Goal: Transaction & Acquisition: Purchase product/service

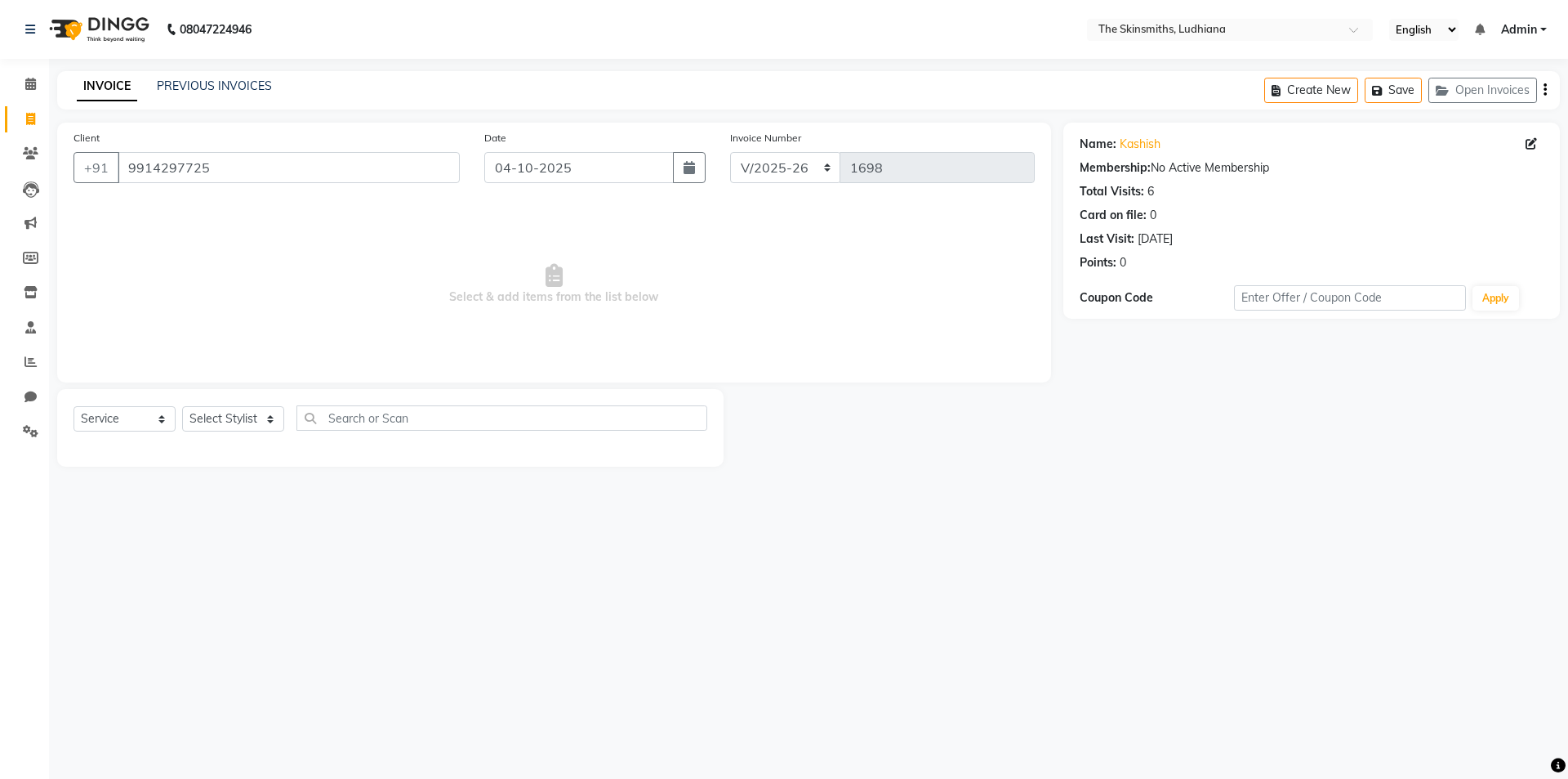
select select "8115"
select select "service"
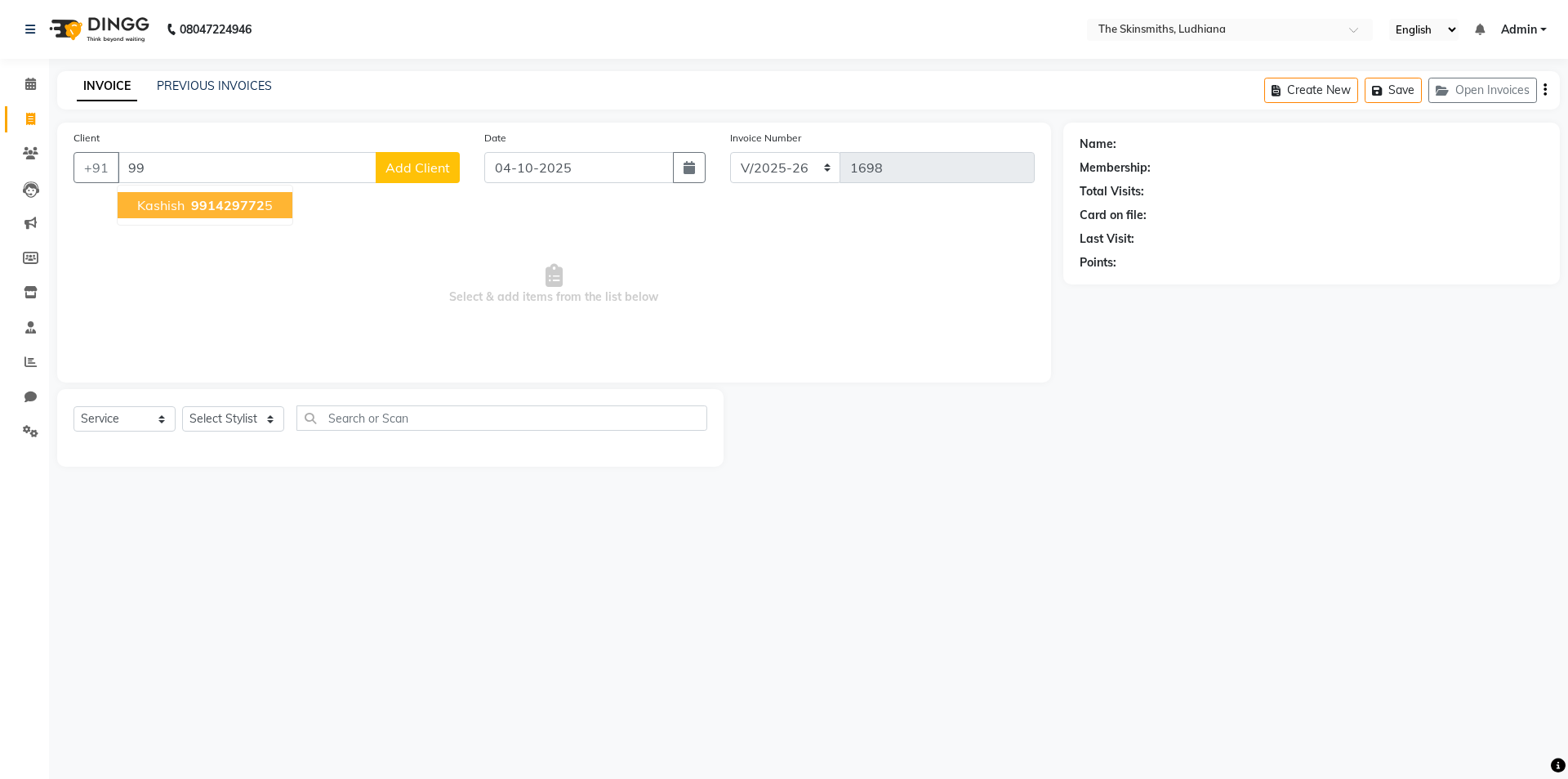
type input "9"
type input "7387536696"
click at [416, 169] on span "Add Client" at bounding box center [417, 167] width 64 height 16
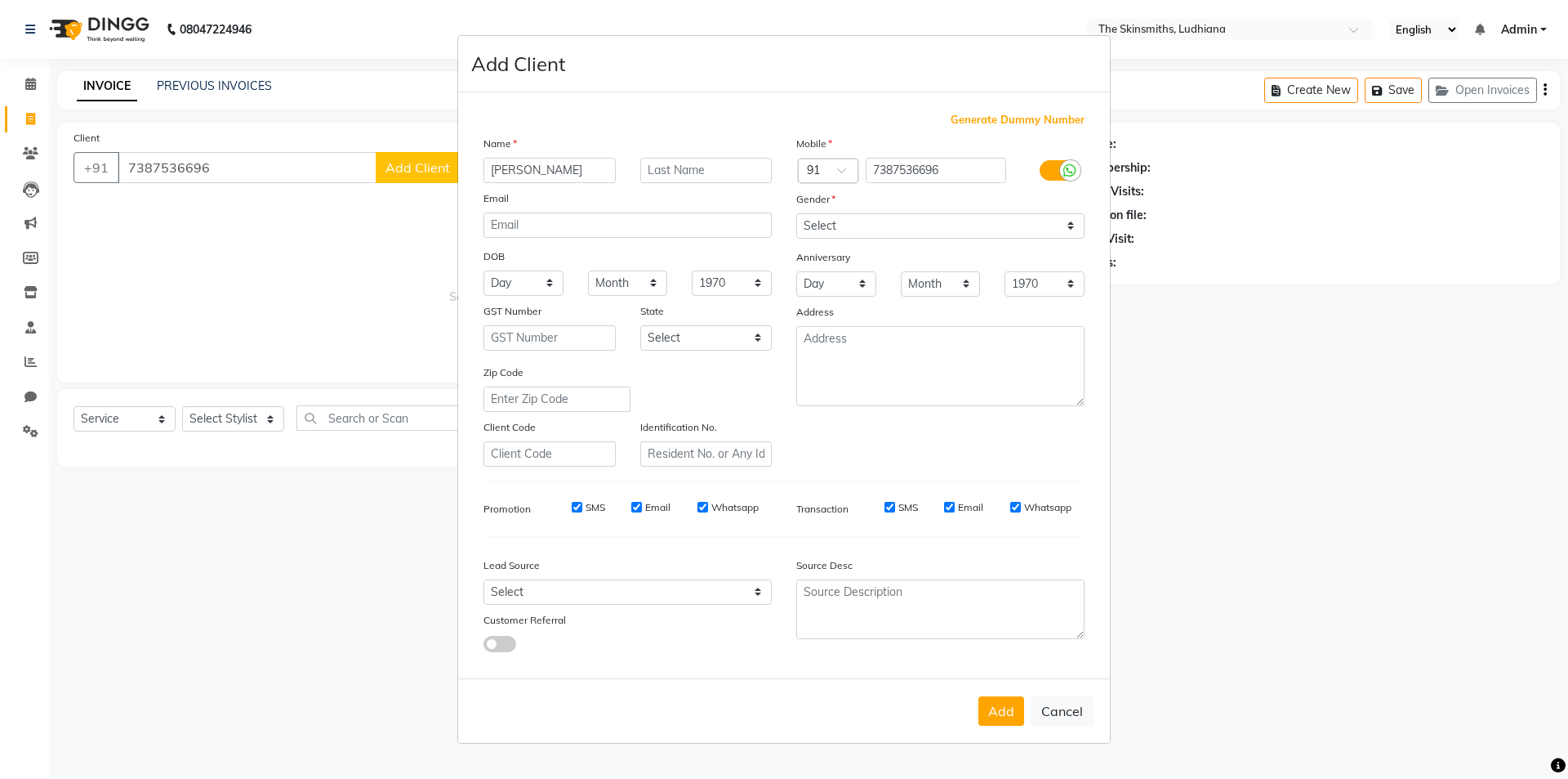
type input "[PERSON_NAME]"
click at [862, 218] on select "Select [DEMOGRAPHIC_DATA] [DEMOGRAPHIC_DATA] Other Prefer Not To Say" at bounding box center [940, 226] width 288 height 25
select select "[DEMOGRAPHIC_DATA]"
click at [796, 214] on select "Select [DEMOGRAPHIC_DATA] [DEMOGRAPHIC_DATA] Other Prefer Not To Say" at bounding box center [940, 226] width 288 height 25
click at [601, 590] on select "Select Walk-in Referral Internet Friend Word of Mouth Advertisement Facebook Ju…" at bounding box center [627, 592] width 288 height 25
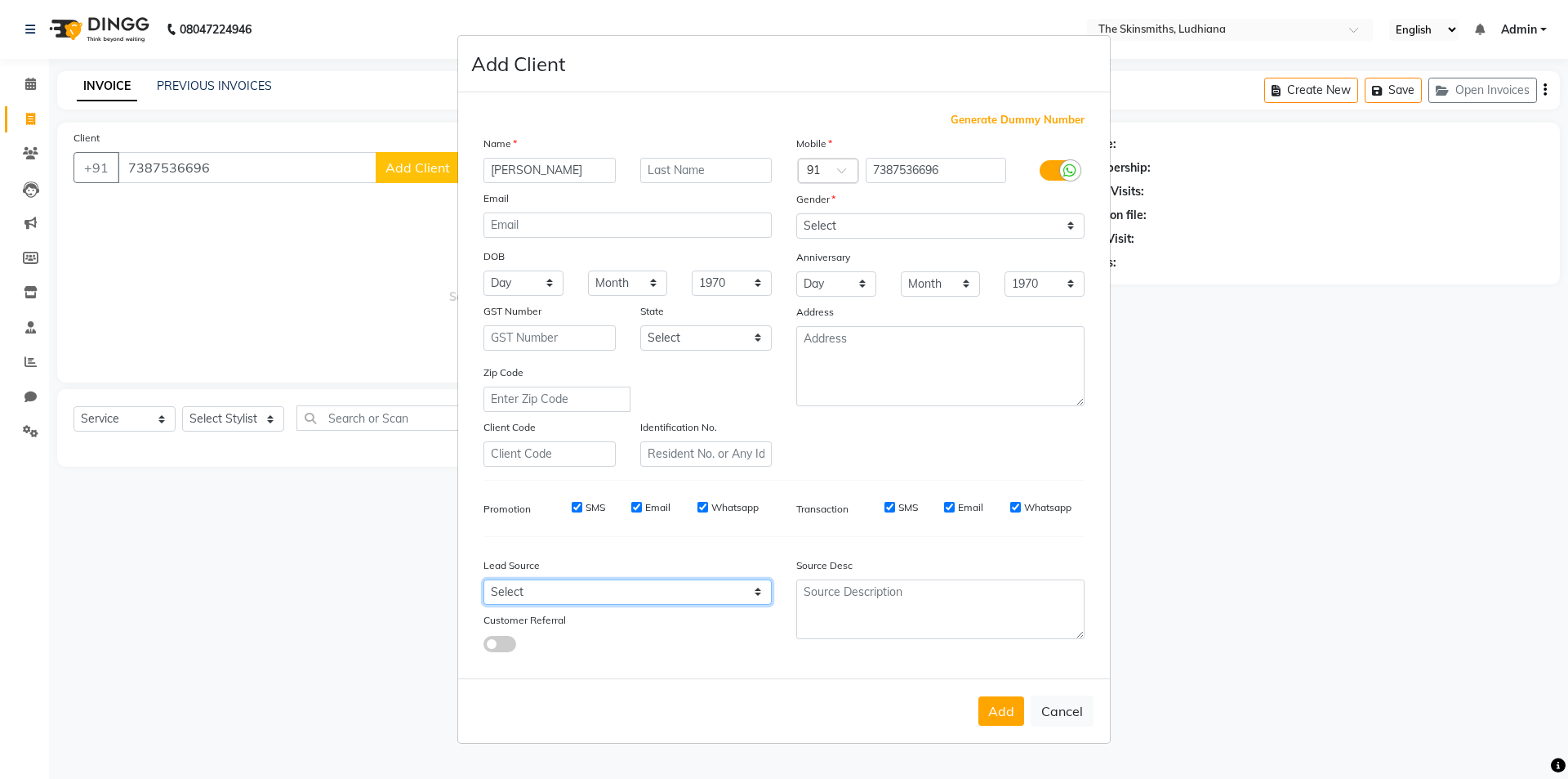
select select "53820"
click at [484, 580] on select "Select Walk-in Referral Internet Friend Word of Mouth Advertisement Facebook Ju…" at bounding box center [627, 592] width 288 height 25
click at [998, 704] on button "Add" at bounding box center [1001, 710] width 46 height 30
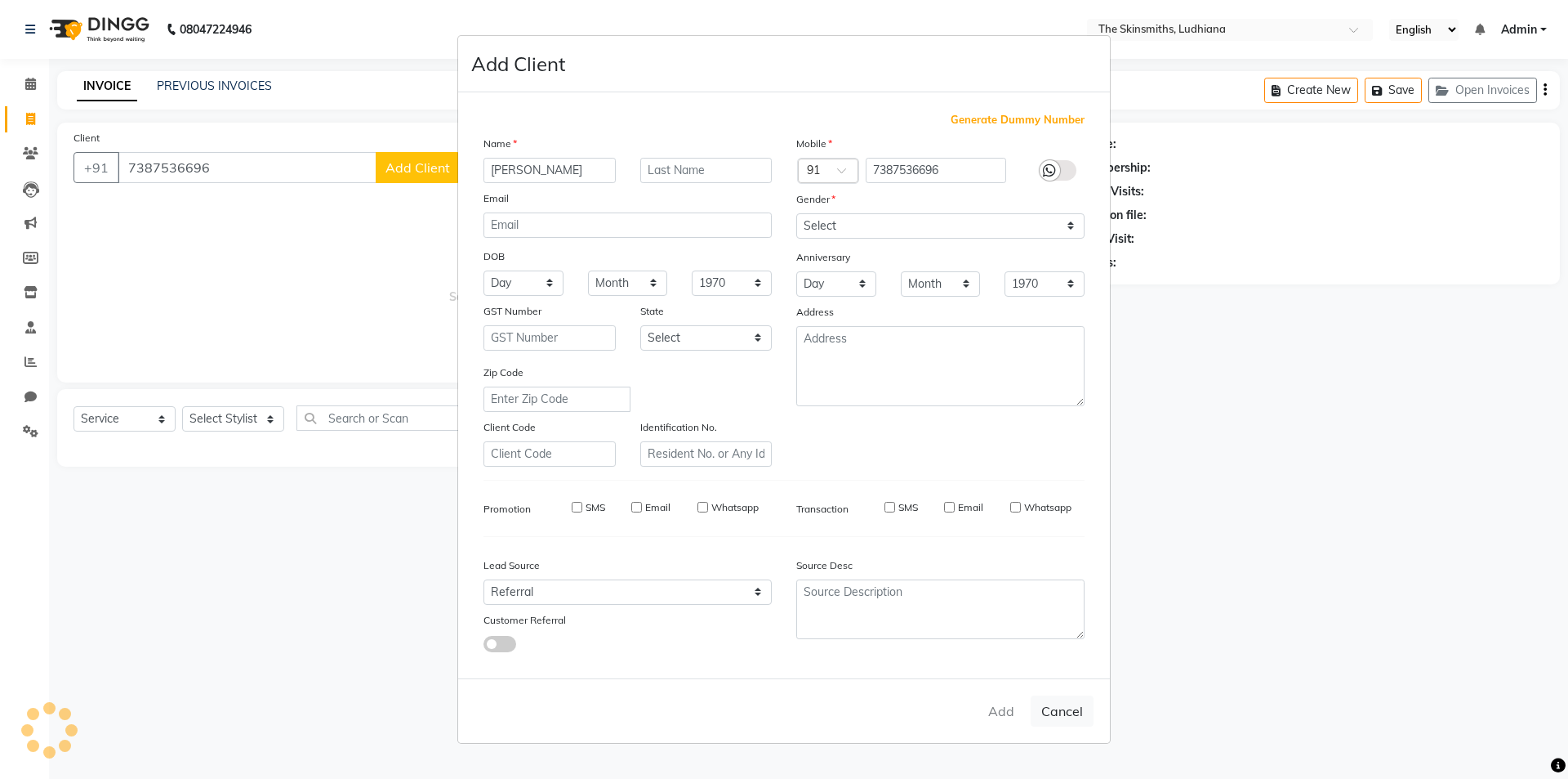
select select
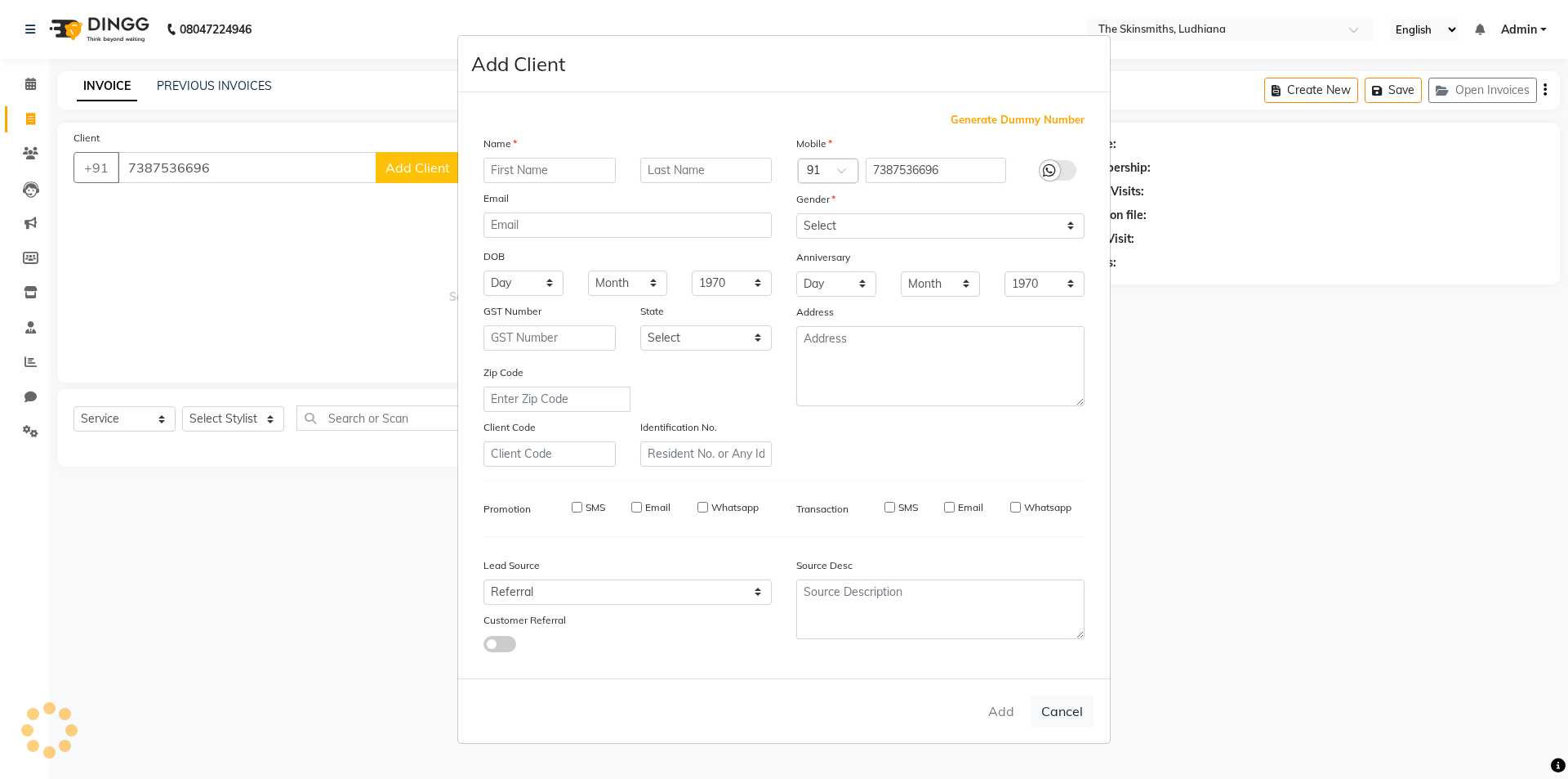
select select
checkbox input "false"
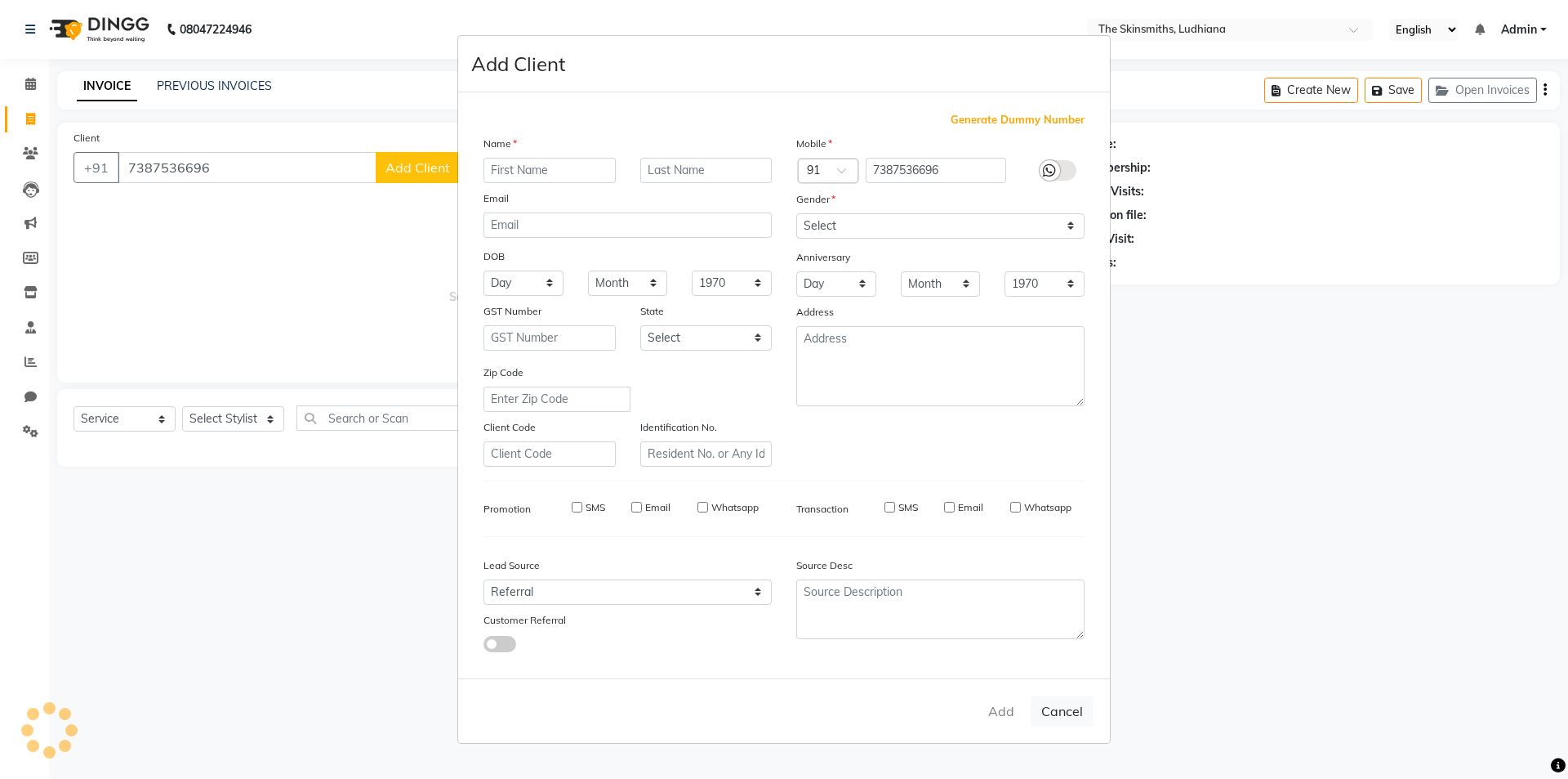
checkbox input "false"
click at [245, 422] on ngb-modal-window "Add Client Generate Dummy Number Name Email DOB Day 01 02 03 04 05 06 07 08 09 …" at bounding box center [784, 389] width 1568 height 779
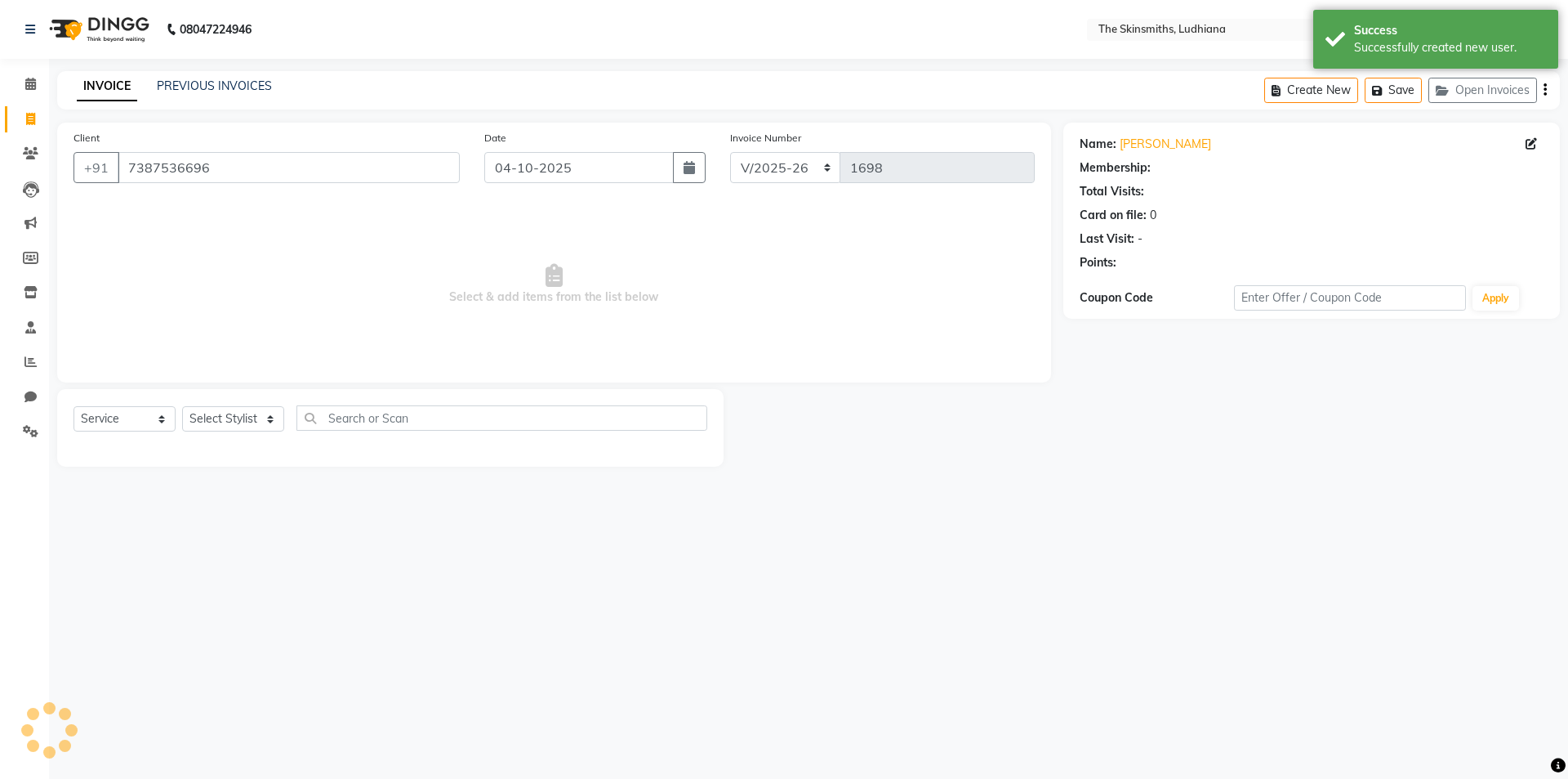
select select "1: Object"
click at [230, 424] on select "Select Stylist Admin [PERSON_NAME] [PERSON_NAME] [PERSON_NAME] [PERSON_NAME] [P…" at bounding box center [233, 419] width 102 height 25
select select "76548"
click at [182, 406] on select "Select Stylist Admin [PERSON_NAME] [PERSON_NAME] [PERSON_NAME] [PERSON_NAME] [P…" at bounding box center [233, 419] width 102 height 25
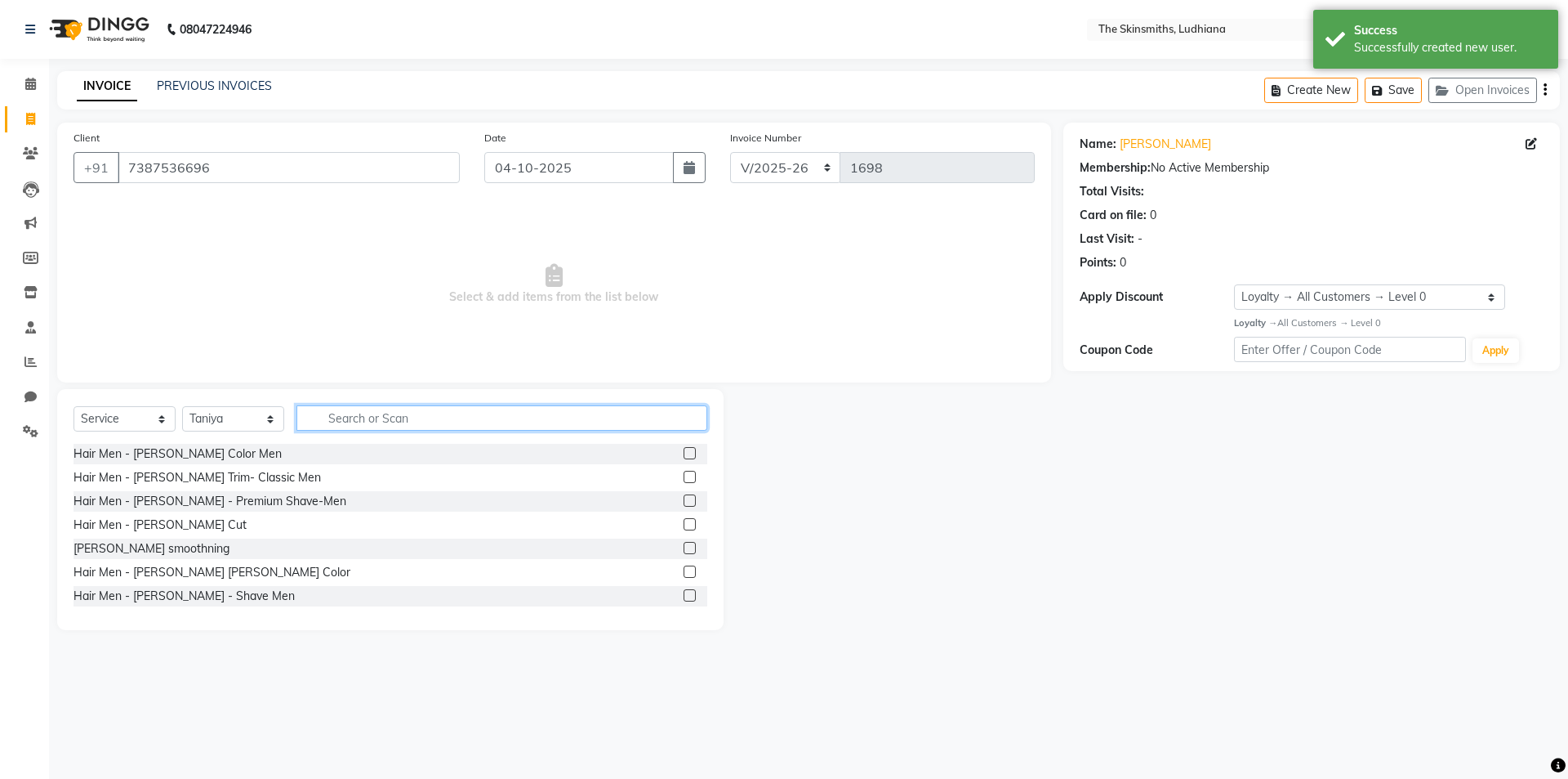
click at [481, 412] on input "text" at bounding box center [501, 418] width 411 height 25
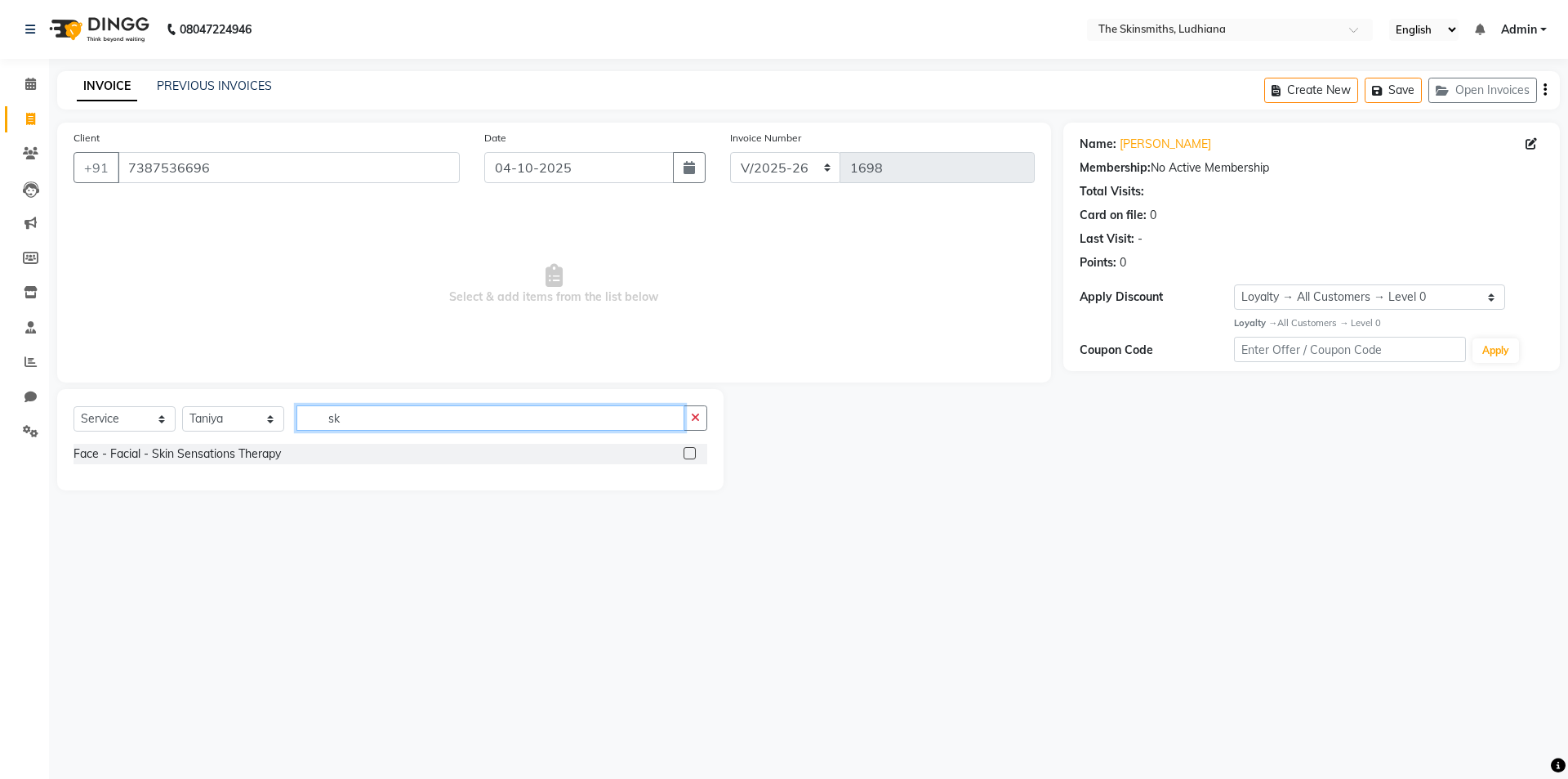
type input "s"
type input "skin se"
click at [692, 447] on label at bounding box center [690, 452] width 12 height 12
click at [692, 448] on input "checkbox" at bounding box center [689, 453] width 11 height 11
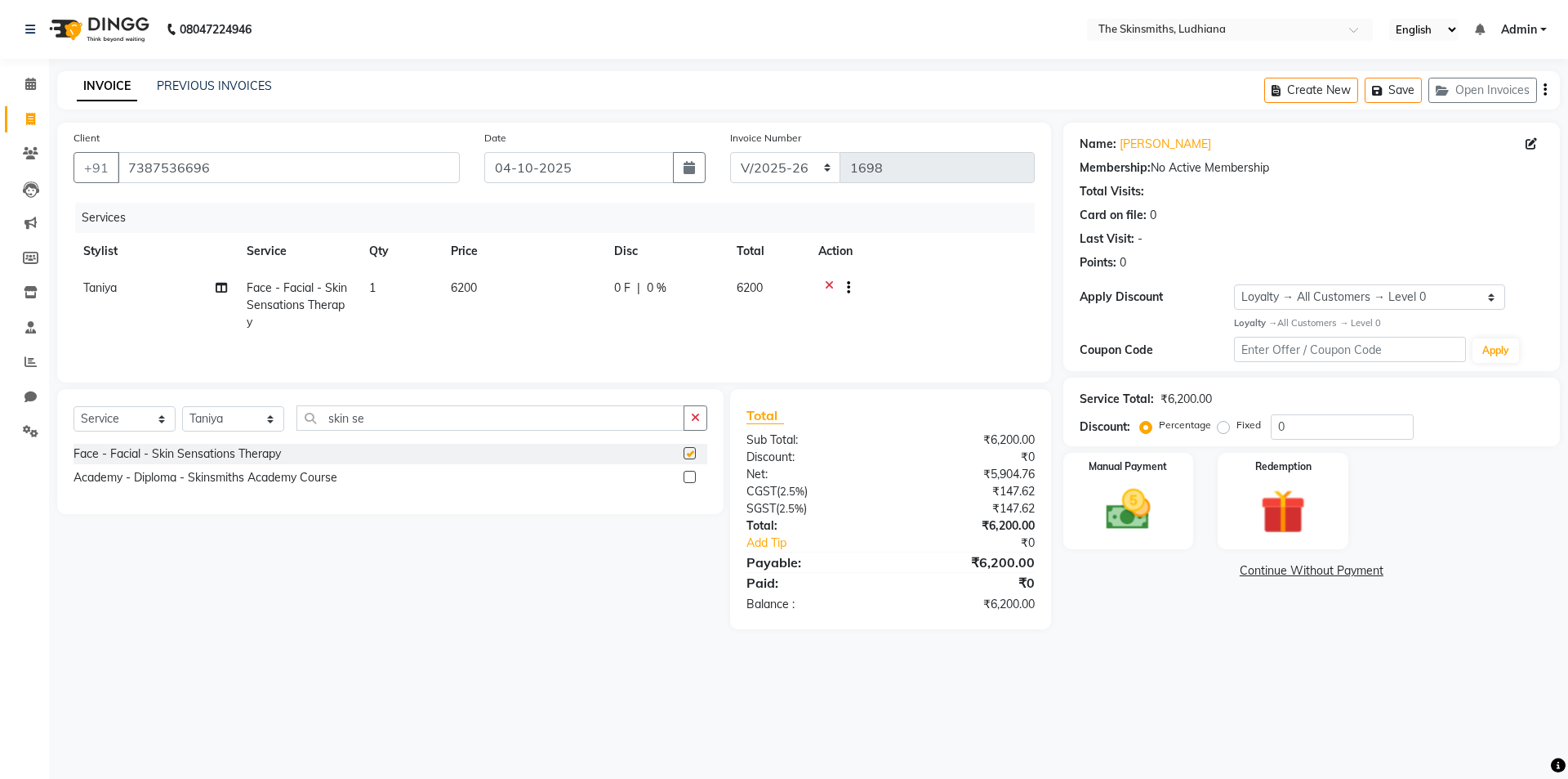
checkbox input "false"
click at [700, 410] on button "button" at bounding box center [695, 418] width 24 height 25
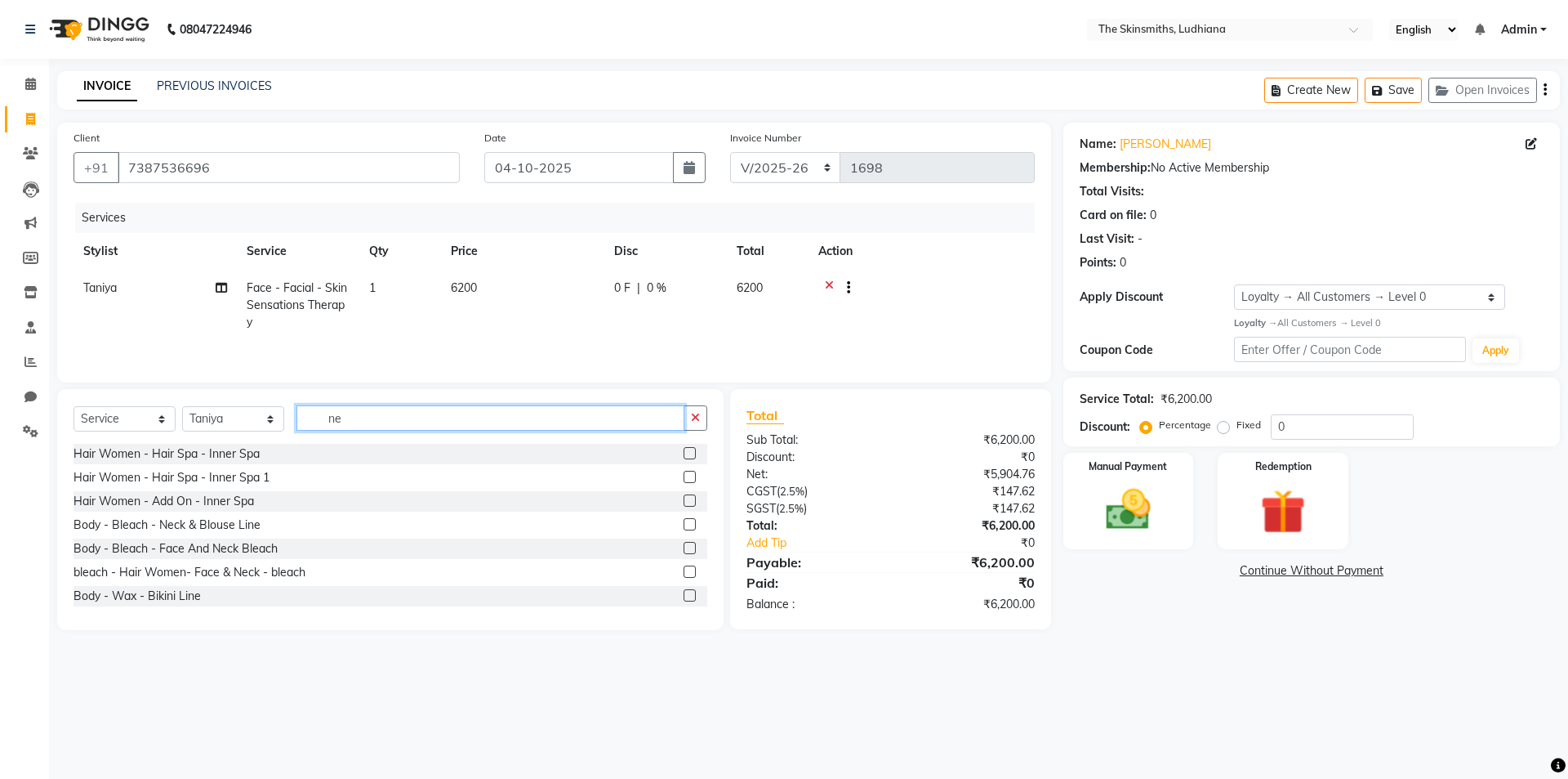
type input "n"
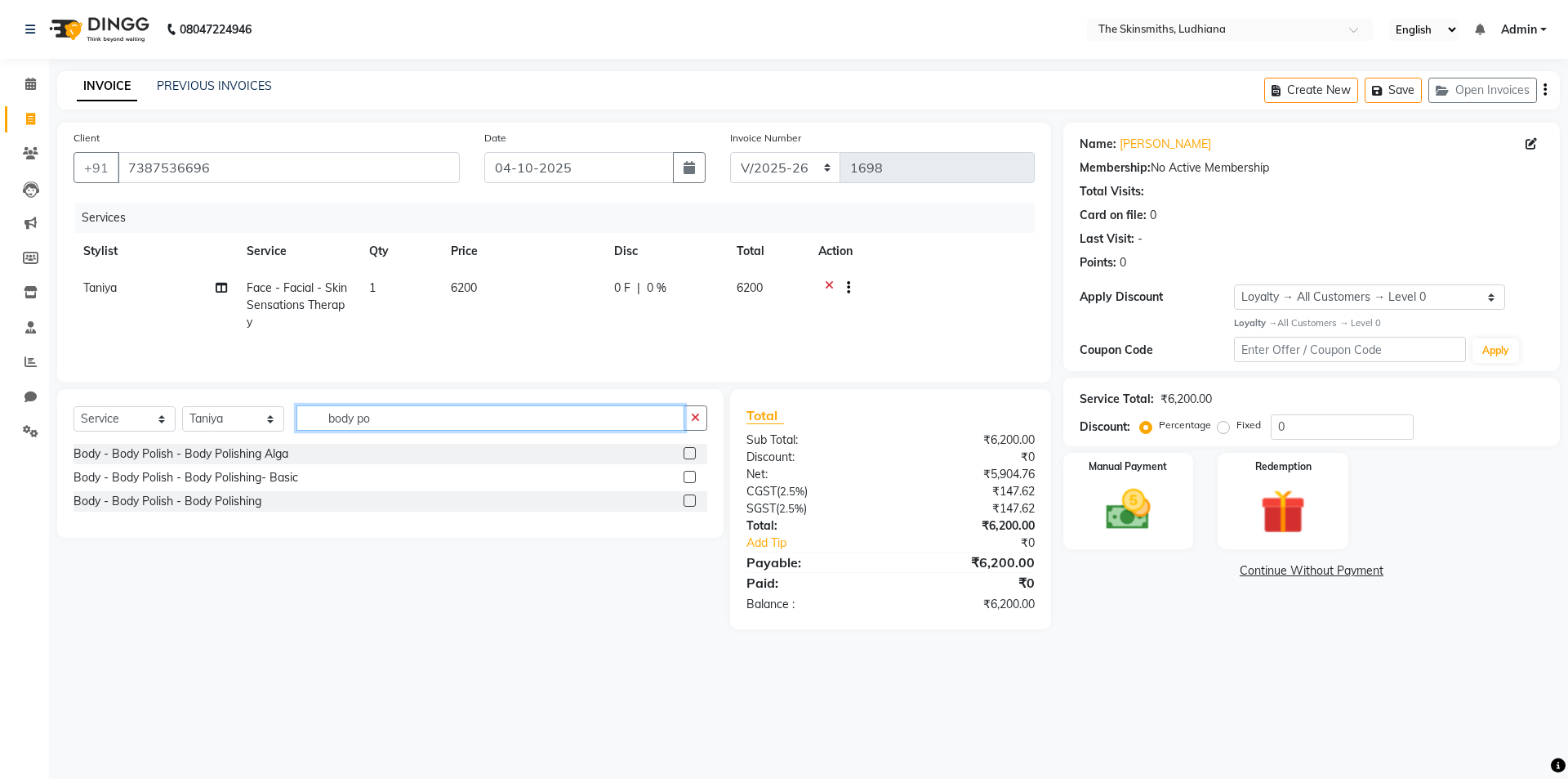
type input "body po"
click at [691, 453] on label at bounding box center [690, 452] width 12 height 12
click at [691, 453] on input "checkbox" at bounding box center [689, 453] width 11 height 11
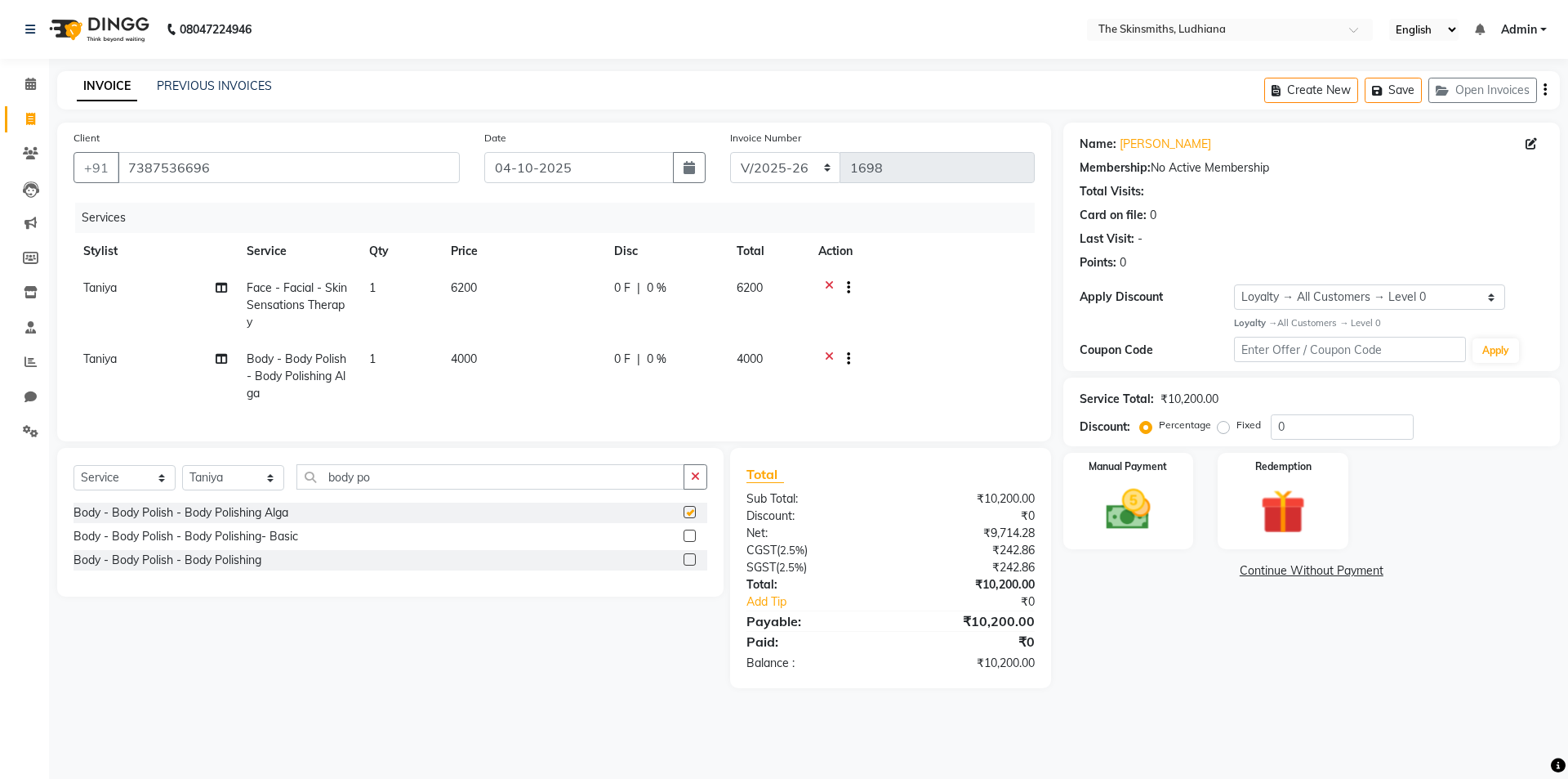
checkbox input "false"
click at [1316, 424] on input "0" at bounding box center [1342, 426] width 143 height 25
type input "50"
click at [695, 482] on icon "button" at bounding box center [694, 476] width 9 height 11
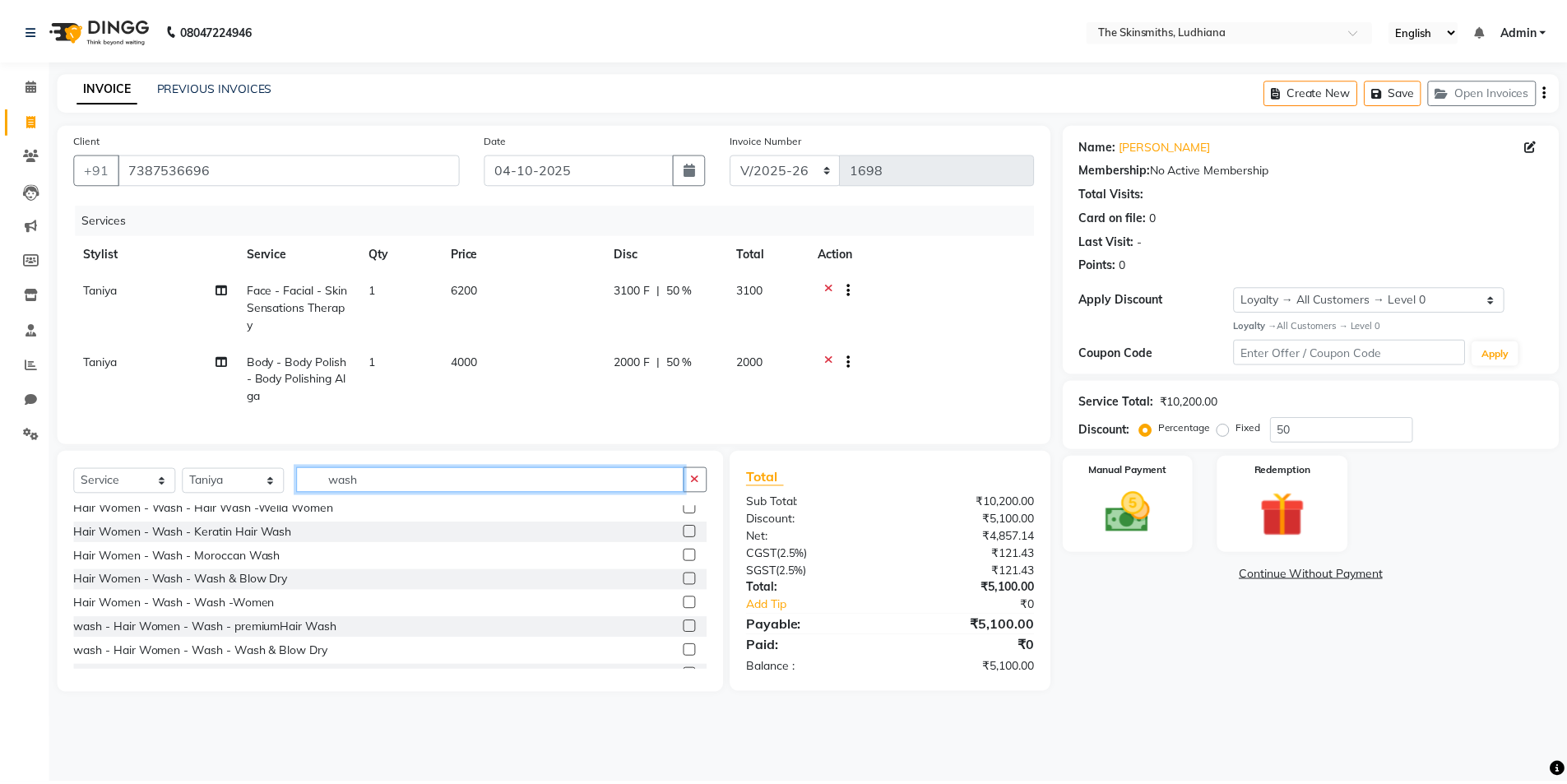
scroll to position [241, 0]
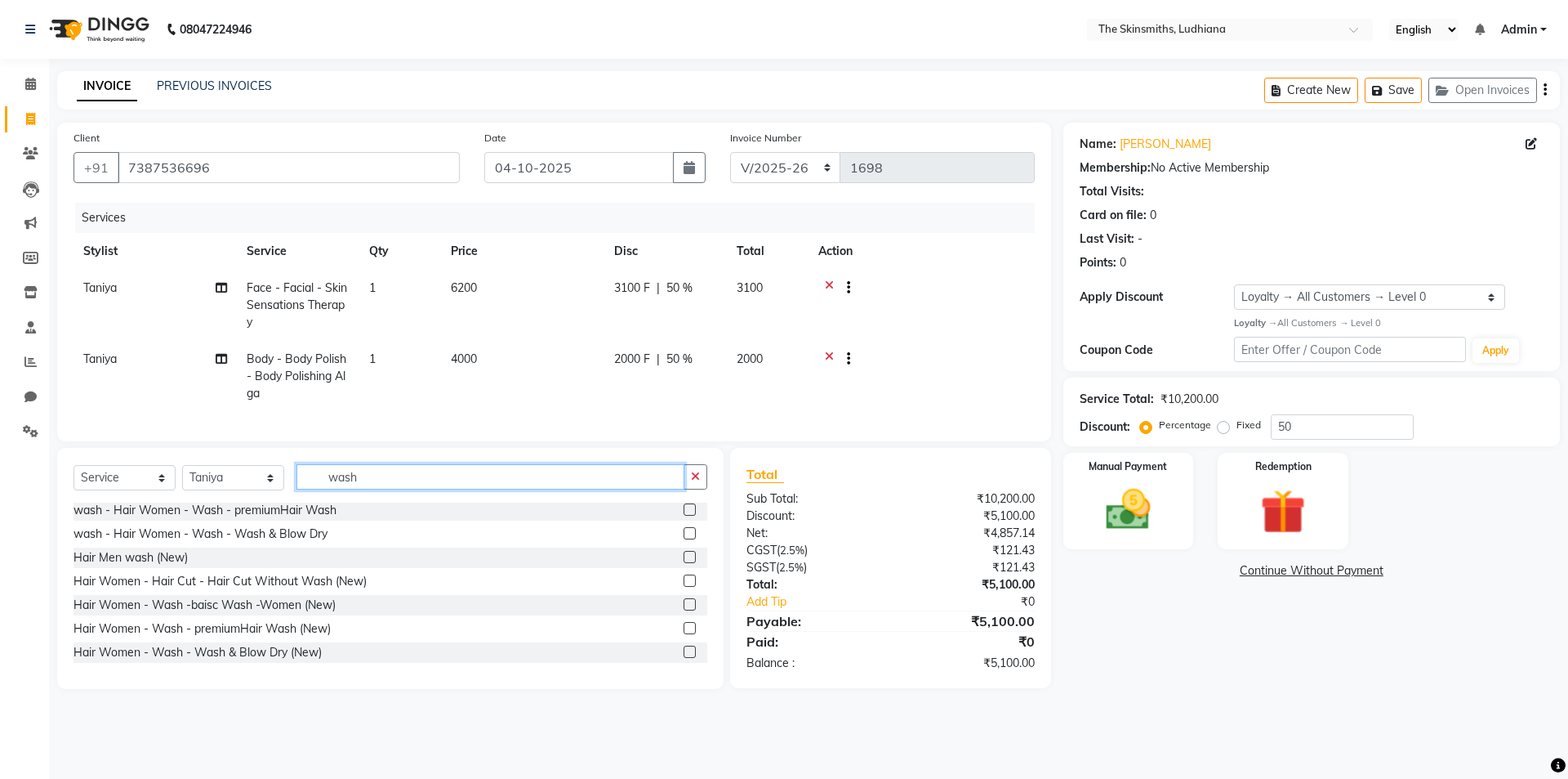
type input "wash"
click at [684, 610] on label at bounding box center [690, 604] width 12 height 12
click at [684, 610] on input "checkbox" at bounding box center [689, 605] width 11 height 11
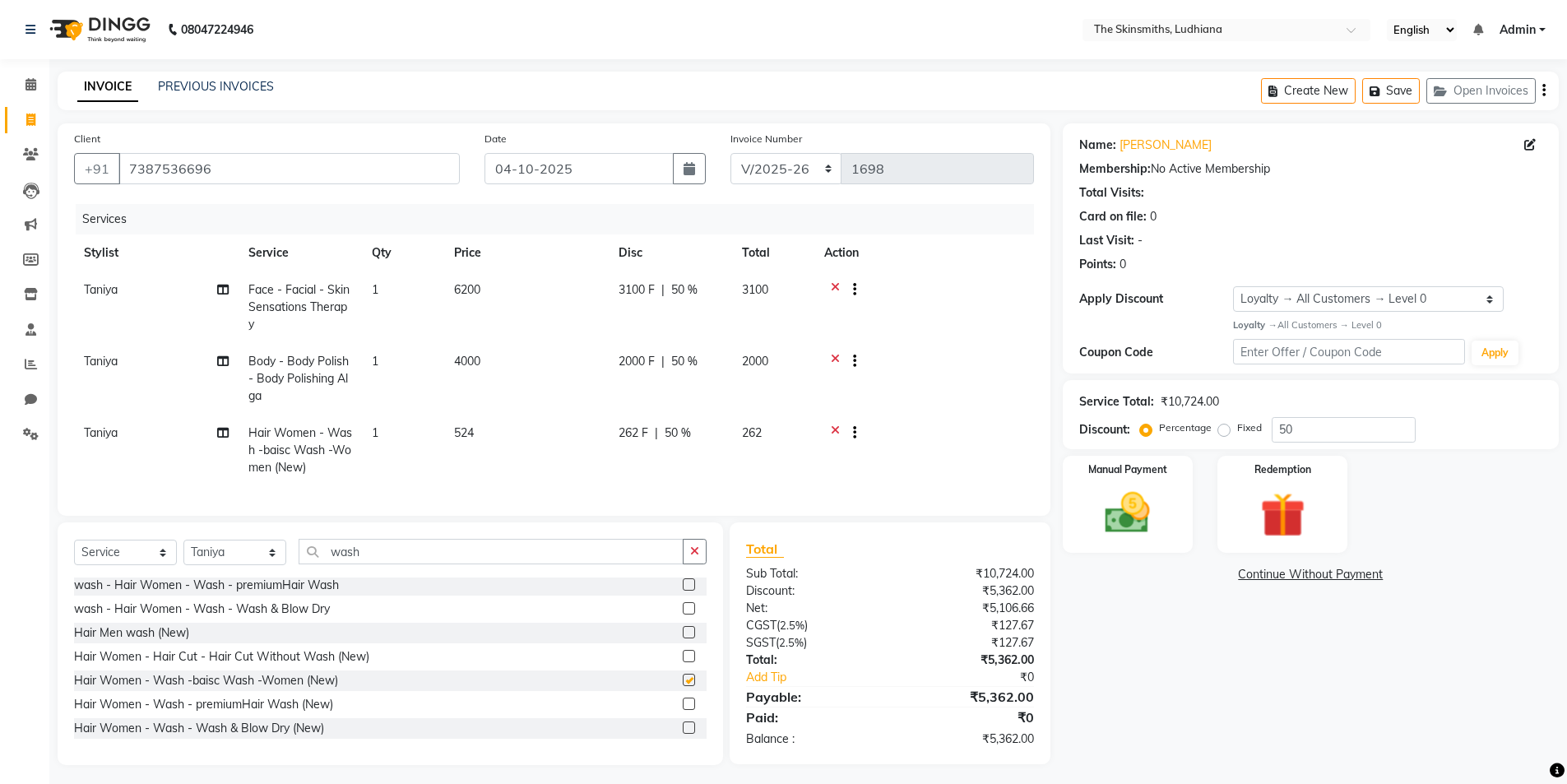
checkbox input "false"
click at [663, 444] on td "262 F | 50 %" at bounding box center [671, 450] width 124 height 71
select select "76548"
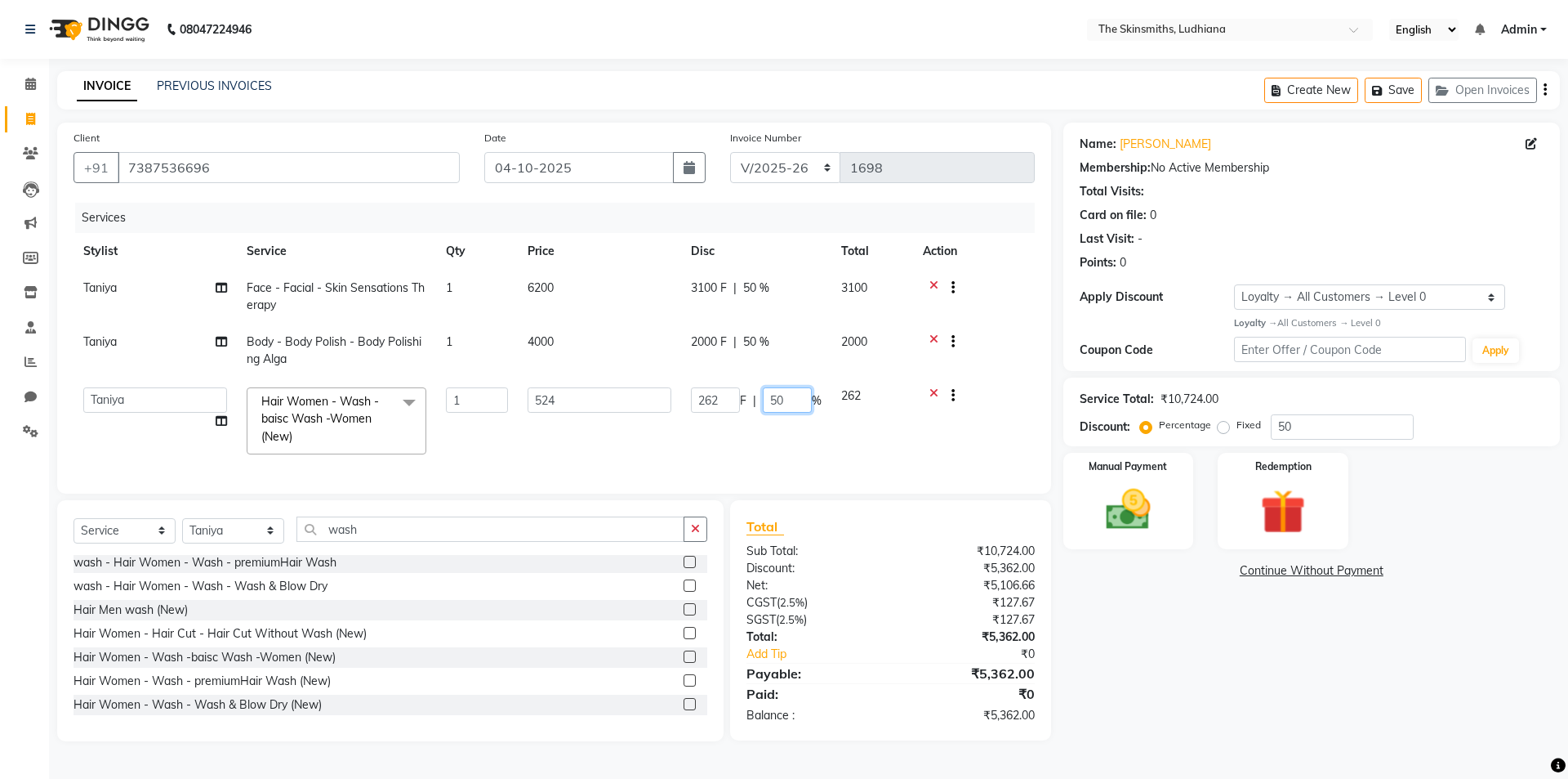
click at [795, 398] on input "50" at bounding box center [786, 400] width 49 height 25
type input "5"
click at [1188, 641] on div "Name: [PERSON_NAME] Membership: No Active Membership Total Visits: Card on file…" at bounding box center [1317, 431] width 509 height 618
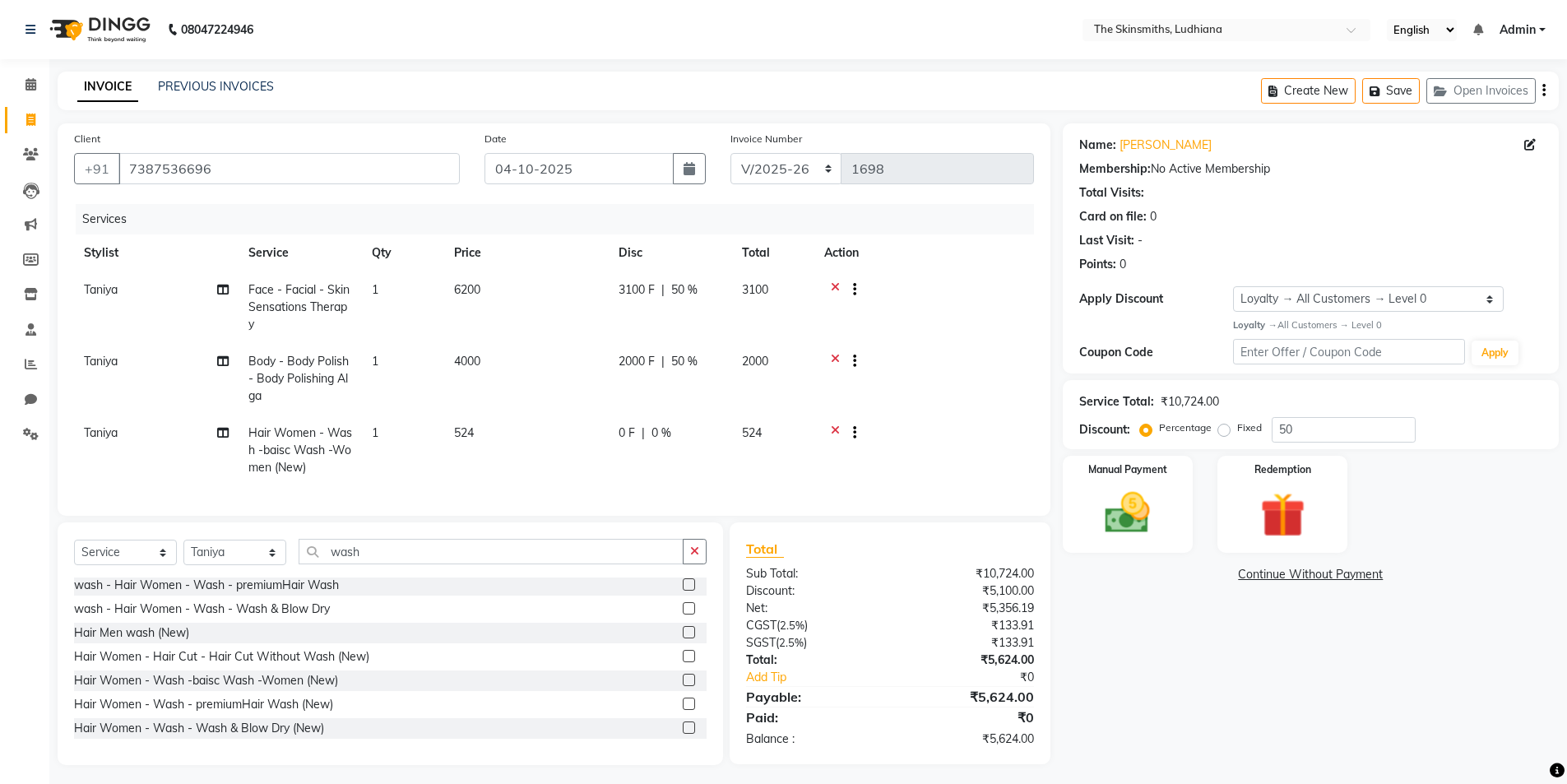
click at [683, 734] on label at bounding box center [689, 727] width 13 height 13
click at [683, 734] on input "checkbox" at bounding box center [688, 727] width 11 height 11
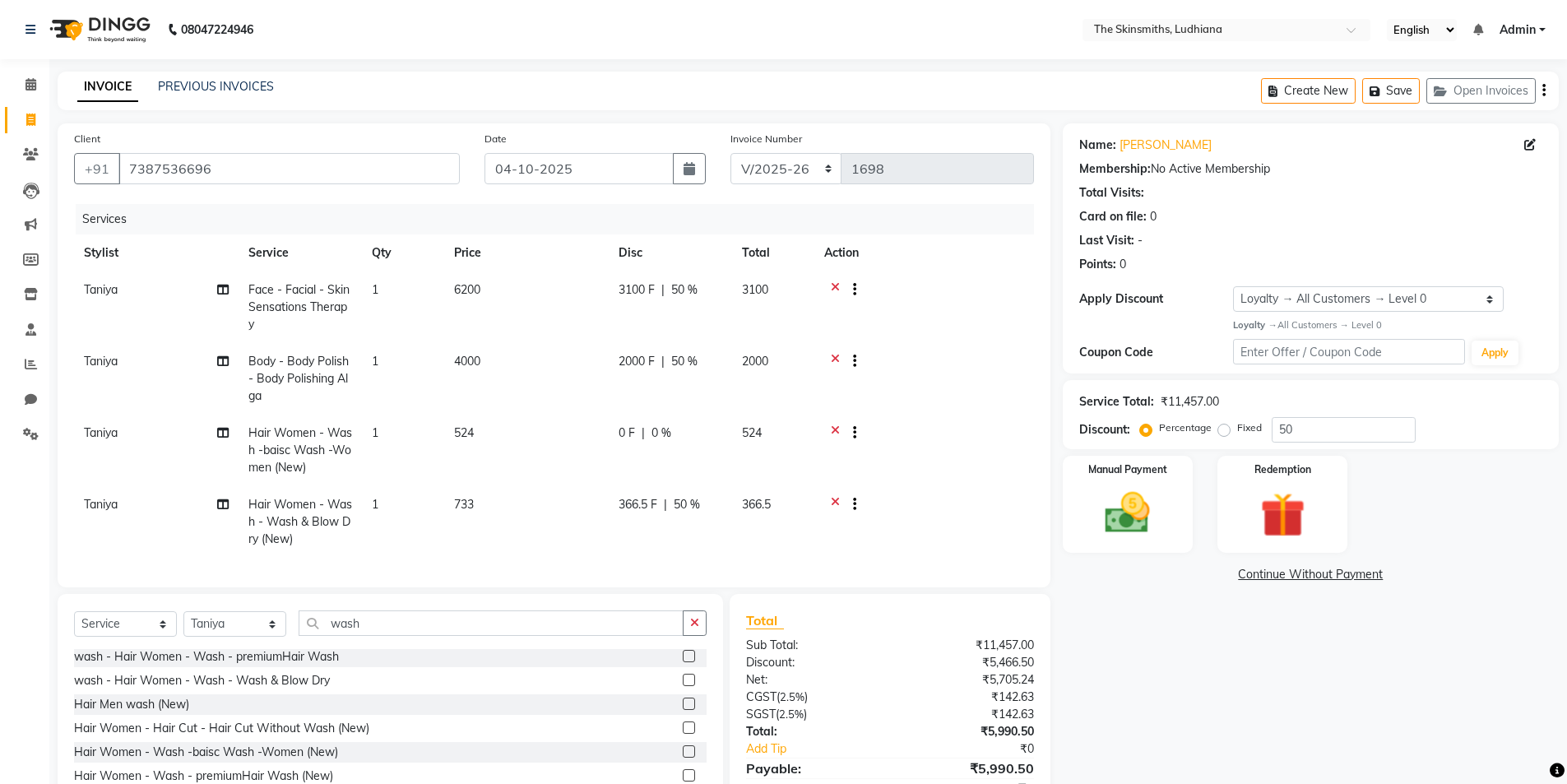
checkbox input "false"
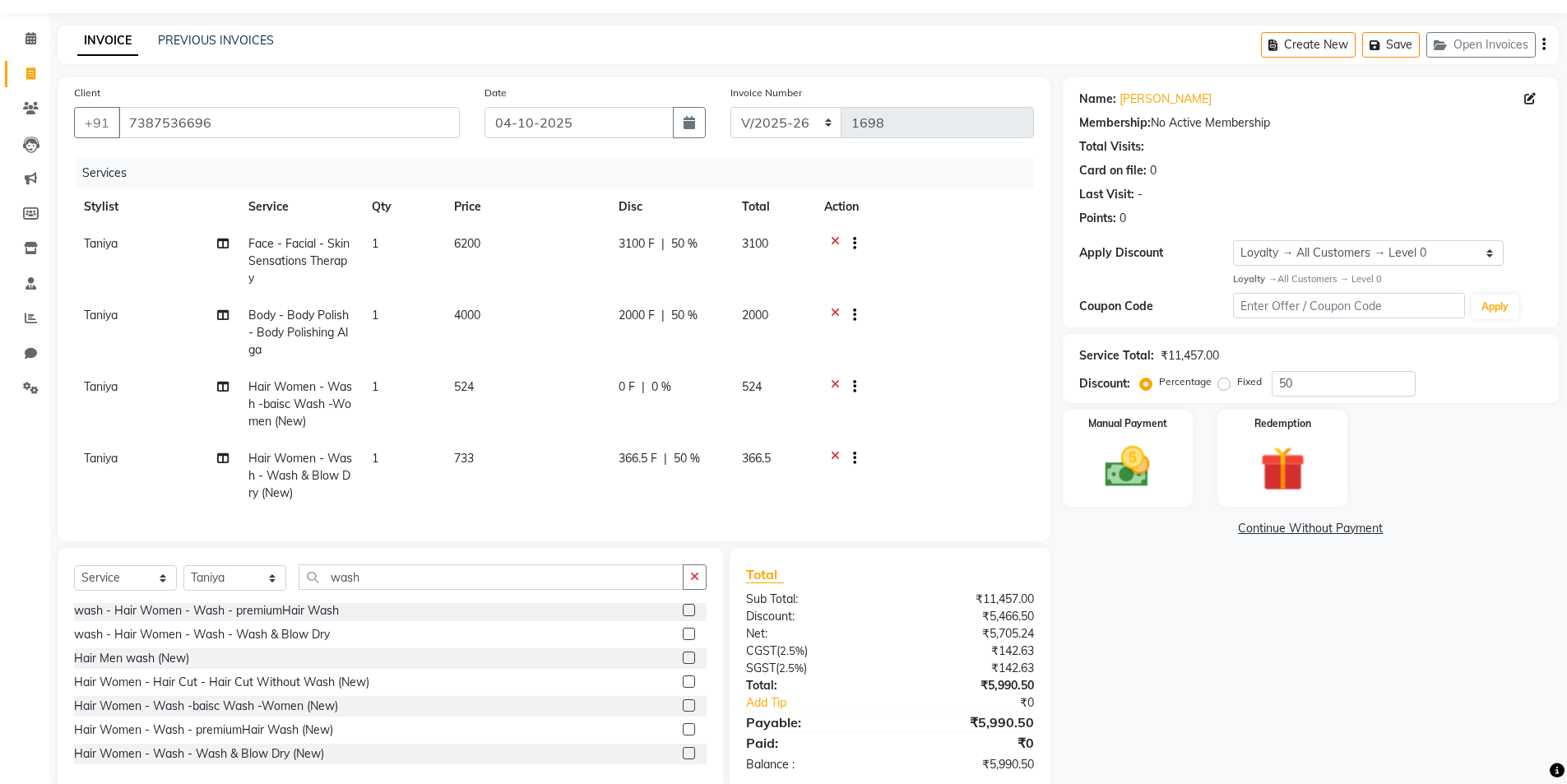
scroll to position [90, 0]
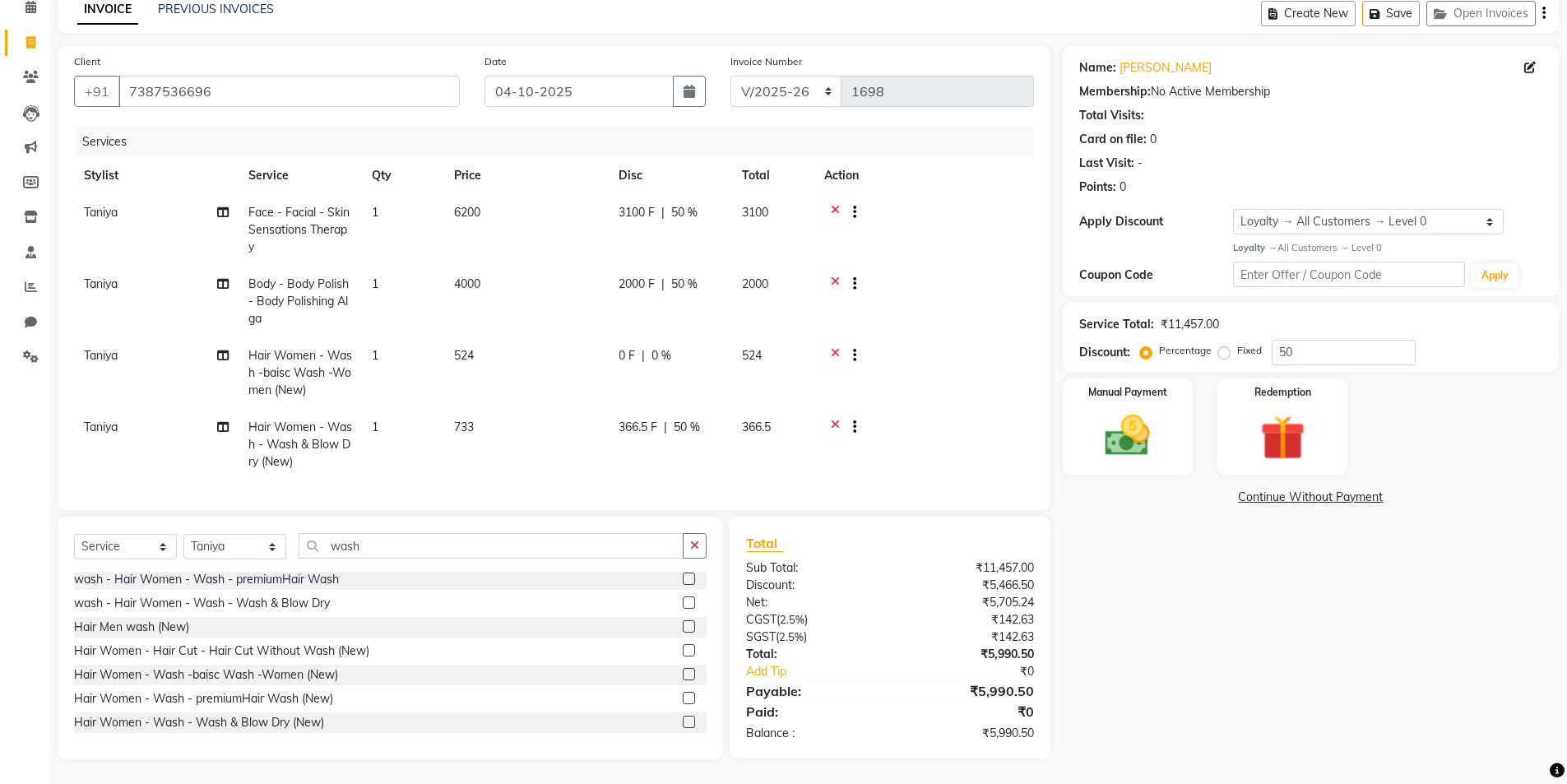
click at [674, 194] on td "3100 F | 50 %" at bounding box center [671, 230] width 124 height 71
select select "76548"
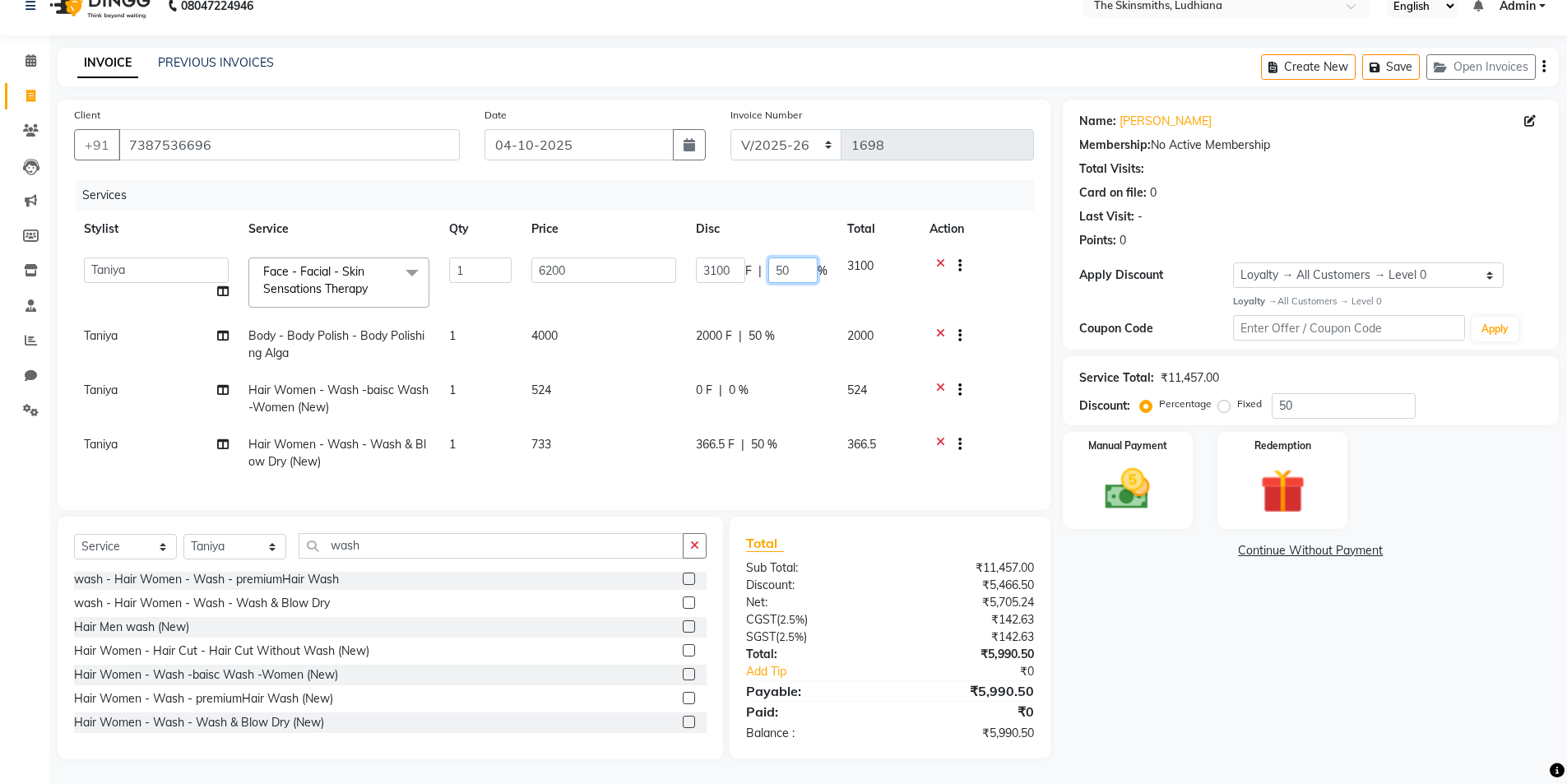
click at [791, 258] on input "50" at bounding box center [792, 270] width 49 height 25
type input "5"
click at [1152, 636] on div "Name: [PERSON_NAME] Membership: No Active Membership Total Visits: Card on file…" at bounding box center [1317, 429] width 509 height 660
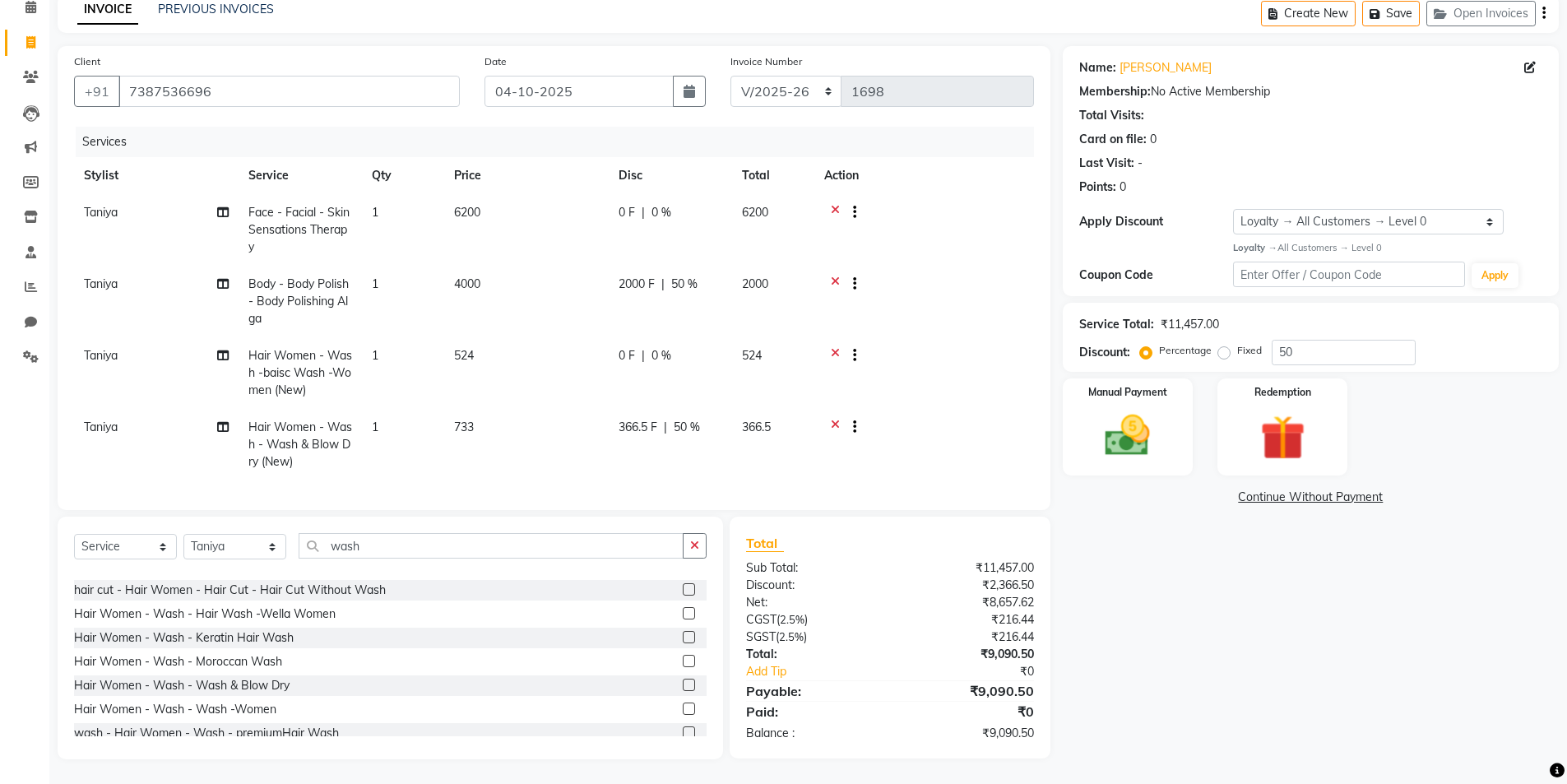
scroll to position [0, 0]
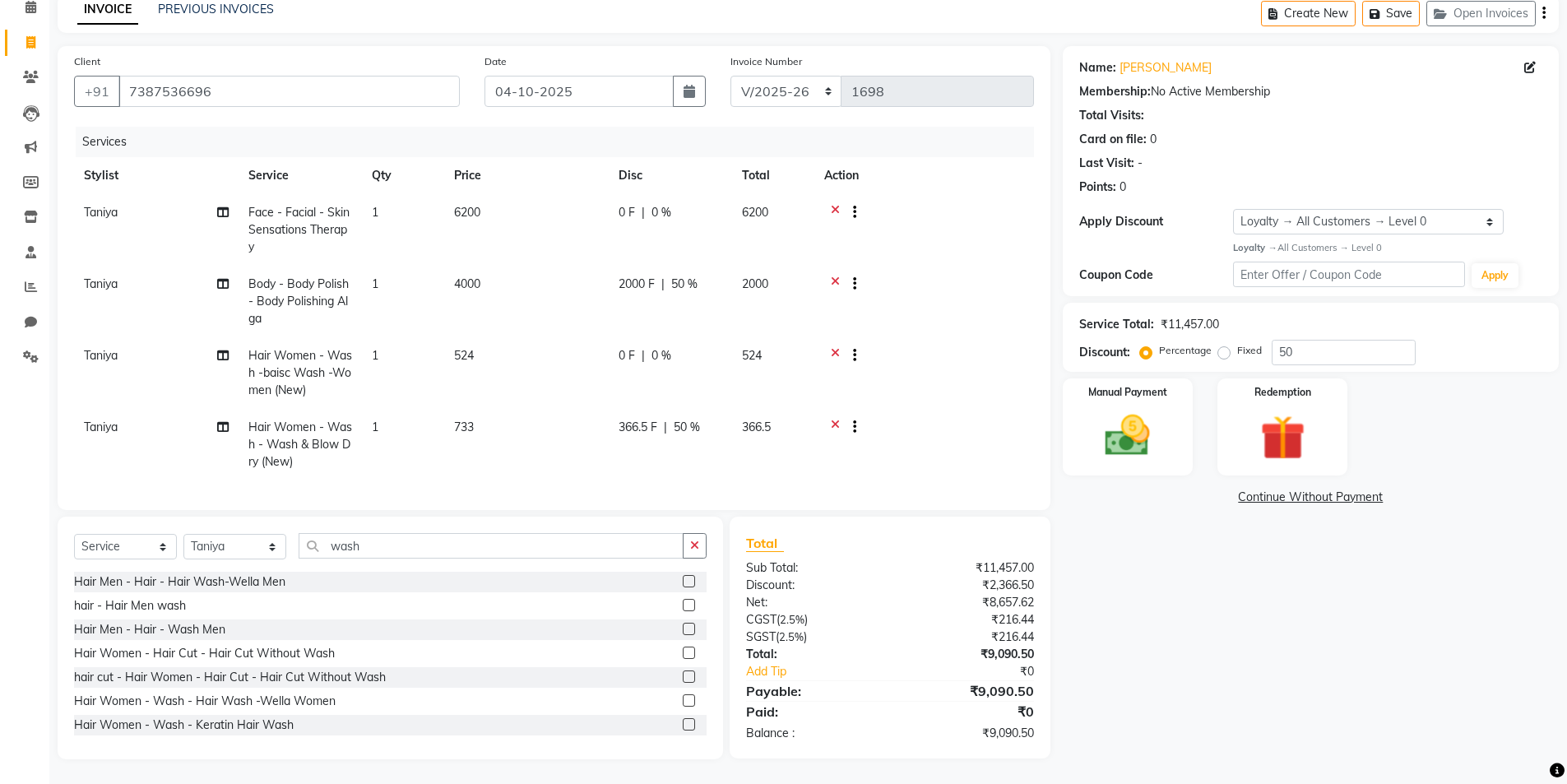
click at [683, 581] on label at bounding box center [689, 581] width 13 height 13
click at [683, 581] on input "checkbox" at bounding box center [688, 581] width 11 height 11
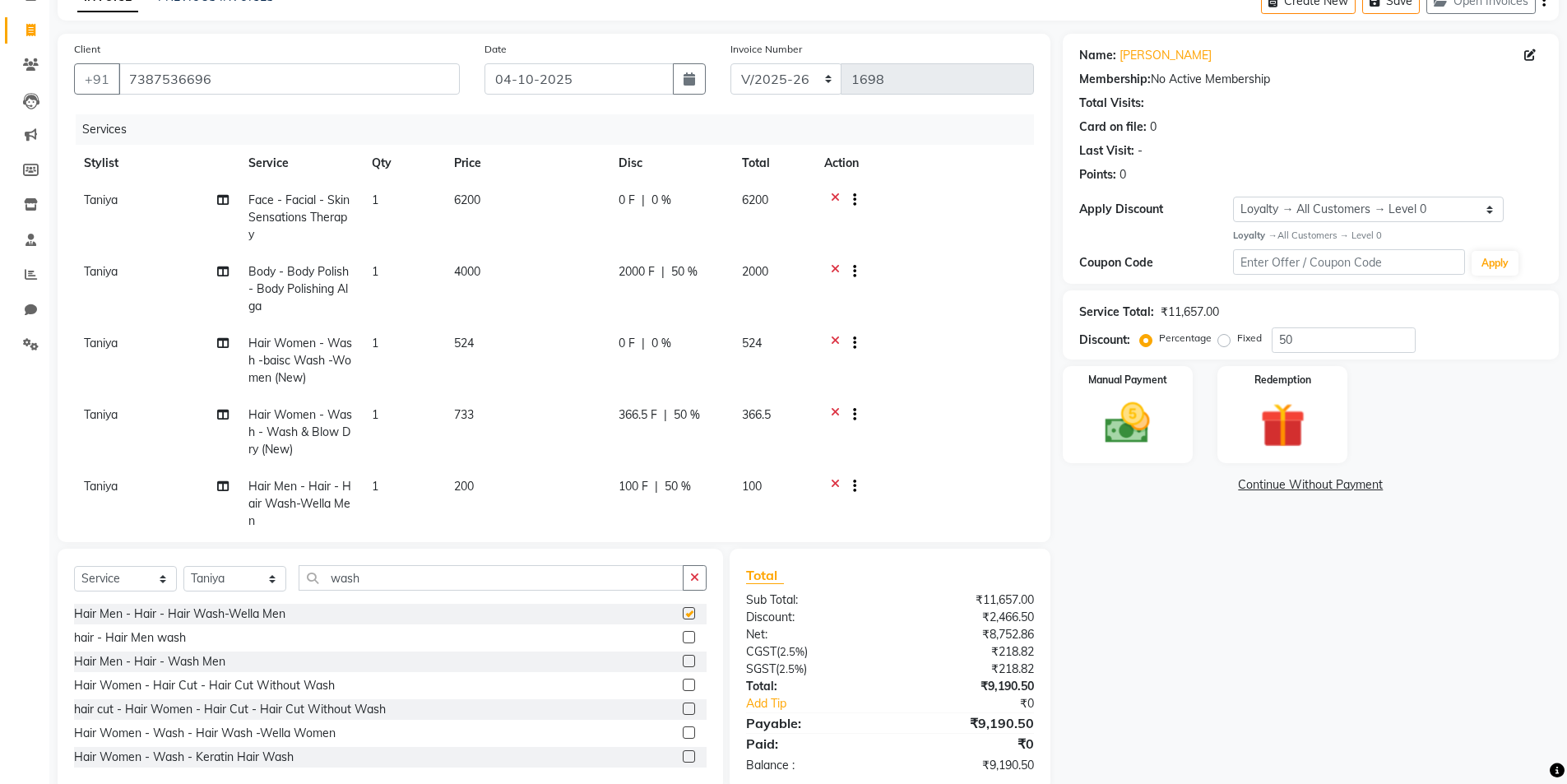
checkbox input "false"
click at [697, 504] on td "100 F | 50 %" at bounding box center [671, 503] width 124 height 71
select select "76548"
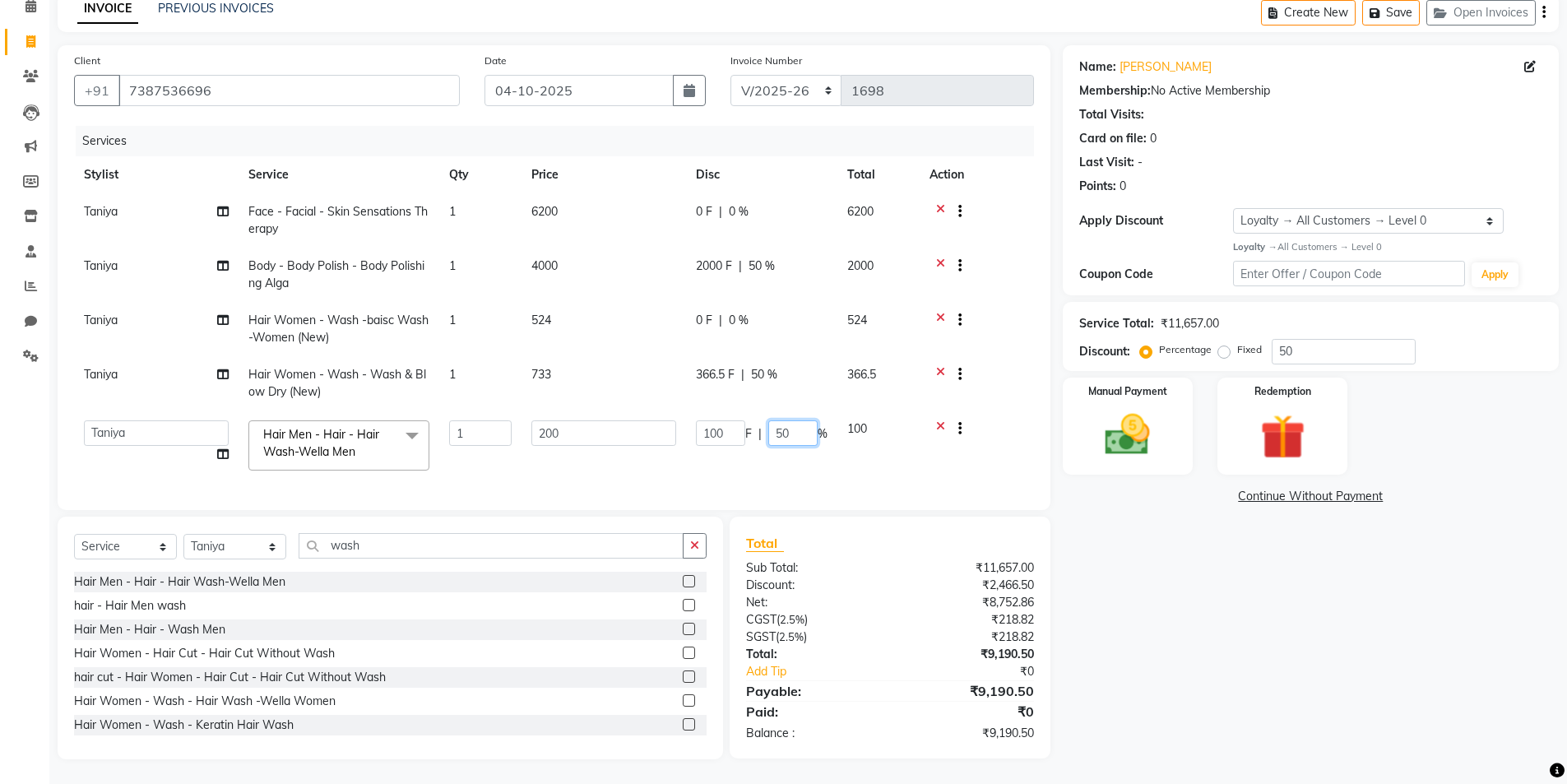
click at [804, 432] on input "50" at bounding box center [792, 433] width 49 height 25
type input "5"
click at [1153, 619] on div "Name: [PERSON_NAME] Membership: No Active Membership Total Visits: Card on file…" at bounding box center [1317, 402] width 509 height 714
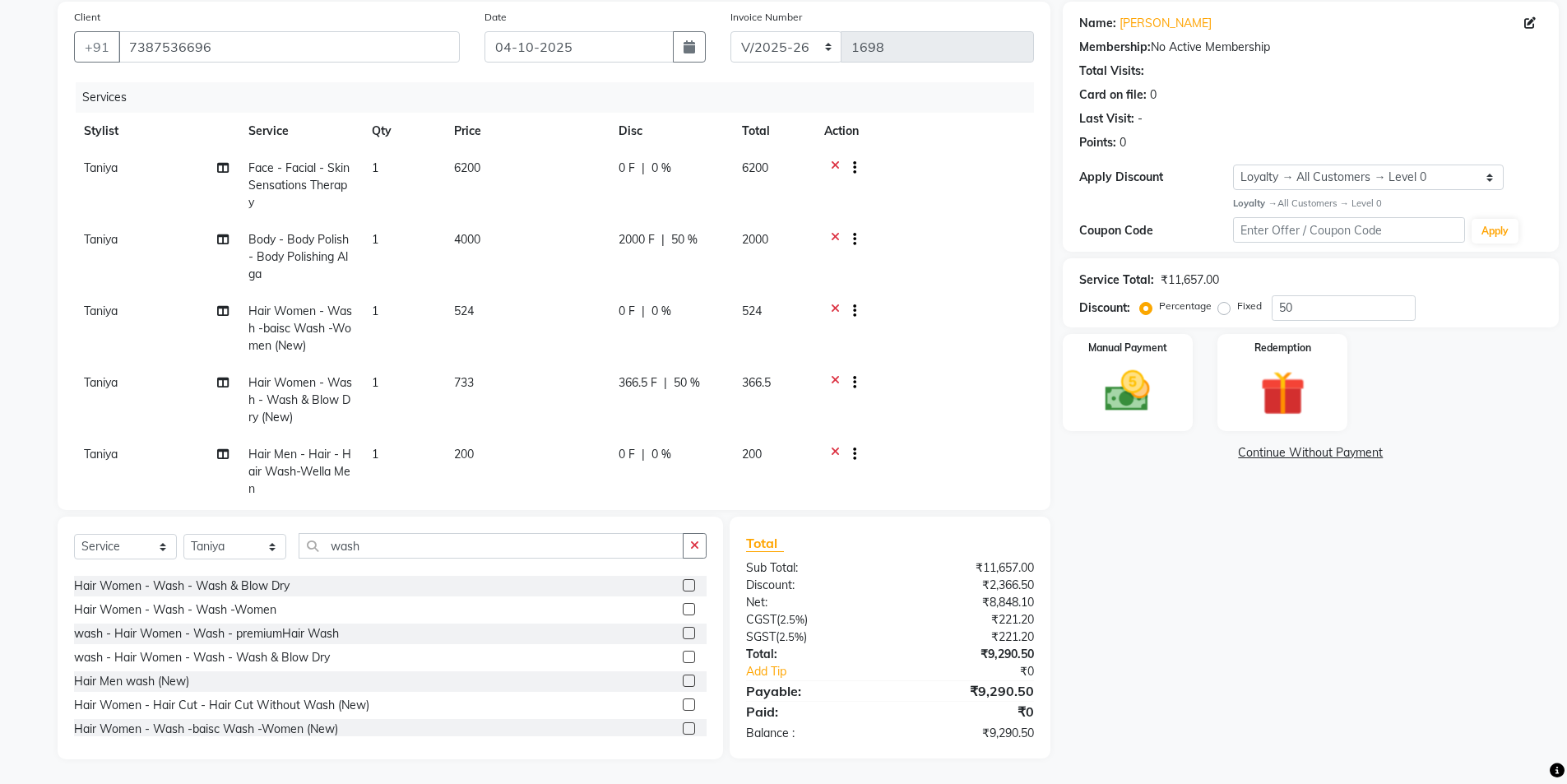
scroll to position [241, 0]
click at [683, 653] on label at bounding box center [689, 650] width 13 height 13
click at [683, 653] on input "checkbox" at bounding box center [688, 650] width 11 height 11
checkbox input "false"
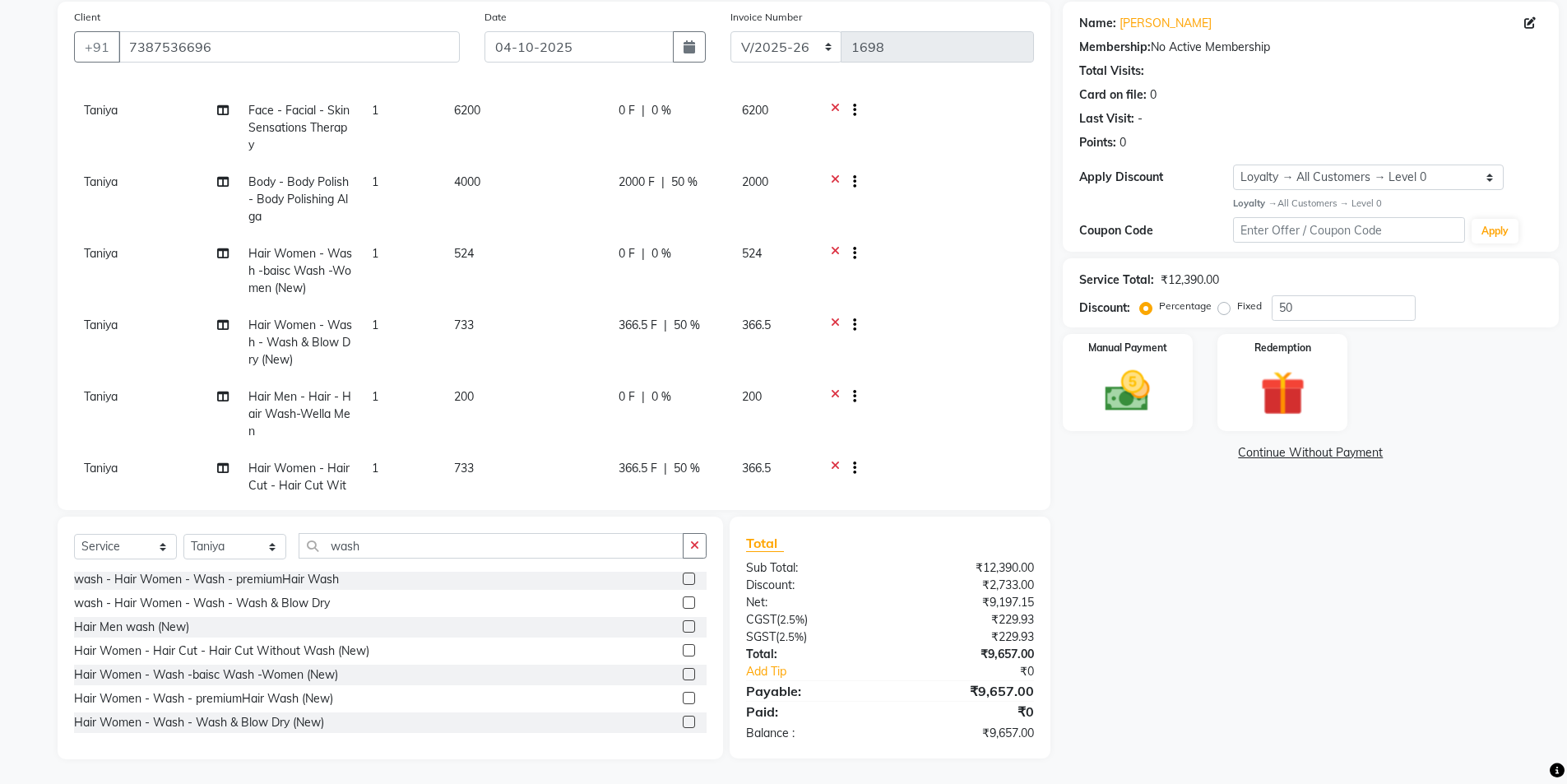
scroll to position [111, 0]
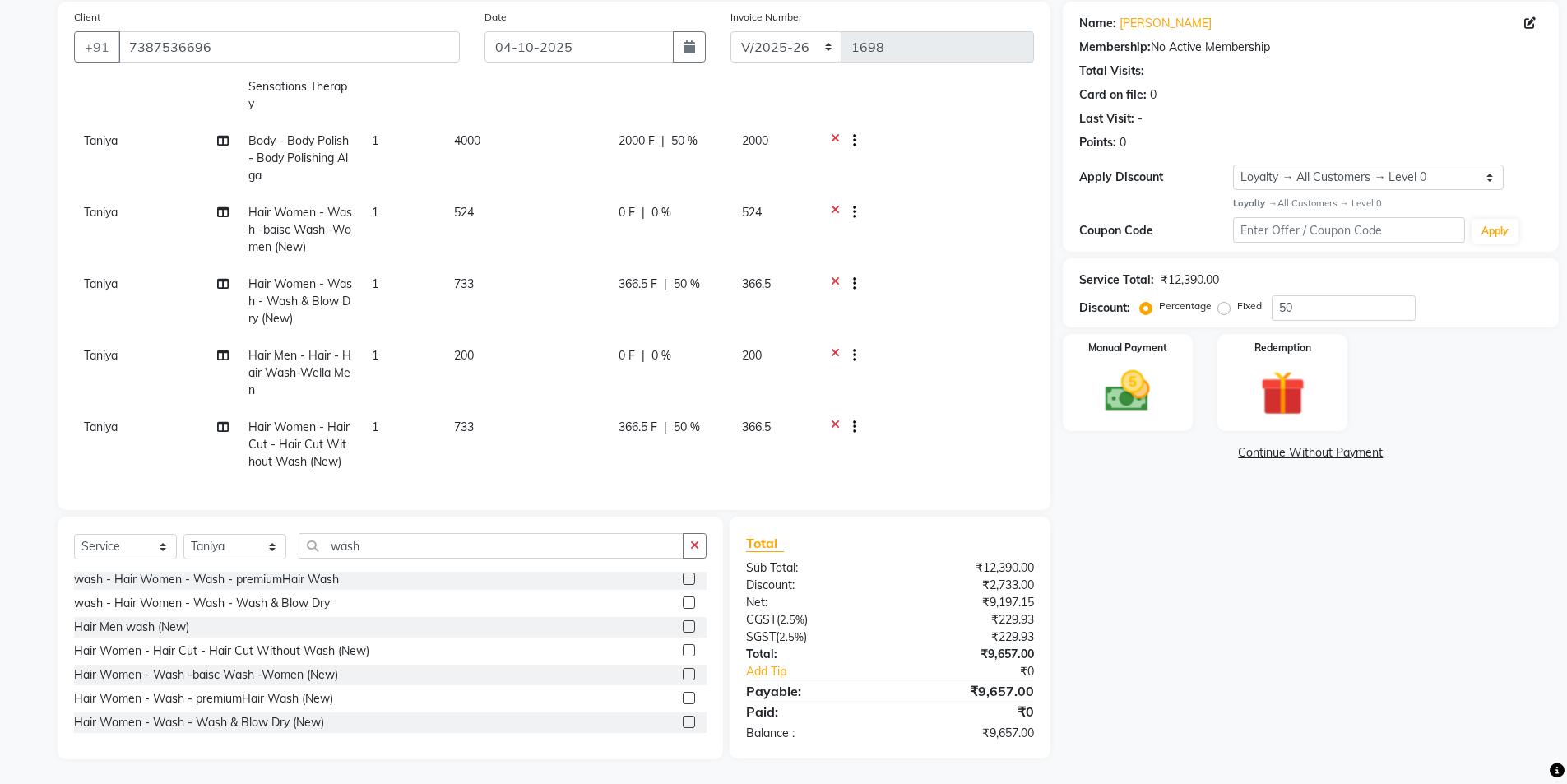
click at [838, 347] on icon at bounding box center [835, 357] width 9 height 20
click at [840, 276] on div at bounding box center [848, 285] width 16 height 20
click at [837, 276] on icon at bounding box center [835, 285] width 9 height 20
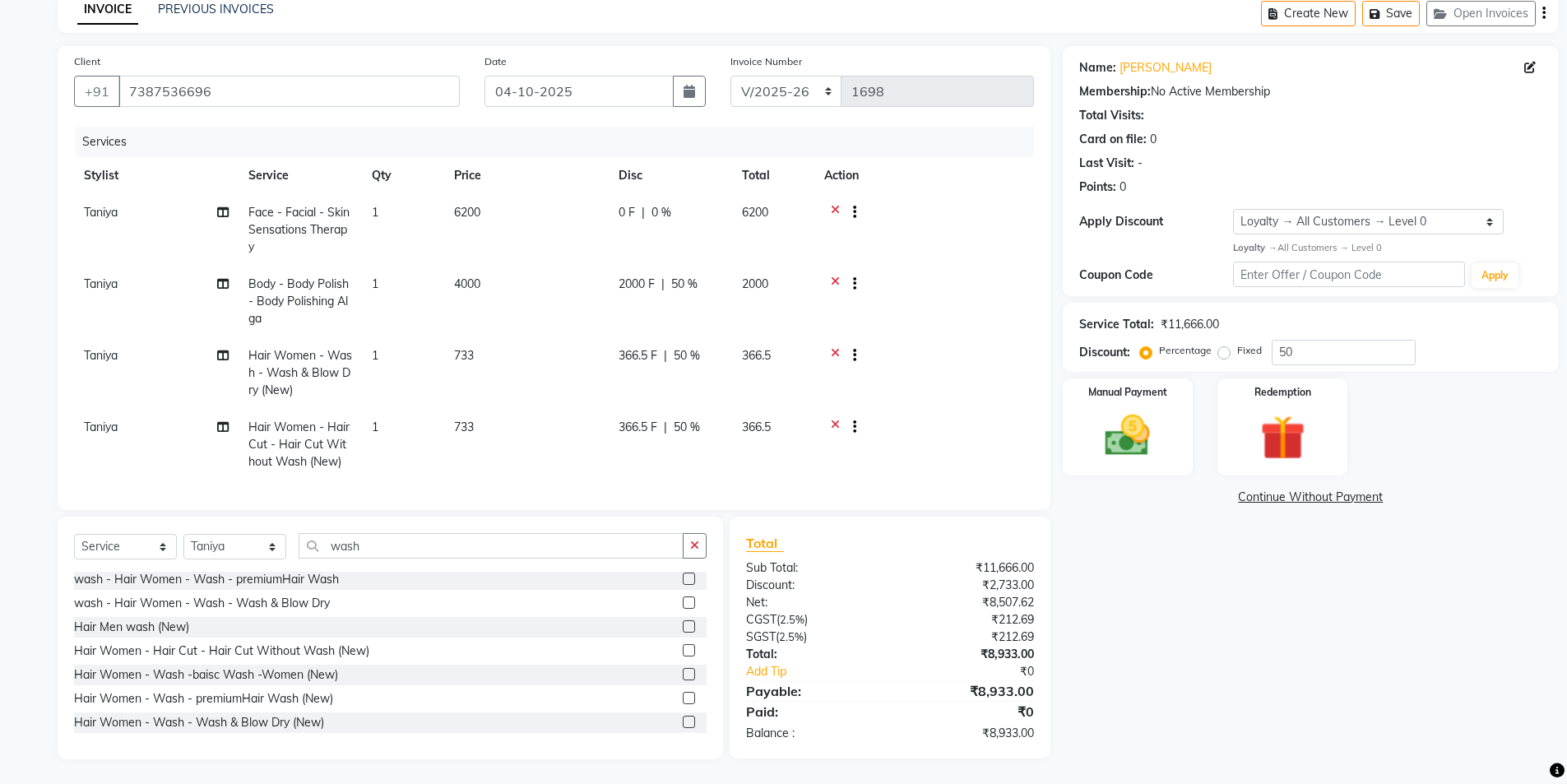
click at [835, 207] on icon at bounding box center [835, 213] width 9 height 20
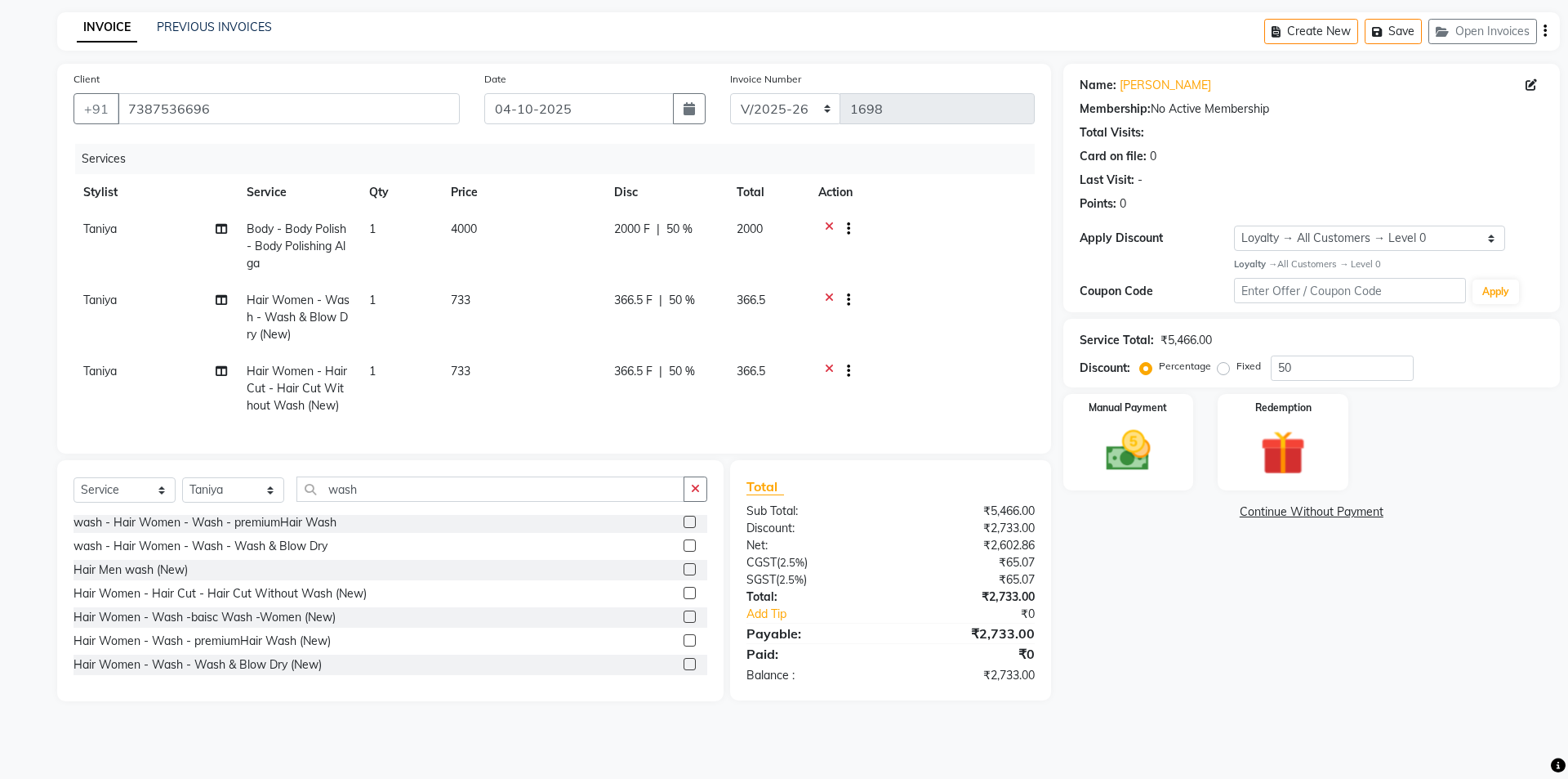
click at [829, 225] on icon at bounding box center [829, 230] width 9 height 20
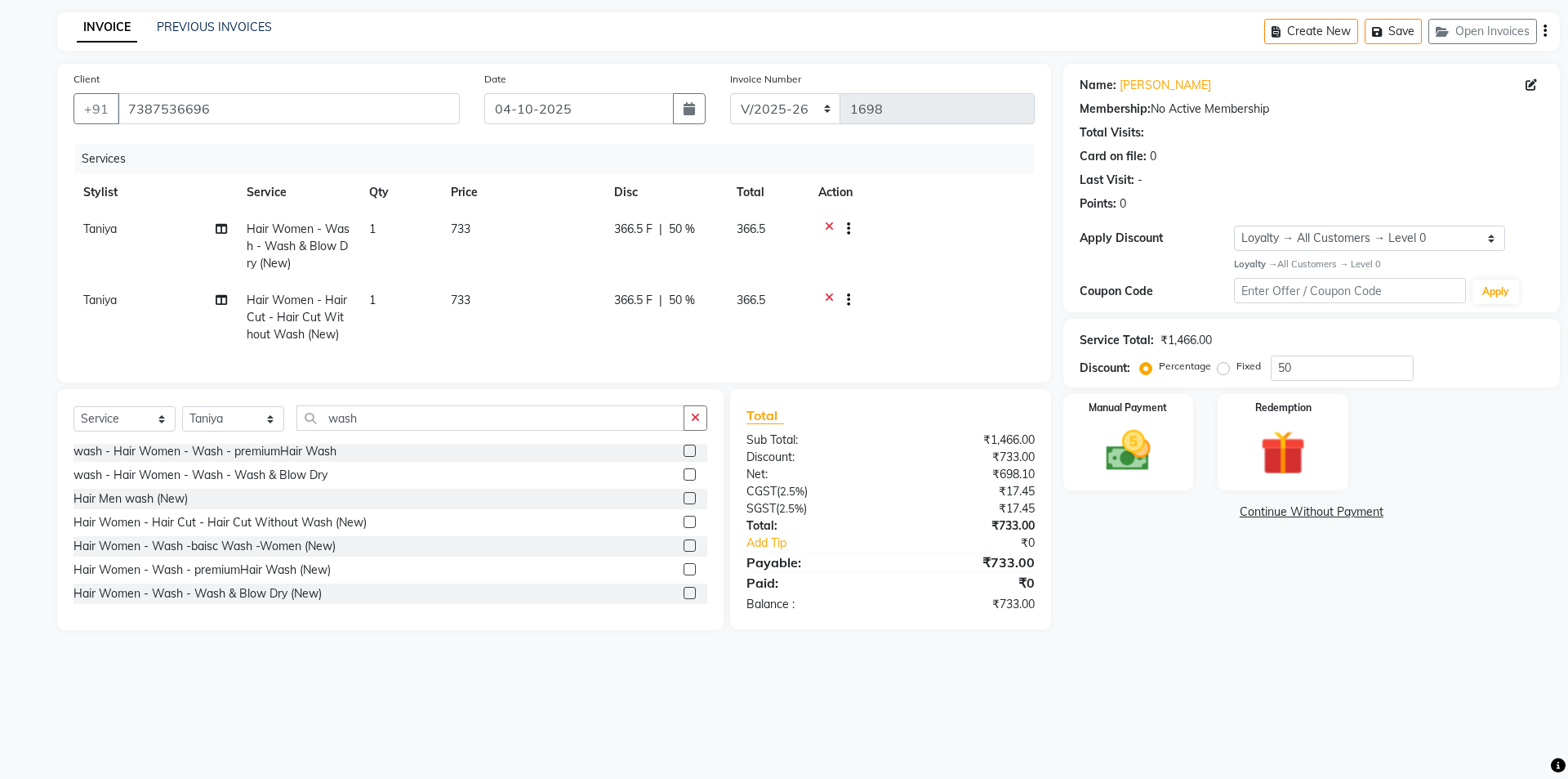
click at [829, 220] on icon at bounding box center [829, 230] width 9 height 20
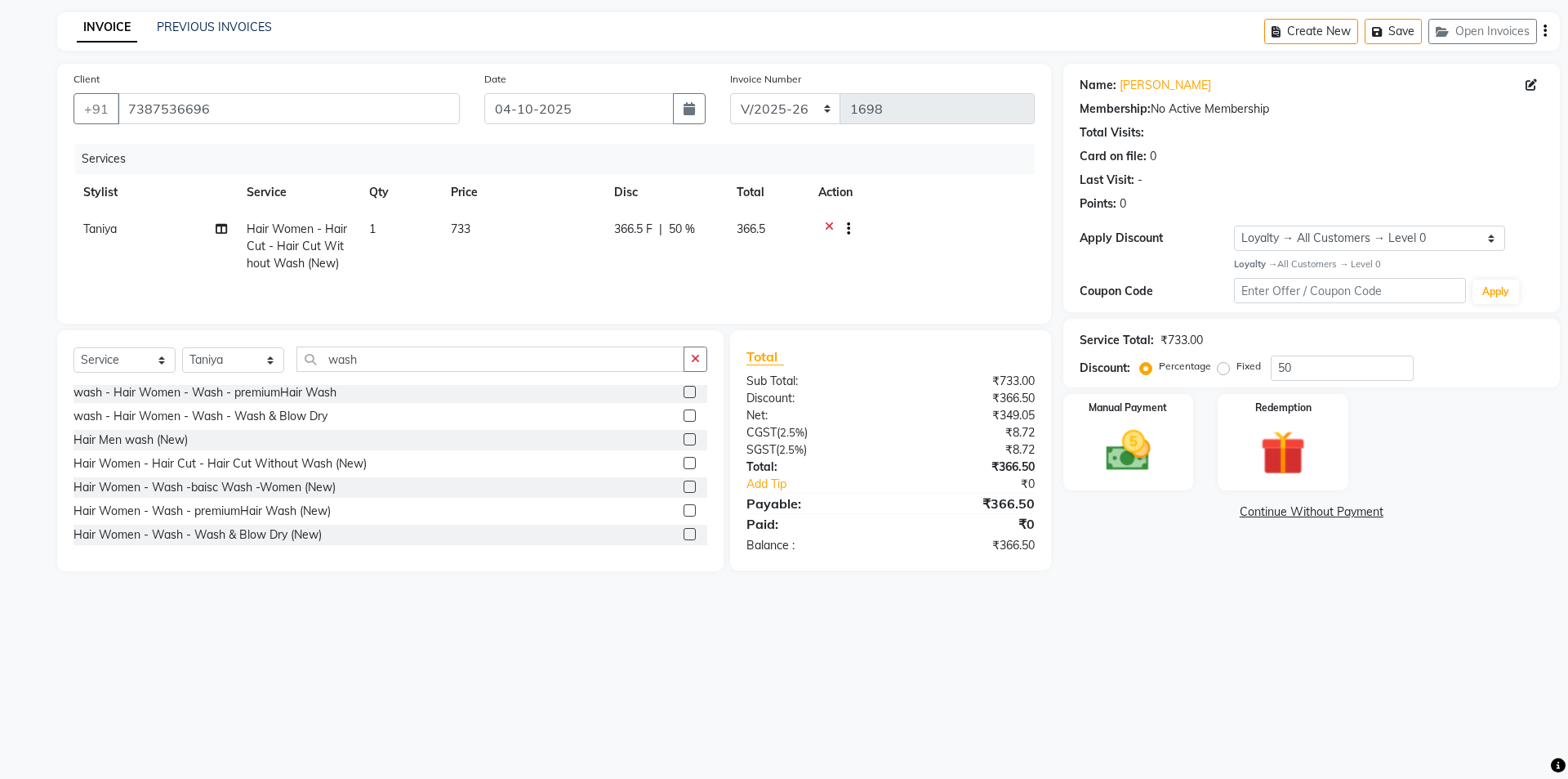
click at [1172, 653] on div "☀ The Skinsmiths, ludhiana INVOICE PREVIOUS INVOICES Create New Save Open Invoi…" at bounding box center [784, 389] width 1568 height 779
click at [686, 257] on td "366.5 F | 50 %" at bounding box center [666, 246] width 123 height 71
select select "76548"
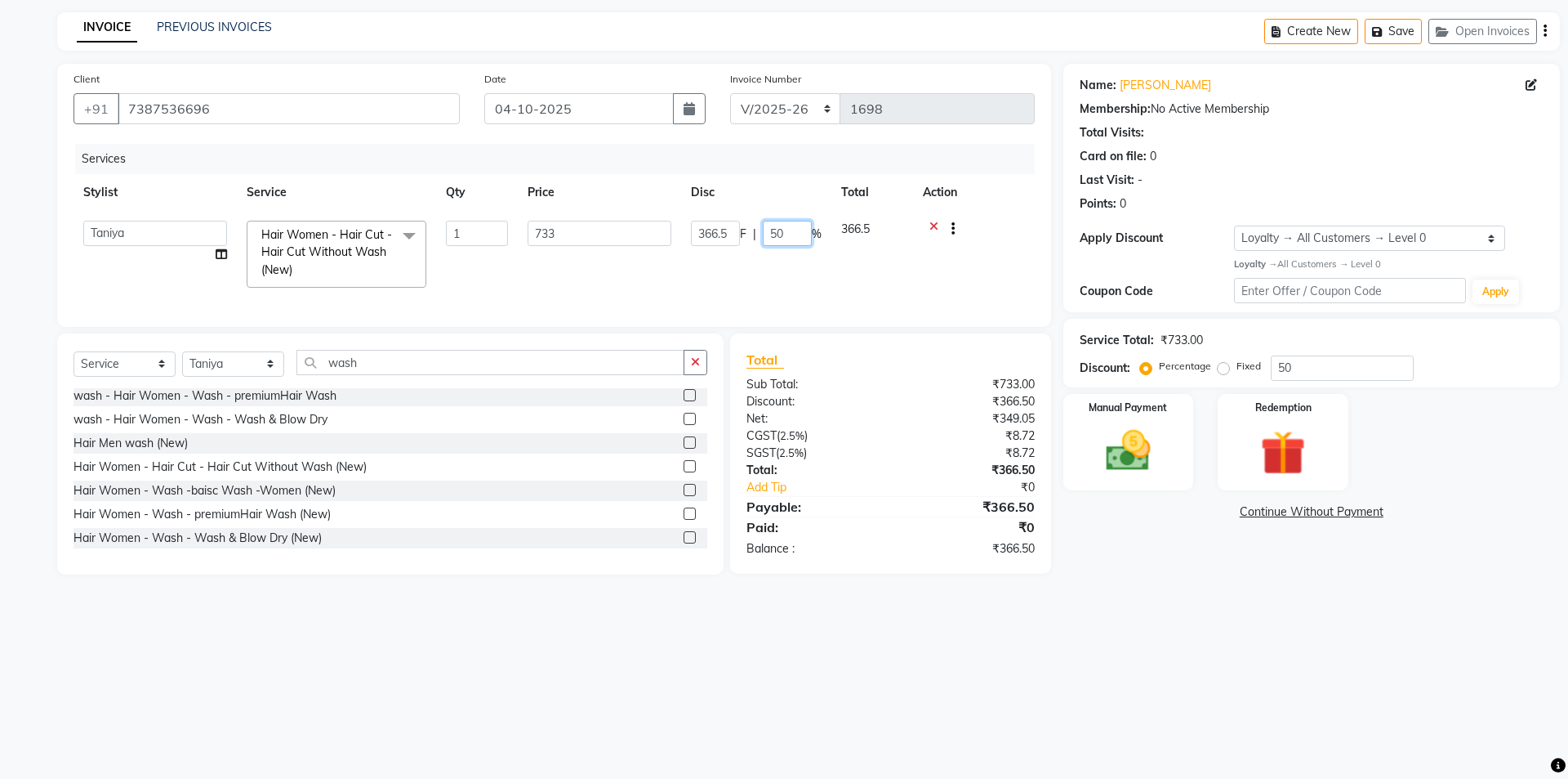
click at [780, 230] on input "50" at bounding box center [786, 233] width 49 height 25
type input "5"
click at [651, 643] on div "☀ The Skinsmiths, ludhiana INVOICE PREVIOUS INVOICES Create New Save Open Invoi…" at bounding box center [784, 389] width 1568 height 779
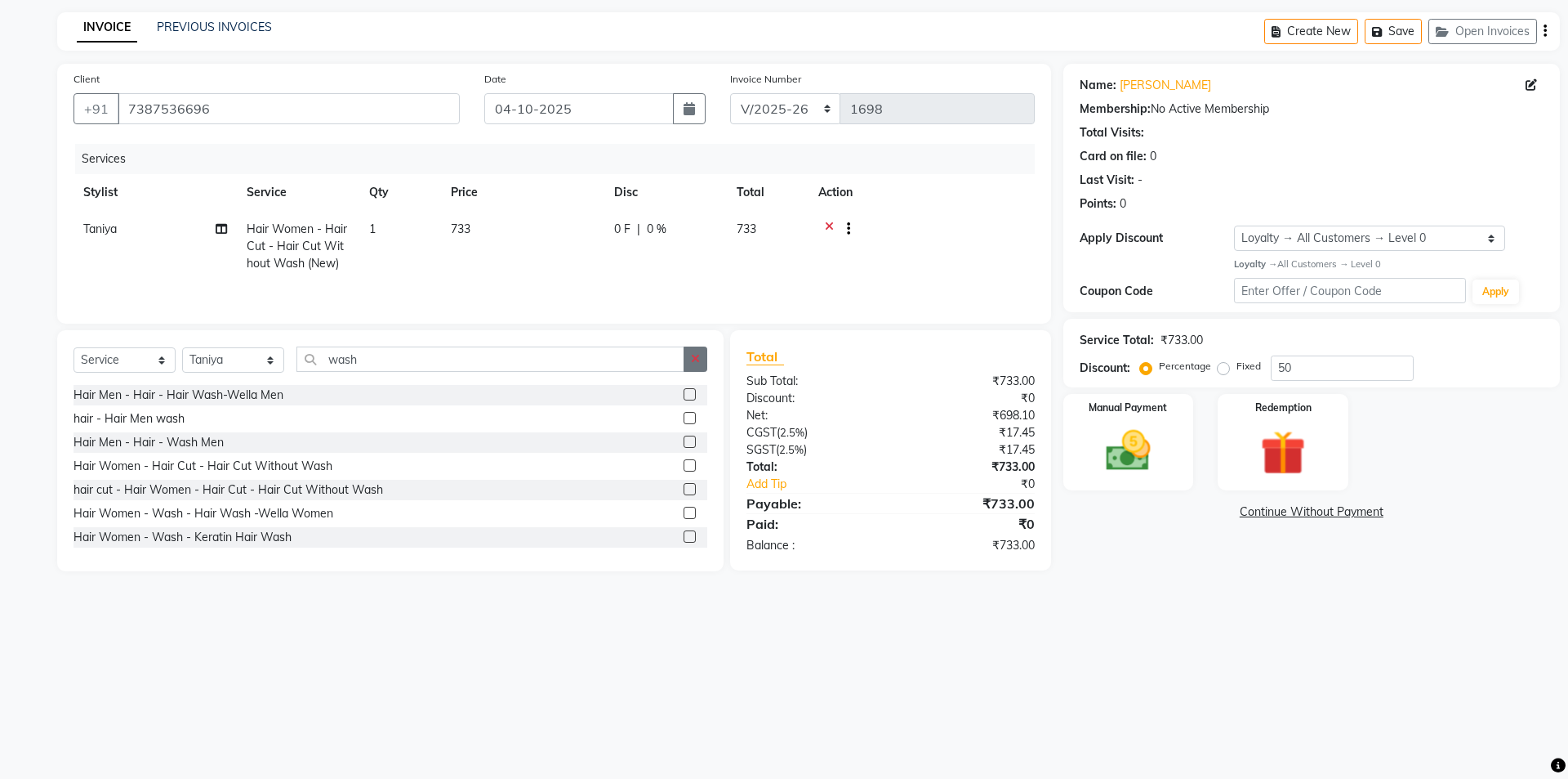
click at [695, 358] on icon "button" at bounding box center [694, 358] width 9 height 11
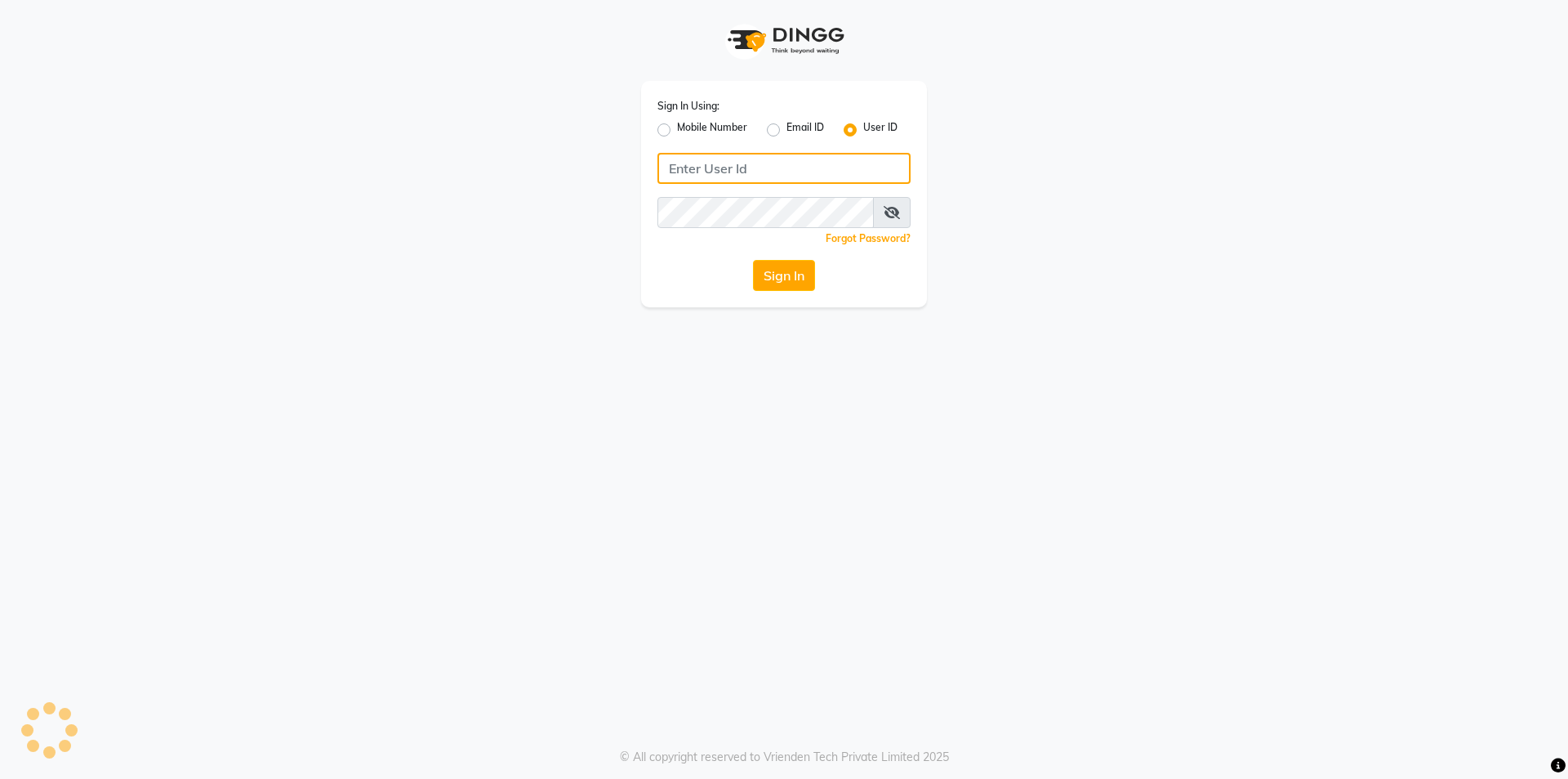
type input "Skinsmiths@123"
click at [784, 279] on button "Sign In" at bounding box center [784, 275] width 62 height 31
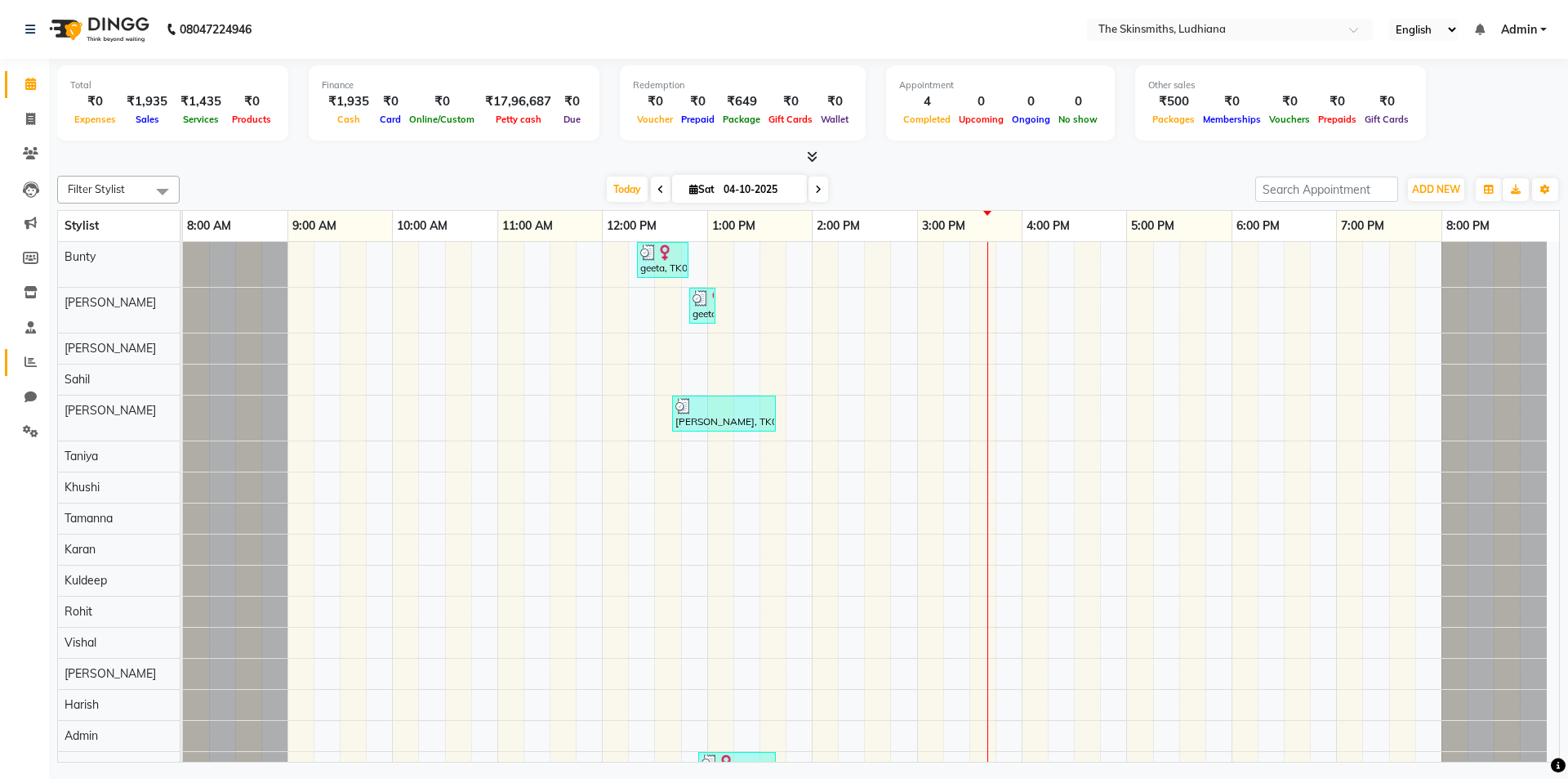
click at [31, 361] on icon at bounding box center [31, 361] width 12 height 12
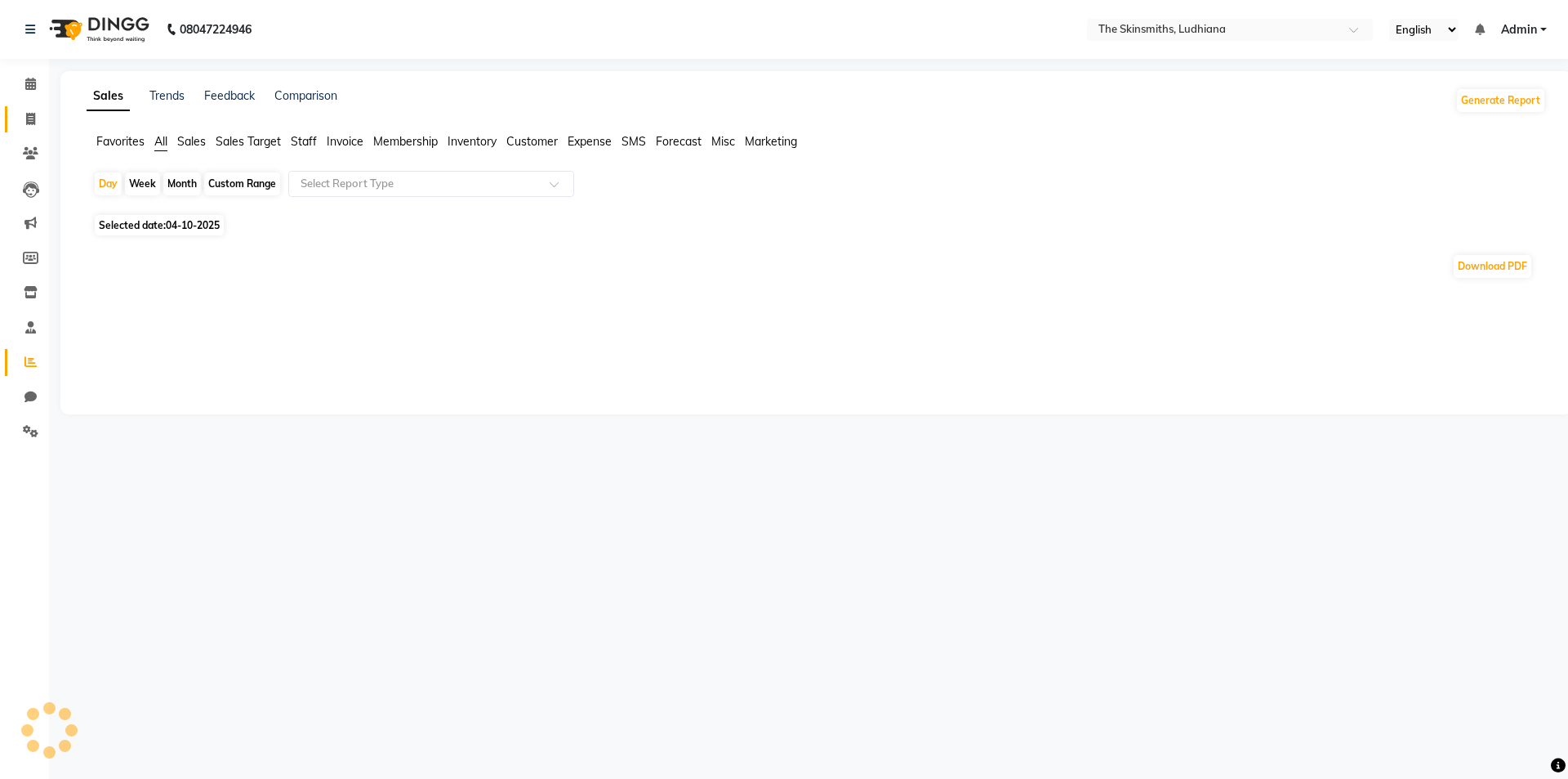
click at [31, 119] on icon at bounding box center [30, 119] width 9 height 12
select select "service"
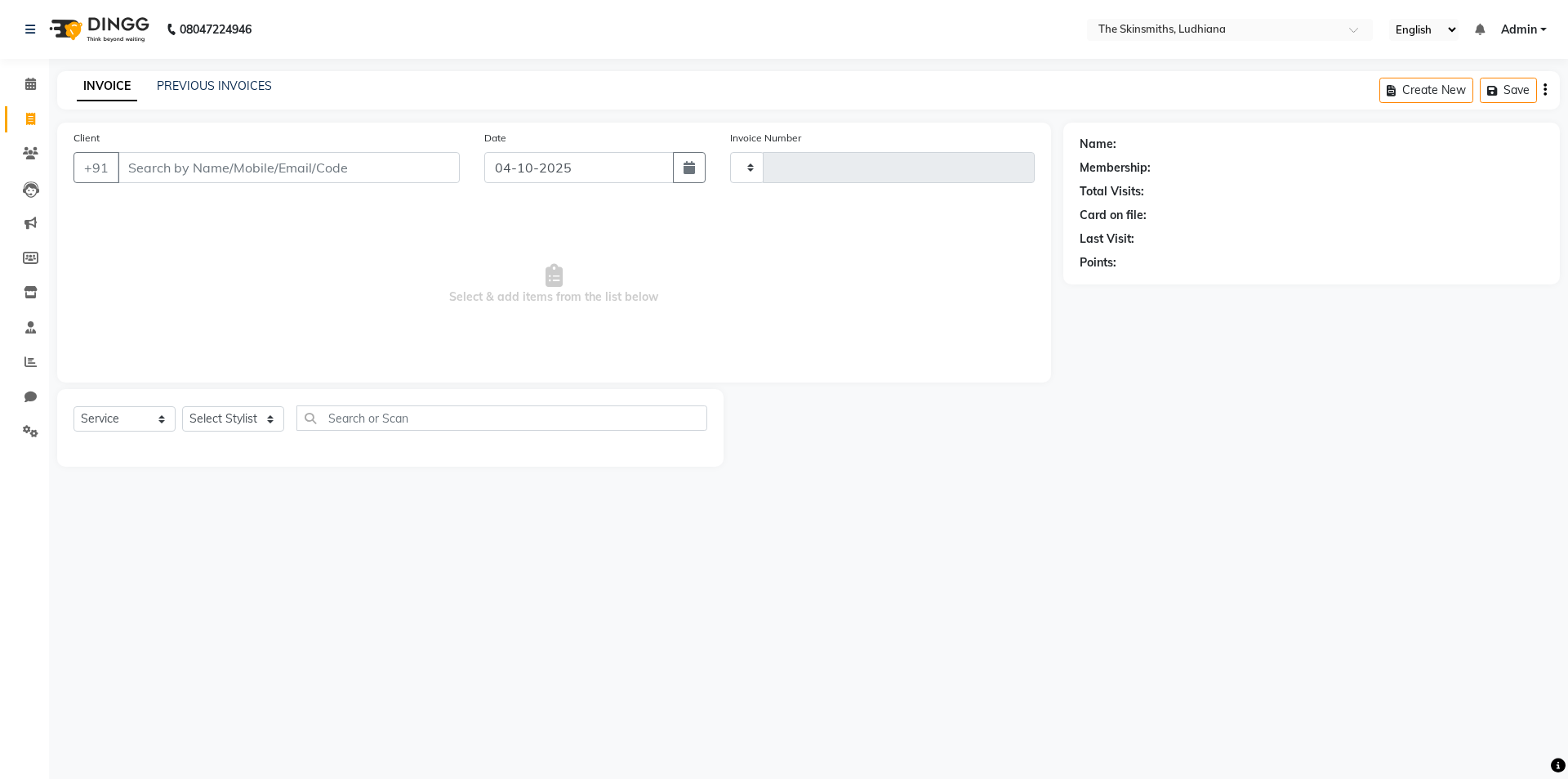
type input "1698"
select select "8115"
click at [1462, 99] on button "Open Invoices" at bounding box center [1482, 90] width 108 height 25
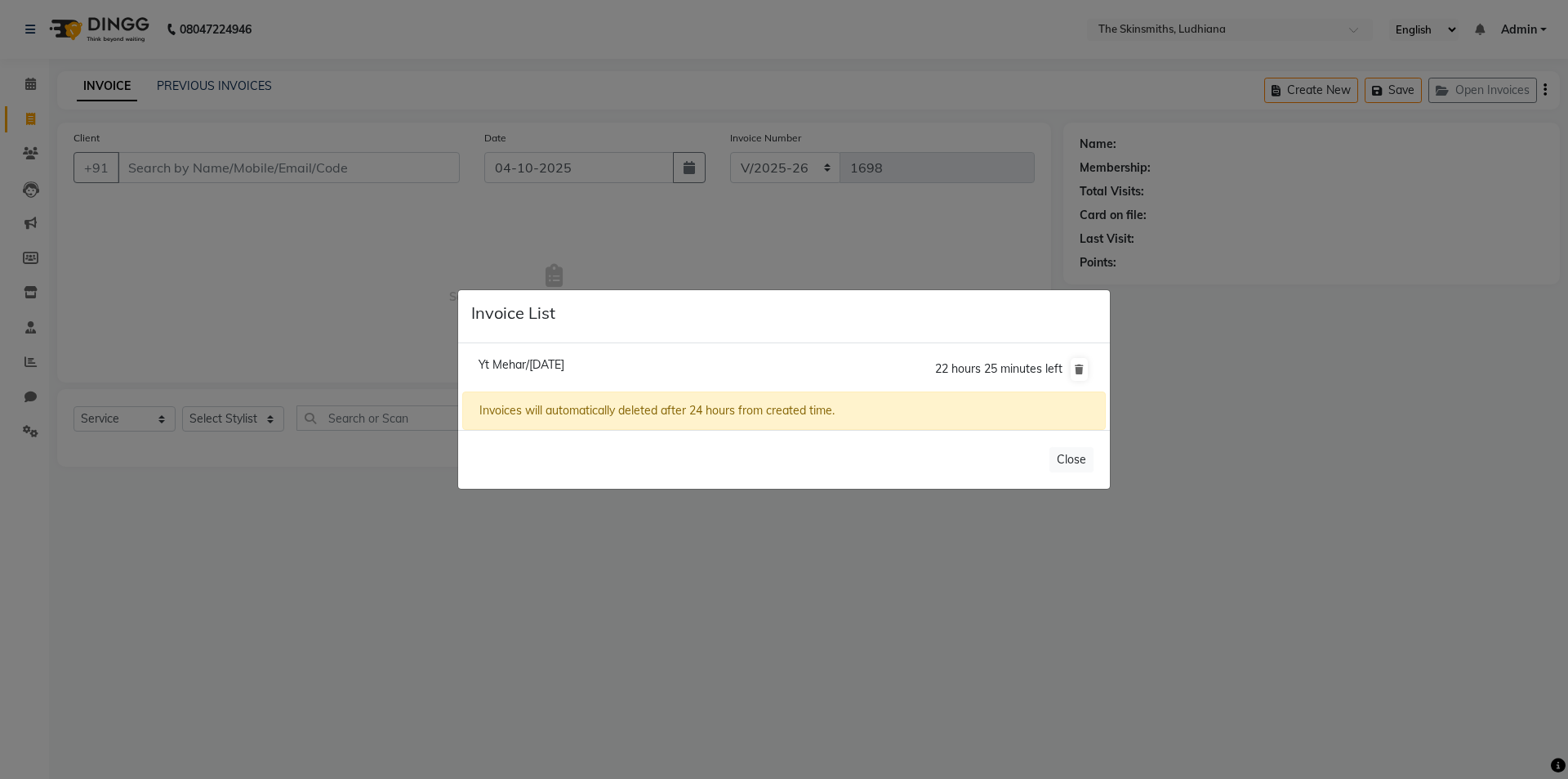
click at [564, 369] on span "Yt Mehar/[DATE]" at bounding box center [522, 364] width 86 height 14
type input "9877981849"
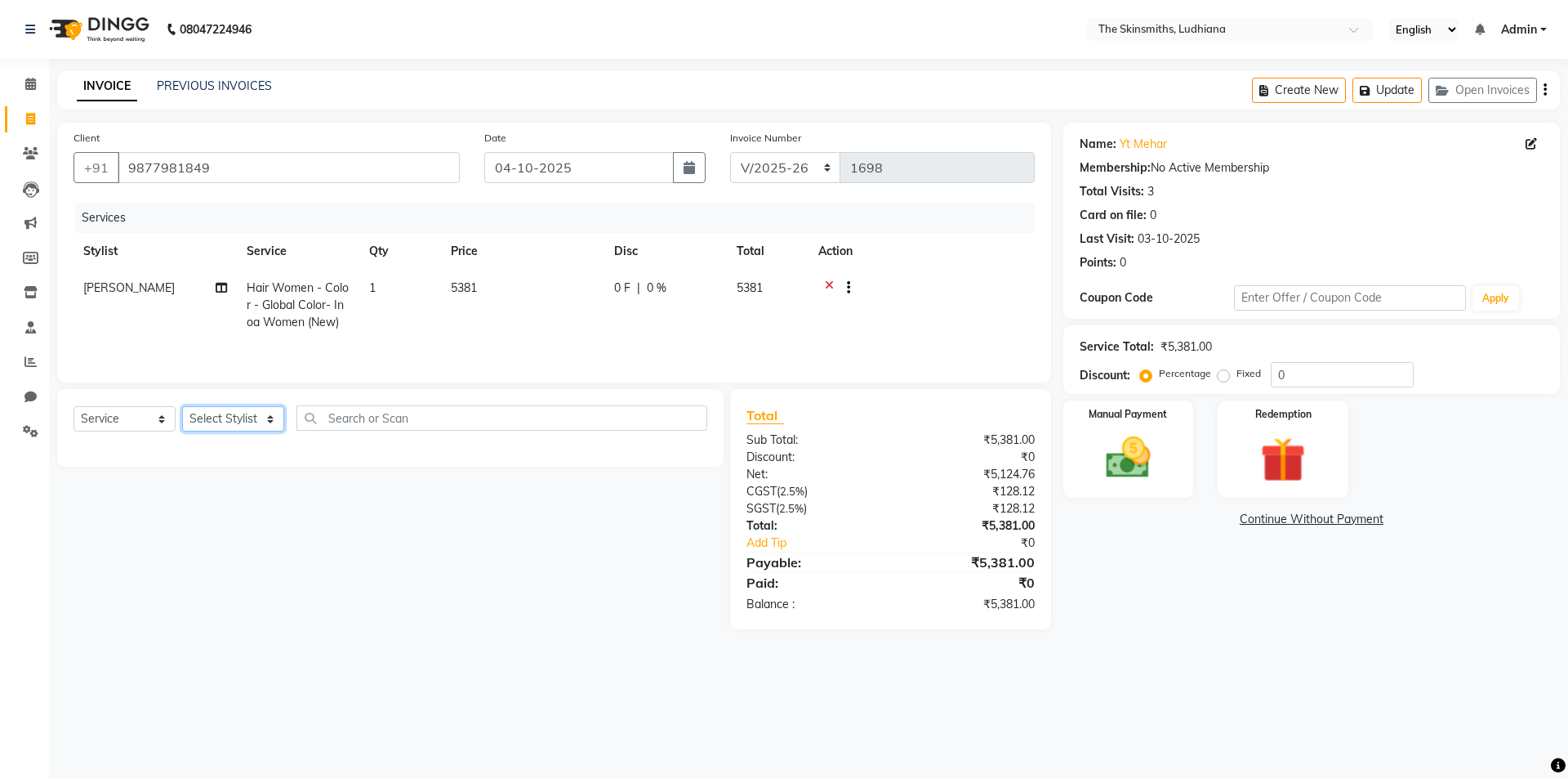
click at [260, 410] on select "Select Stylist Admin [PERSON_NAME] [PERSON_NAME] [PERSON_NAME] [PERSON_NAME] [P…" at bounding box center [233, 419] width 102 height 25
select select "79055"
click at [182, 406] on select "Select Stylist Admin [PERSON_NAME] [PERSON_NAME] [PERSON_NAME] [PERSON_NAME] [P…" at bounding box center [233, 419] width 102 height 25
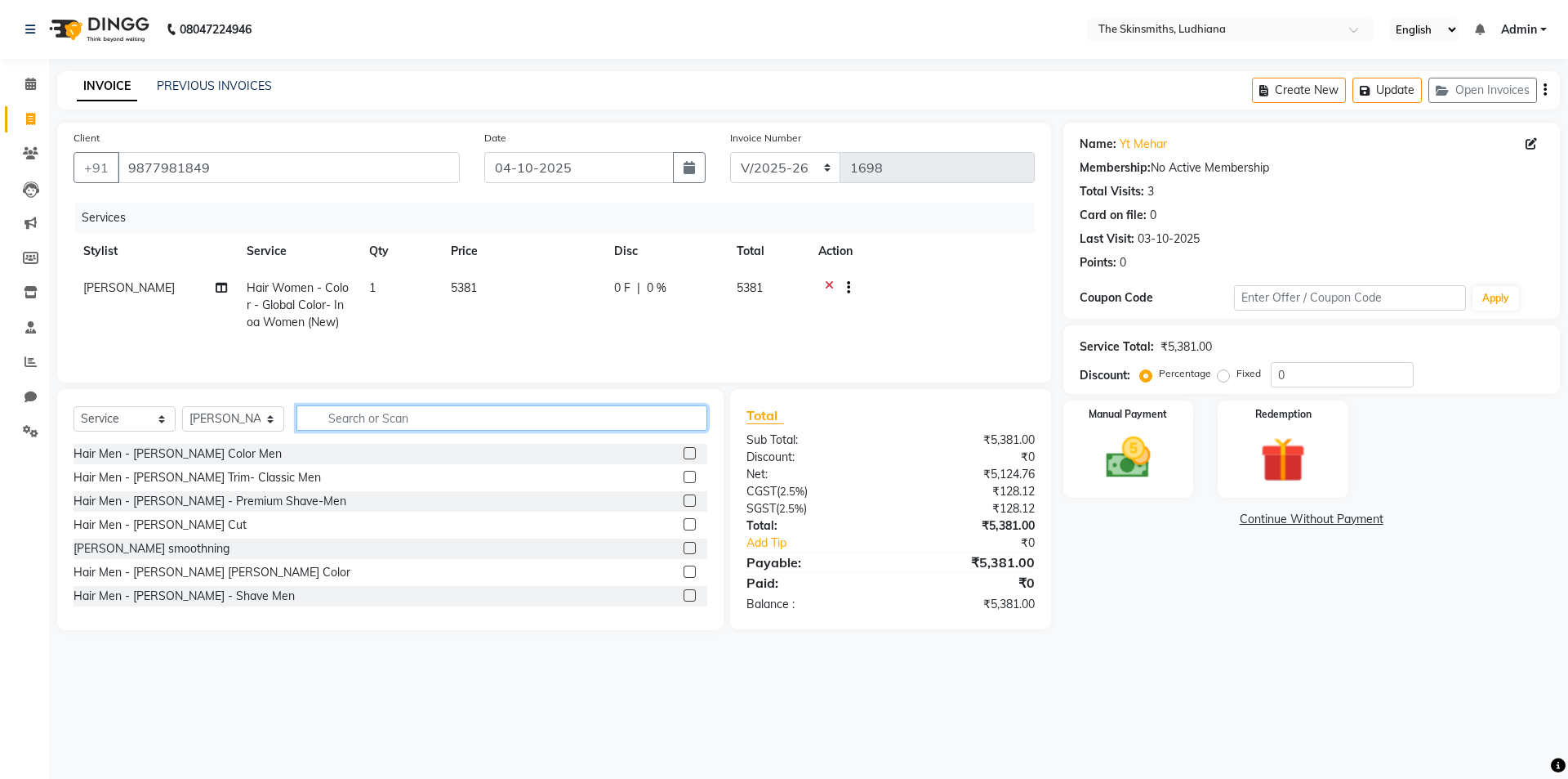
click at [446, 423] on input "text" at bounding box center [501, 418] width 411 height 25
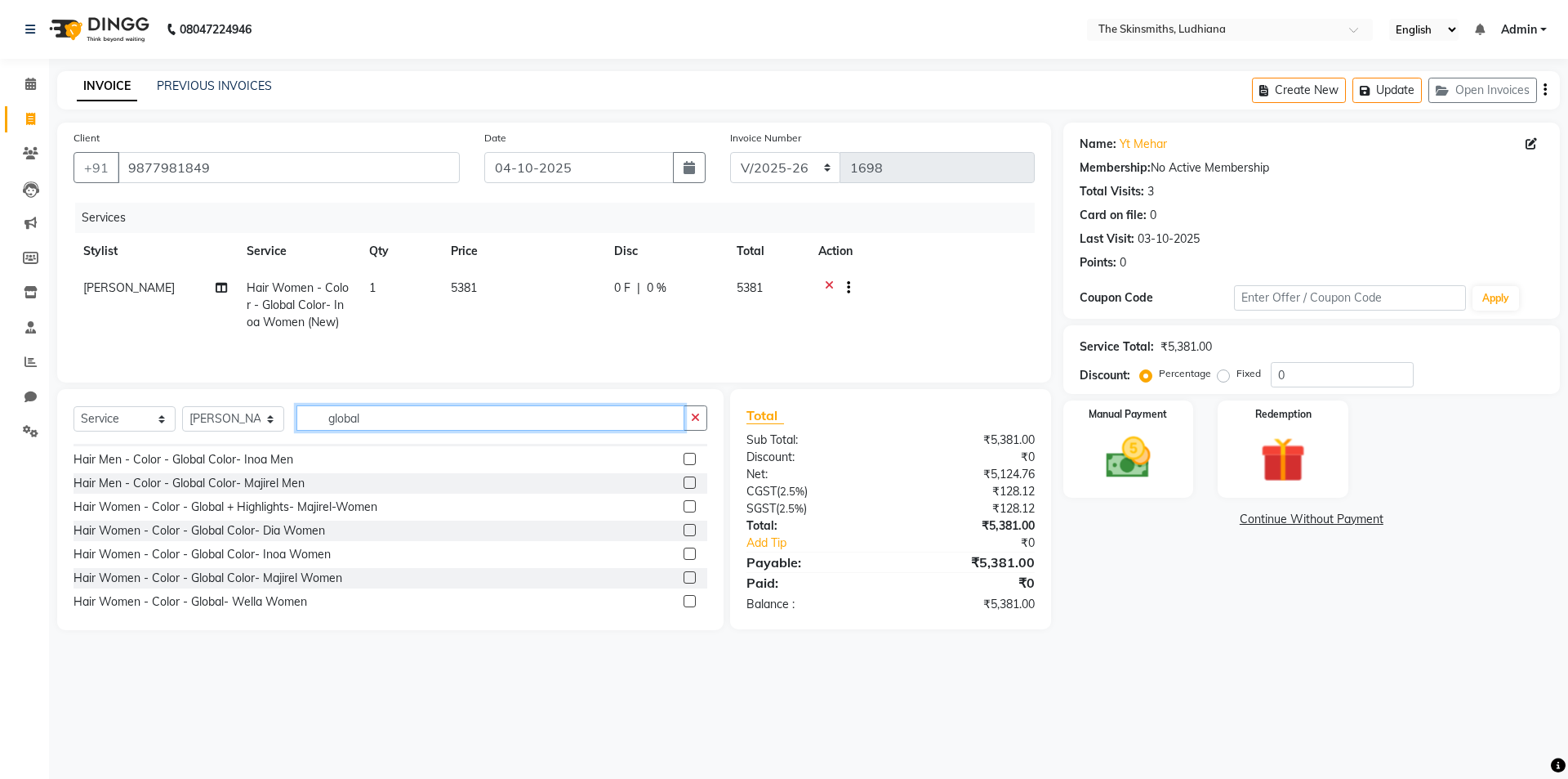
scroll to position [97, 0]
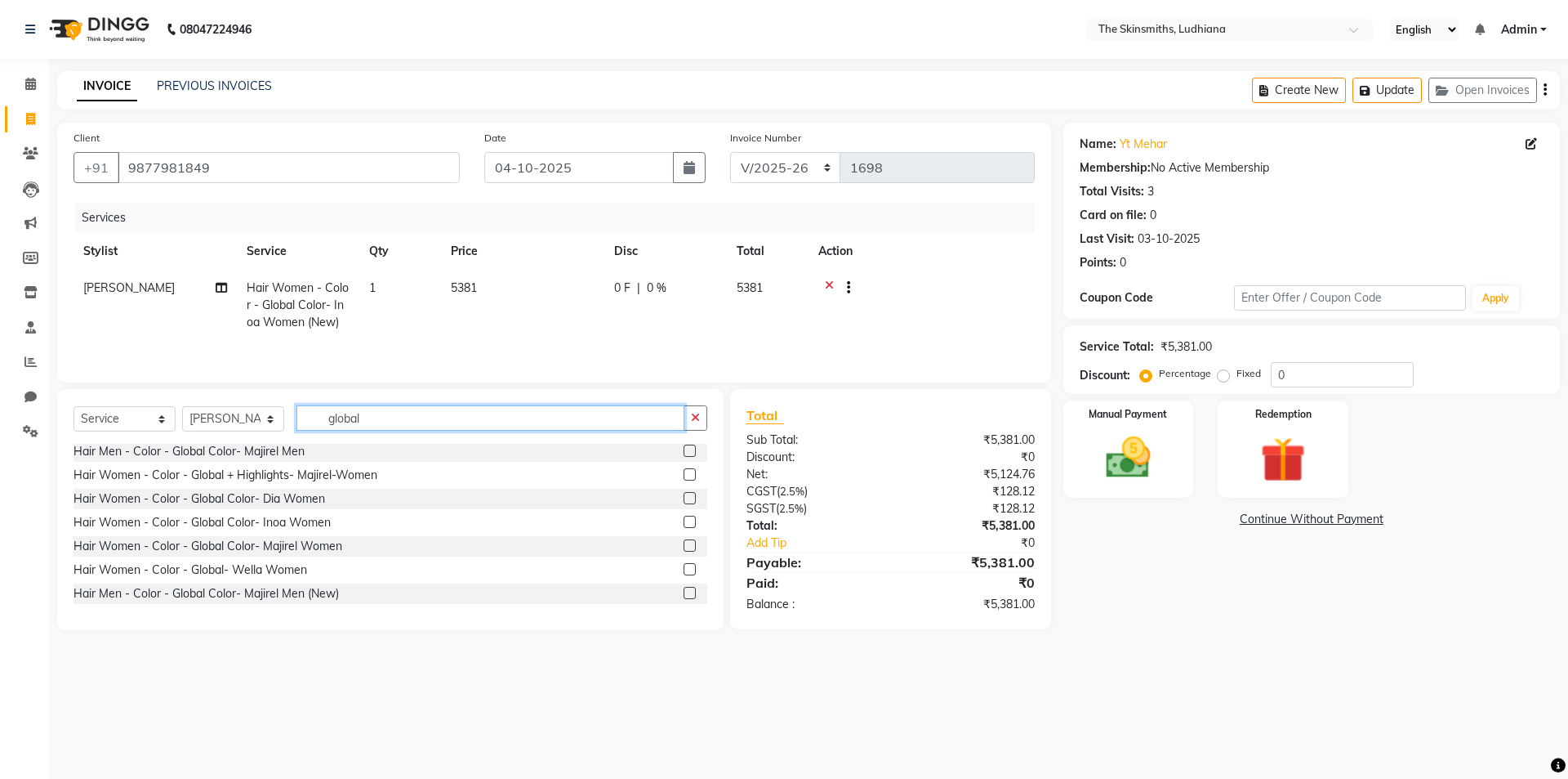
type input "global"
click at [684, 522] on label at bounding box center [690, 521] width 12 height 12
click at [684, 522] on input "checkbox" at bounding box center [689, 522] width 11 height 11
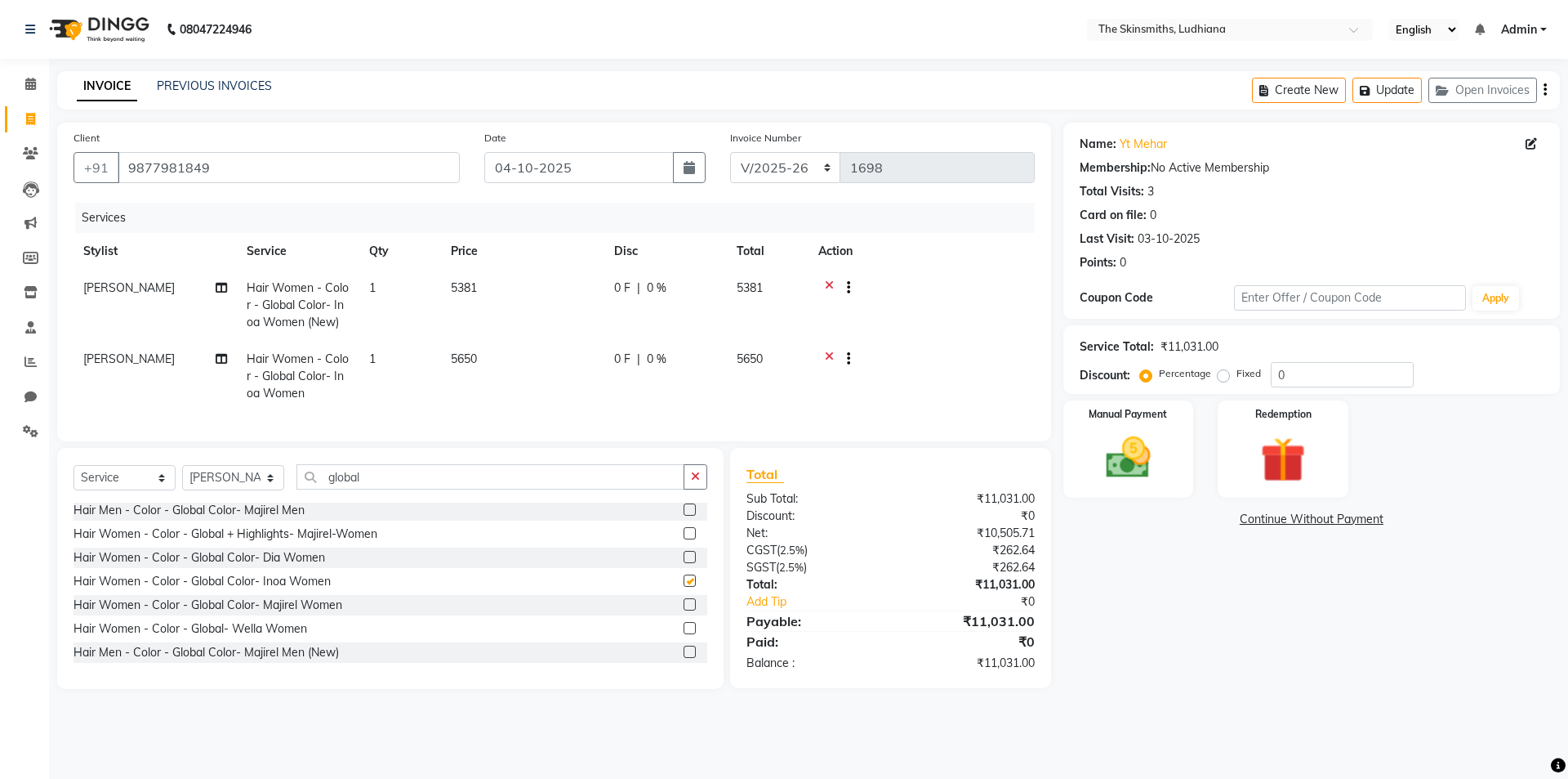
checkbox input "false"
click at [684, 657] on label at bounding box center [690, 652] width 12 height 12
click at [684, 657] on input "checkbox" at bounding box center [689, 652] width 11 height 11
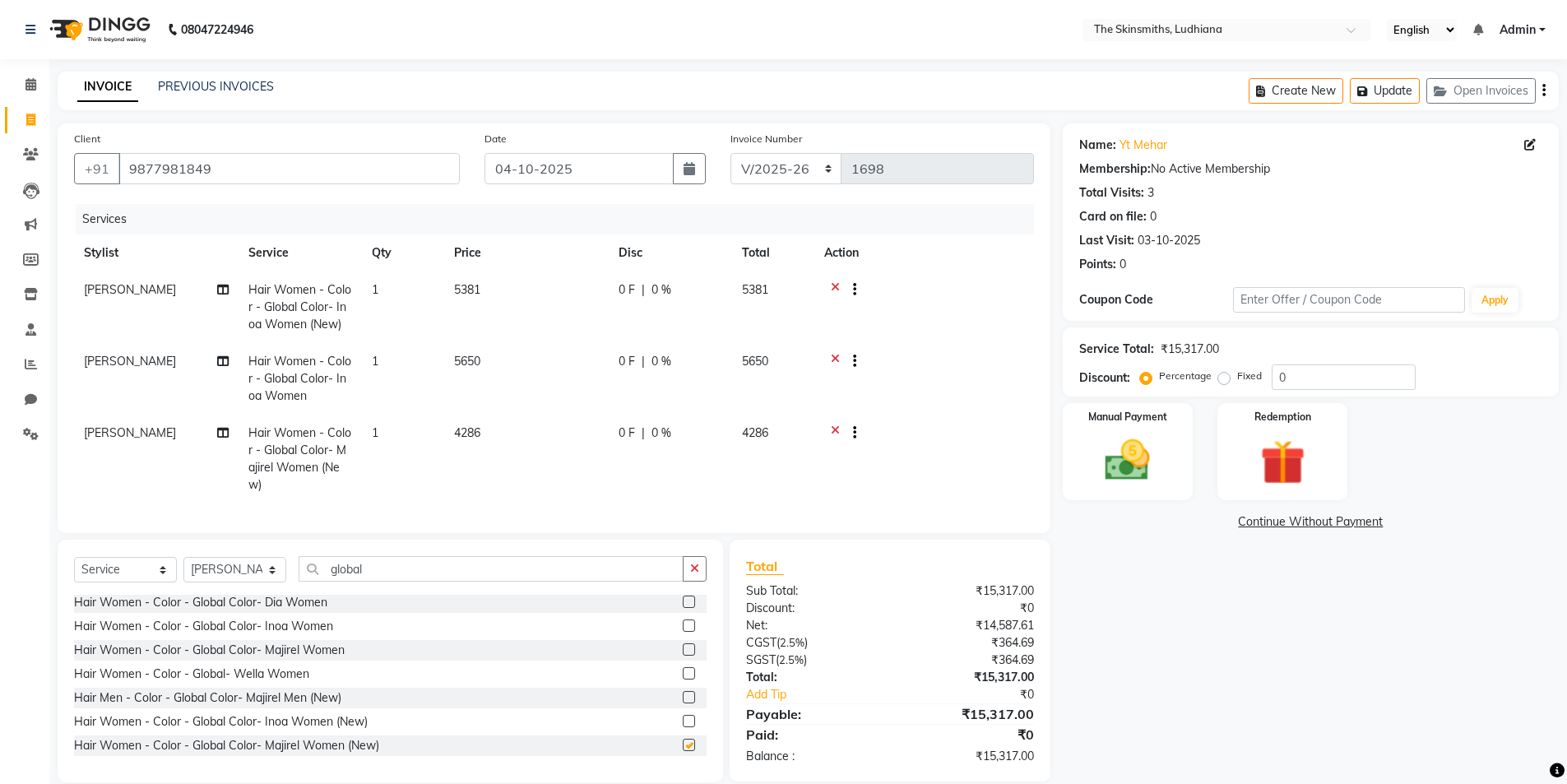
checkbox input "false"
click at [835, 429] on icon at bounding box center [835, 434] width 9 height 20
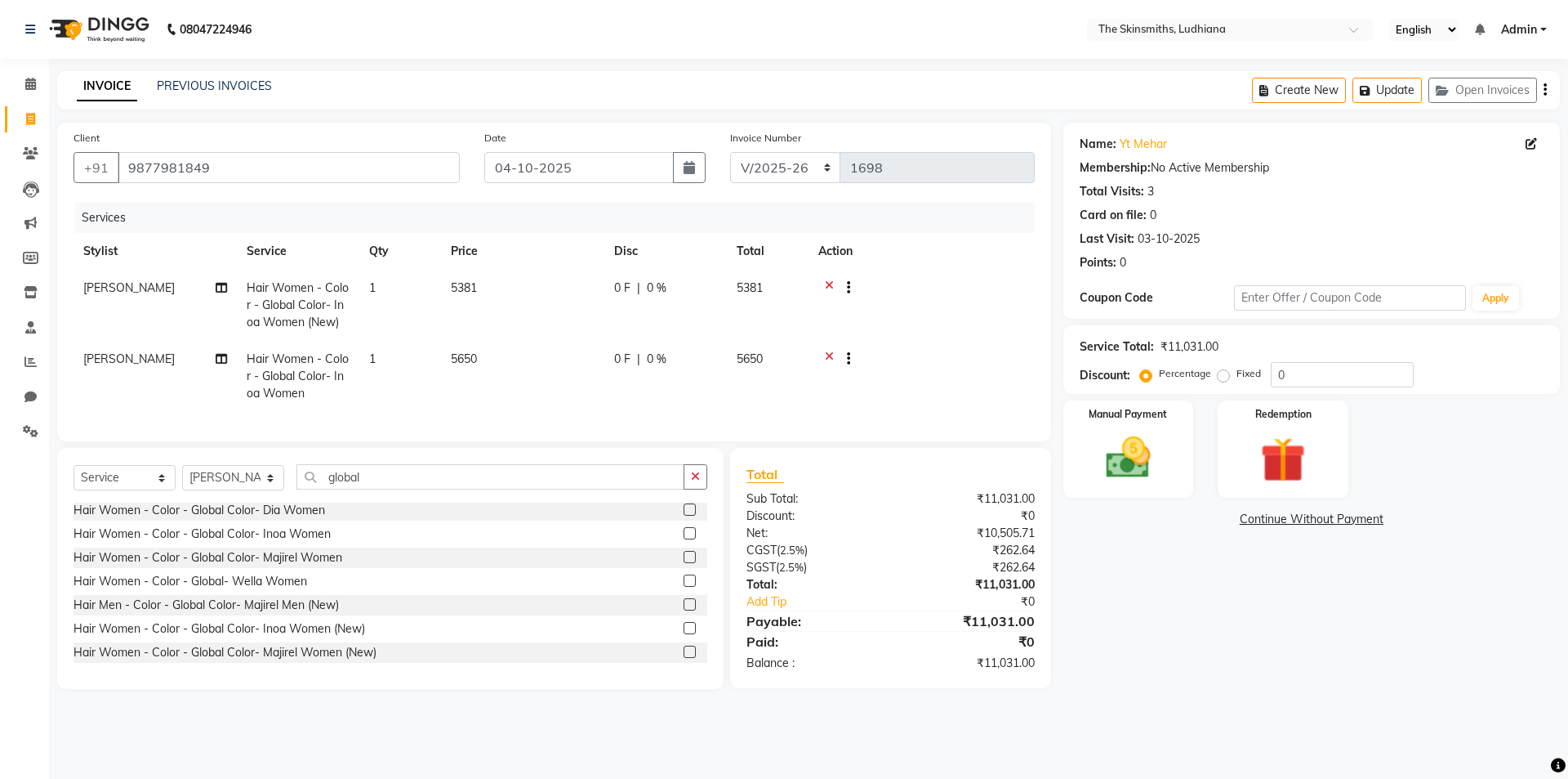
click at [834, 282] on div at bounding box center [842, 289] width 16 height 20
click at [829, 285] on icon at bounding box center [829, 289] width 9 height 20
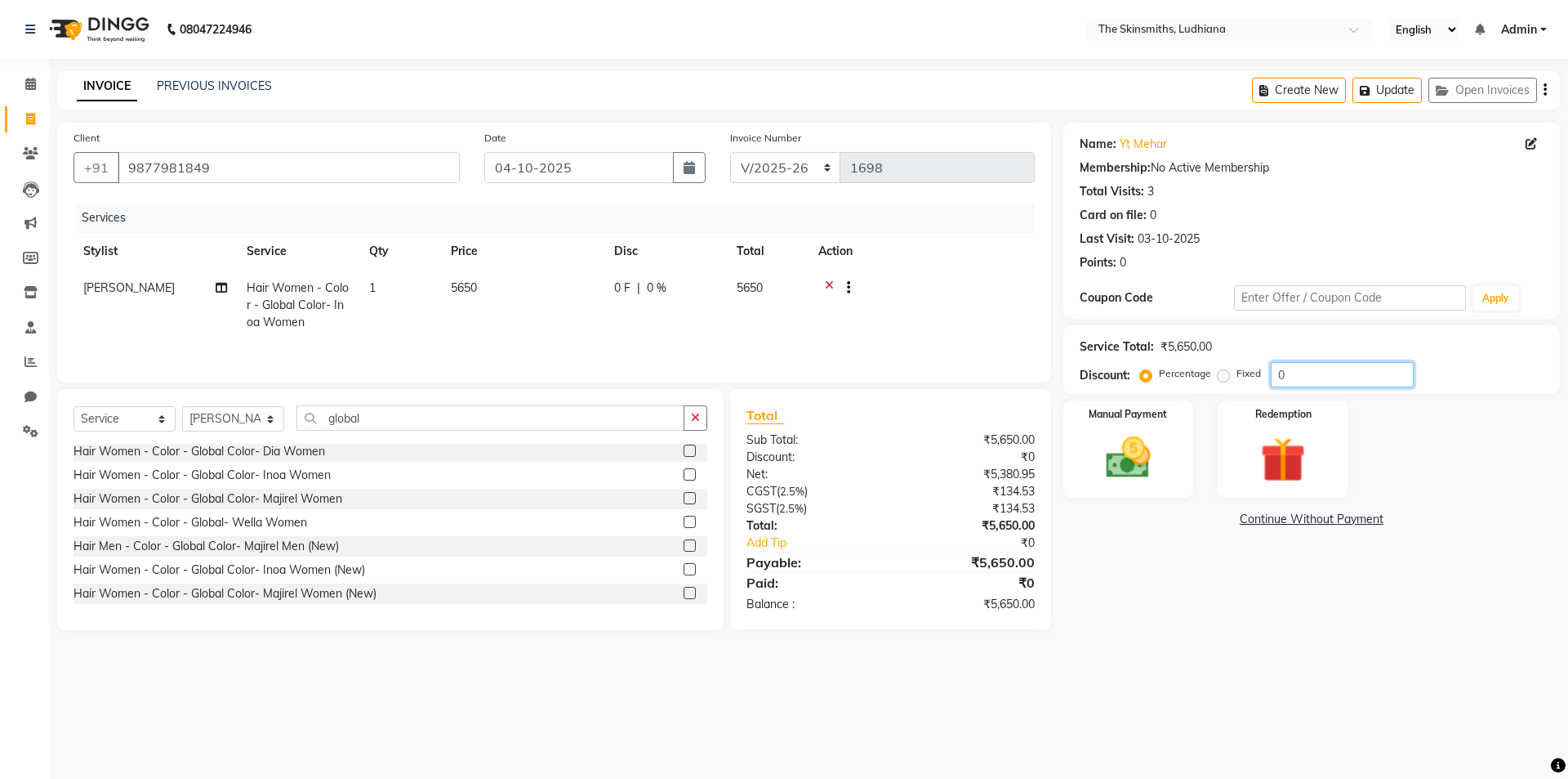
click at [1338, 379] on input "0" at bounding box center [1342, 375] width 143 height 25
click at [684, 474] on label at bounding box center [690, 474] width 12 height 12
click at [684, 474] on input "checkbox" at bounding box center [689, 474] width 11 height 11
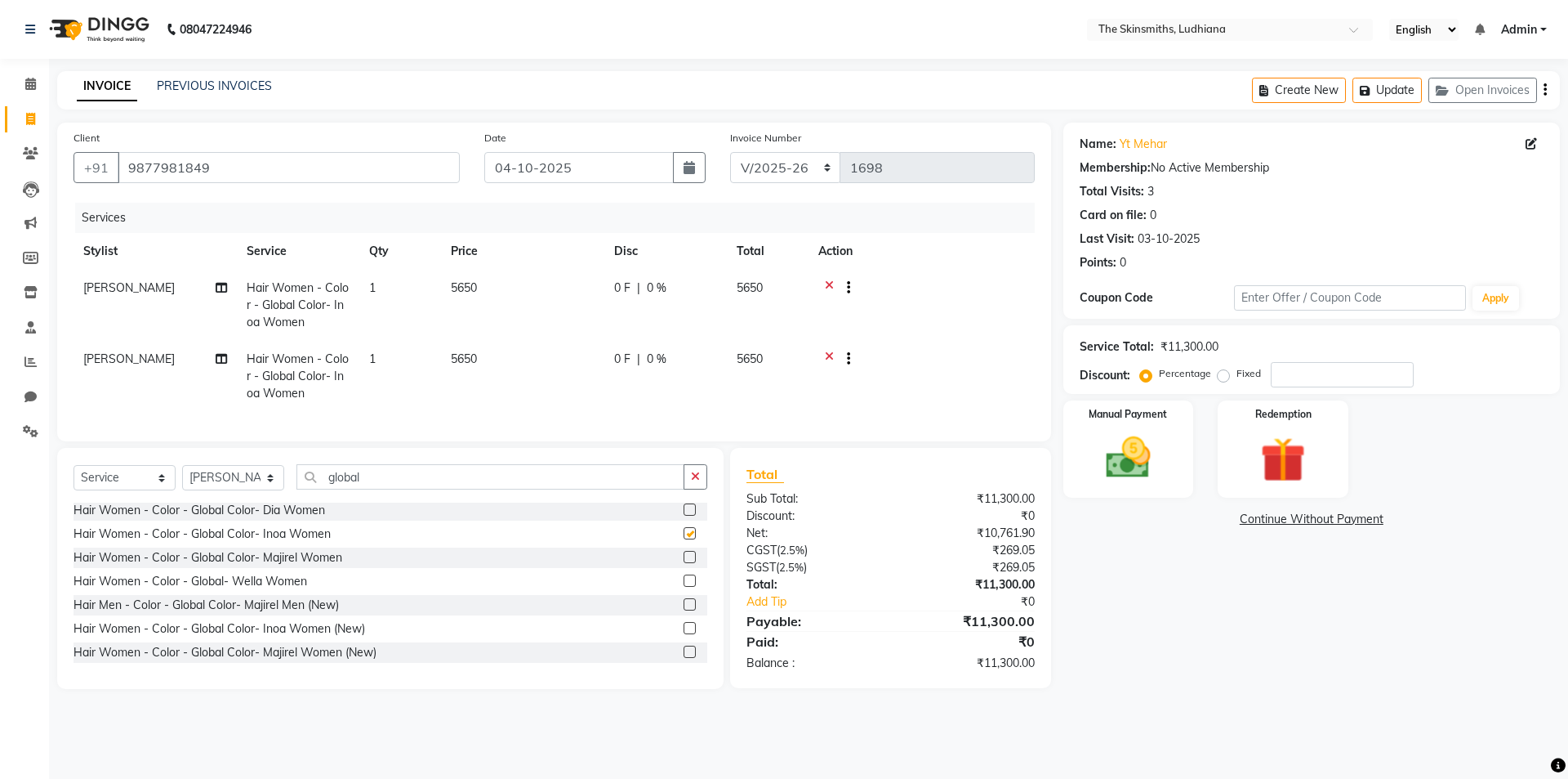
checkbox input "false"
click at [829, 355] on icon at bounding box center [829, 360] width 9 height 20
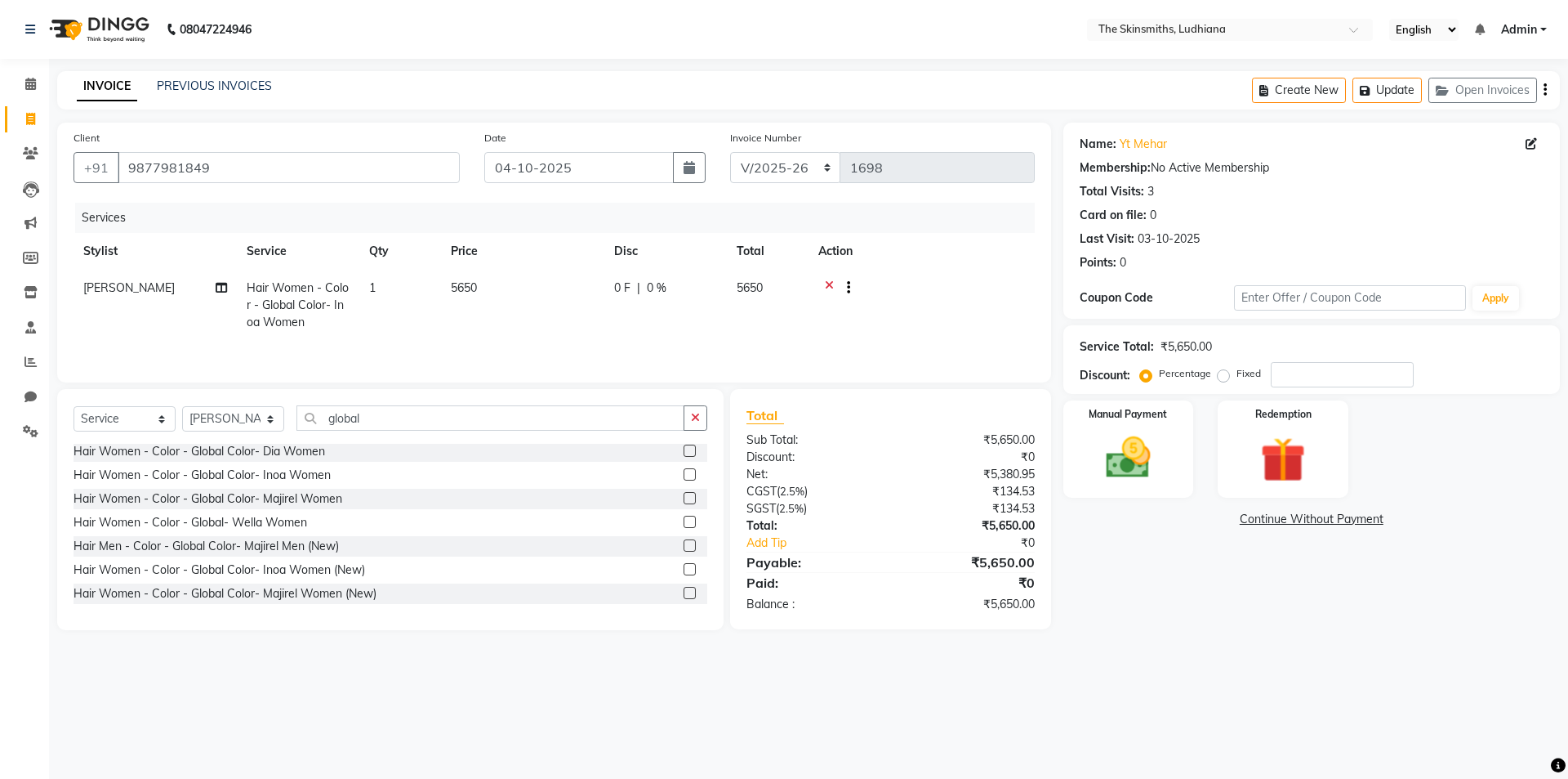
click at [684, 568] on label at bounding box center [690, 568] width 12 height 12
click at [684, 568] on input "checkbox" at bounding box center [689, 569] width 11 height 11
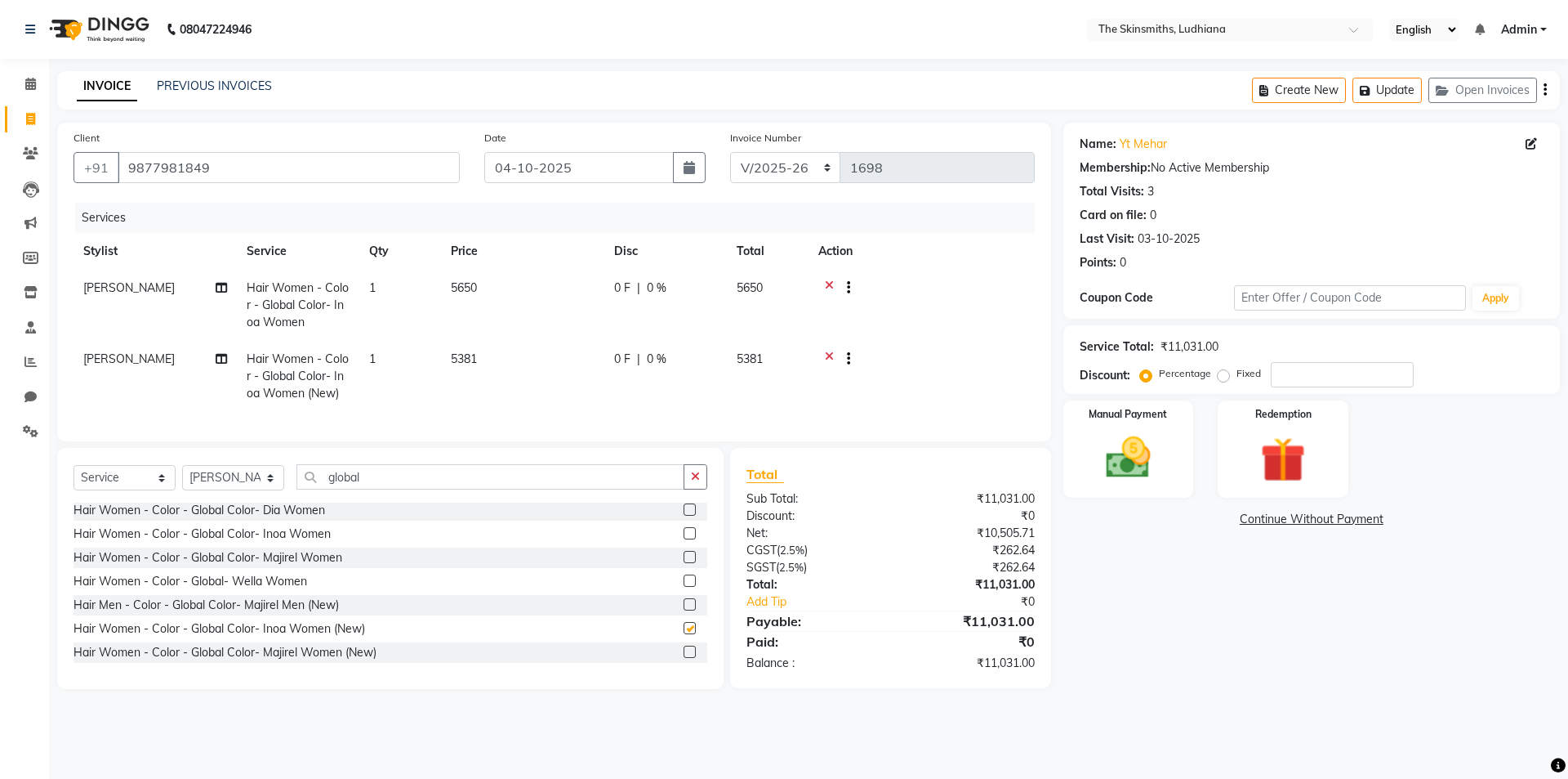
checkbox input "false"
click at [829, 288] on icon at bounding box center [829, 289] width 9 height 20
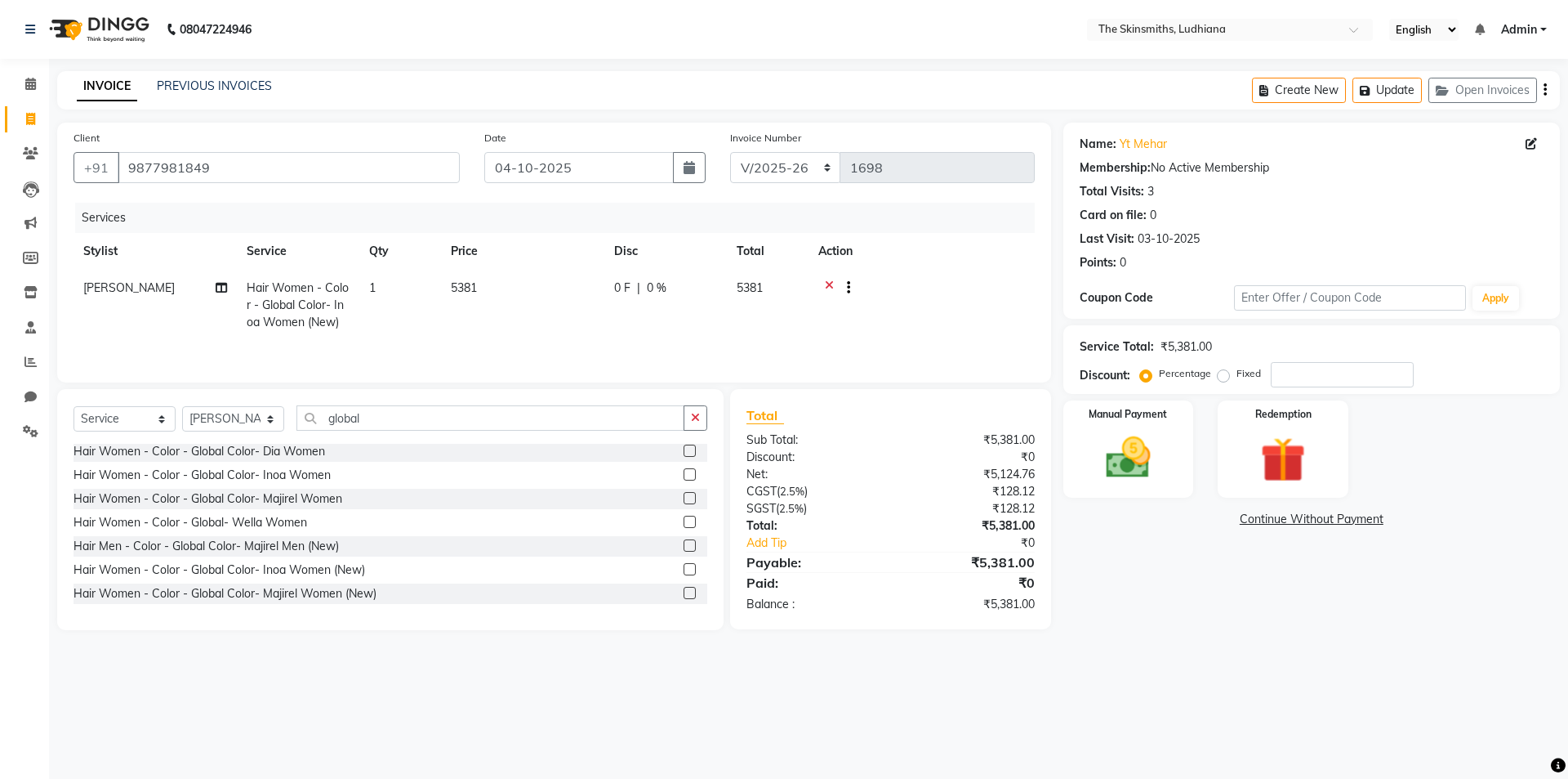
click at [684, 475] on label at bounding box center [690, 474] width 12 height 12
click at [684, 475] on input "checkbox" at bounding box center [689, 474] width 11 height 11
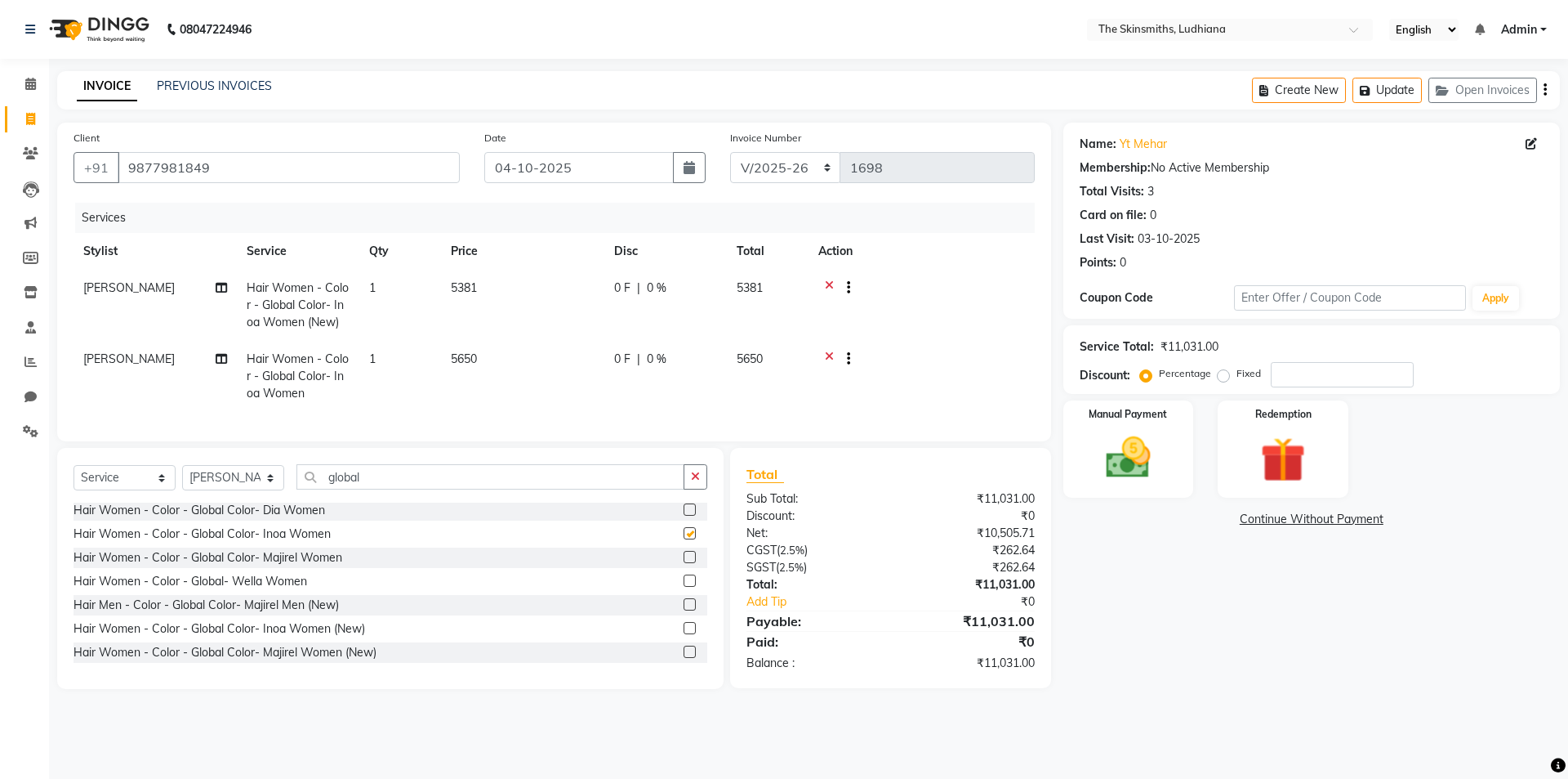
checkbox input "false"
click at [805, 289] on td "5381" at bounding box center [767, 305] width 81 height 71
select select "79055"
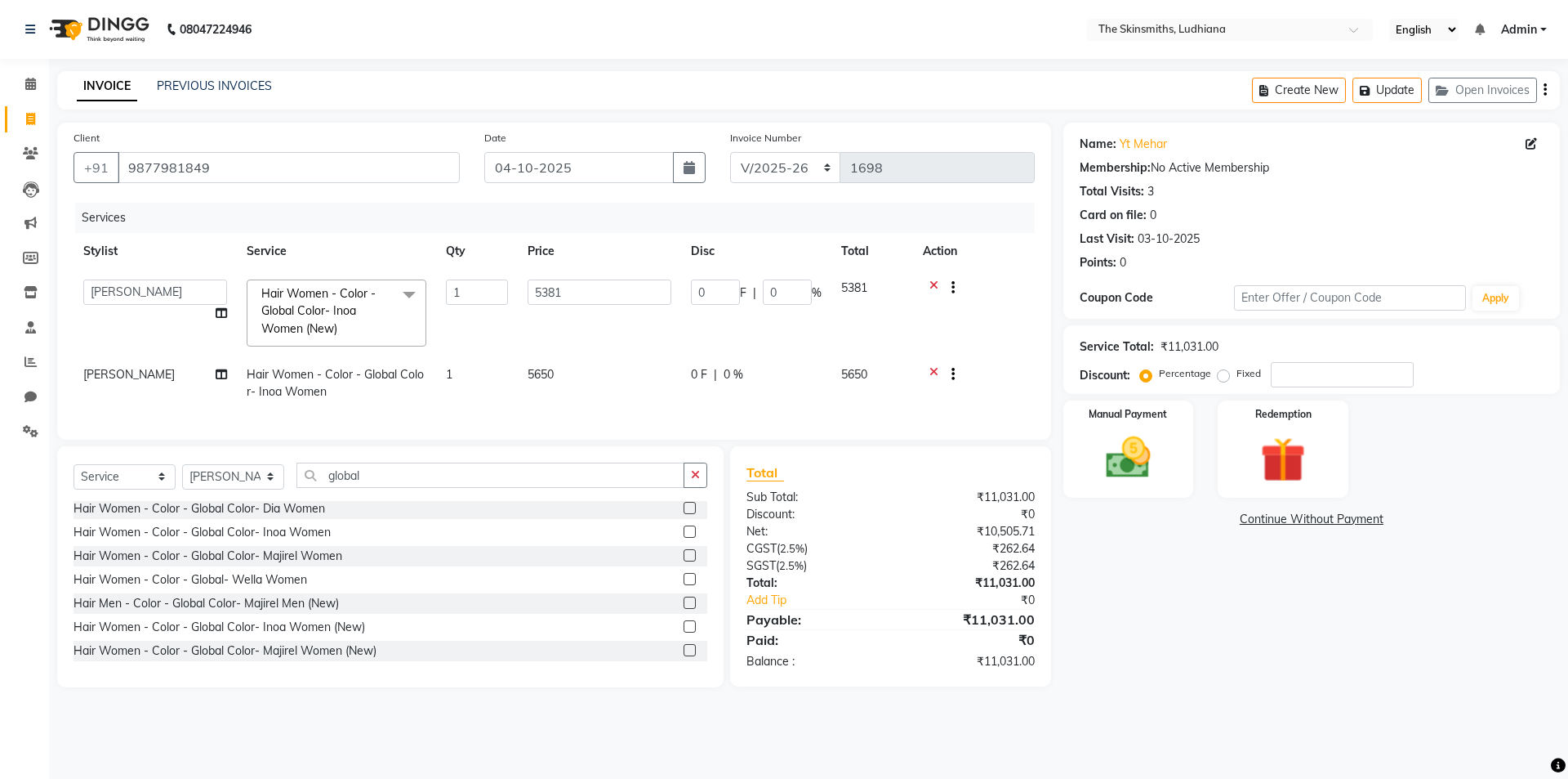
click at [930, 288] on icon at bounding box center [933, 289] width 9 height 20
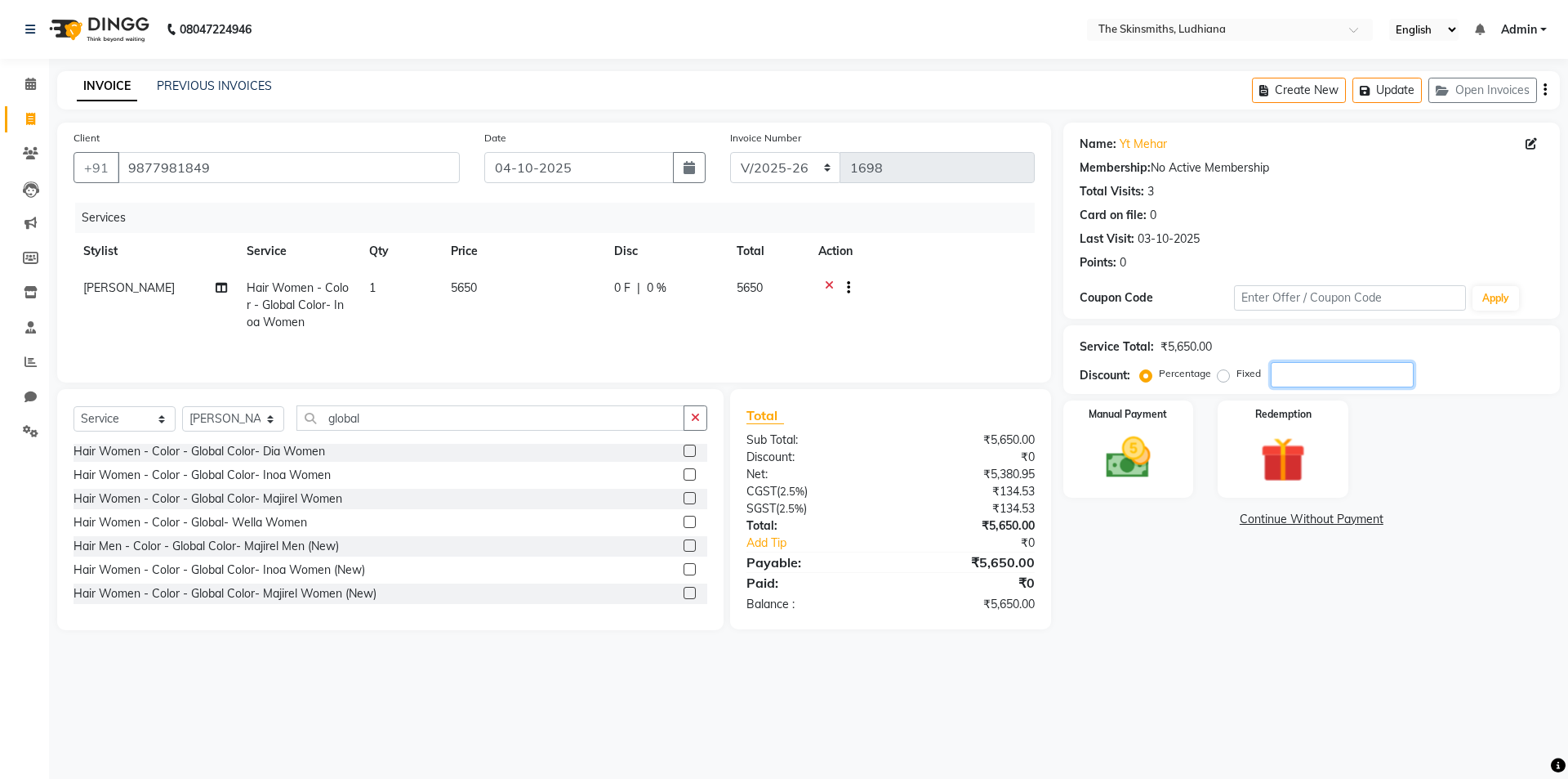
click at [1314, 374] on input "number" at bounding box center [1342, 375] width 143 height 25
type input "50"
click at [1122, 470] on img at bounding box center [1127, 457] width 76 height 54
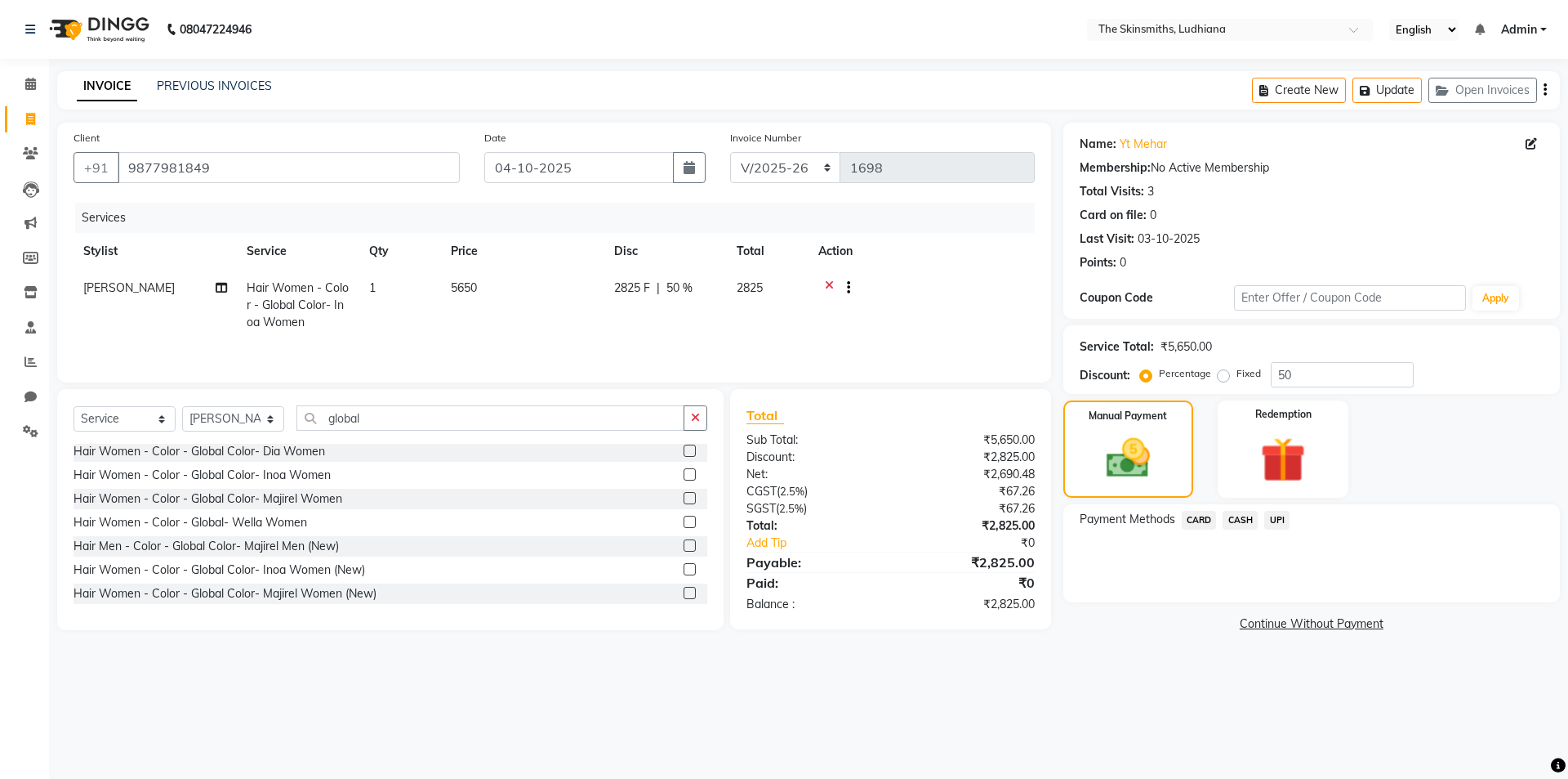
click at [1233, 521] on span "CASH" at bounding box center [1239, 520] width 35 height 19
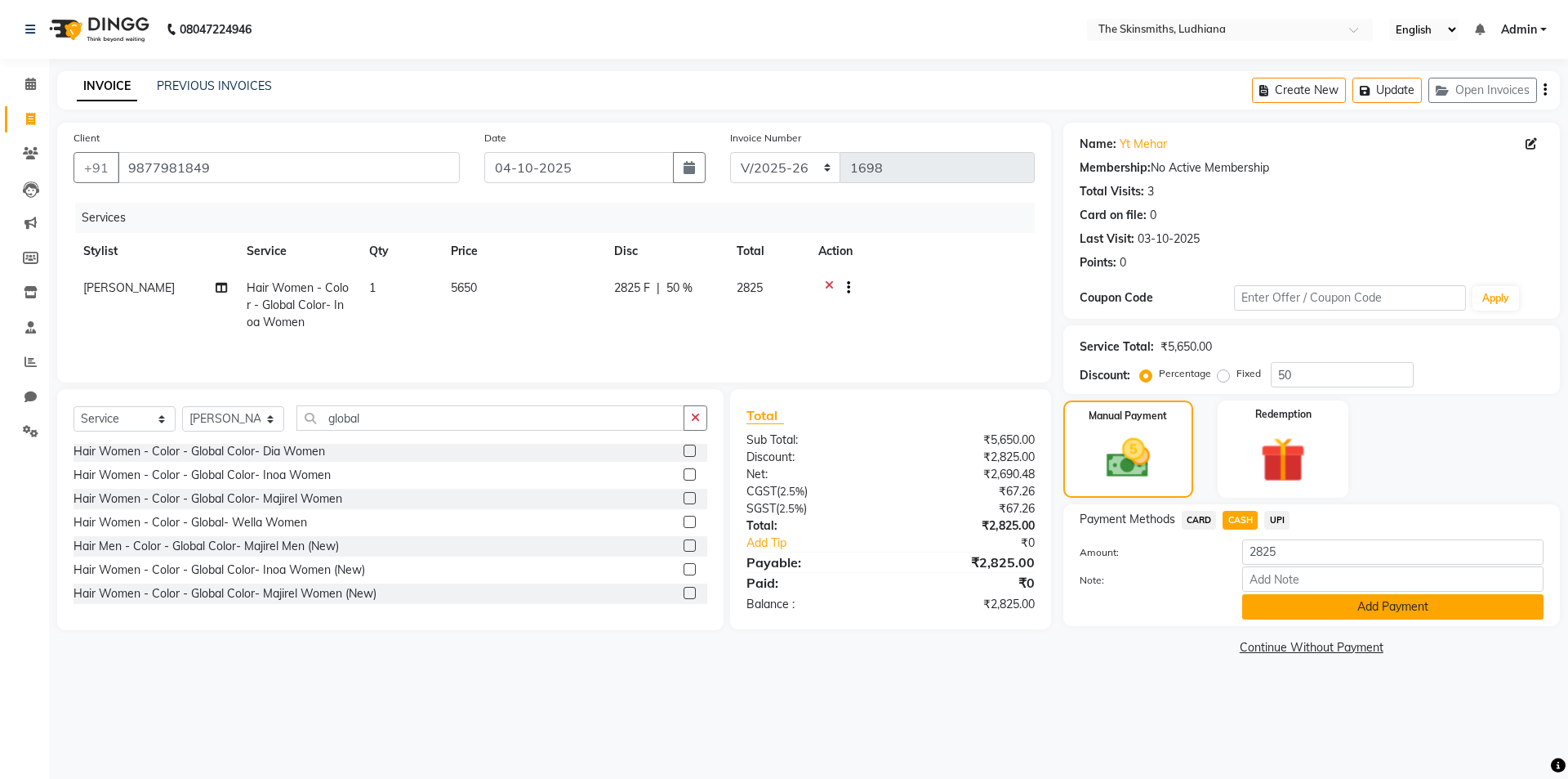
click at [1298, 610] on button "Add Payment" at bounding box center [1393, 607] width 302 height 25
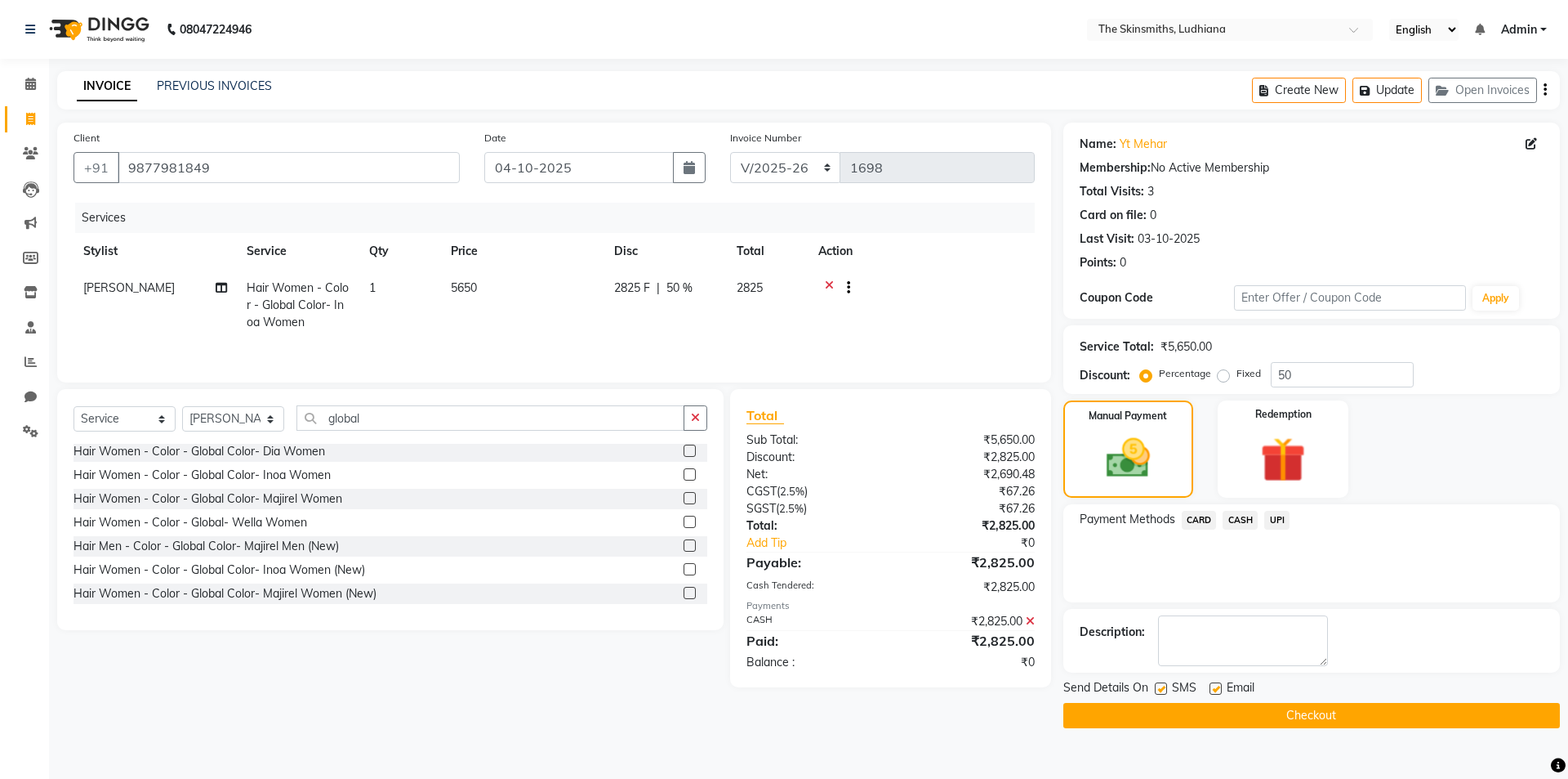
click at [1294, 718] on button "Checkout" at bounding box center [1311, 715] width 496 height 25
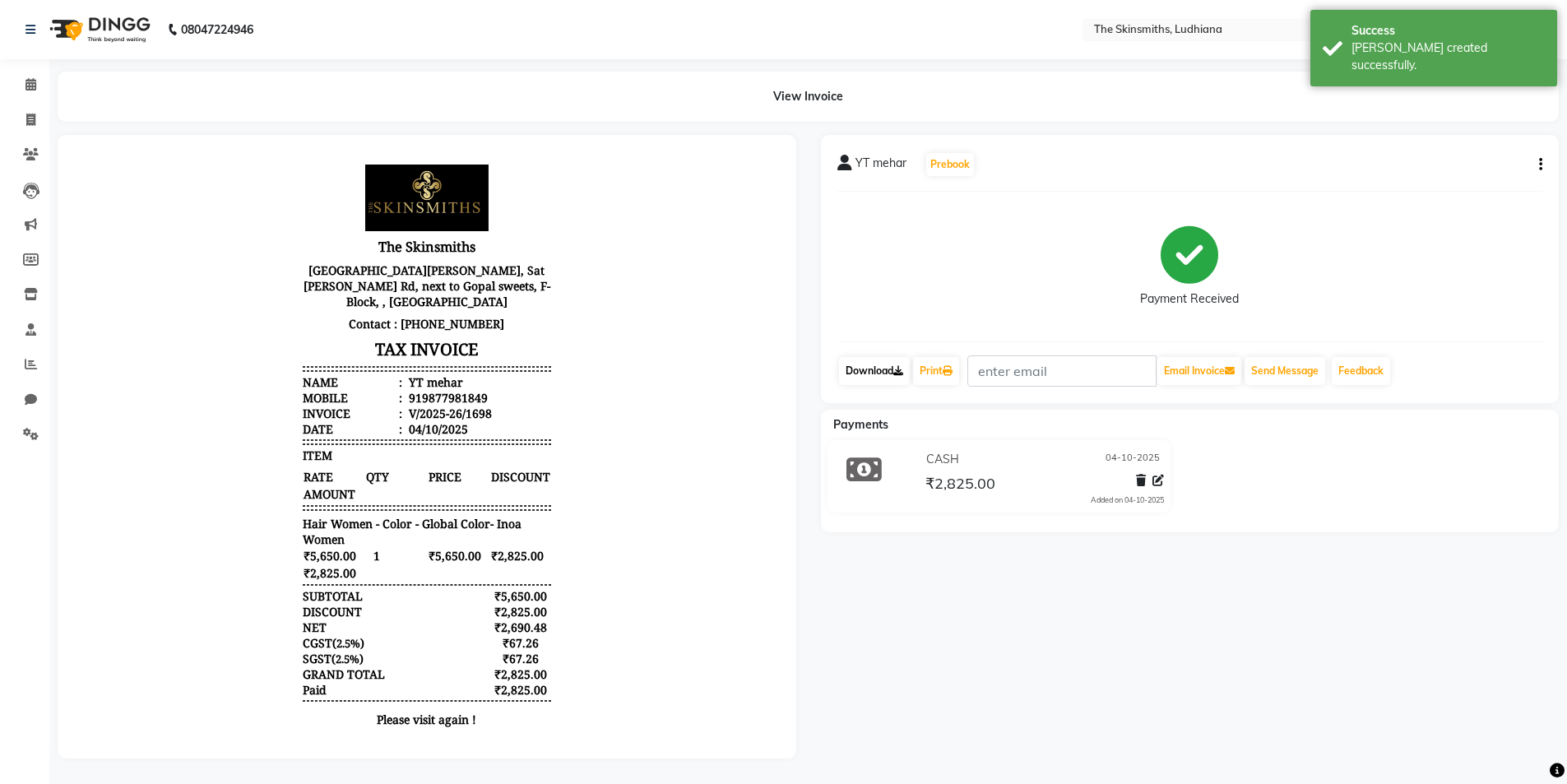
click at [903, 370] on icon at bounding box center [898, 370] width 10 height 10
click at [952, 370] on icon at bounding box center [948, 370] width 10 height 10
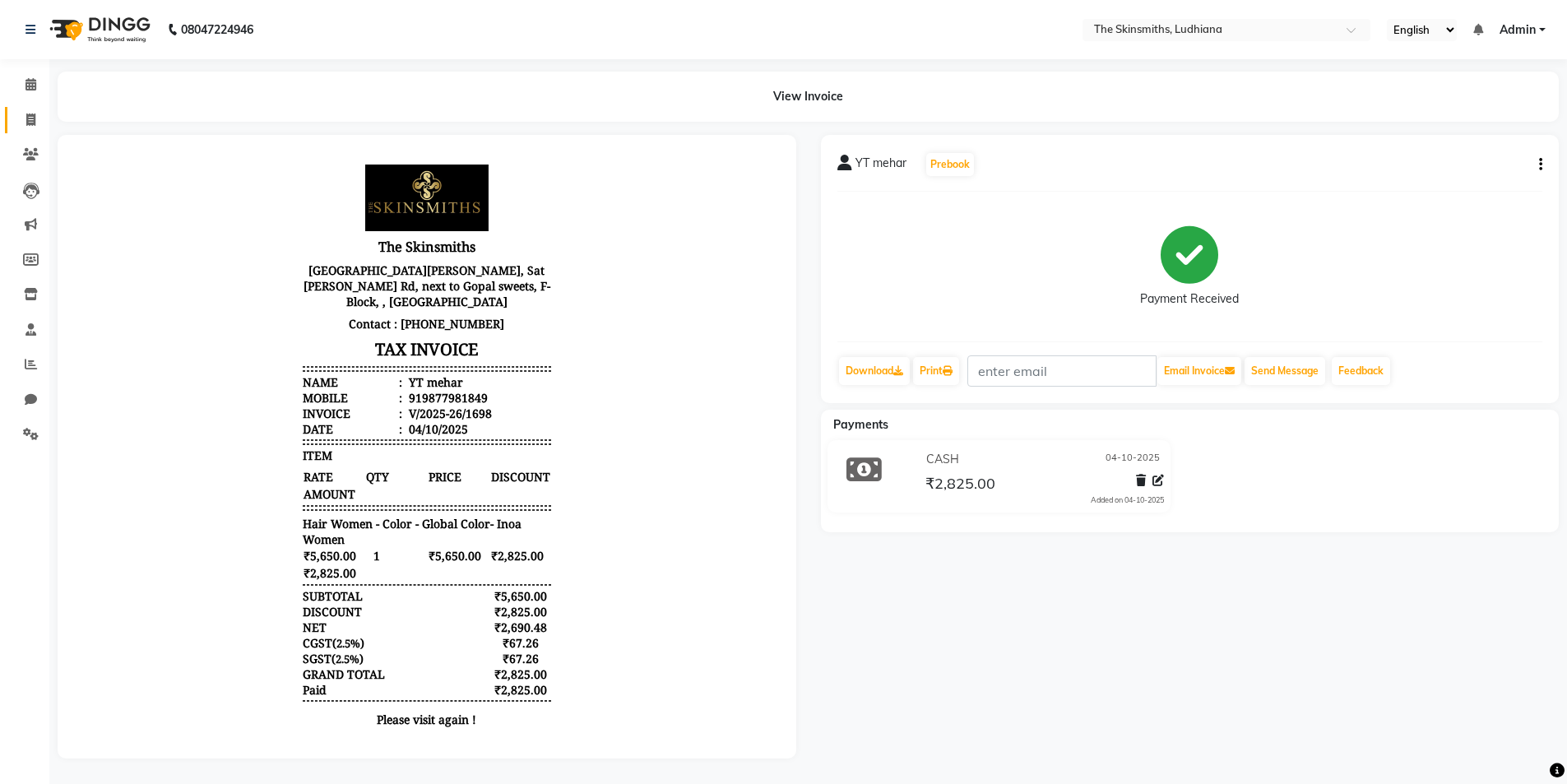
click at [31, 120] on icon at bounding box center [30, 120] width 9 height 13
select select "service"
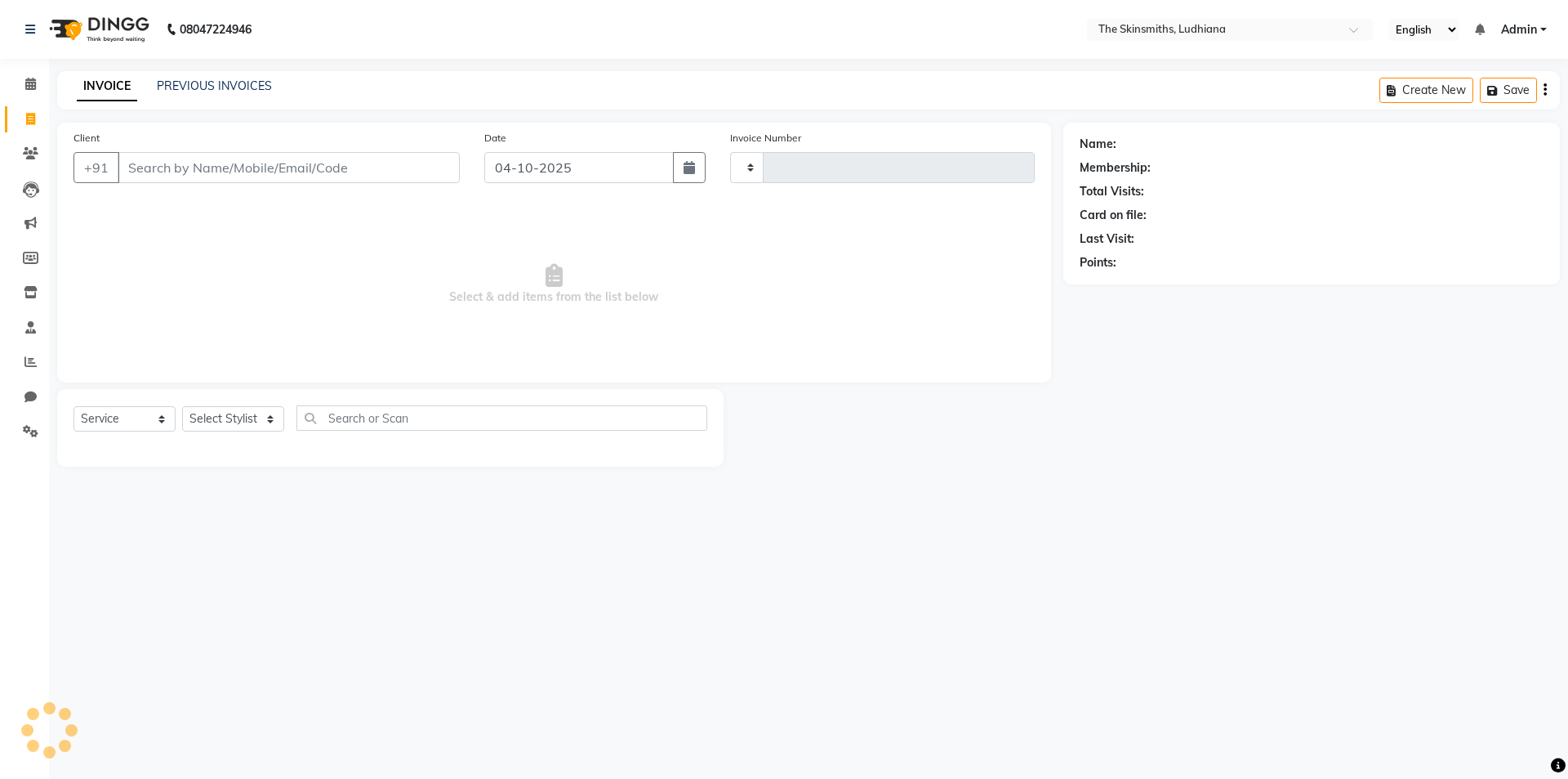
type input "1699"
select select "8115"
click at [362, 416] on input "text" at bounding box center [501, 418] width 411 height 25
click at [231, 421] on select "Select Stylist" at bounding box center [233, 419] width 102 height 25
click at [260, 428] on select "Select Stylist Admin [PERSON_NAME] [PERSON_NAME] [PERSON_NAME] [PERSON_NAME] [P…" at bounding box center [233, 419] width 102 height 25
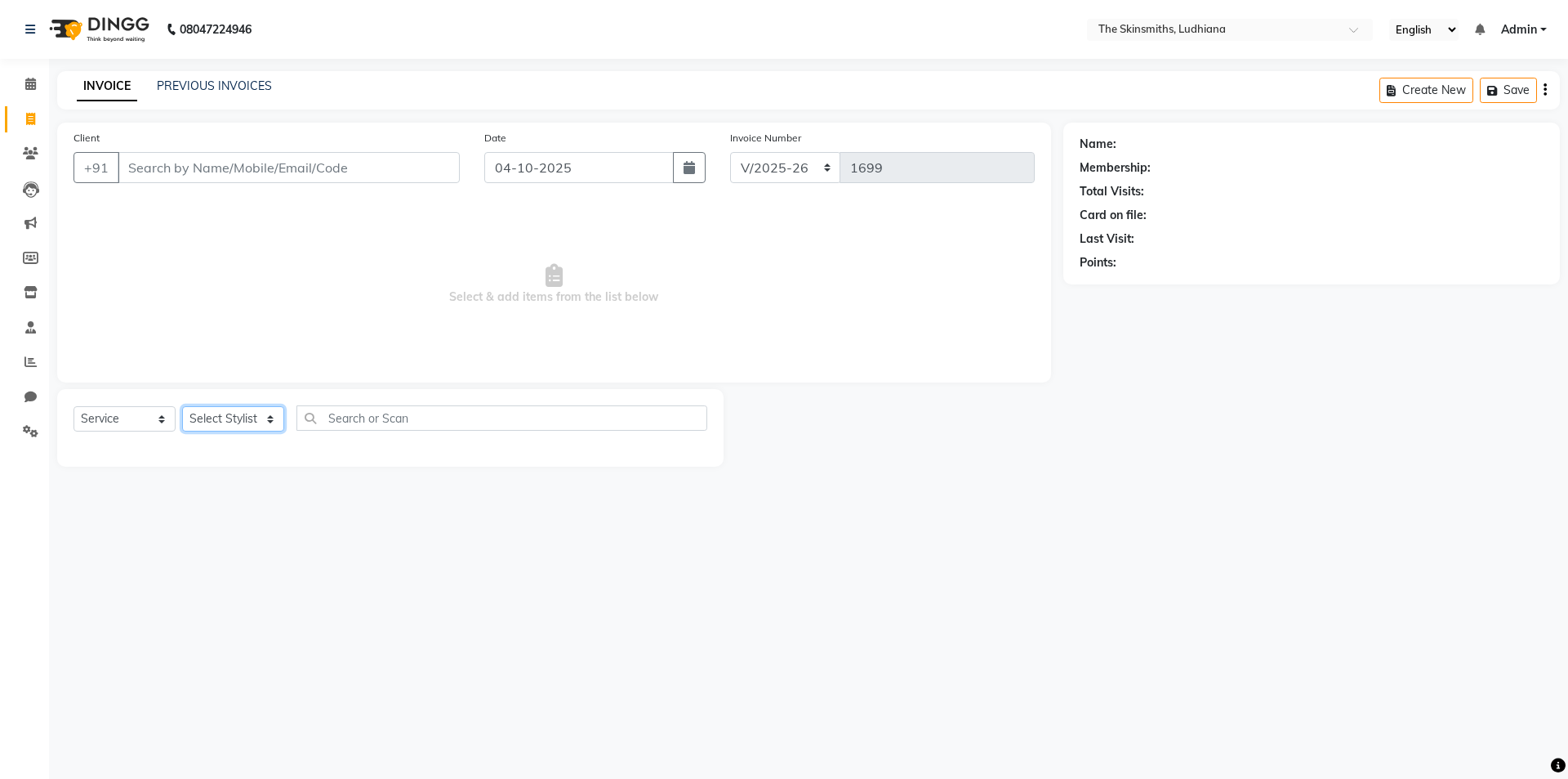
click at [241, 423] on select "Select Stylist Admin [PERSON_NAME] [PERSON_NAME] [PERSON_NAME] [PERSON_NAME] [P…" at bounding box center [233, 419] width 102 height 25
select select "76553"
click at [182, 406] on select "Select Stylist Admin [PERSON_NAME] [PERSON_NAME] [PERSON_NAME] [PERSON_NAME] [P…" at bounding box center [233, 419] width 102 height 25
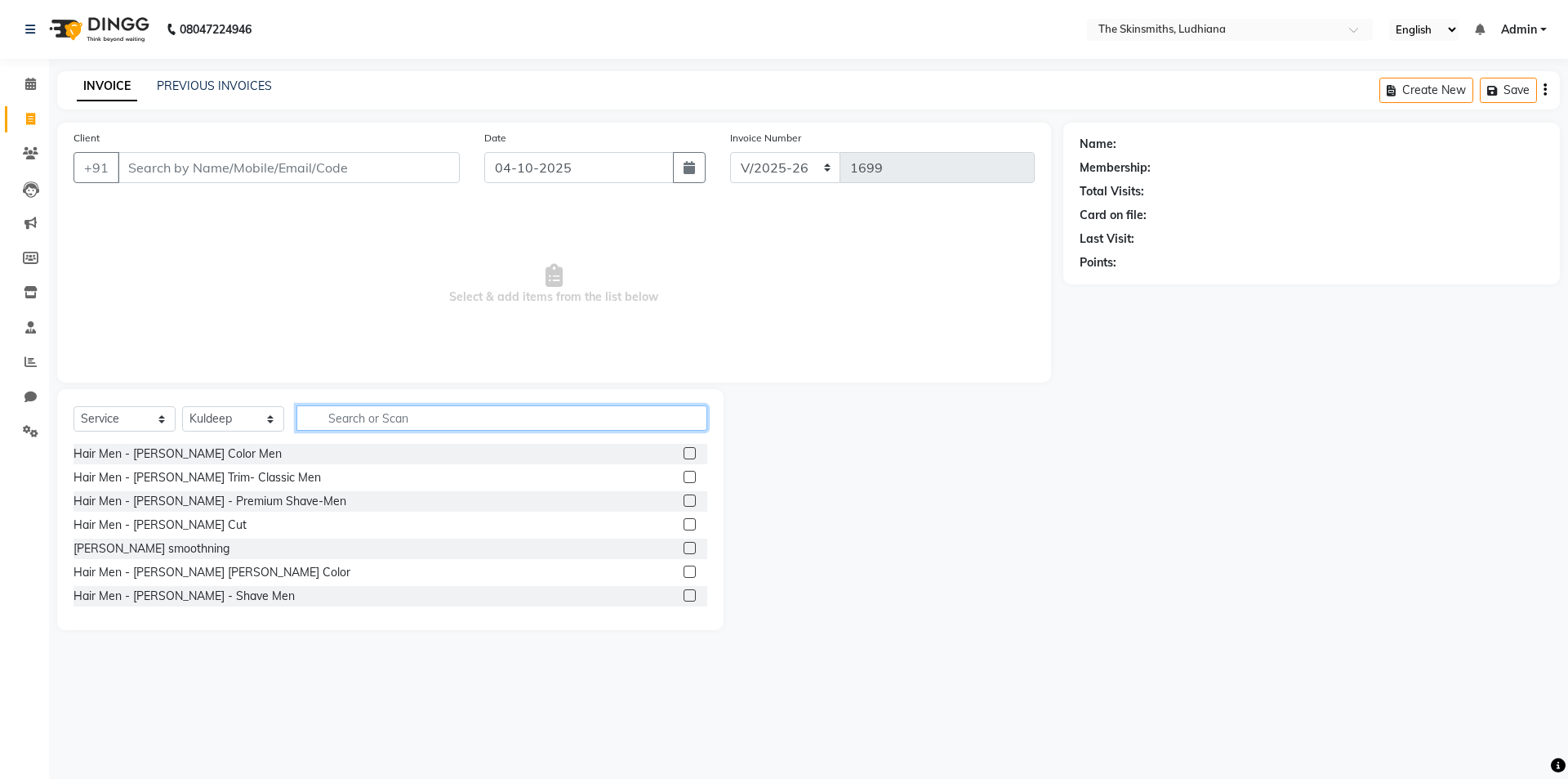
click at [437, 415] on input "text" at bounding box center [501, 418] width 411 height 25
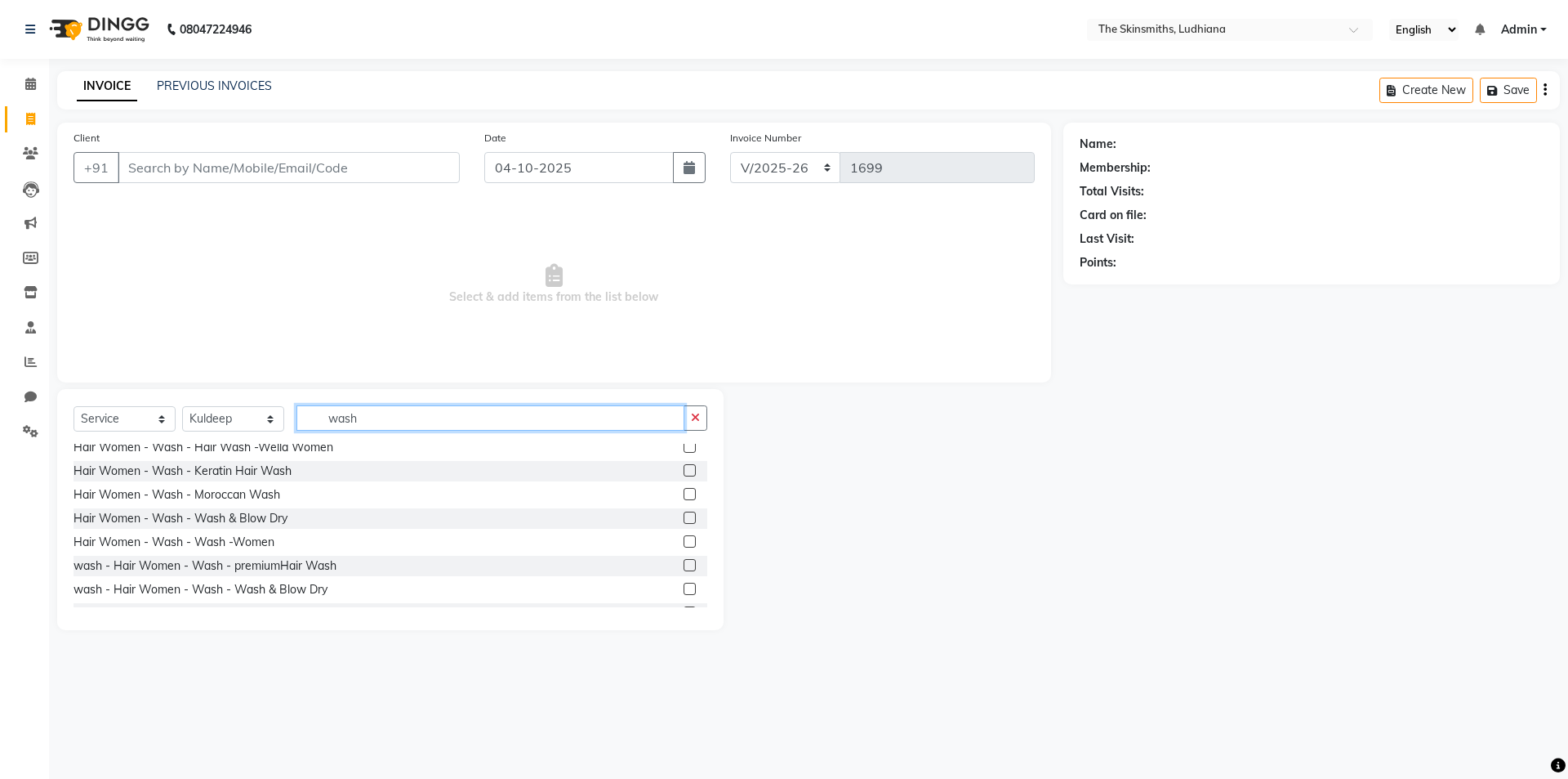
scroll to position [240, 0]
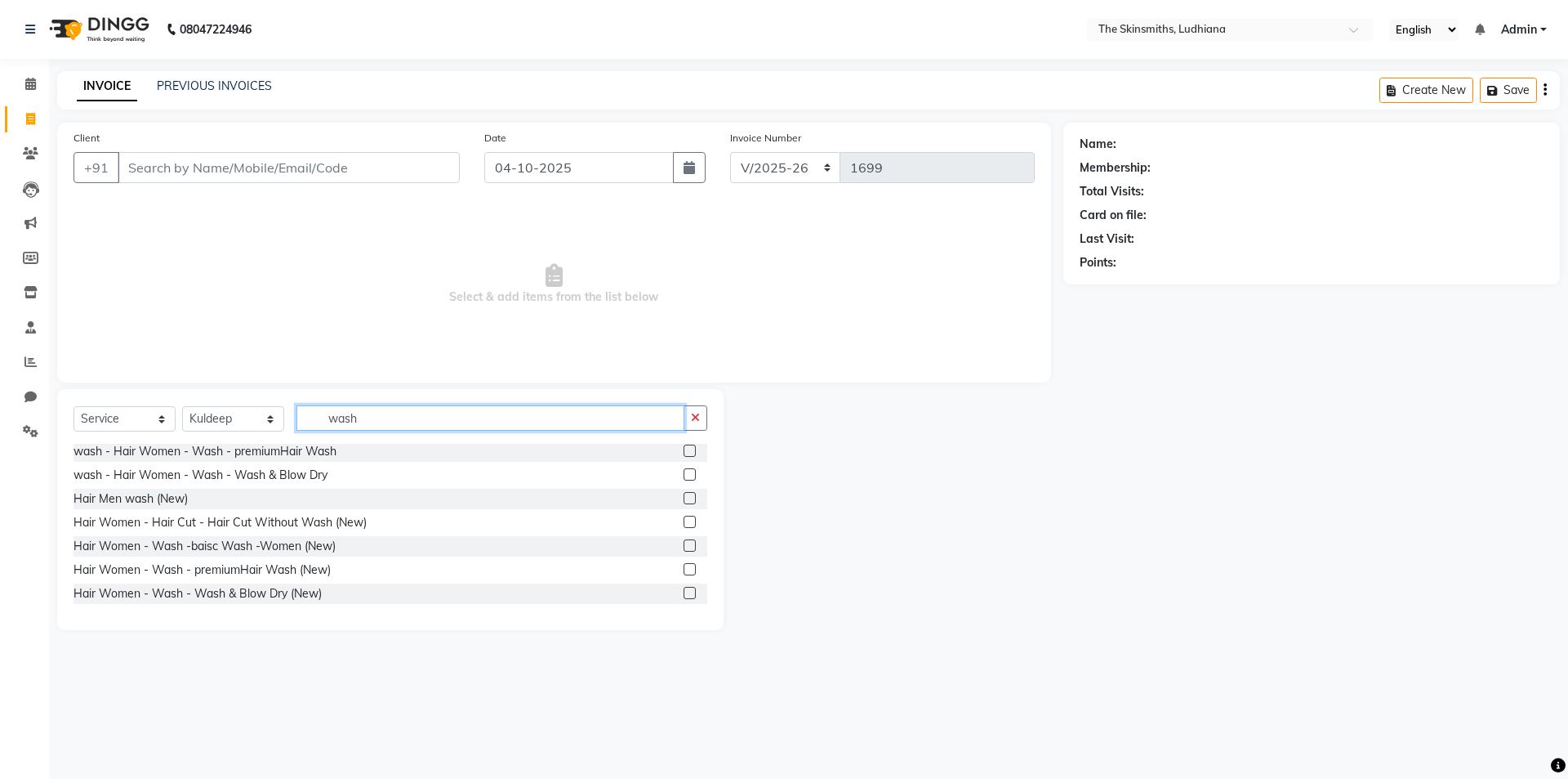
type input "wash"
click at [684, 477] on label at bounding box center [690, 474] width 12 height 12
click at [684, 477] on input "checkbox" at bounding box center [689, 474] width 11 height 11
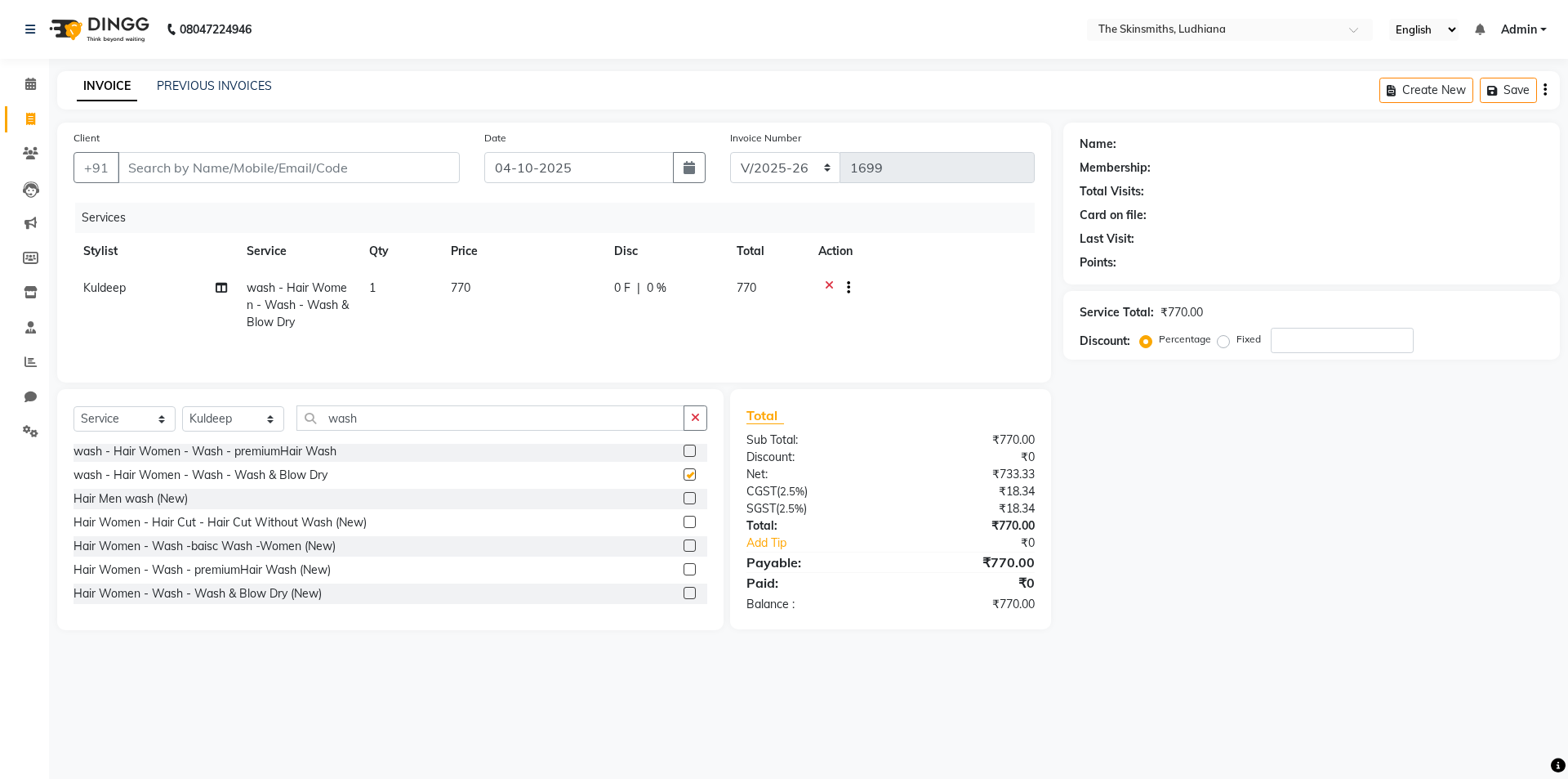
checkbox input "false"
click at [684, 593] on label at bounding box center [690, 592] width 12 height 12
click at [684, 593] on input "checkbox" at bounding box center [689, 593] width 11 height 11
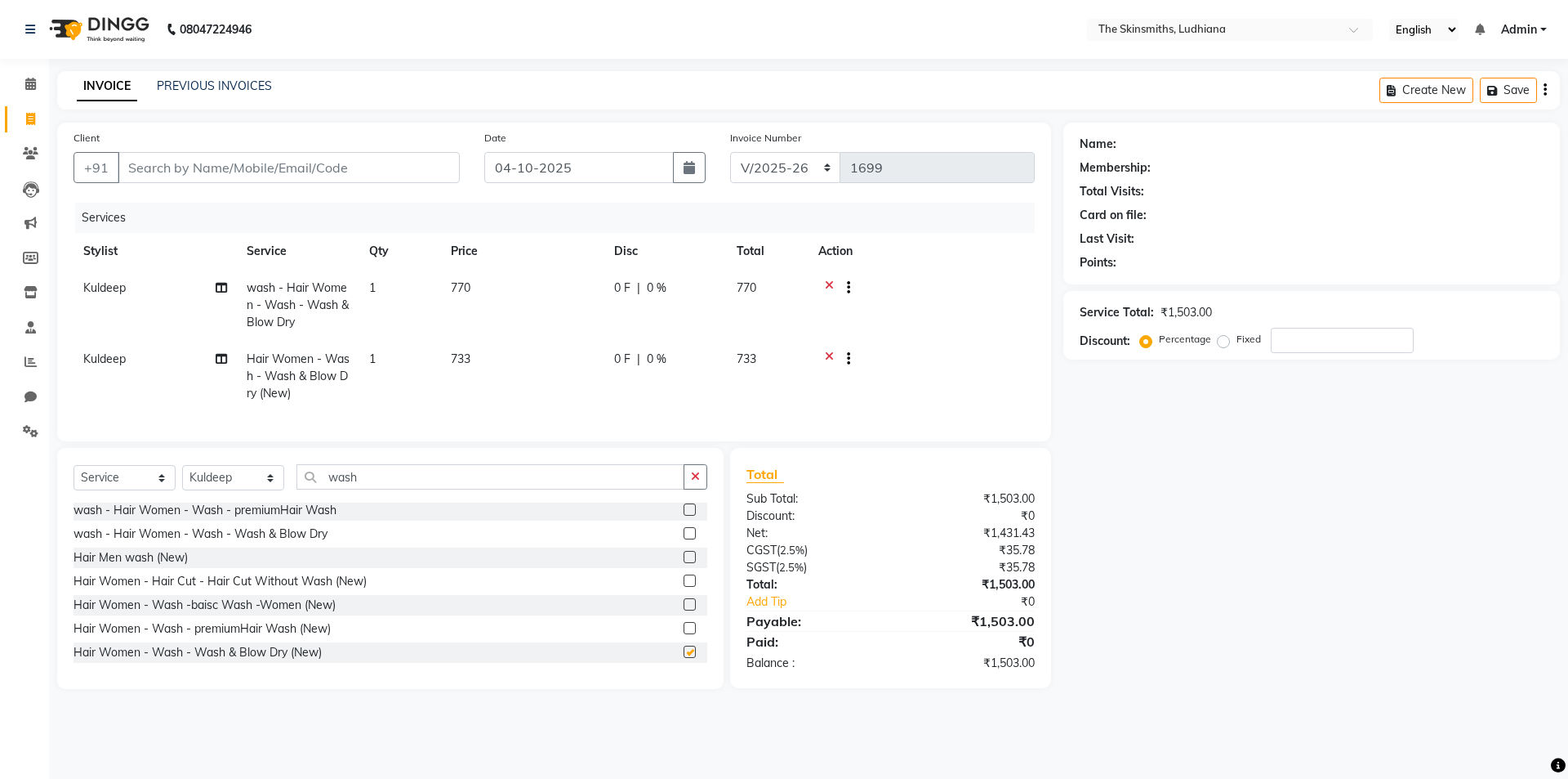
checkbox input "false"
click at [829, 286] on icon at bounding box center [829, 289] width 9 height 20
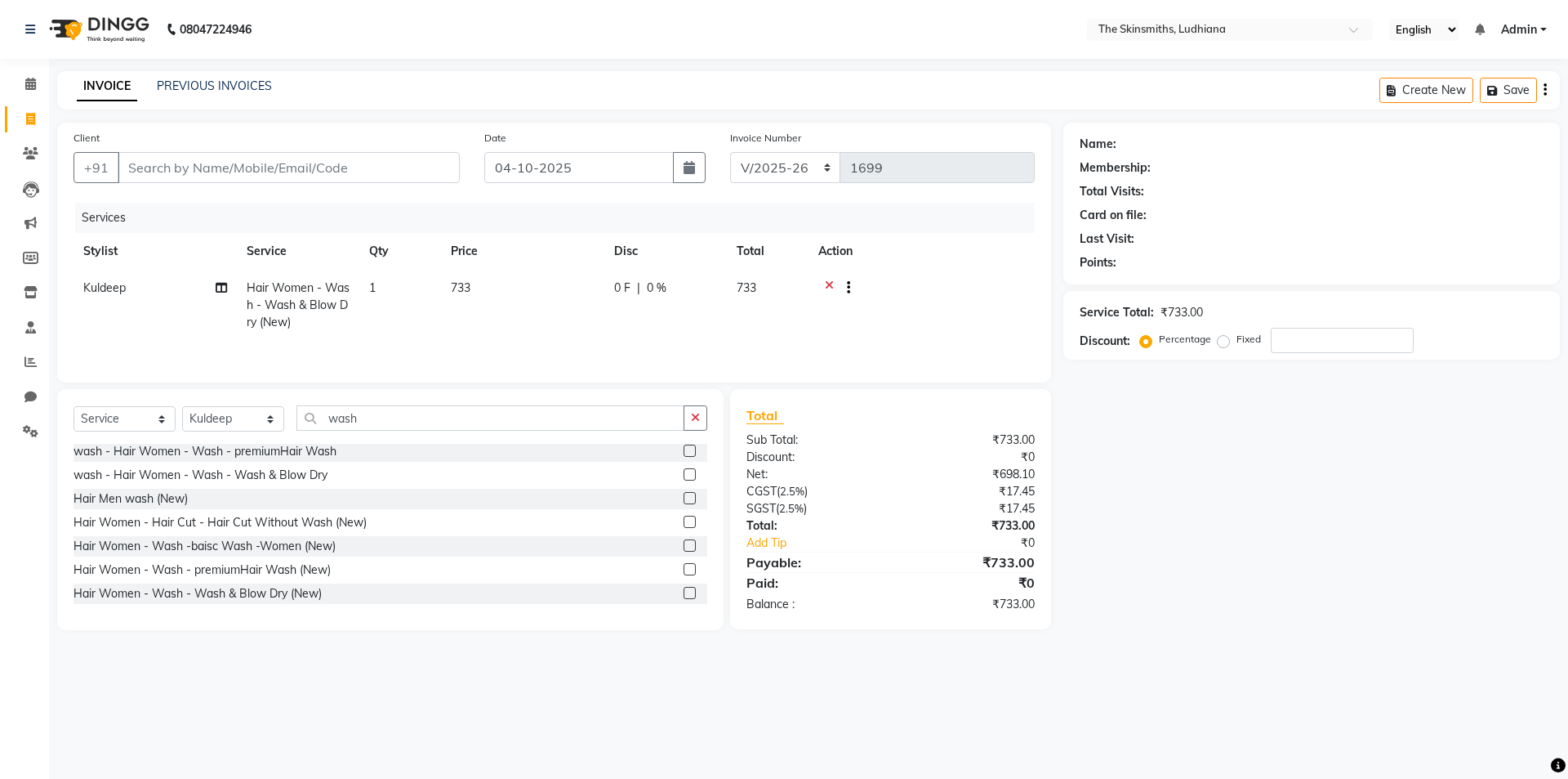
click at [829, 285] on icon at bounding box center [829, 289] width 9 height 20
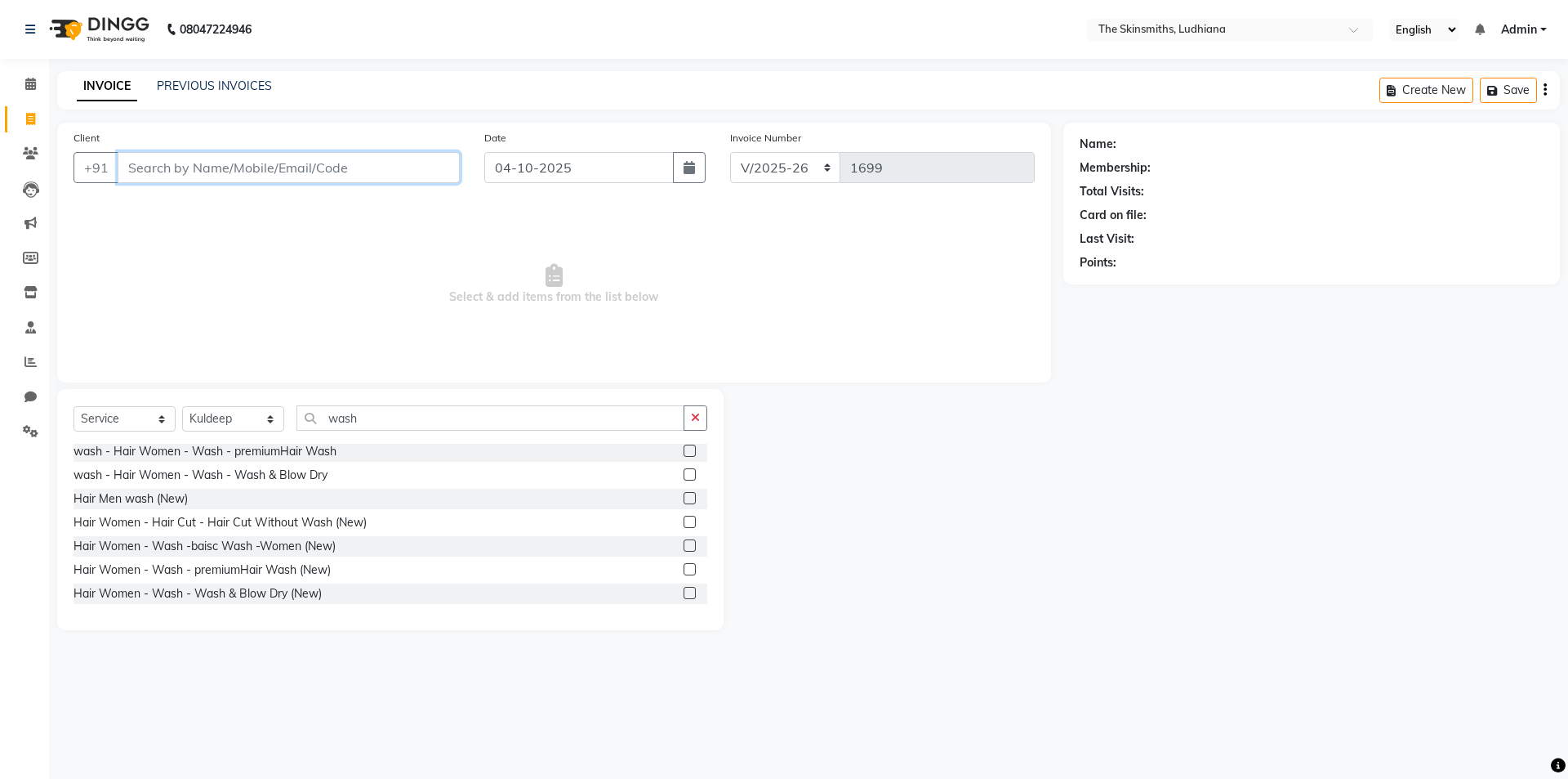
click at [278, 168] on input "Client" at bounding box center [288, 168] width 342 height 31
type input "8146746437"
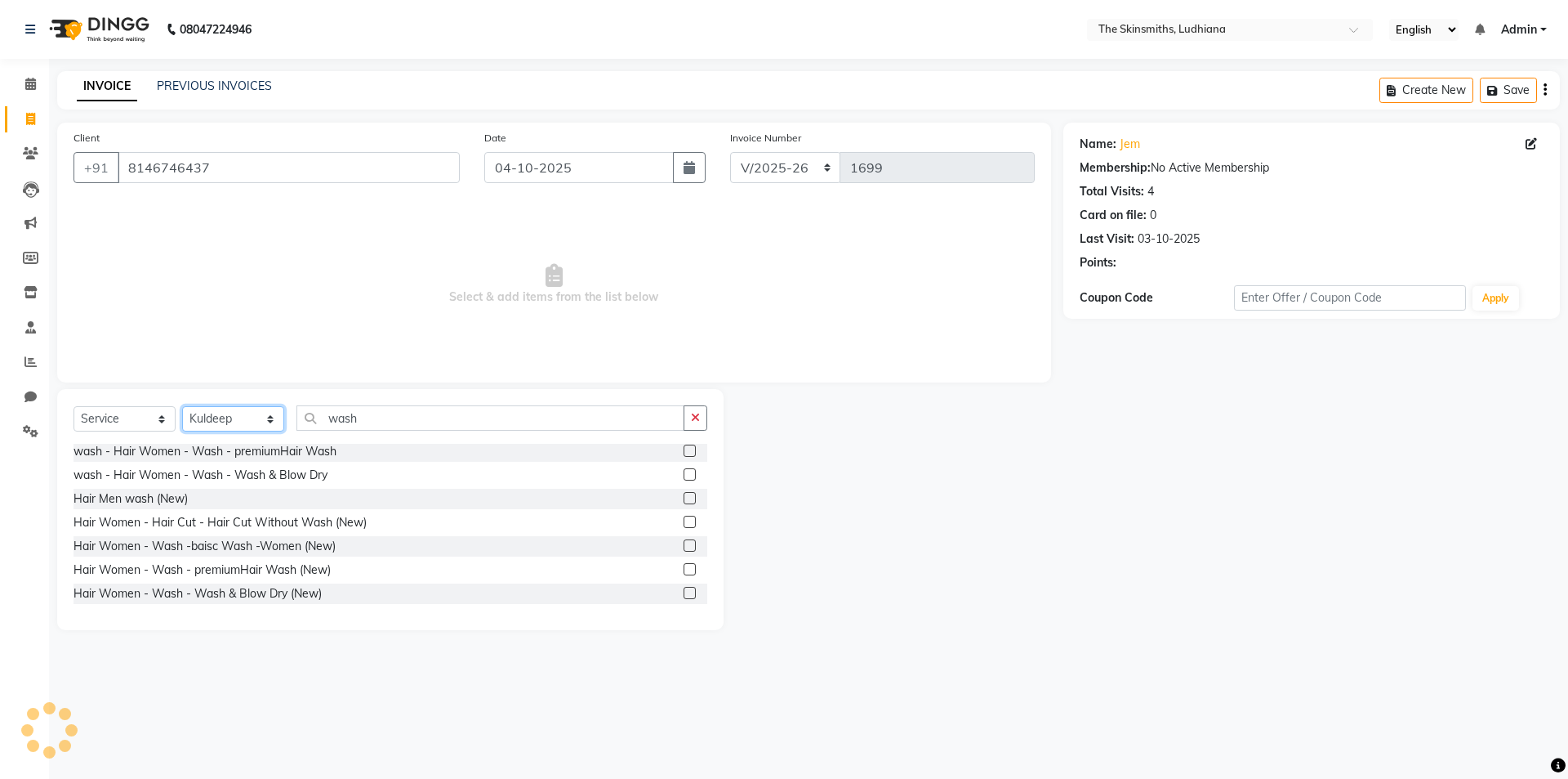
click at [240, 415] on select "Select Stylist Admin [PERSON_NAME] [PERSON_NAME] [PERSON_NAME] [PERSON_NAME] [P…" at bounding box center [233, 419] width 102 height 25
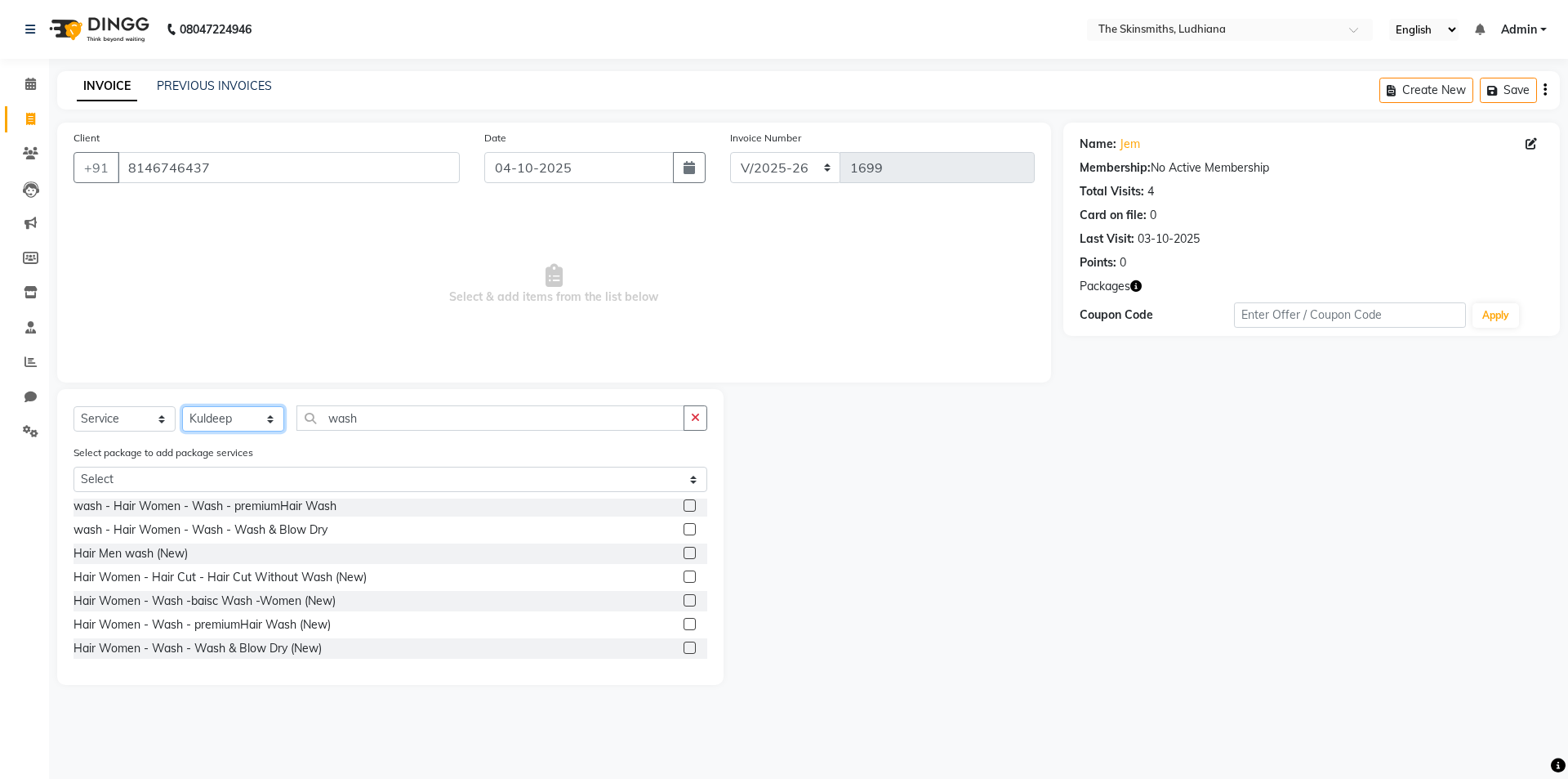
select select "76552"
click at [182, 406] on select "Select Stylist Admin [PERSON_NAME] [PERSON_NAME] [PERSON_NAME] [PERSON_NAME] [P…" at bounding box center [233, 419] width 102 height 25
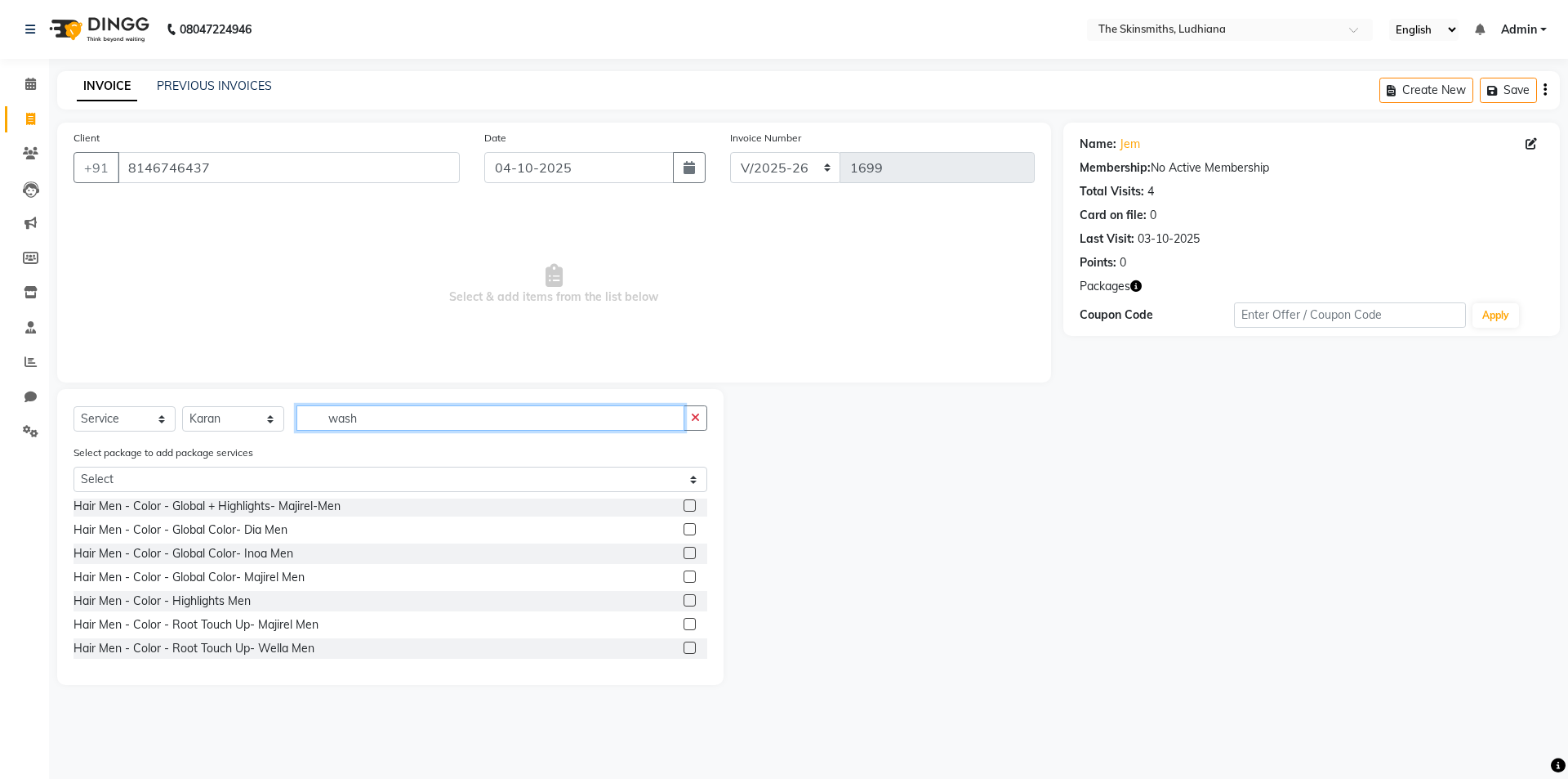
click at [668, 421] on input "wash" at bounding box center [489, 418] width 388 height 25
click at [695, 416] on icon "button" at bounding box center [694, 418] width 9 height 11
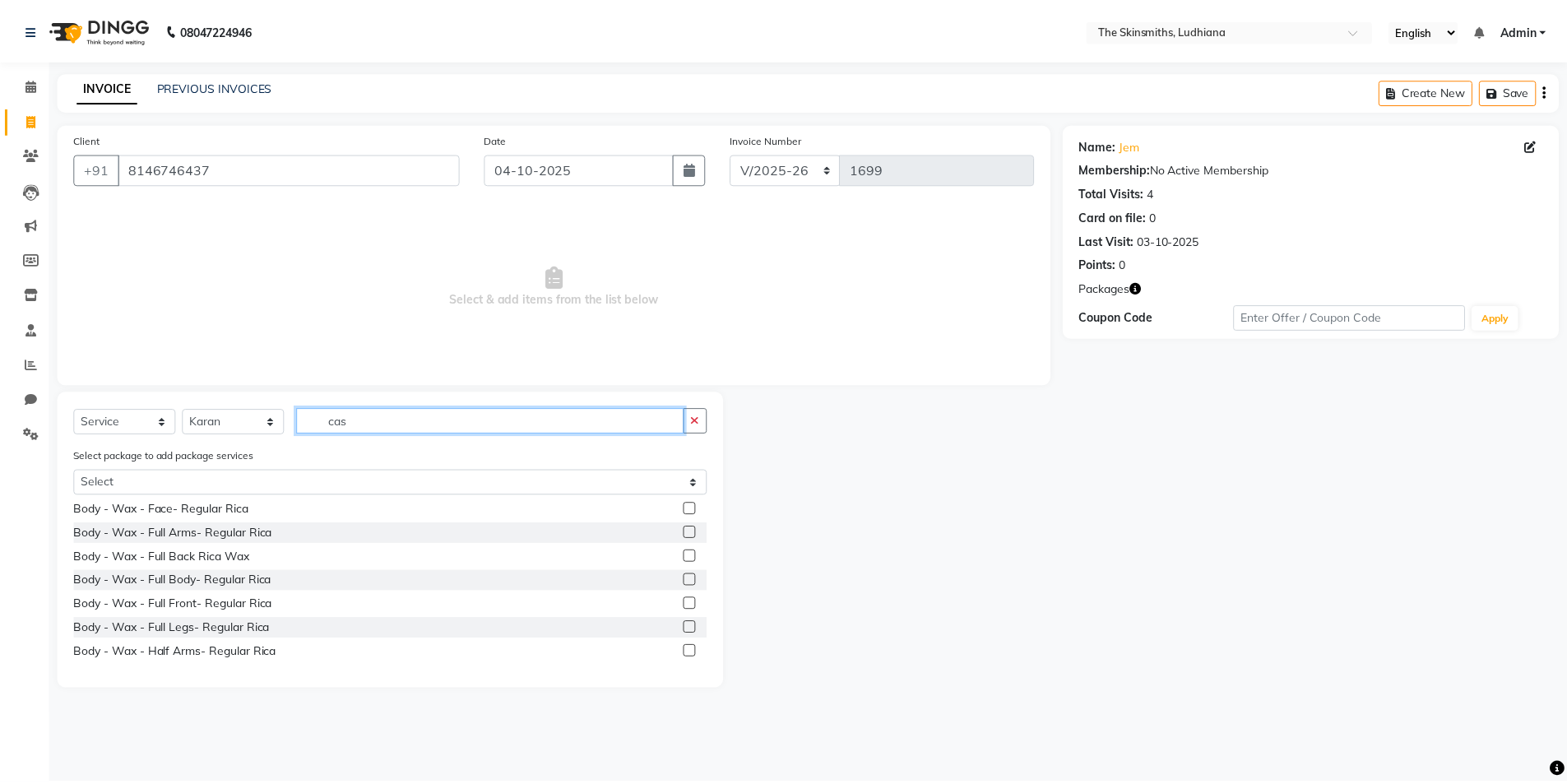
scroll to position [0, 0]
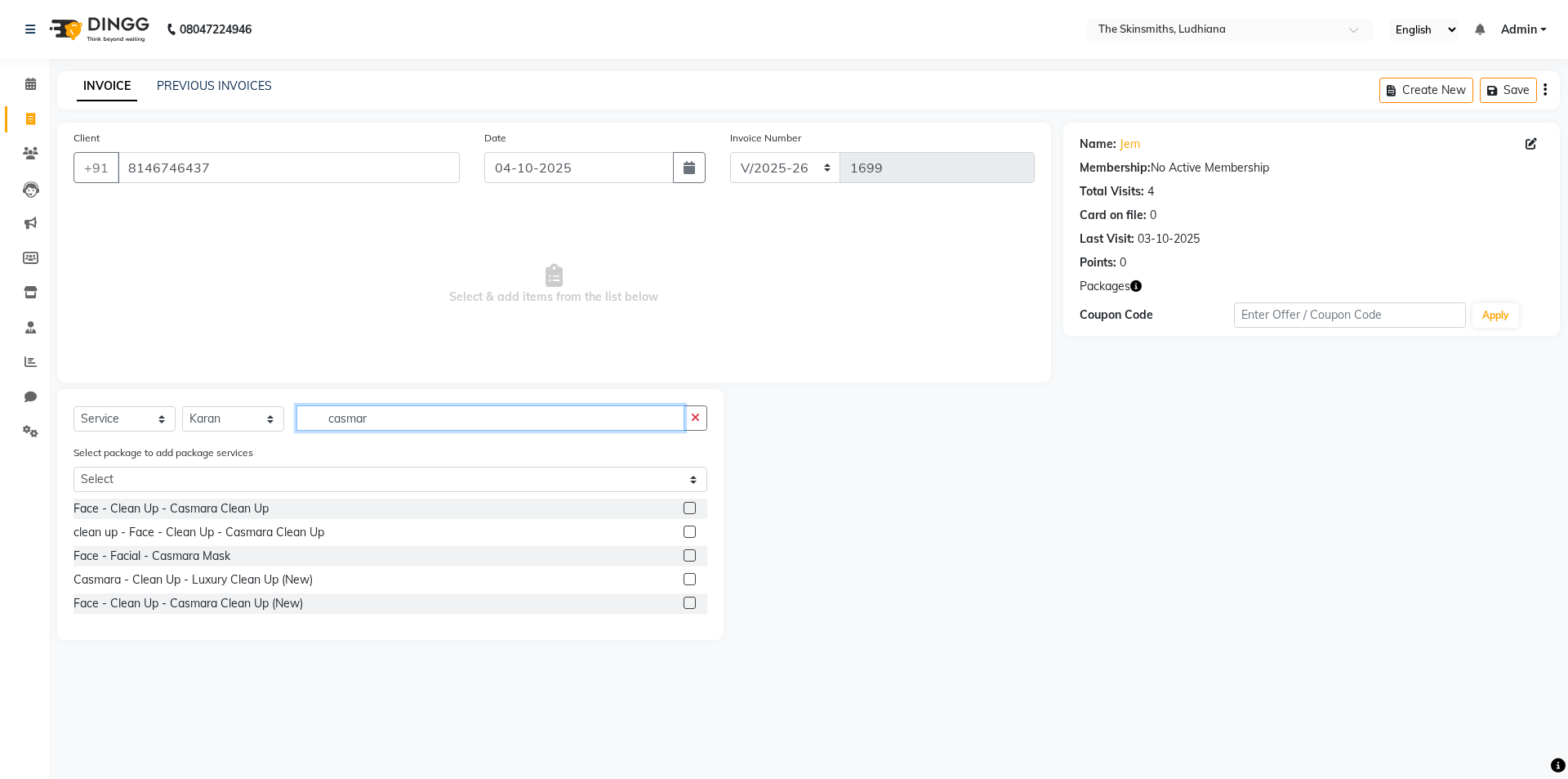
type input "casmar"
click at [684, 579] on label at bounding box center [690, 579] width 12 height 12
click at [684, 579] on input "checkbox" at bounding box center [689, 579] width 11 height 11
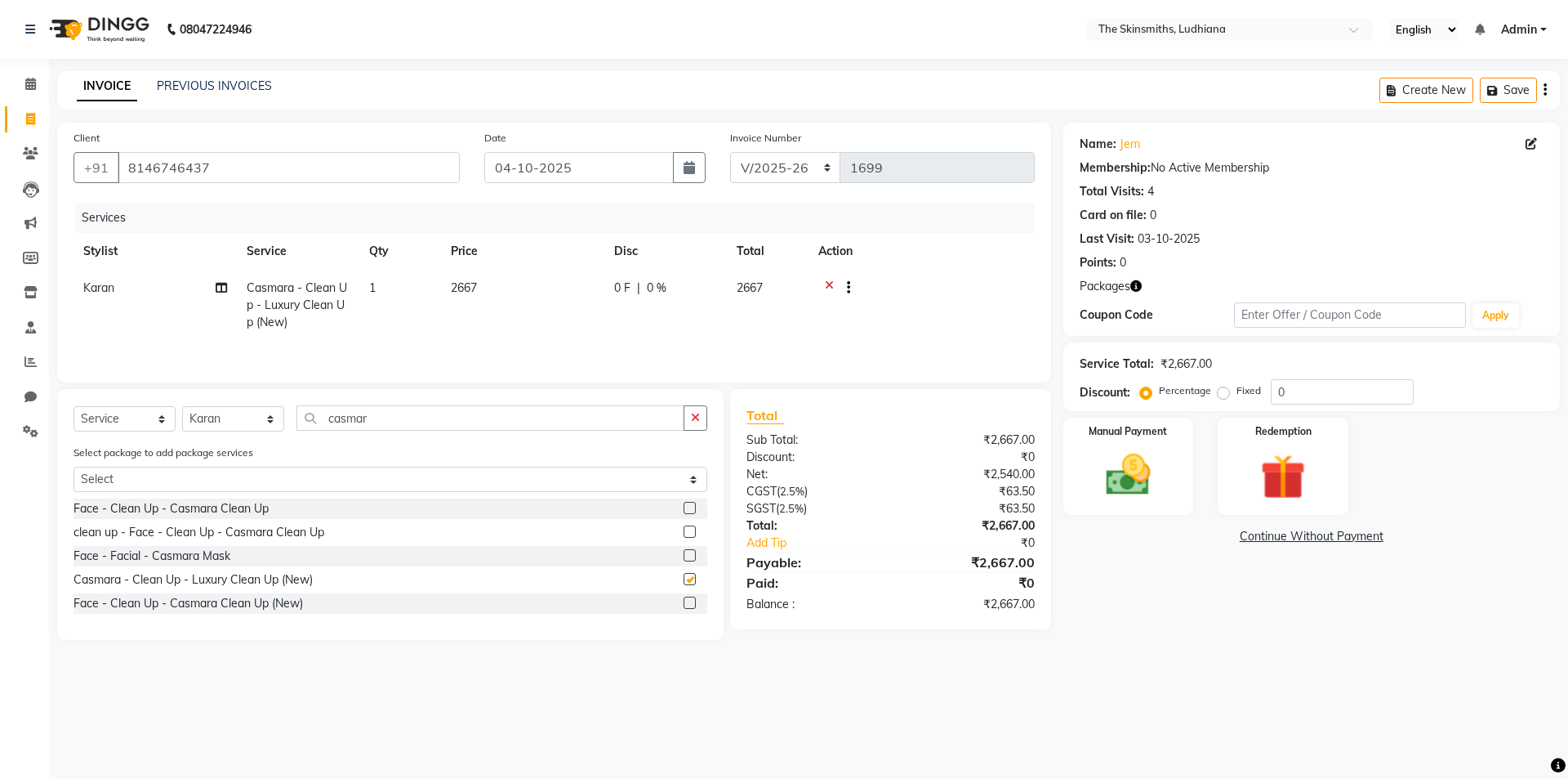
checkbox input "false"
click at [829, 285] on icon at bounding box center [829, 289] width 9 height 20
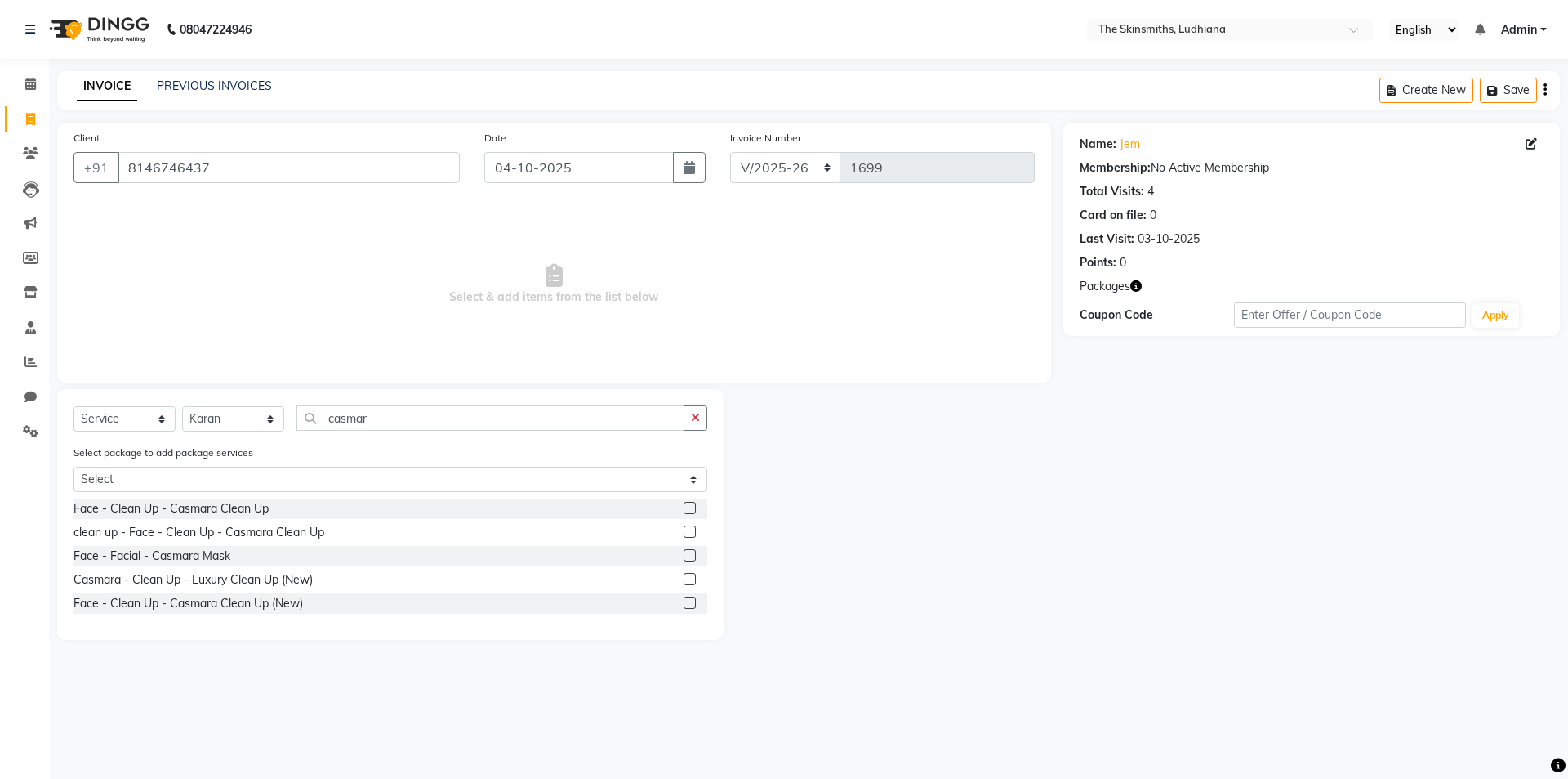
click at [690, 531] on label at bounding box center [690, 531] width 12 height 12
click at [690, 531] on input "checkbox" at bounding box center [689, 532] width 11 height 11
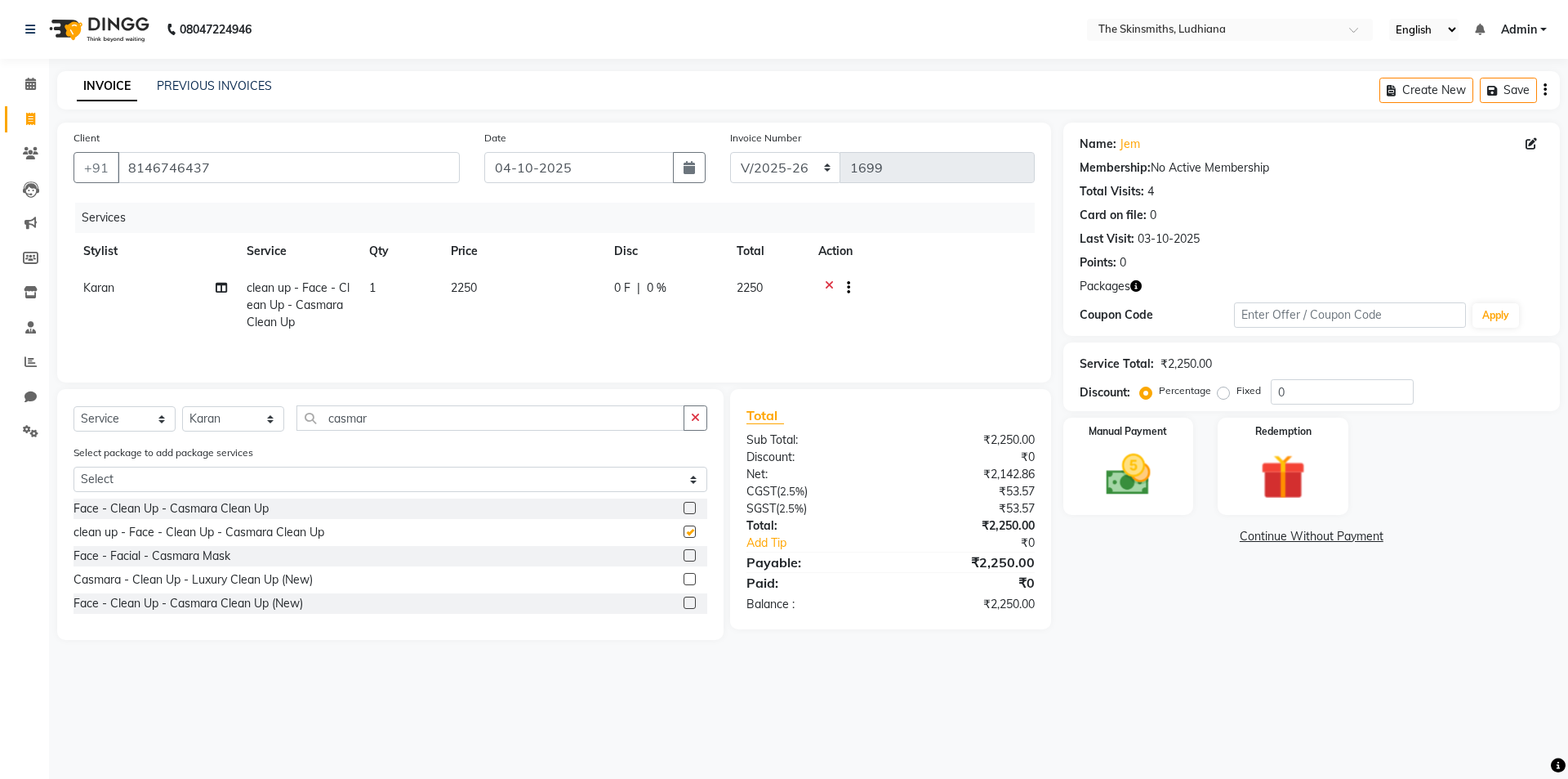
checkbox input "false"
click at [688, 507] on label at bounding box center [690, 508] width 12 height 12
click at [688, 507] on input "checkbox" at bounding box center [689, 508] width 11 height 11
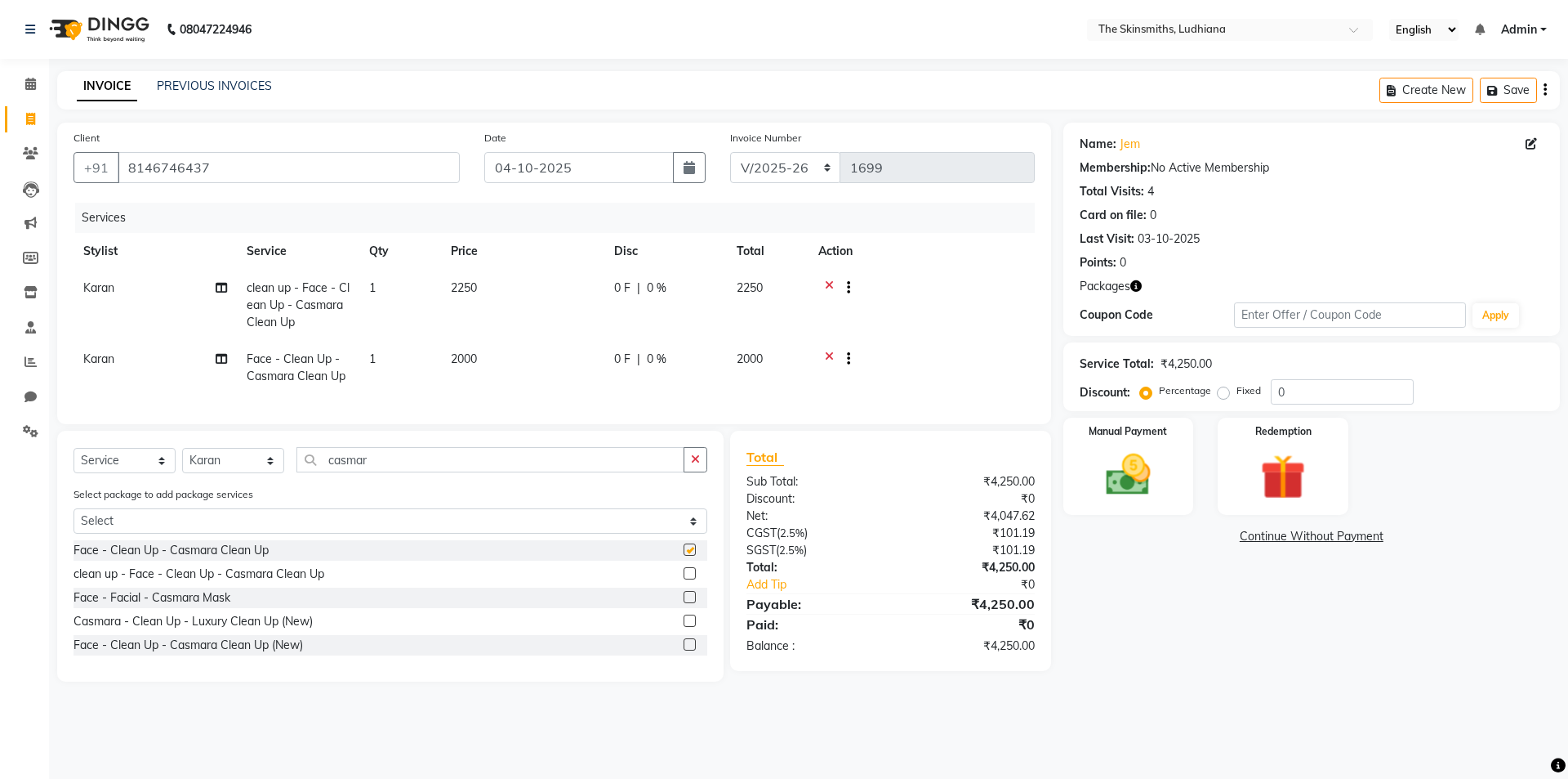
checkbox input "false"
click at [688, 627] on label at bounding box center [690, 620] width 12 height 12
click at [688, 627] on input "checkbox" at bounding box center [689, 621] width 11 height 11
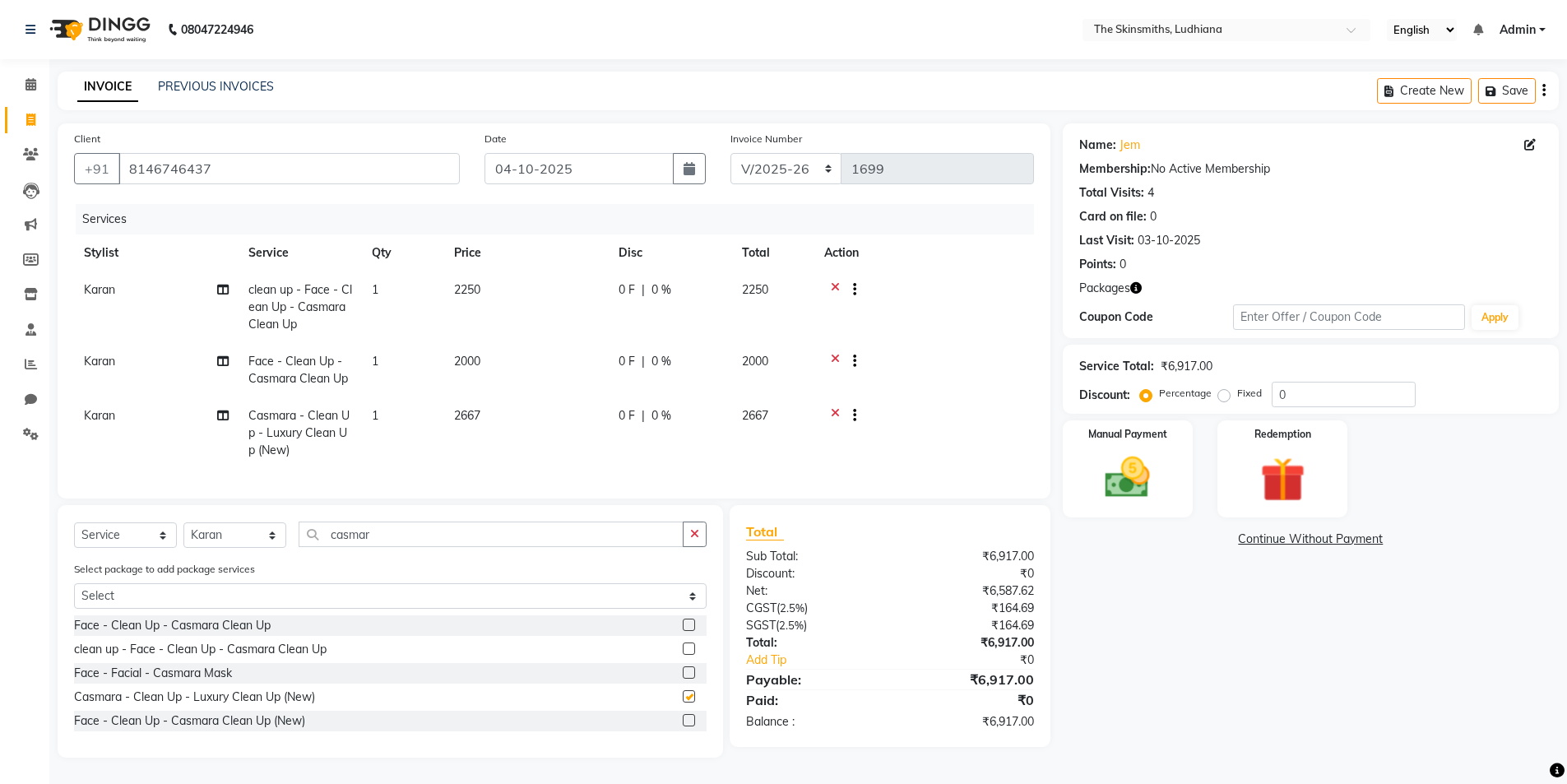
checkbox input "false"
click at [690, 726] on label at bounding box center [689, 719] width 13 height 13
click at [690, 726] on input "checkbox" at bounding box center [688, 720] width 11 height 11
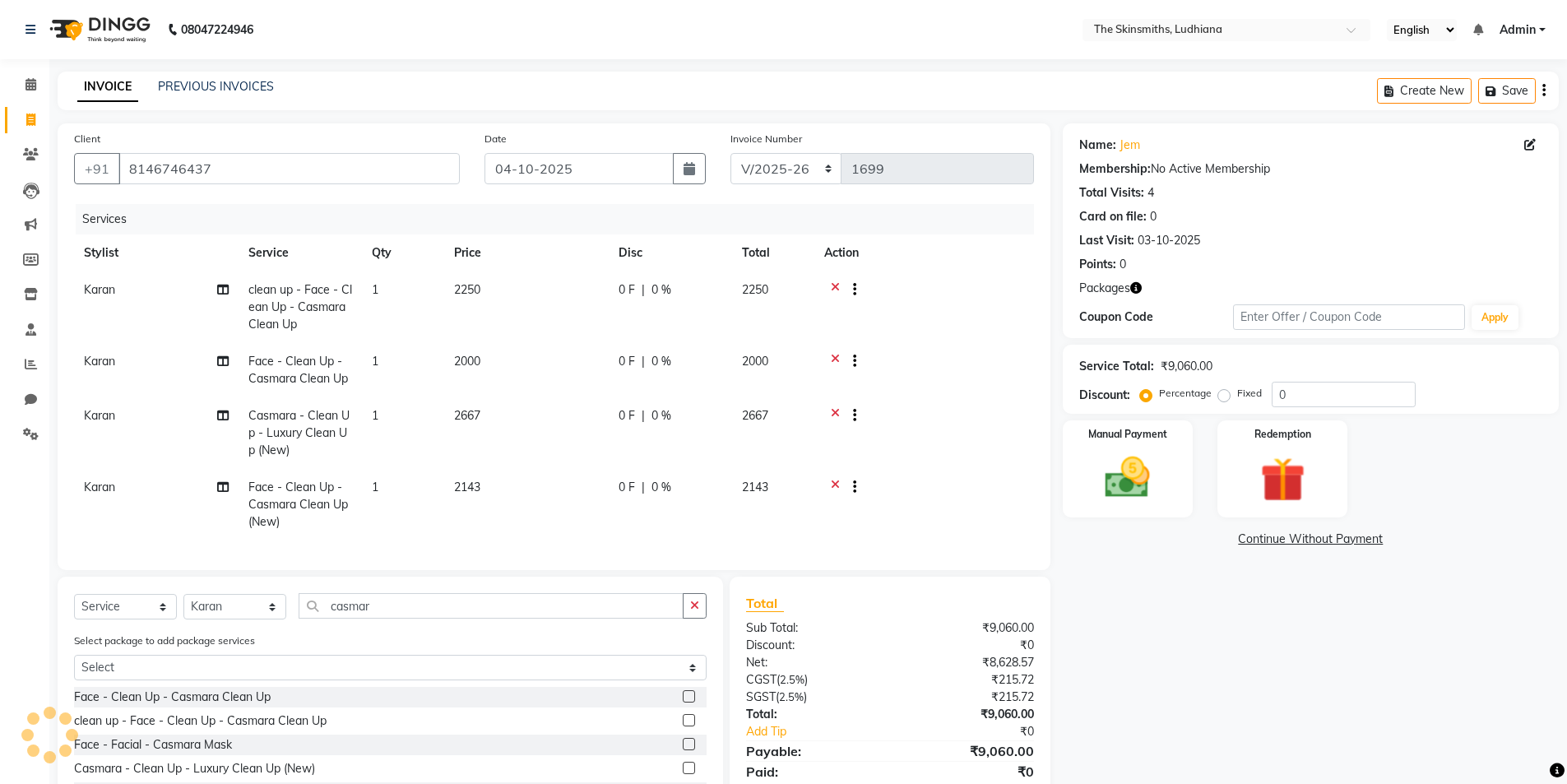
checkbox input "false"
click at [835, 358] on icon at bounding box center [835, 363] width 9 height 20
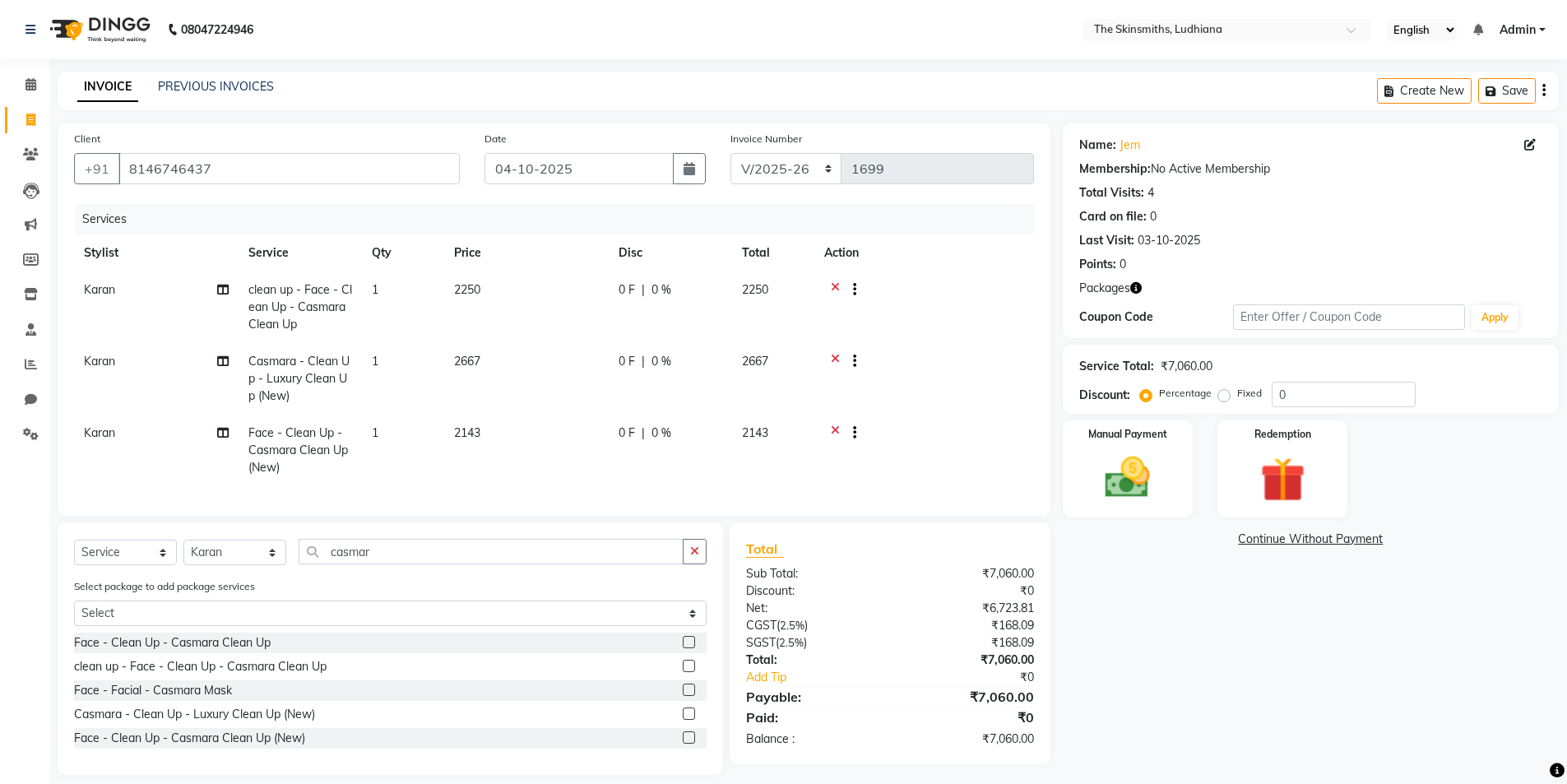
click at [833, 284] on icon at bounding box center [835, 291] width 9 height 20
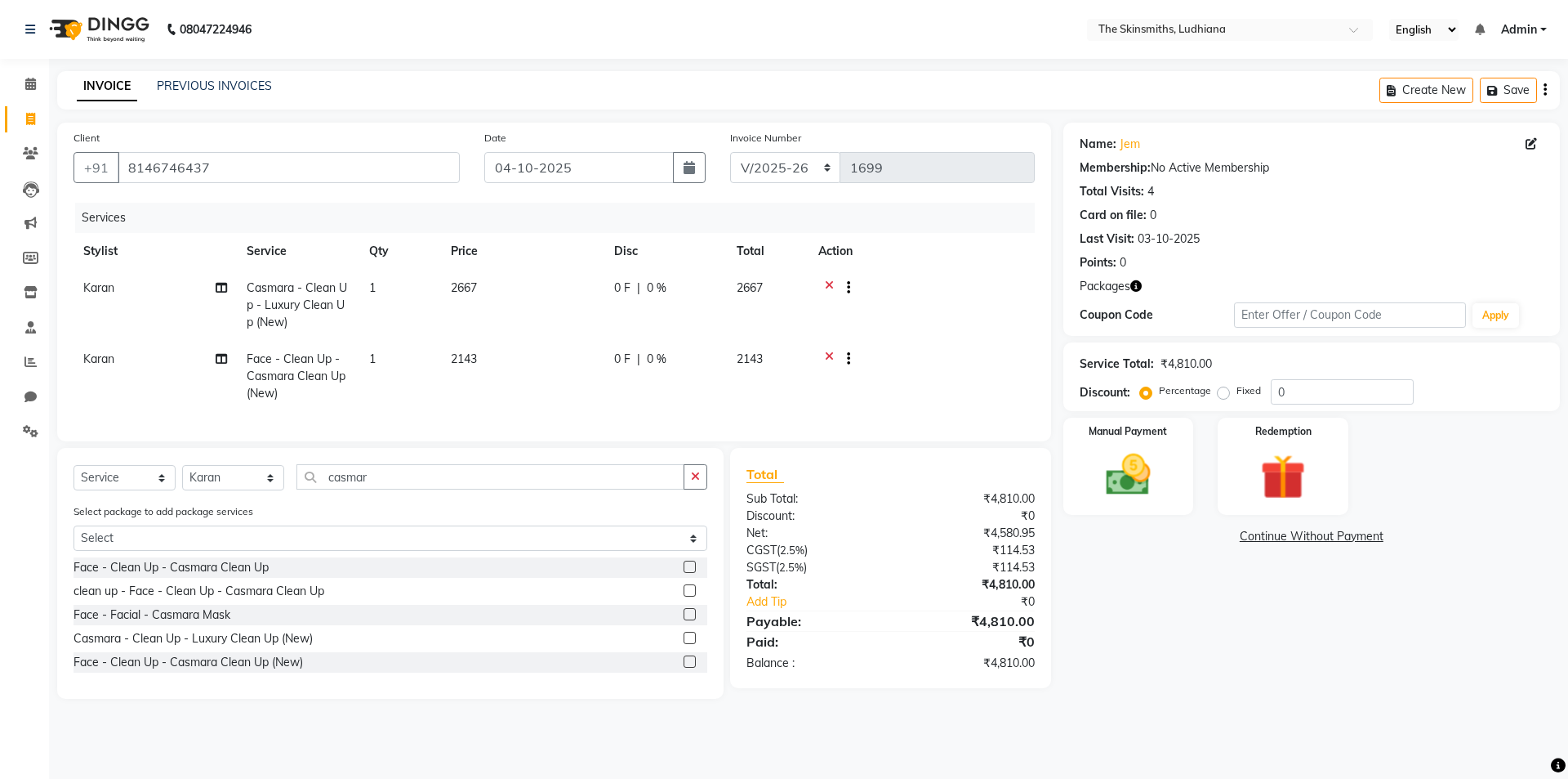
click at [828, 360] on icon at bounding box center [829, 360] width 9 height 20
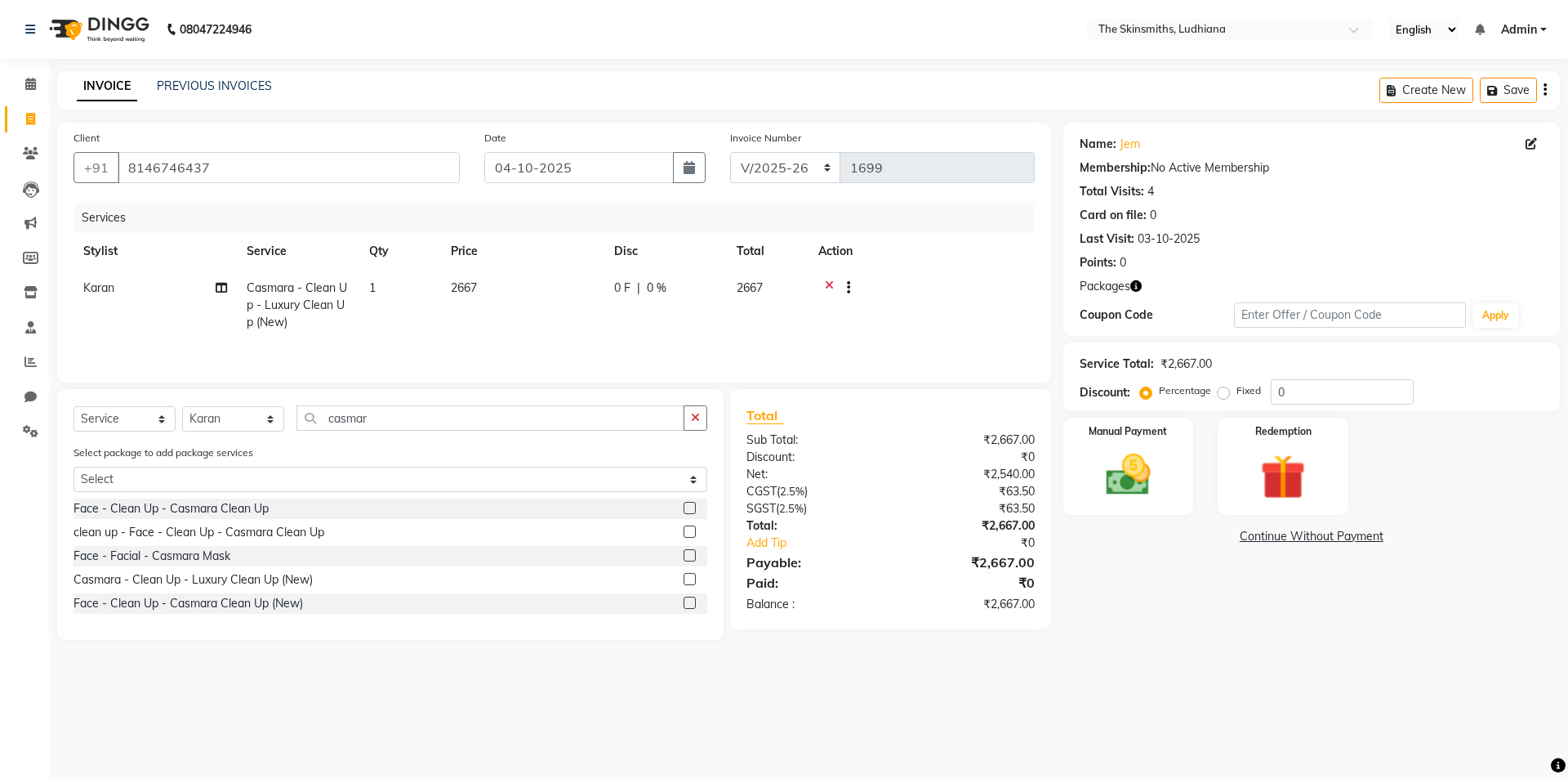
click at [690, 531] on label at bounding box center [690, 531] width 12 height 12
click at [690, 531] on input "checkbox" at bounding box center [689, 532] width 11 height 11
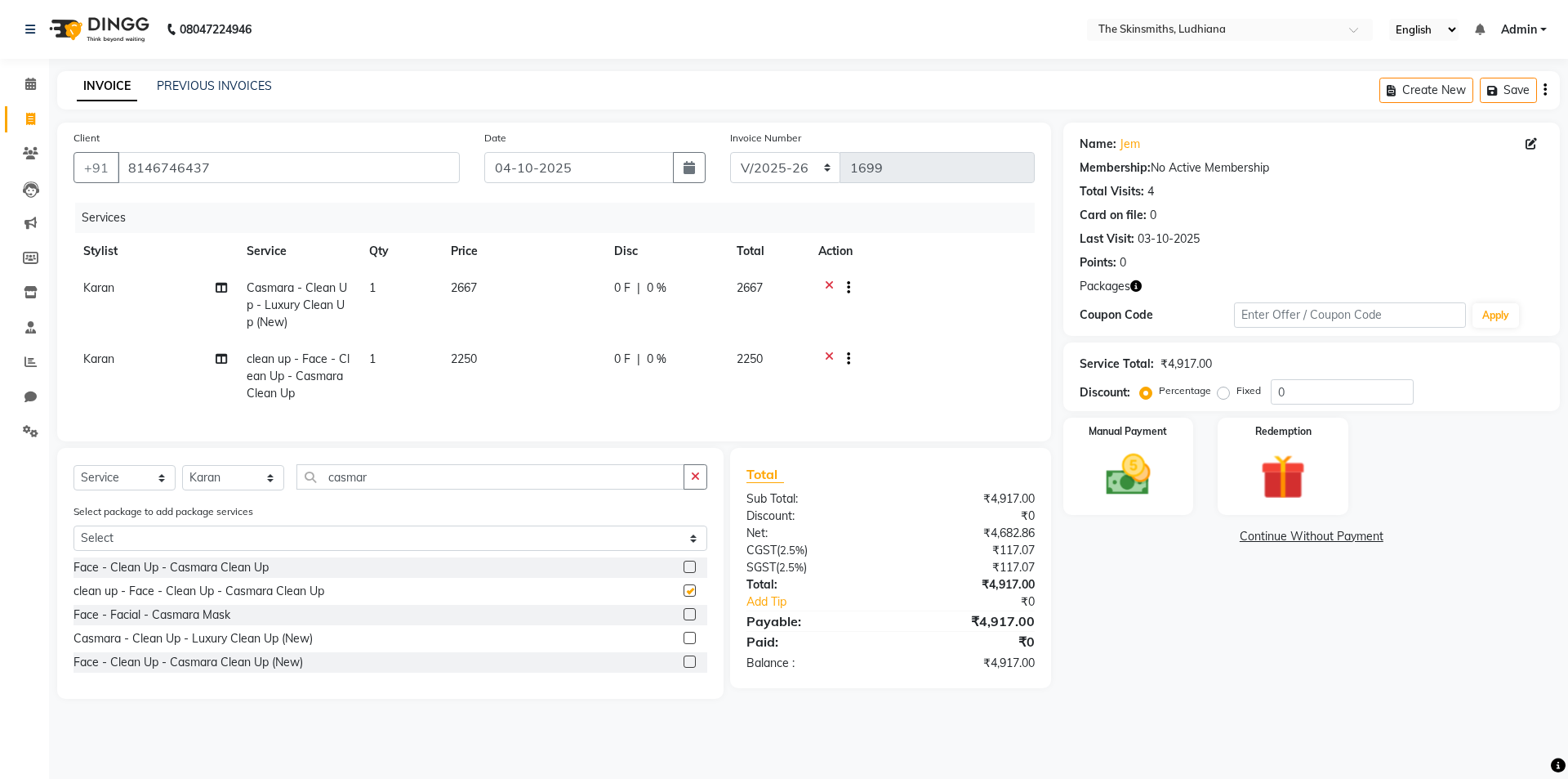
checkbox input "false"
click at [696, 482] on icon "button" at bounding box center [694, 476] width 9 height 11
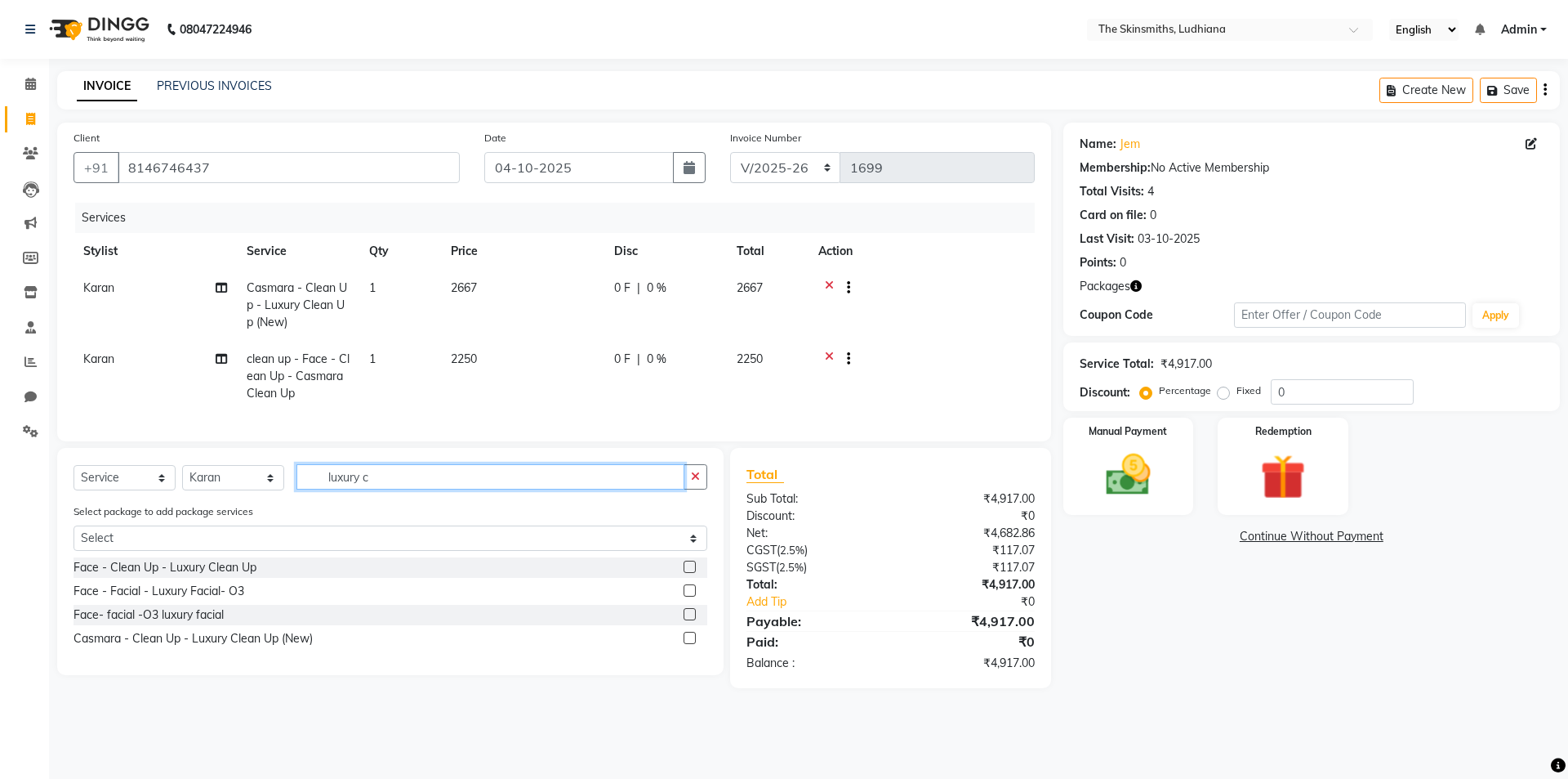
type input "luxury c"
click at [691, 573] on label at bounding box center [690, 566] width 12 height 12
click at [691, 573] on input "checkbox" at bounding box center [689, 567] width 11 height 11
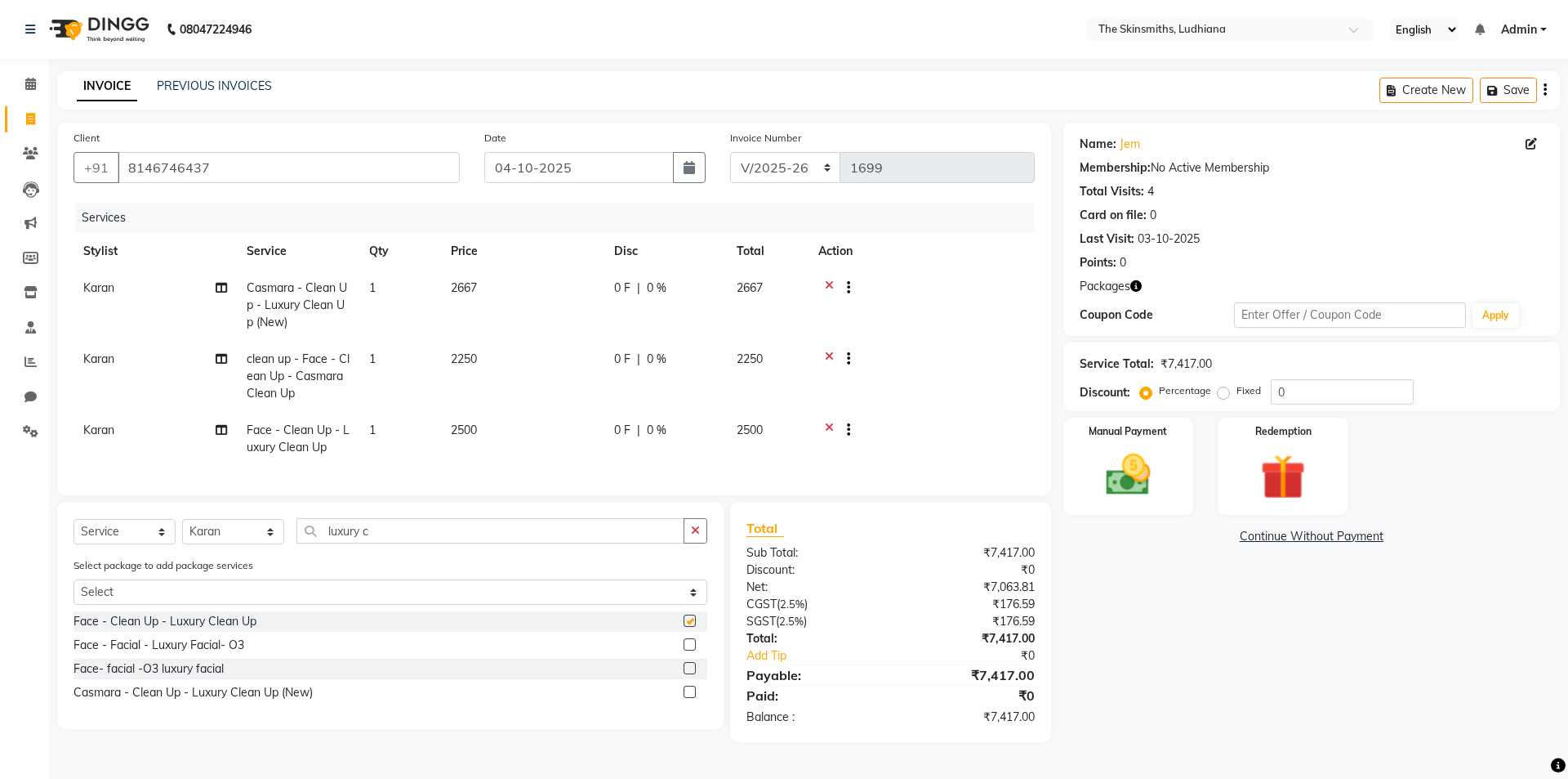
checkbox input "false"
click at [691, 698] on label at bounding box center [690, 691] width 12 height 12
click at [691, 698] on input "checkbox" at bounding box center [689, 692] width 11 height 11
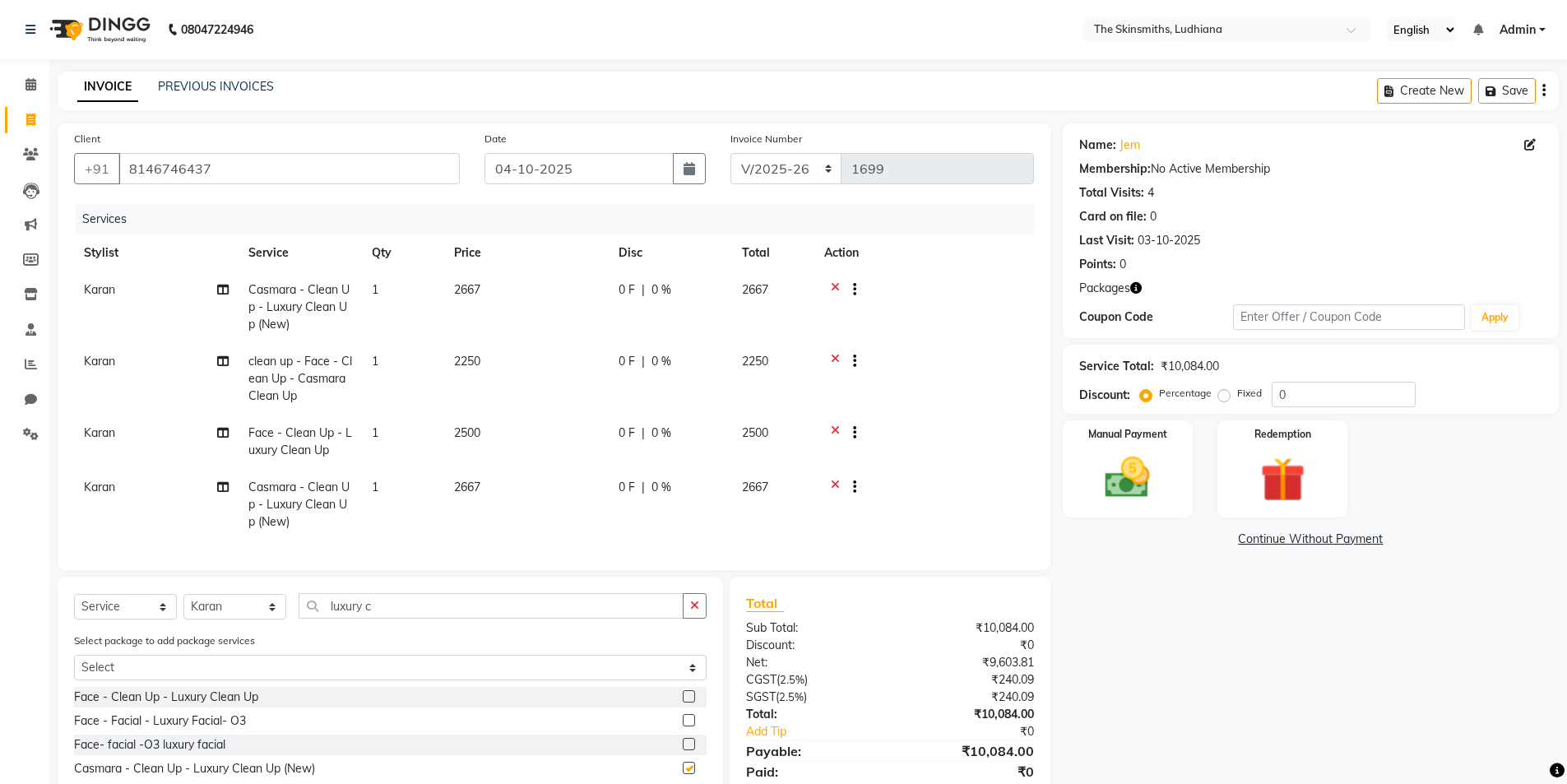
checkbox input "false"
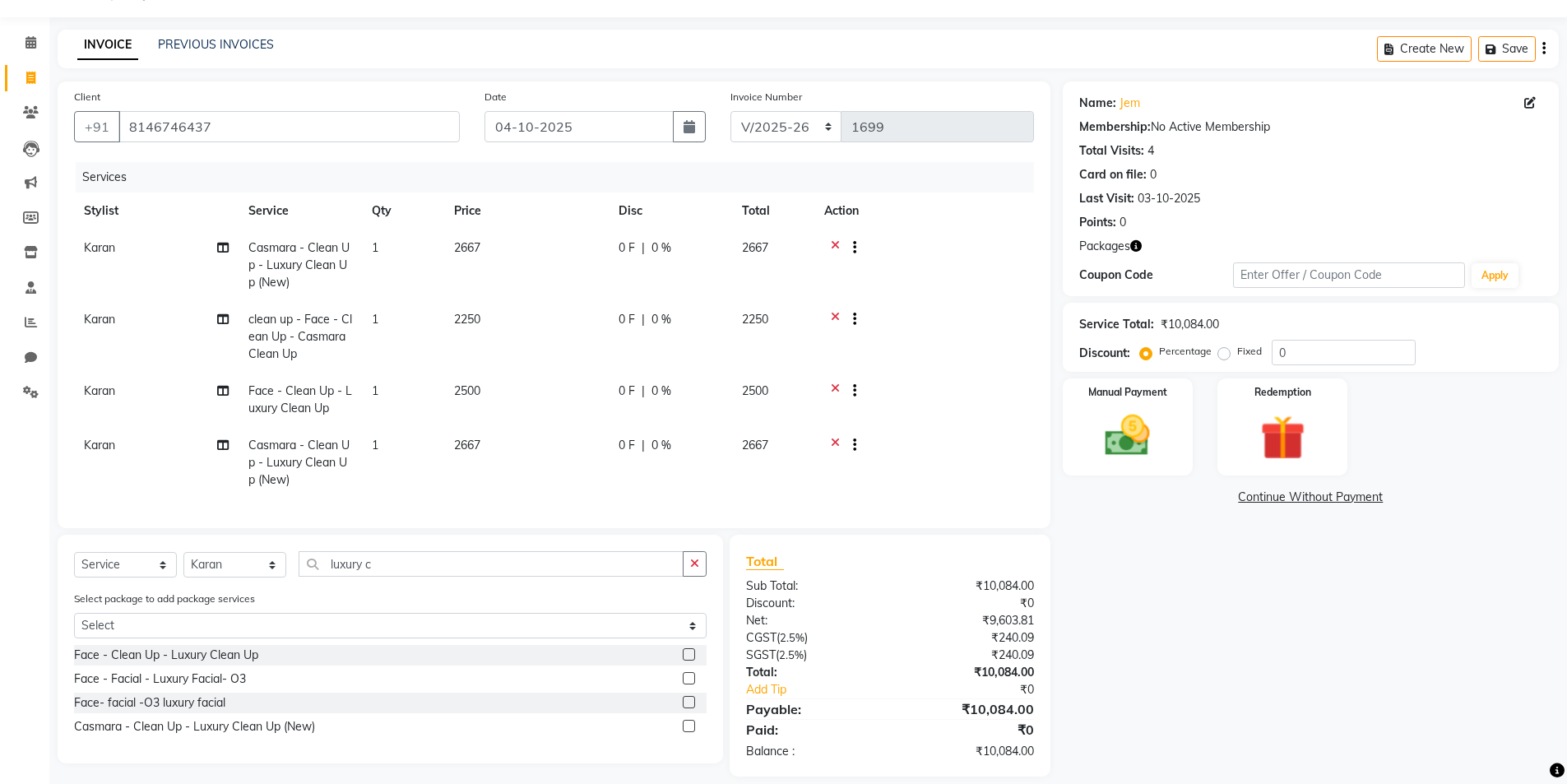
scroll to position [71, 0]
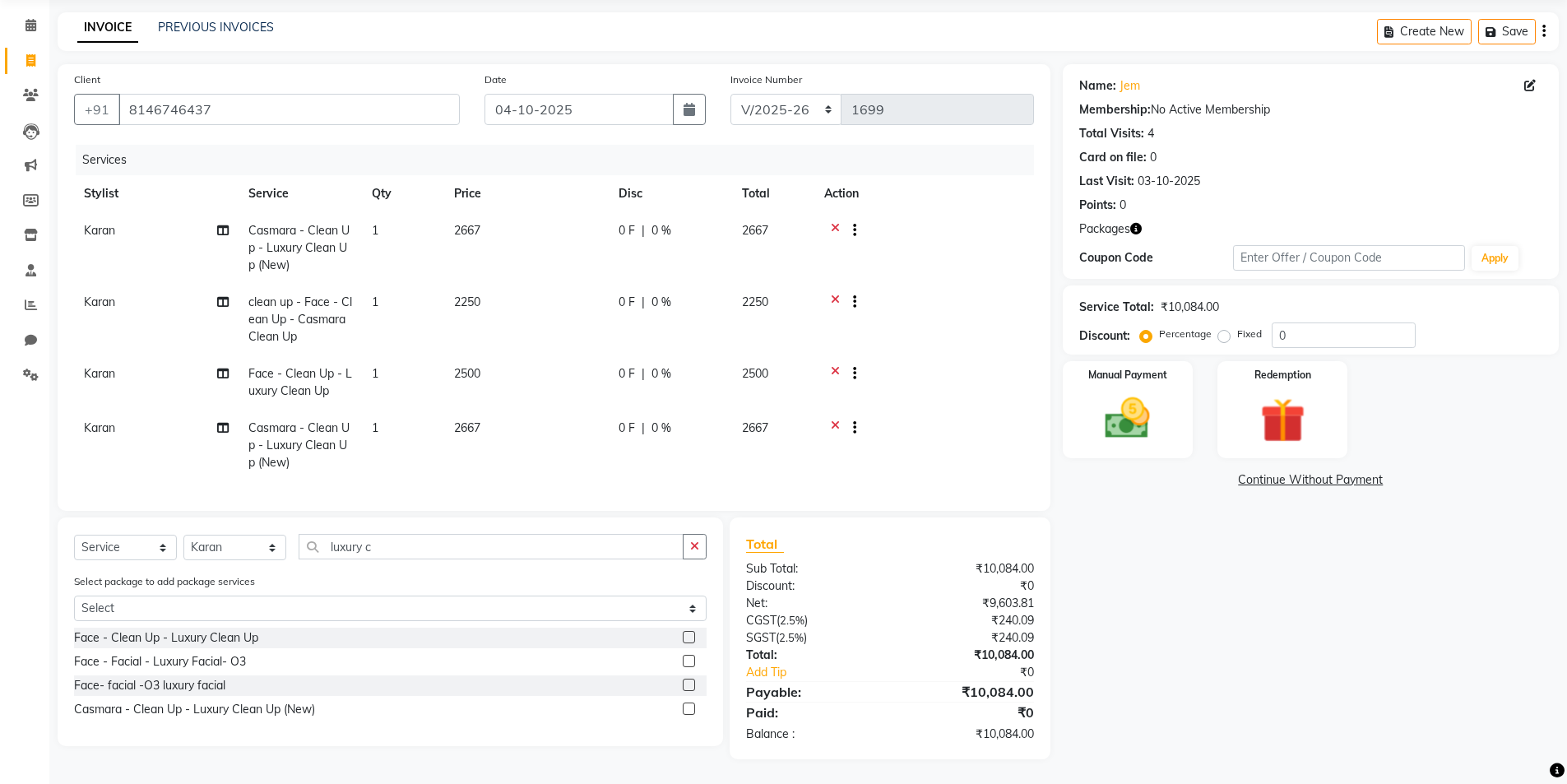
click at [835, 366] on icon at bounding box center [835, 375] width 9 height 20
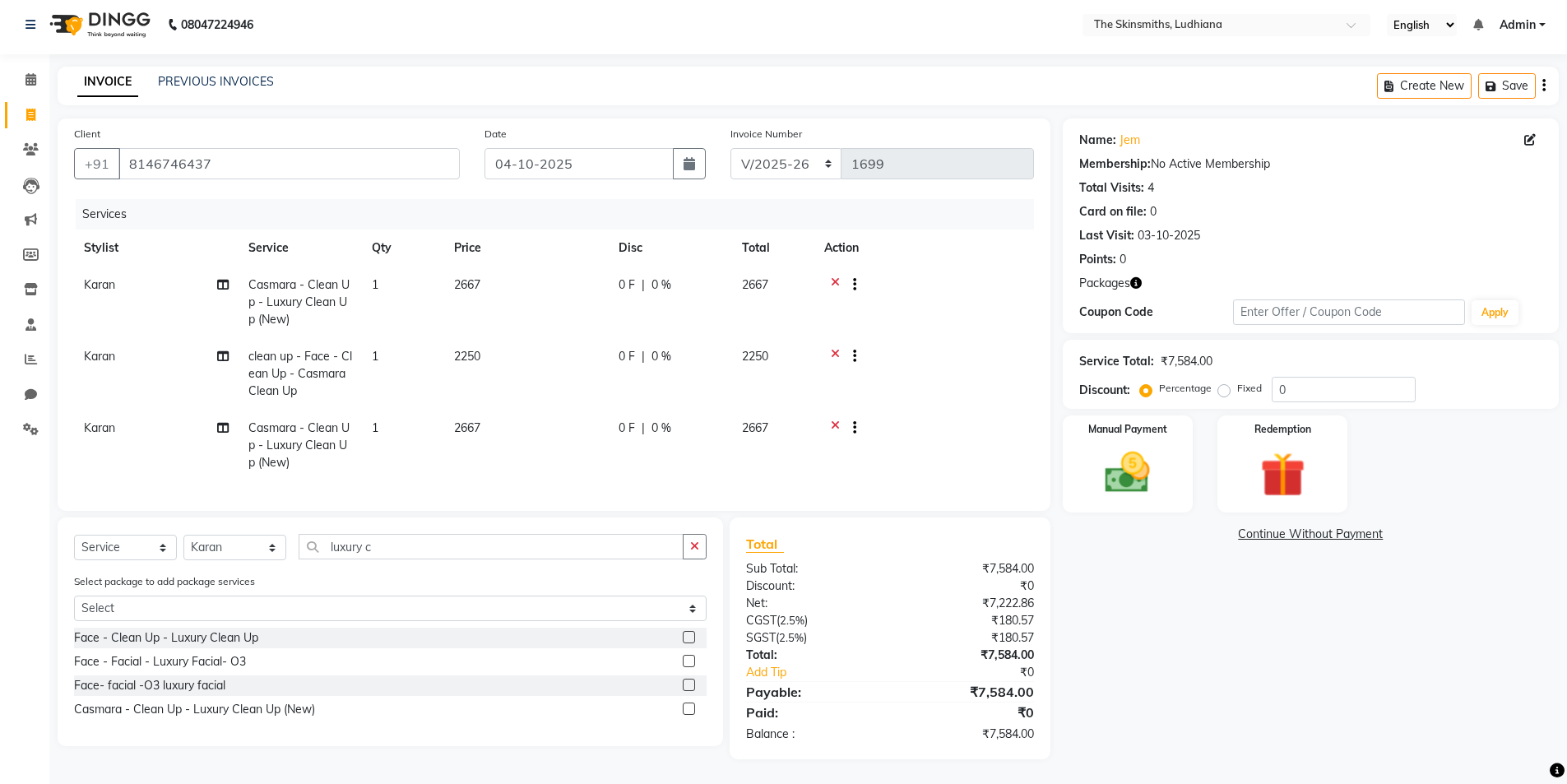
click at [840, 281] on div at bounding box center [848, 285] width 16 height 20
click at [812, 352] on td "2250" at bounding box center [773, 373] width 82 height 71
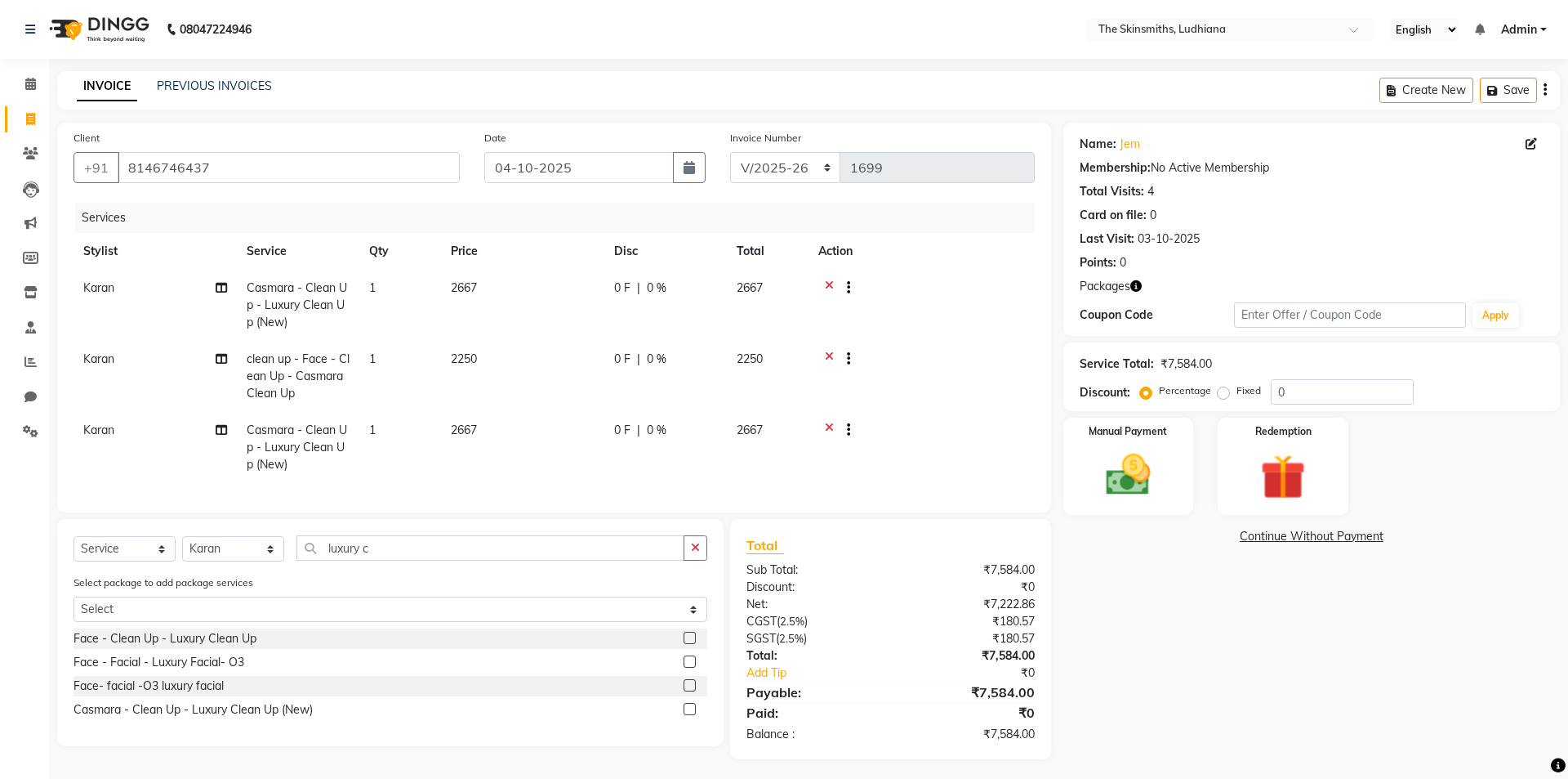
select select "76552"
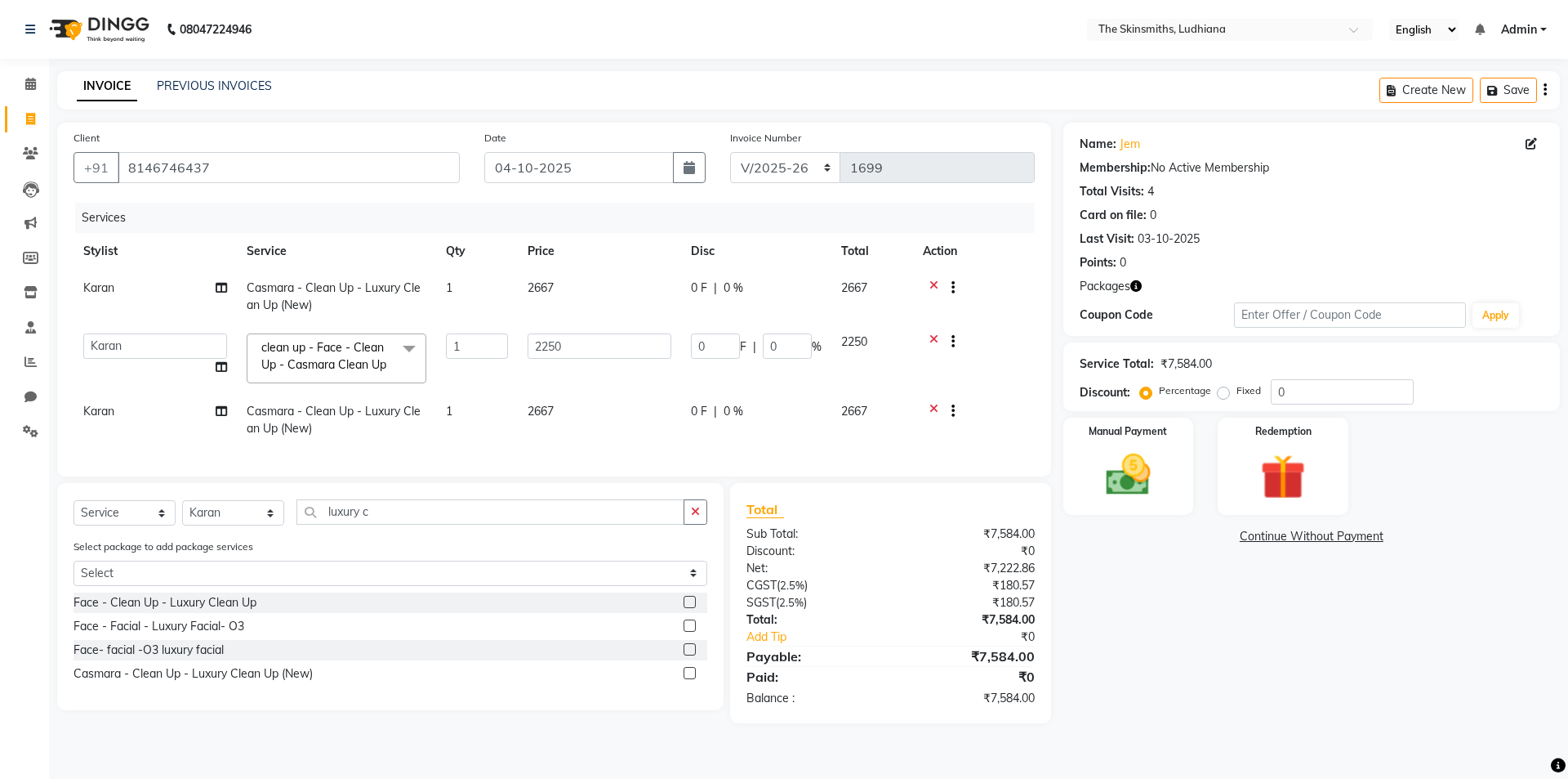
click at [906, 350] on td "2250" at bounding box center [872, 358] width 81 height 69
click at [933, 285] on icon at bounding box center [933, 289] width 9 height 20
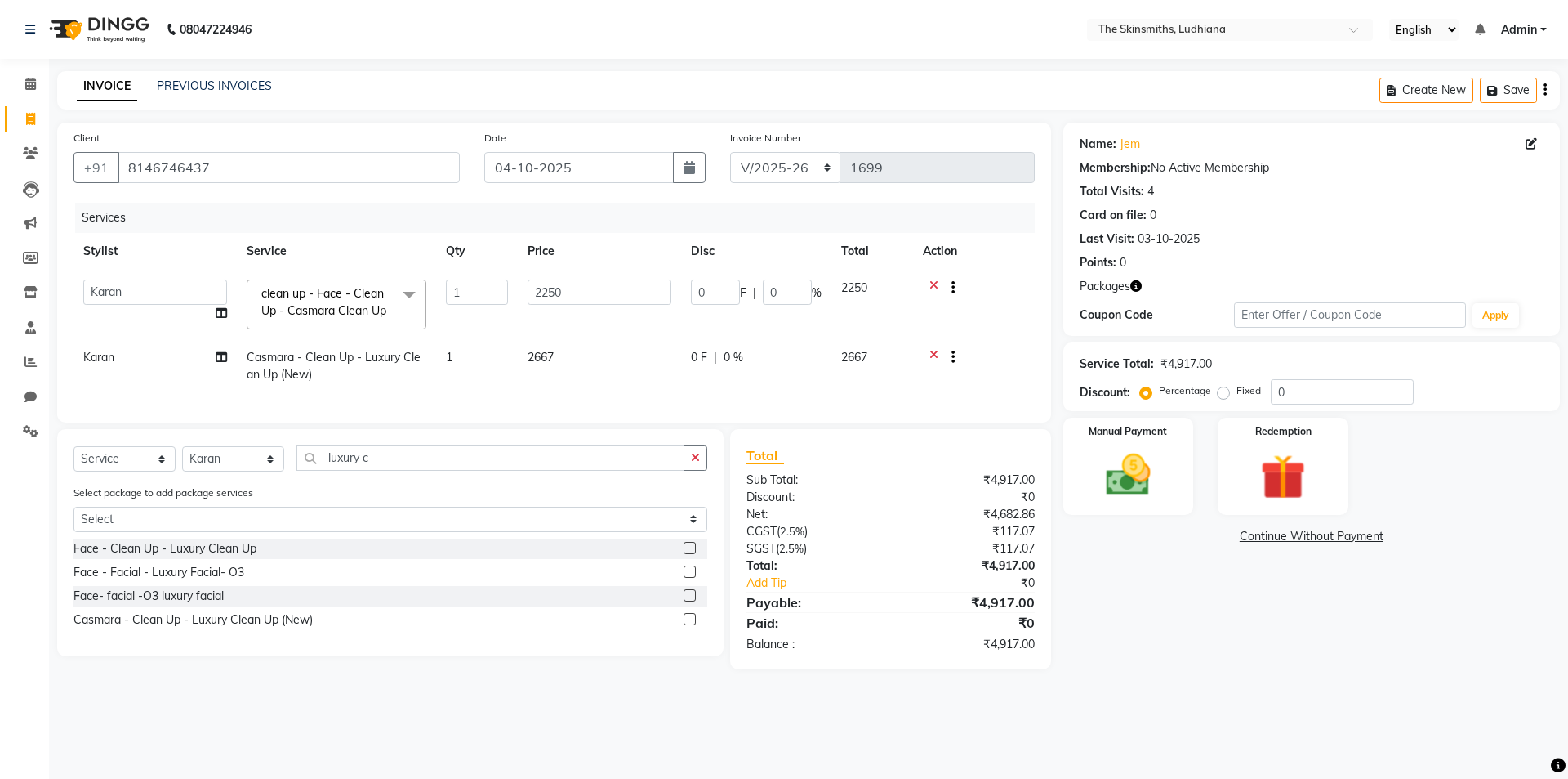
click at [935, 289] on icon at bounding box center [933, 289] width 9 height 20
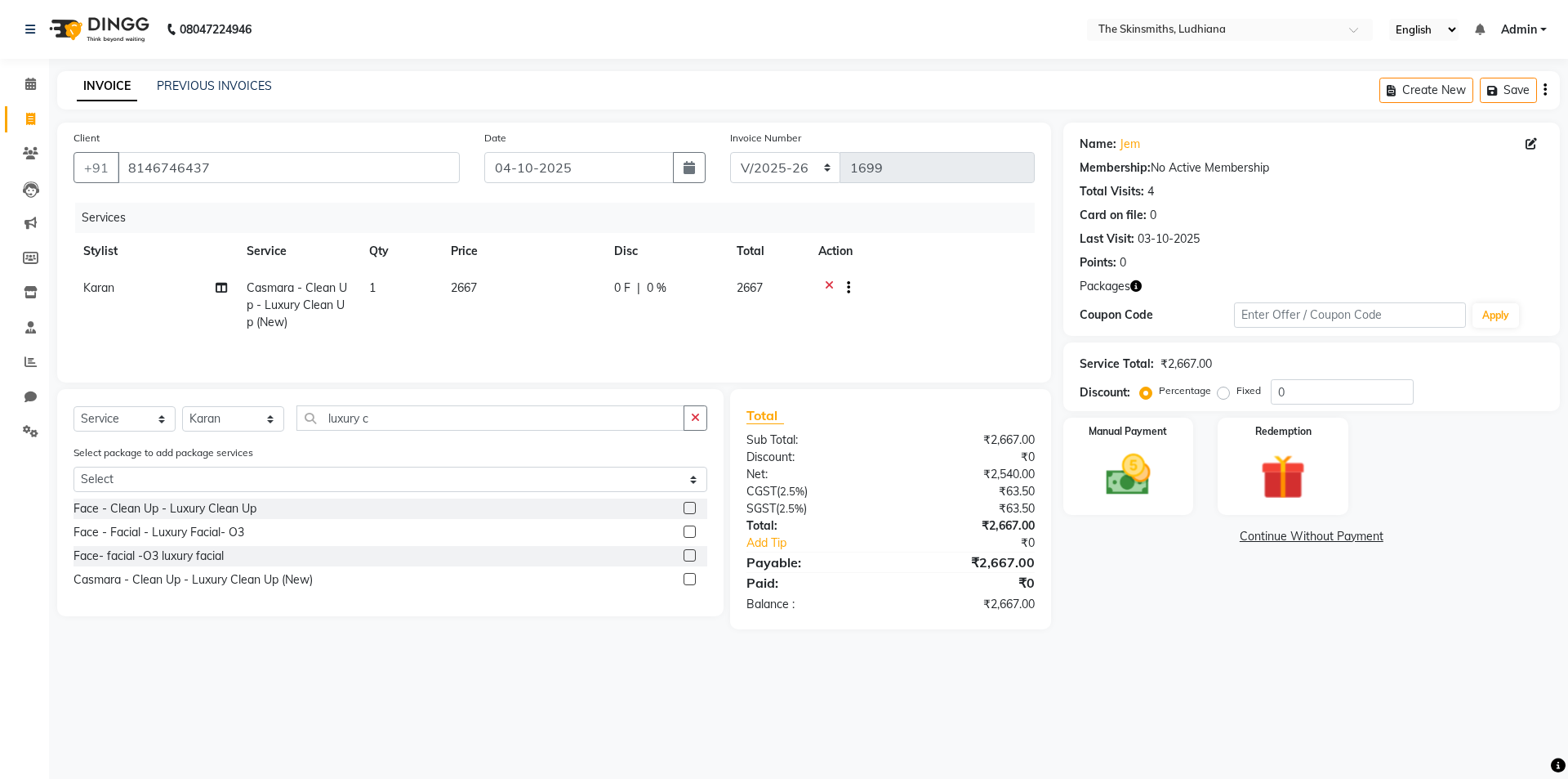
click at [468, 286] on span "2667" at bounding box center [464, 286] width 26 height 14
select select "76552"
click at [582, 287] on input "2667" at bounding box center [600, 292] width 144 height 25
type input "2800"
click at [1199, 635] on main "INVOICE PREVIOUS INVOICES Create New Save Client [PHONE_NUMBER] Date [DATE] Inv…" at bounding box center [808, 362] width 1519 height 583
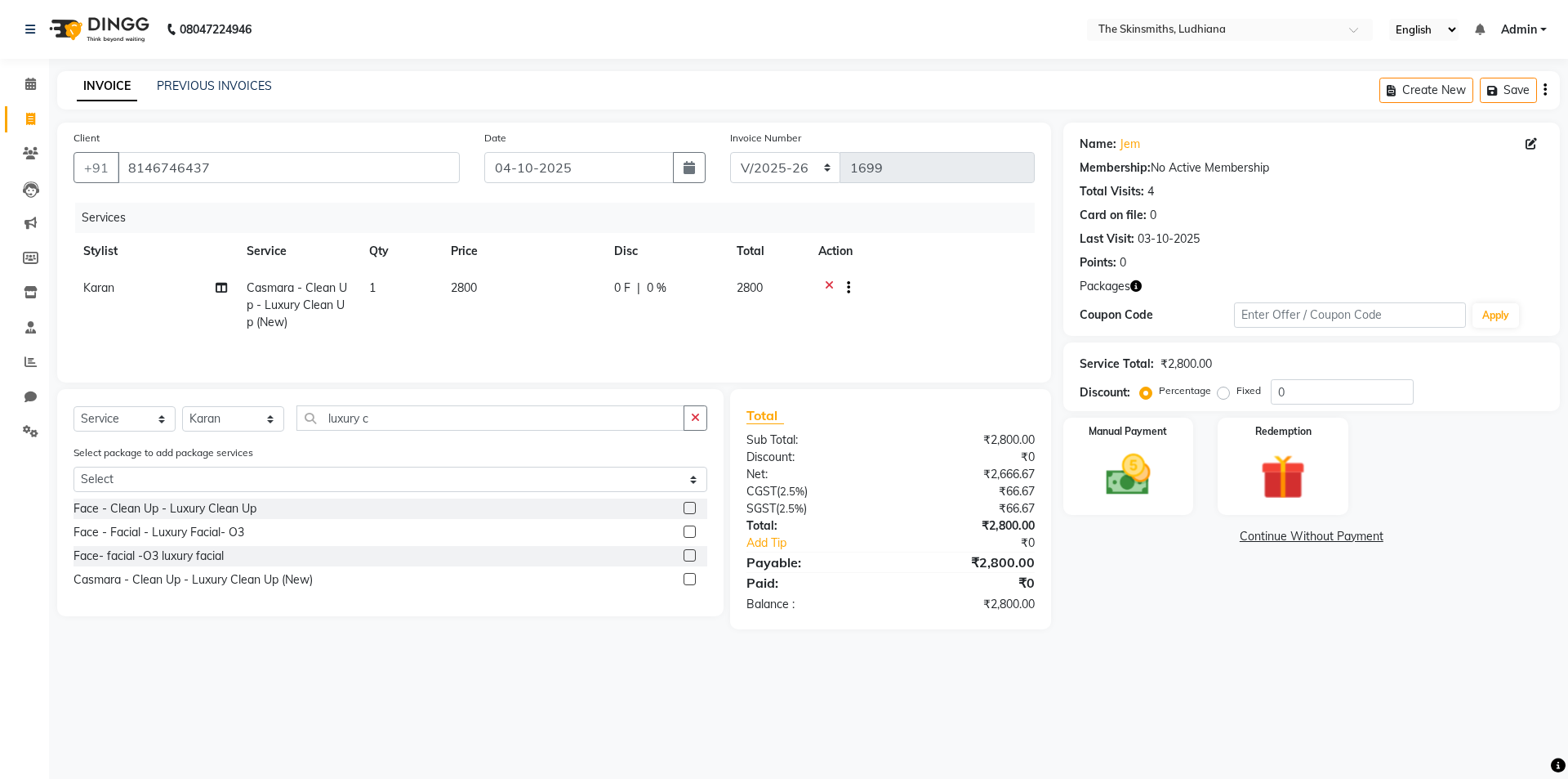
click at [828, 285] on icon at bounding box center [829, 289] width 9 height 20
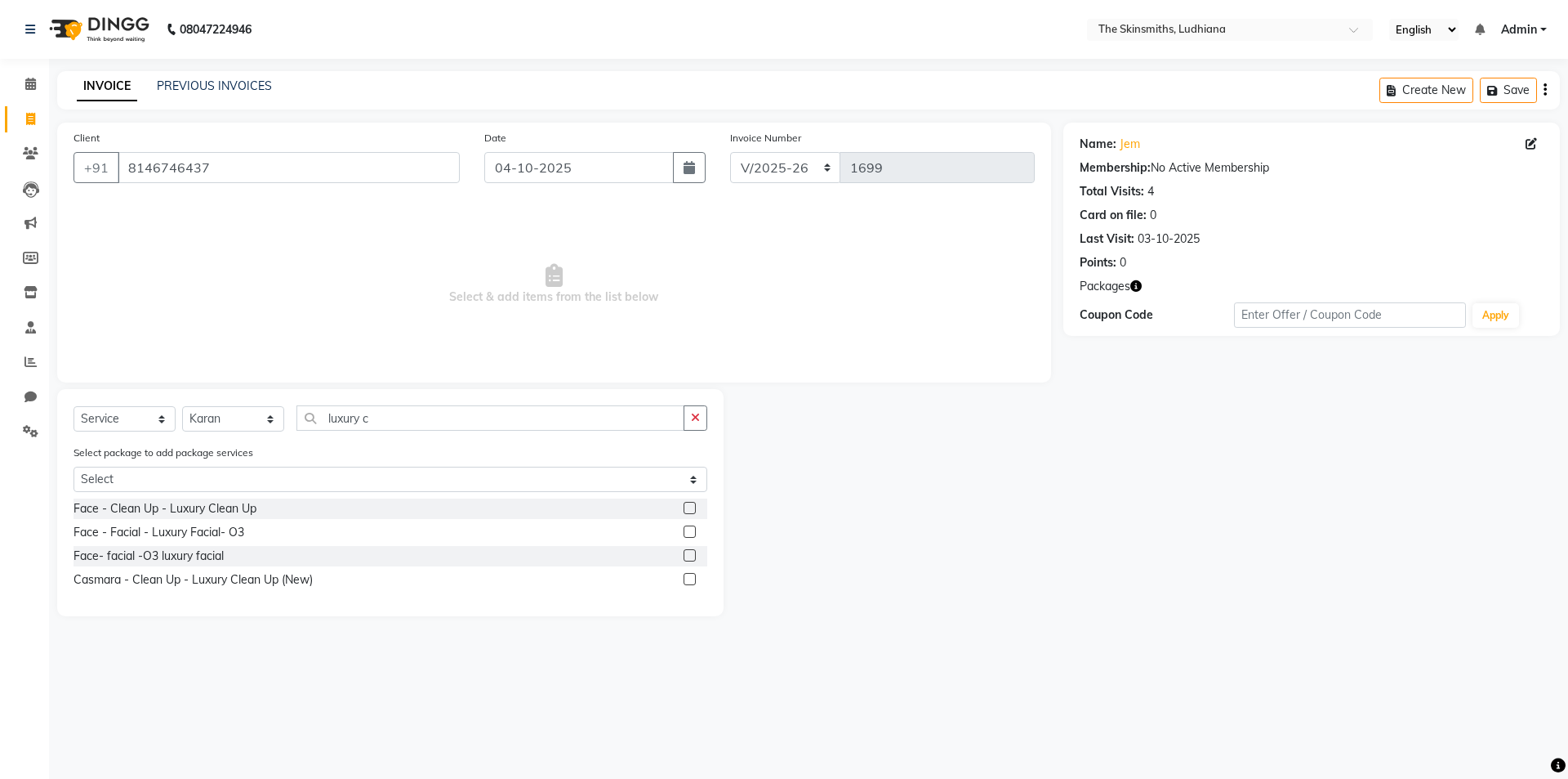
click at [692, 580] on label at bounding box center [690, 579] width 12 height 12
click at [692, 580] on input "checkbox" at bounding box center [689, 579] width 11 height 11
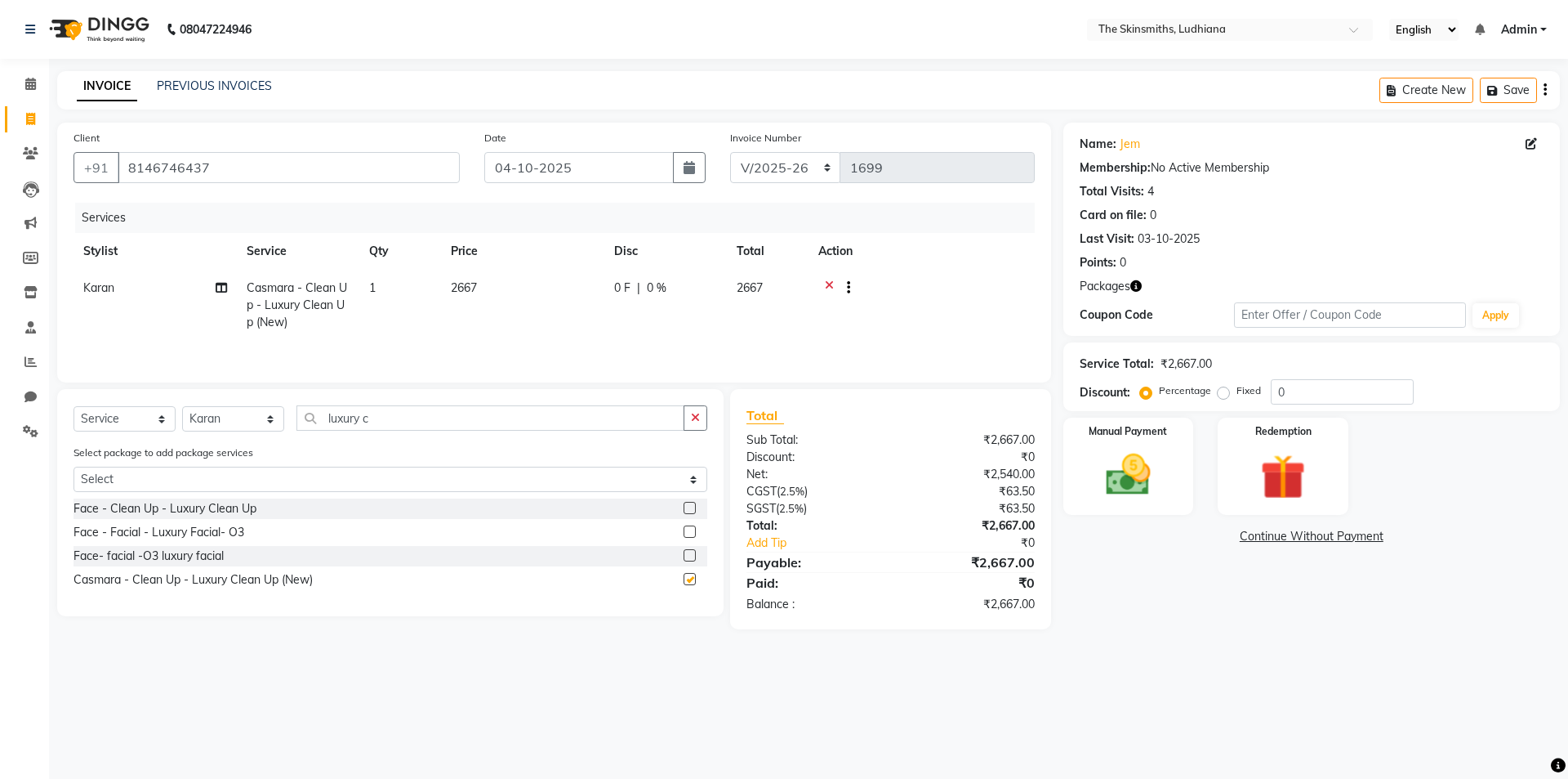
checkbox input "false"
click at [1517, 92] on button "Save" at bounding box center [1509, 90] width 57 height 25
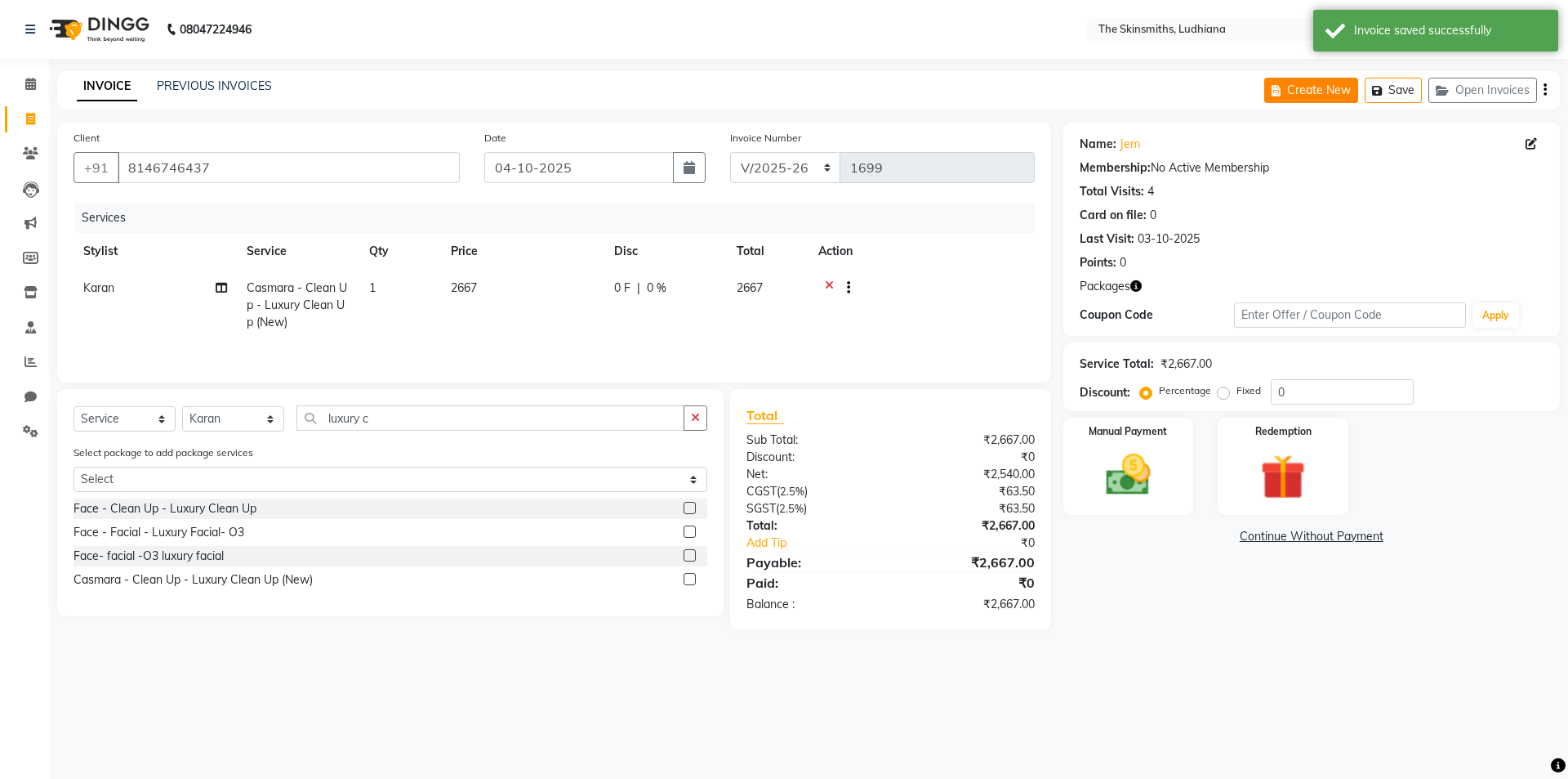
click at [1265, 89] on button "Create New" at bounding box center [1311, 90] width 94 height 25
select select "service"
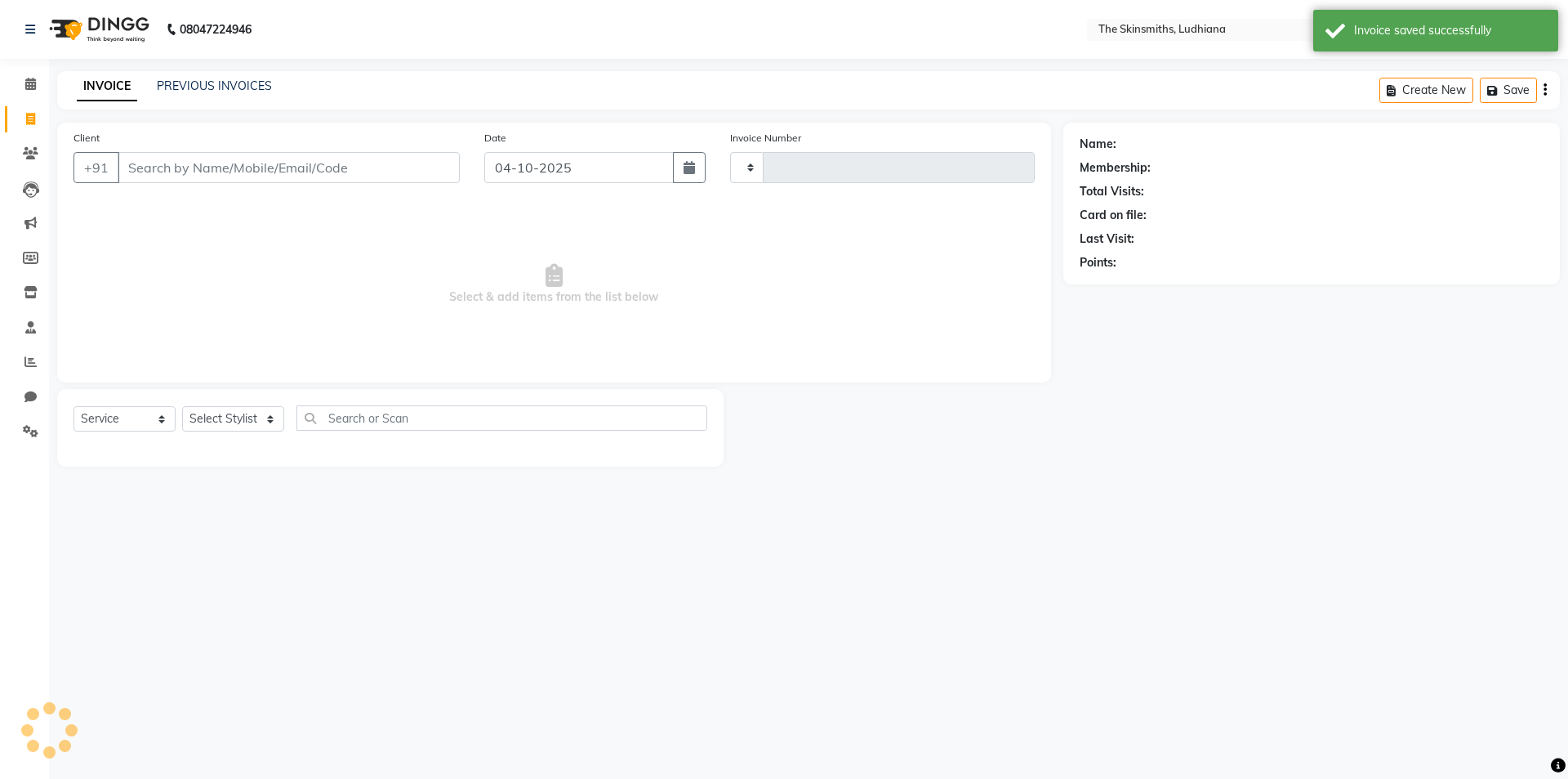
type input "1699"
select select "8115"
click at [20, 423] on span at bounding box center [31, 432] width 29 height 19
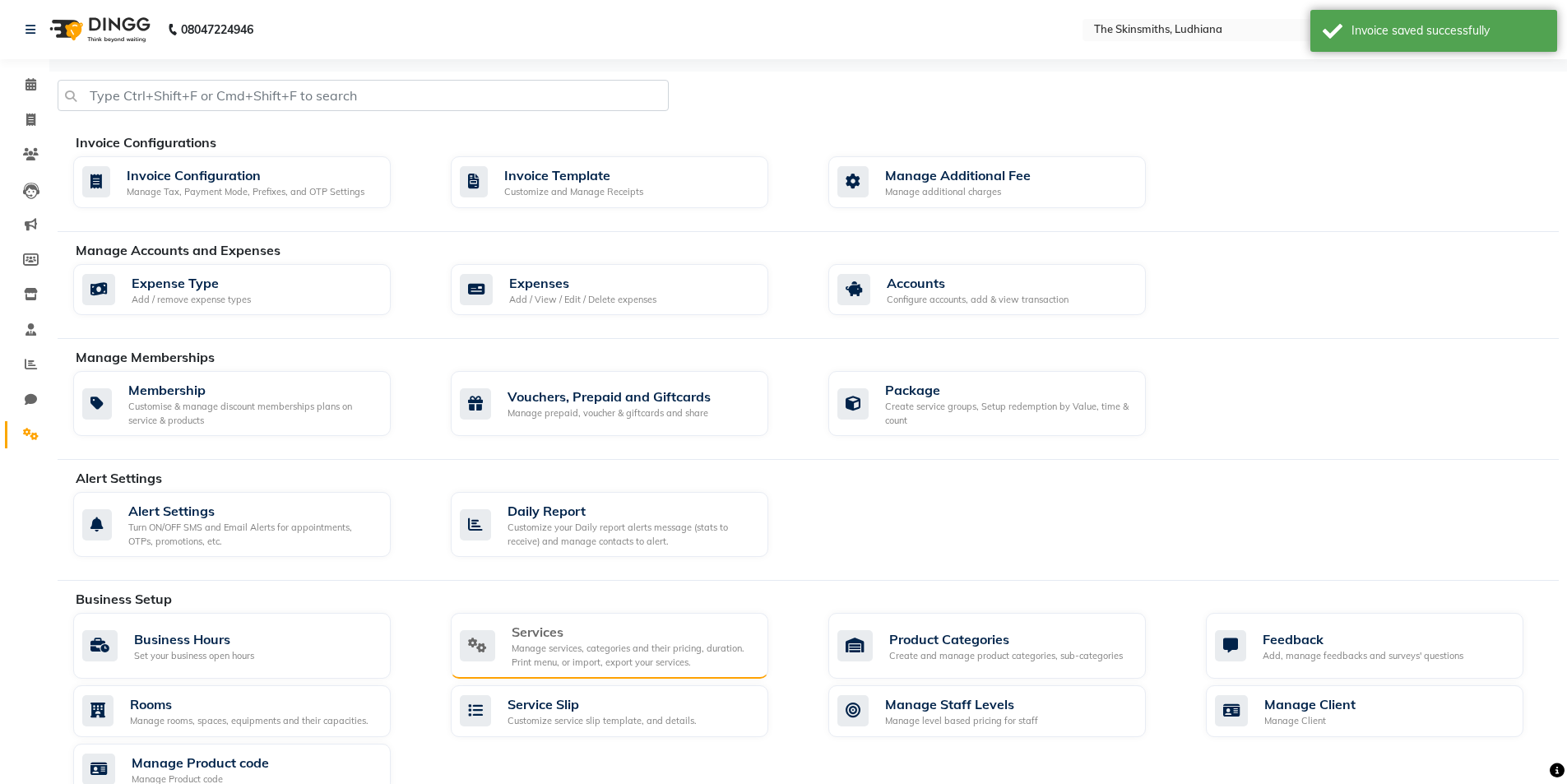
click at [571, 629] on div "Services" at bounding box center [633, 632] width 243 height 19
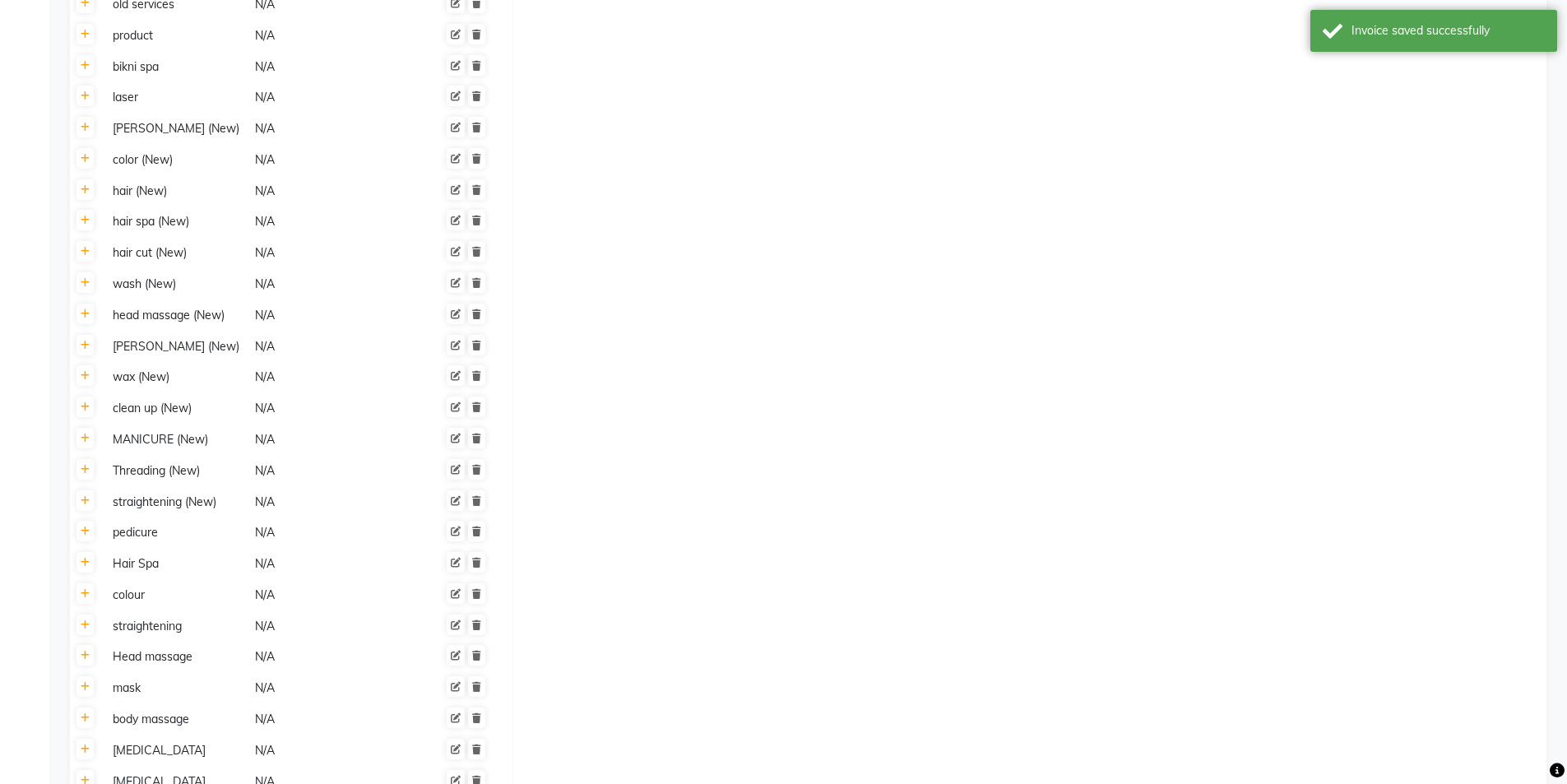
scroll to position [2036, 0]
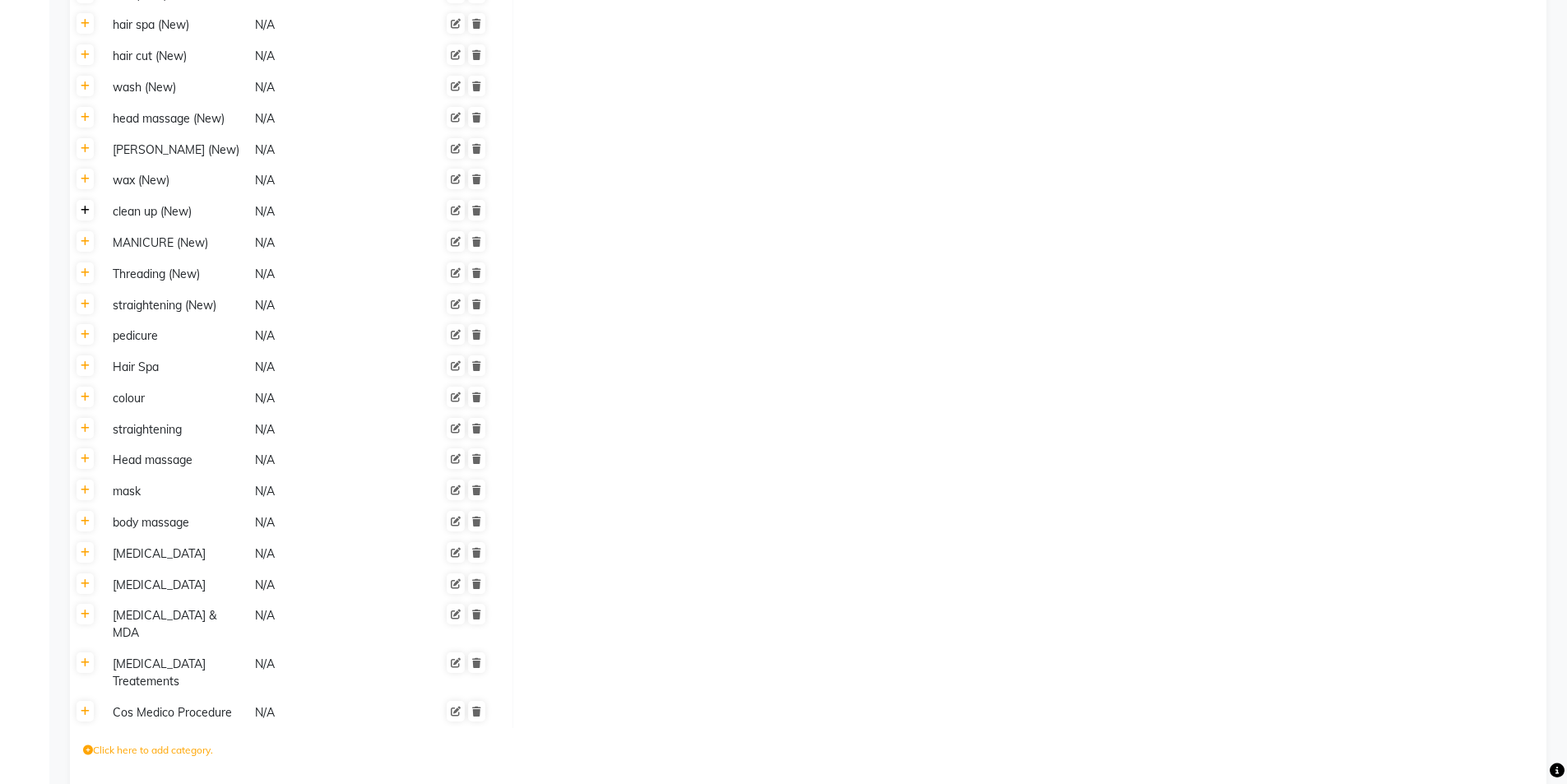
click at [84, 205] on icon at bounding box center [85, 210] width 9 height 10
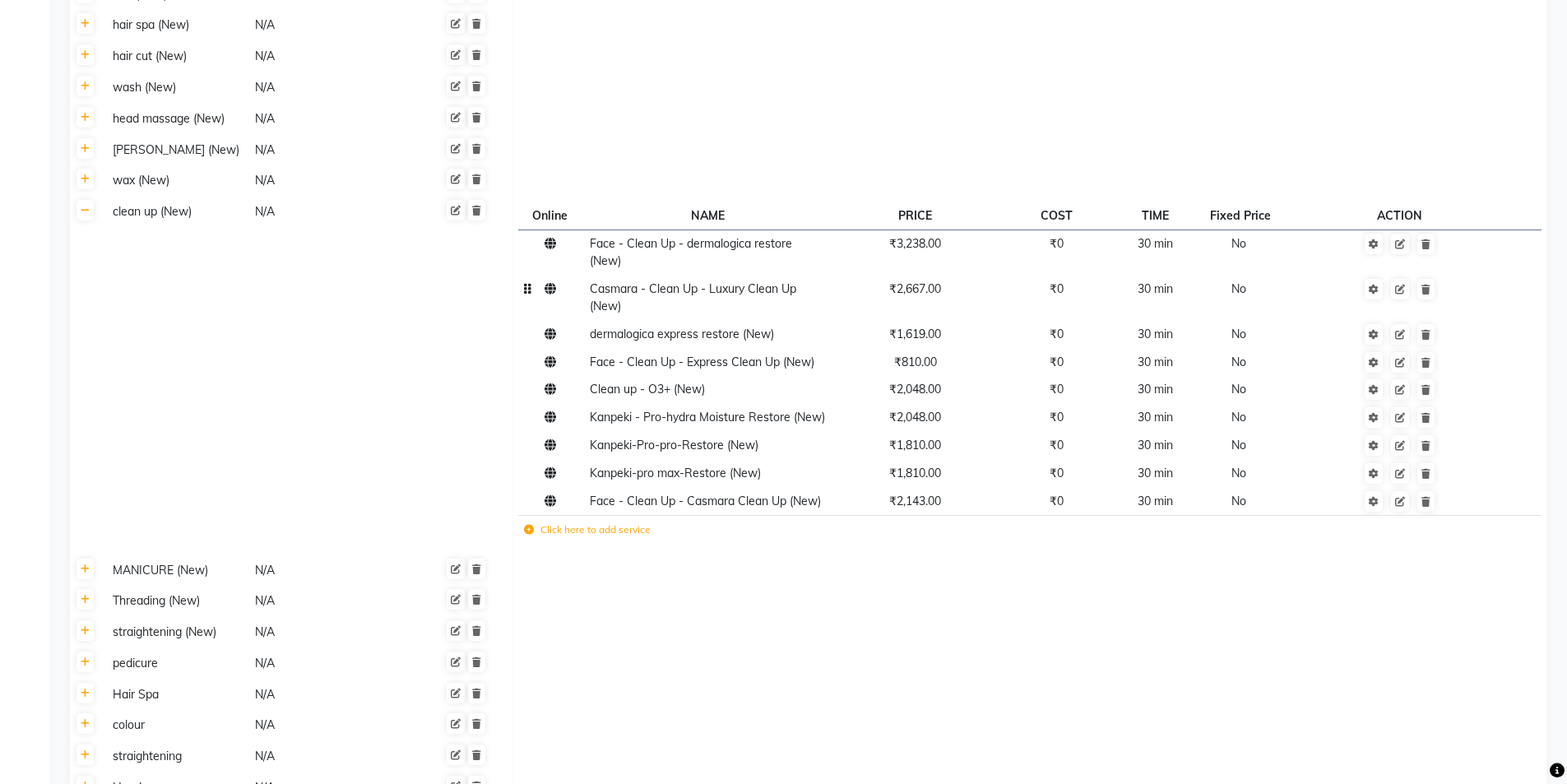
click at [1105, 276] on td "₹0" at bounding box center [1057, 298] width 115 height 45
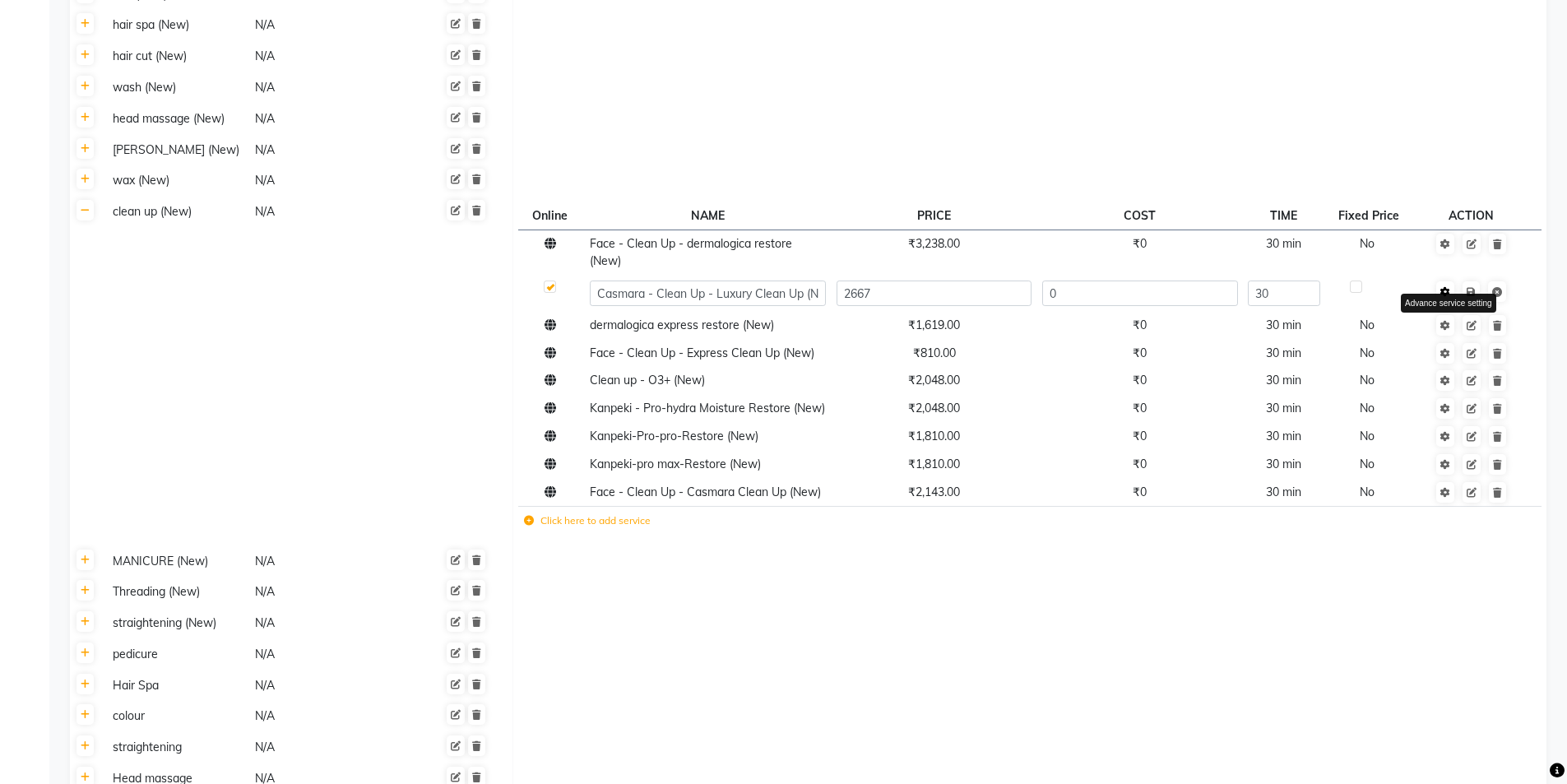
click at [1450, 287] on icon at bounding box center [1445, 292] width 10 height 10
select select "58: 127301"
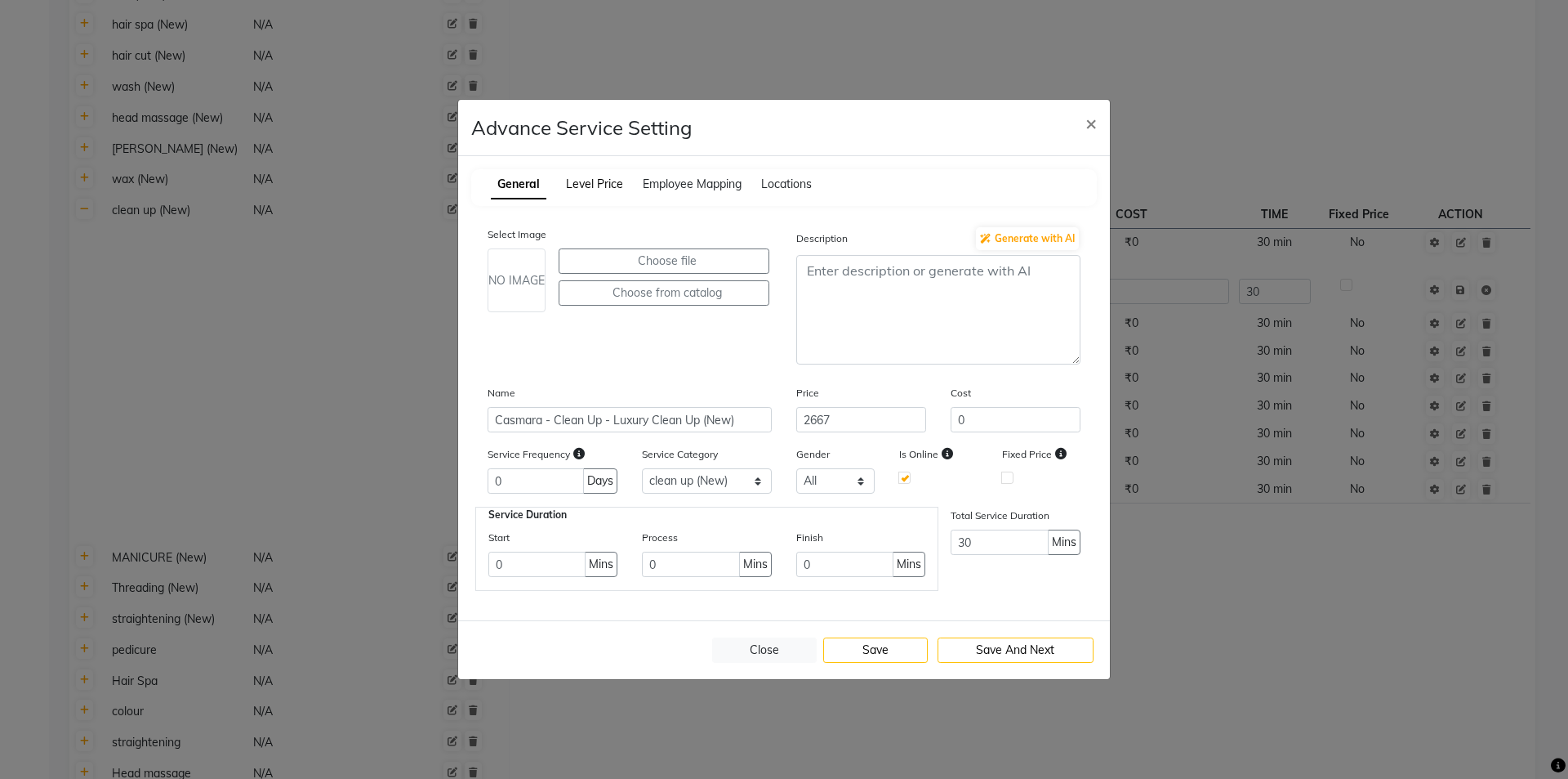
click at [588, 186] on span "Level Price" at bounding box center [595, 183] width 57 height 14
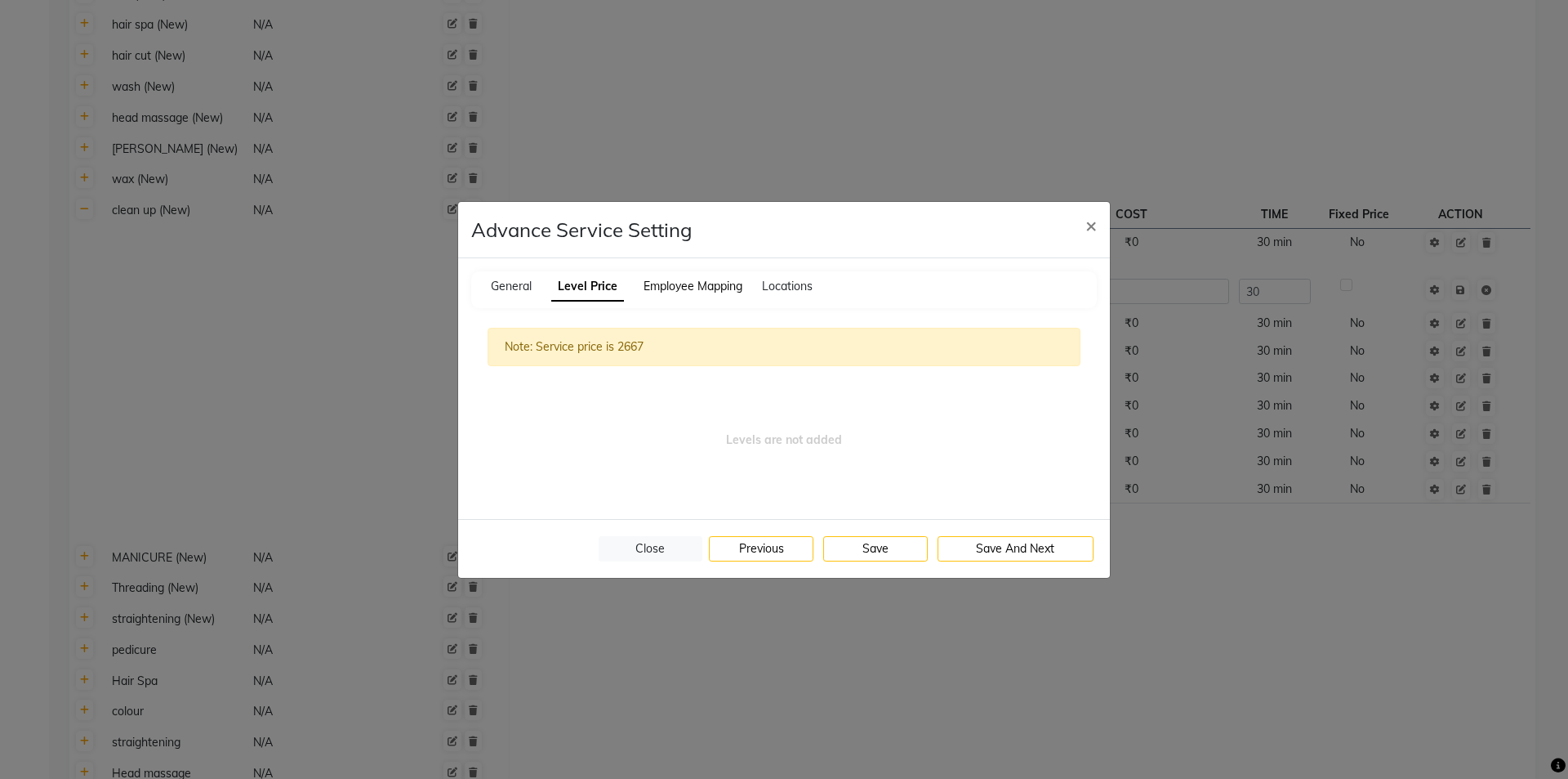
click at [693, 291] on span "Employee Mapping" at bounding box center [693, 286] width 99 height 14
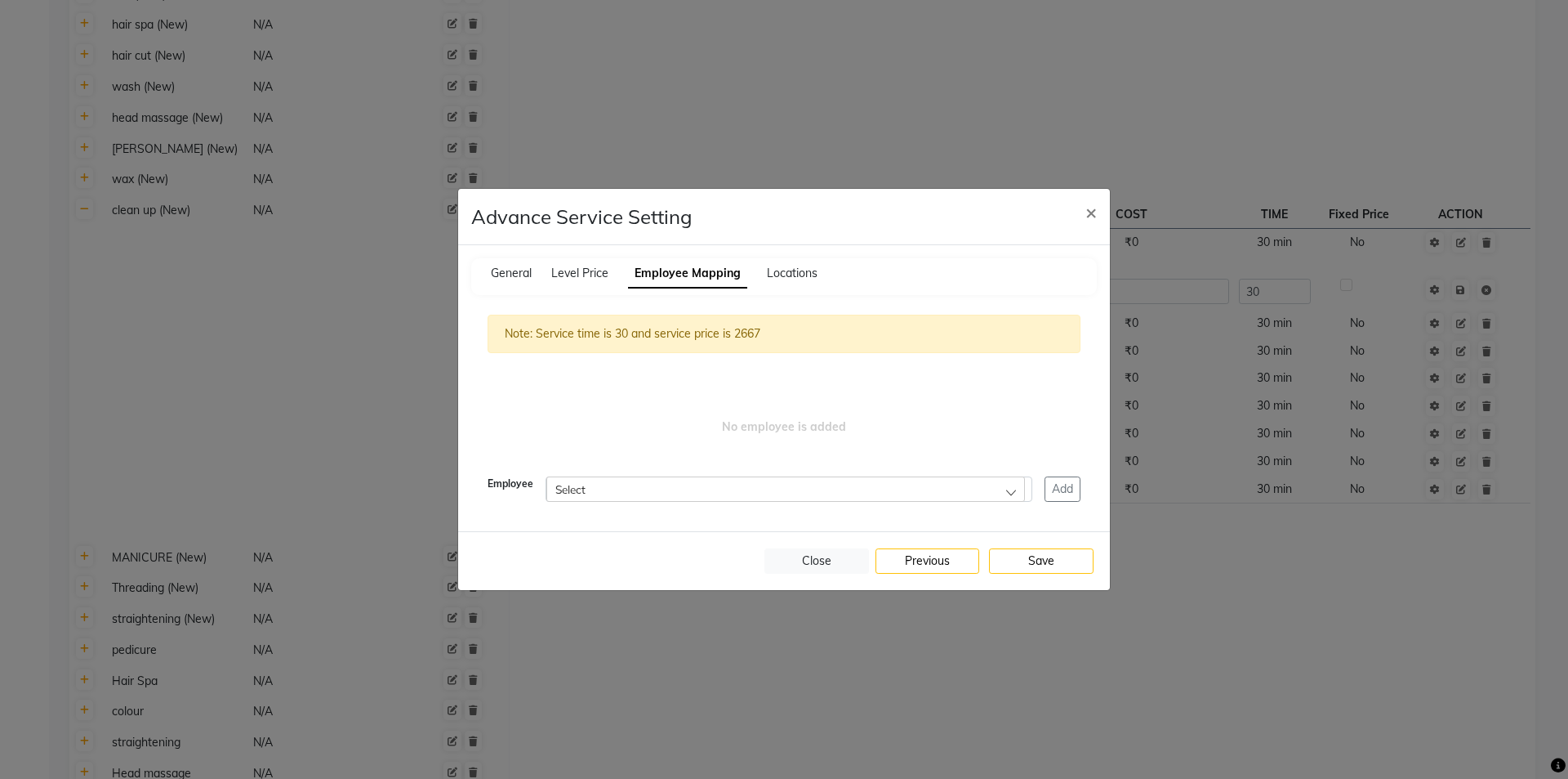
click at [808, 280] on div "Locations" at bounding box center [792, 273] width 51 height 17
click at [786, 274] on span "Locations" at bounding box center [792, 272] width 51 height 14
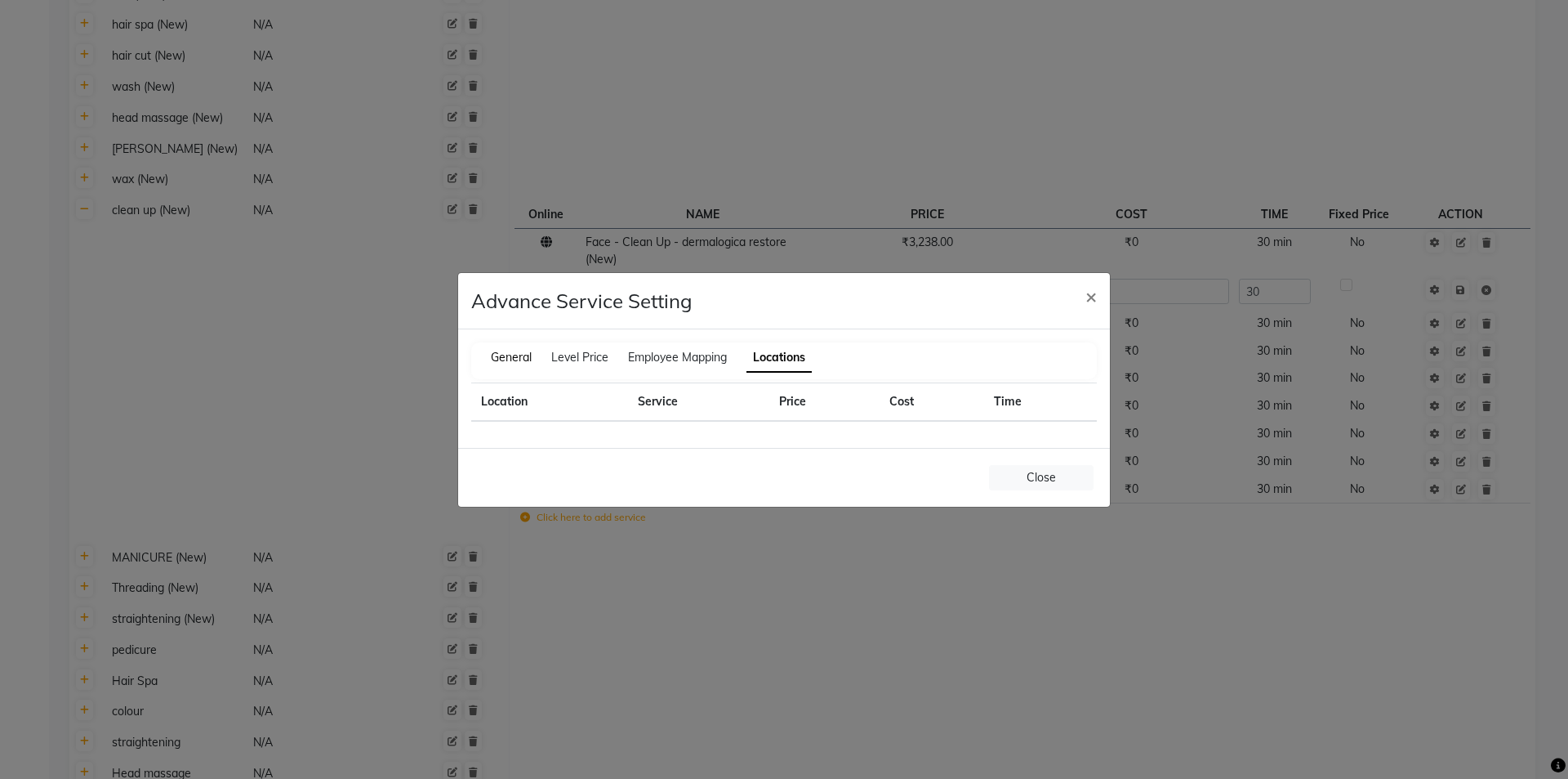
click at [521, 355] on span "General" at bounding box center [511, 356] width 41 height 14
select select "58: 127301"
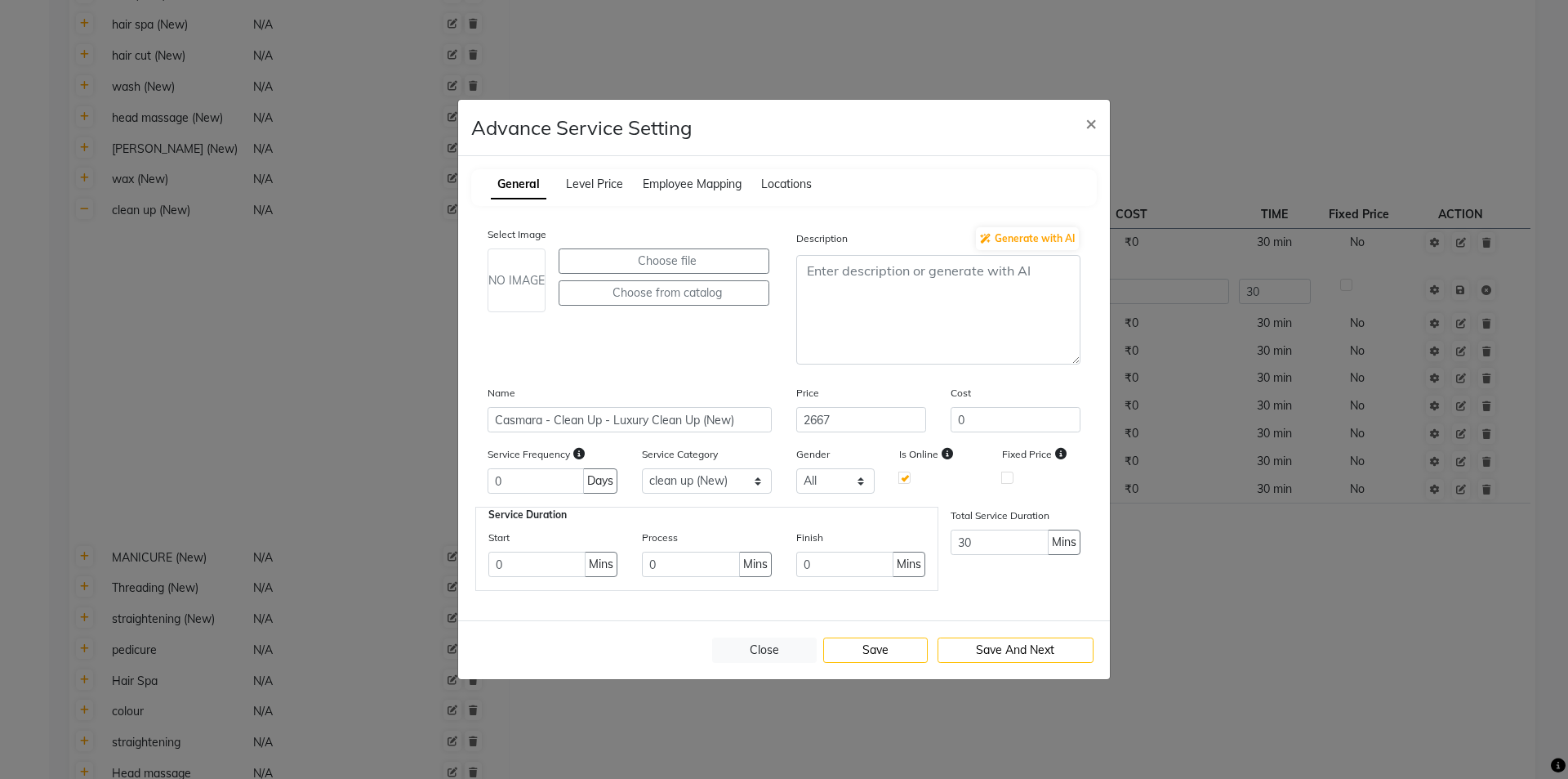
click at [753, 567] on span "Mins" at bounding box center [756, 564] width 25 height 17
drag, startPoint x: 851, startPoint y: 414, endPoint x: 787, endPoint y: 415, distance: 64.0
click at [787, 415] on div "Price 2667" at bounding box center [861, 408] width 154 height 48
type input "2800"
click at [886, 654] on button "Save" at bounding box center [875, 650] width 104 height 25
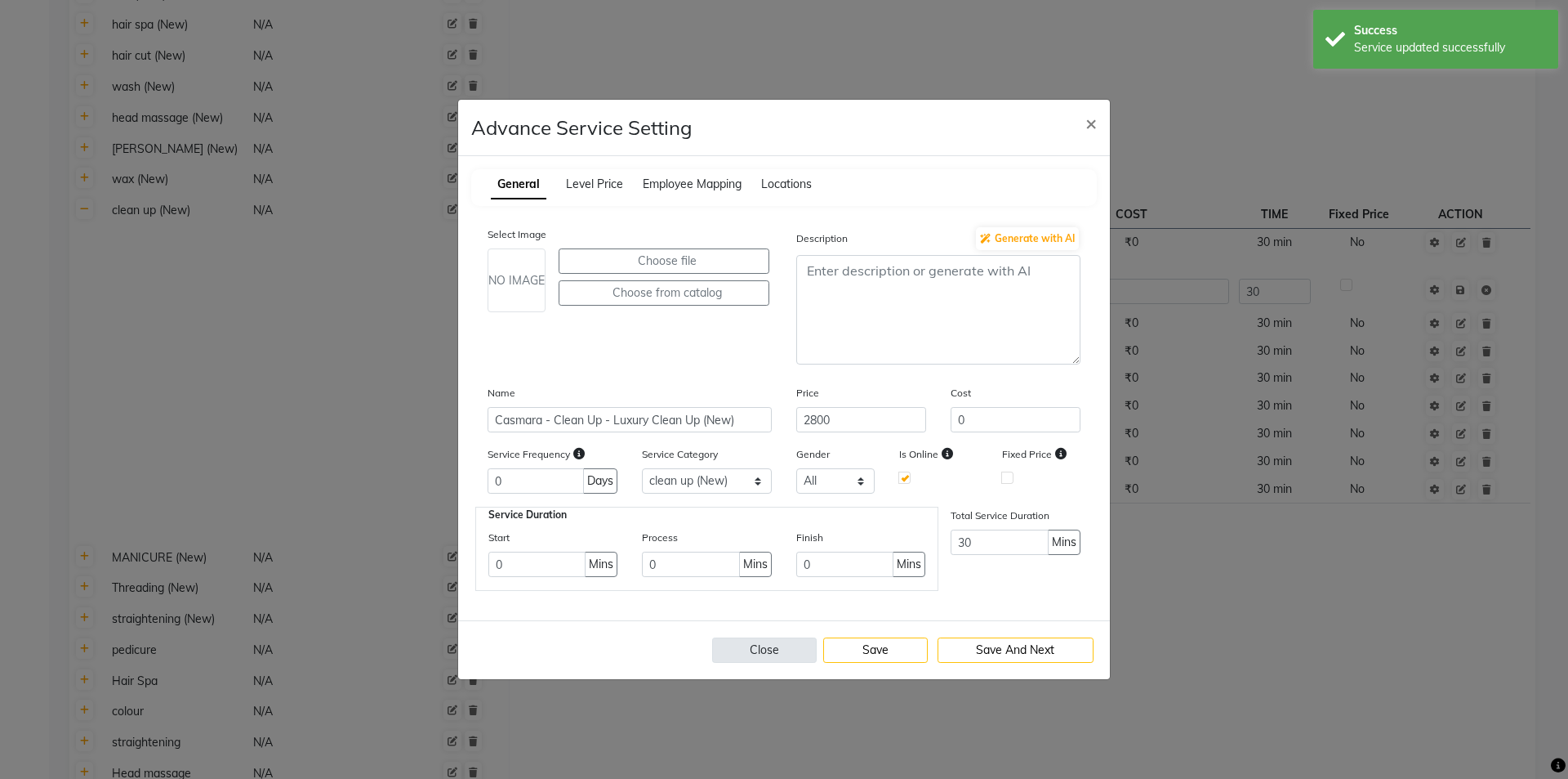
click at [800, 650] on button "Close" at bounding box center [763, 650] width 104 height 25
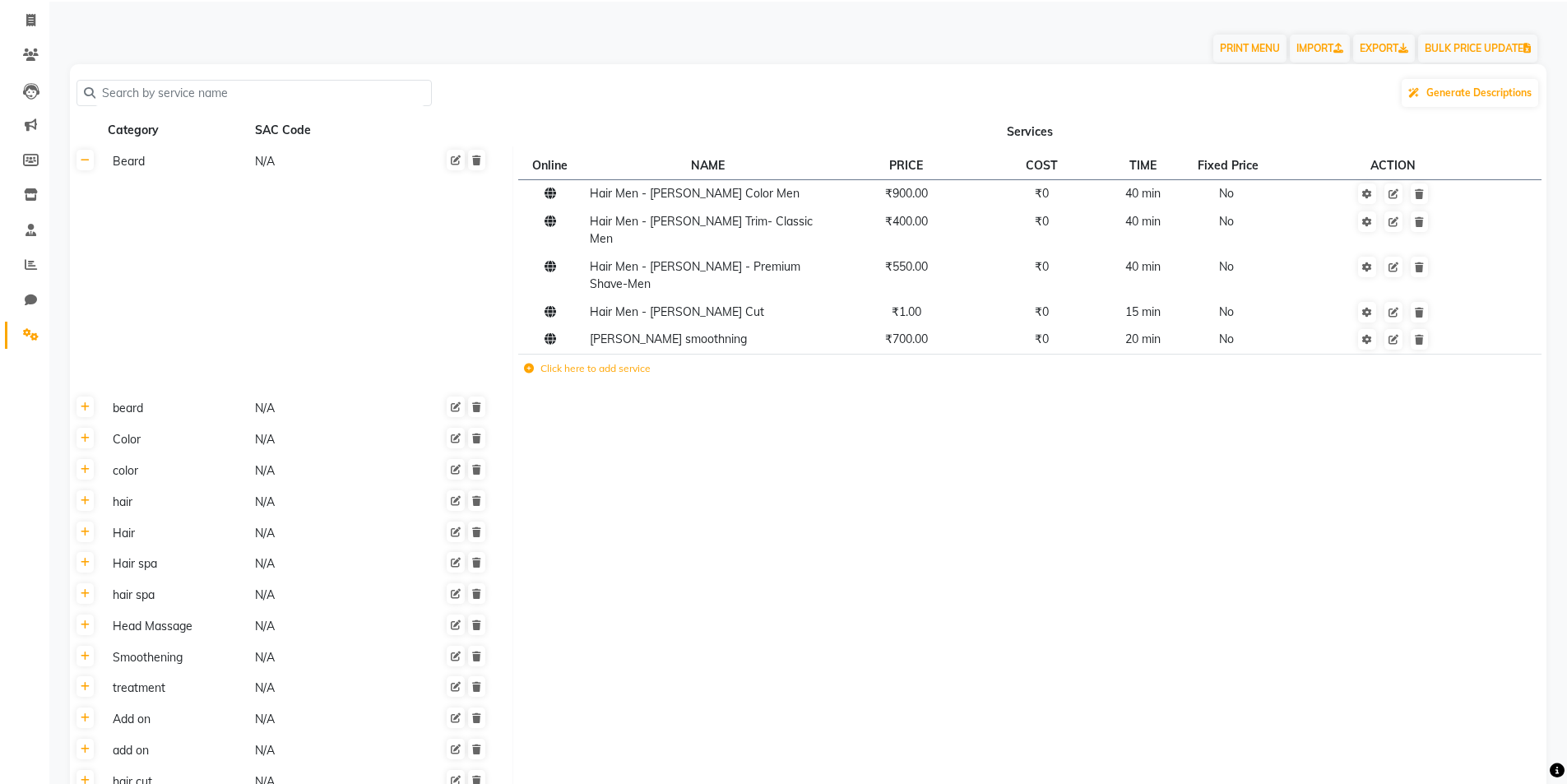
scroll to position [0, 0]
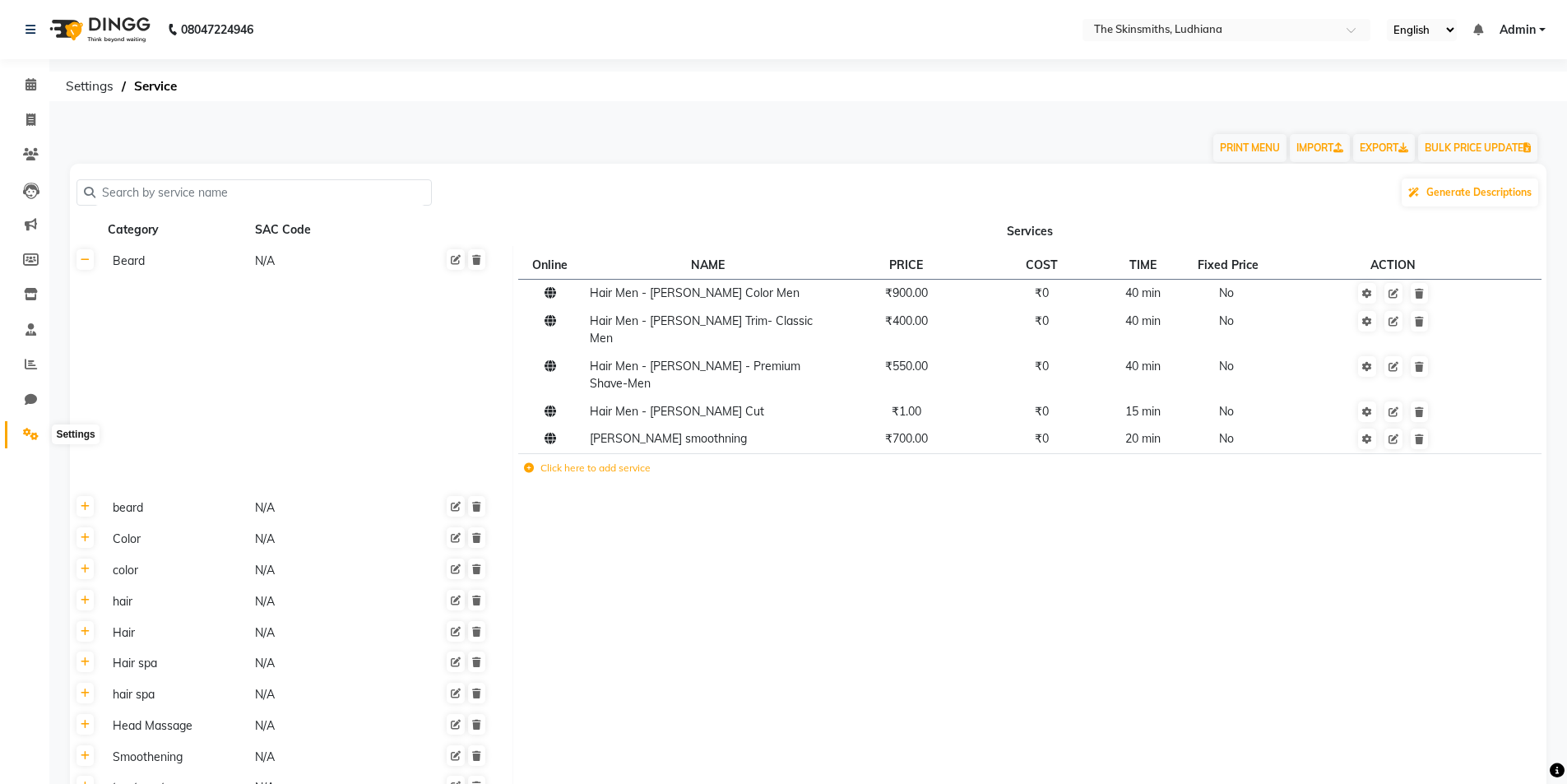
click at [31, 432] on icon at bounding box center [31, 433] width 15 height 13
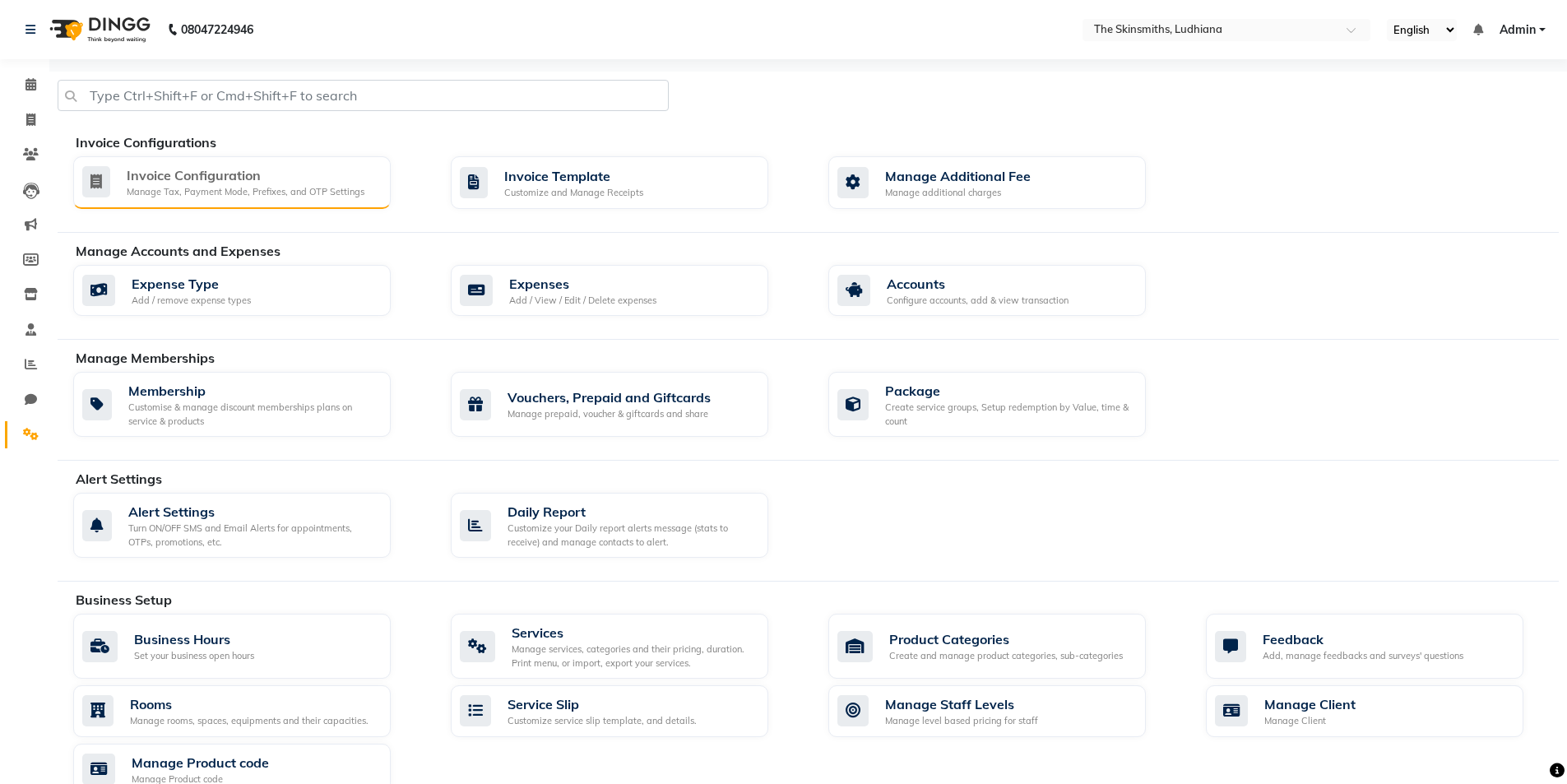
click at [222, 160] on div "Invoice Configuration Manage Tax, Payment Mode, Prefixes, and OTP Settings" at bounding box center [232, 182] width 317 height 53
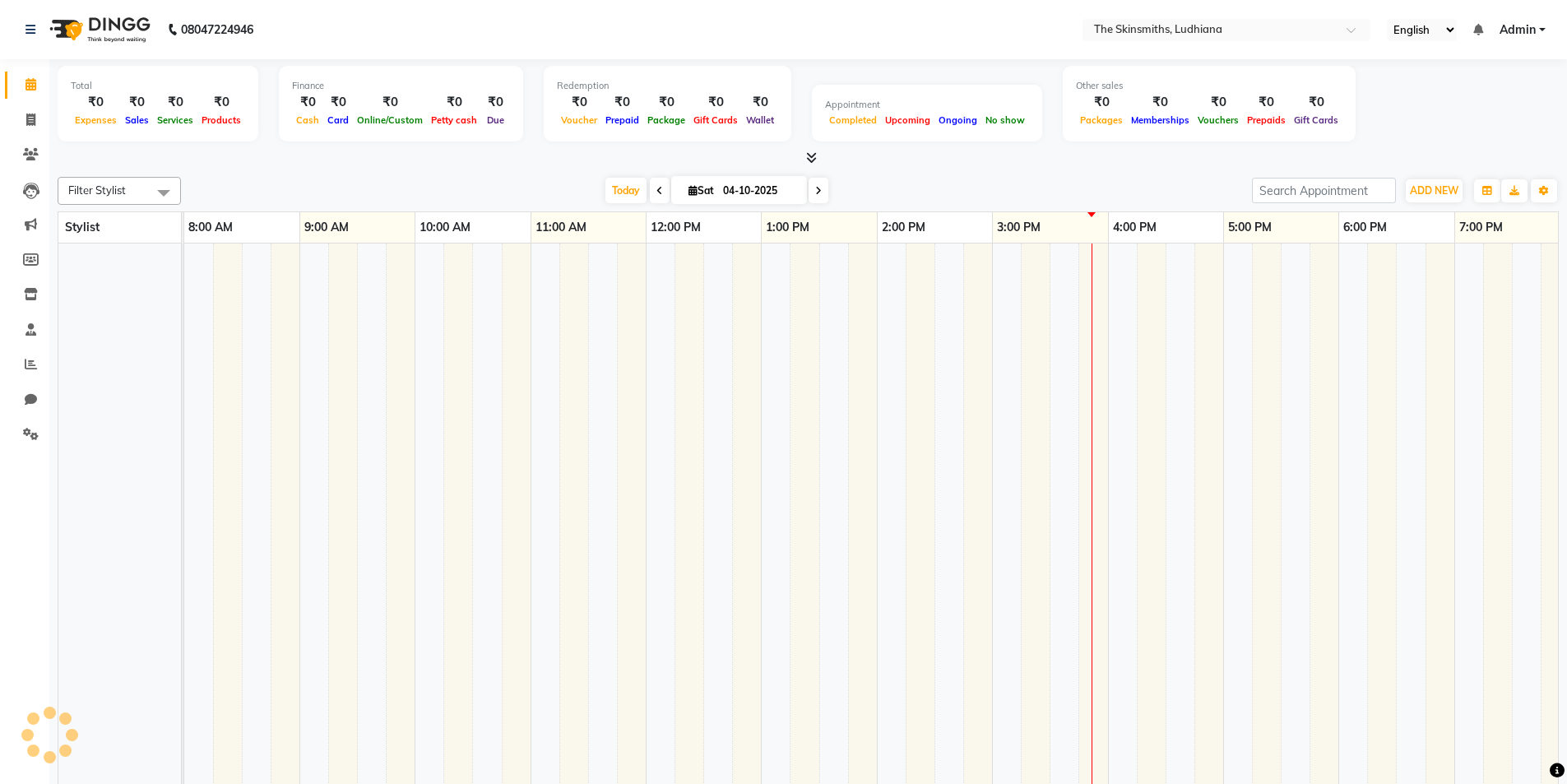
click at [789, 294] on td at bounding box center [777, 545] width 29 height 604
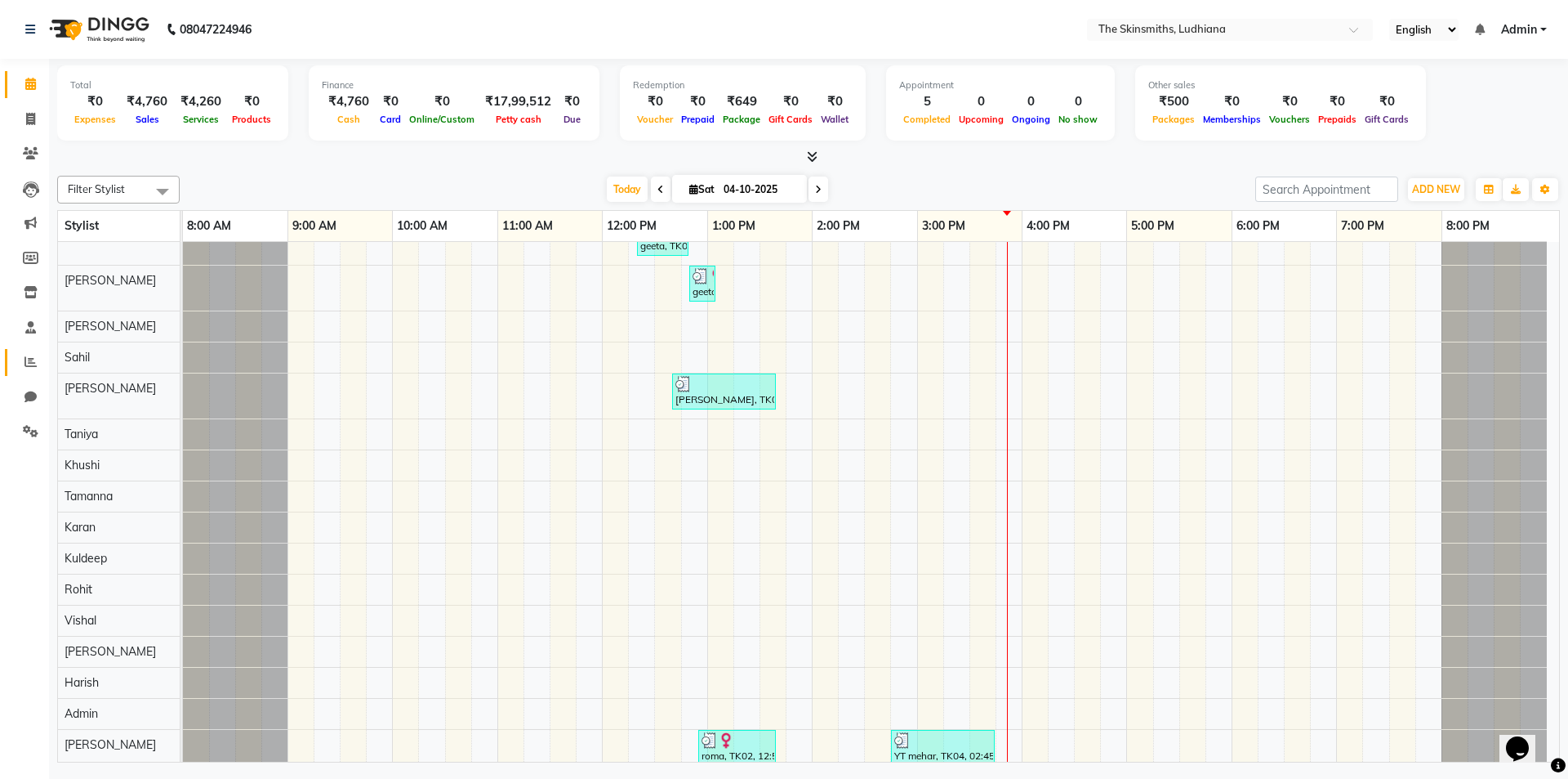
click at [31, 365] on icon at bounding box center [31, 361] width 12 height 12
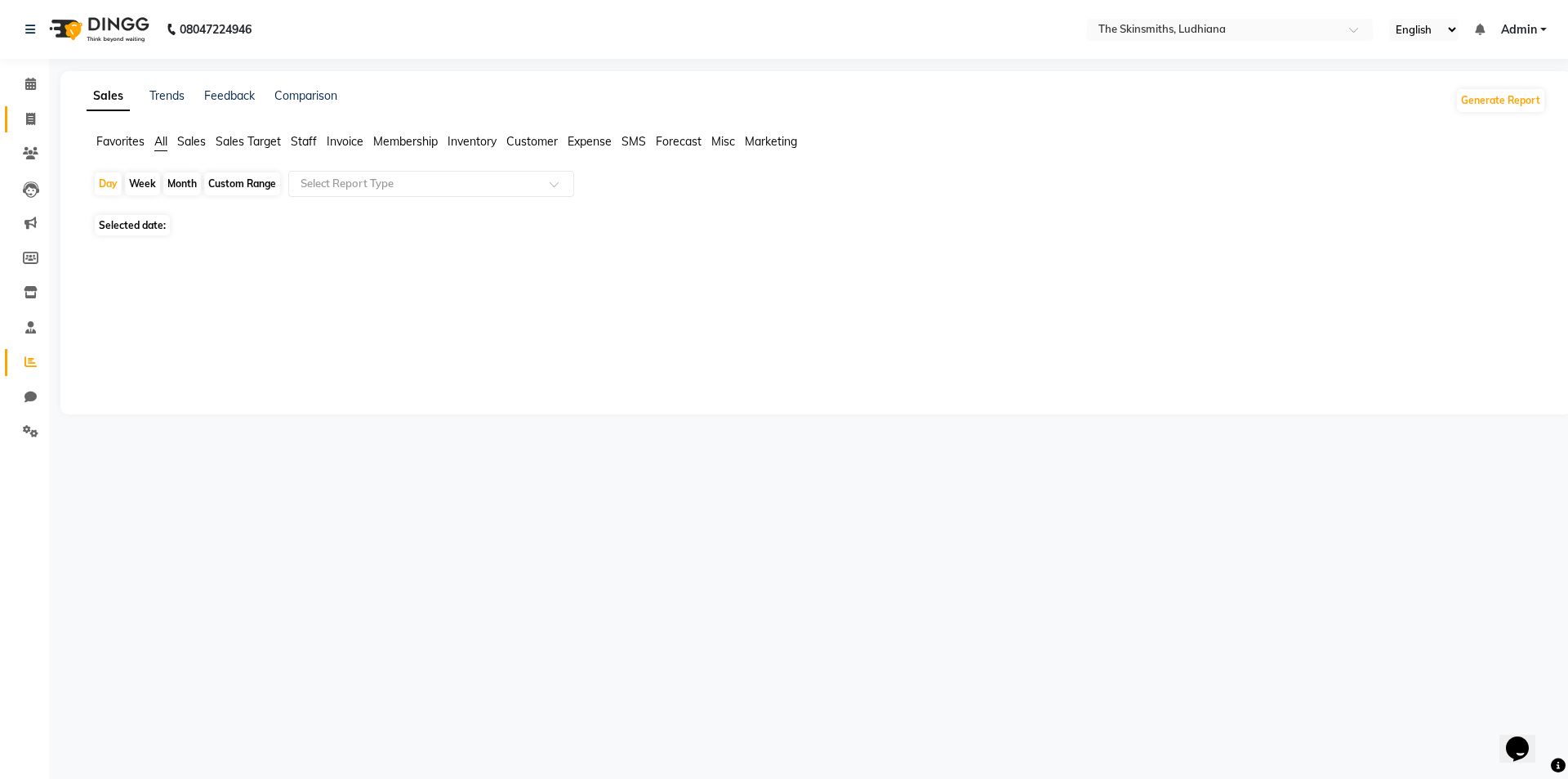
click at [31, 119] on icon at bounding box center [30, 119] width 9 height 12
select select "service"
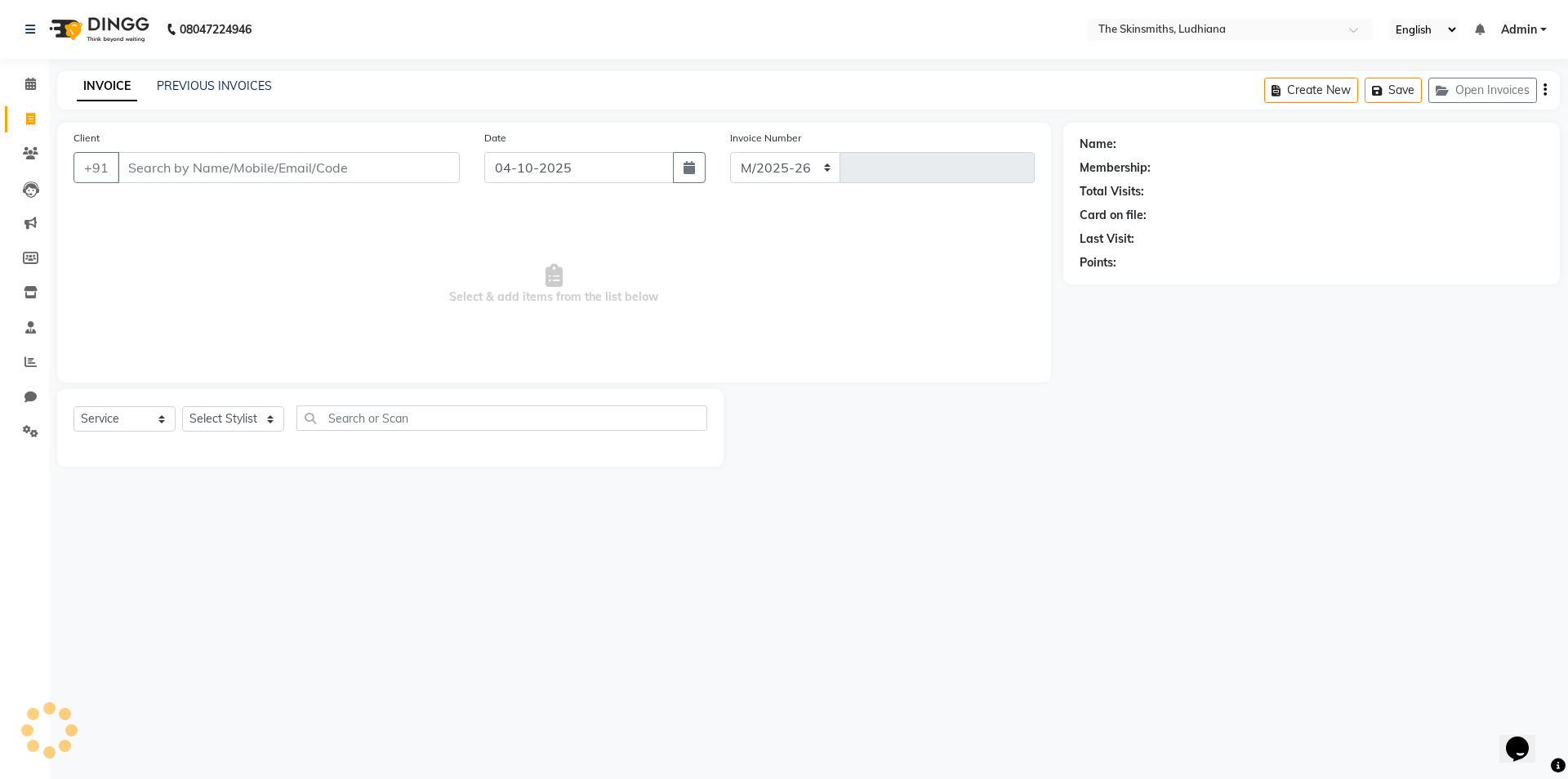
select select "8115"
type input "1699"
click at [240, 420] on select "Select Stylist" at bounding box center [233, 419] width 102 height 25
click at [241, 424] on select "Select Stylist" at bounding box center [233, 419] width 102 height 25
click at [236, 424] on select "Select Stylist" at bounding box center [233, 419] width 102 height 25
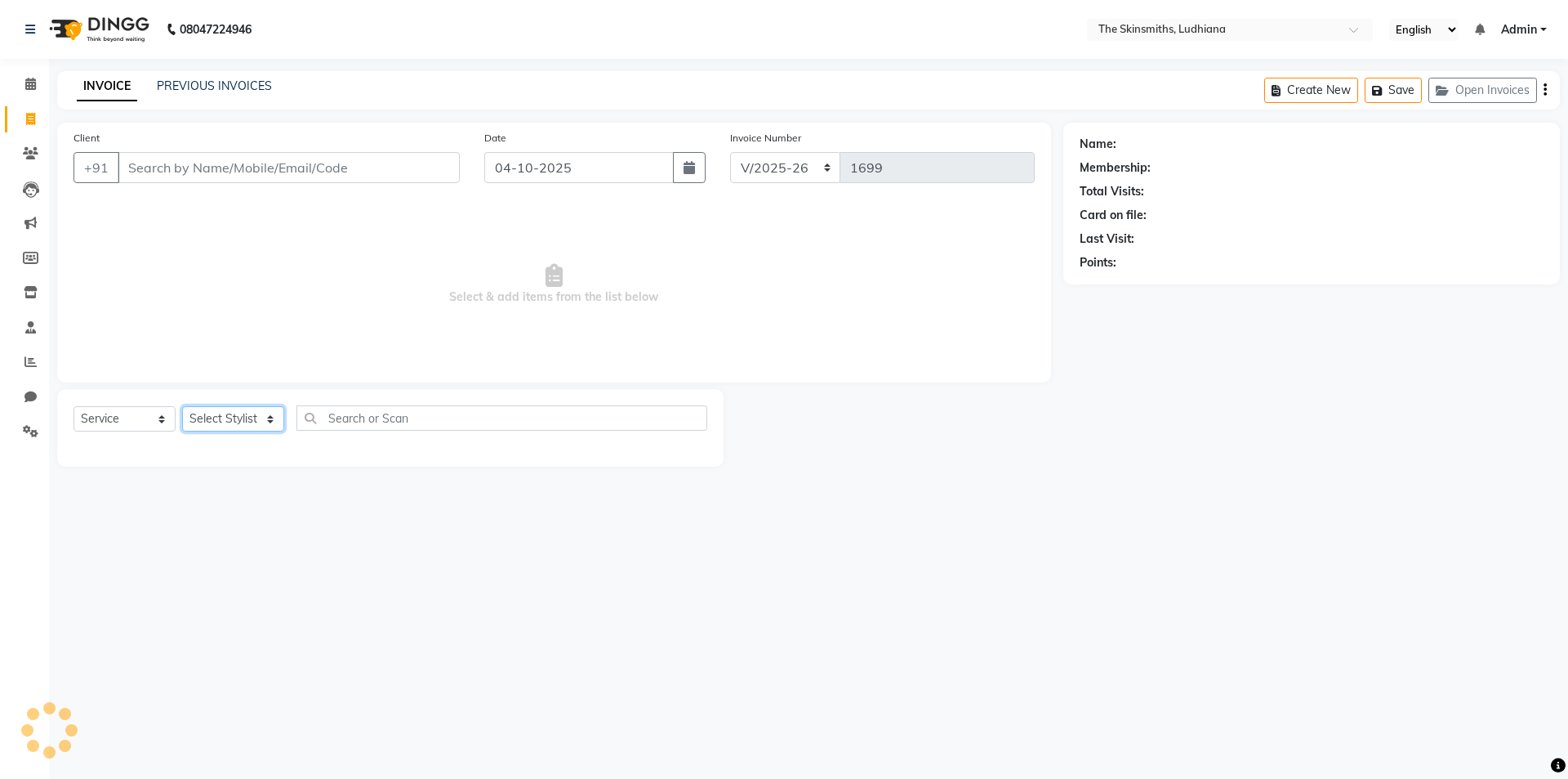
click at [248, 416] on select "Select Stylist" at bounding box center [233, 419] width 102 height 25
click at [239, 424] on select "Select Stylist" at bounding box center [233, 419] width 102 height 25
select select "76550"
click at [182, 406] on select "Select Stylist Admin [PERSON_NAME] [PERSON_NAME] [PERSON_NAME] [PERSON_NAME] [P…" at bounding box center [233, 419] width 102 height 25
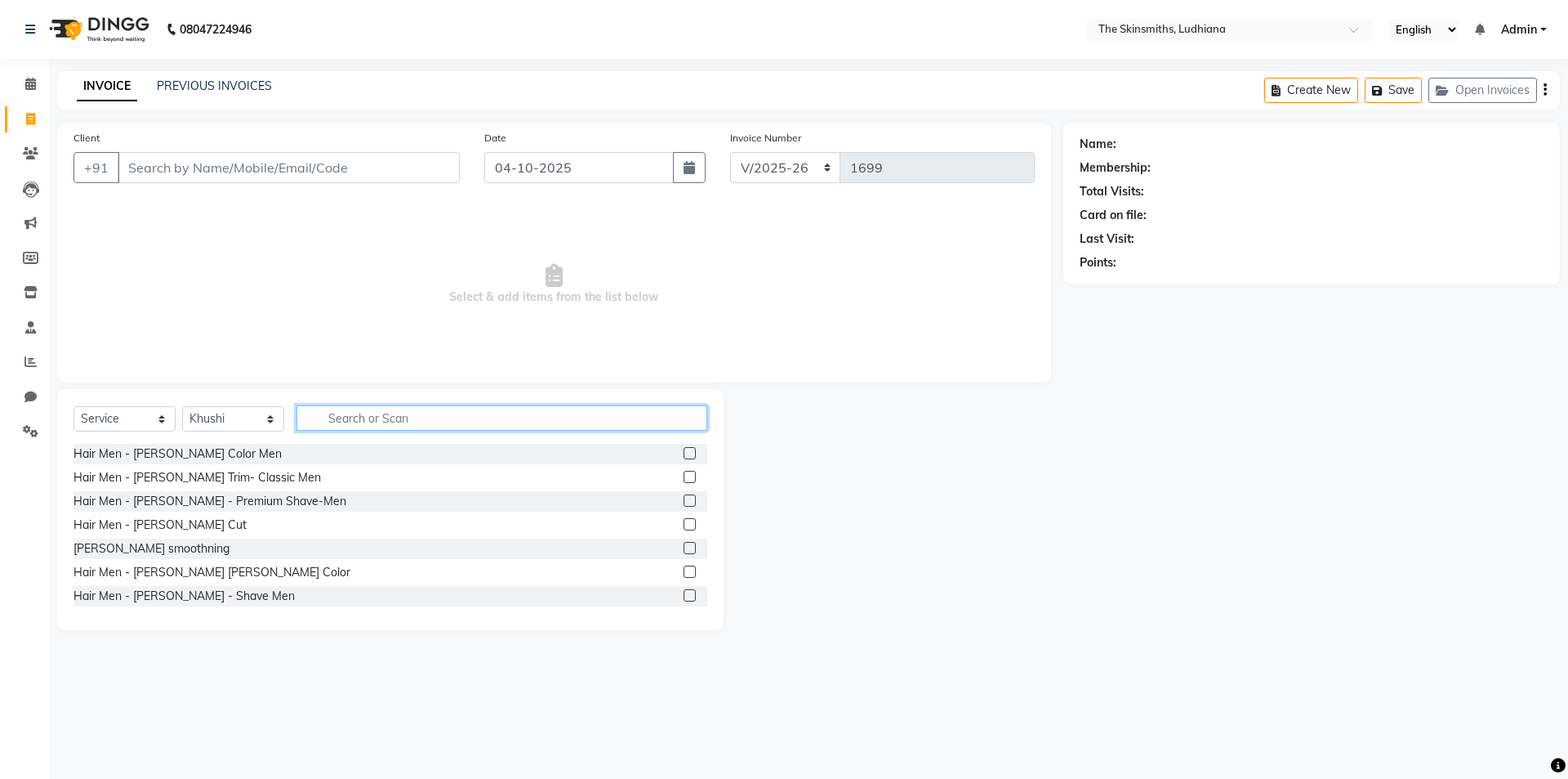
click at [414, 424] on input "text" at bounding box center [501, 418] width 411 height 25
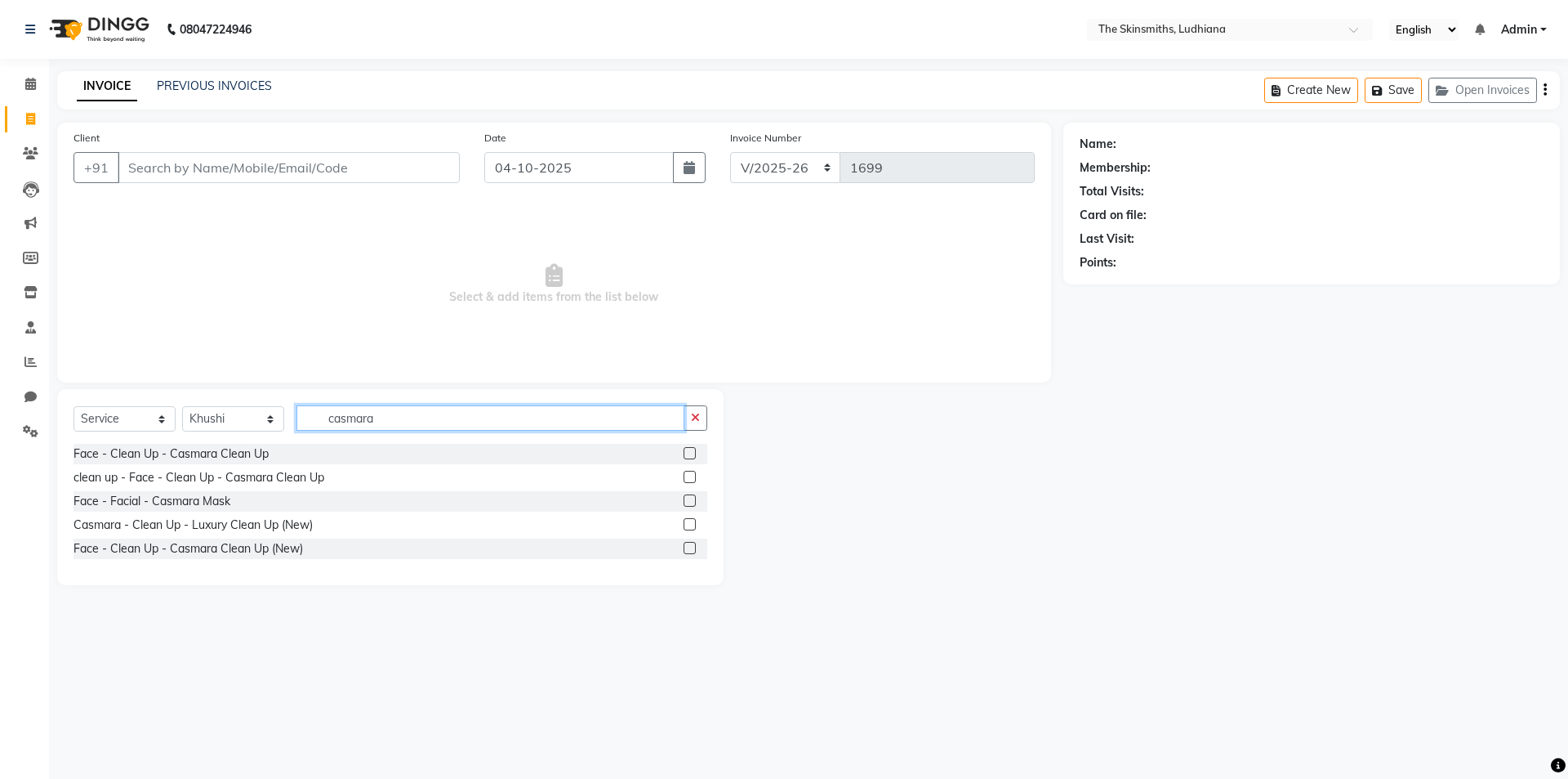
type input "casmara"
click at [685, 523] on label at bounding box center [690, 524] width 12 height 12
click at [685, 523] on input "checkbox" at bounding box center [689, 524] width 11 height 11
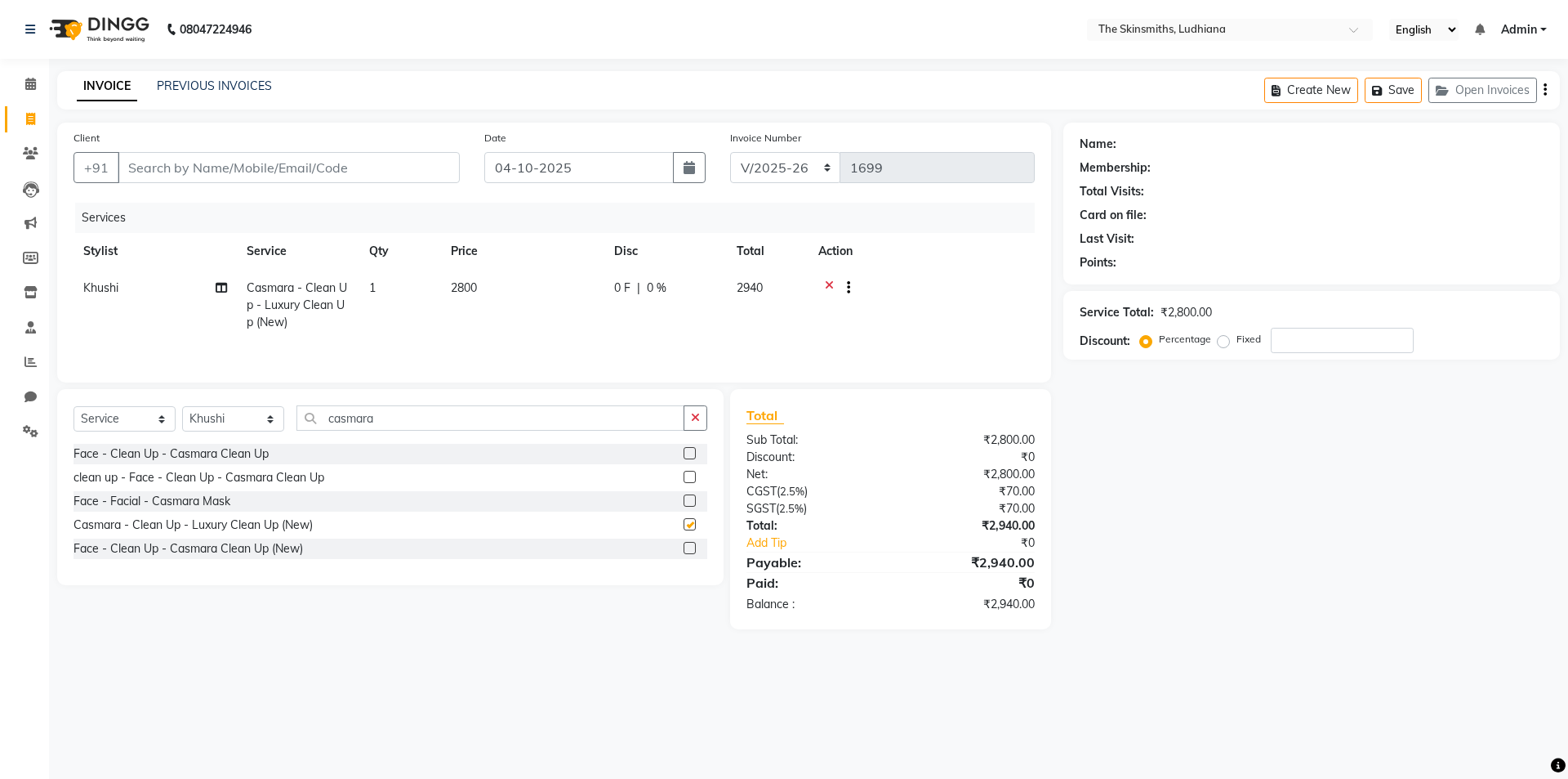
checkbox input "false"
click at [475, 334] on td "2800" at bounding box center [522, 305] width 164 height 71
select select "76550"
click at [450, 329] on td "1" at bounding box center [476, 304] width 81 height 69
click at [534, 302] on input "2800" at bounding box center [600, 292] width 144 height 25
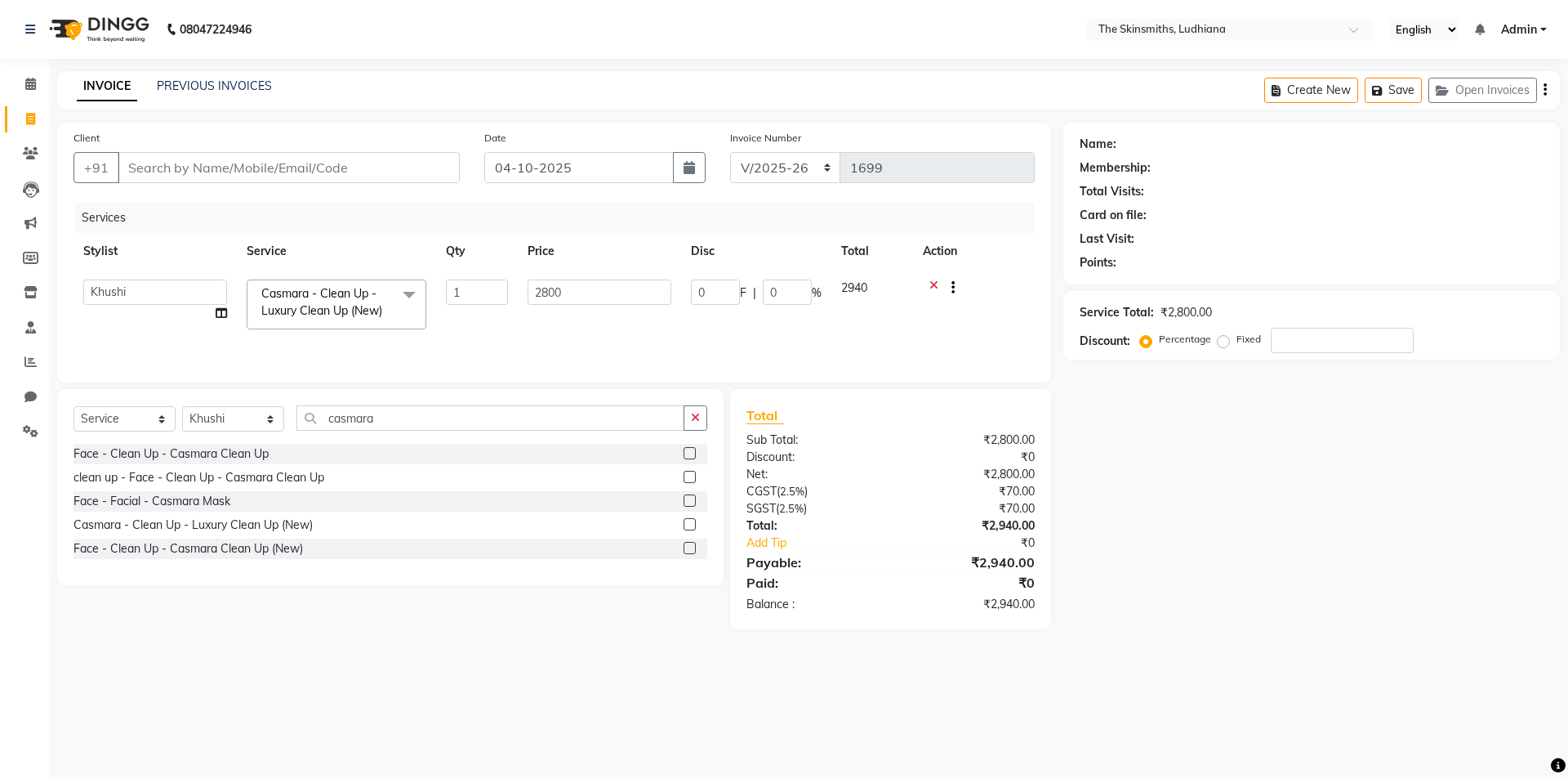
click at [857, 690] on div "08047224946 Select Location × The Skinsmiths, Ludhiana English ENGLISH Español …" at bounding box center [784, 389] width 1568 height 779
click at [686, 476] on label at bounding box center [690, 476] width 12 height 12
click at [686, 476] on input "checkbox" at bounding box center [689, 477] width 11 height 11
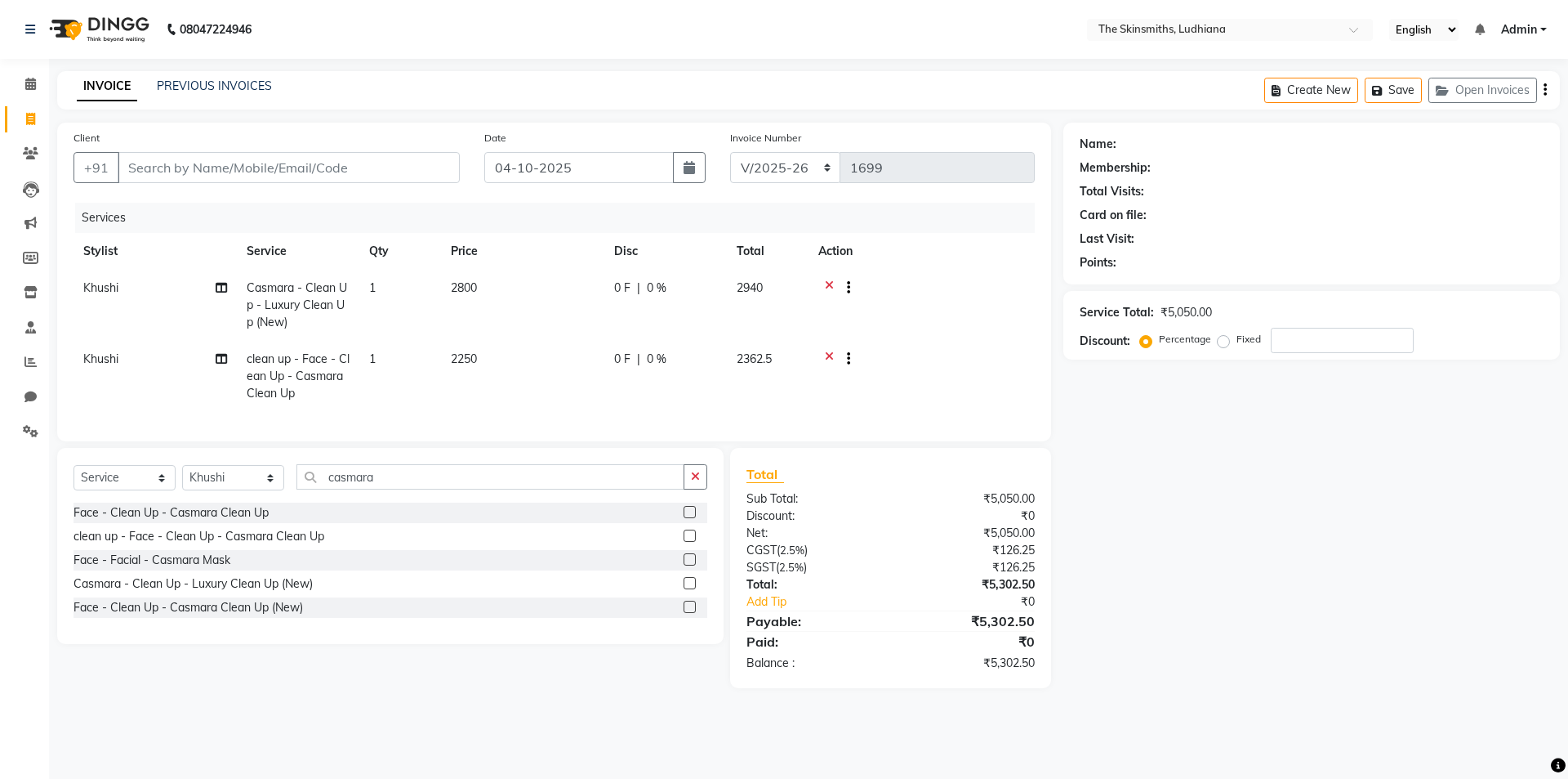
click at [690, 541] on label at bounding box center [690, 535] width 12 height 12
click at [690, 541] on input "checkbox" at bounding box center [689, 536] width 11 height 11
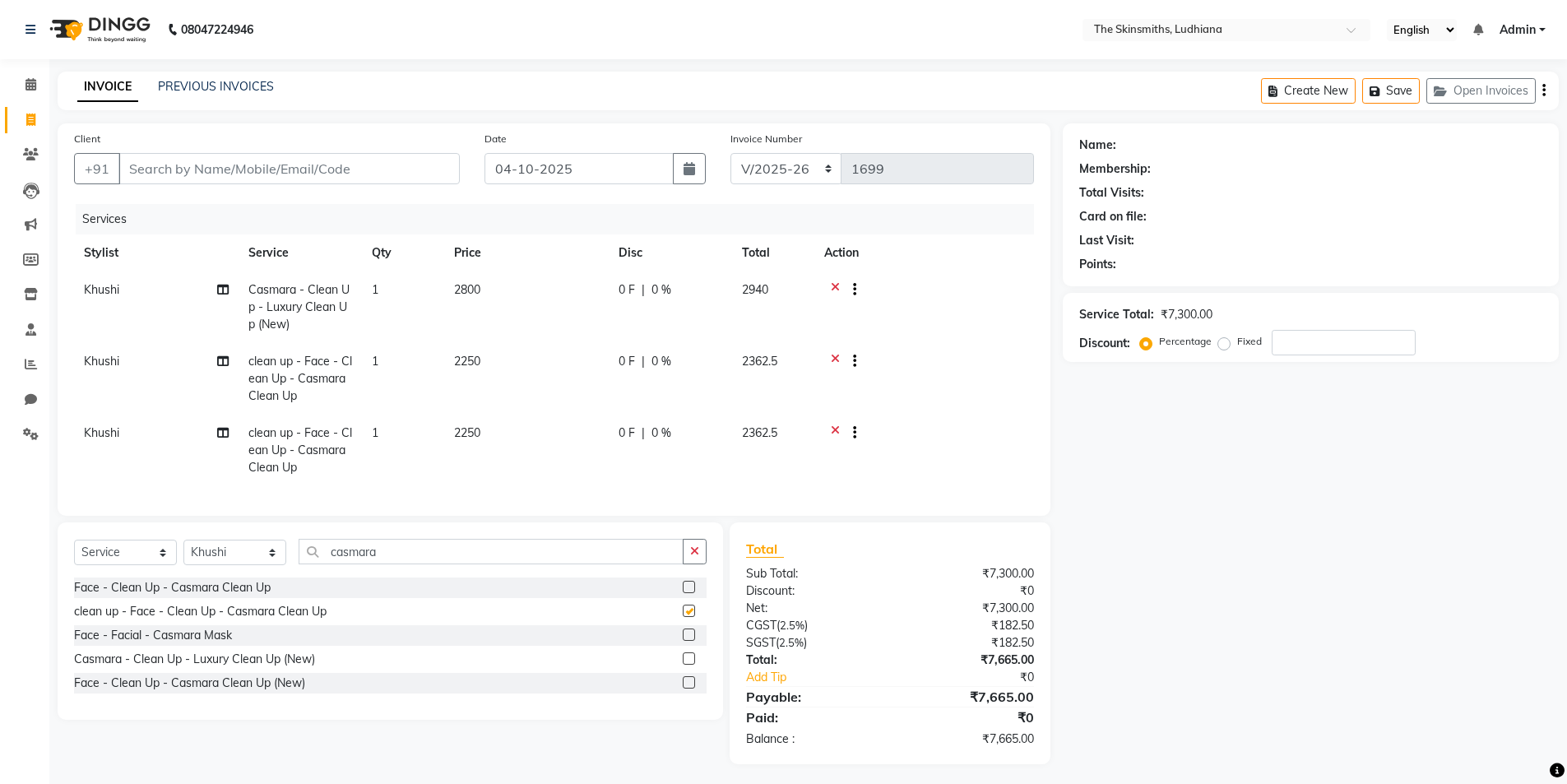
checkbox input "false"
click at [690, 593] on label at bounding box center [689, 586] width 13 height 13
click at [690, 593] on input "checkbox" at bounding box center [688, 587] width 11 height 11
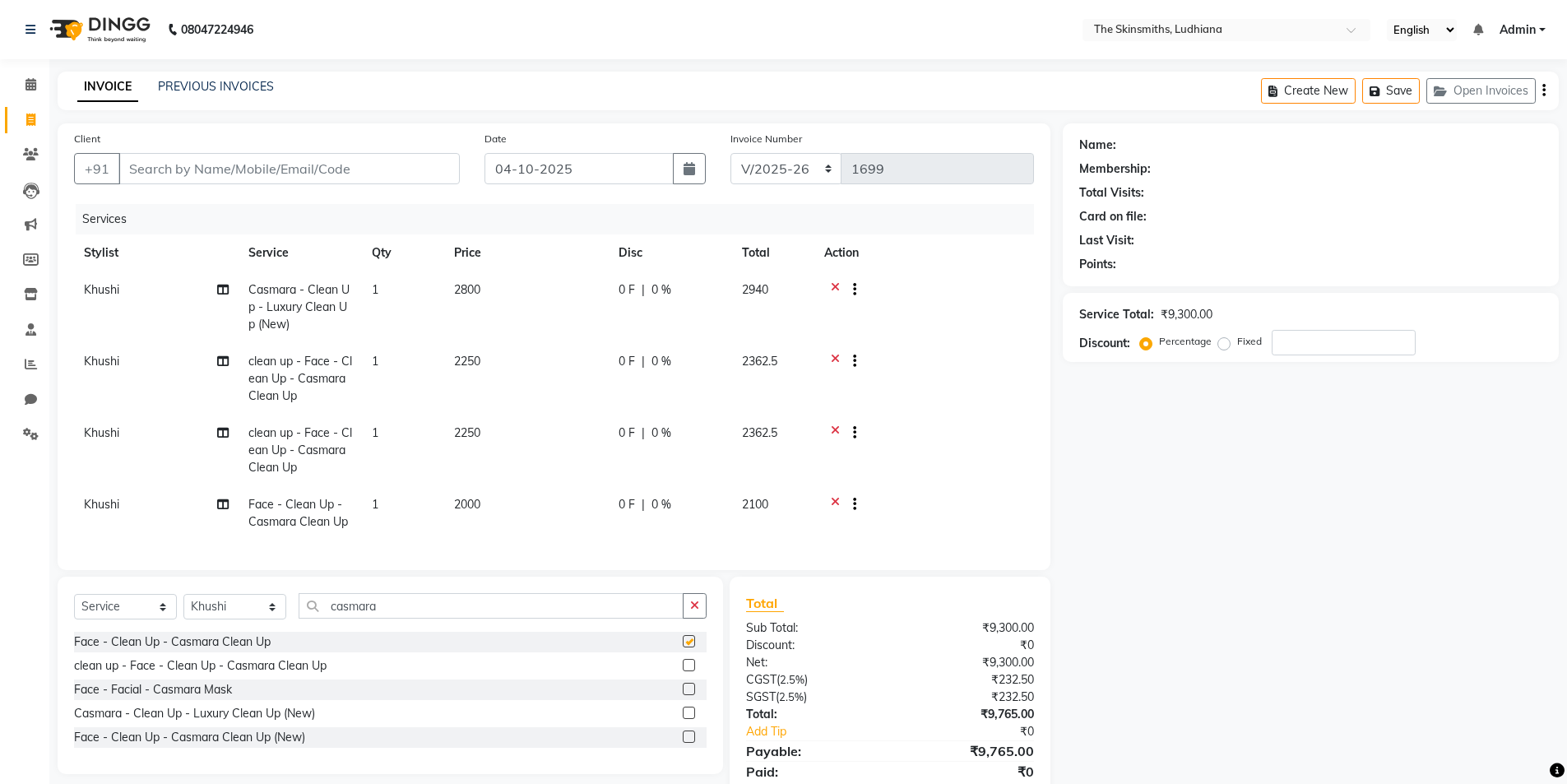
checkbox input "false"
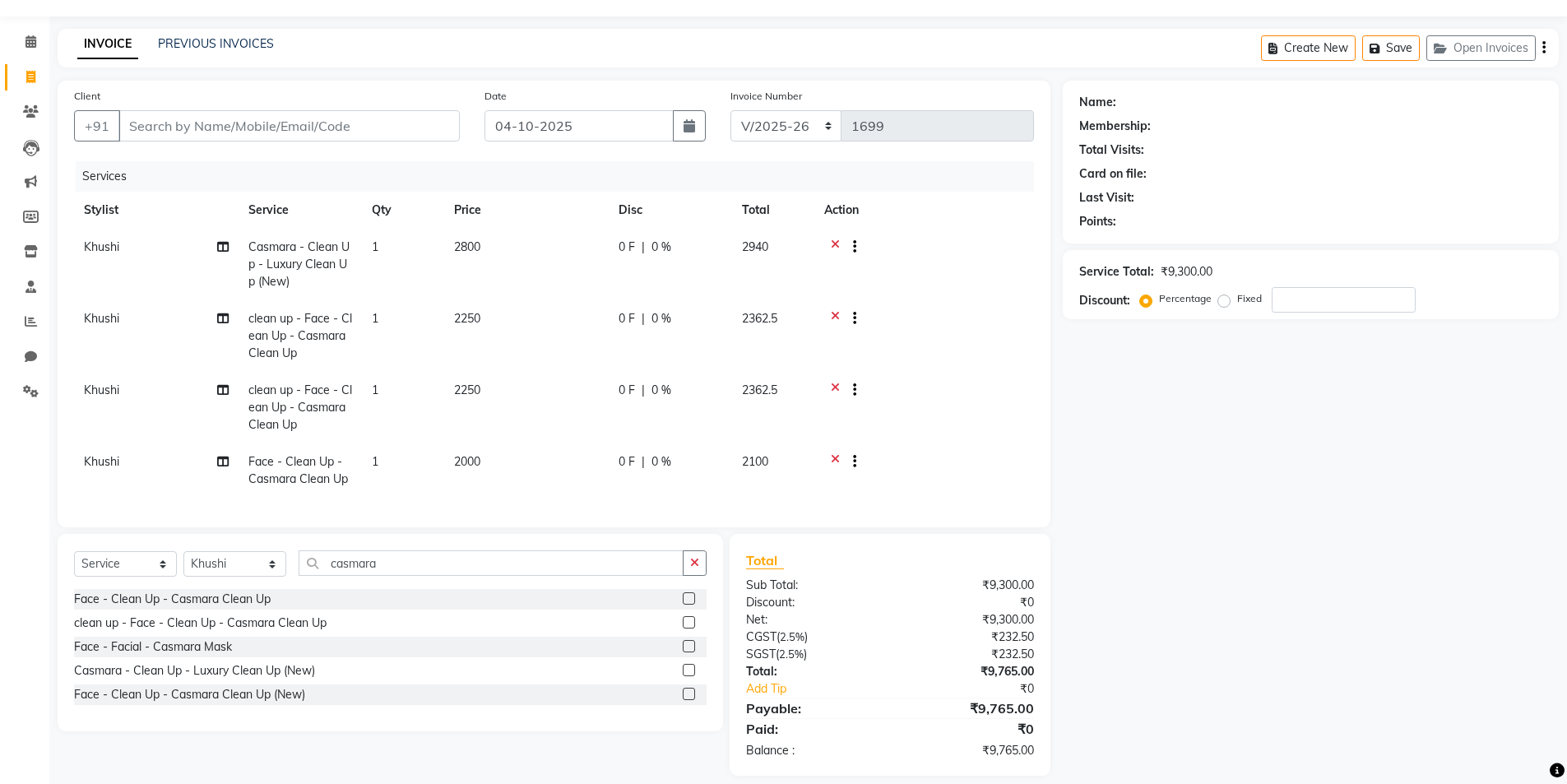
scroll to position [71, 0]
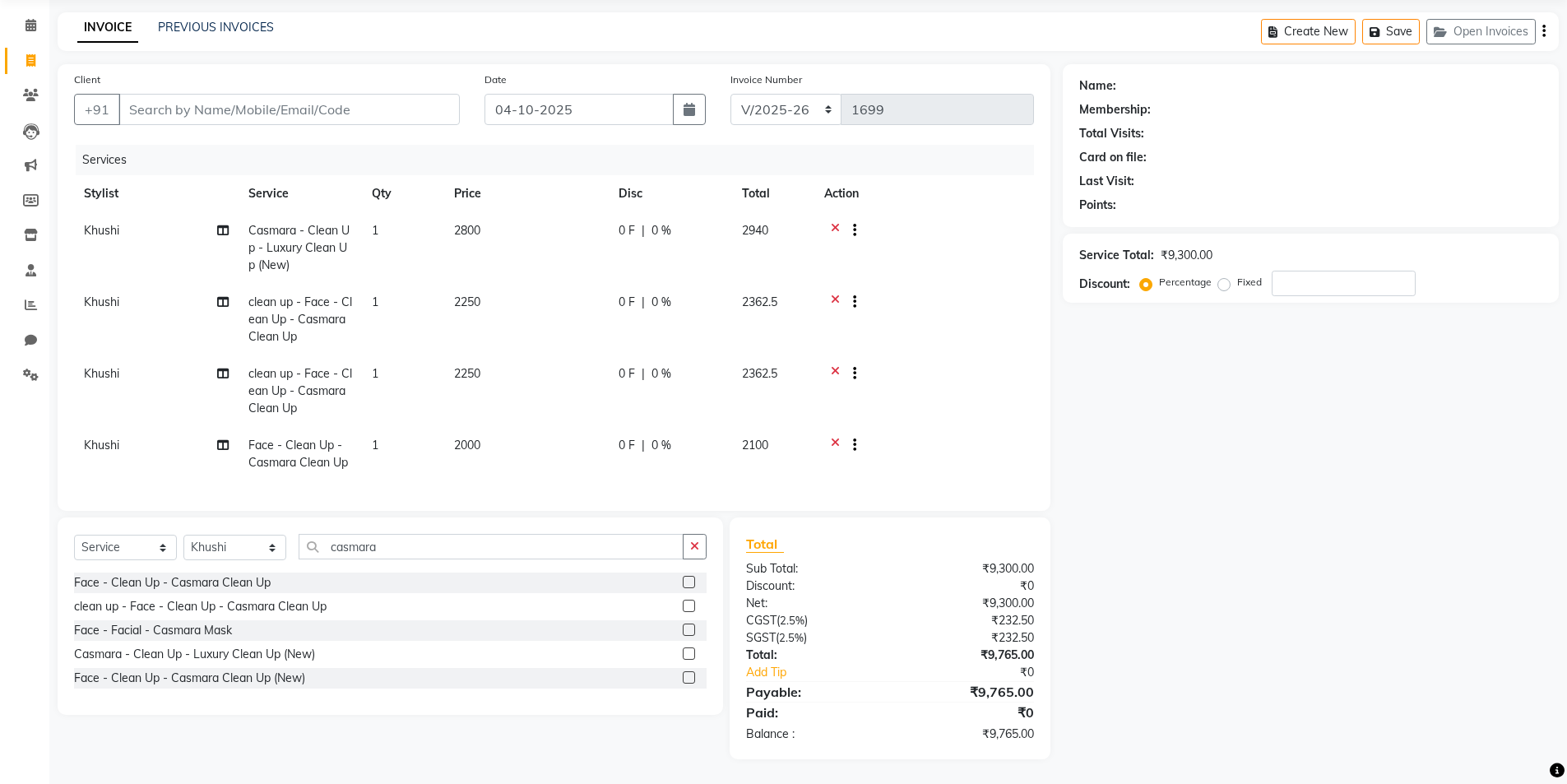
click at [687, 659] on label at bounding box center [689, 653] width 13 height 13
click at [687, 659] on input "checkbox" at bounding box center [688, 654] width 11 height 11
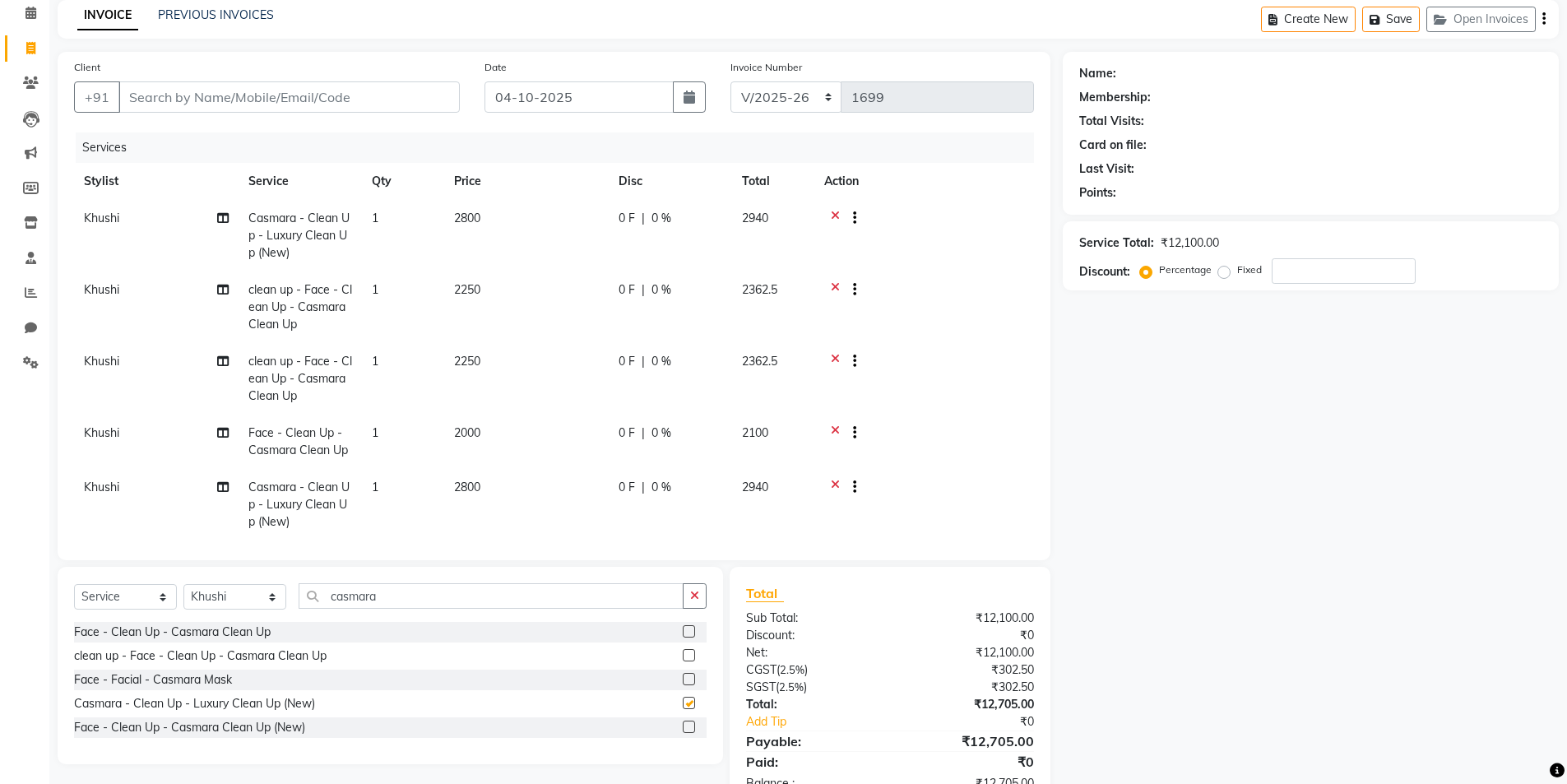
checkbox input "false"
click at [835, 439] on icon at bounding box center [835, 434] width 9 height 20
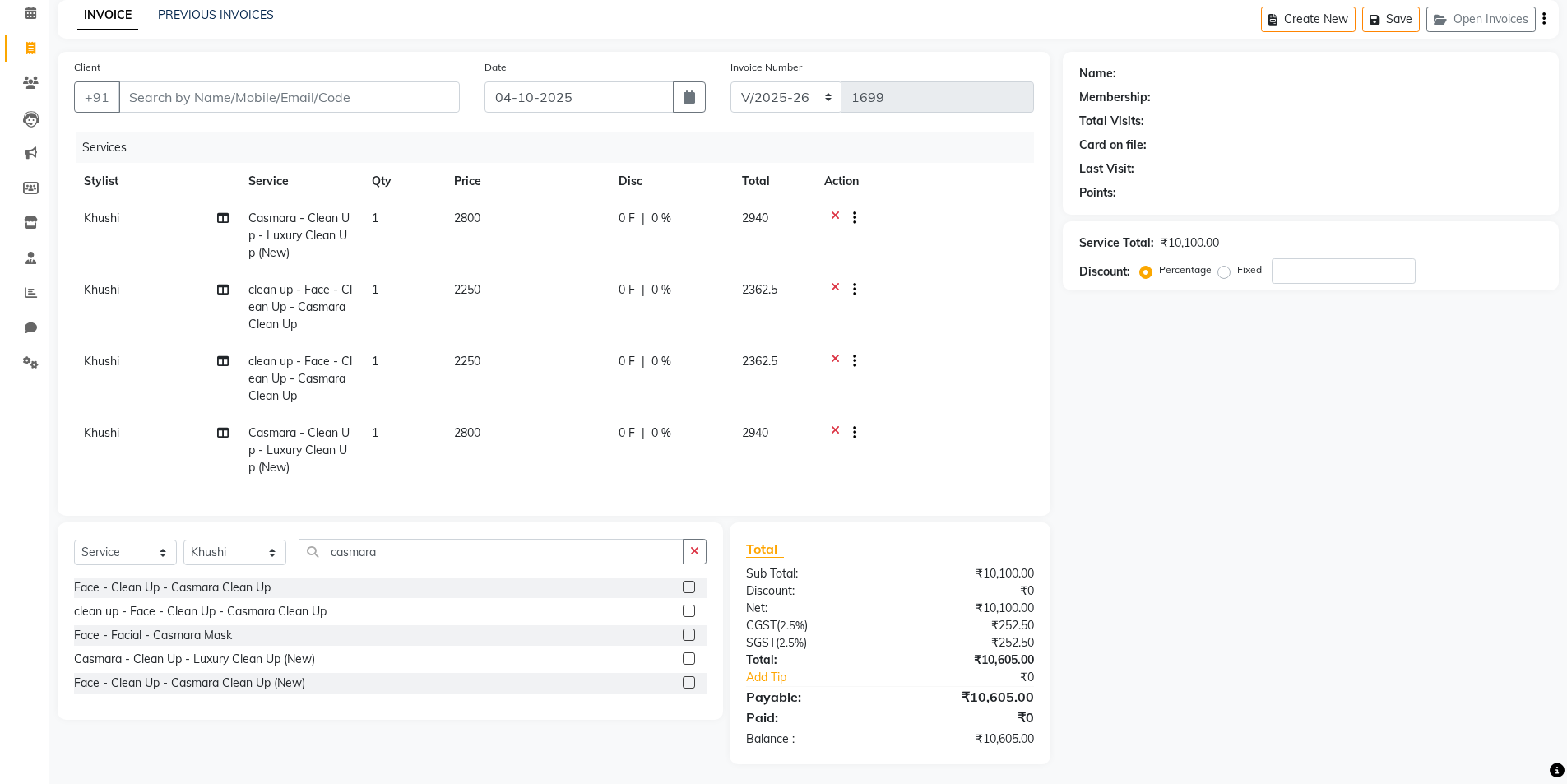
click at [832, 365] on icon at bounding box center [835, 363] width 9 height 20
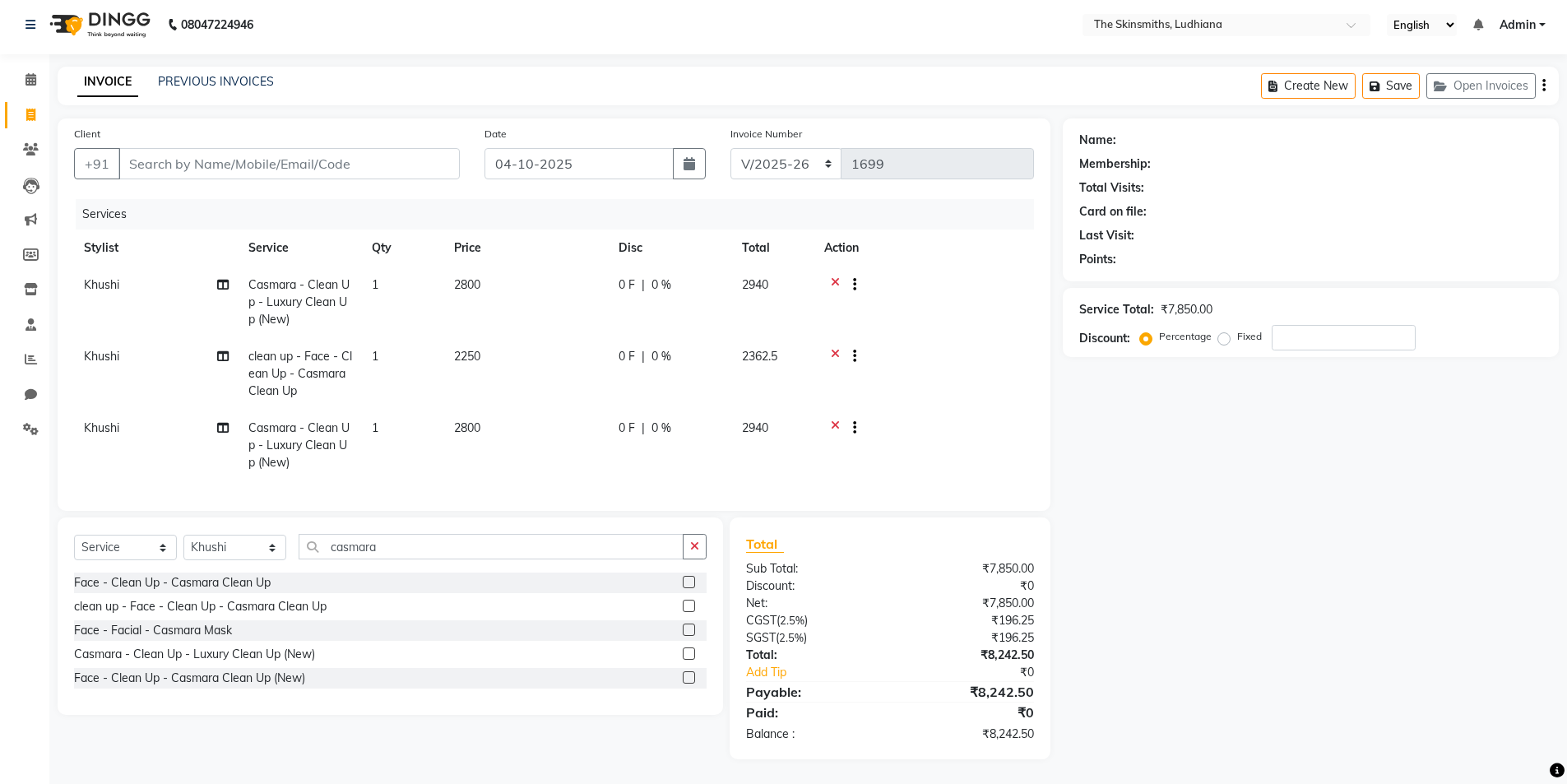
scroll to position [17, 0]
click at [835, 348] on icon at bounding box center [835, 358] width 9 height 20
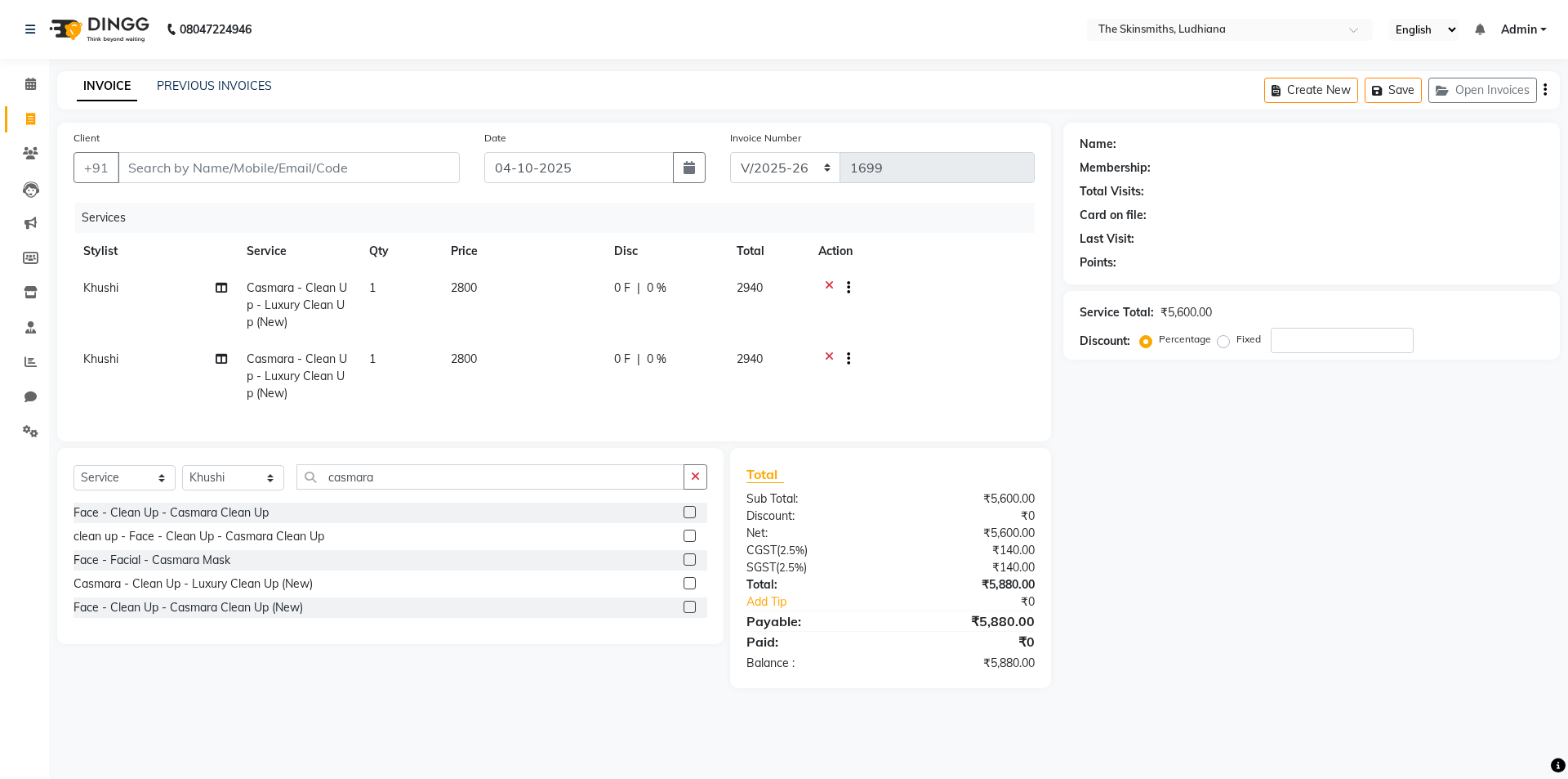
click at [829, 285] on icon at bounding box center [829, 289] width 9 height 20
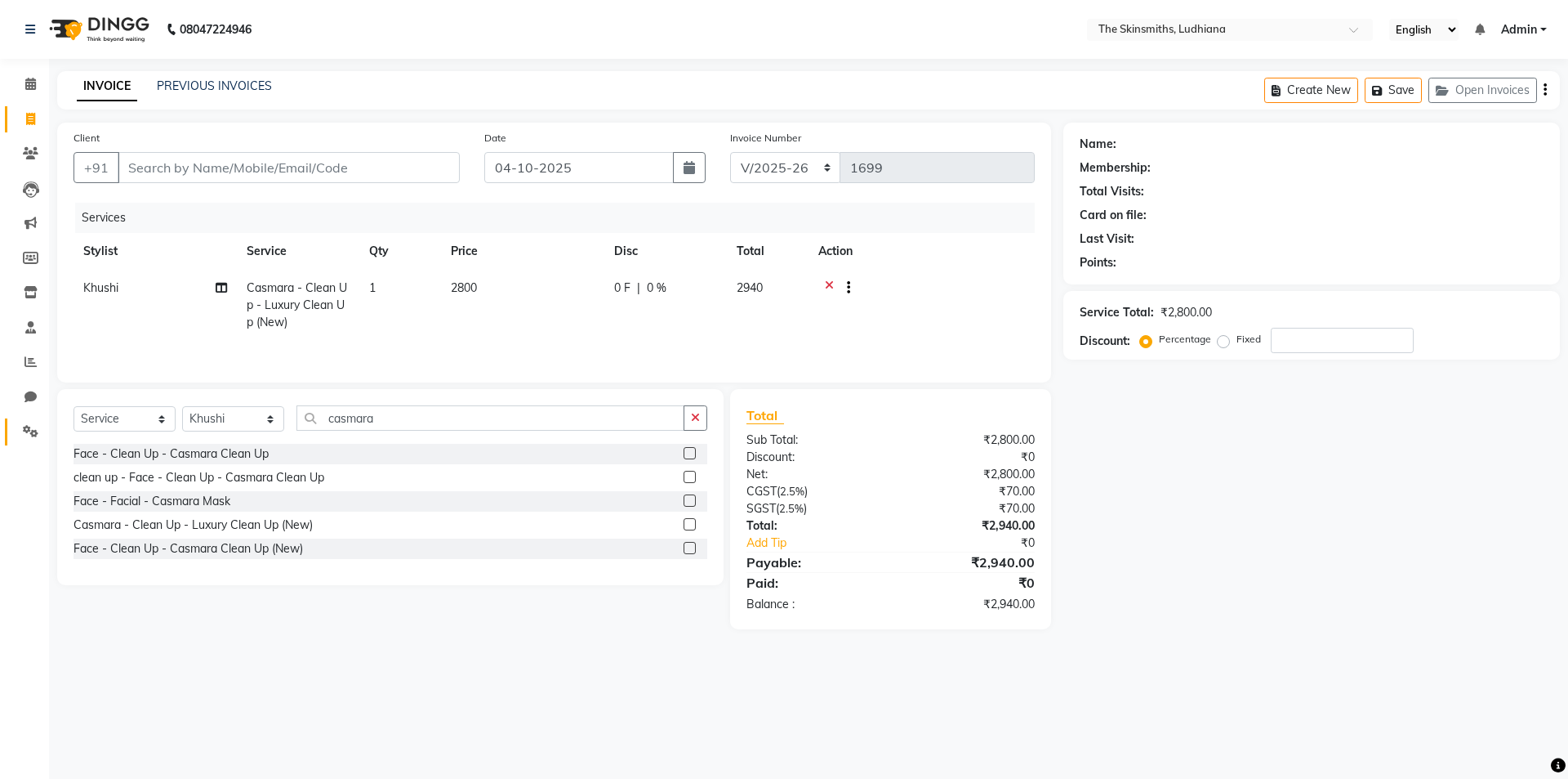
click at [32, 445] on link "Settings" at bounding box center [24, 432] width 39 height 27
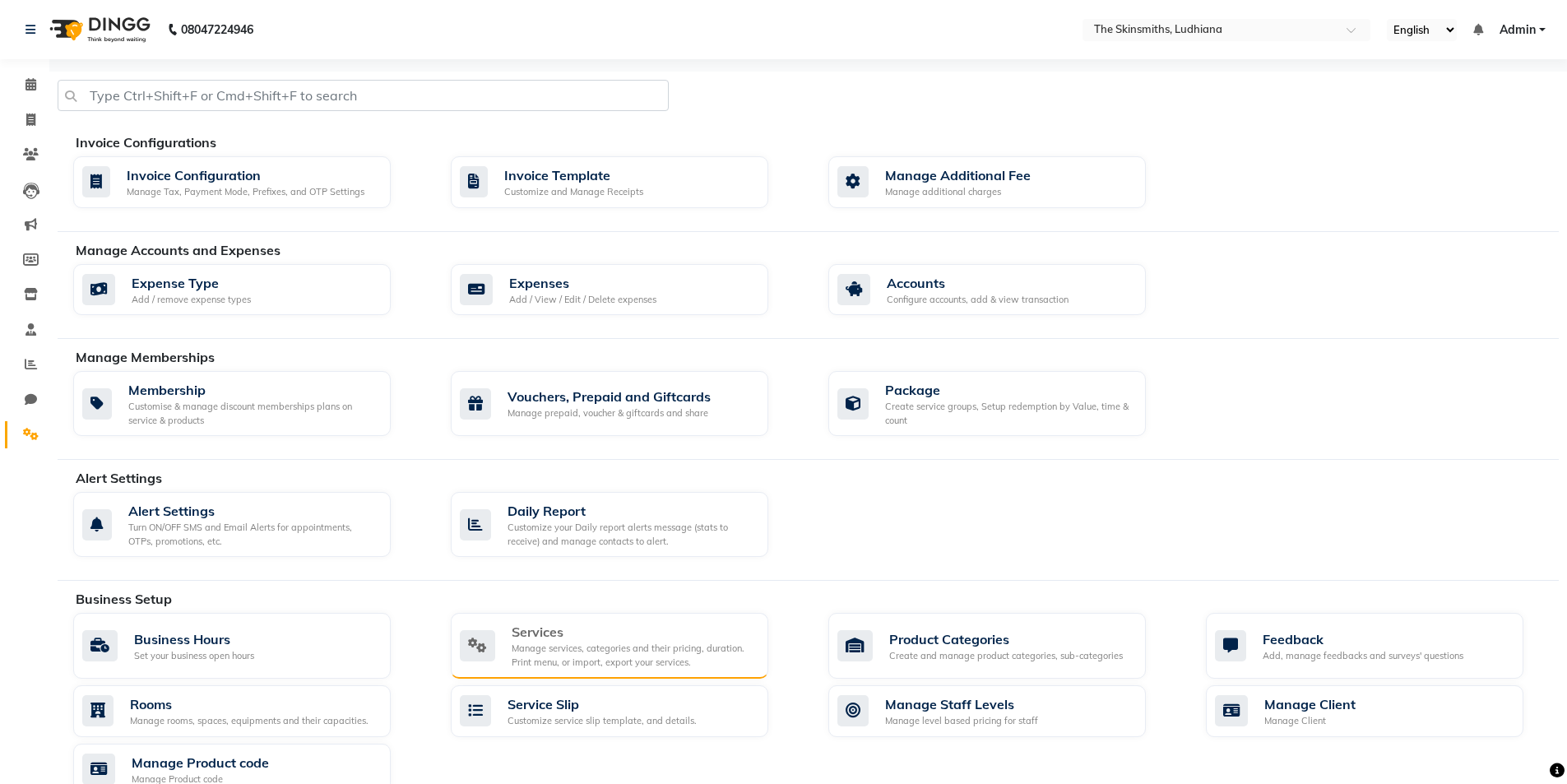
click at [627, 652] on div "Manage services, categories and their pricing, duration. Print menu, or import,…" at bounding box center [633, 655] width 243 height 27
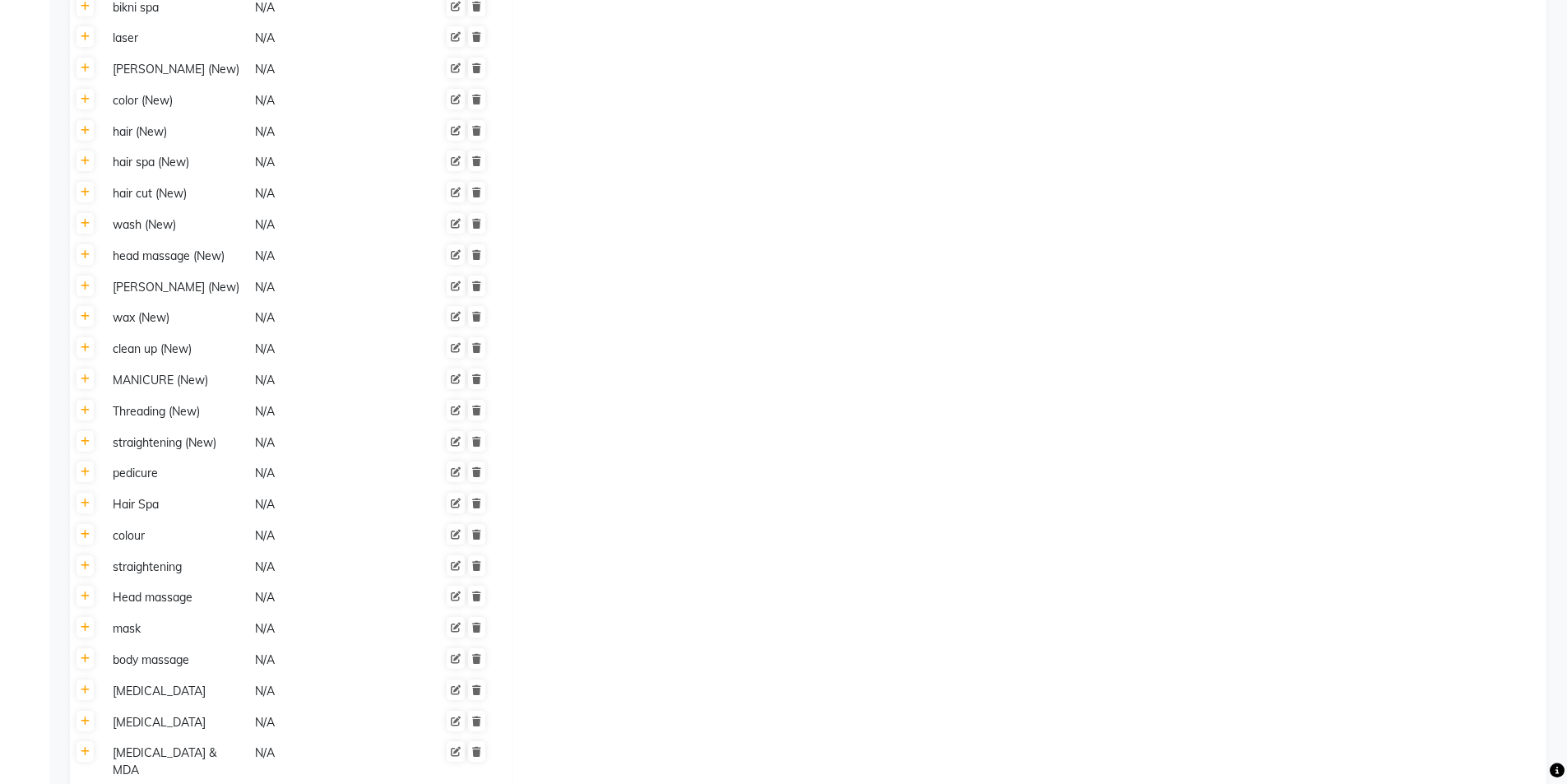
scroll to position [1902, 0]
click at [89, 339] on icon at bounding box center [85, 344] width 9 height 10
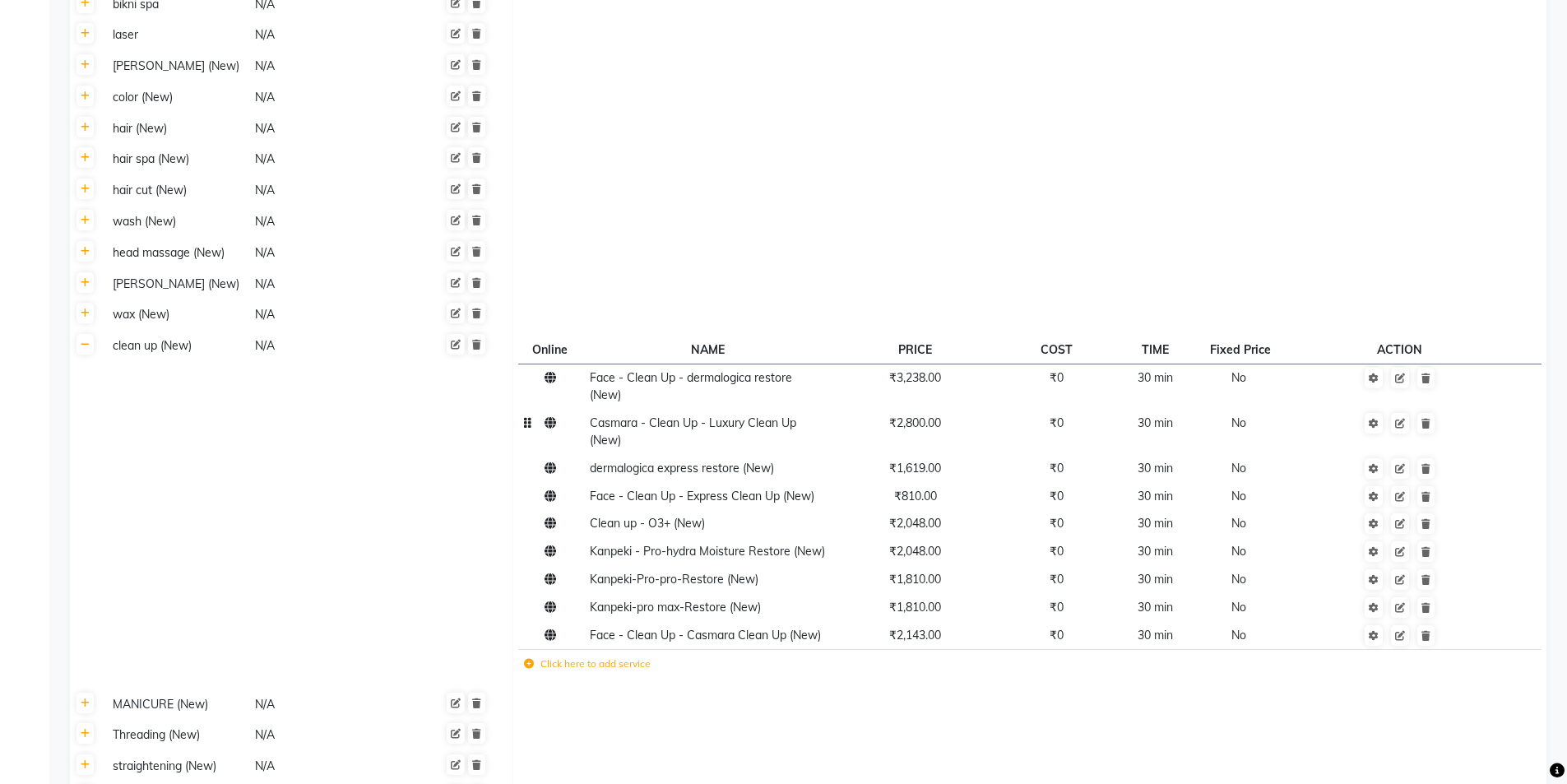
click at [914, 416] on span "₹2,800.00" at bounding box center [916, 422] width 52 height 14
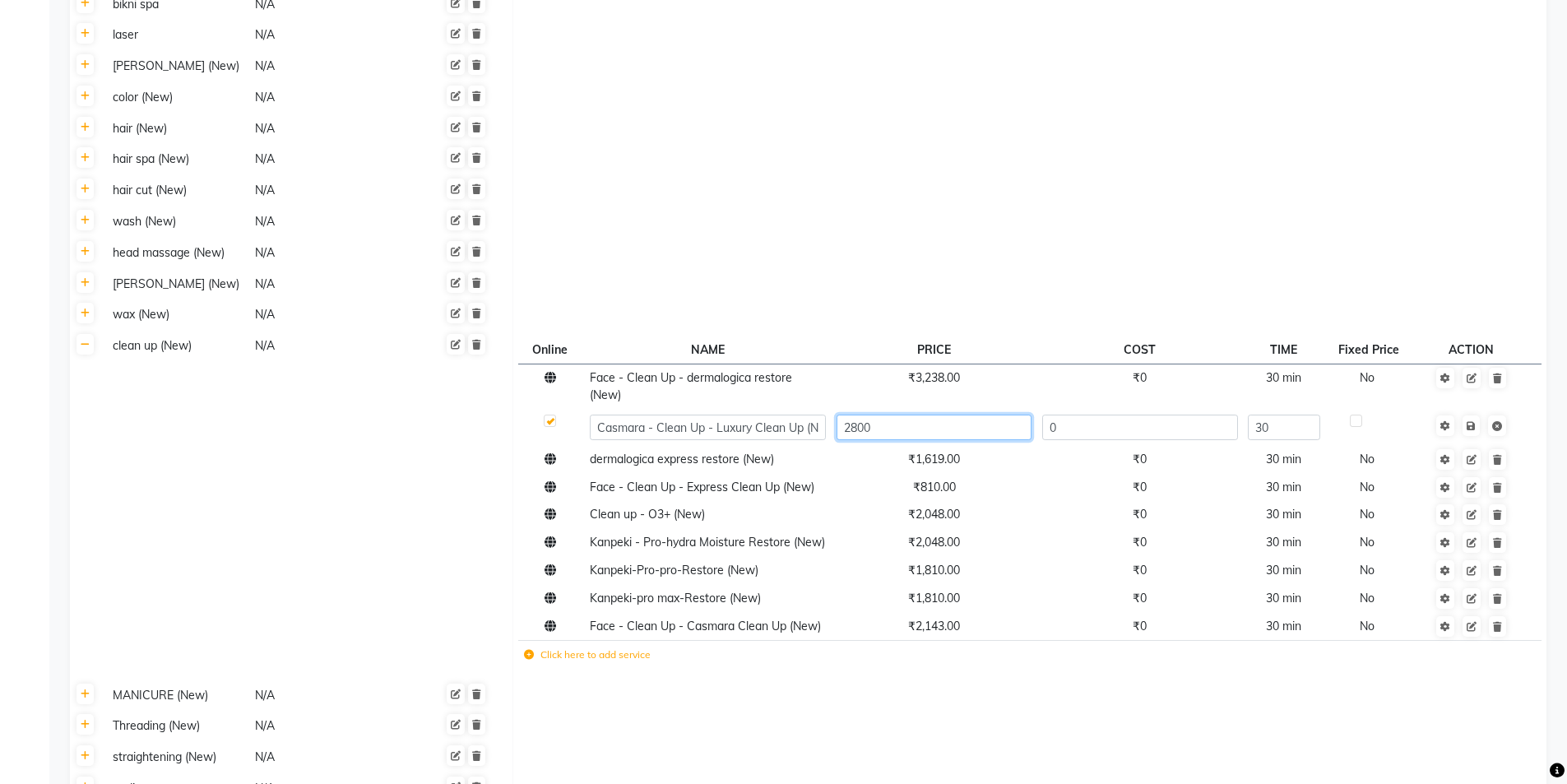
click at [892, 415] on input "2800" at bounding box center [934, 427] width 195 height 25
type input "2667"
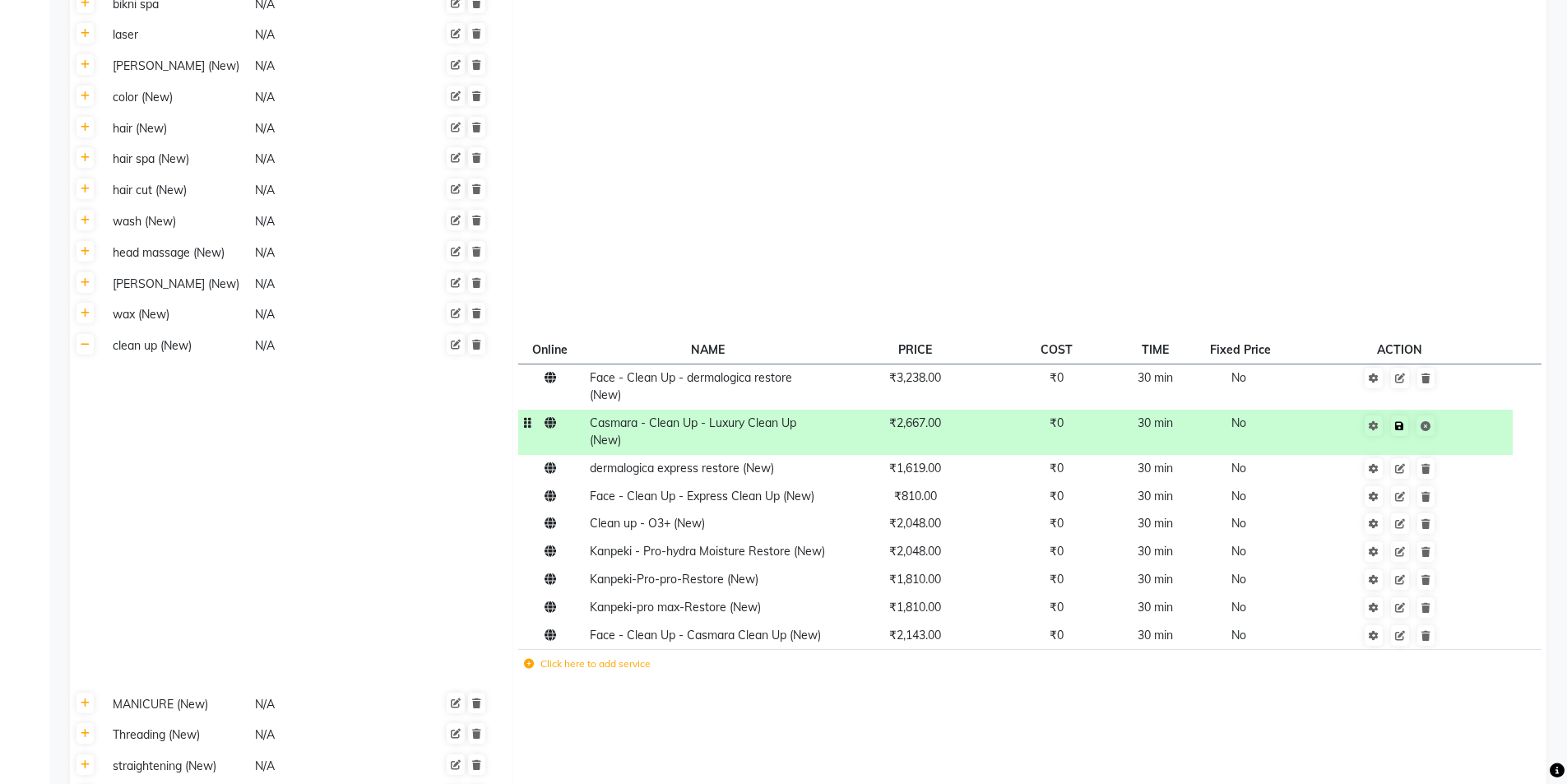
click at [1403, 421] on icon at bounding box center [1399, 426] width 9 height 10
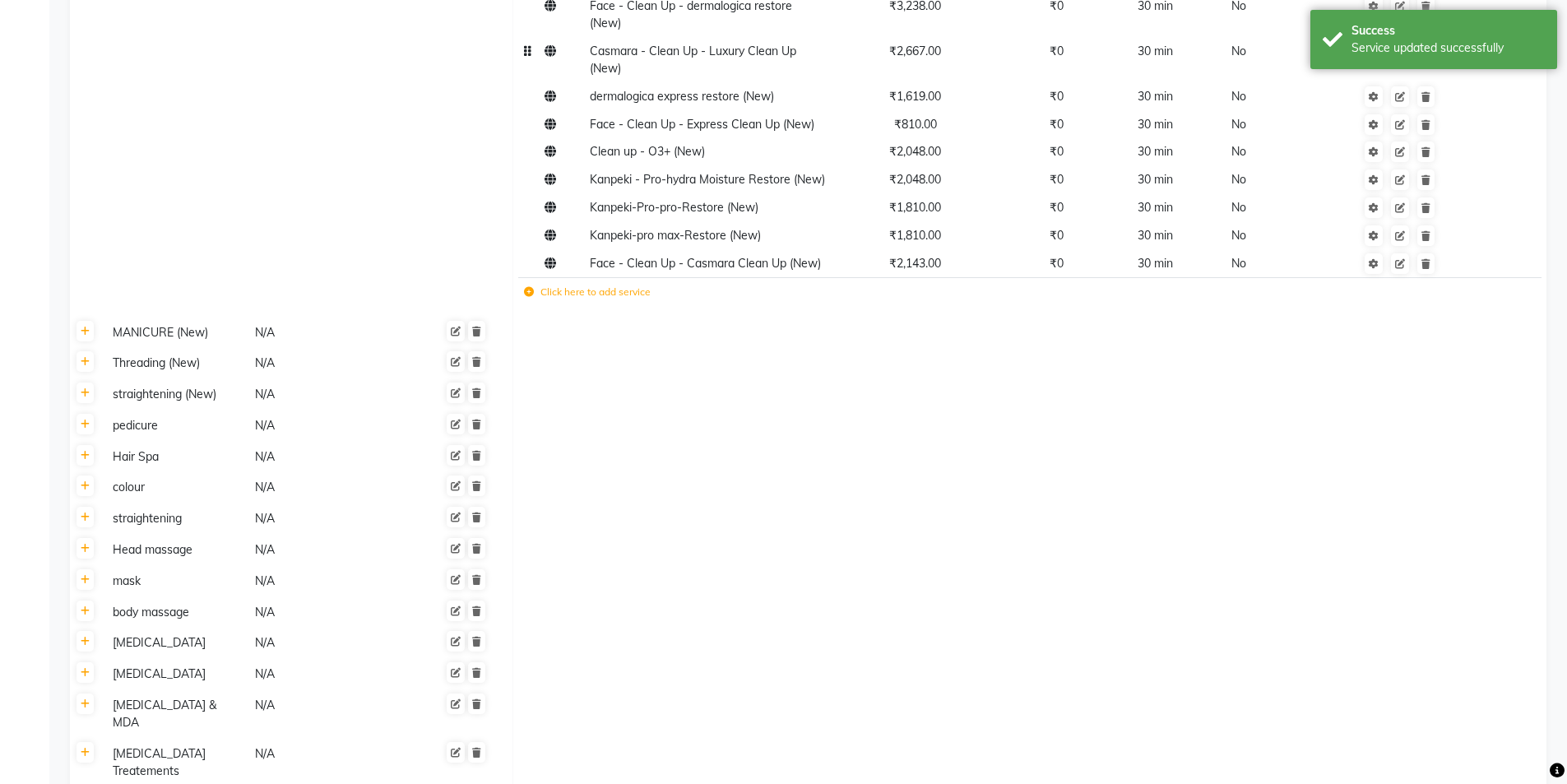
scroll to position [2363, 0]
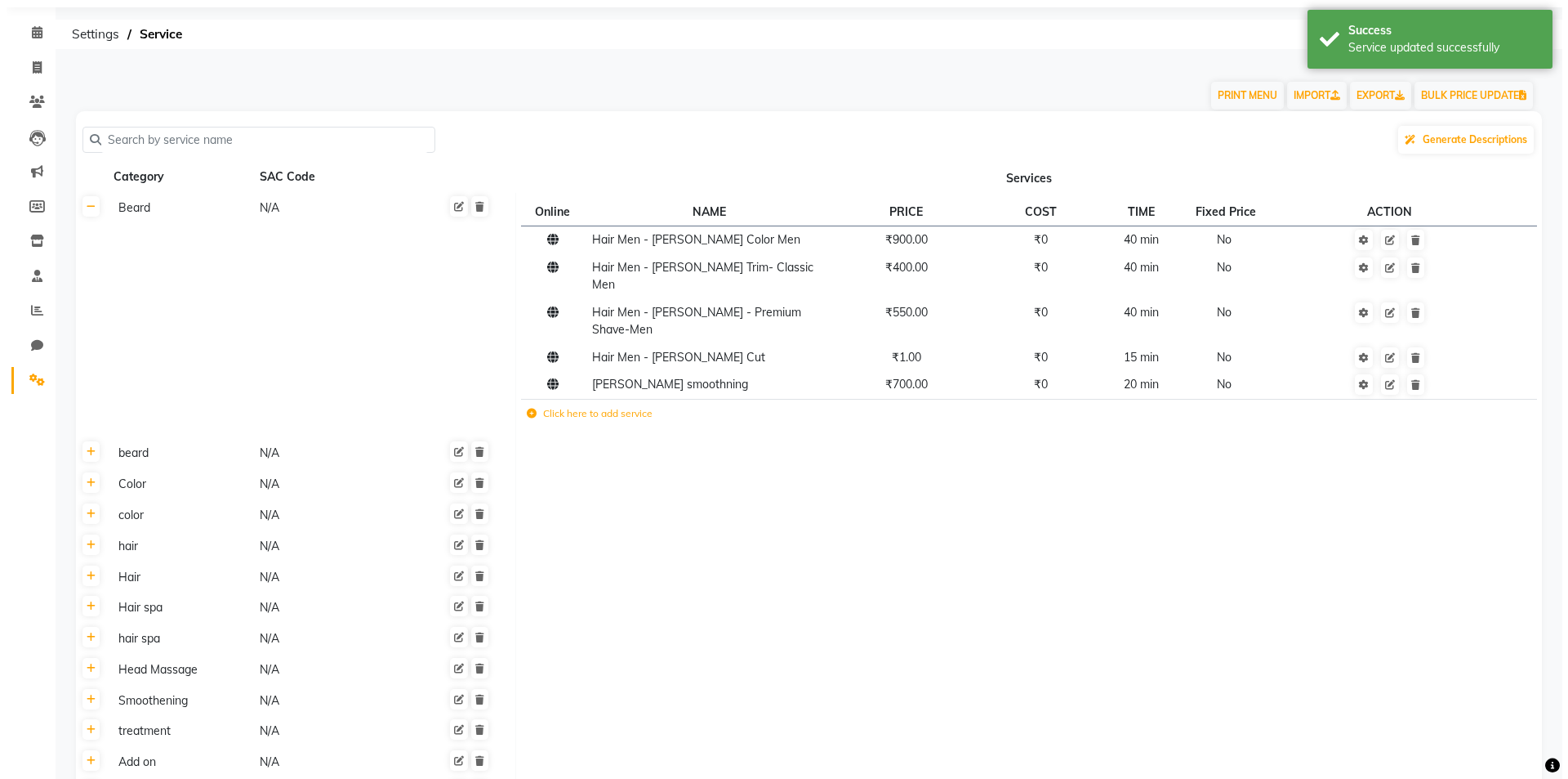
scroll to position [0, 0]
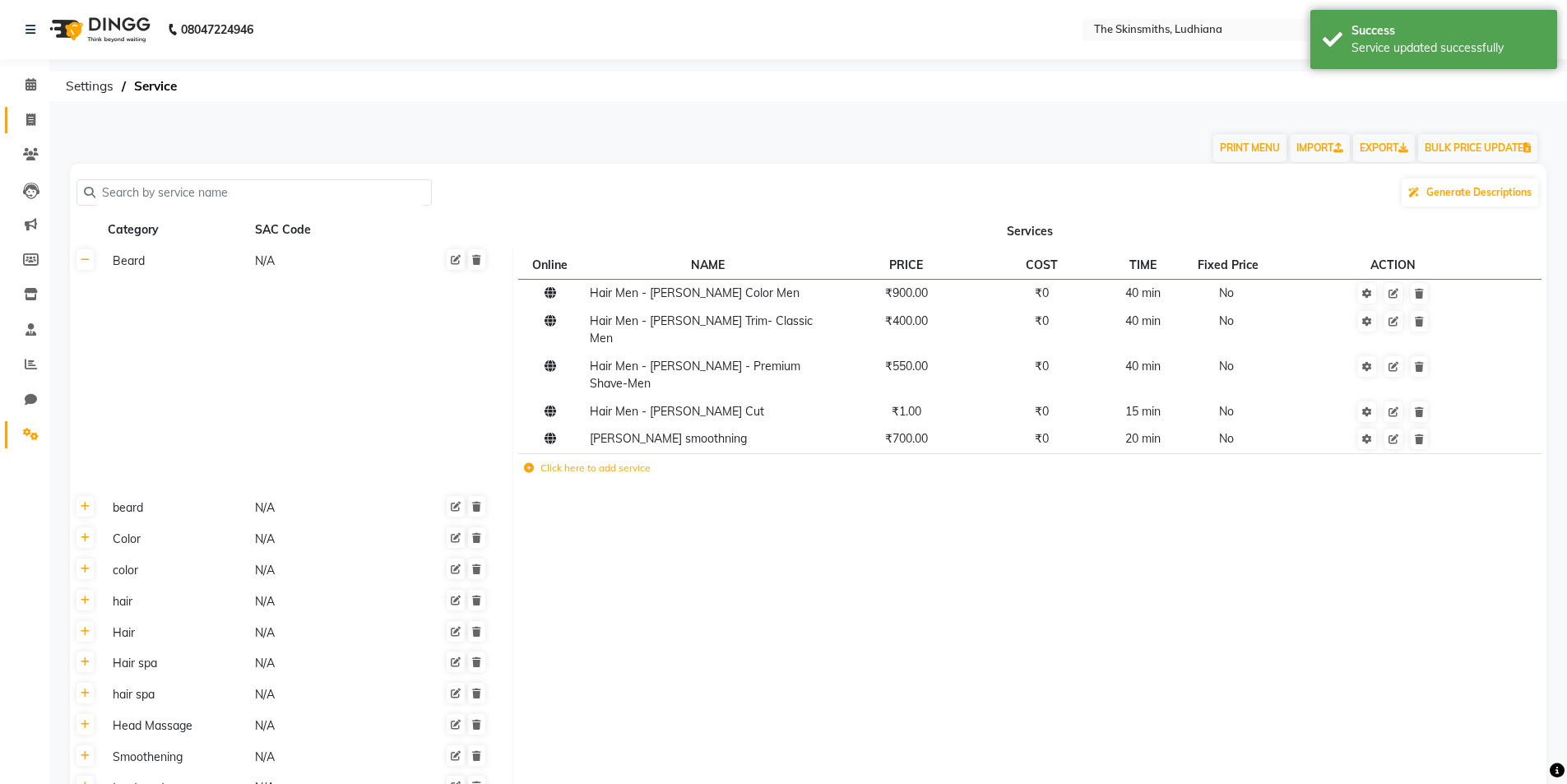
click at [20, 131] on link "Invoice" at bounding box center [24, 121] width 40 height 27
select select "service"
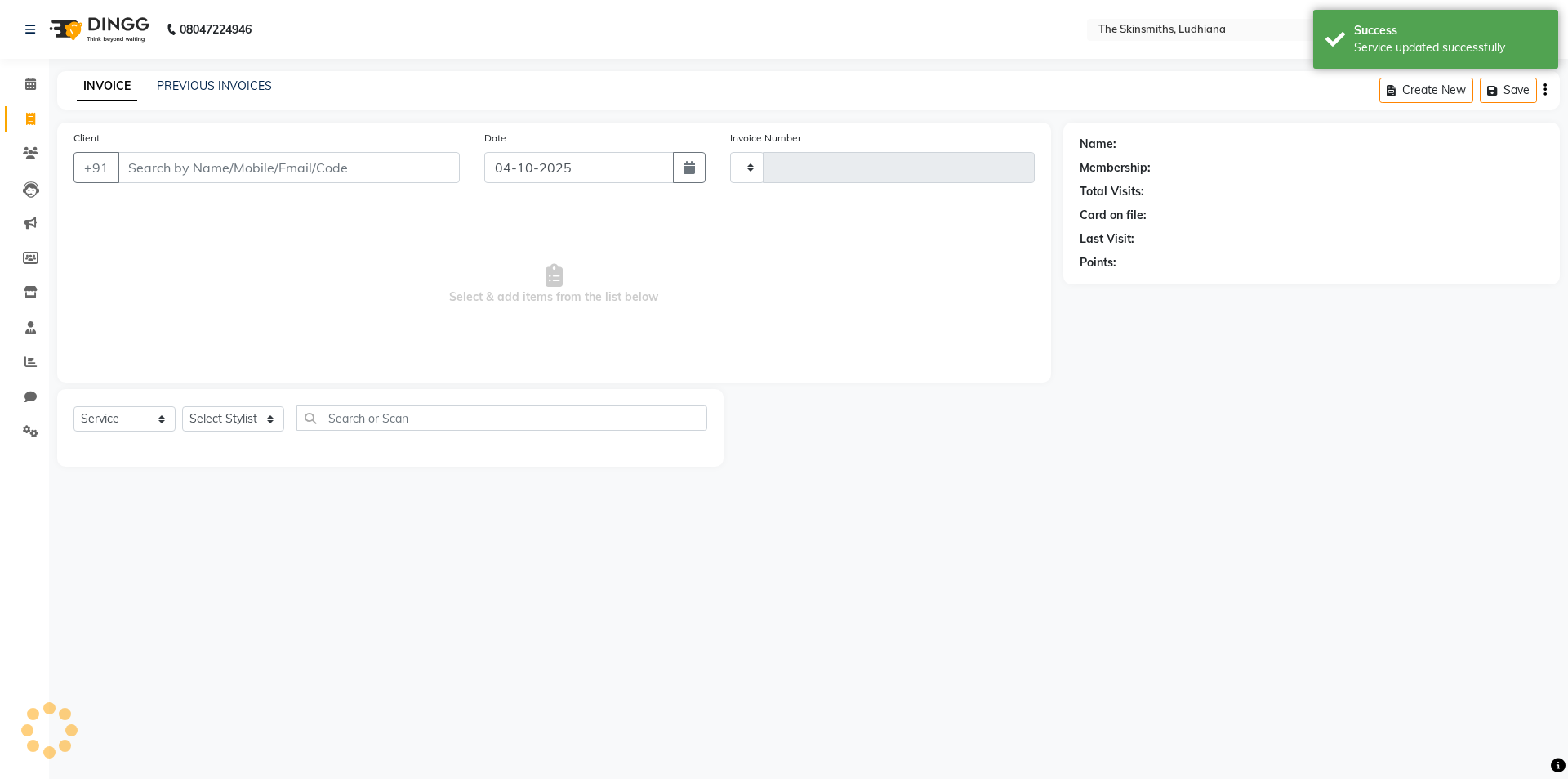
type input "1699"
select select "8115"
click at [247, 427] on select "Select Stylist" at bounding box center [233, 419] width 102 height 25
click at [182, 406] on select "Select Stylist" at bounding box center [233, 419] width 102 height 25
click at [245, 418] on select "Select Stylist" at bounding box center [233, 419] width 102 height 25
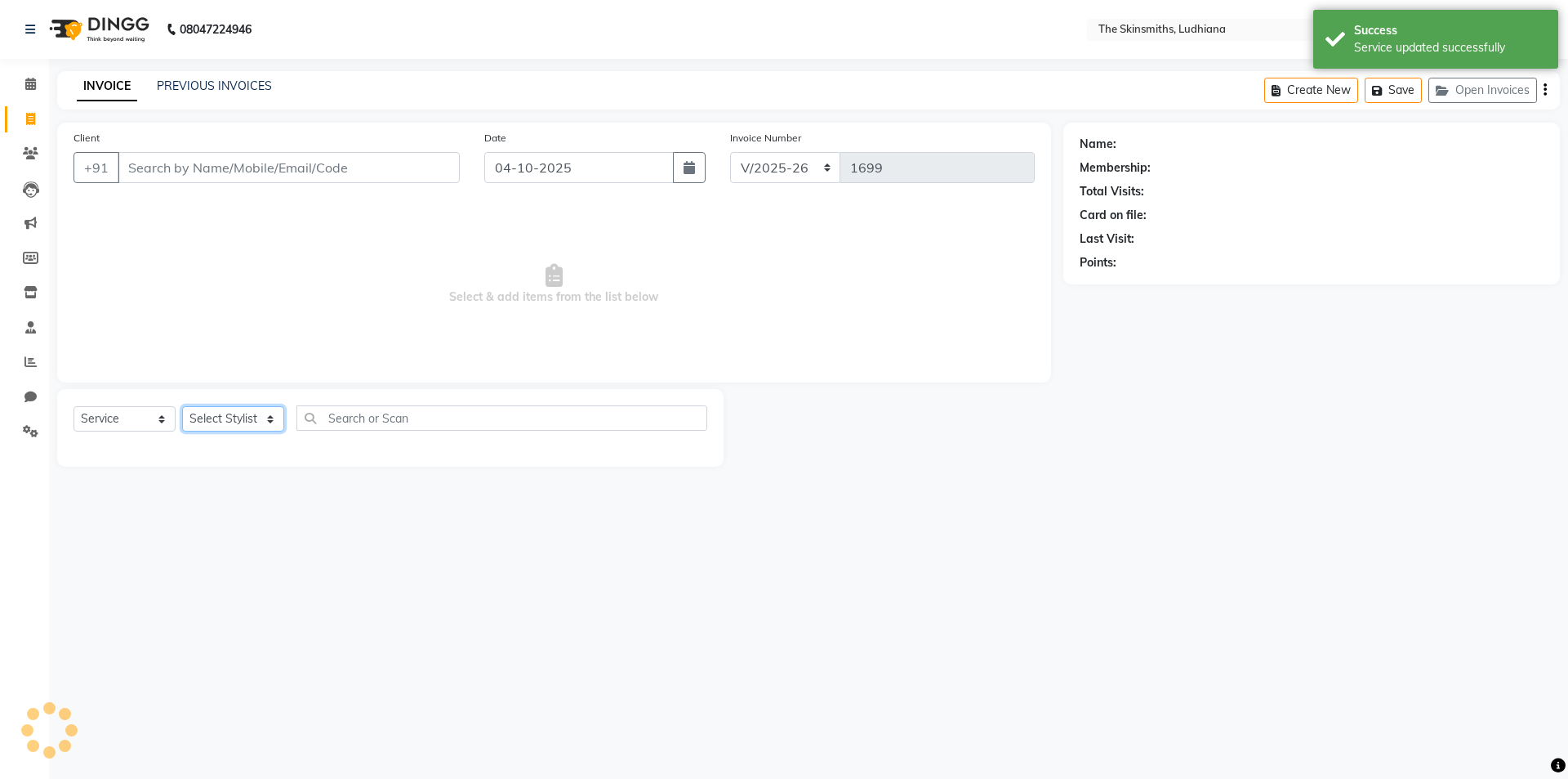
click at [247, 419] on select "Select Stylist" at bounding box center [233, 419] width 102 height 25
click at [241, 422] on select "Select Stylist" at bounding box center [233, 419] width 102 height 25
click at [250, 411] on select "Select Stylist" at bounding box center [233, 419] width 102 height 25
click at [262, 409] on select "Select Stylist Admin [PERSON_NAME] [PERSON_NAME] [PERSON_NAME] [PERSON_NAME] [P…" at bounding box center [233, 419] width 102 height 25
select select "80232"
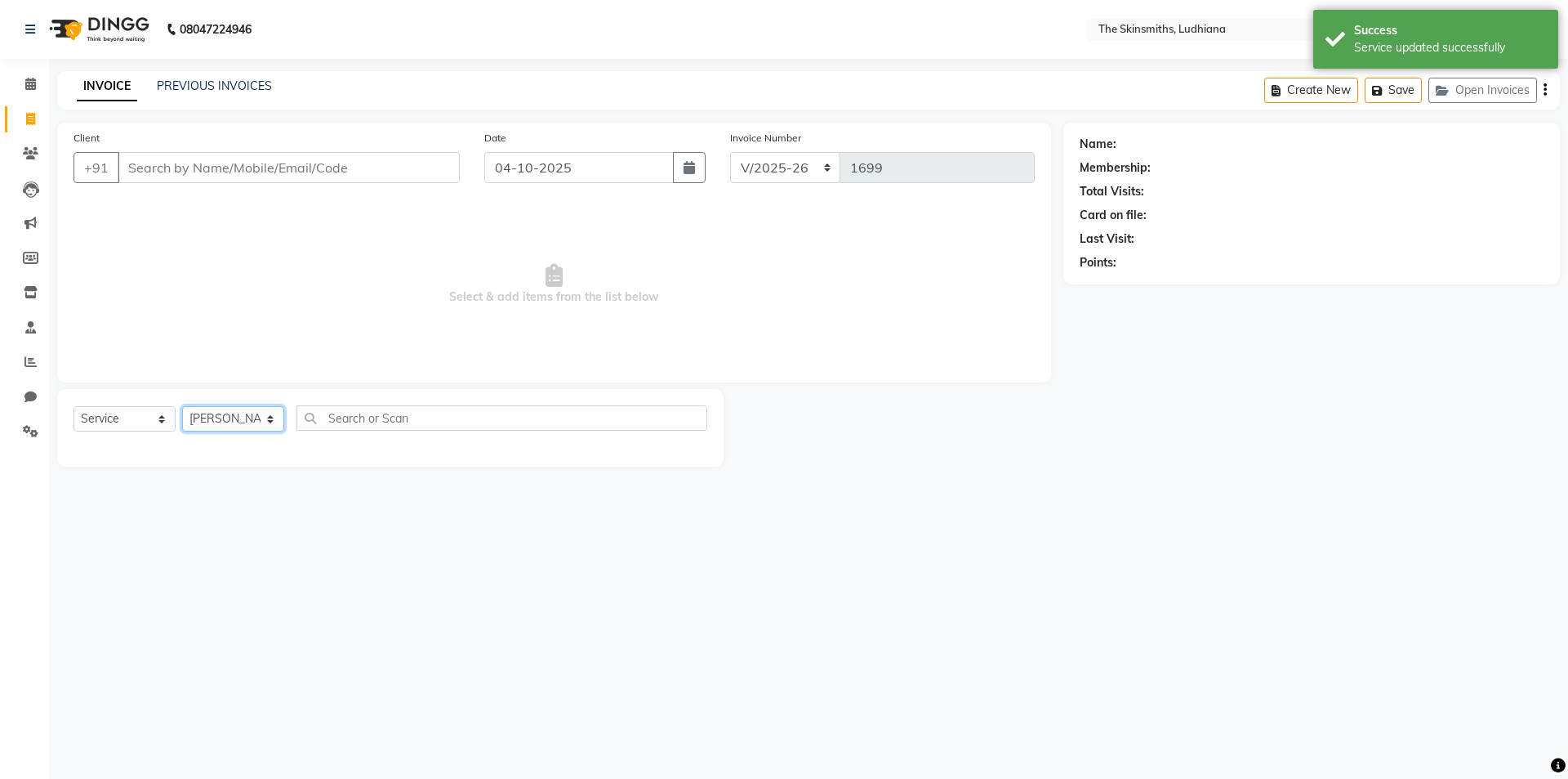
click at [182, 406] on select "Select Stylist Admin [PERSON_NAME] [PERSON_NAME] [PERSON_NAME] [PERSON_NAME] [P…" at bounding box center [233, 419] width 102 height 25
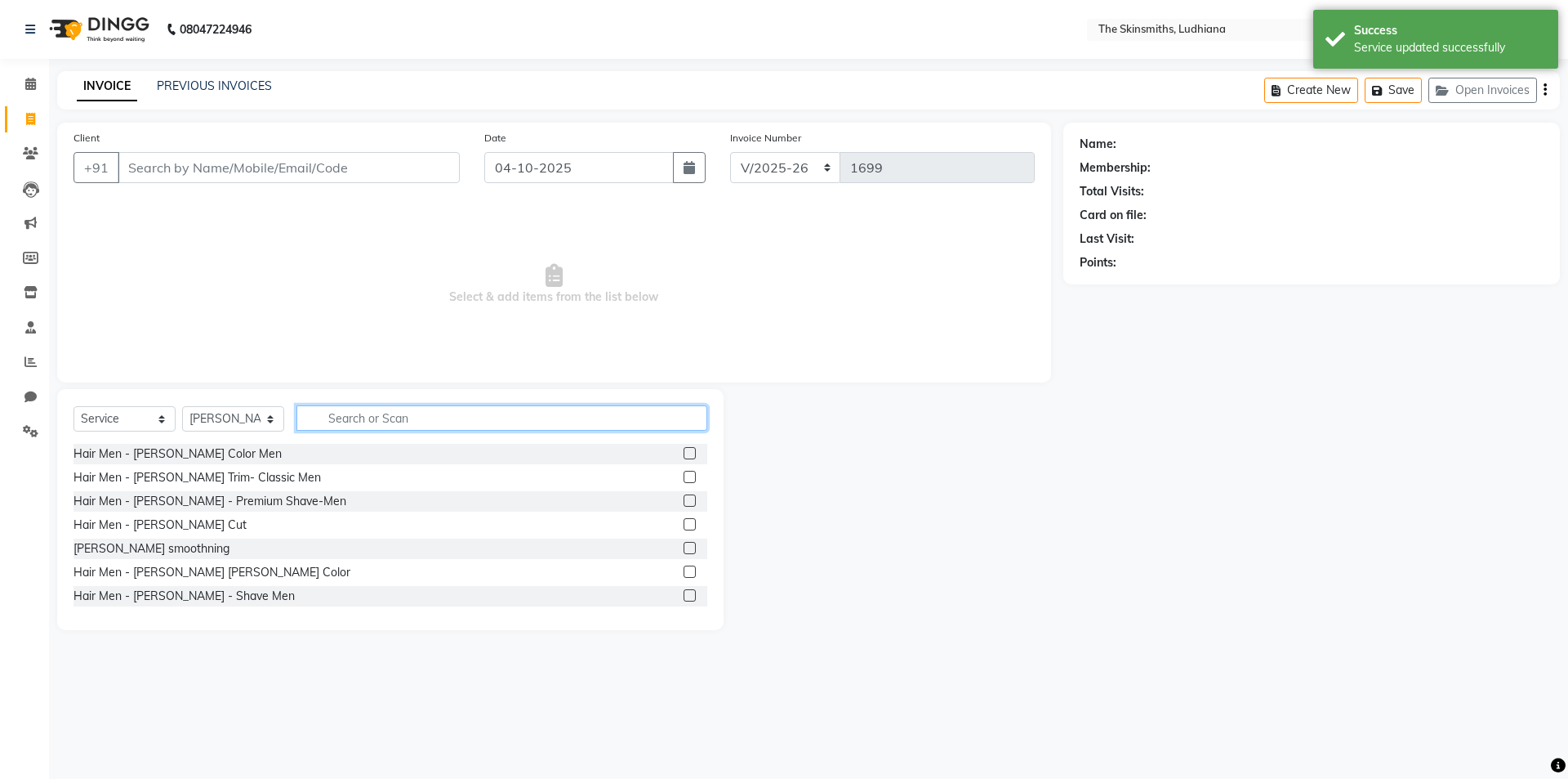
click at [387, 423] on input "text" at bounding box center [501, 418] width 411 height 25
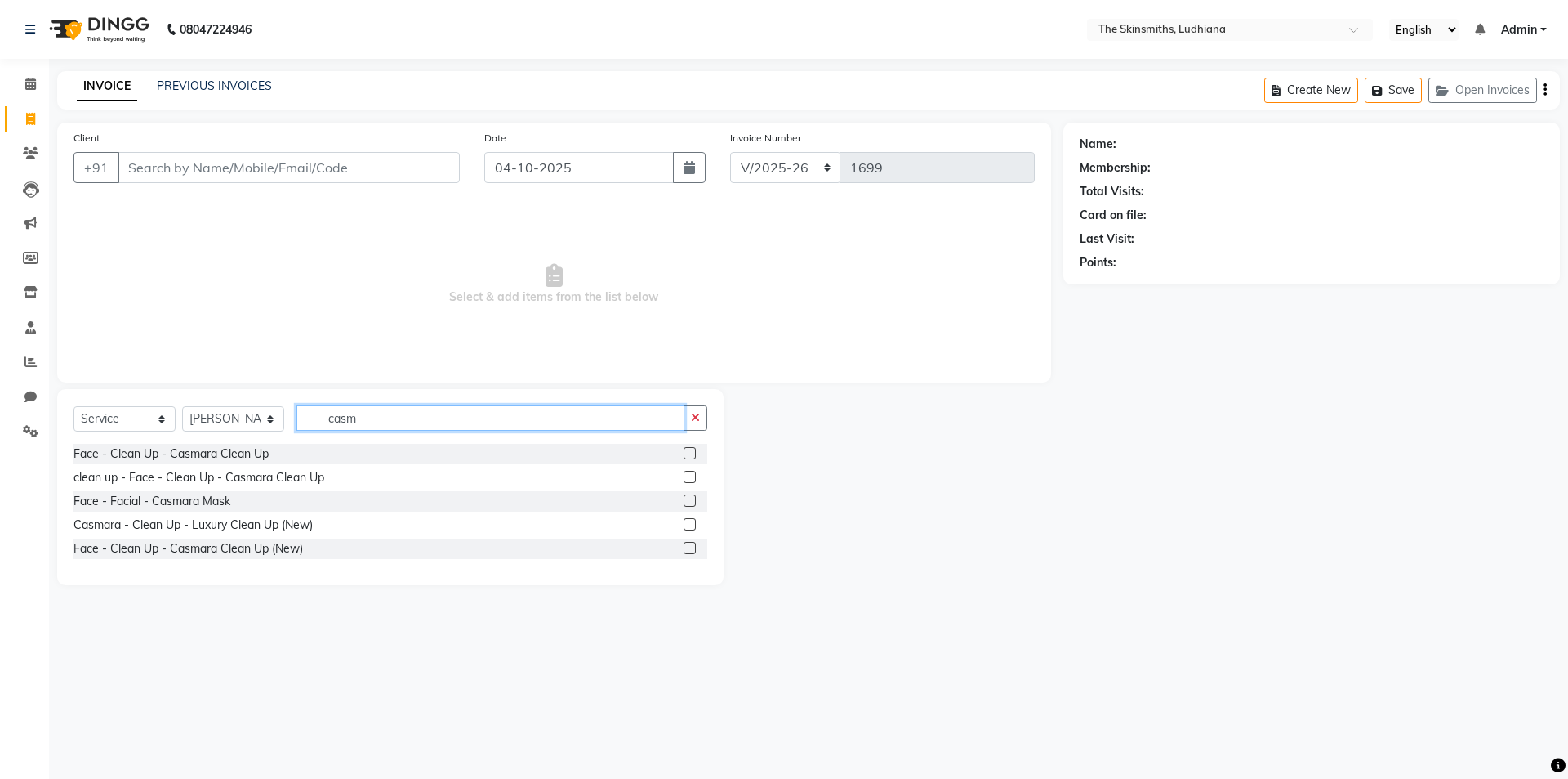
type input "casm"
click at [691, 524] on label at bounding box center [690, 524] width 12 height 12
click at [691, 524] on input "checkbox" at bounding box center [689, 524] width 11 height 11
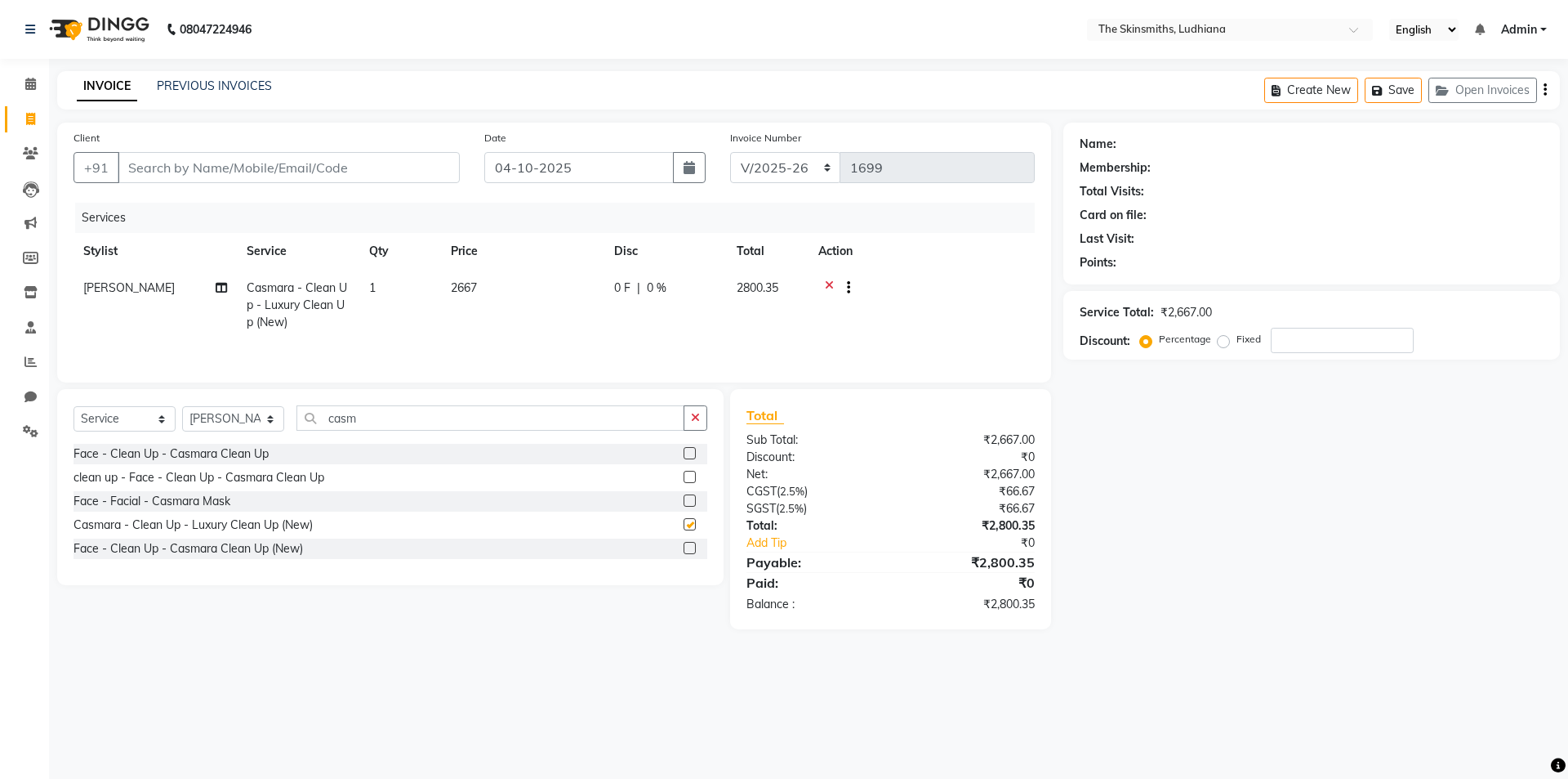
checkbox input "false"
click at [271, 164] on input "Client" at bounding box center [288, 168] width 342 height 31
type input "8"
type input "0"
type input "8427150884"
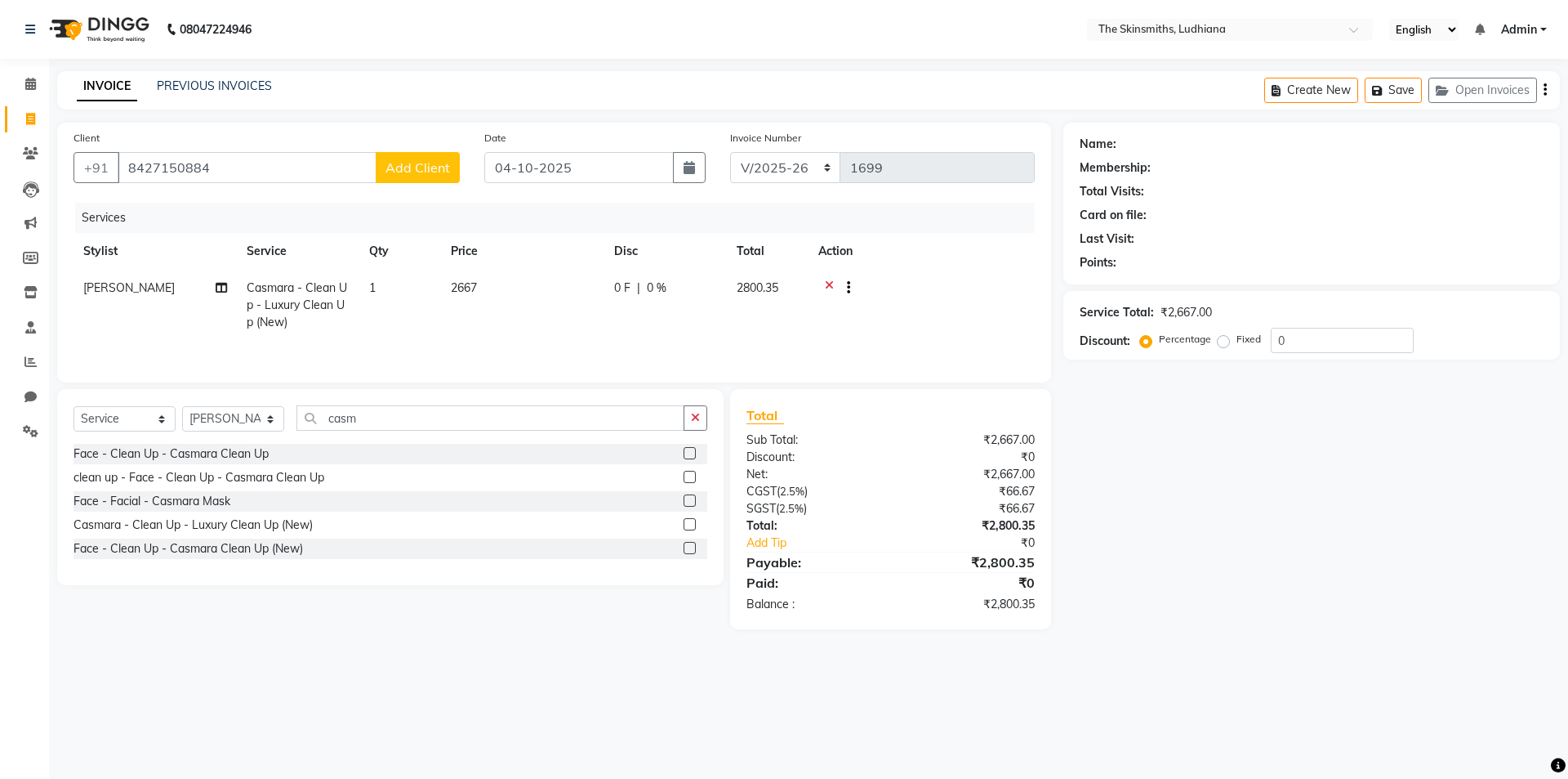
click at [421, 169] on span "Add Client" at bounding box center [417, 167] width 64 height 16
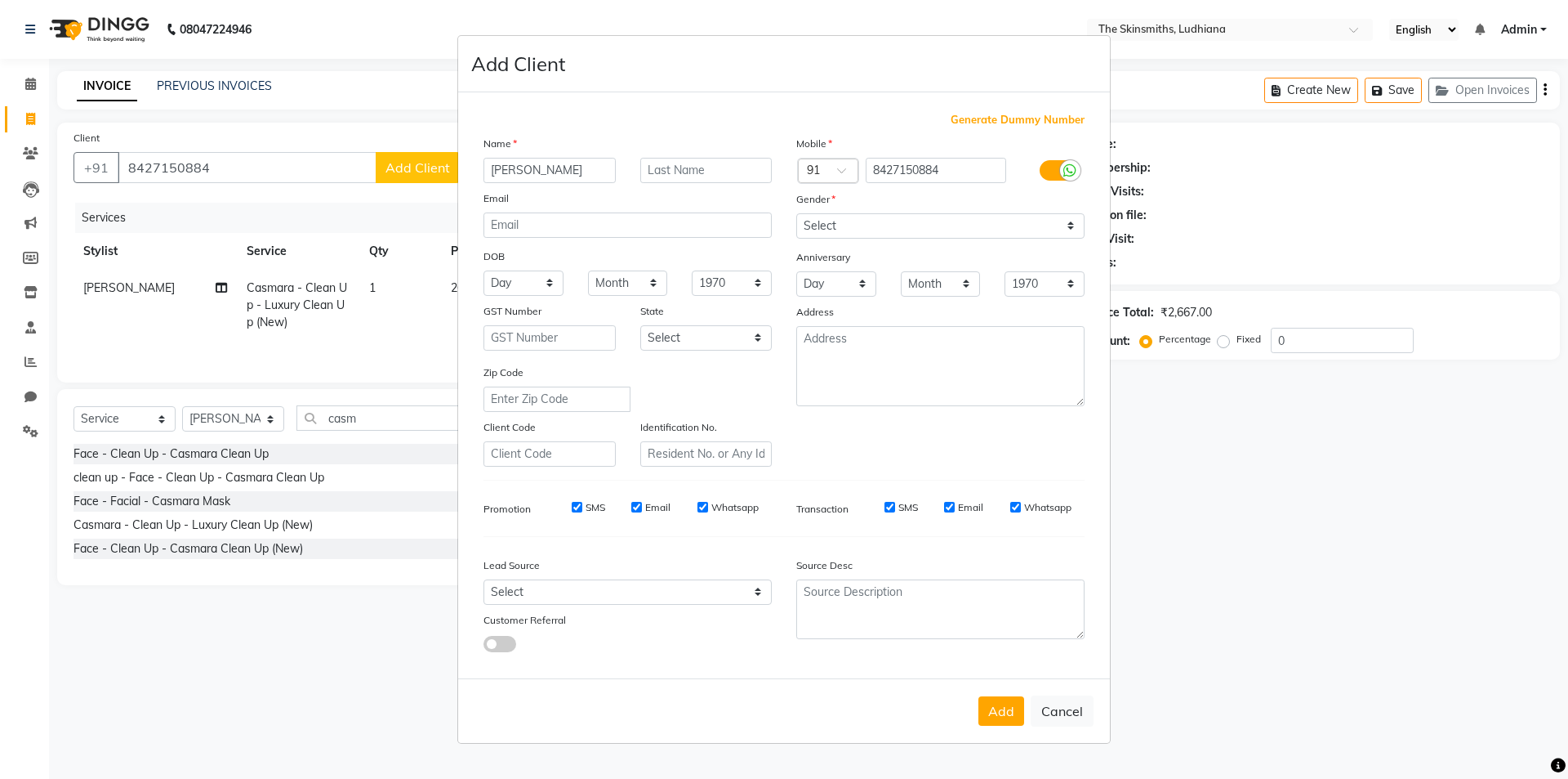
type input "karamveer"
click at [847, 217] on select "Select [DEMOGRAPHIC_DATA] [DEMOGRAPHIC_DATA] Other Prefer Not To Say" at bounding box center [940, 226] width 288 height 25
select select "[DEMOGRAPHIC_DATA]"
click at [796, 214] on select "Select [DEMOGRAPHIC_DATA] [DEMOGRAPHIC_DATA] Other Prefer Not To Say" at bounding box center [940, 226] width 288 height 25
click at [567, 590] on select "Select Walk-in Referral Internet Friend Word of Mouth Advertisement Facebook Ju…" at bounding box center [627, 592] width 288 height 25
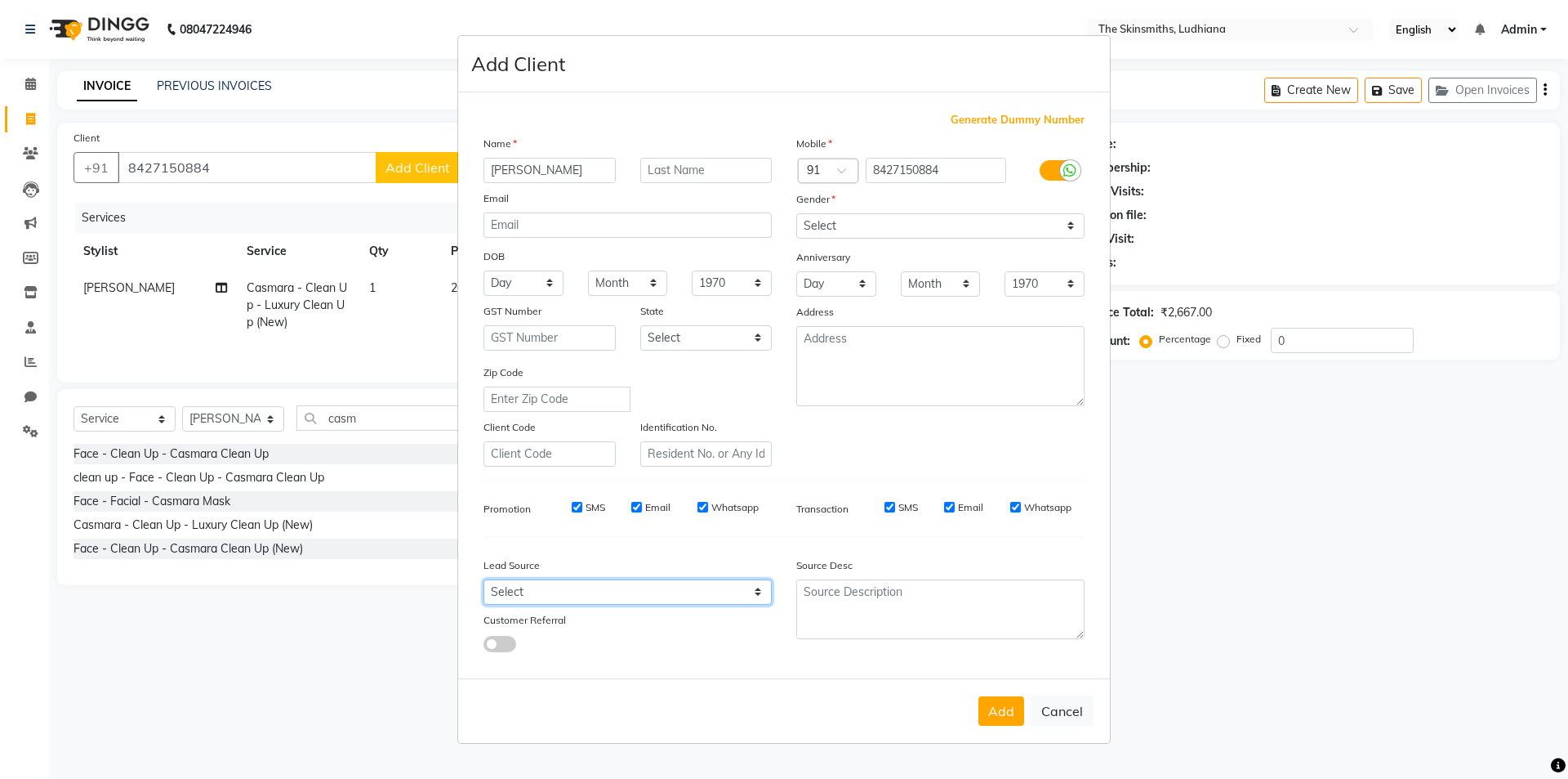
select select "53827"
click at [484, 580] on select "Select Walk-in Referral Internet Friend Word of Mouth Advertisement Facebook Ju…" at bounding box center [627, 592] width 288 height 25
click at [1004, 707] on button "Add" at bounding box center [1001, 710] width 46 height 30
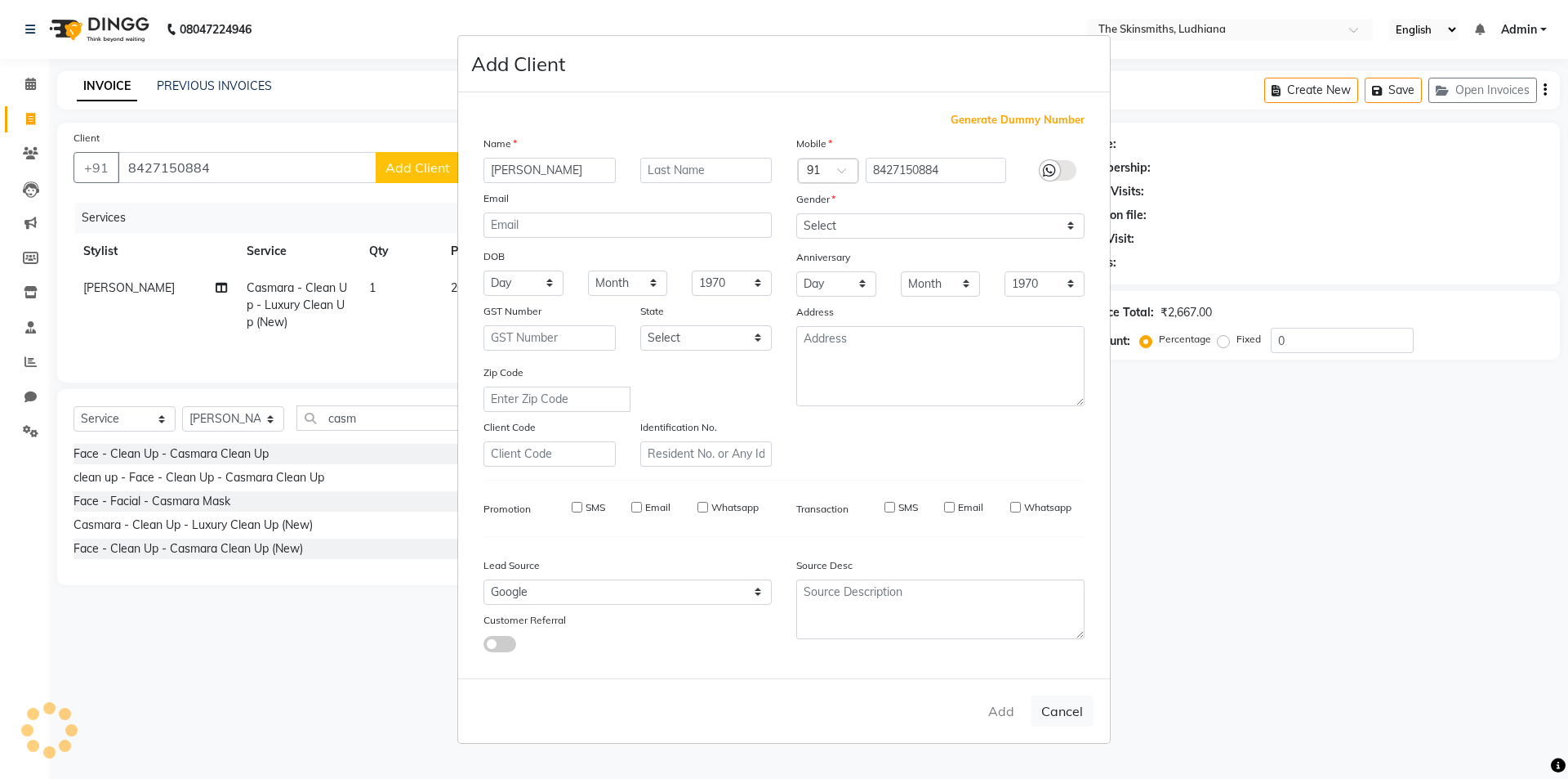
select select
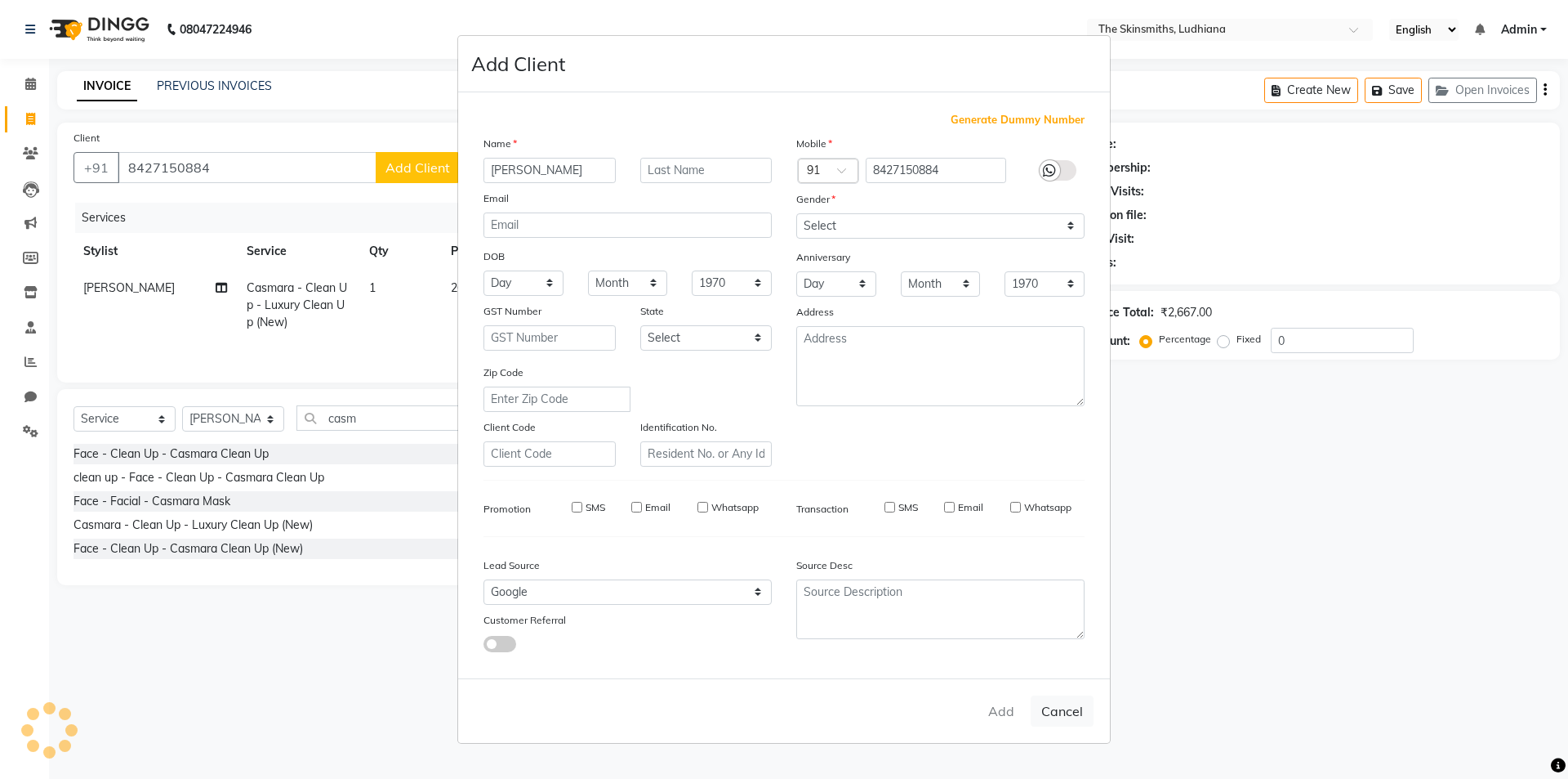
select select
checkbox input "false"
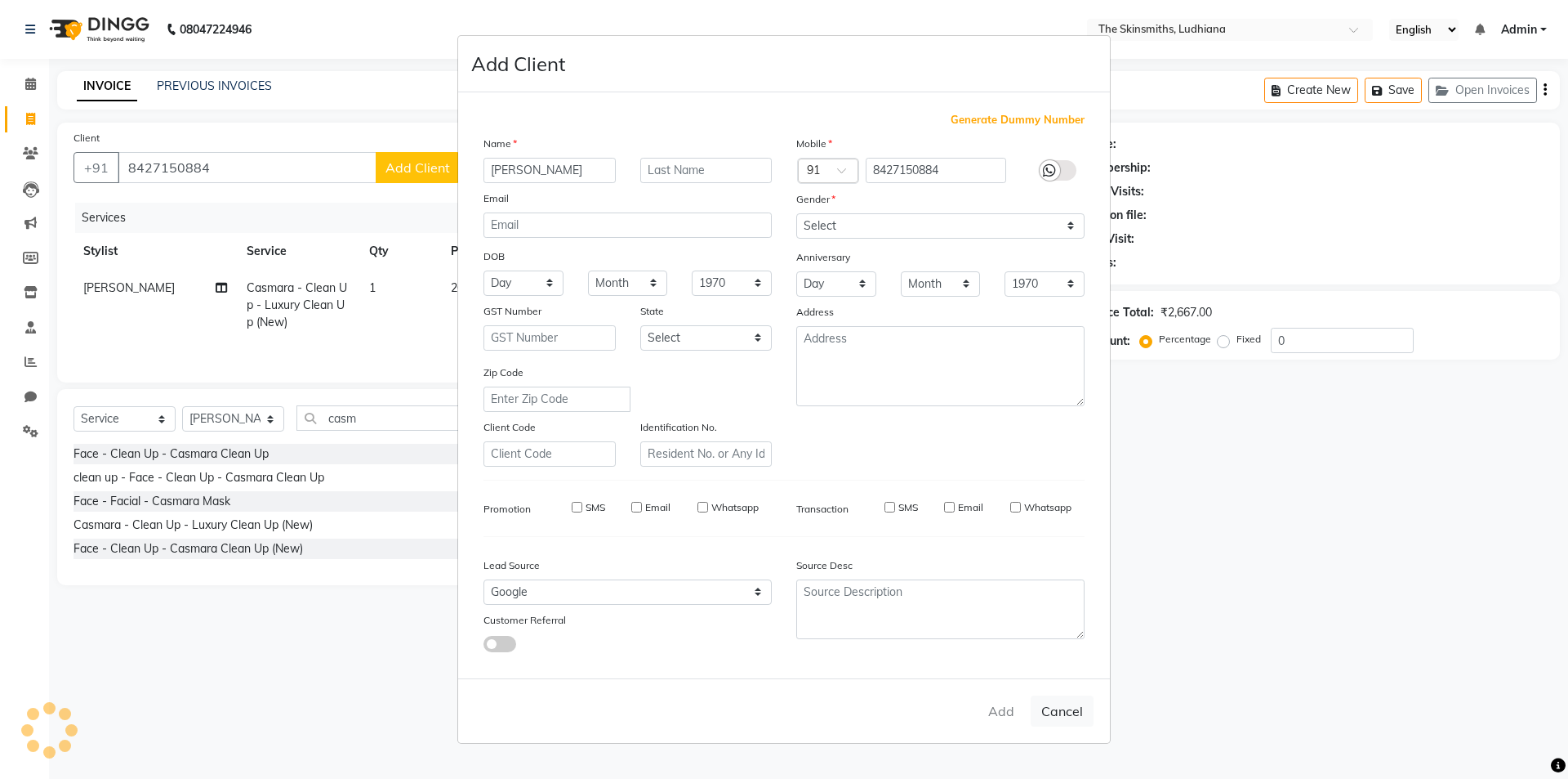
checkbox input "false"
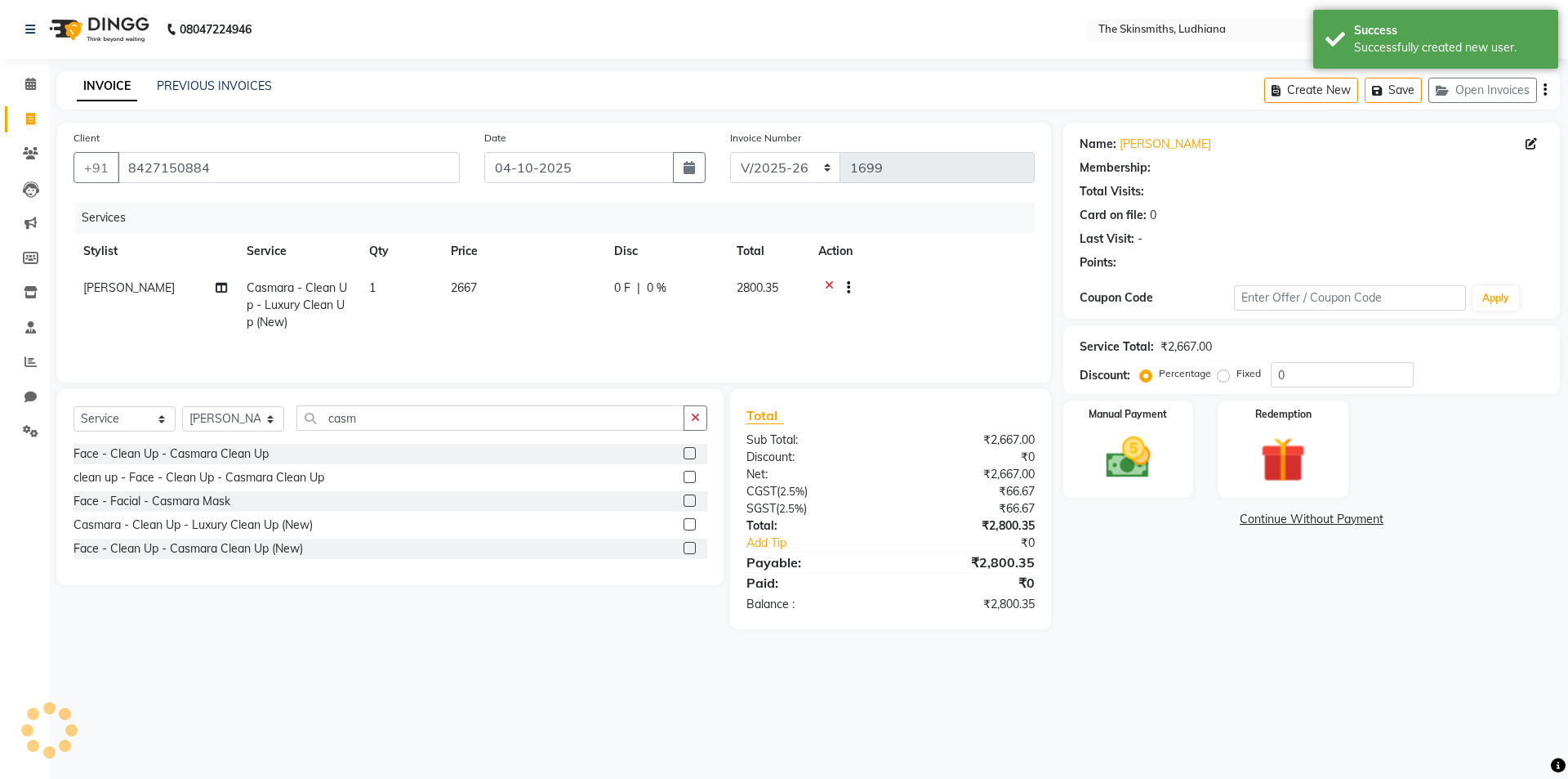
select select "1: Object"
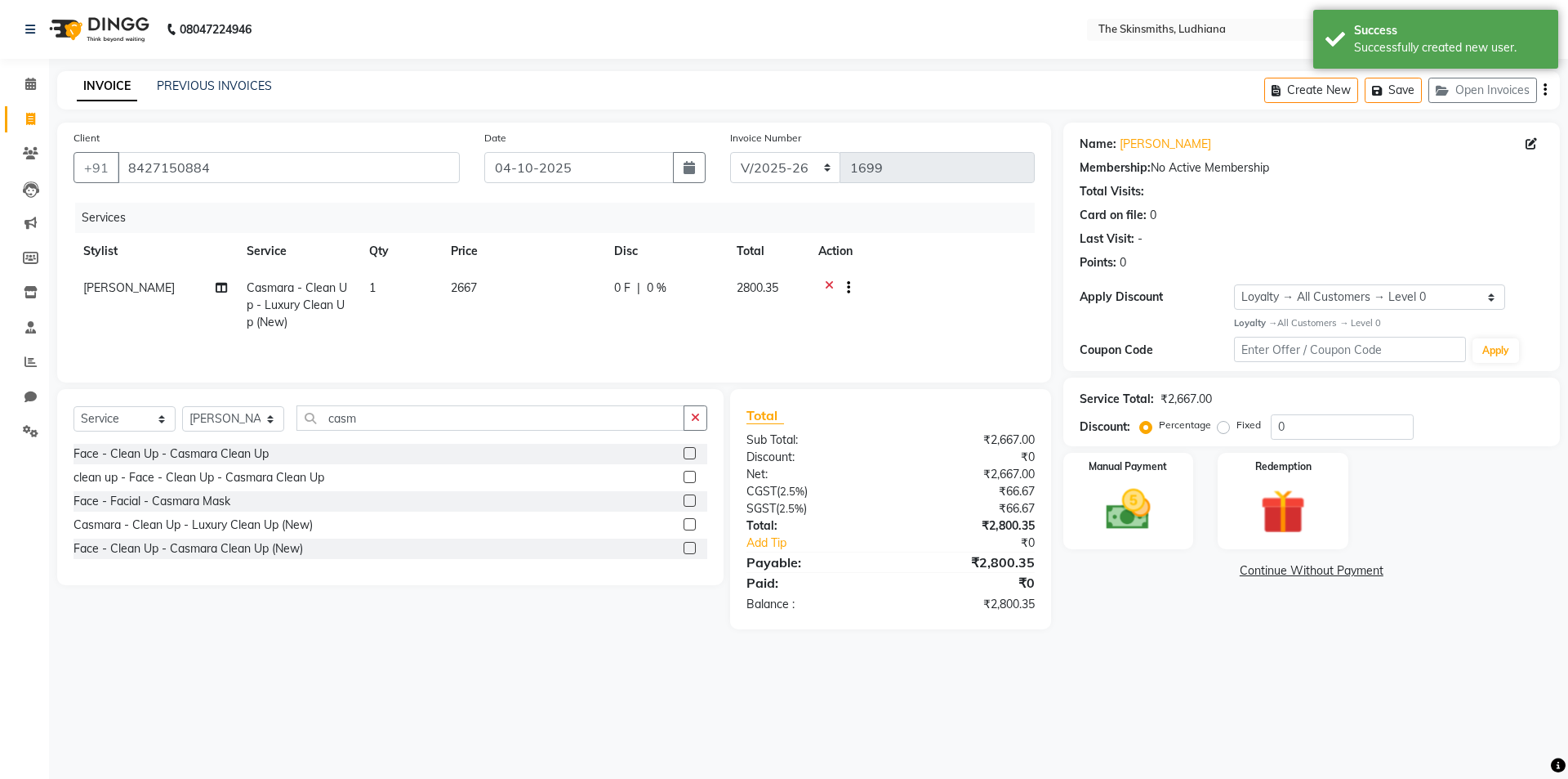
click at [829, 282] on icon at bounding box center [829, 289] width 9 height 20
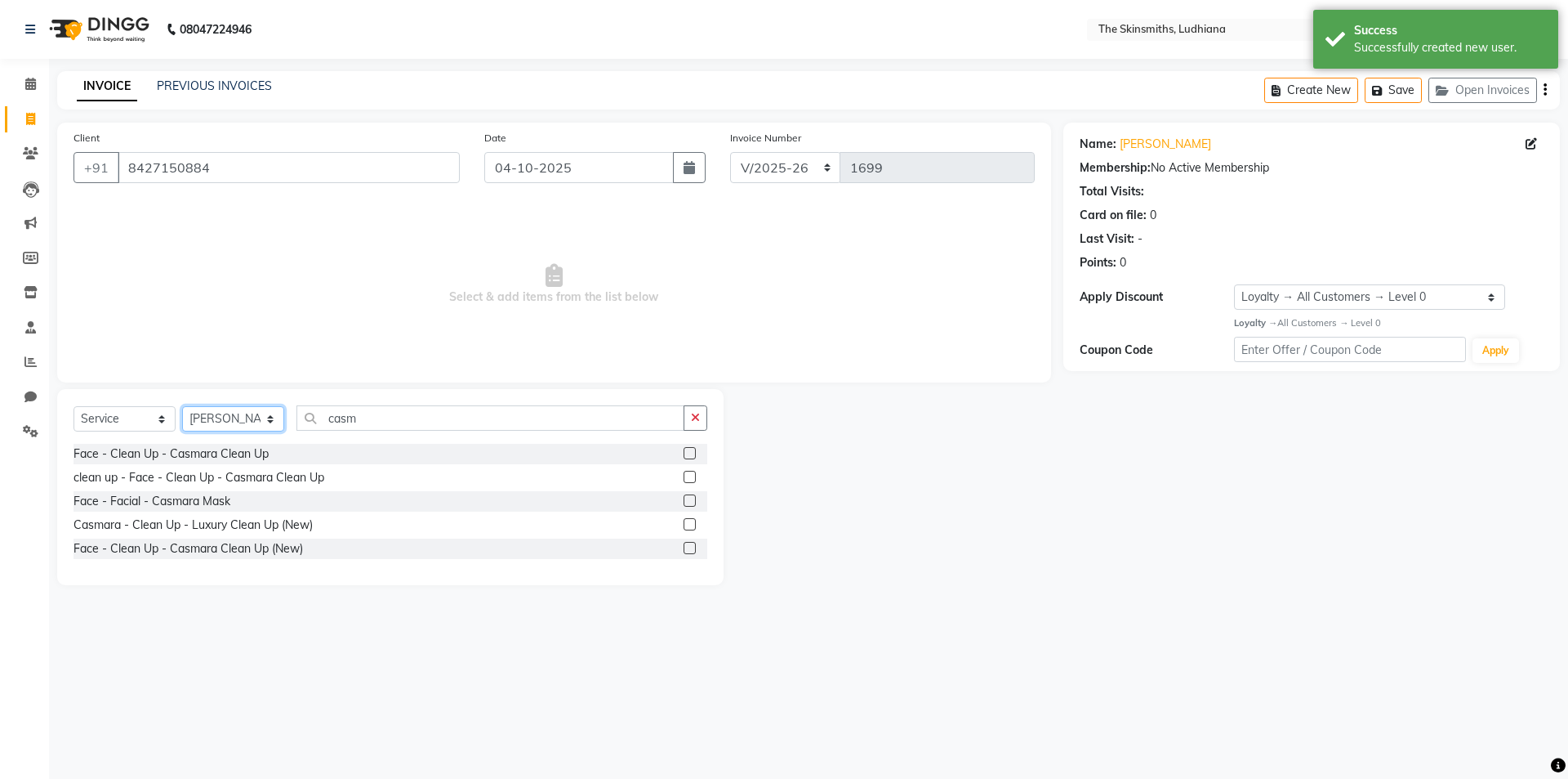
click at [245, 419] on select "Select Stylist Admin [PERSON_NAME] [PERSON_NAME] [PERSON_NAME] [PERSON_NAME] [P…" at bounding box center [233, 419] width 102 height 25
select select "80364"
click at [182, 406] on select "Select Stylist Admin [PERSON_NAME] [PERSON_NAME] [PERSON_NAME] [PERSON_NAME] [P…" at bounding box center [233, 419] width 102 height 25
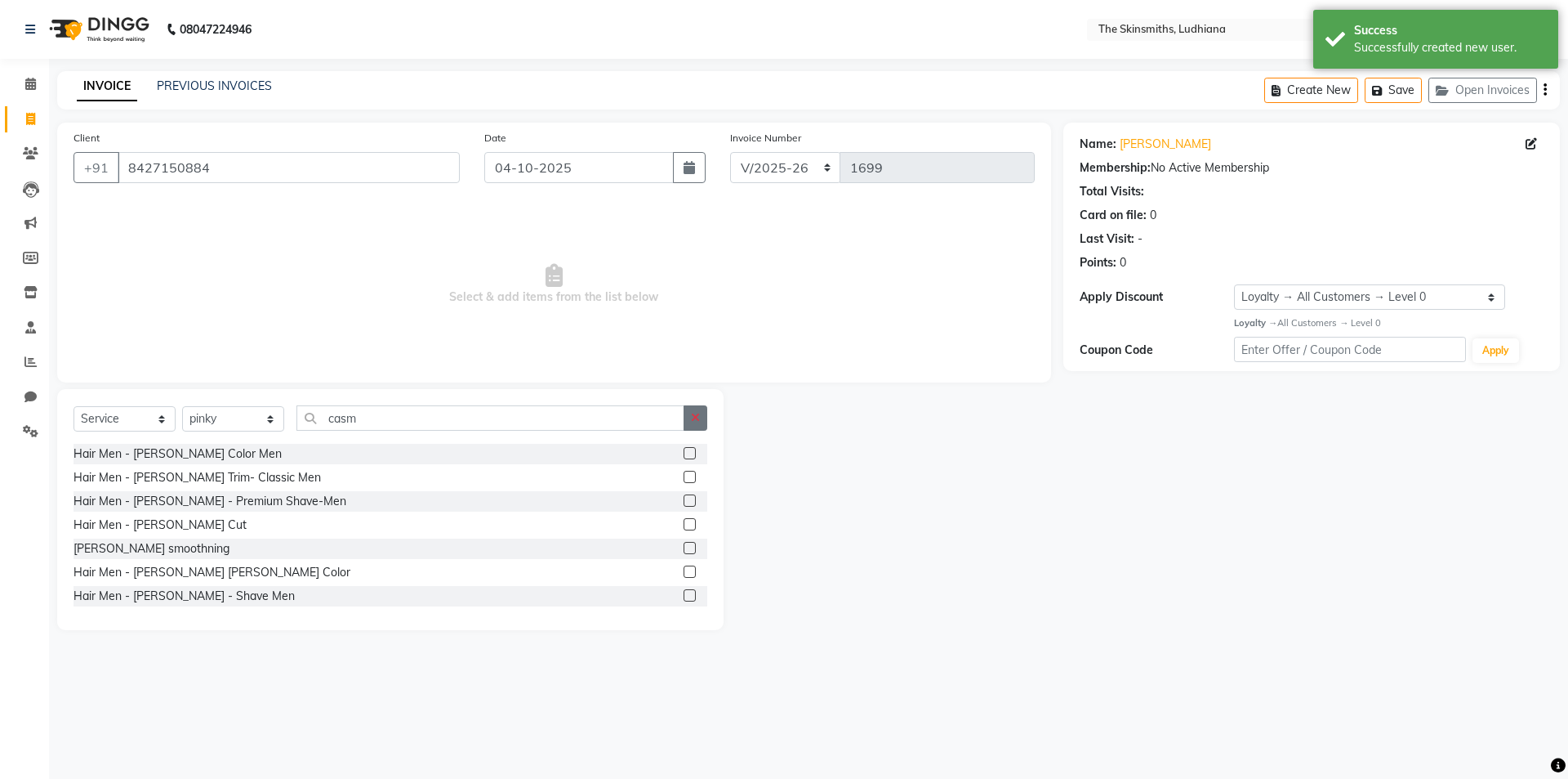
click at [694, 417] on icon "button" at bounding box center [694, 418] width 9 height 11
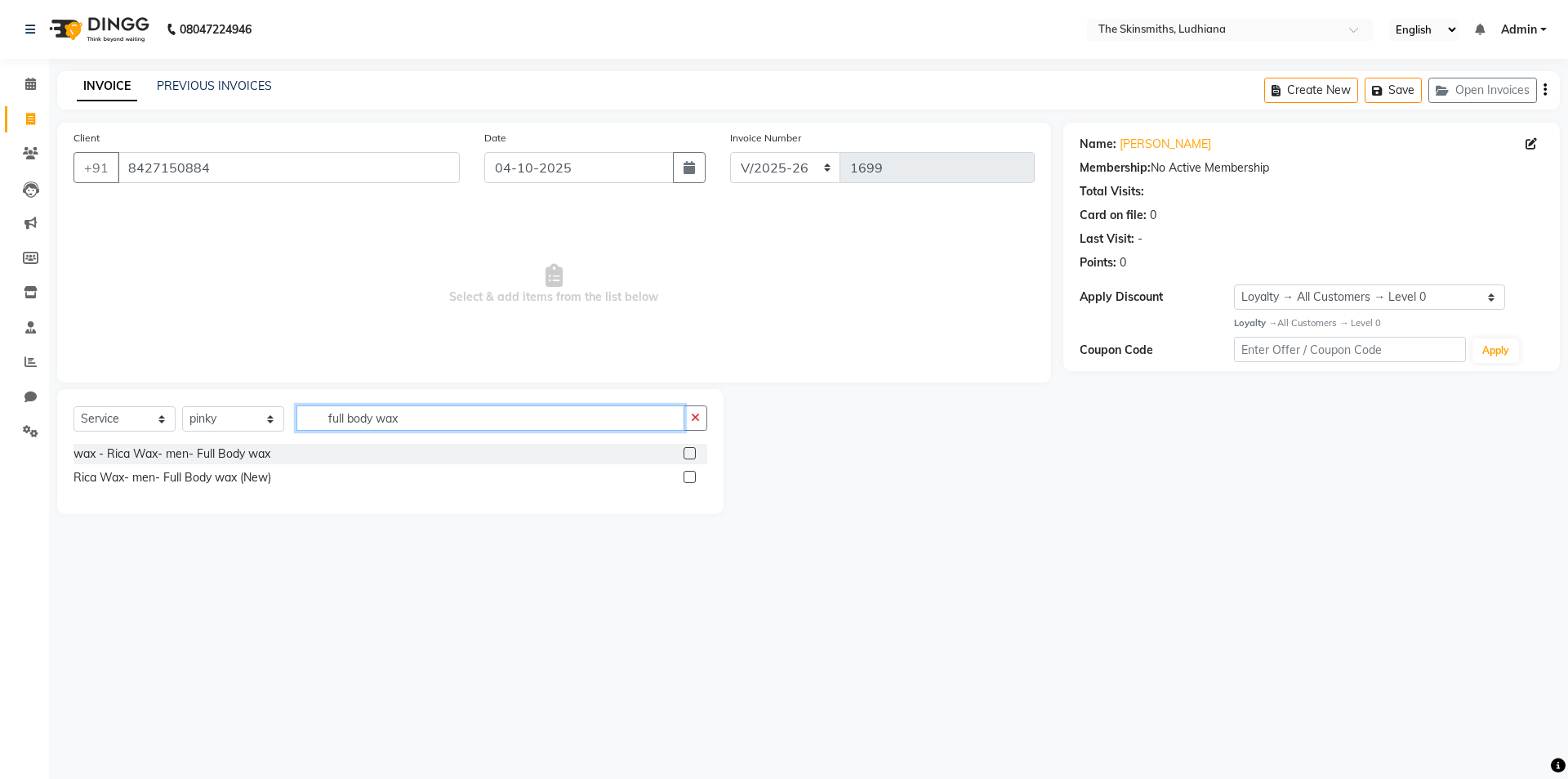
type input "full body wax"
click at [688, 476] on label at bounding box center [690, 476] width 12 height 12
click at [688, 476] on input "checkbox" at bounding box center [689, 477] width 11 height 11
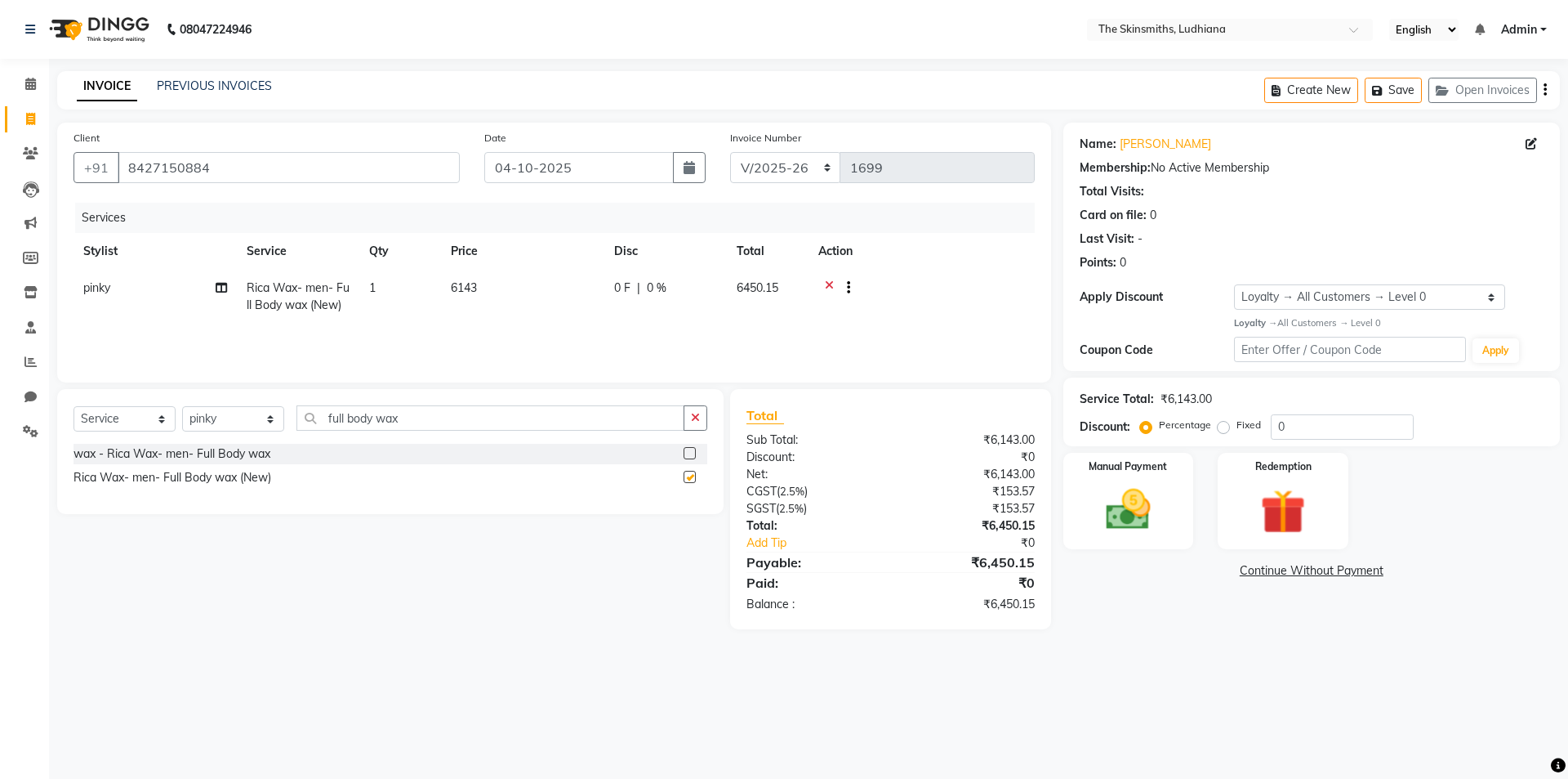
checkbox input "false"
click at [1314, 434] on input "0" at bounding box center [1342, 426] width 143 height 25
type input "5"
click at [252, 424] on select "Select Stylist Admin [PERSON_NAME] [PERSON_NAME] [PERSON_NAME] [PERSON_NAME] [P…" at bounding box center [233, 419] width 102 height 25
select select "76546"
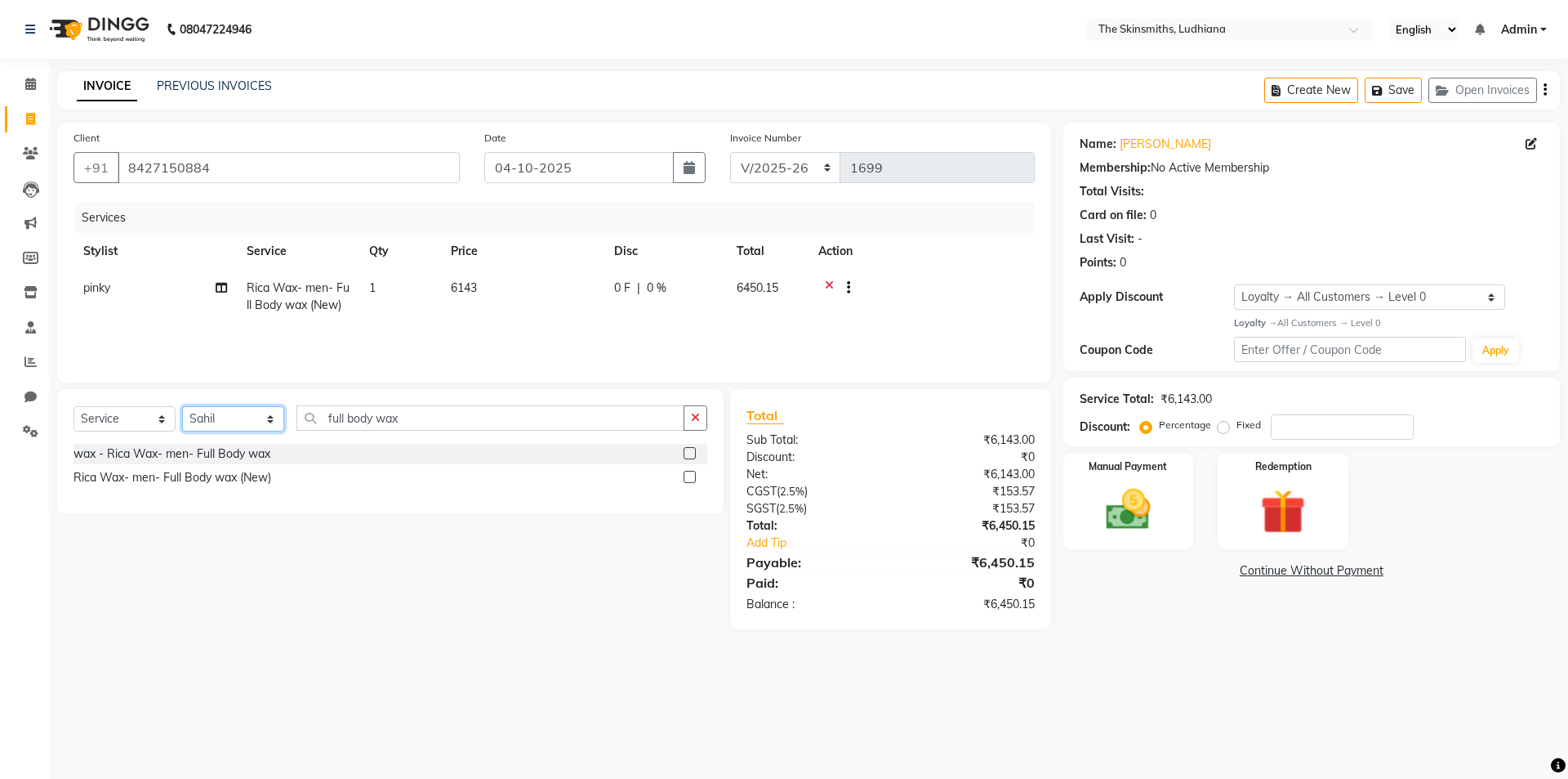
click at [182, 406] on select "Select Stylist Admin [PERSON_NAME] [PERSON_NAME] [PERSON_NAME] [PERSON_NAME] [P…" at bounding box center [233, 419] width 102 height 25
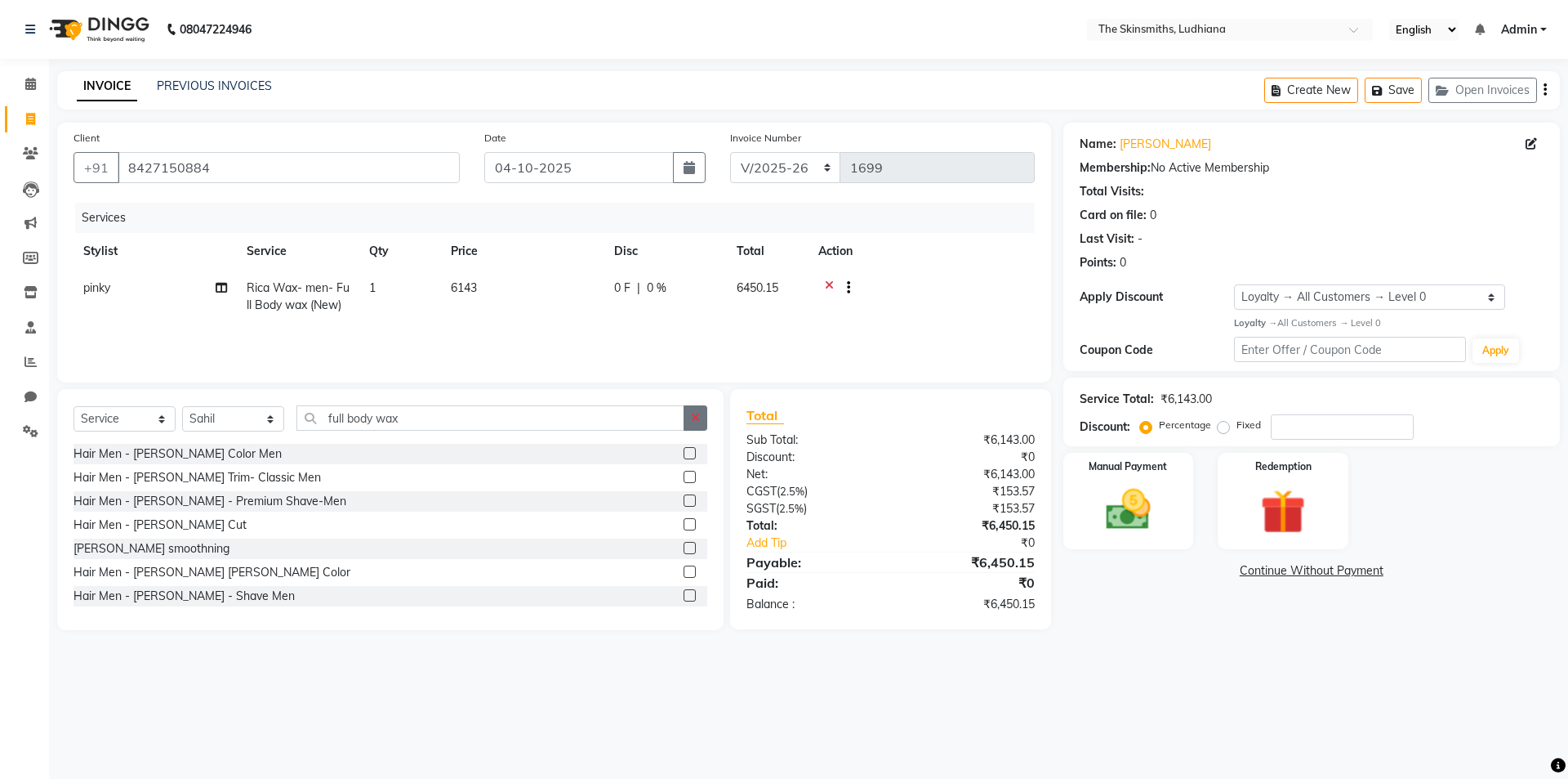
click at [695, 418] on icon "button" at bounding box center [694, 418] width 9 height 11
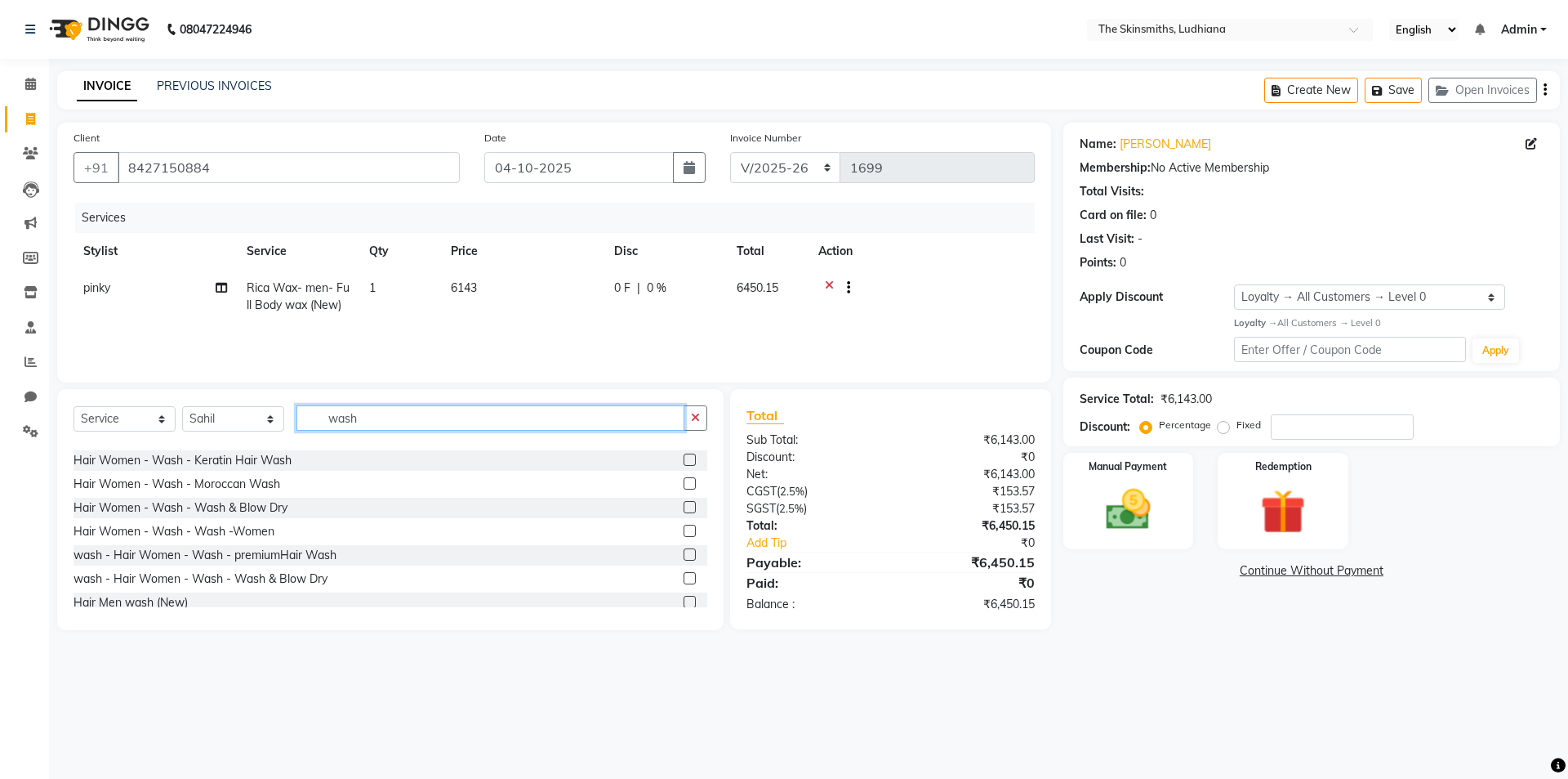
scroll to position [240, 0]
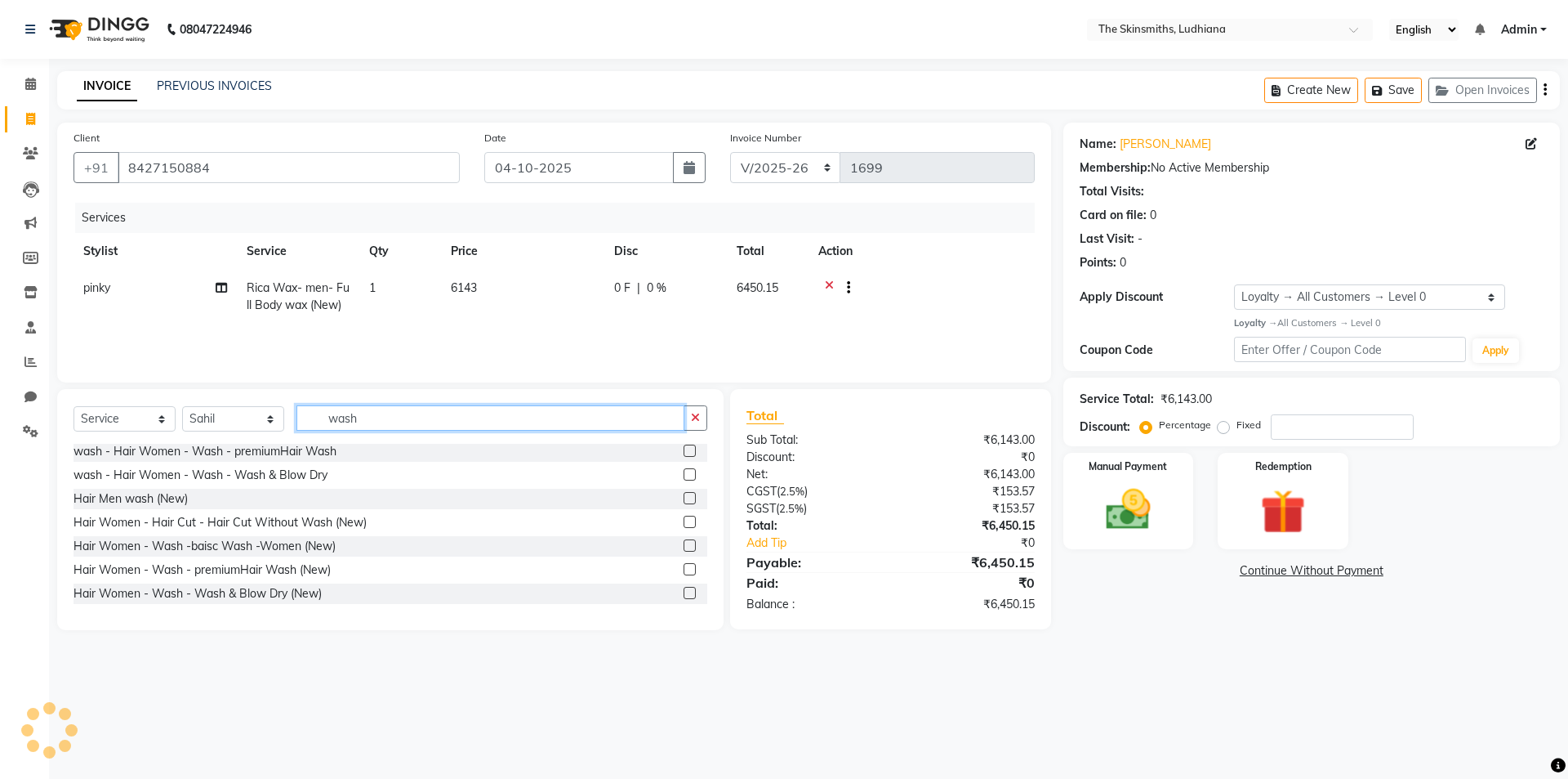
type input "wash"
click at [684, 593] on label at bounding box center [690, 592] width 12 height 12
click at [684, 593] on input "checkbox" at bounding box center [689, 593] width 11 height 11
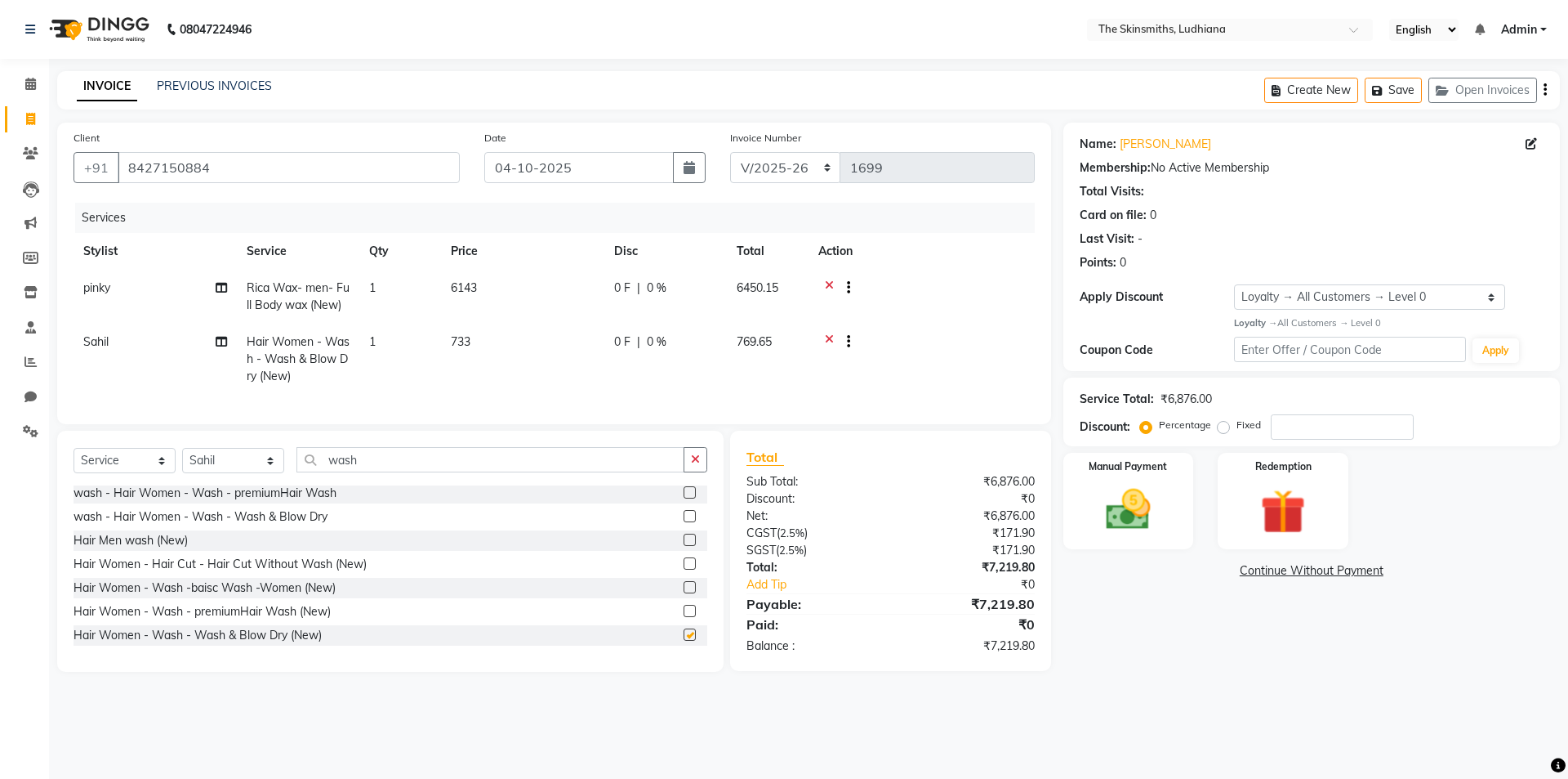
checkbox input "false"
click at [684, 522] on label at bounding box center [690, 516] width 12 height 12
click at [684, 522] on input "checkbox" at bounding box center [689, 516] width 11 height 11
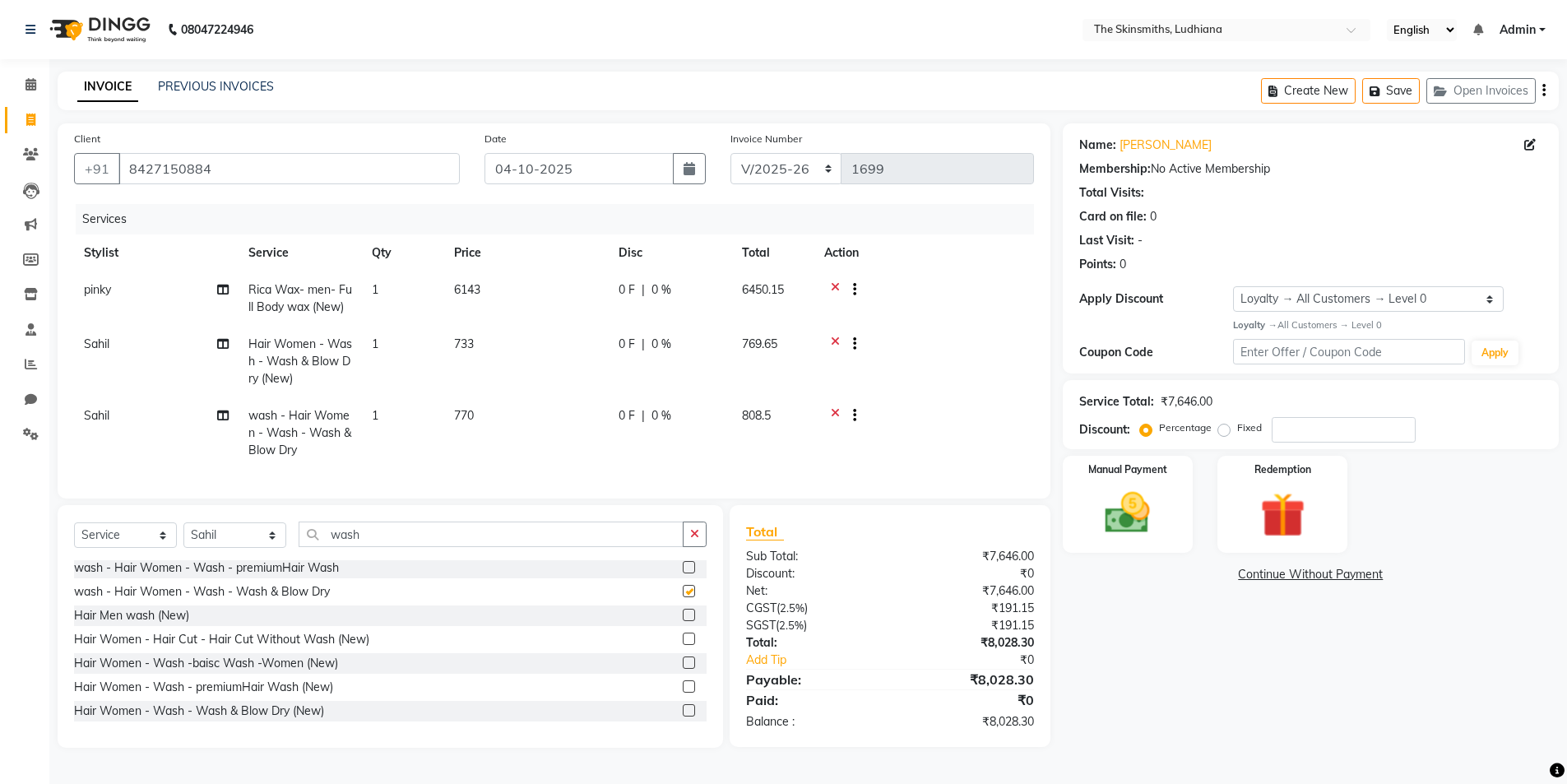
checkbox input "false"
click at [836, 416] on icon at bounding box center [835, 417] width 9 height 20
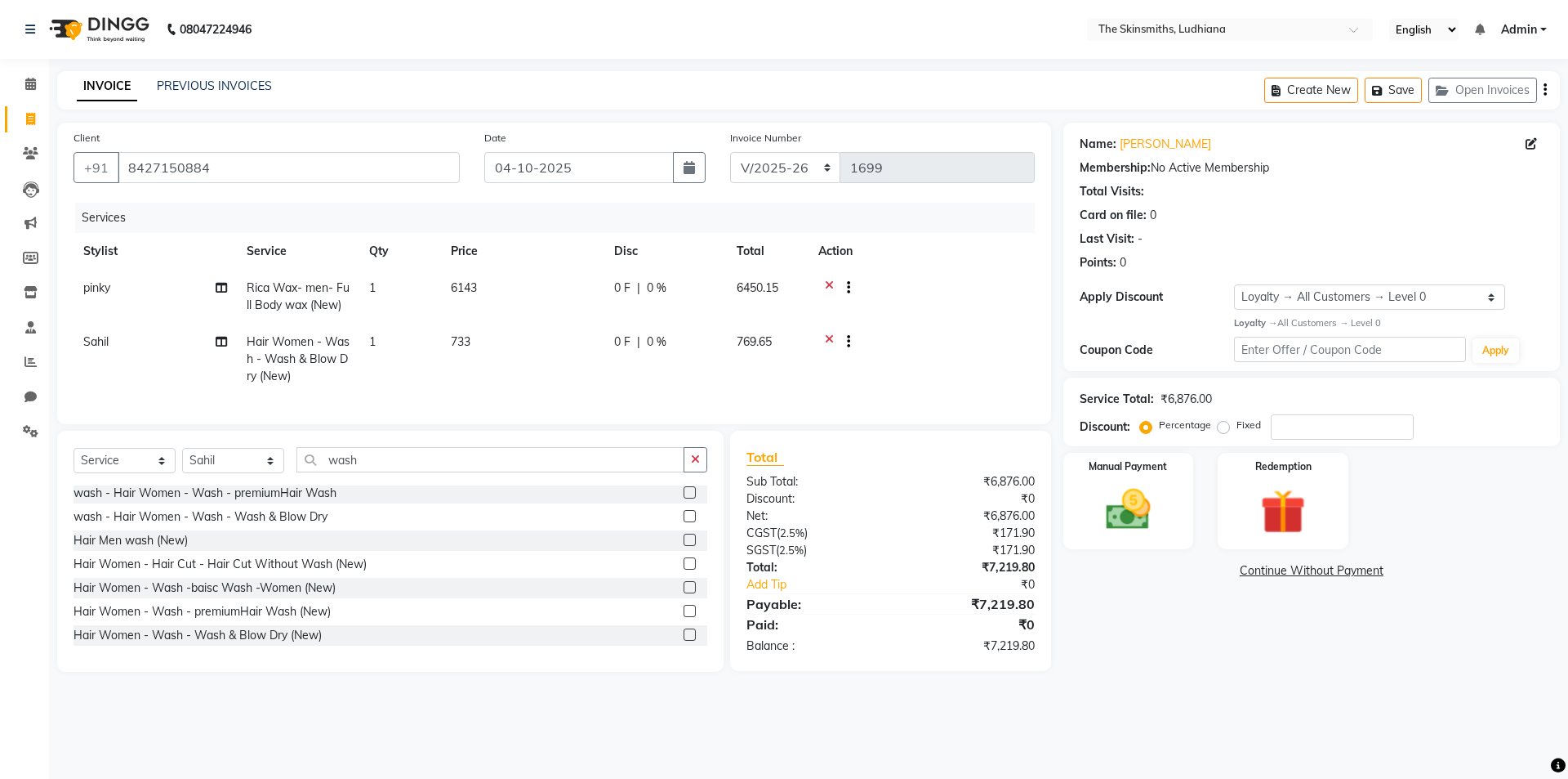
click at [829, 285] on icon at bounding box center [829, 289] width 9 height 20
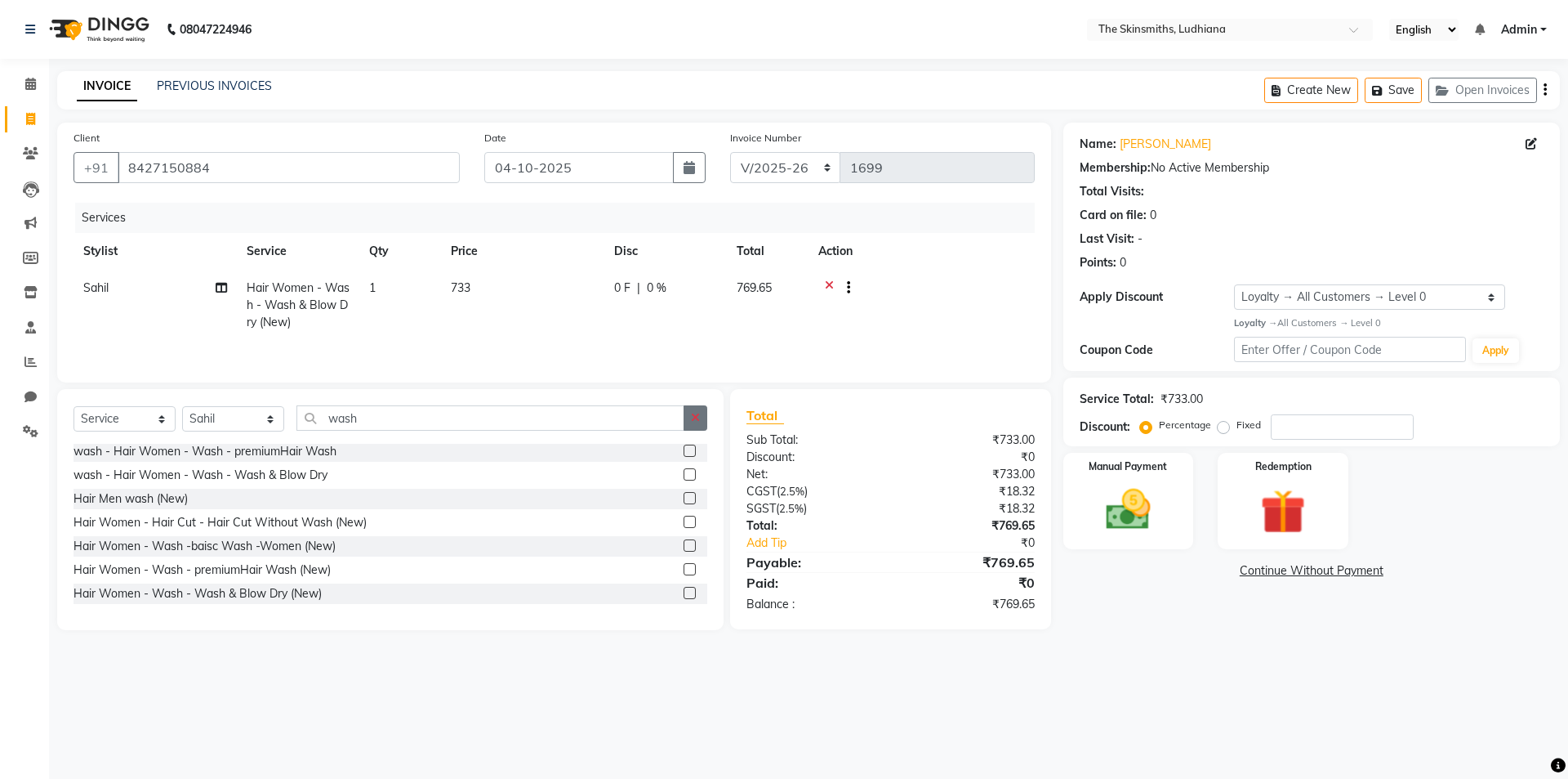
click at [684, 429] on button "button" at bounding box center [695, 418] width 24 height 25
click at [252, 423] on select "Select Stylist Admin [PERSON_NAME] [PERSON_NAME] [PERSON_NAME] [PERSON_NAME] [P…" at bounding box center [233, 419] width 102 height 25
select select "80364"
click at [182, 406] on select "Select Stylist Admin [PERSON_NAME] [PERSON_NAME] [PERSON_NAME] [PERSON_NAME] [P…" at bounding box center [233, 419] width 102 height 25
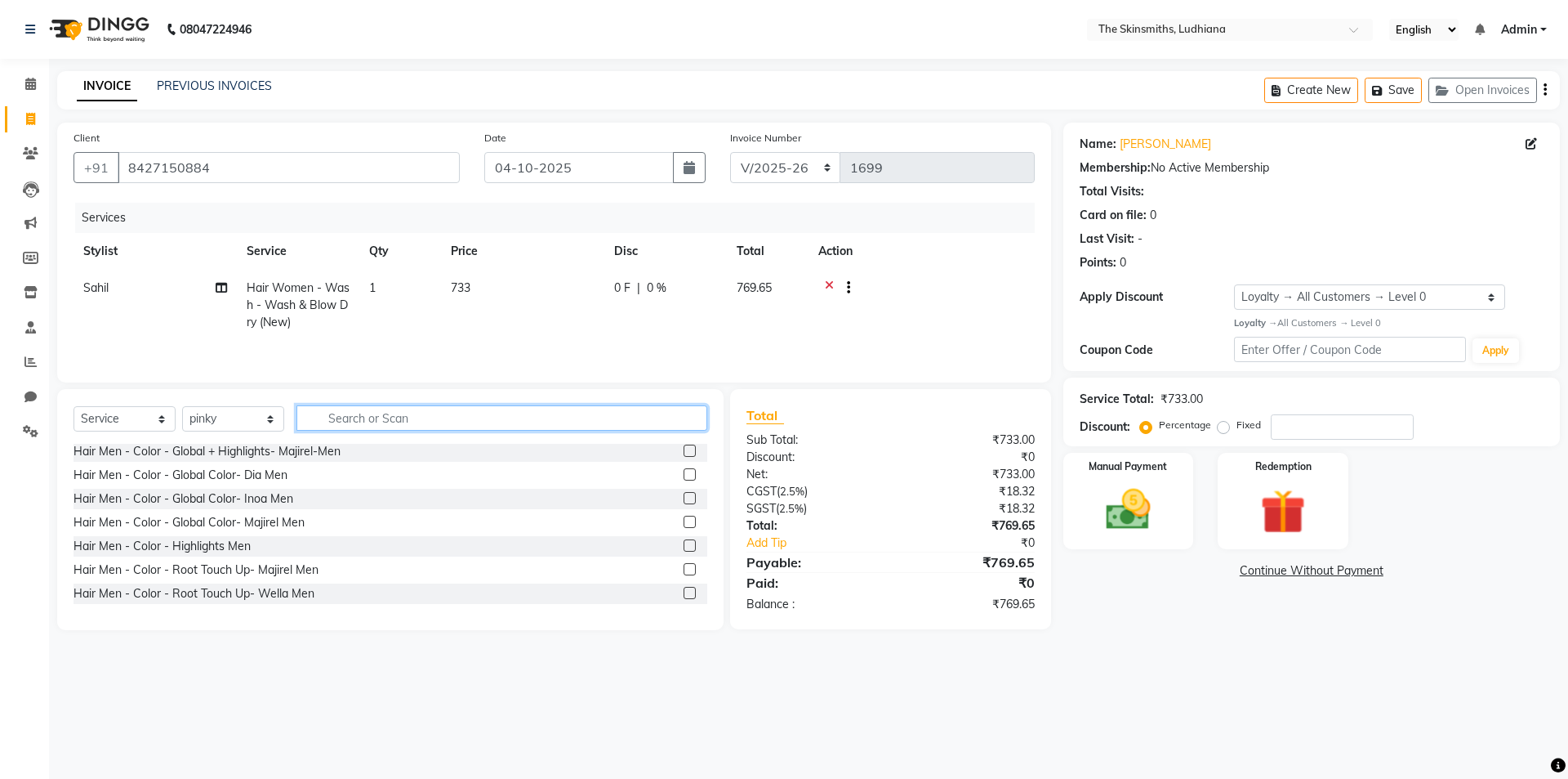
click at [556, 419] on input "text" at bounding box center [501, 418] width 411 height 25
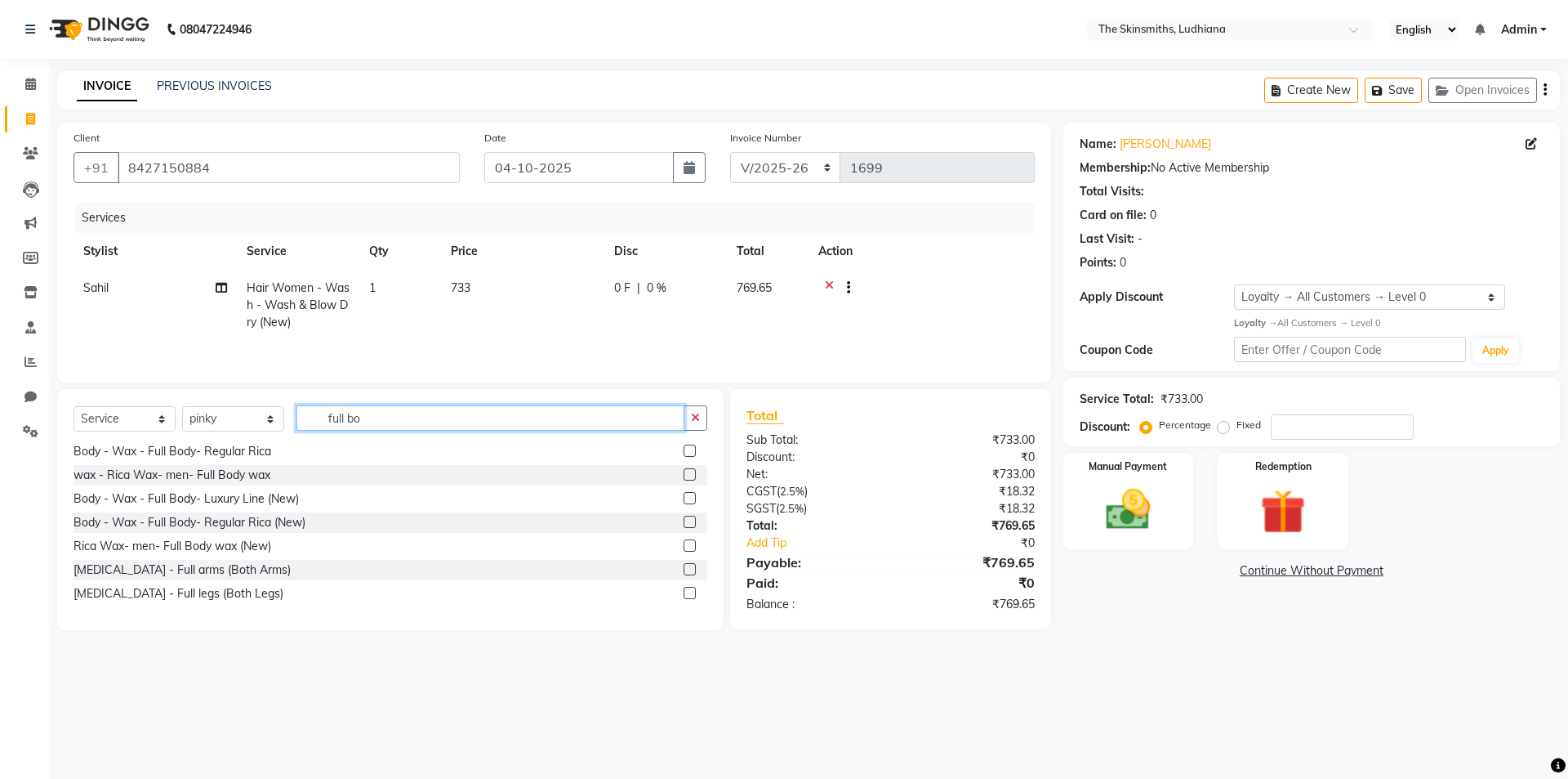
scroll to position [0, 0]
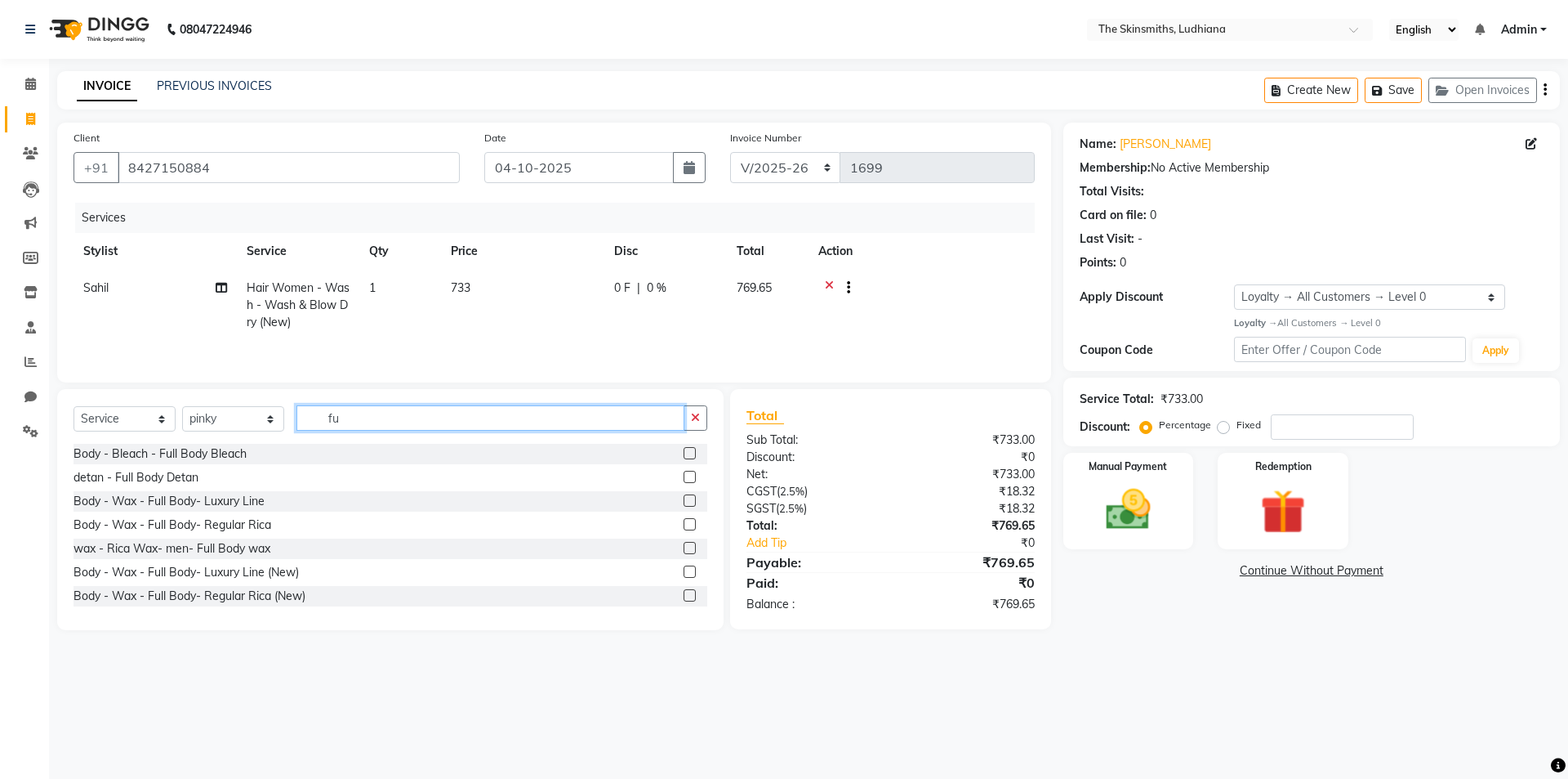
type input "f"
type input "wax"
click at [684, 489] on label at bounding box center [690, 489] width 12 height 12
click at [684, 489] on input "checkbox" at bounding box center [689, 490] width 11 height 11
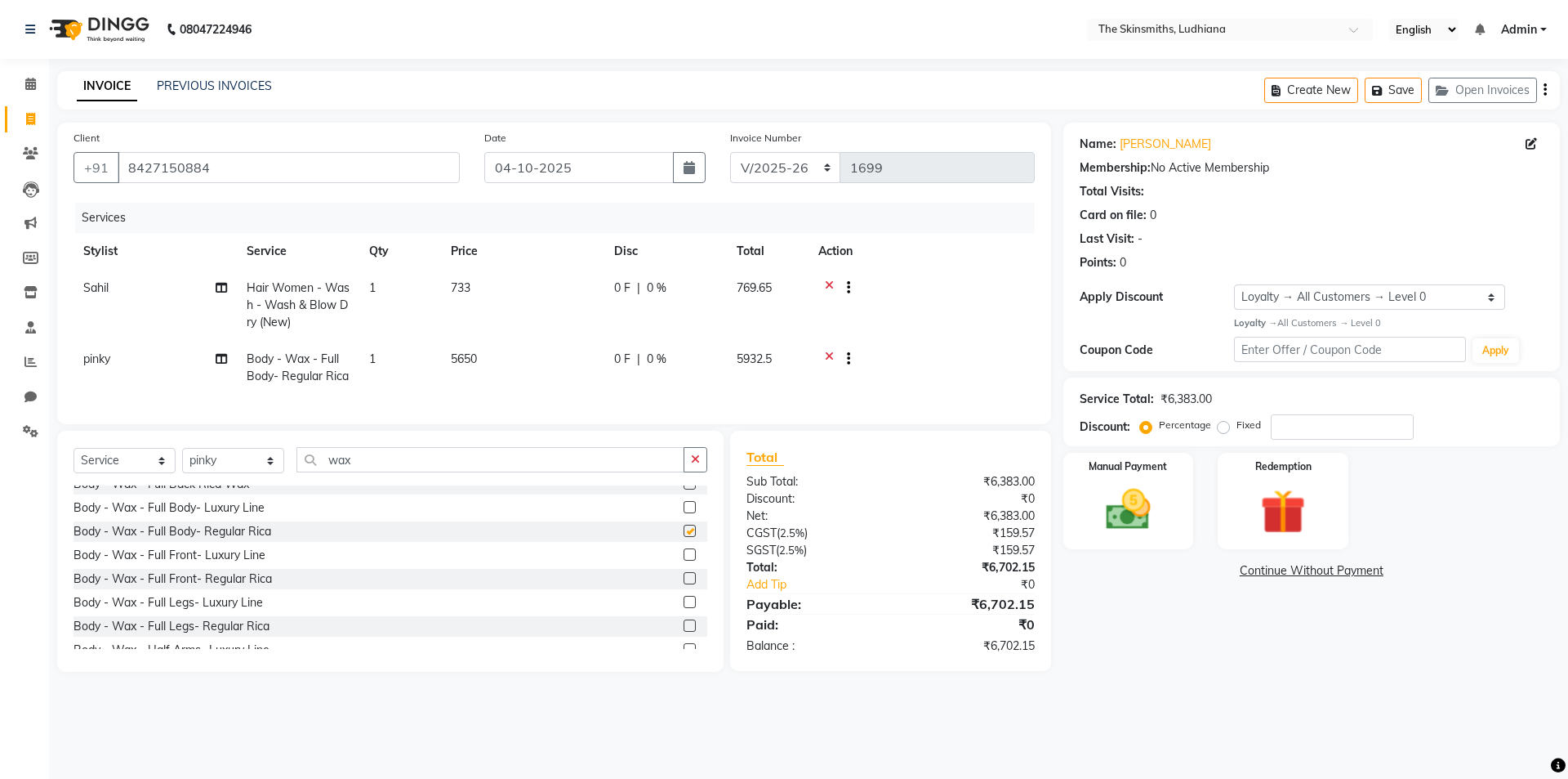
checkbox input "false"
click at [829, 355] on icon at bounding box center [829, 360] width 9 height 20
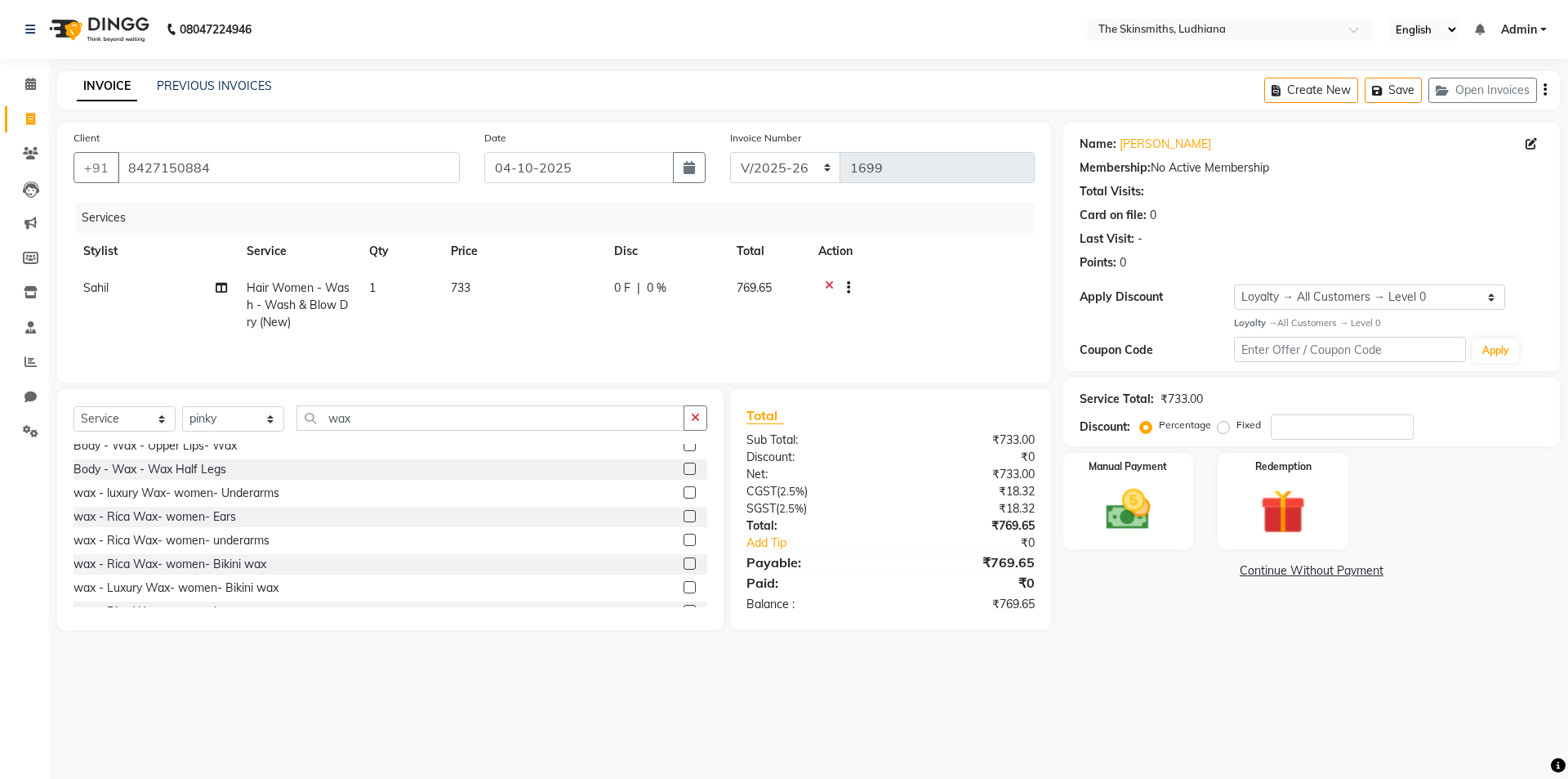
scroll to position [684, 0]
click at [695, 417] on icon "button" at bounding box center [694, 418] width 9 height 11
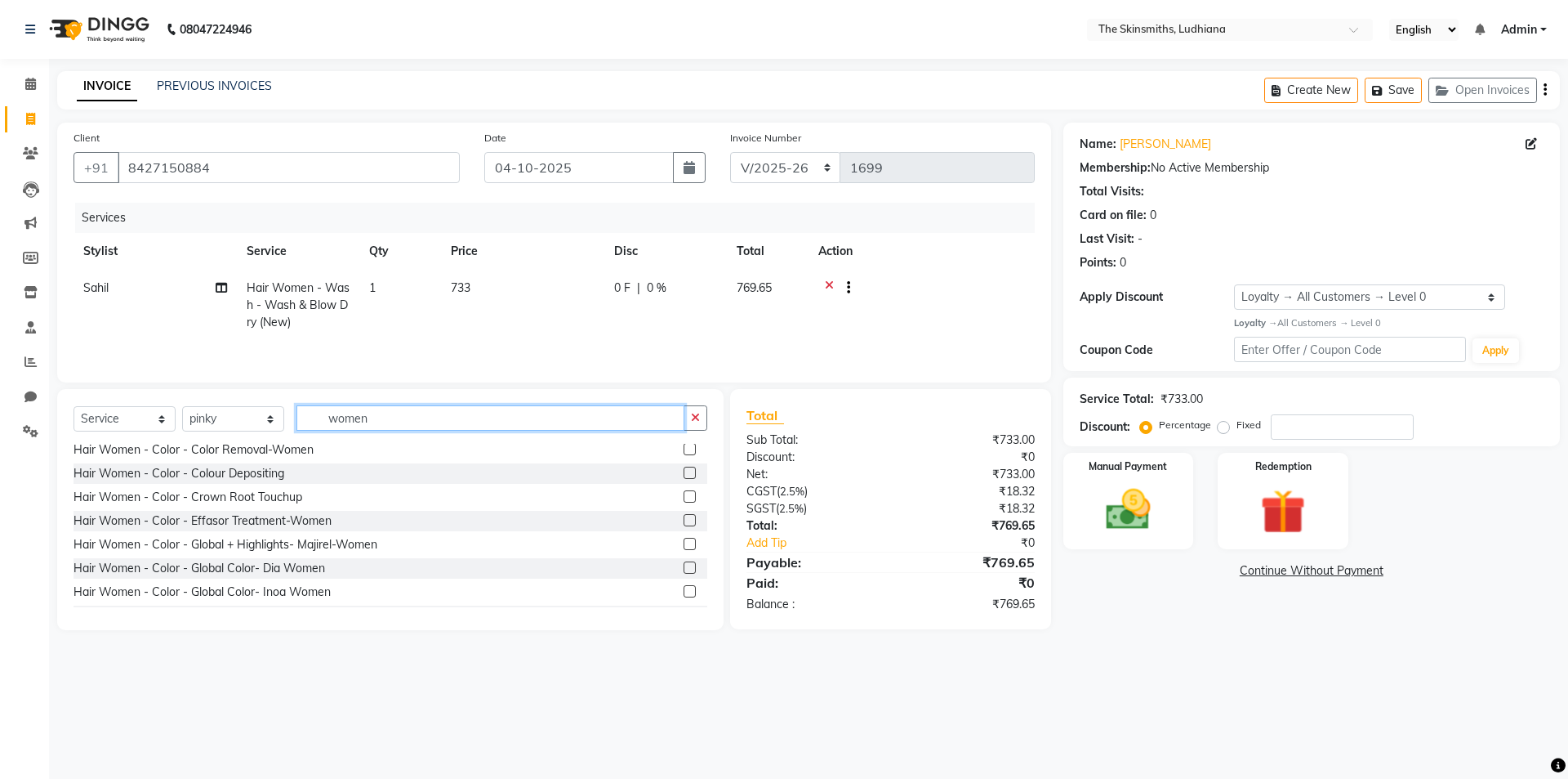
scroll to position [0, 0]
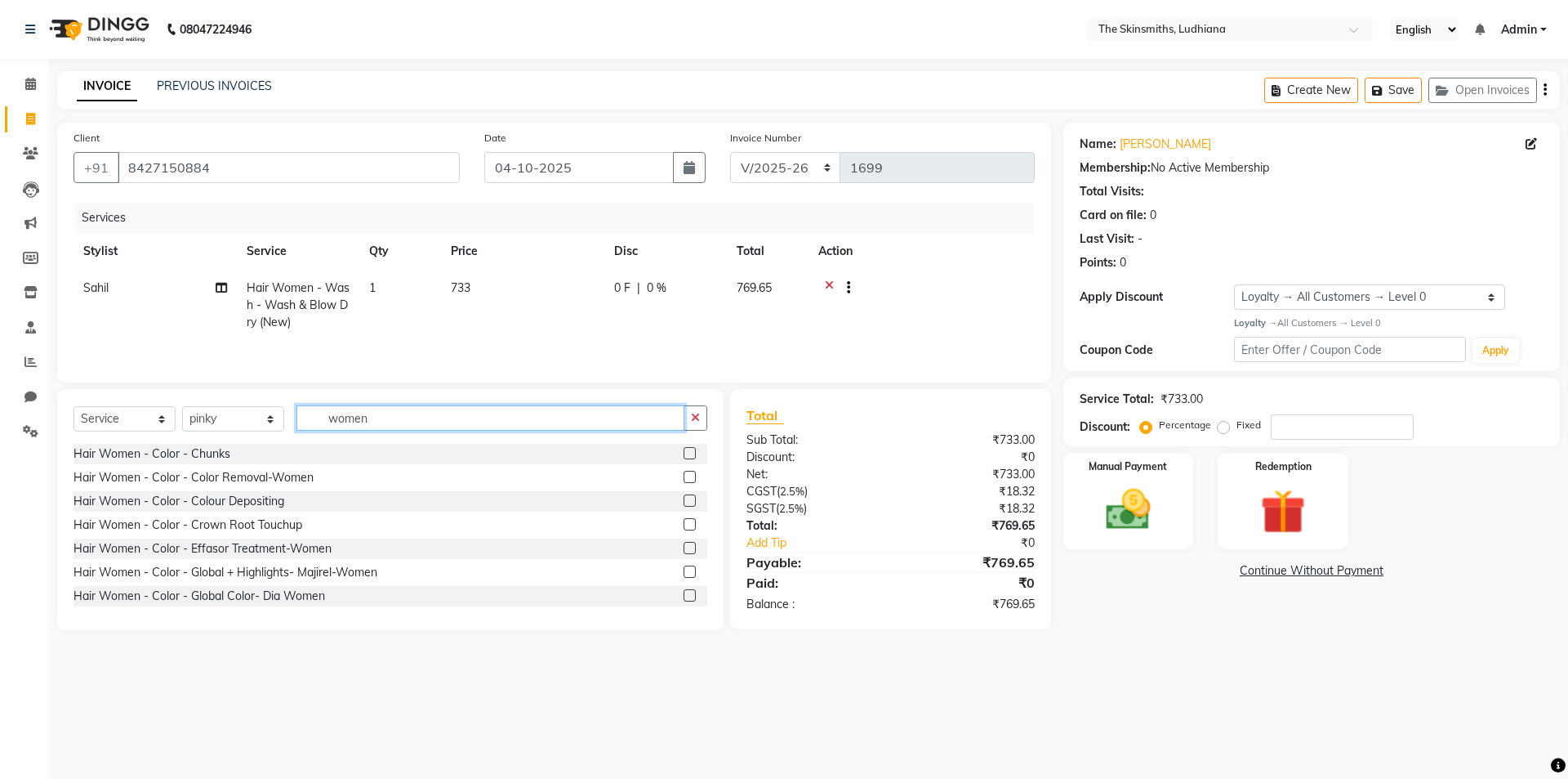
type input "women"
click at [693, 419] on icon "button" at bounding box center [694, 418] width 9 height 11
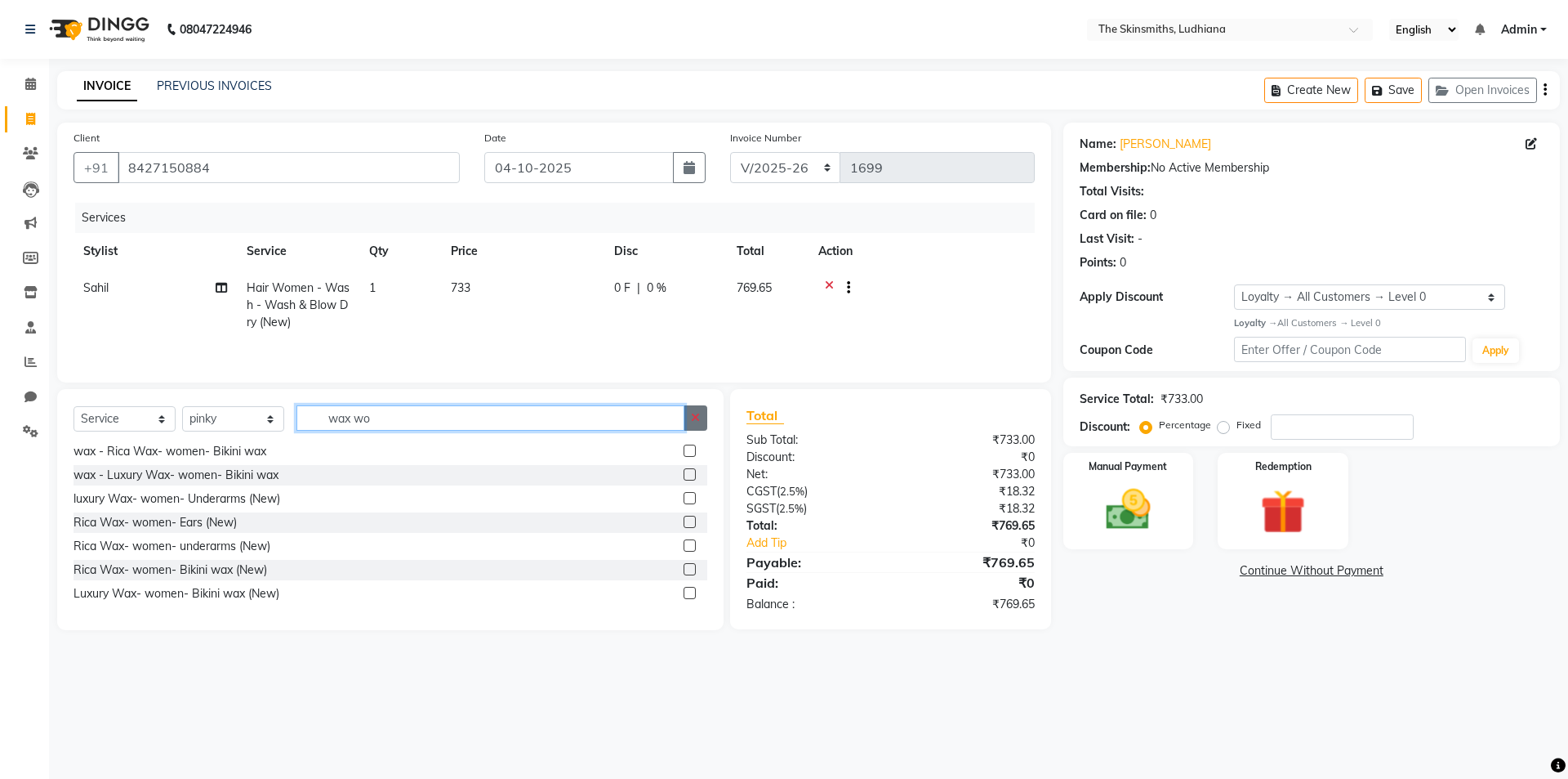
type input "wax wo"
click at [696, 417] on icon "button" at bounding box center [694, 418] width 9 height 11
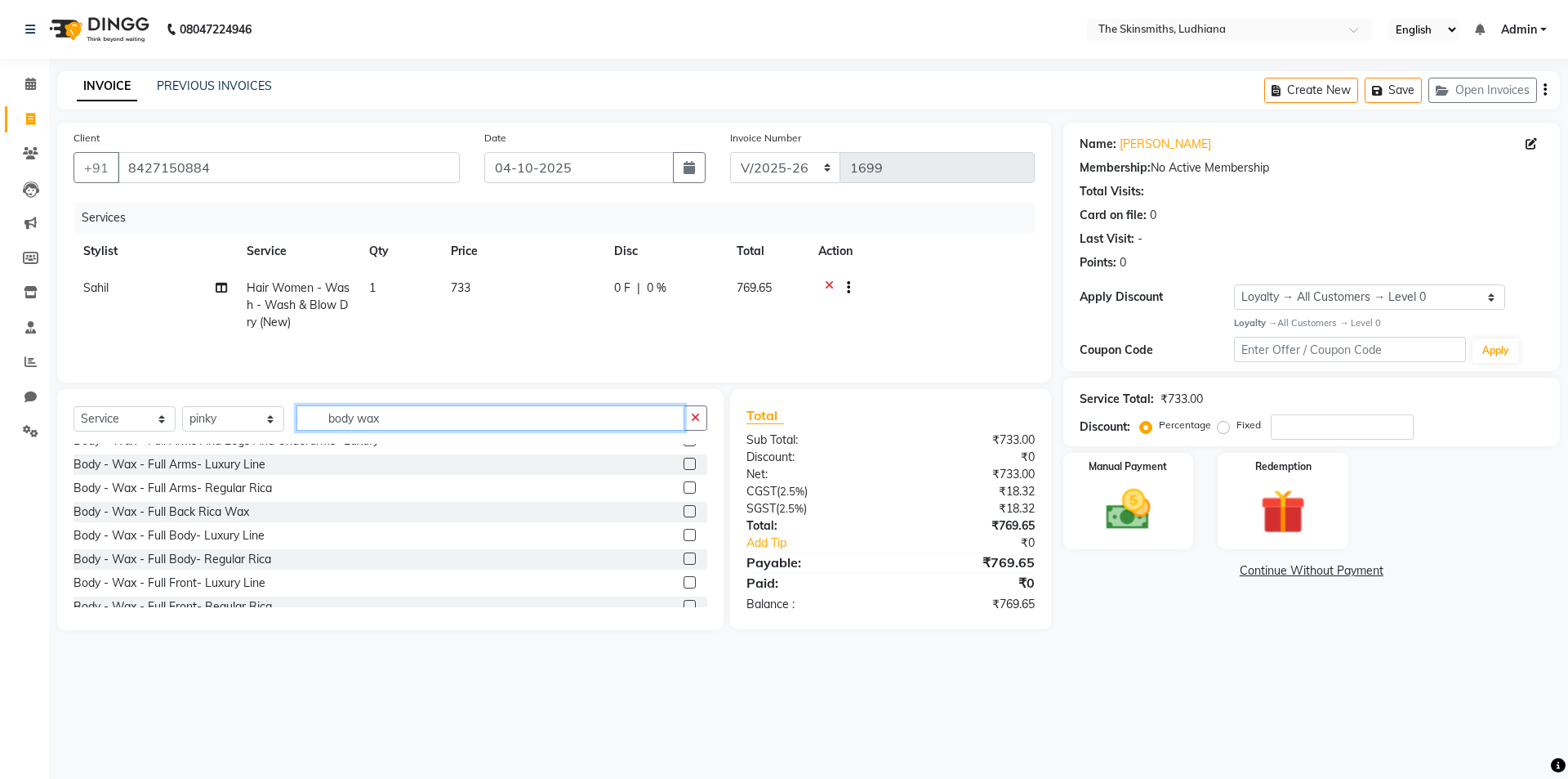
scroll to position [150, 0]
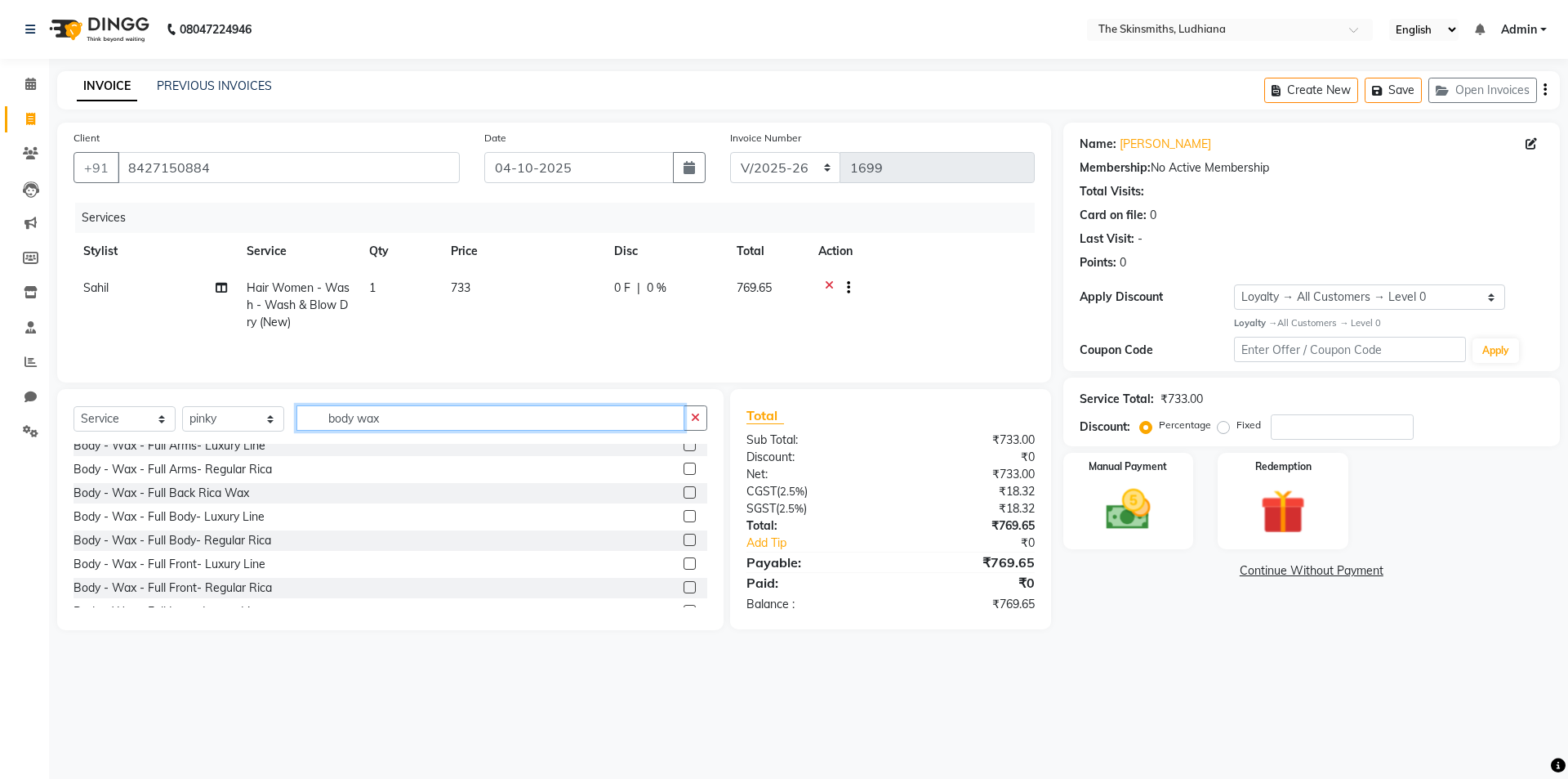
type input "body wax"
click at [684, 540] on label at bounding box center [690, 539] width 12 height 12
click at [684, 540] on input "checkbox" at bounding box center [689, 539] width 11 height 11
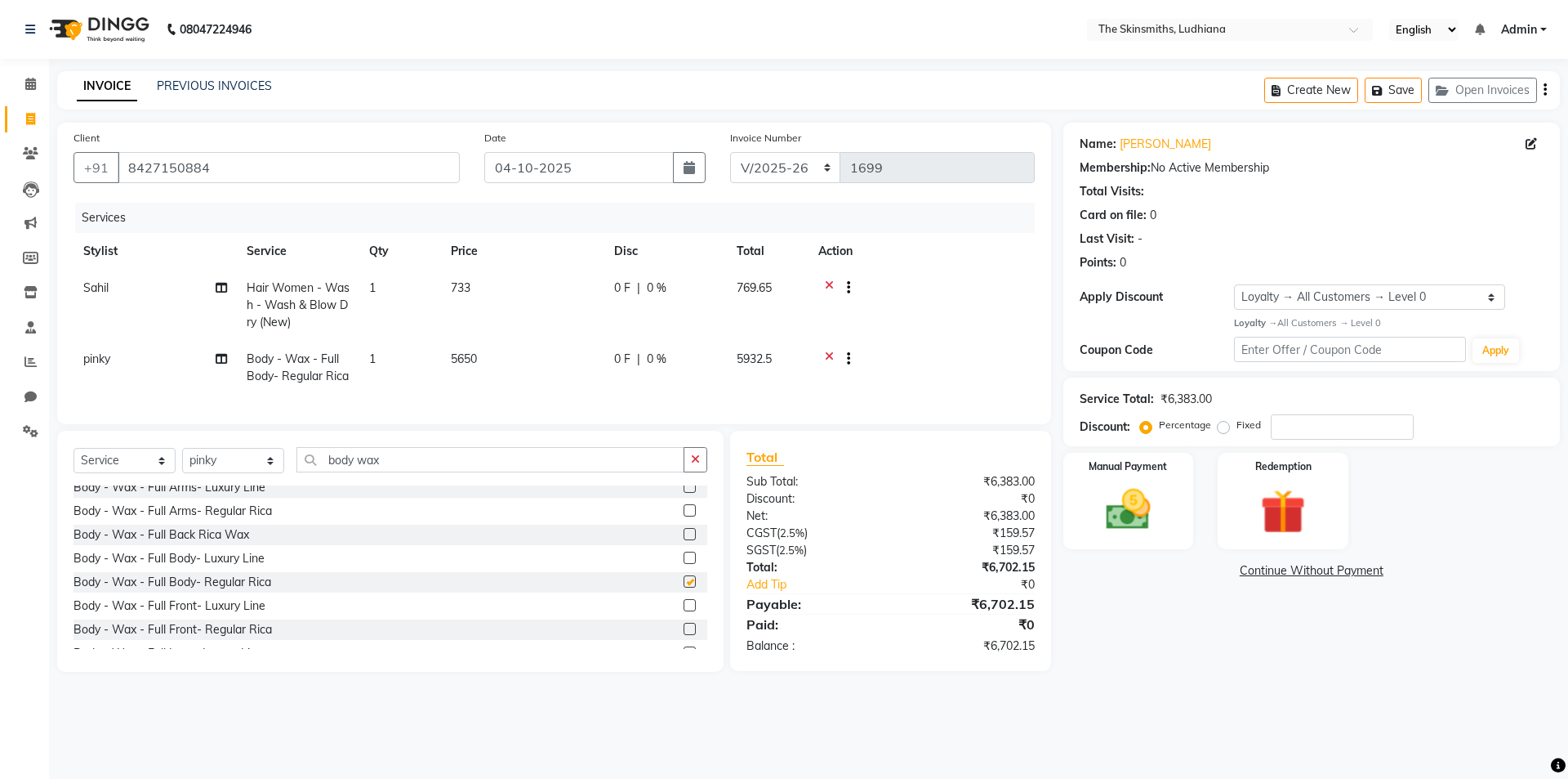
checkbox input "false"
click at [829, 291] on icon at bounding box center [829, 289] width 9 height 20
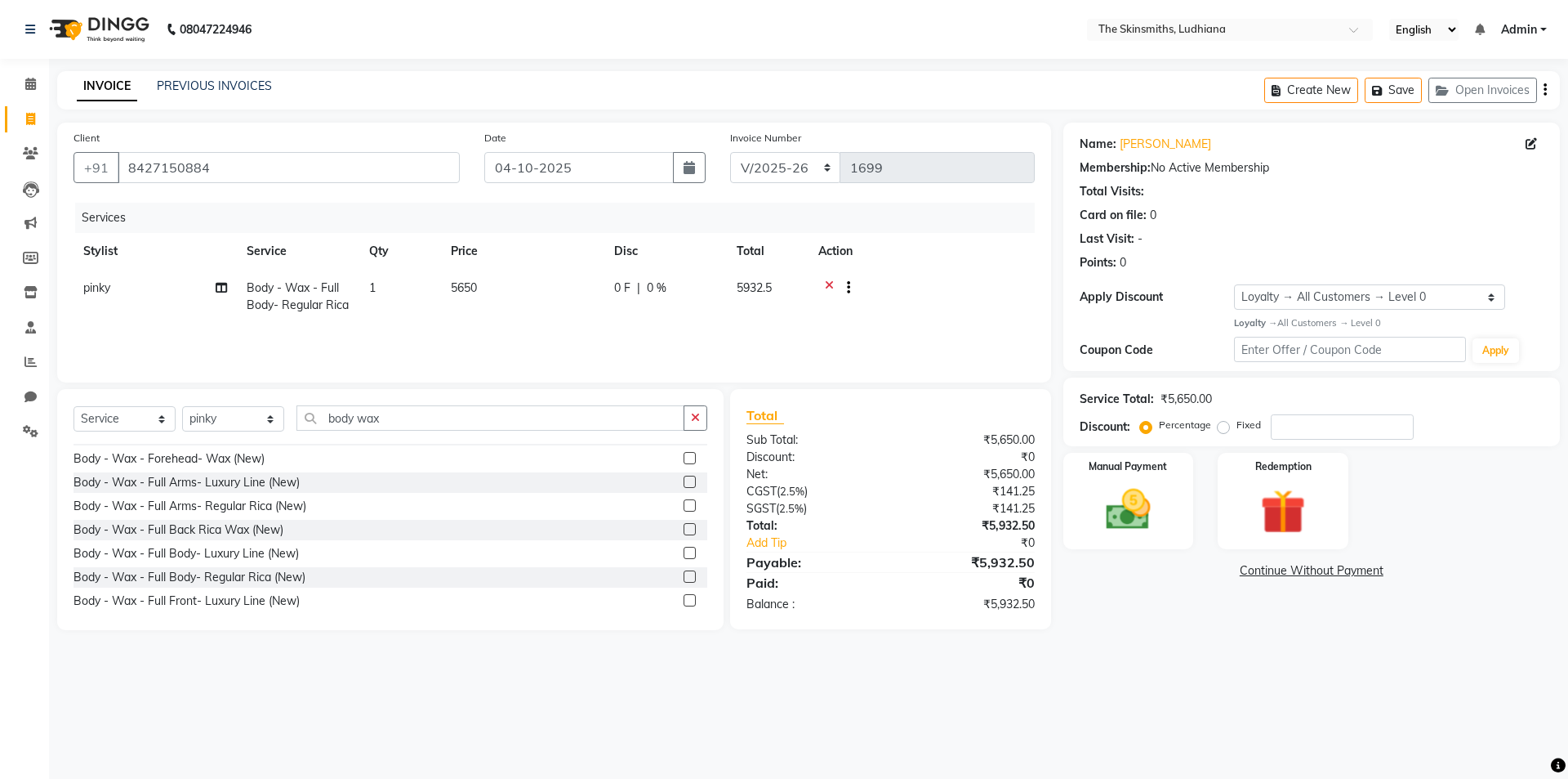
scroll to position [836, 0]
click at [684, 564] on label at bounding box center [690, 563] width 12 height 12
click at [684, 564] on input "checkbox" at bounding box center [689, 564] width 11 height 11
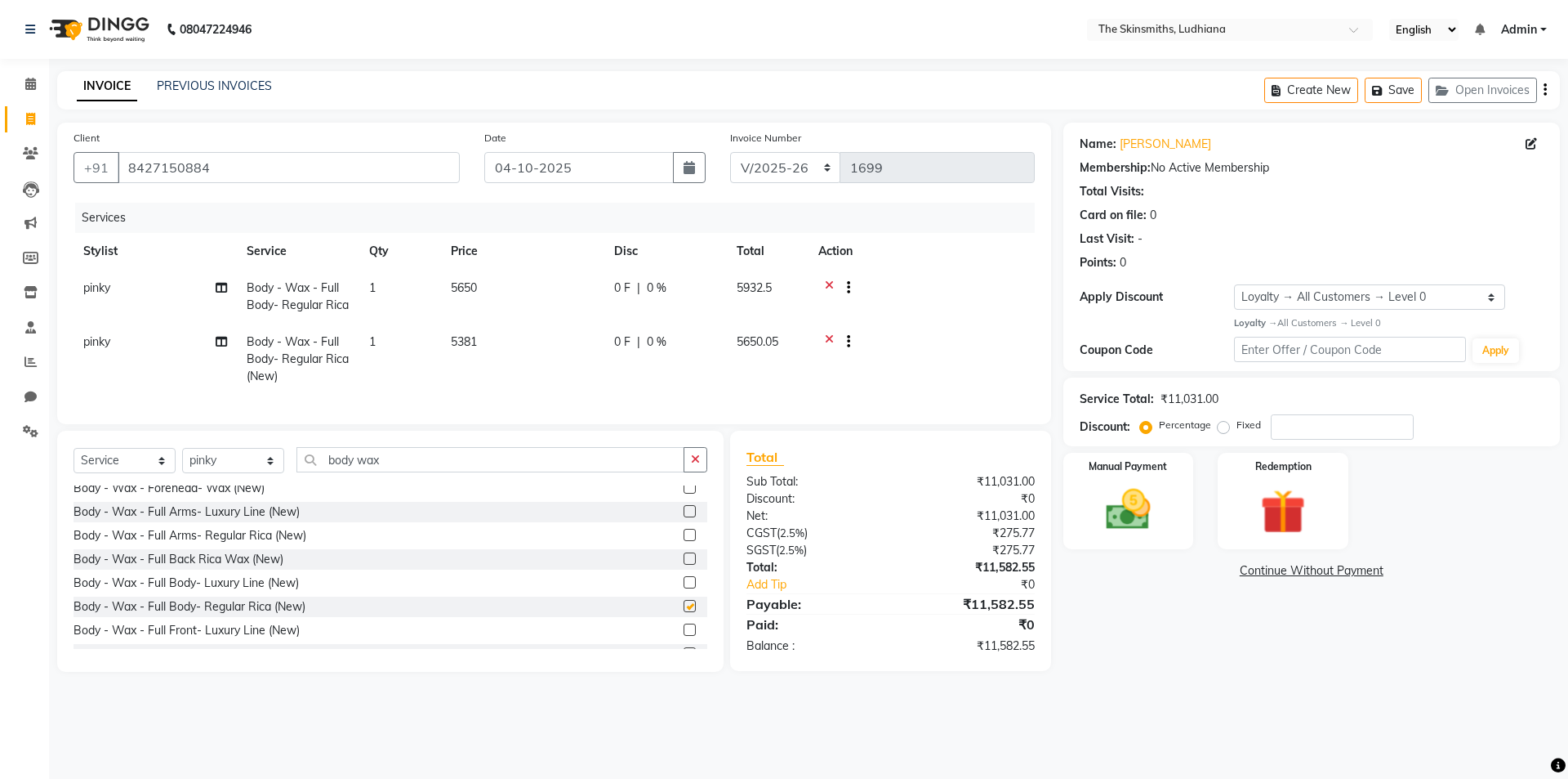
checkbox input "false"
click at [695, 465] on icon "button" at bounding box center [694, 459] width 9 height 11
click at [829, 285] on icon at bounding box center [829, 289] width 9 height 20
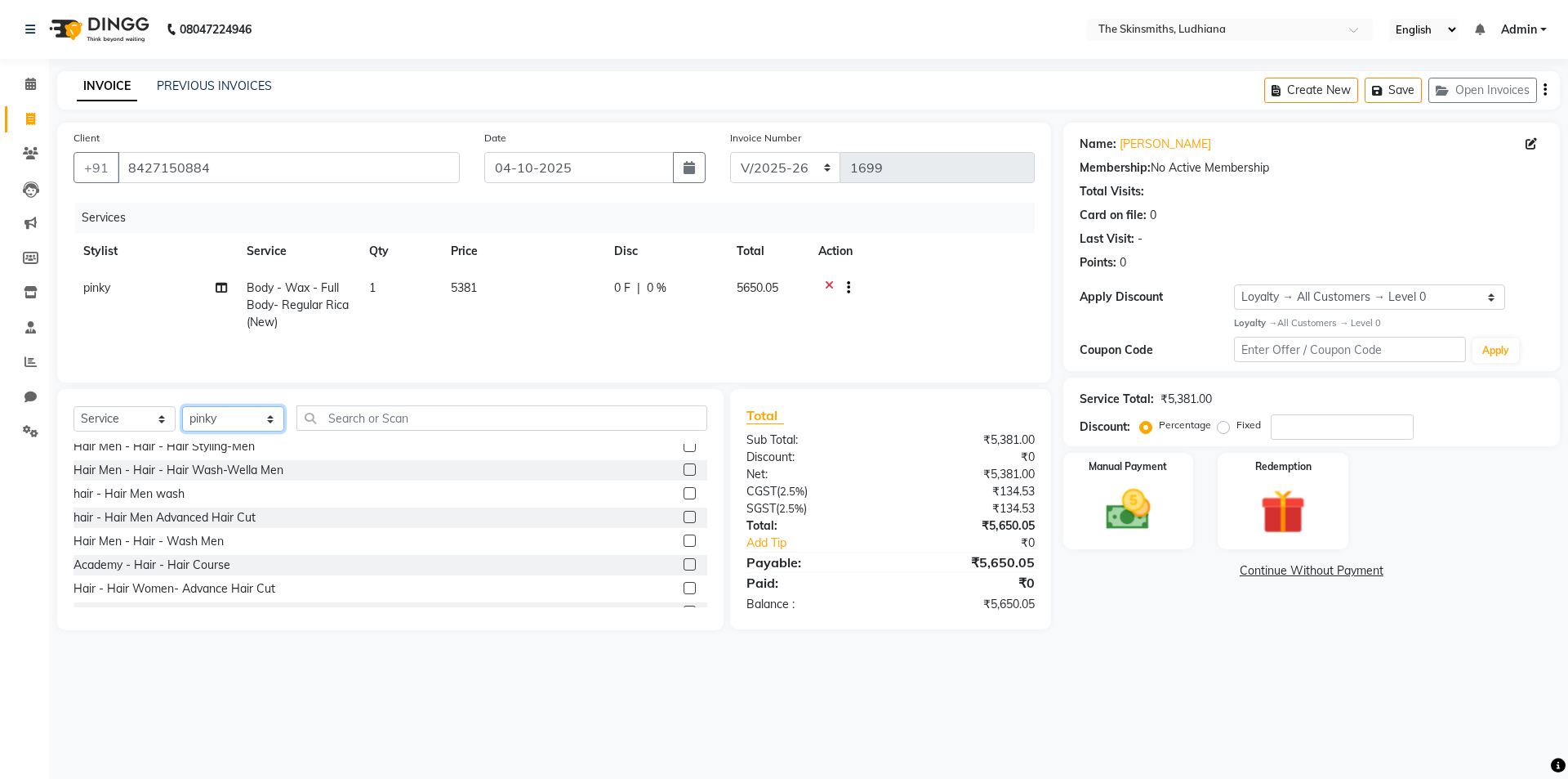
click at [237, 418] on select "Select Stylist Admin [PERSON_NAME] [PERSON_NAME] [PERSON_NAME] [PERSON_NAME] [P…" at bounding box center [233, 419] width 102 height 25
select select "76546"
click at [182, 406] on select "Select Stylist Admin [PERSON_NAME] [PERSON_NAME] [PERSON_NAME] [PERSON_NAME] [P…" at bounding box center [233, 419] width 102 height 25
click at [638, 420] on input "text" at bounding box center [501, 418] width 411 height 25
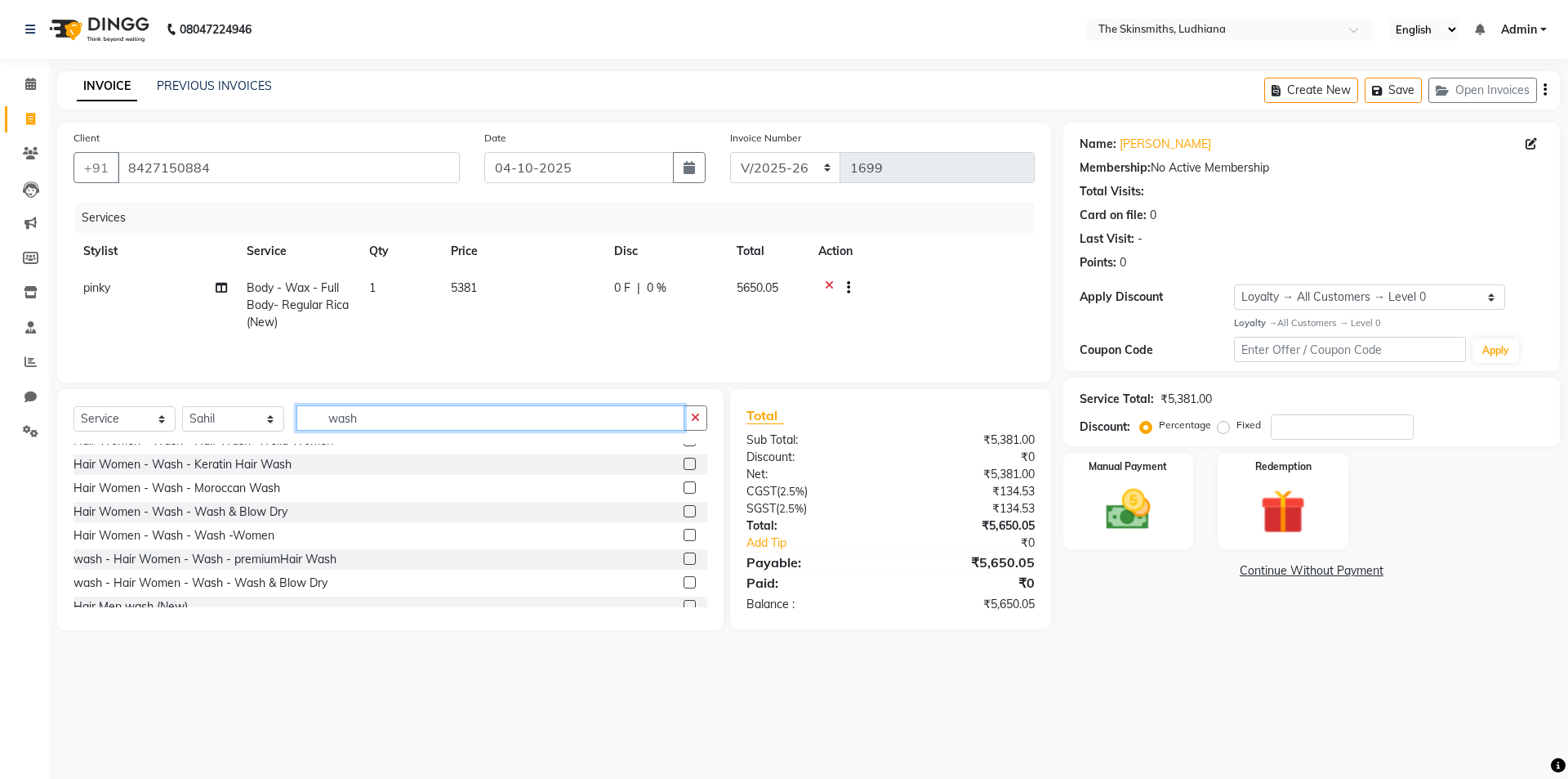
scroll to position [240, 0]
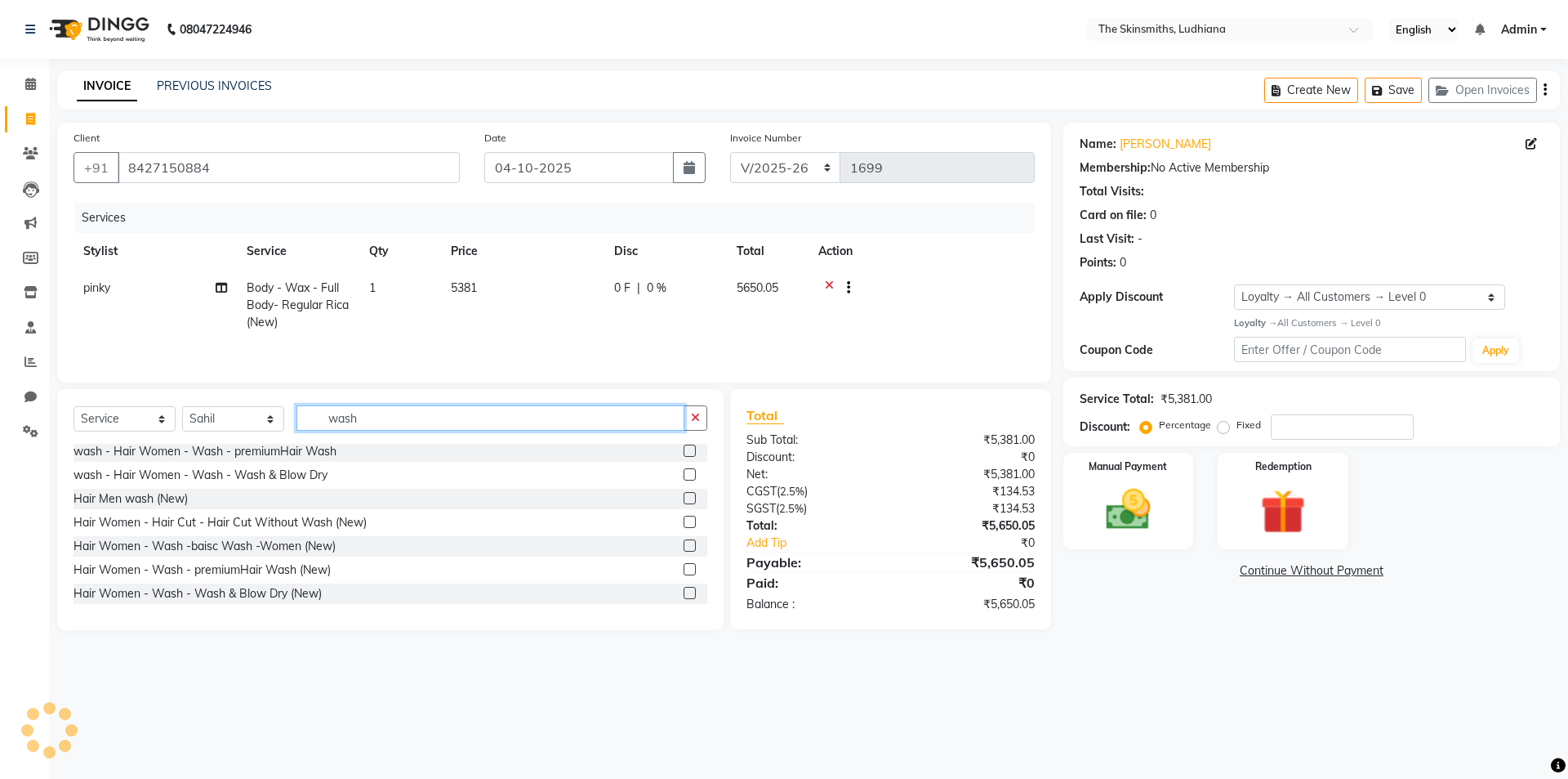
type input "wash"
click at [684, 596] on label at bounding box center [690, 592] width 12 height 12
click at [684, 596] on input "checkbox" at bounding box center [689, 593] width 11 height 11
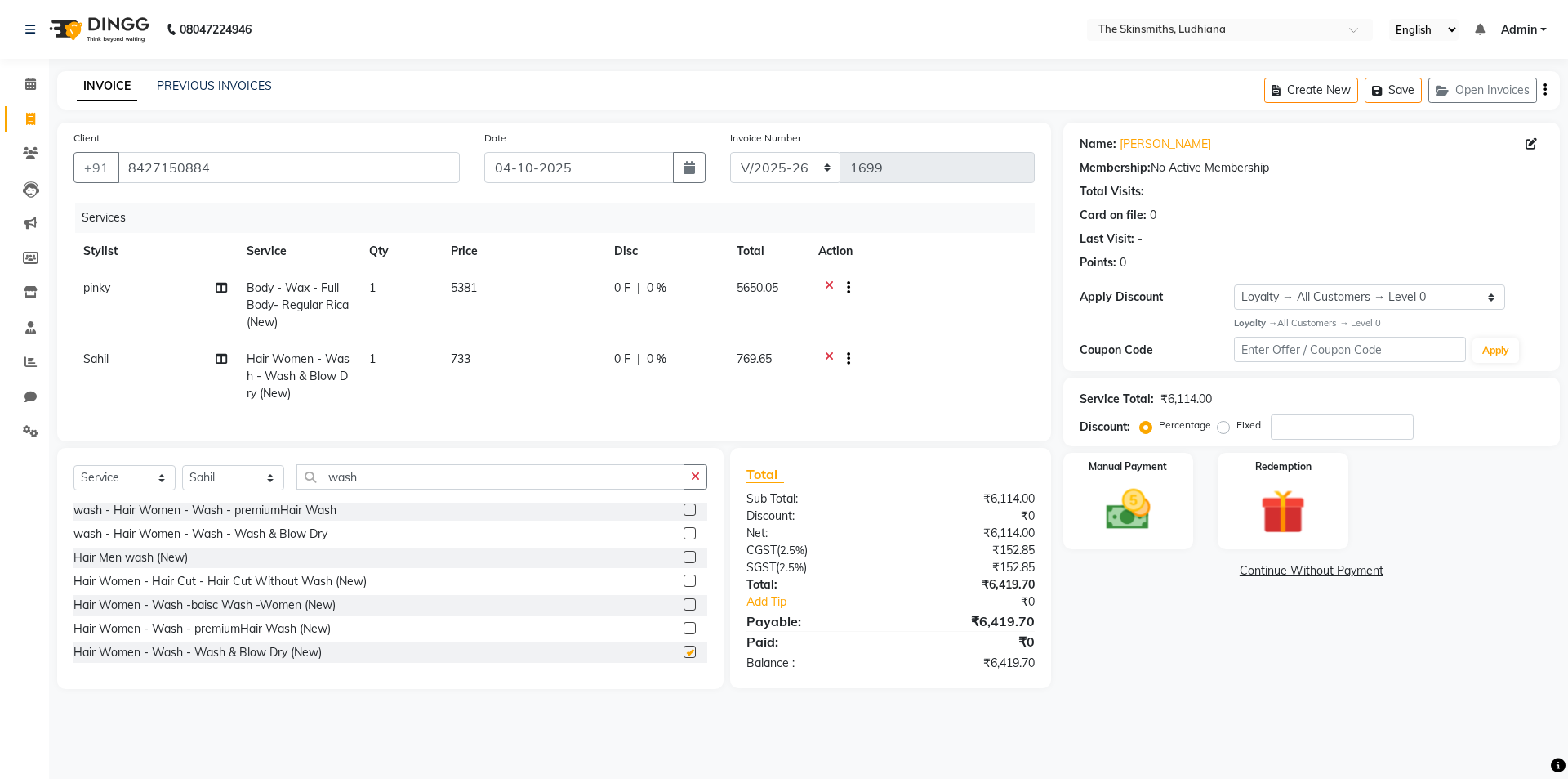
checkbox input "false"
click at [1396, 92] on button "Save" at bounding box center [1394, 90] width 57 height 25
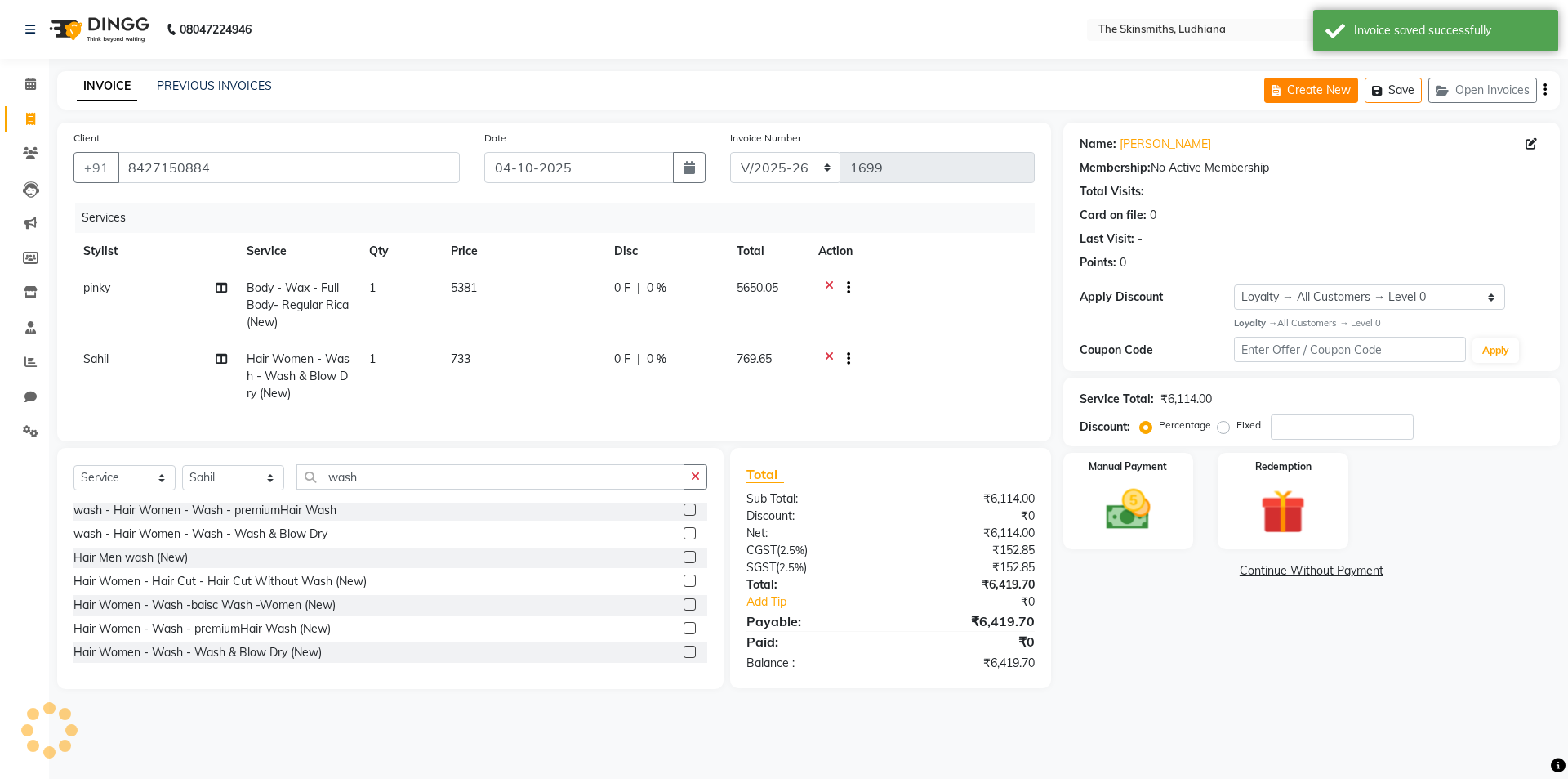
click at [1324, 88] on button "Create New" at bounding box center [1311, 90] width 94 height 25
select select "service"
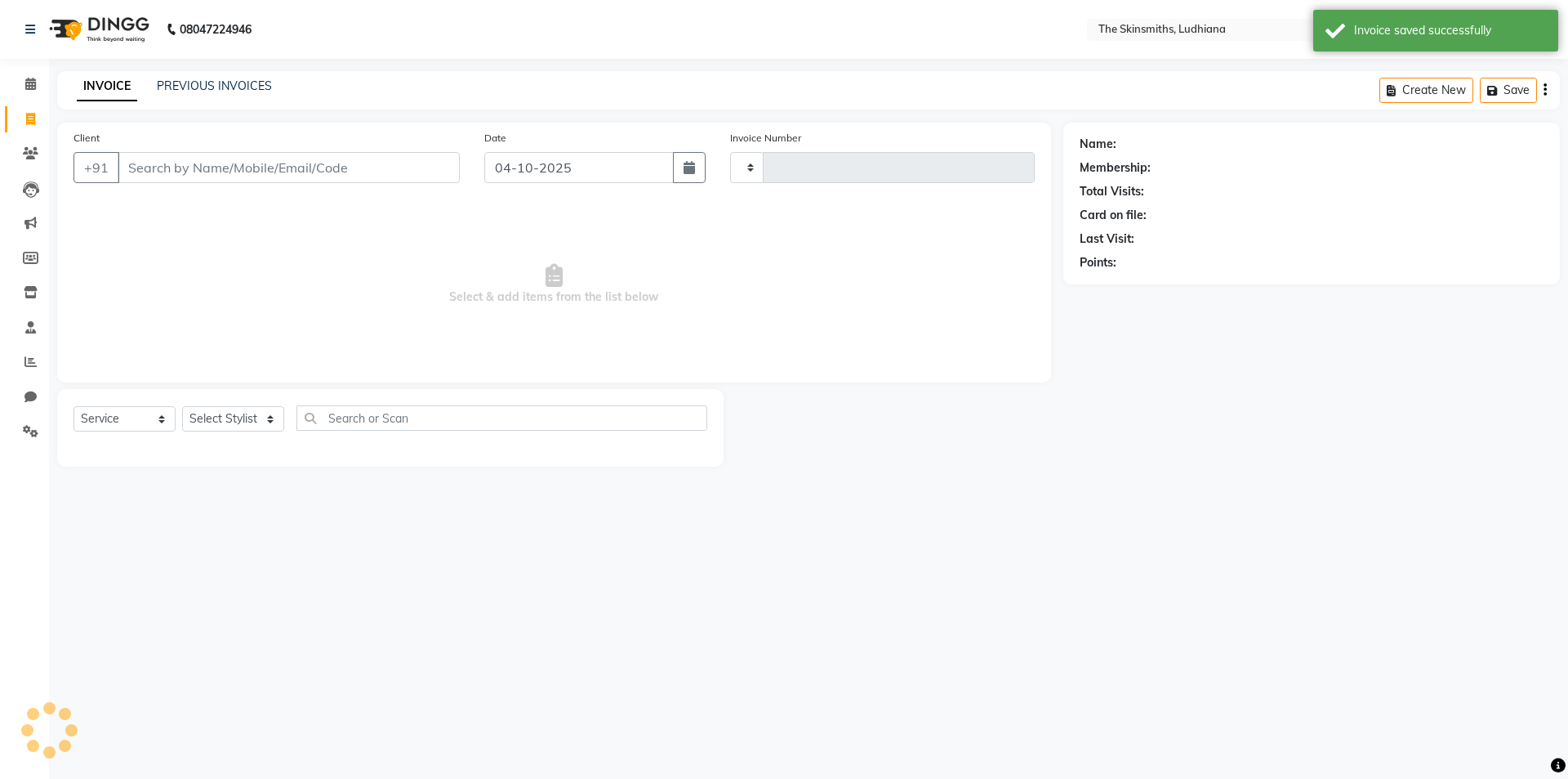
type input "1699"
select select "8115"
click at [258, 429] on select "Select Stylist" at bounding box center [233, 419] width 102 height 25
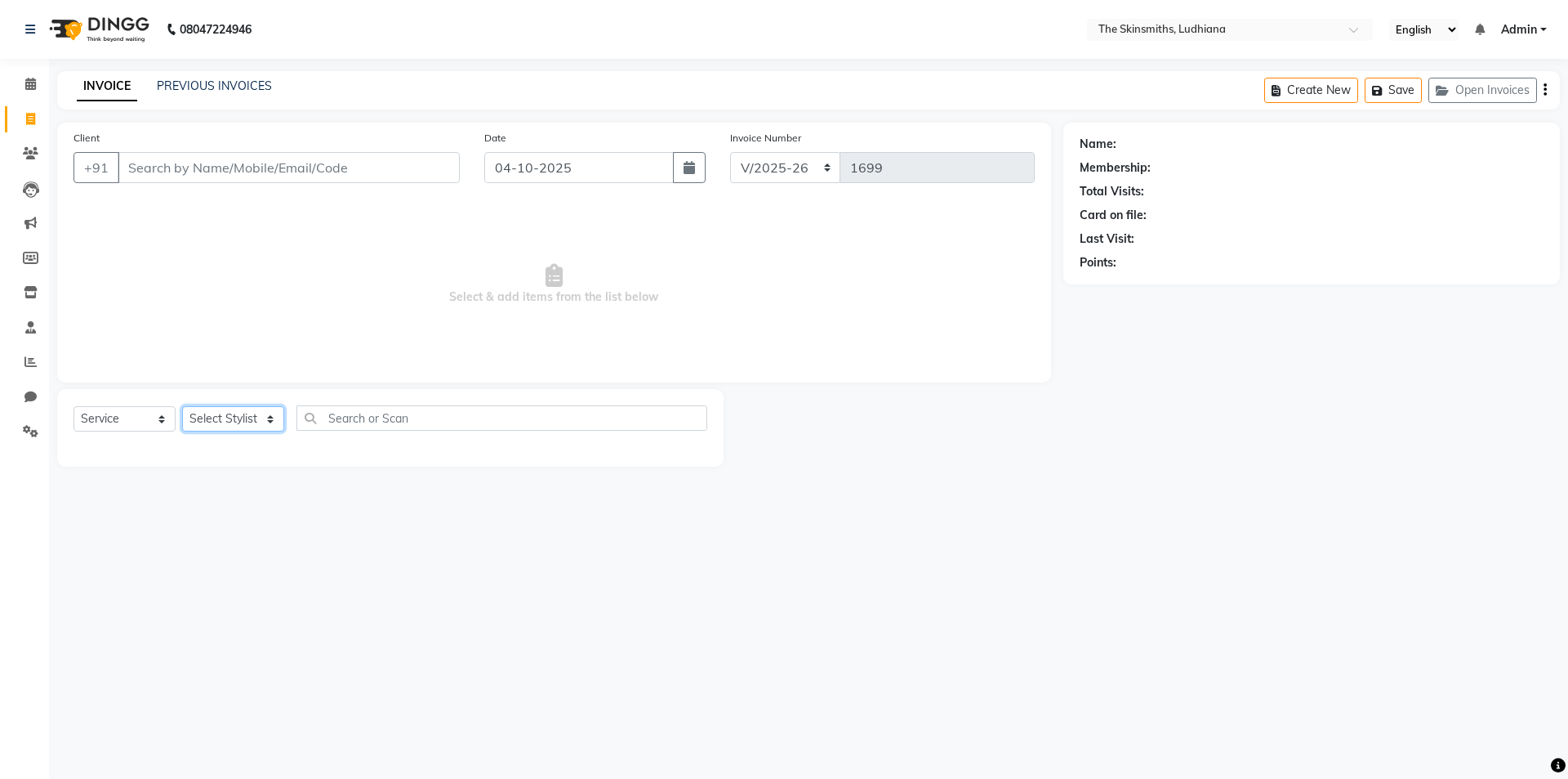
select select "79055"
click at [182, 406] on select "Select Stylist Admin [PERSON_NAME] [PERSON_NAME] [PERSON_NAME] [PERSON_NAME] [P…" at bounding box center [233, 419] width 102 height 25
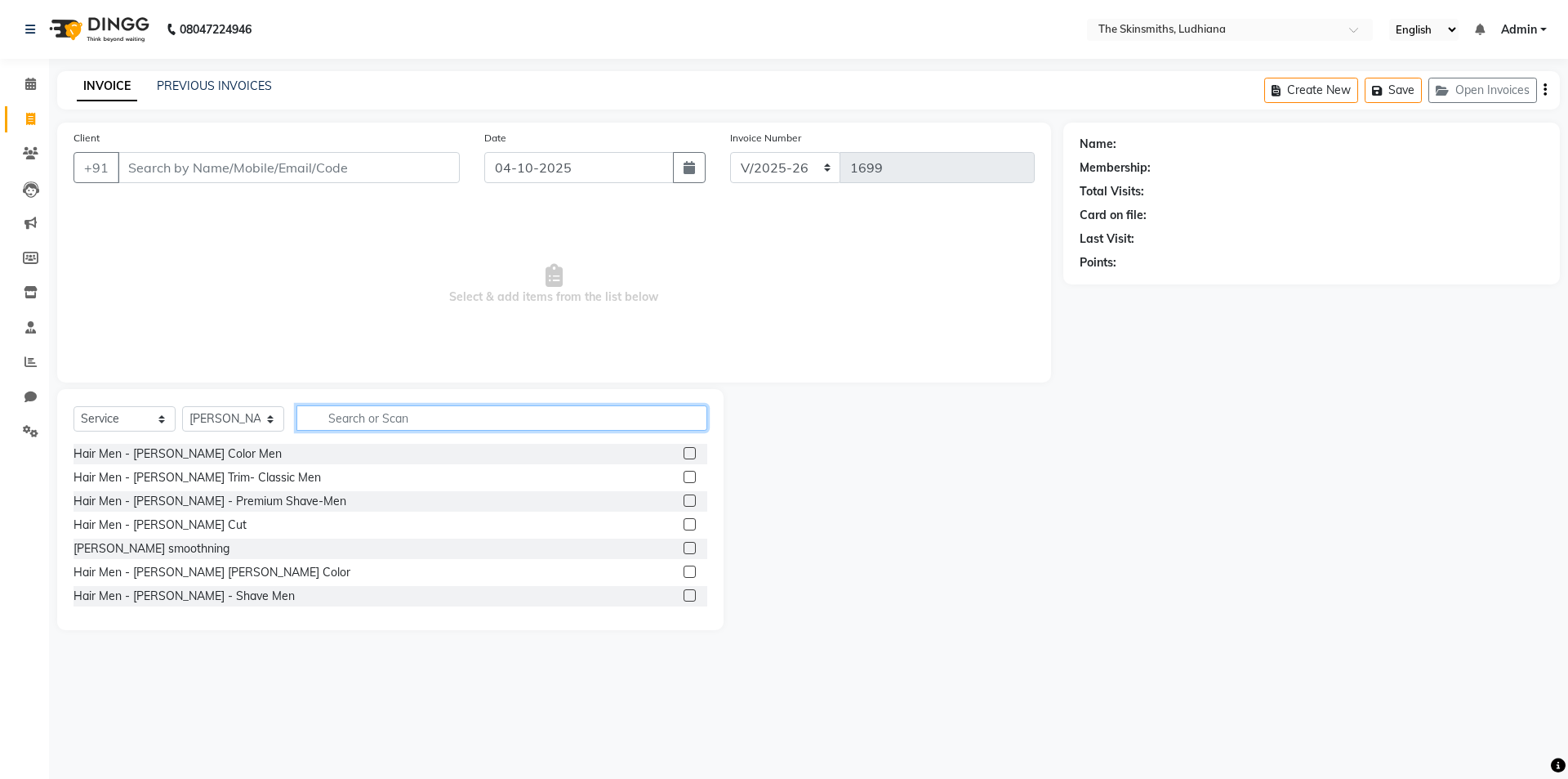
click at [557, 411] on input "text" at bounding box center [501, 418] width 411 height 25
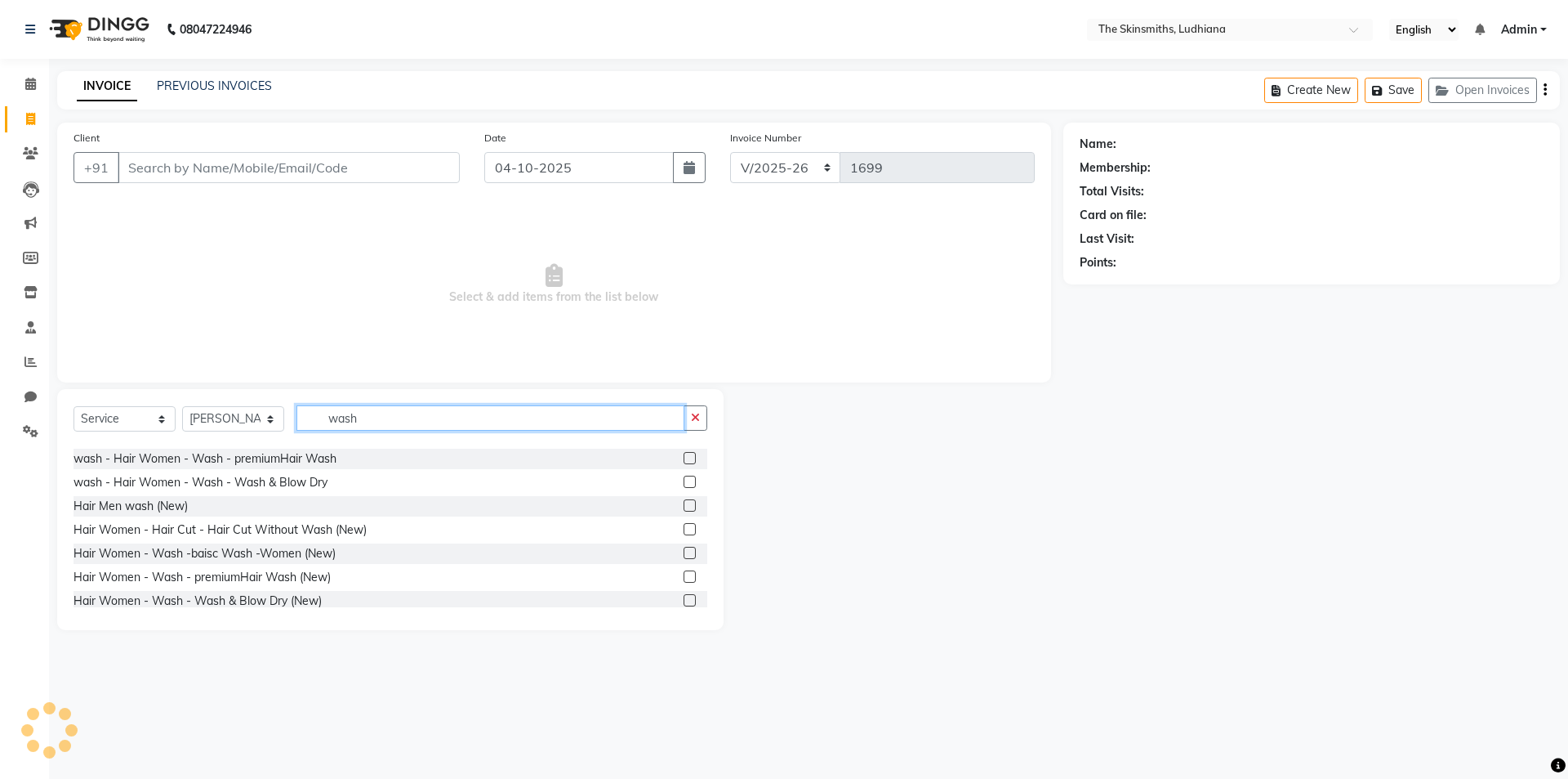
scroll to position [226, 0]
type input "wash"
click at [684, 561] on label at bounding box center [690, 558] width 12 height 12
click at [684, 561] on input "checkbox" at bounding box center [689, 559] width 11 height 11
checkbox input "true"
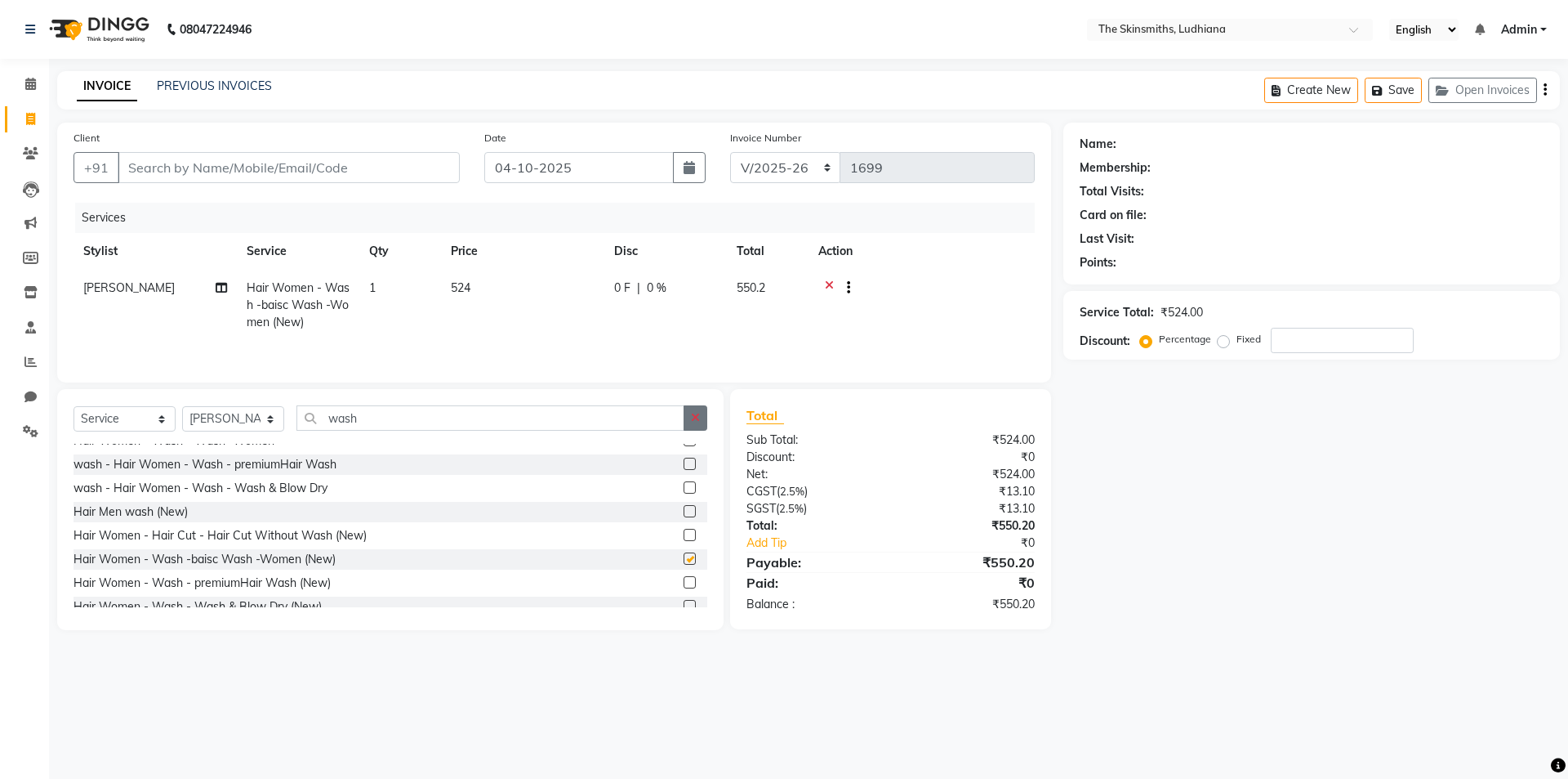
click at [695, 417] on icon "button" at bounding box center [694, 418] width 9 height 11
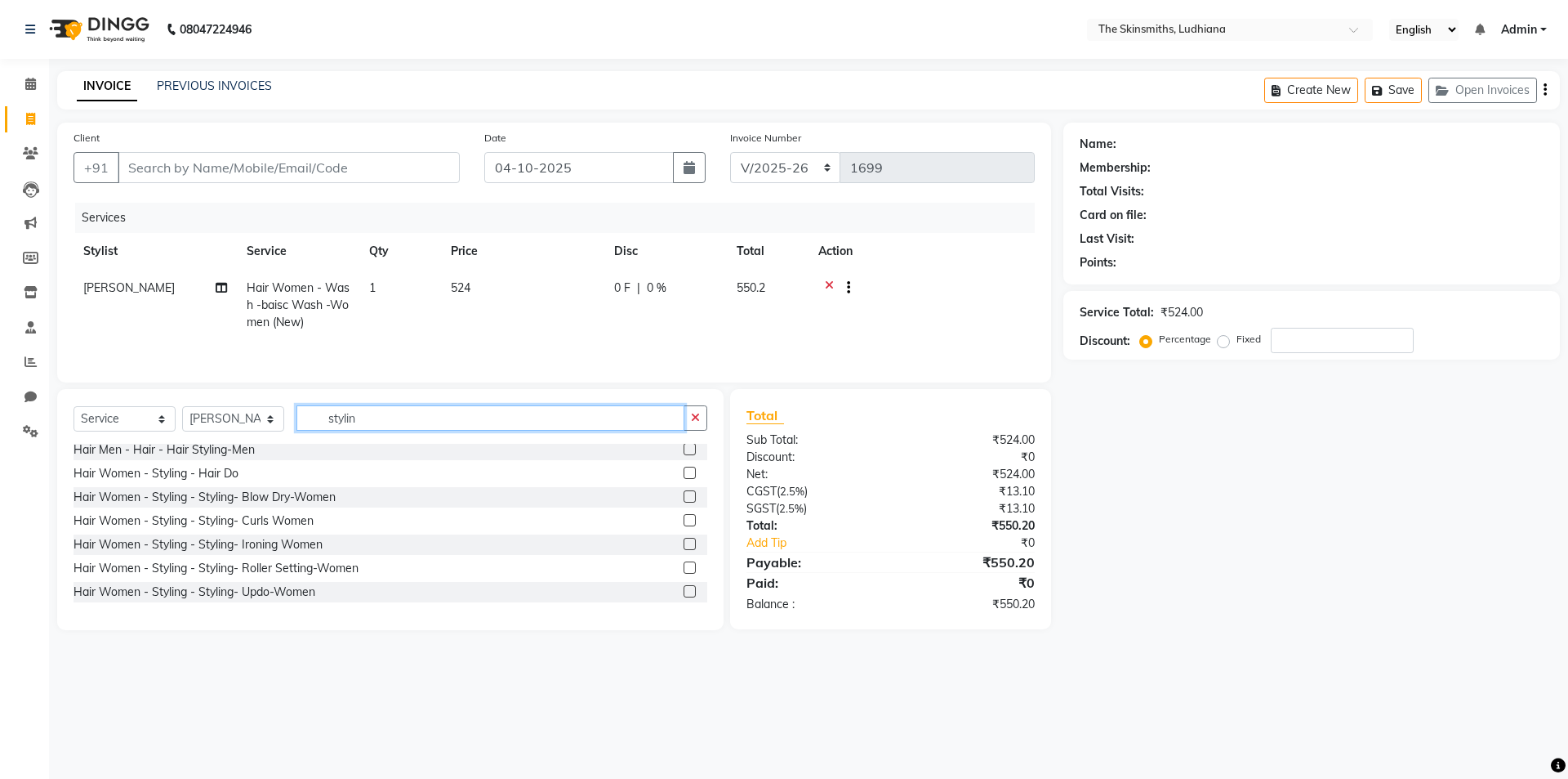
scroll to position [0, 0]
type input "s"
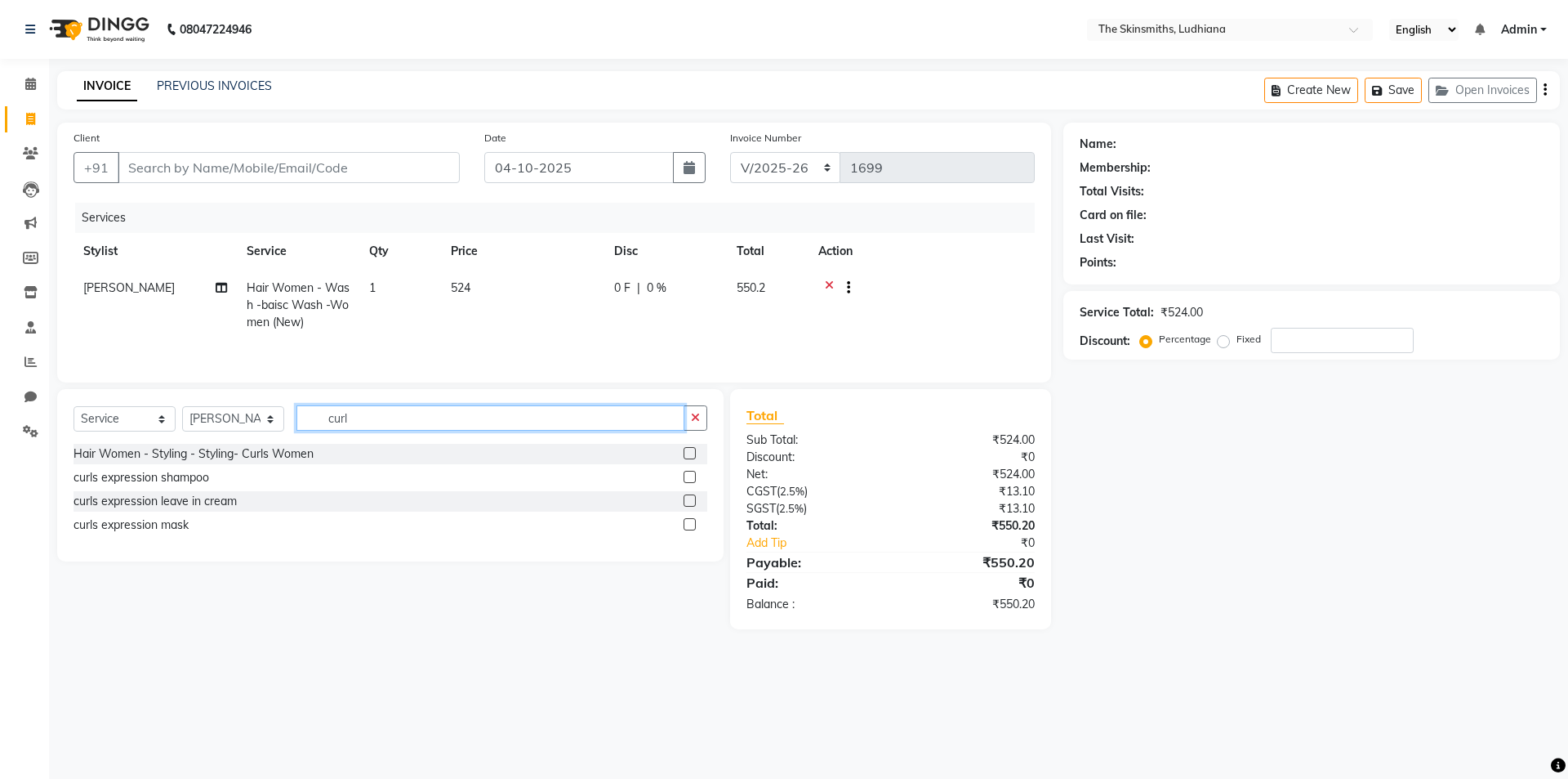
type input "curl"
click at [691, 453] on label at bounding box center [690, 452] width 12 height 12
click at [691, 453] on input "checkbox" at bounding box center [689, 453] width 11 height 11
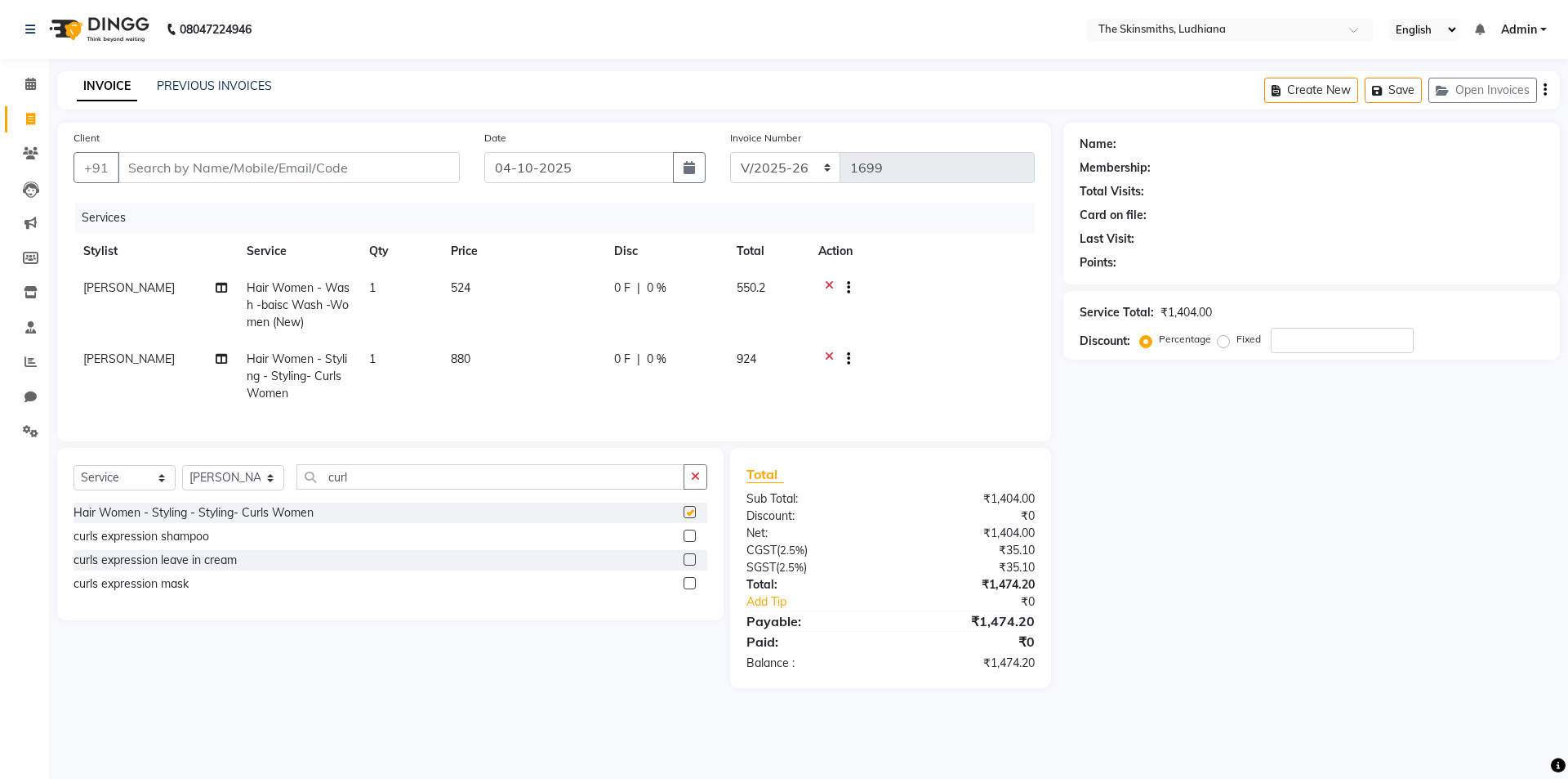
checkbox input "false"
click at [829, 361] on icon at bounding box center [829, 360] width 9 height 20
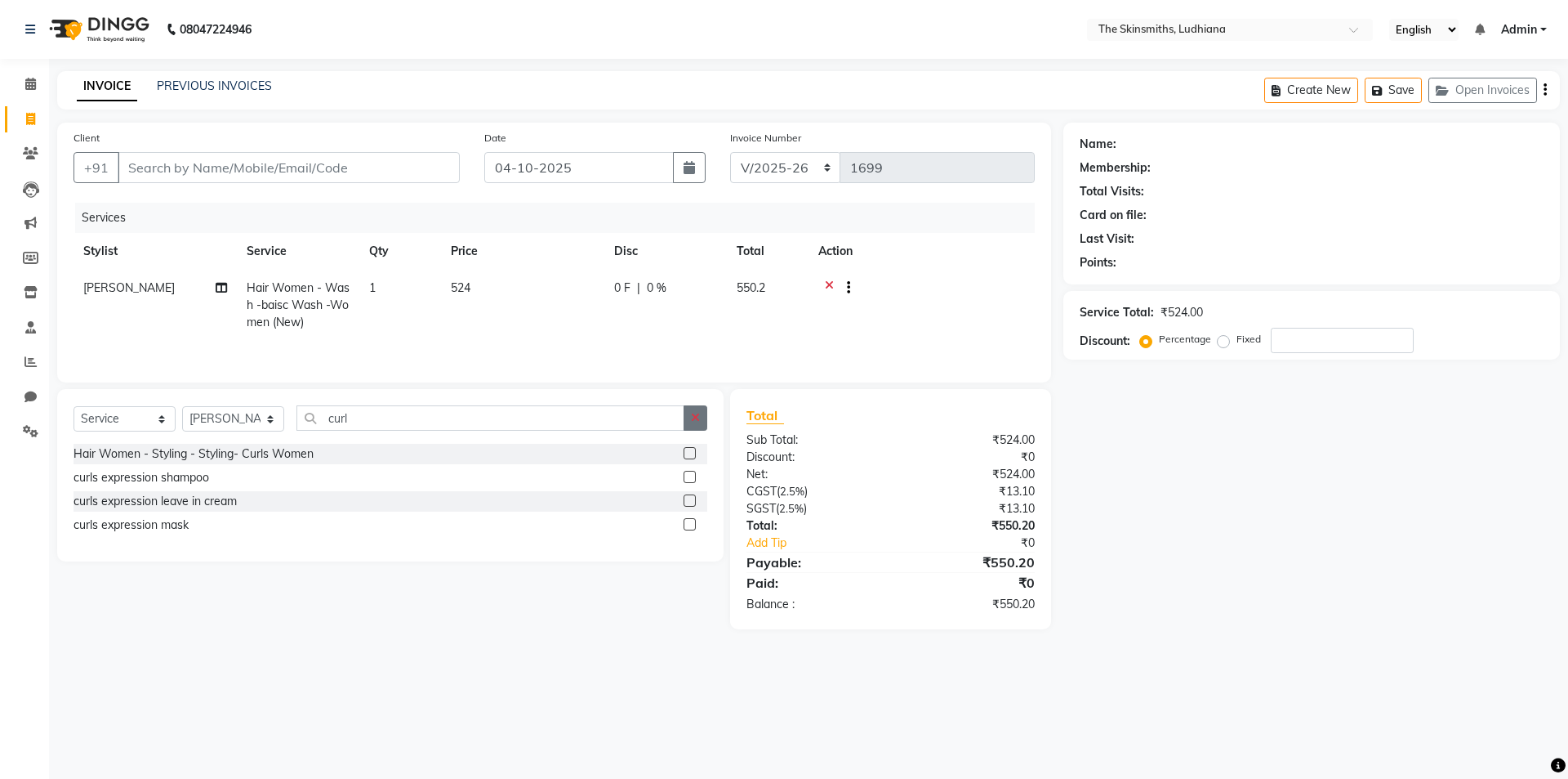
click at [693, 421] on icon "button" at bounding box center [694, 418] width 9 height 11
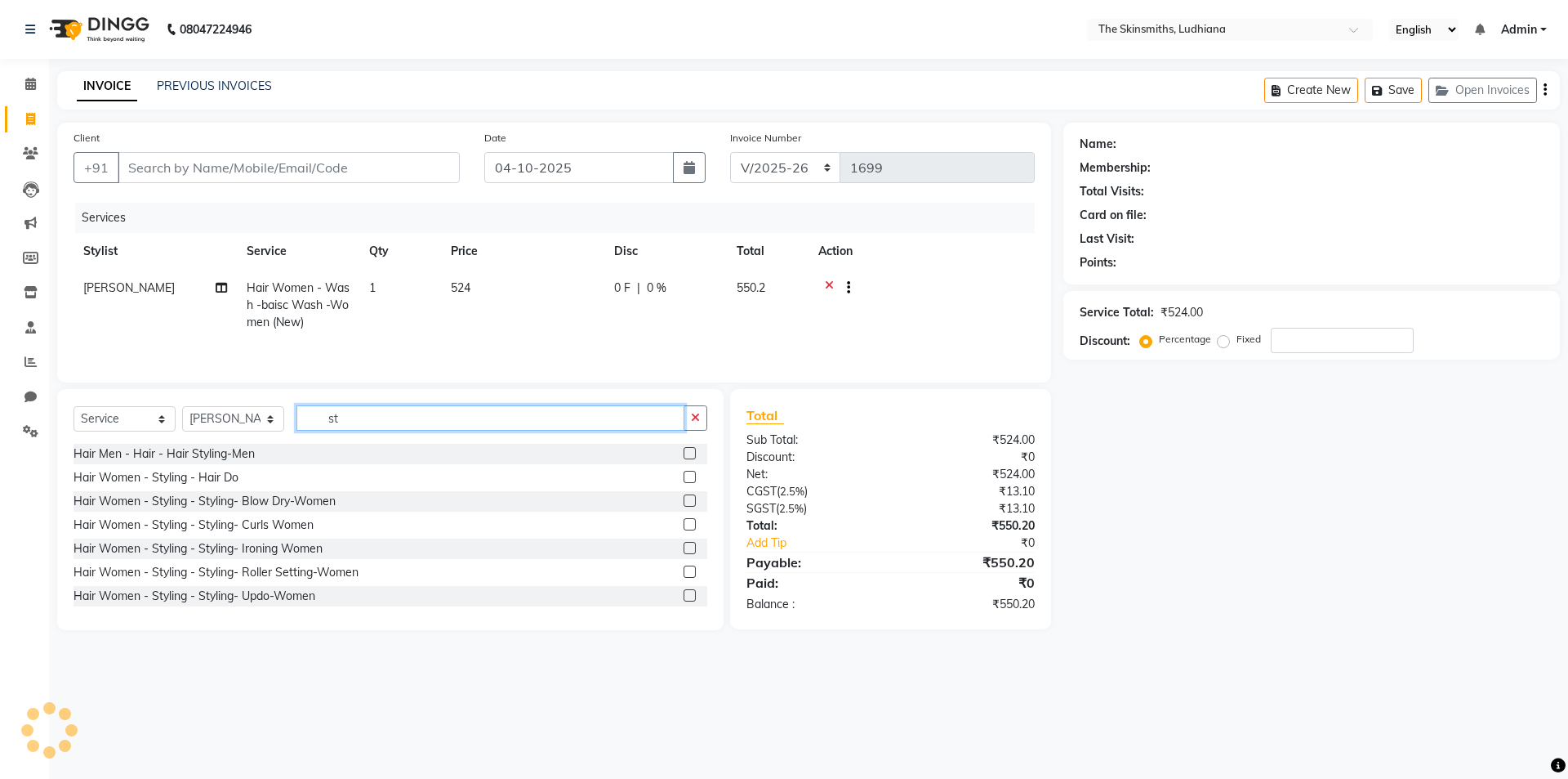
type input "s"
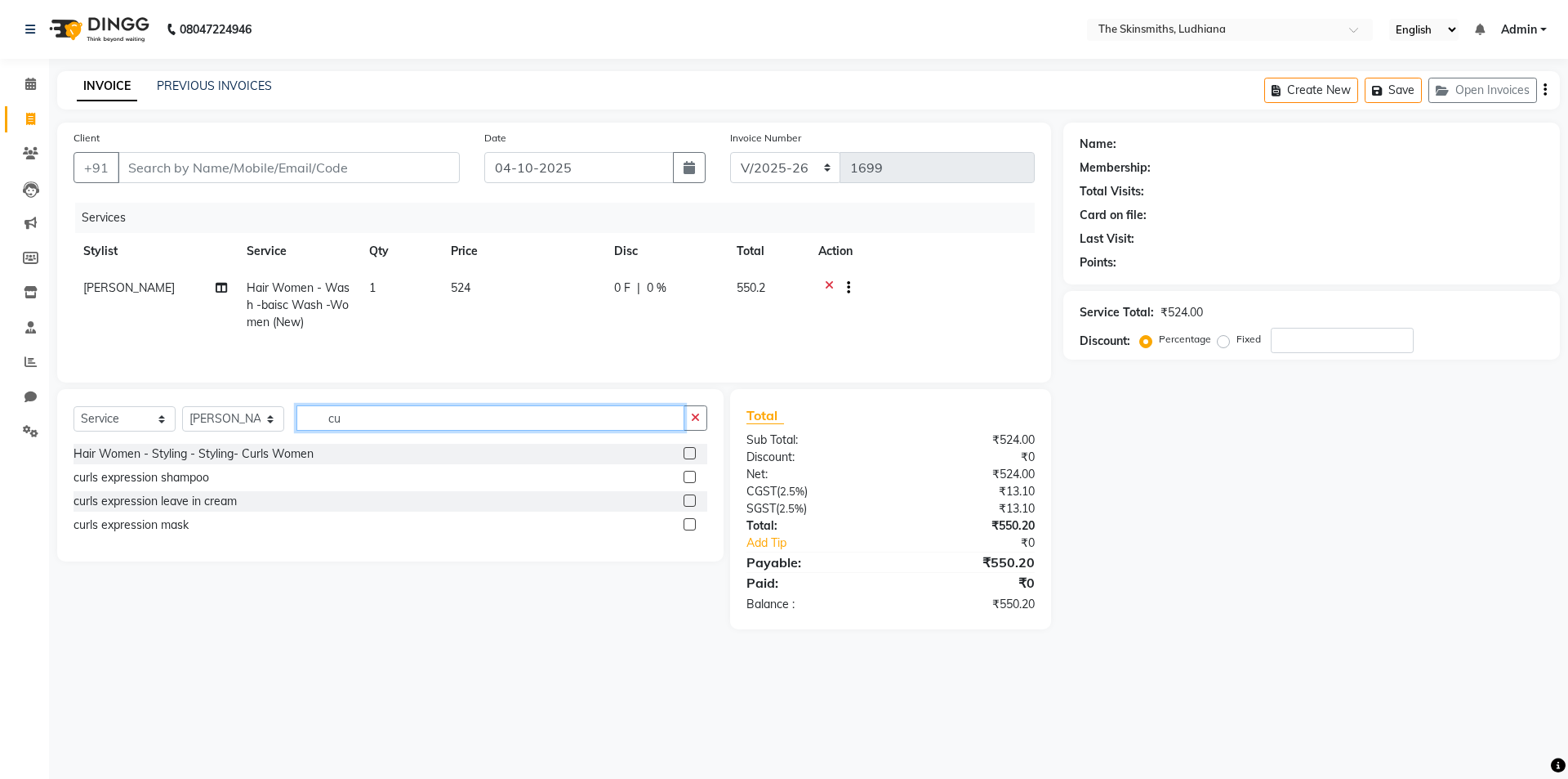
type input "c"
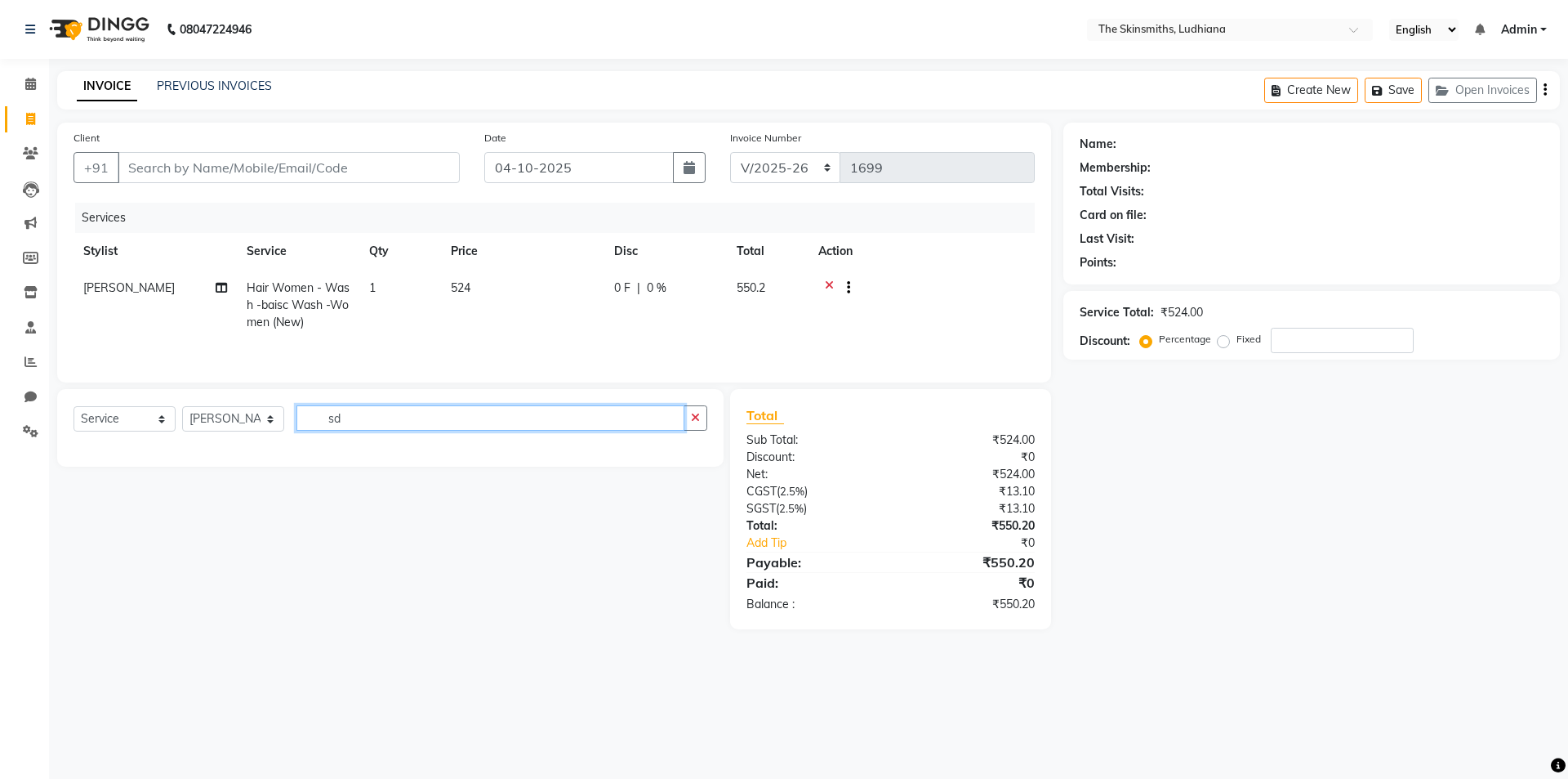
type input "s"
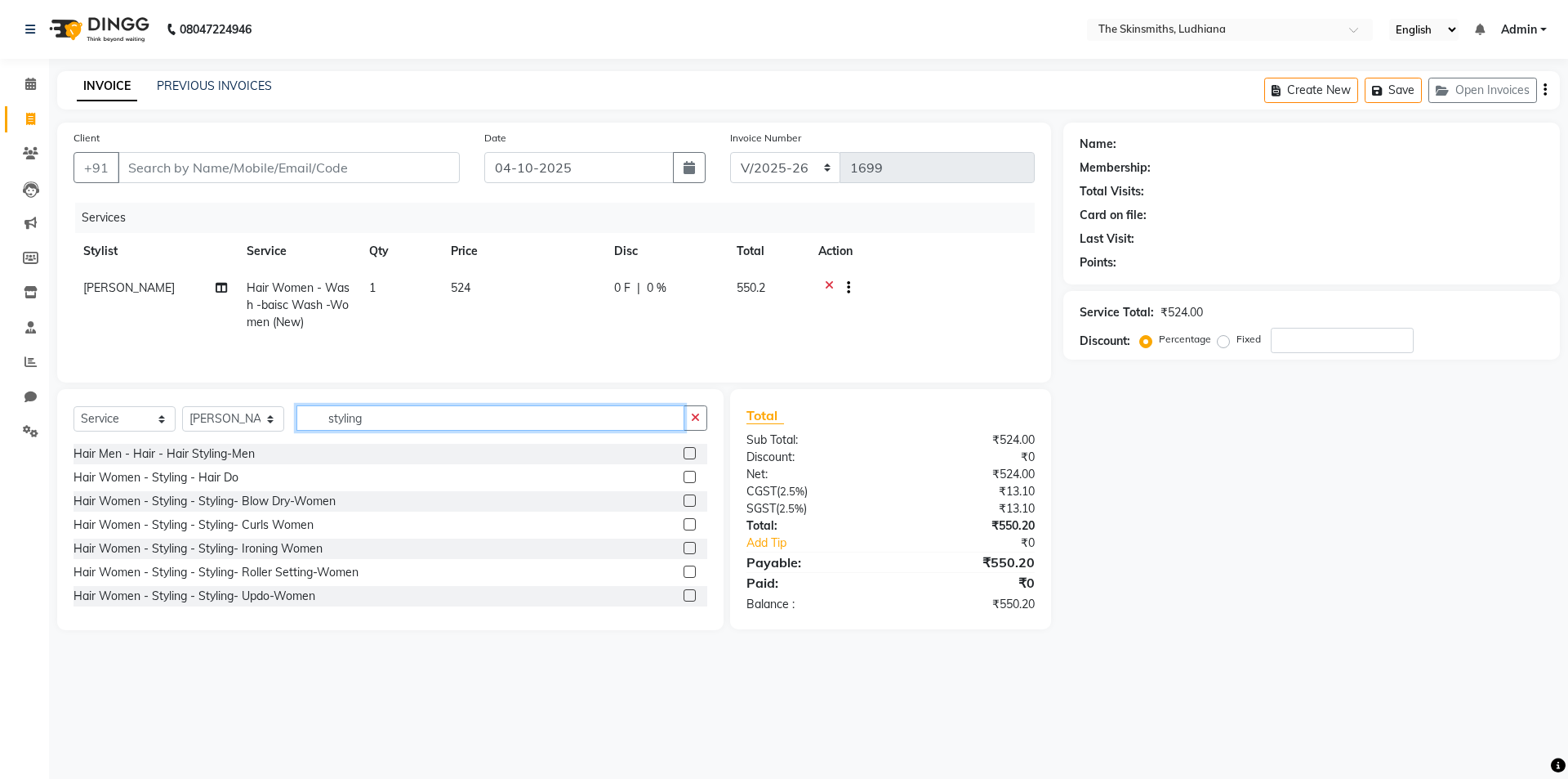
type input "styling"
click at [684, 524] on label at bounding box center [690, 524] width 12 height 12
click at [684, 524] on input "checkbox" at bounding box center [689, 524] width 11 height 11
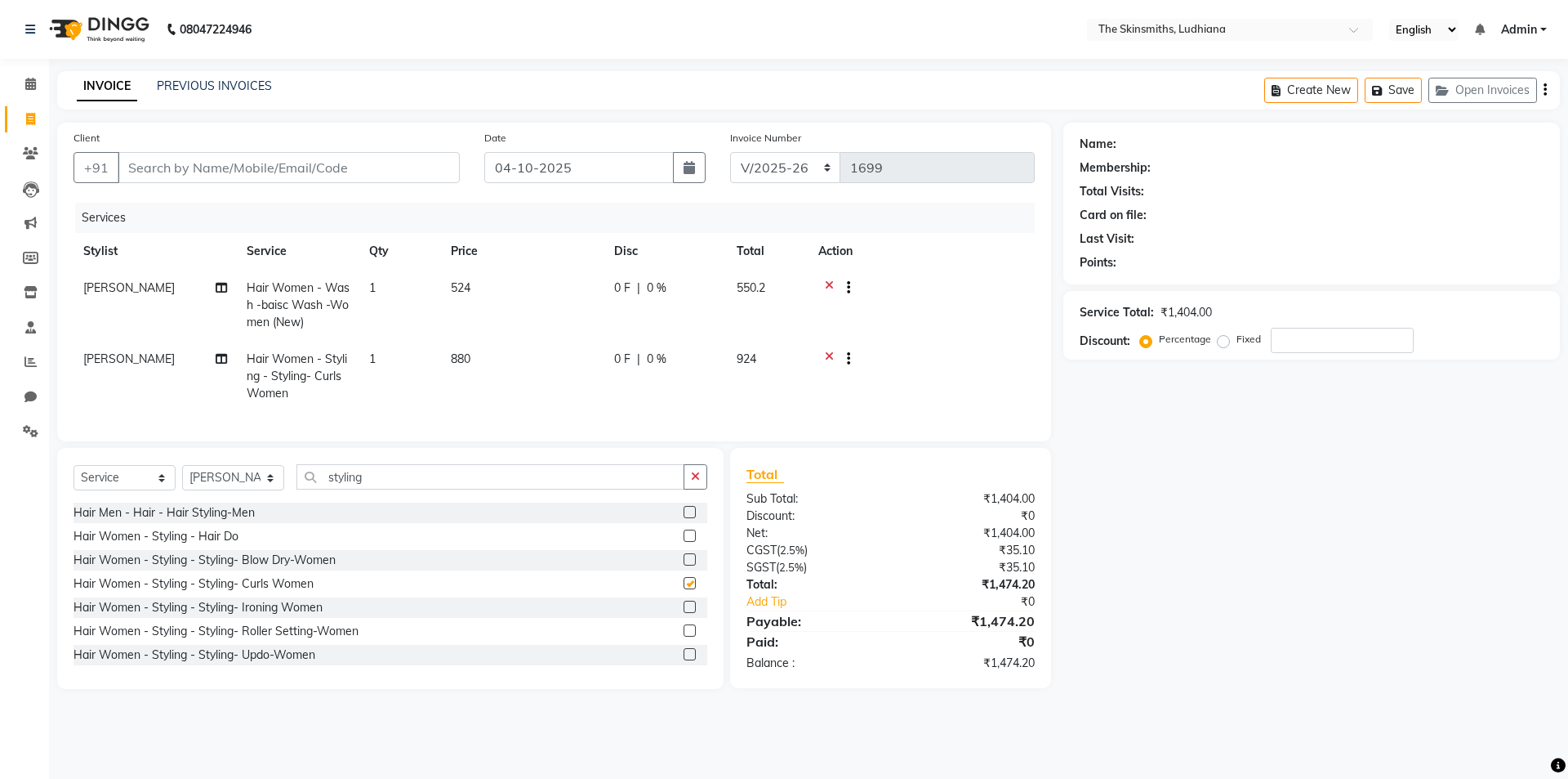
checkbox input "false"
click at [1330, 343] on input "number" at bounding box center [1342, 340] width 143 height 25
type input "5"
click at [253, 172] on input "Client" at bounding box center [288, 168] width 342 height 31
type input "9"
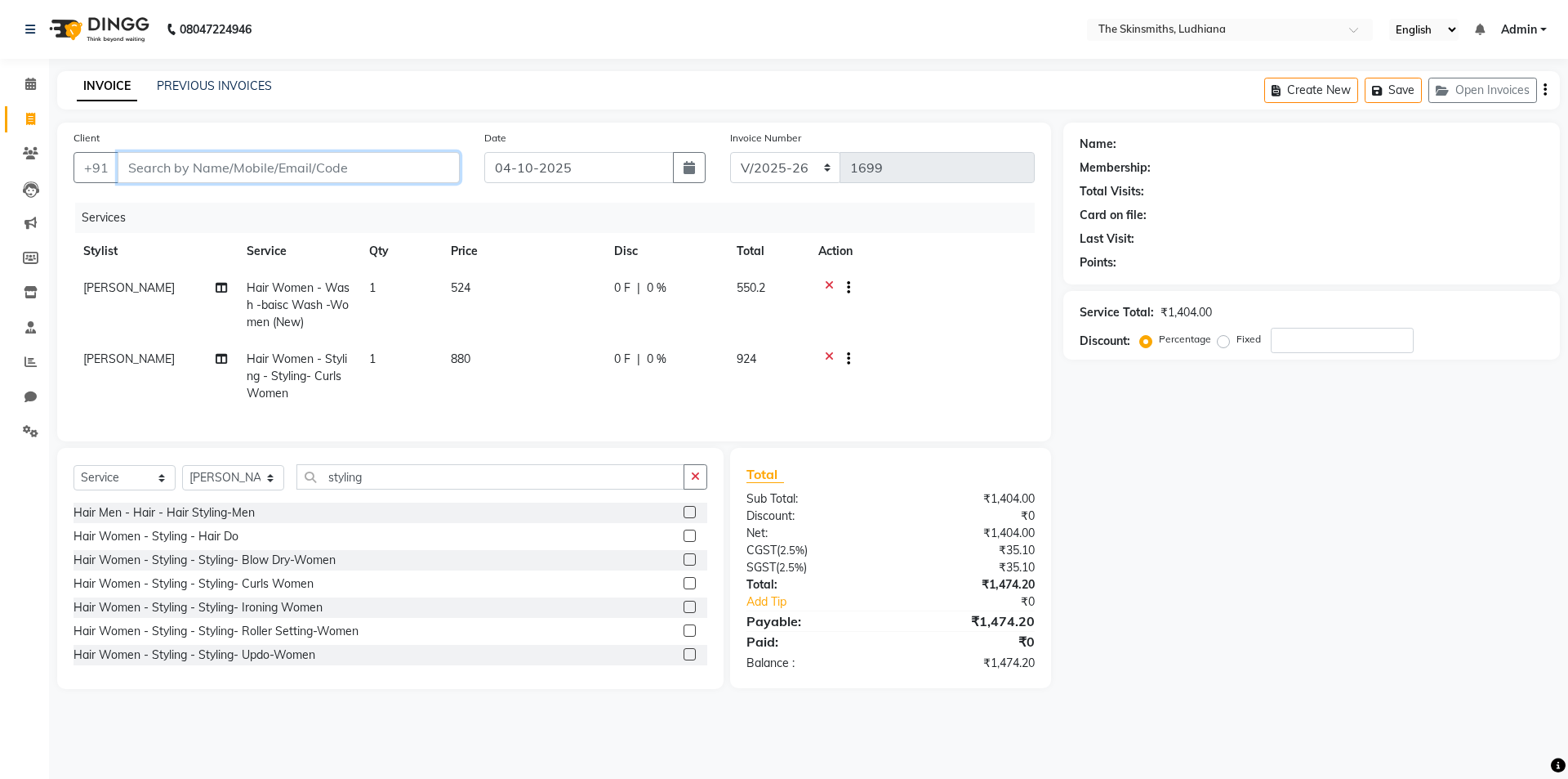
type input "0"
type input "9814119885"
click at [423, 169] on span "Add Client" at bounding box center [417, 167] width 64 height 16
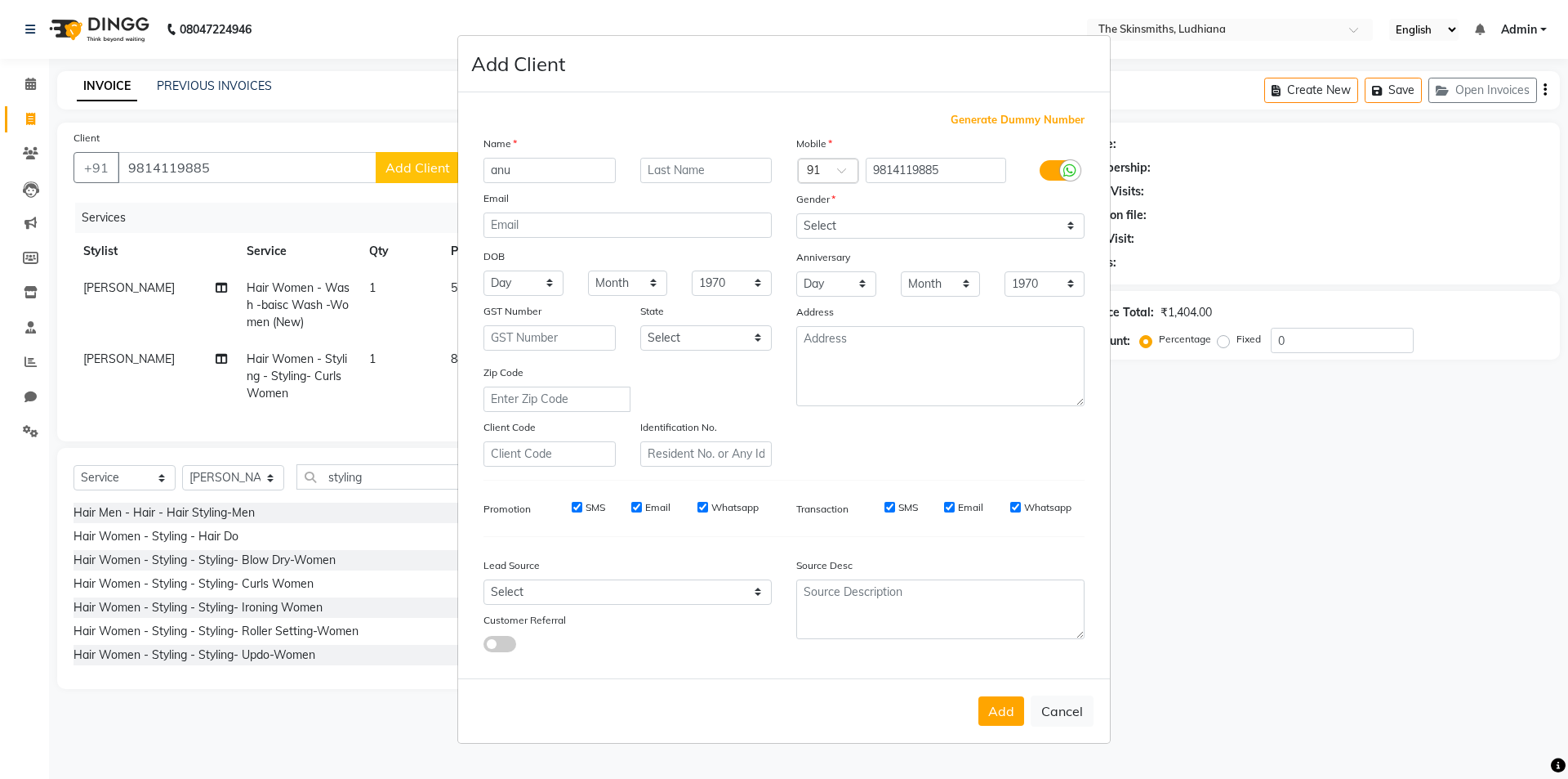
type input "anu"
click at [864, 221] on select "Select [DEMOGRAPHIC_DATA] [DEMOGRAPHIC_DATA] Other Prefer Not To Say" at bounding box center [940, 226] width 288 height 25
select select "[DEMOGRAPHIC_DATA]"
click at [796, 214] on select "Select [DEMOGRAPHIC_DATA] [DEMOGRAPHIC_DATA] Other Prefer Not To Say" at bounding box center [940, 226] width 288 height 25
click at [568, 594] on select "Select Walk-in Referral Internet Friend Word of Mouth Advertisement Facebook Ju…" at bounding box center [627, 592] width 288 height 25
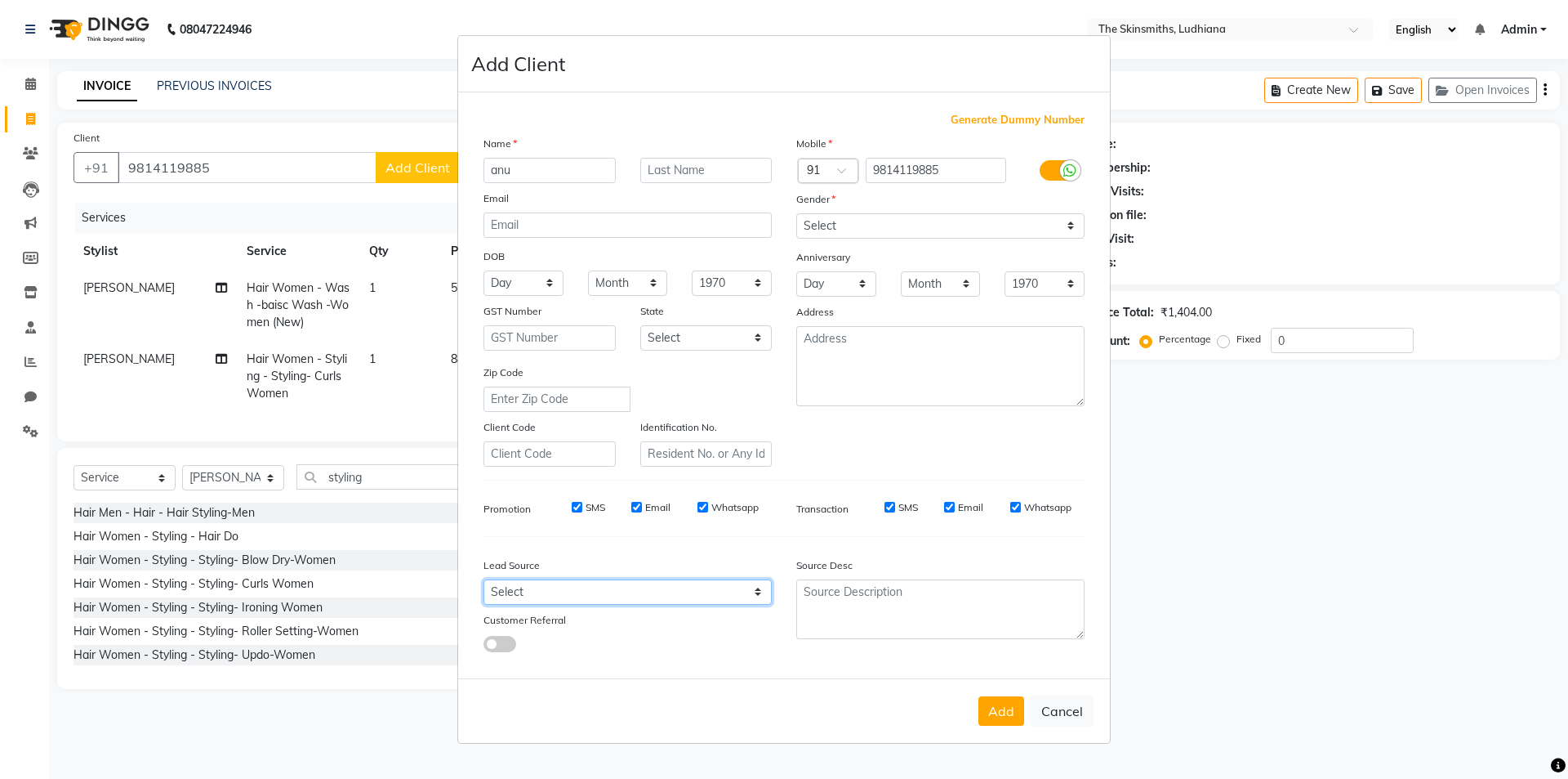
select select "55412"
click at [484, 580] on select "Select Walk-in Referral Internet Friend Word of Mouth Advertisement Facebook Ju…" at bounding box center [627, 592] width 288 height 25
click at [989, 723] on button "Add" at bounding box center [1001, 710] width 46 height 30
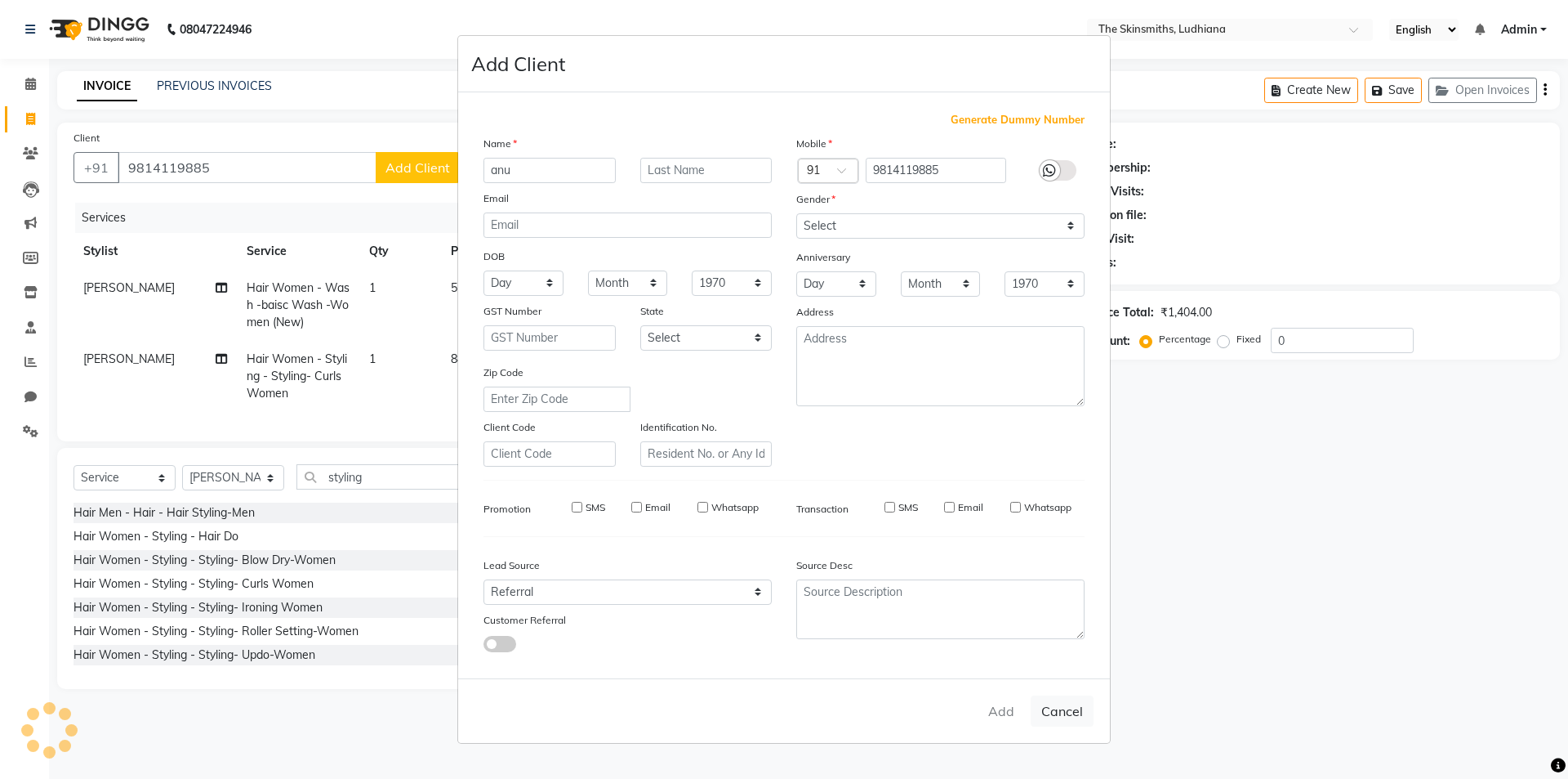
select select
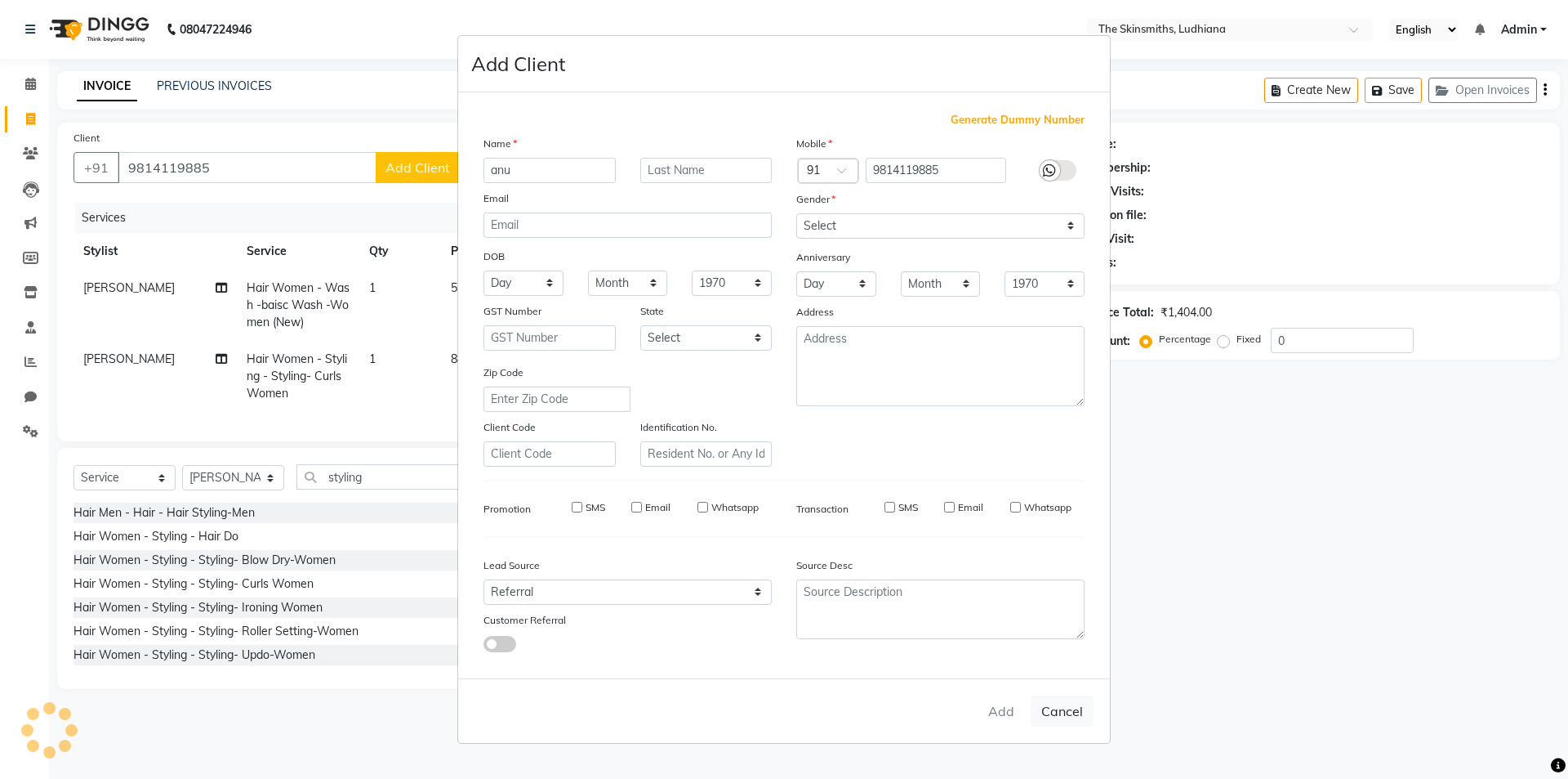
select select
checkbox input "false"
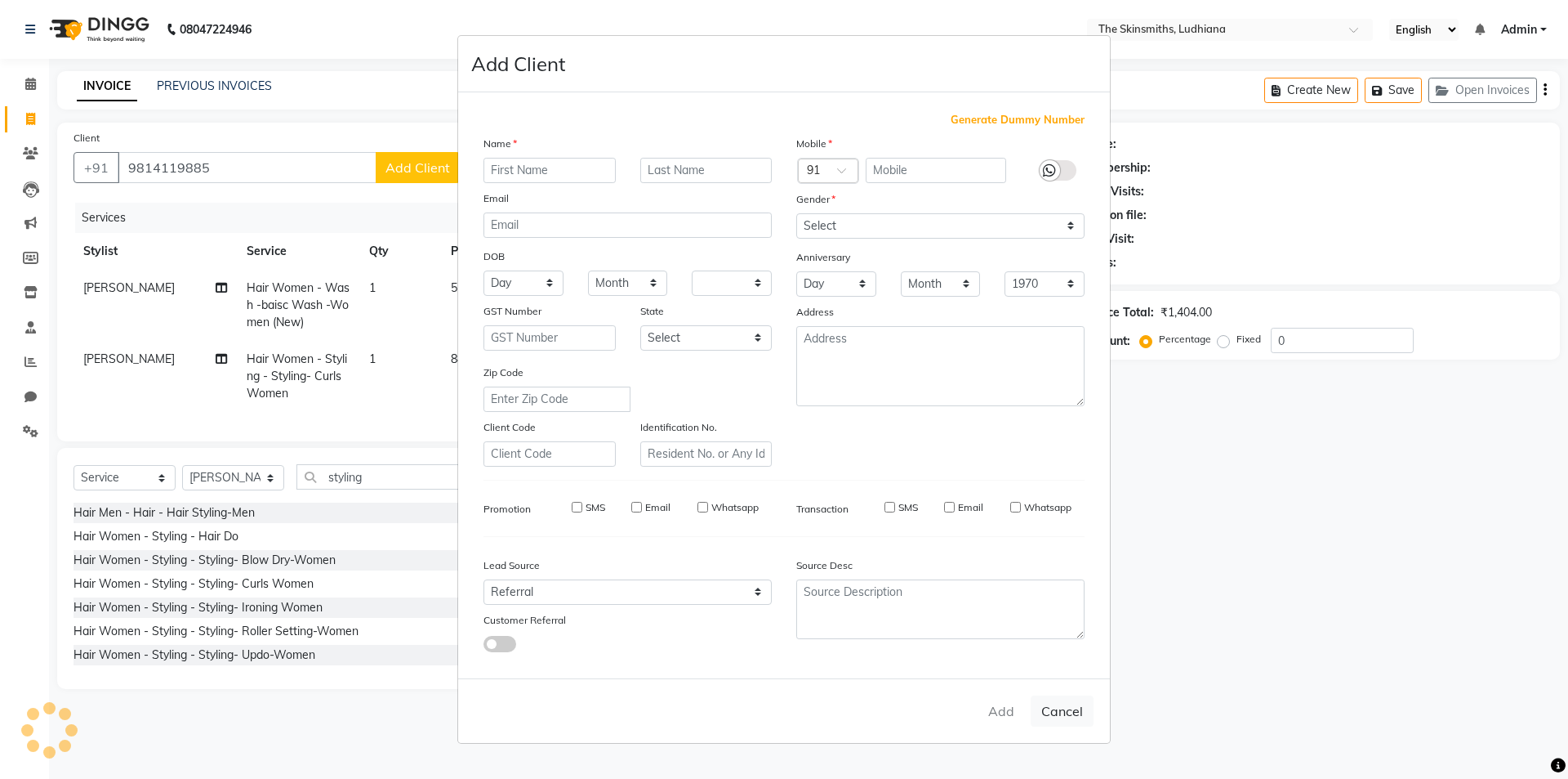
checkbox input "false"
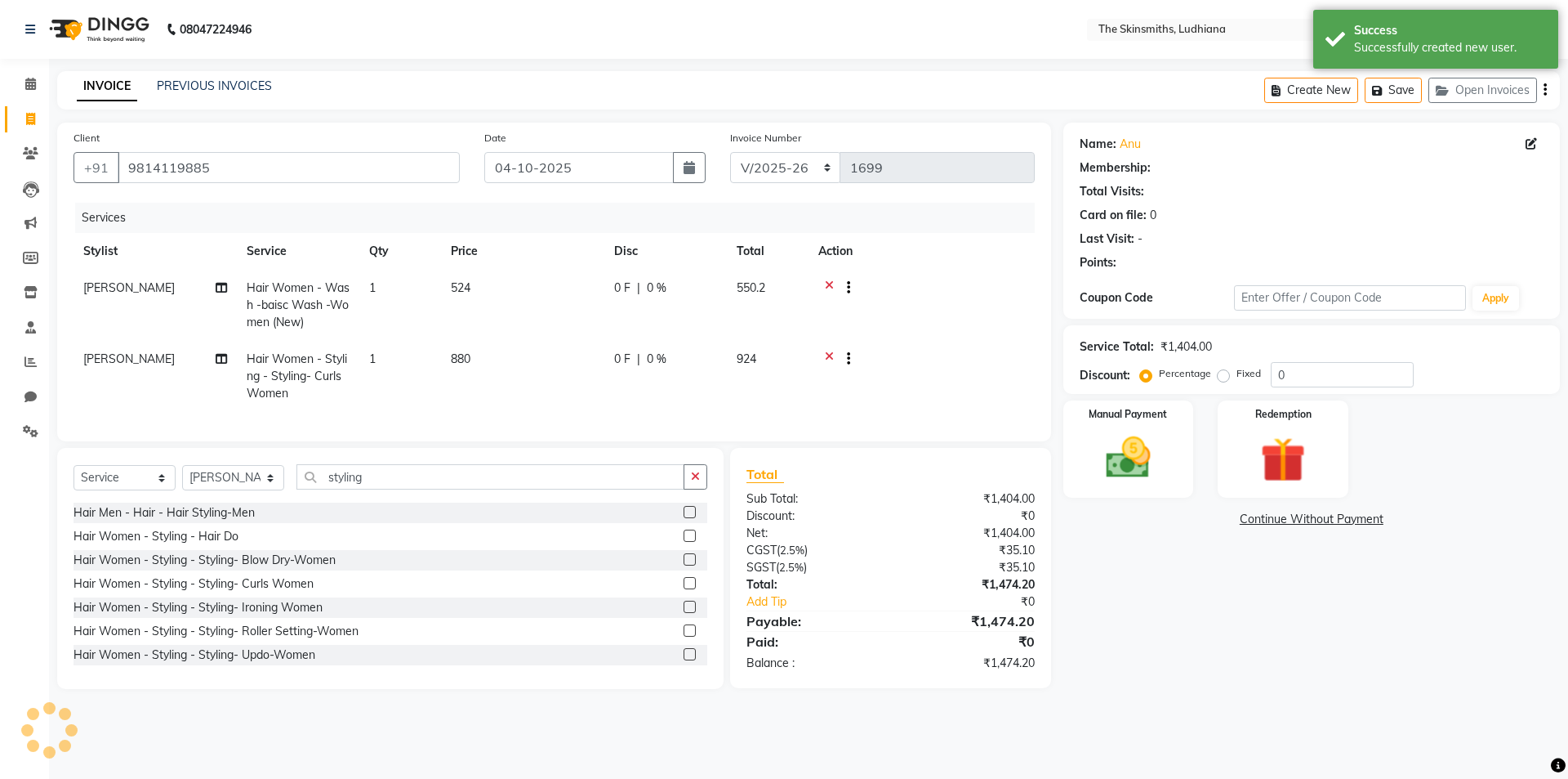
select select "1: Object"
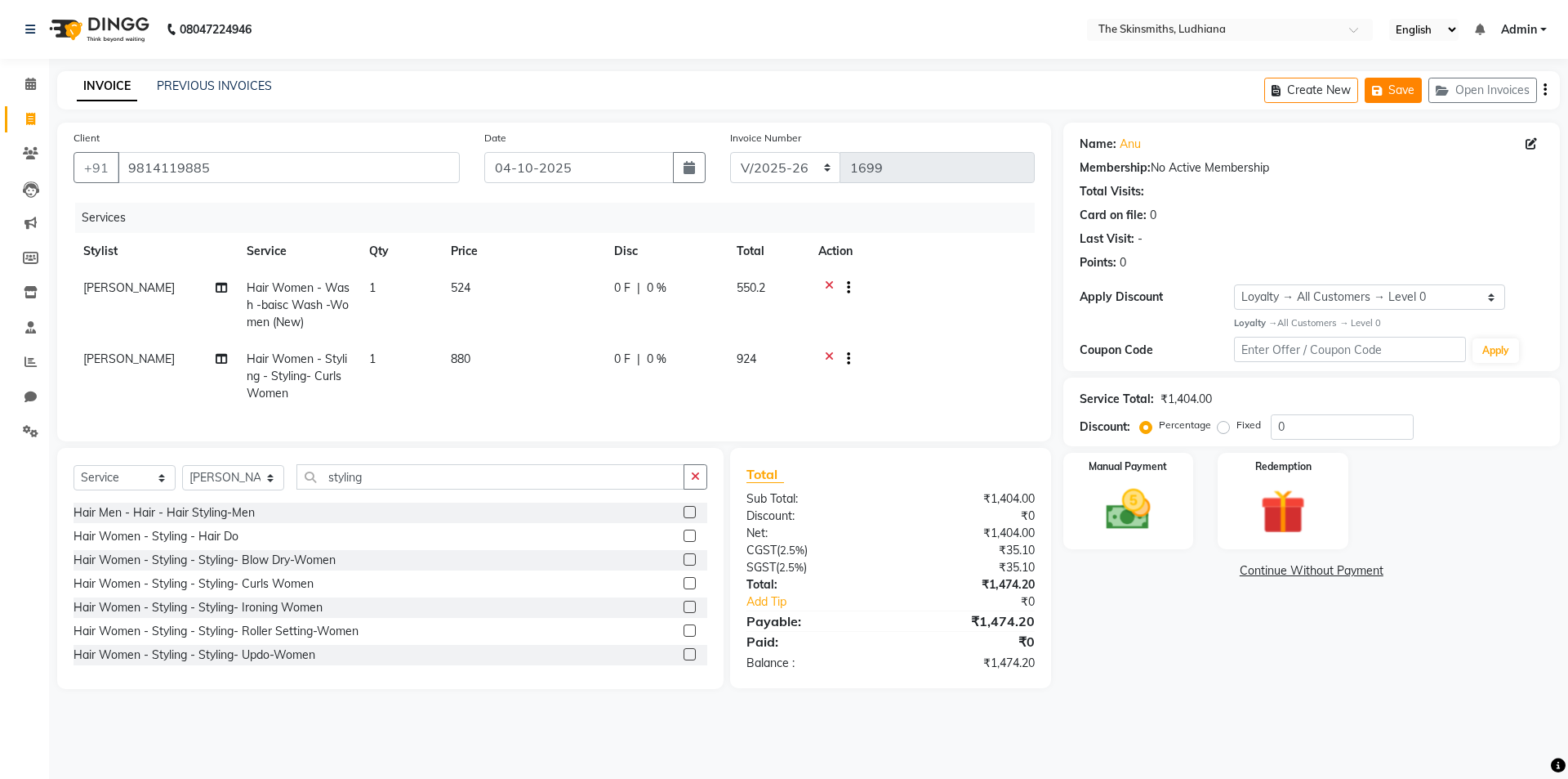
click at [1397, 94] on button "Save" at bounding box center [1394, 90] width 57 height 25
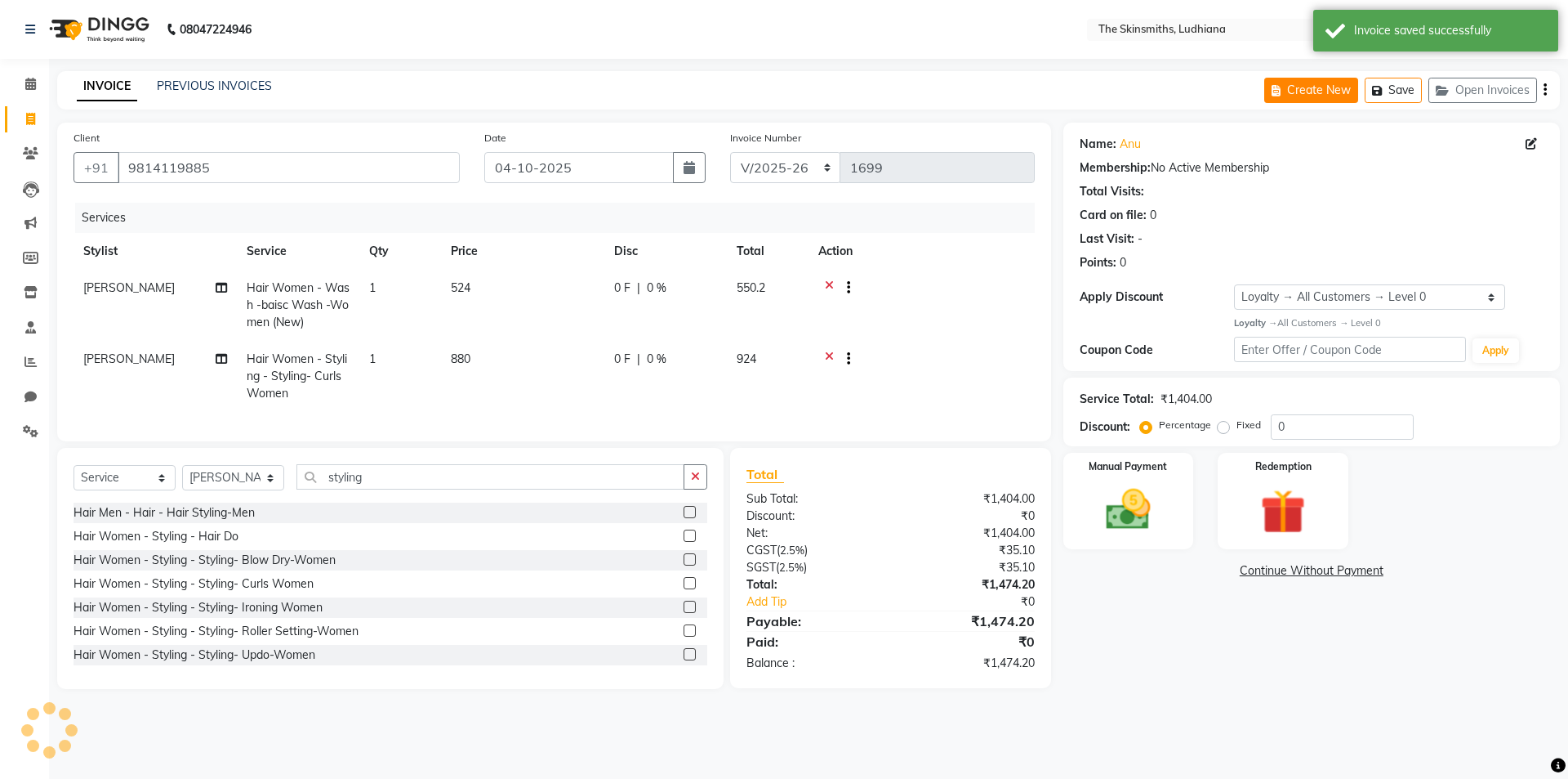
click at [1310, 91] on button "Create New" at bounding box center [1311, 90] width 94 height 25
select select "service"
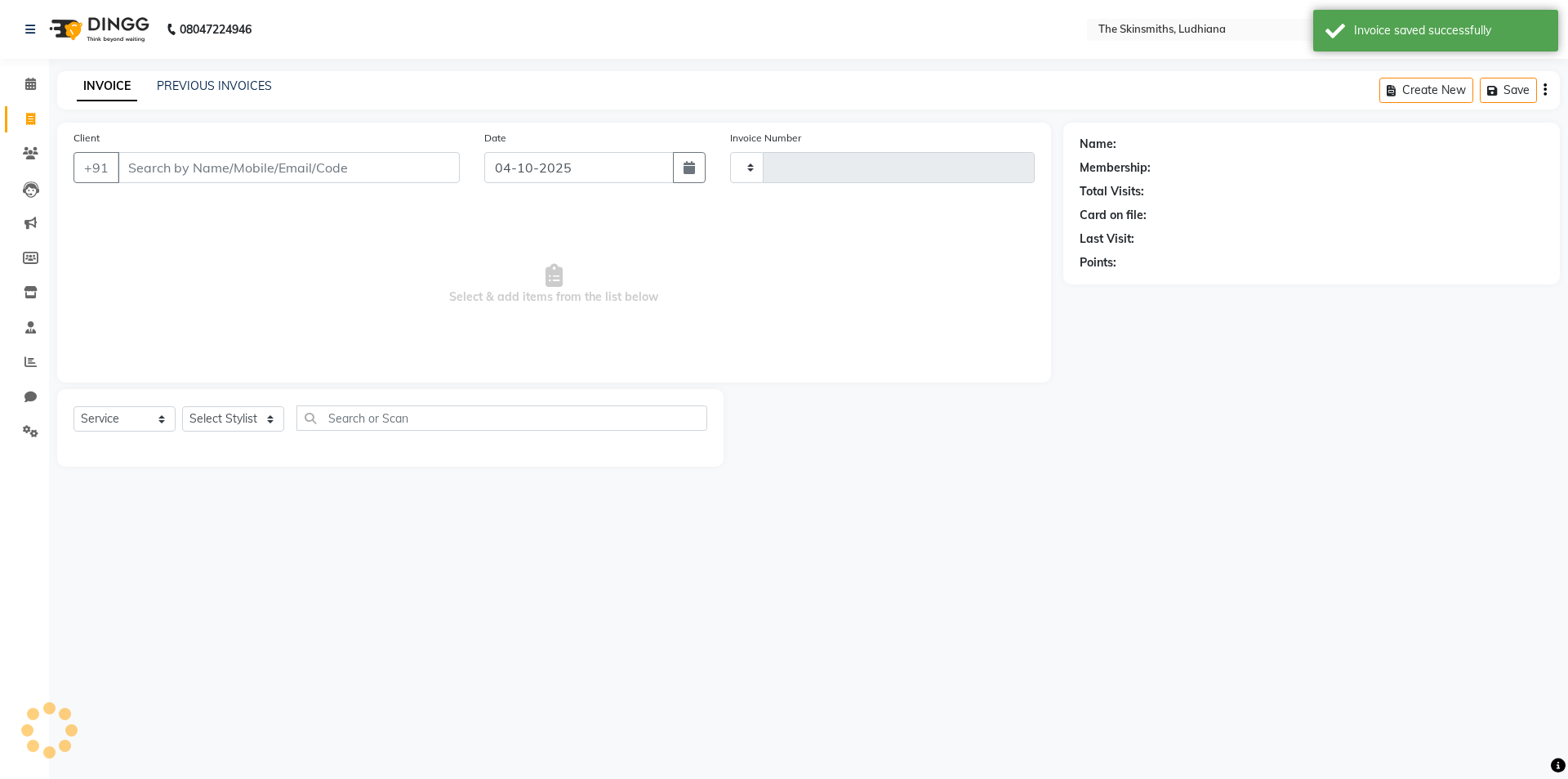
type input "1699"
select select "8115"
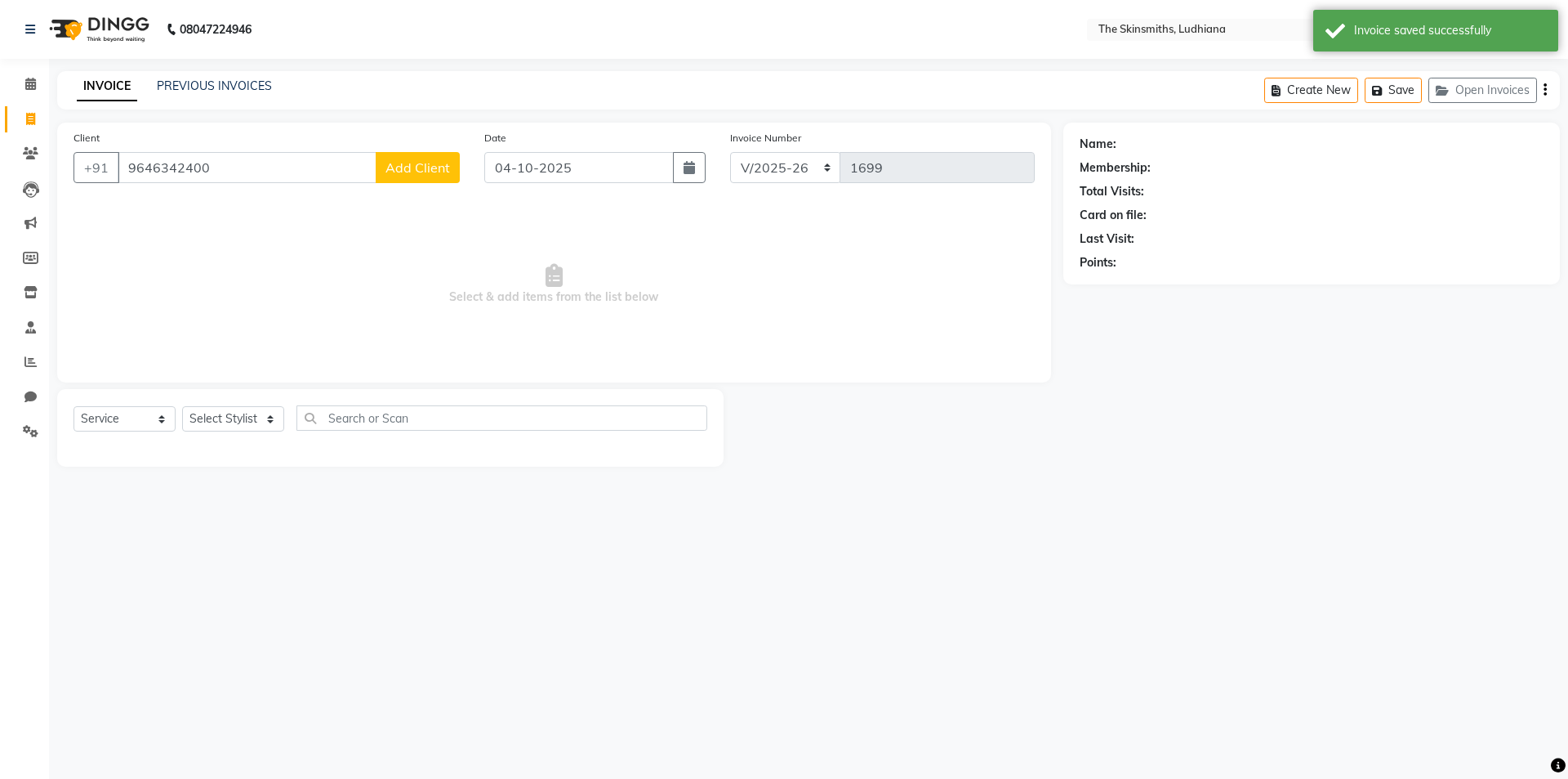
type input "9646342400"
click at [431, 169] on span "Add Client" at bounding box center [417, 167] width 64 height 16
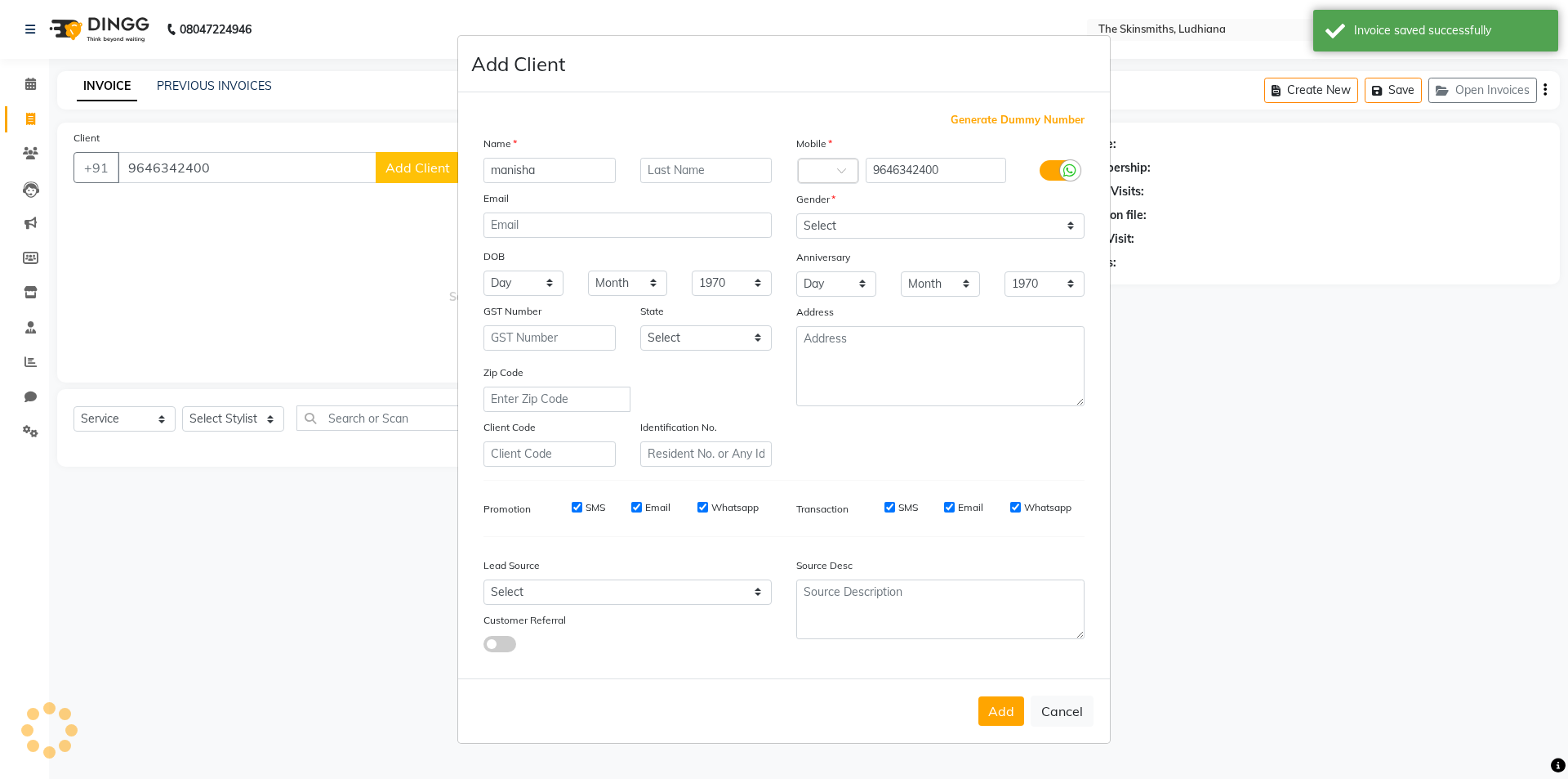
type input "manisha"
click at [882, 222] on select "Select [DEMOGRAPHIC_DATA] [DEMOGRAPHIC_DATA] Other Prefer Not To Say" at bounding box center [940, 226] width 288 height 25
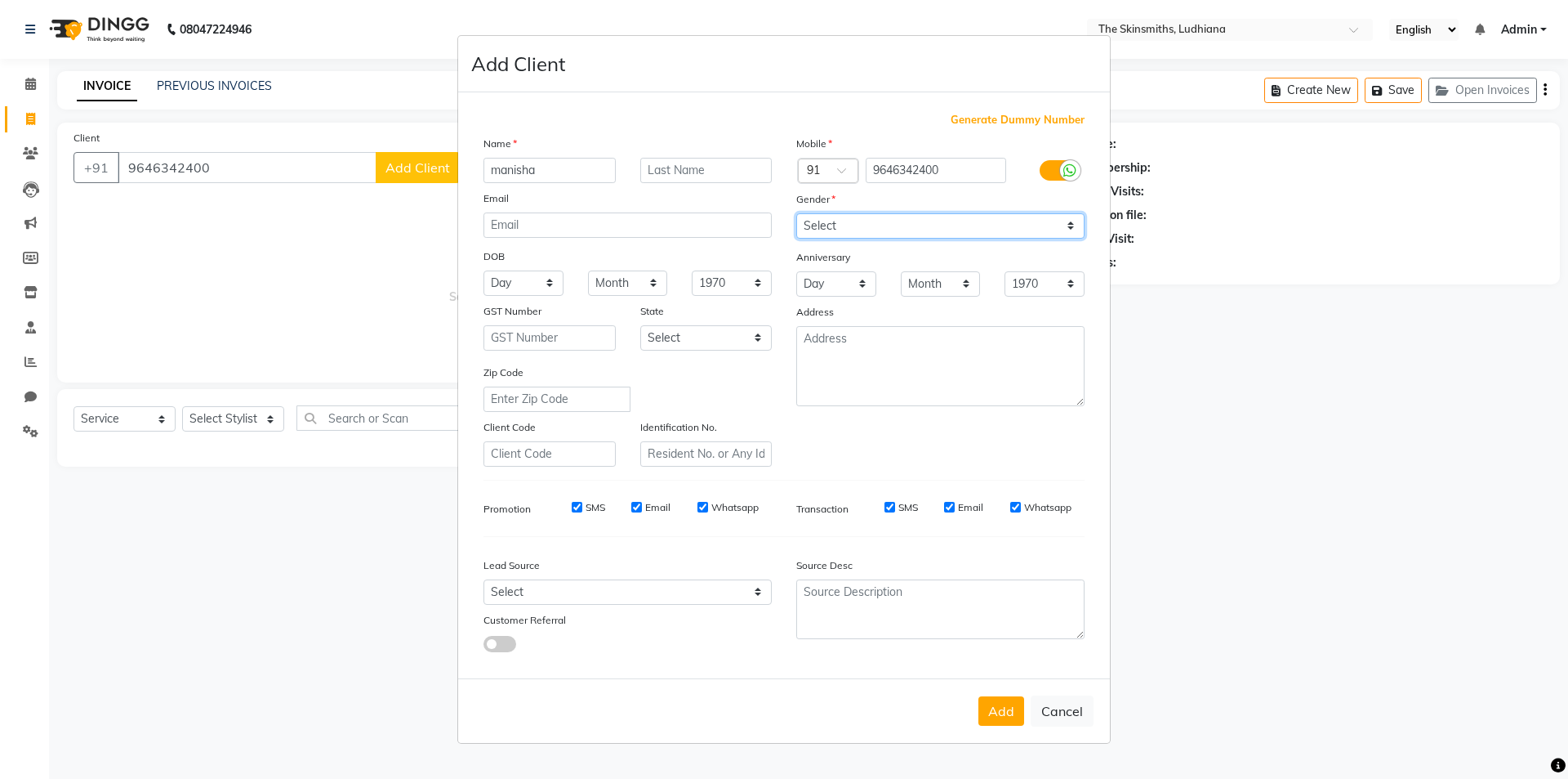
select select "[DEMOGRAPHIC_DATA]"
click at [796, 214] on select "Select [DEMOGRAPHIC_DATA] [DEMOGRAPHIC_DATA] Other Prefer Not To Say" at bounding box center [940, 226] width 288 height 25
click at [546, 591] on select "Select Walk-in Referral Internet Friend Word of Mouth Advertisement Facebook Ju…" at bounding box center [627, 592] width 288 height 25
select select "53824"
click at [484, 580] on select "Select Walk-in Referral Internet Friend Word of Mouth Advertisement Facebook Ju…" at bounding box center [627, 592] width 288 height 25
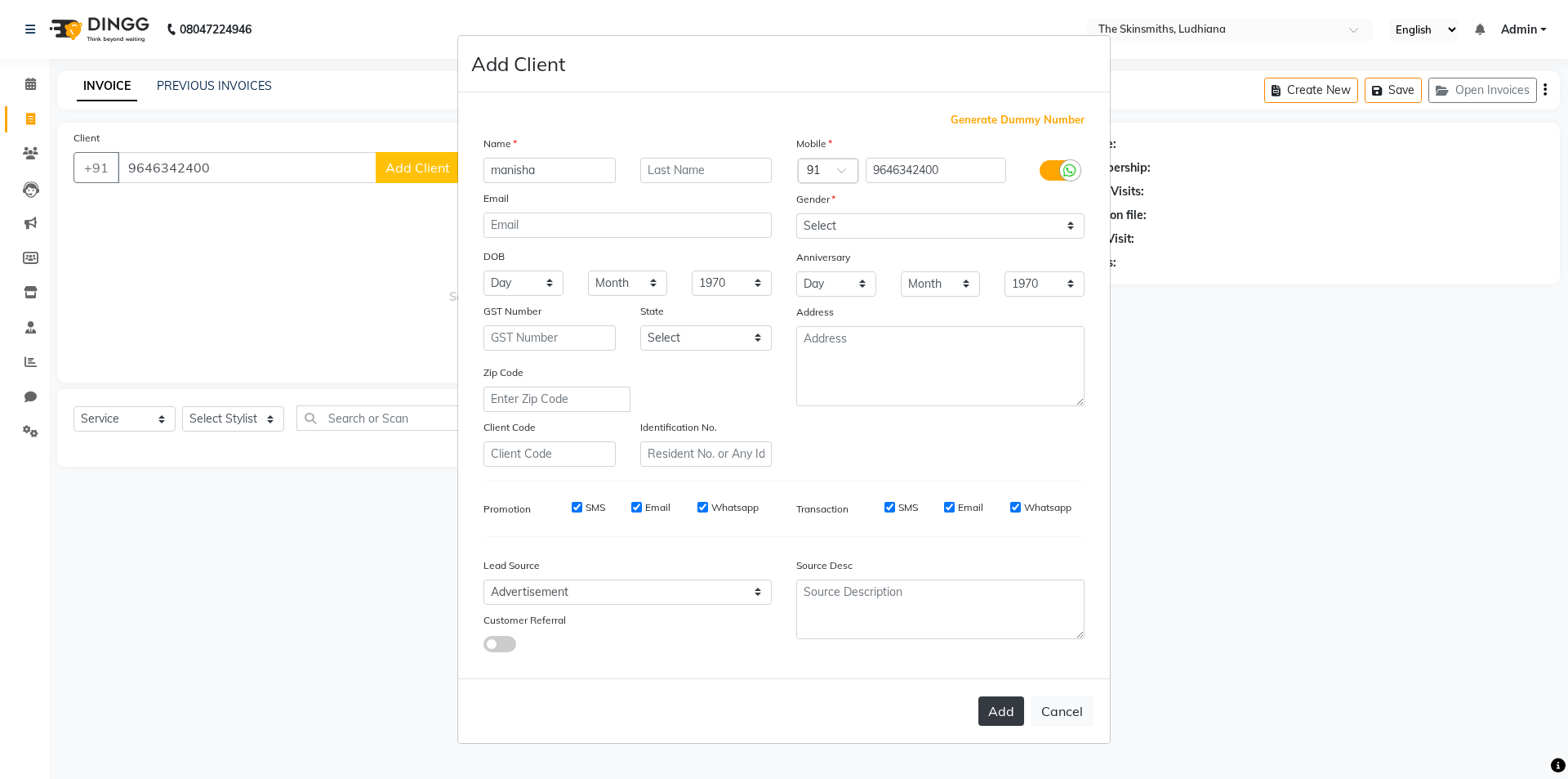
click at [981, 709] on button "Add" at bounding box center [1001, 710] width 46 height 30
select select
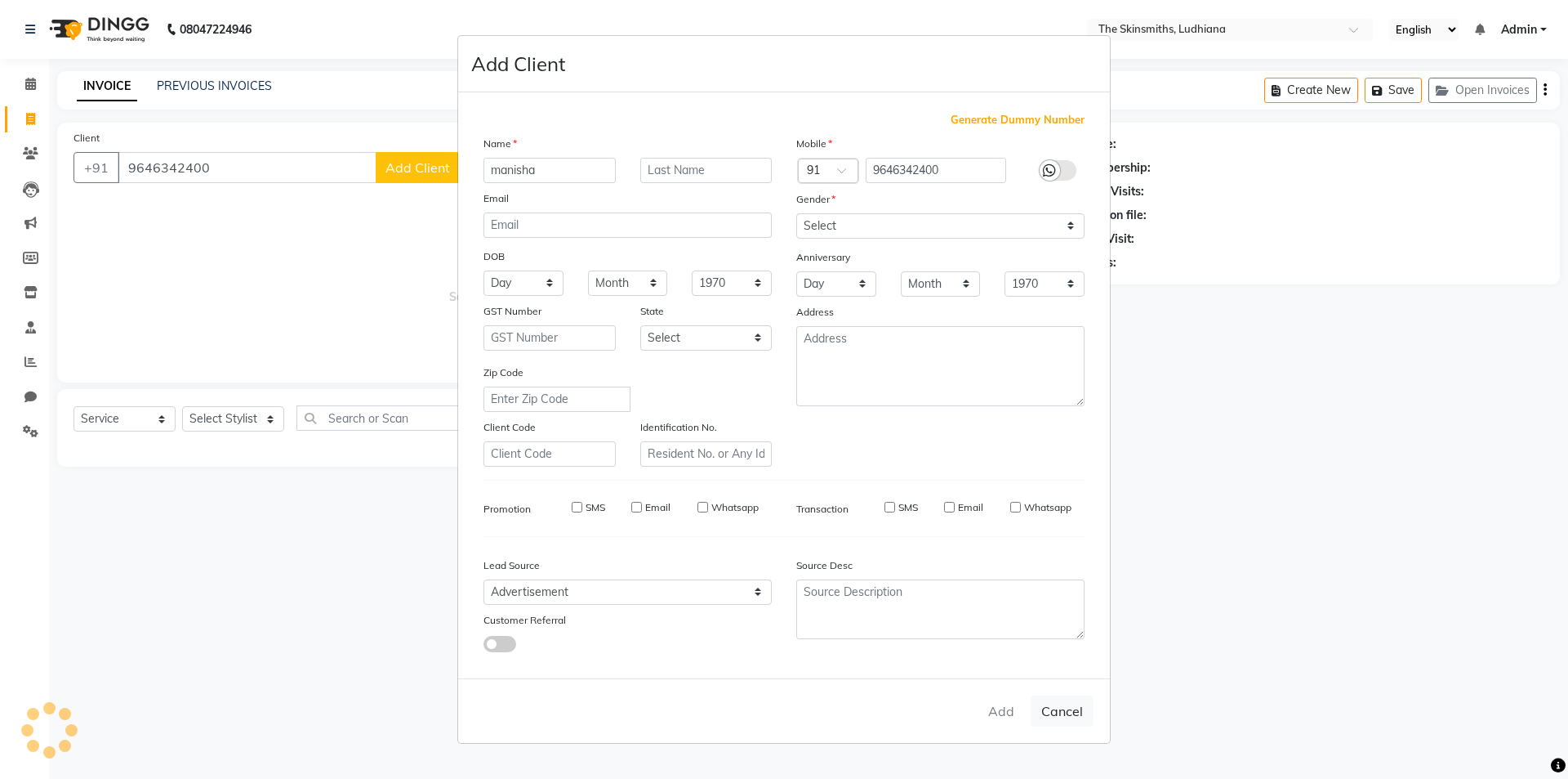
select select
checkbox input "false"
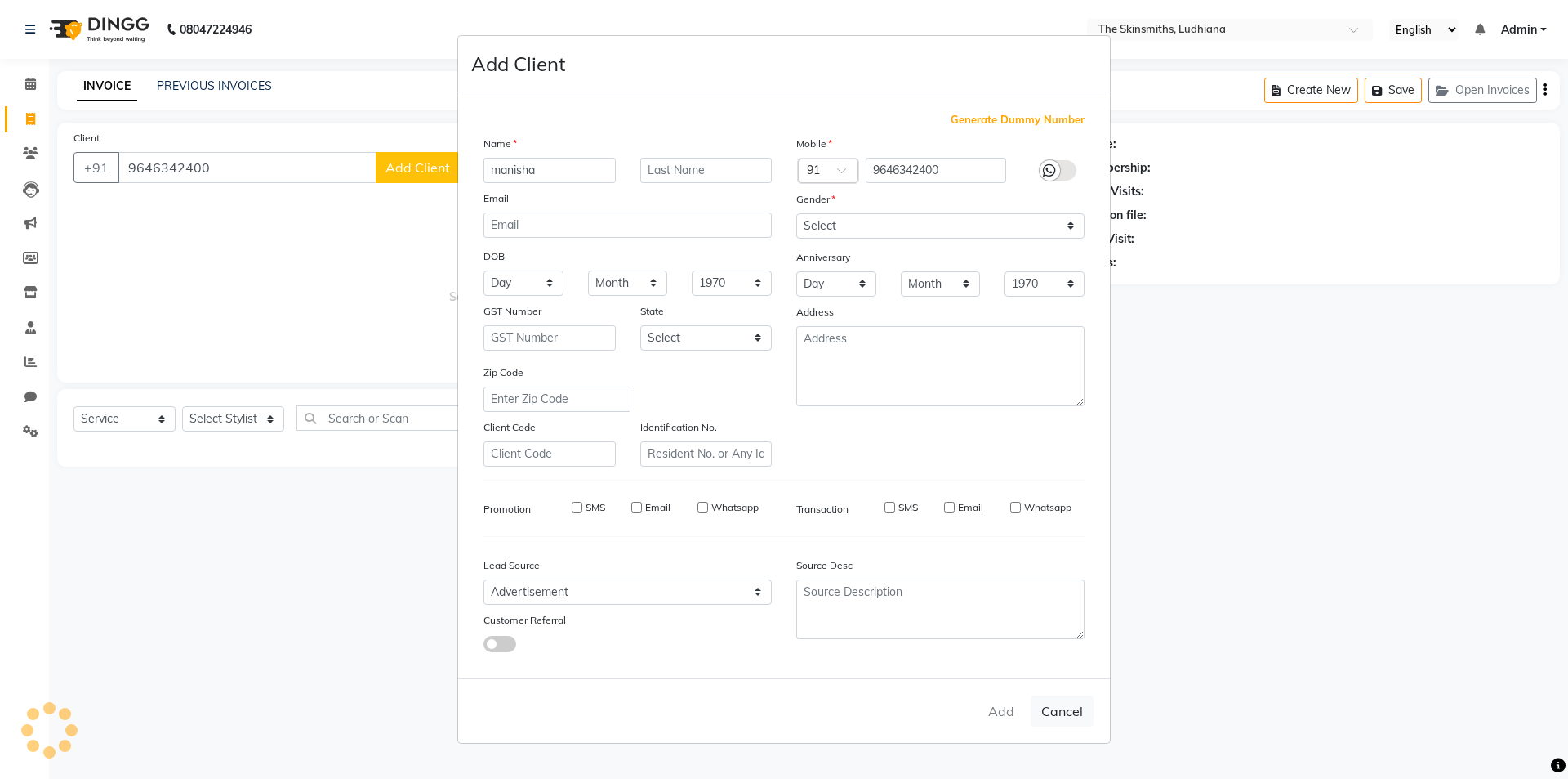
checkbox input "false"
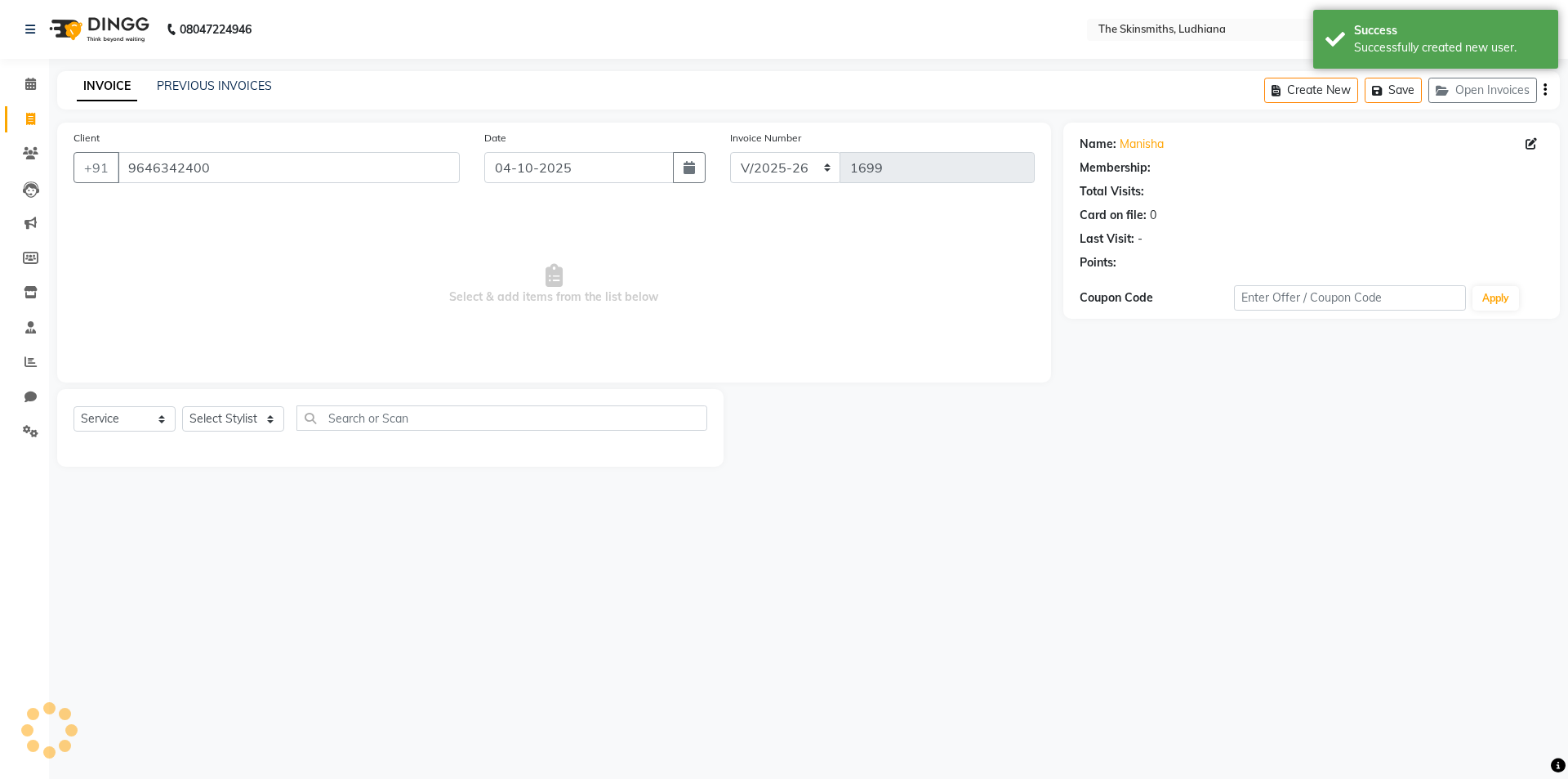
select select "1: Object"
click at [230, 423] on select "Select Stylist Admin [PERSON_NAME] [PERSON_NAME] [PERSON_NAME] [PERSON_NAME] [P…" at bounding box center [233, 419] width 102 height 25
select select "82907"
click at [182, 406] on select "Select Stylist Admin [PERSON_NAME] [PERSON_NAME] [PERSON_NAME] [PERSON_NAME] [P…" at bounding box center [233, 419] width 102 height 25
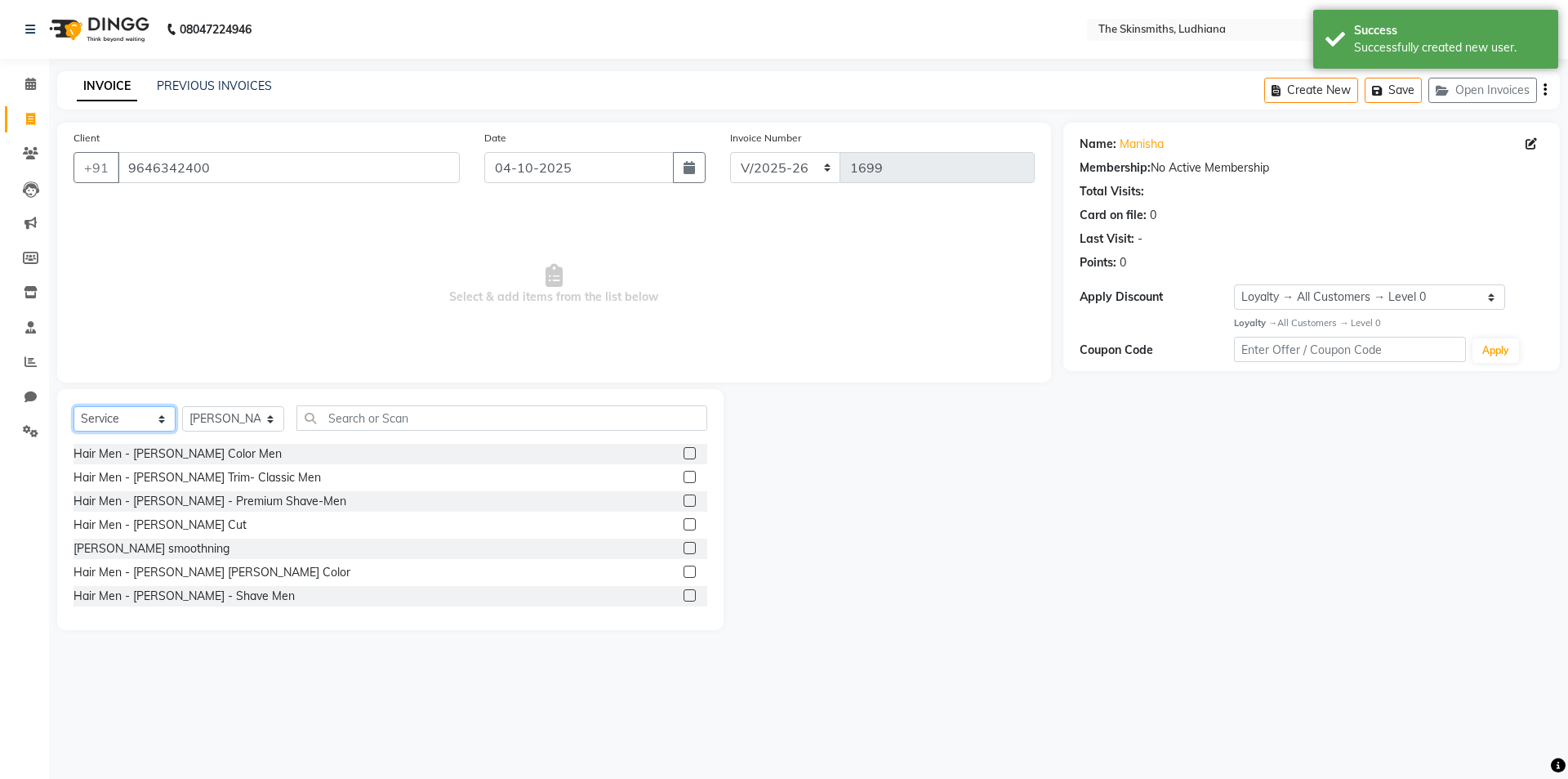
click at [142, 426] on select "Select Service Product Membership Package Voucher Prepaid Gift Card" at bounding box center [125, 419] width 102 height 25
select select "package"
click at [74, 406] on select "Select Service Product Membership Package Voucher Prepaid Gift Card" at bounding box center [125, 419] width 102 height 25
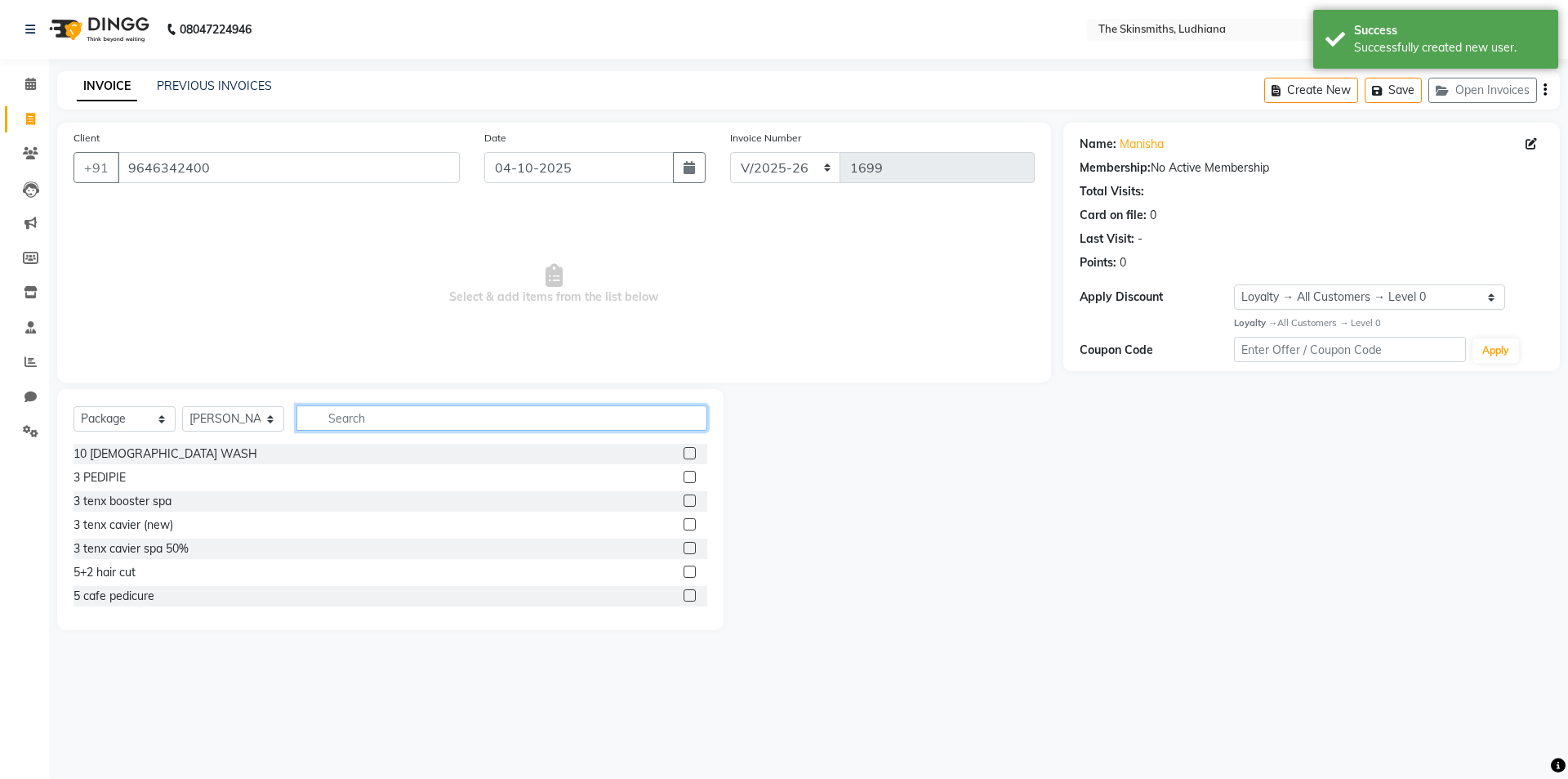
click at [412, 412] on input "text" at bounding box center [501, 418] width 411 height 25
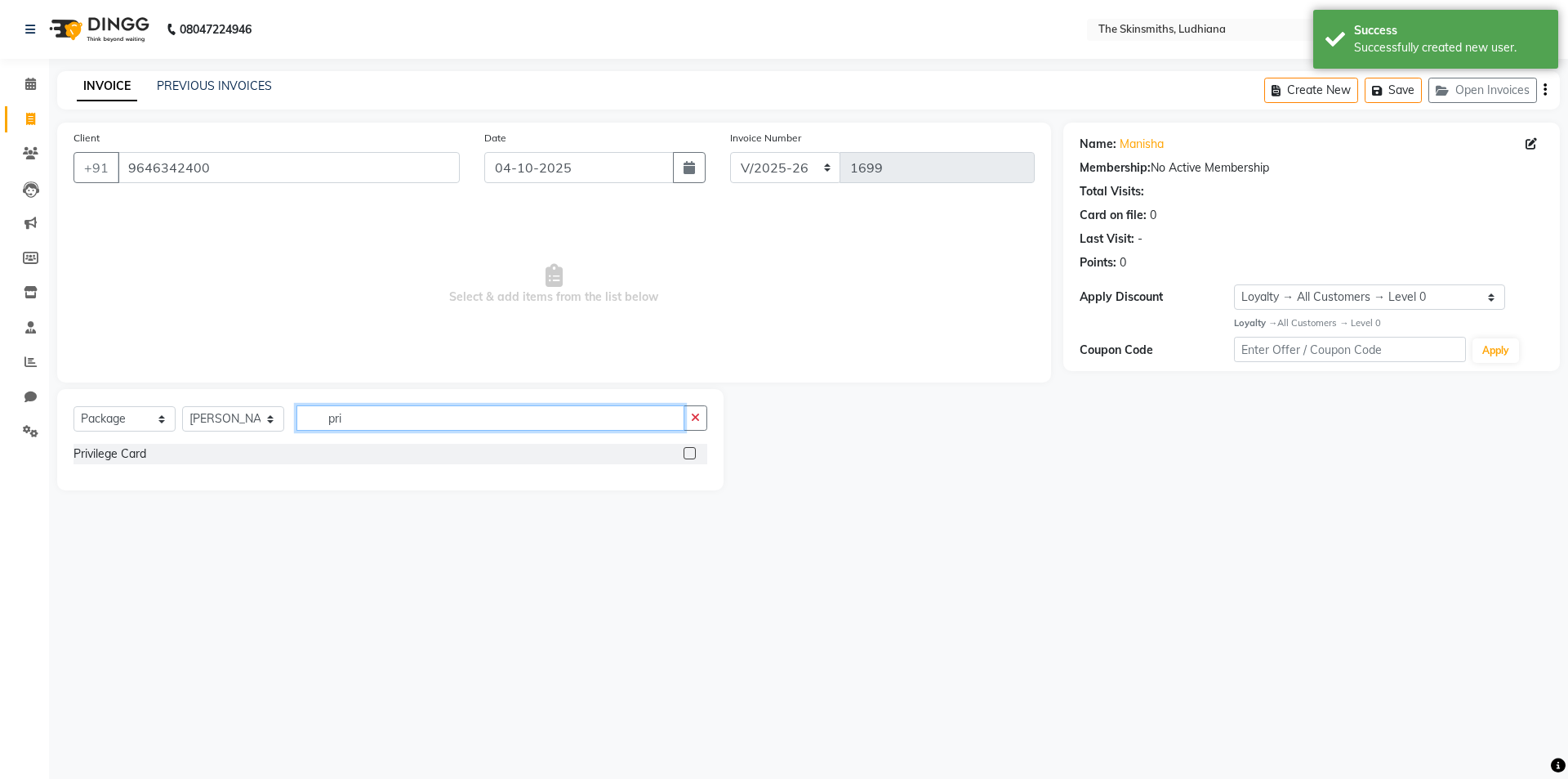
type input "pri"
click at [689, 454] on label at bounding box center [690, 452] width 12 height 12
click at [689, 454] on input "checkbox" at bounding box center [689, 453] width 11 height 11
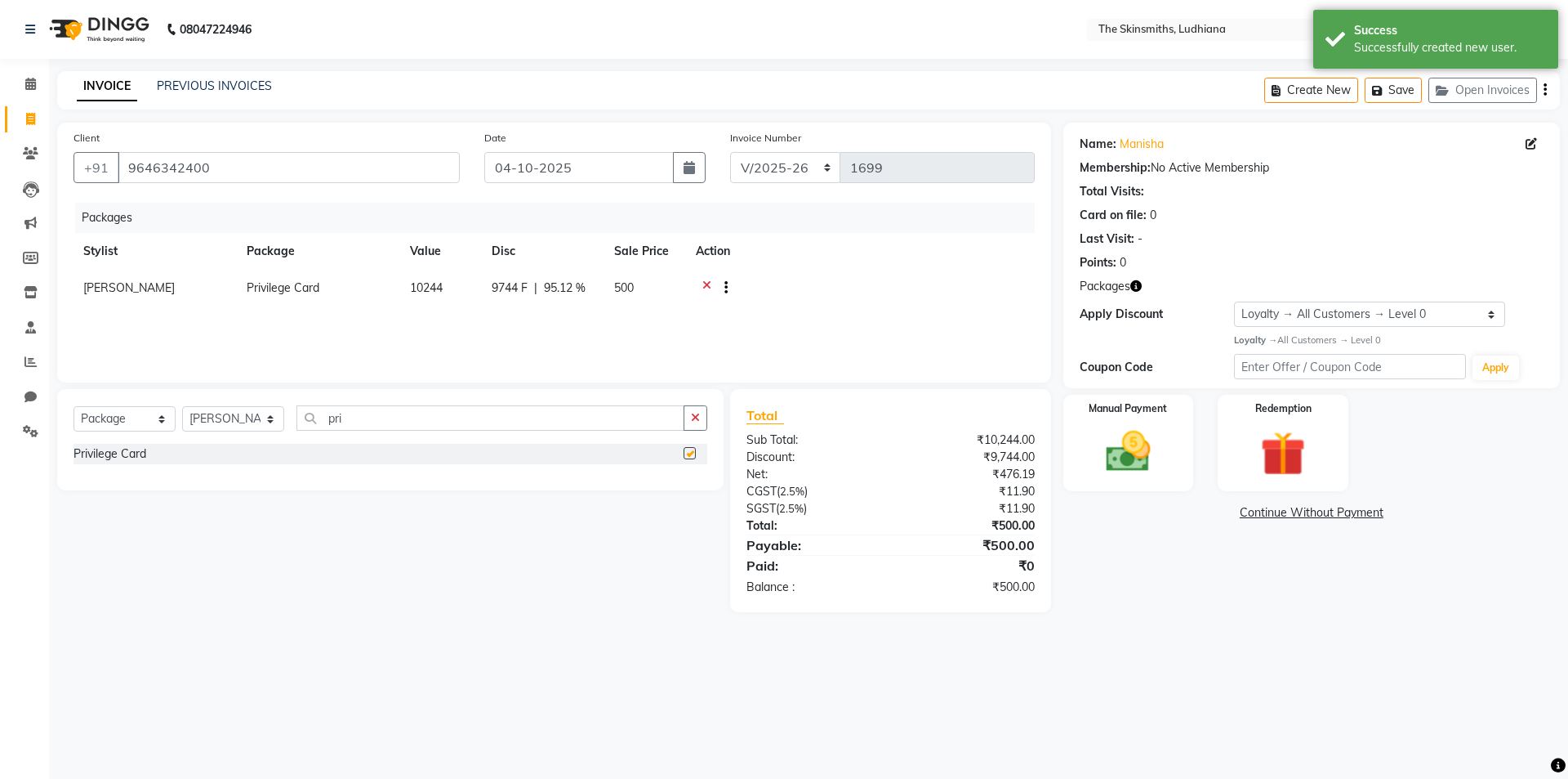
checkbox input "false"
click at [136, 416] on select "Select Service Product Membership Package Voucher Prepaid Gift Card" at bounding box center [125, 419] width 102 height 25
select select "service"
click at [74, 406] on select "Select Service Product Membership Package Voucher Prepaid Gift Card" at bounding box center [125, 419] width 102 height 25
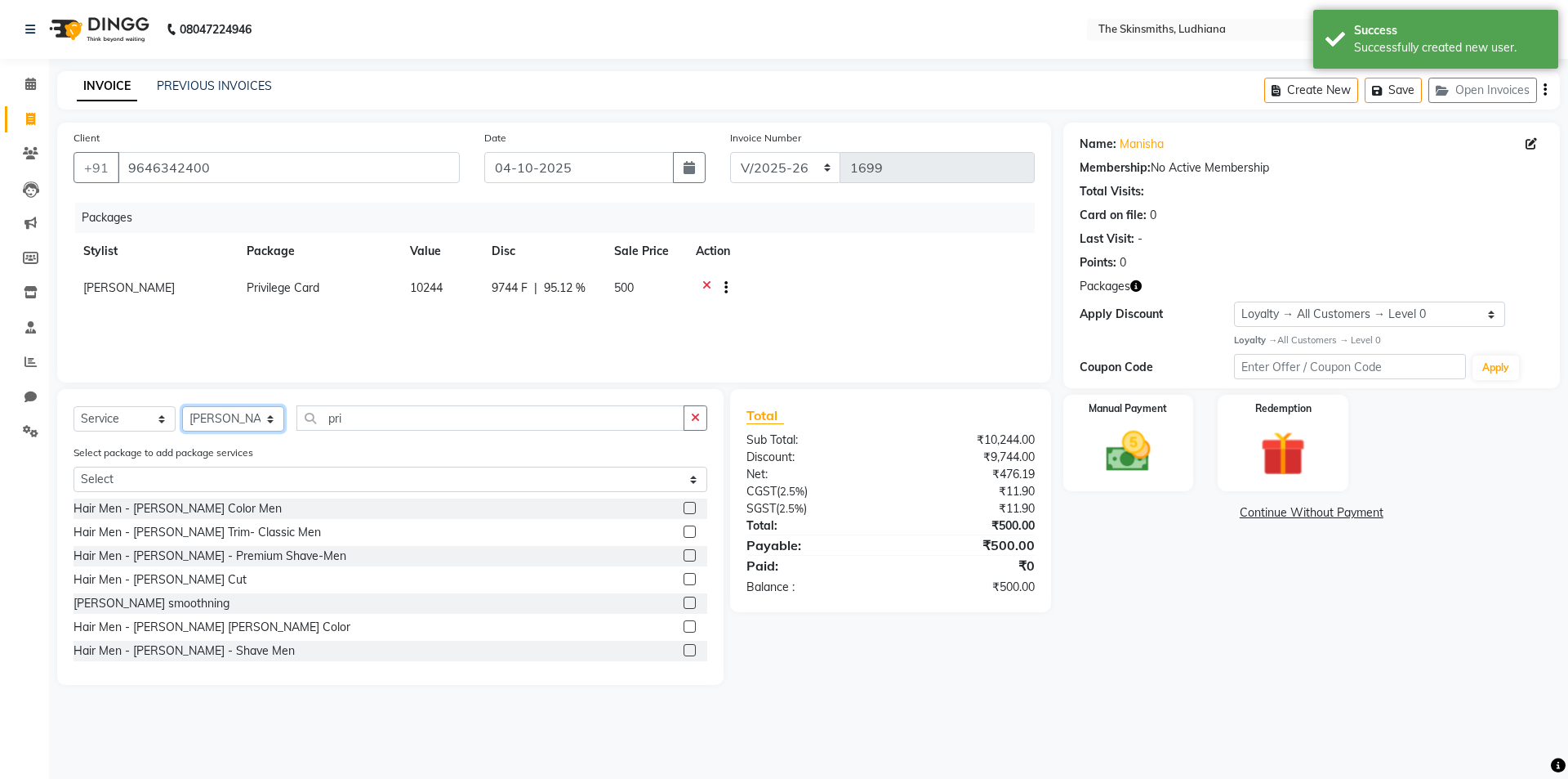
click at [244, 414] on select "Select Stylist Admin [PERSON_NAME] [PERSON_NAME] [PERSON_NAME] [PERSON_NAME] [P…" at bounding box center [233, 419] width 102 height 25
select select "76550"
click at [182, 406] on select "Select Stylist Admin [PERSON_NAME] [PERSON_NAME] [PERSON_NAME] [PERSON_NAME] [P…" at bounding box center [233, 419] width 102 height 25
click at [694, 408] on button "button" at bounding box center [695, 418] width 24 height 25
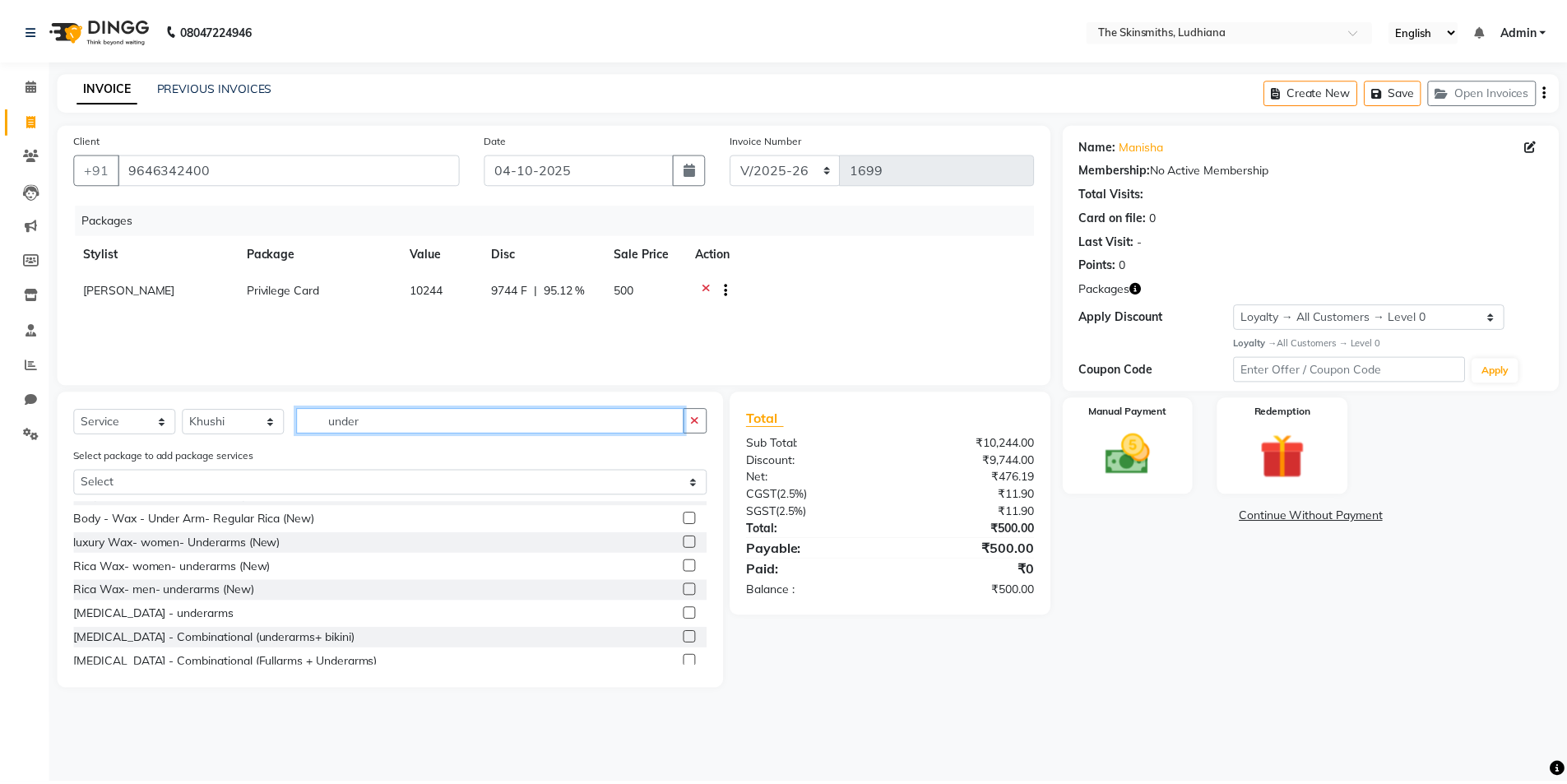
scroll to position [205, 0]
type input "under"
click at [689, 568] on label at bounding box center [695, 567] width 13 height 13
click at [689, 568] on input "checkbox" at bounding box center [694, 568] width 11 height 11
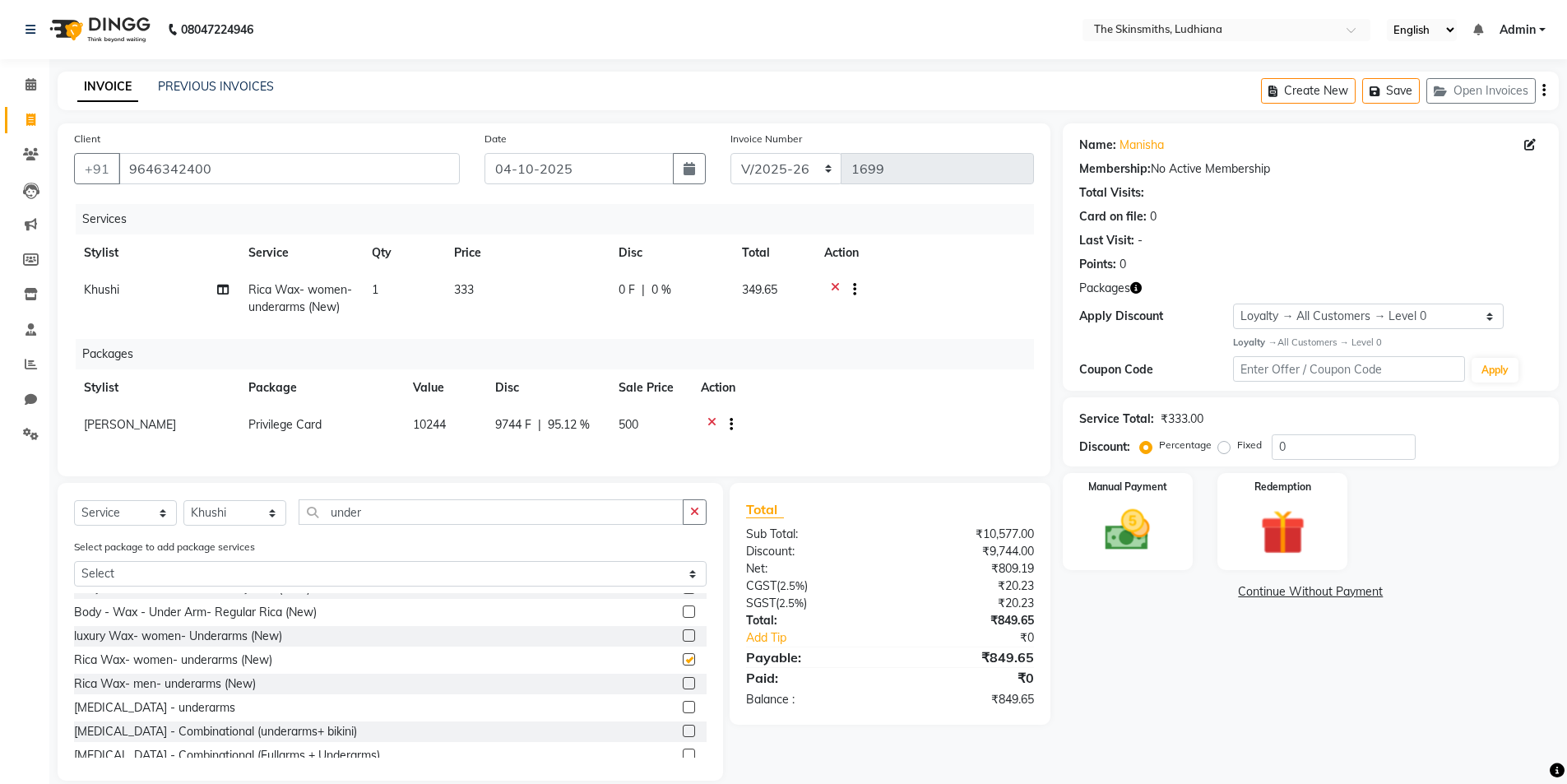
checkbox input "false"
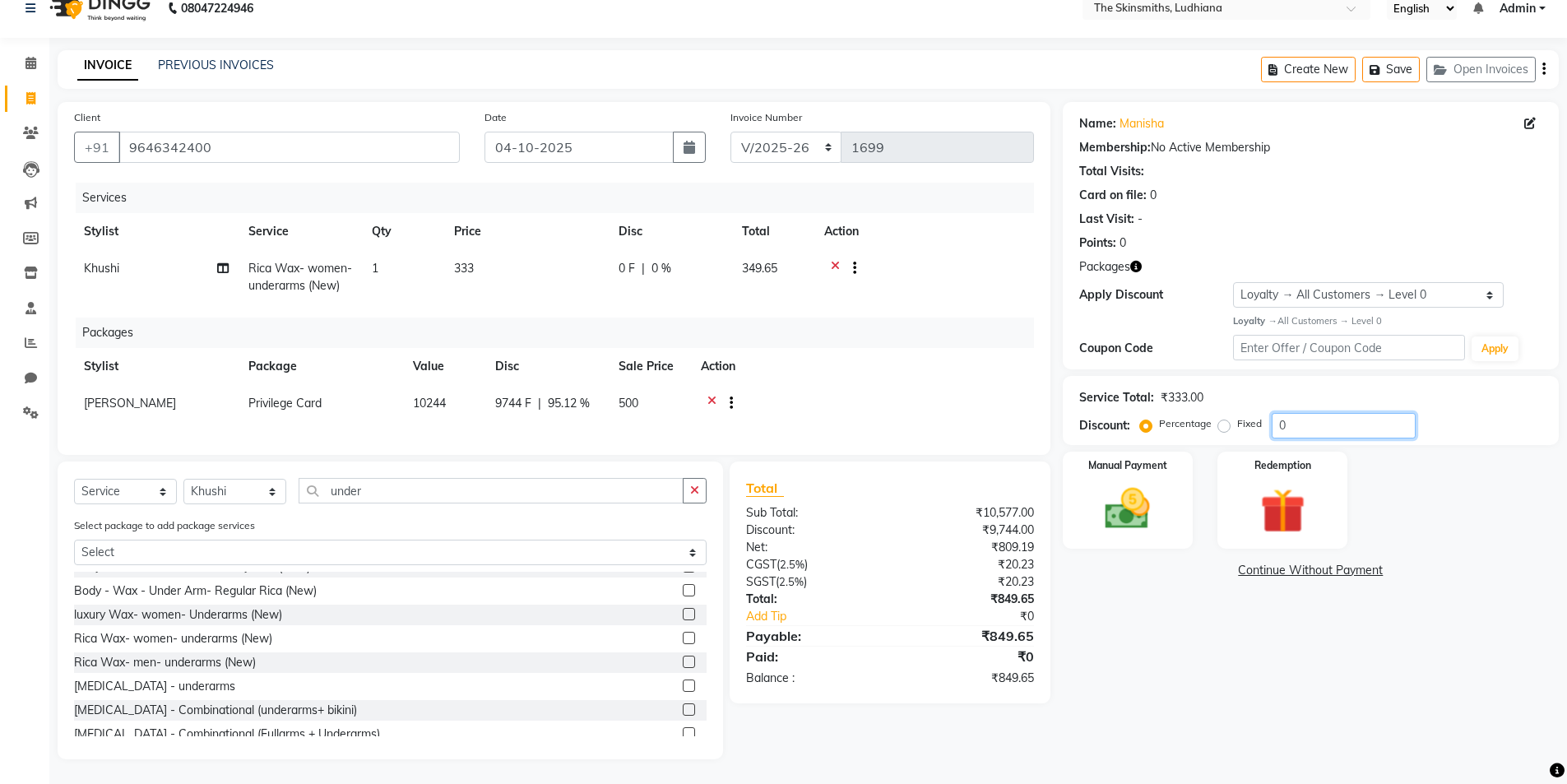
click at [1338, 416] on input "0" at bounding box center [1343, 425] width 144 height 25
type input "50"
click at [1108, 482] on img at bounding box center [1128, 508] width 75 height 53
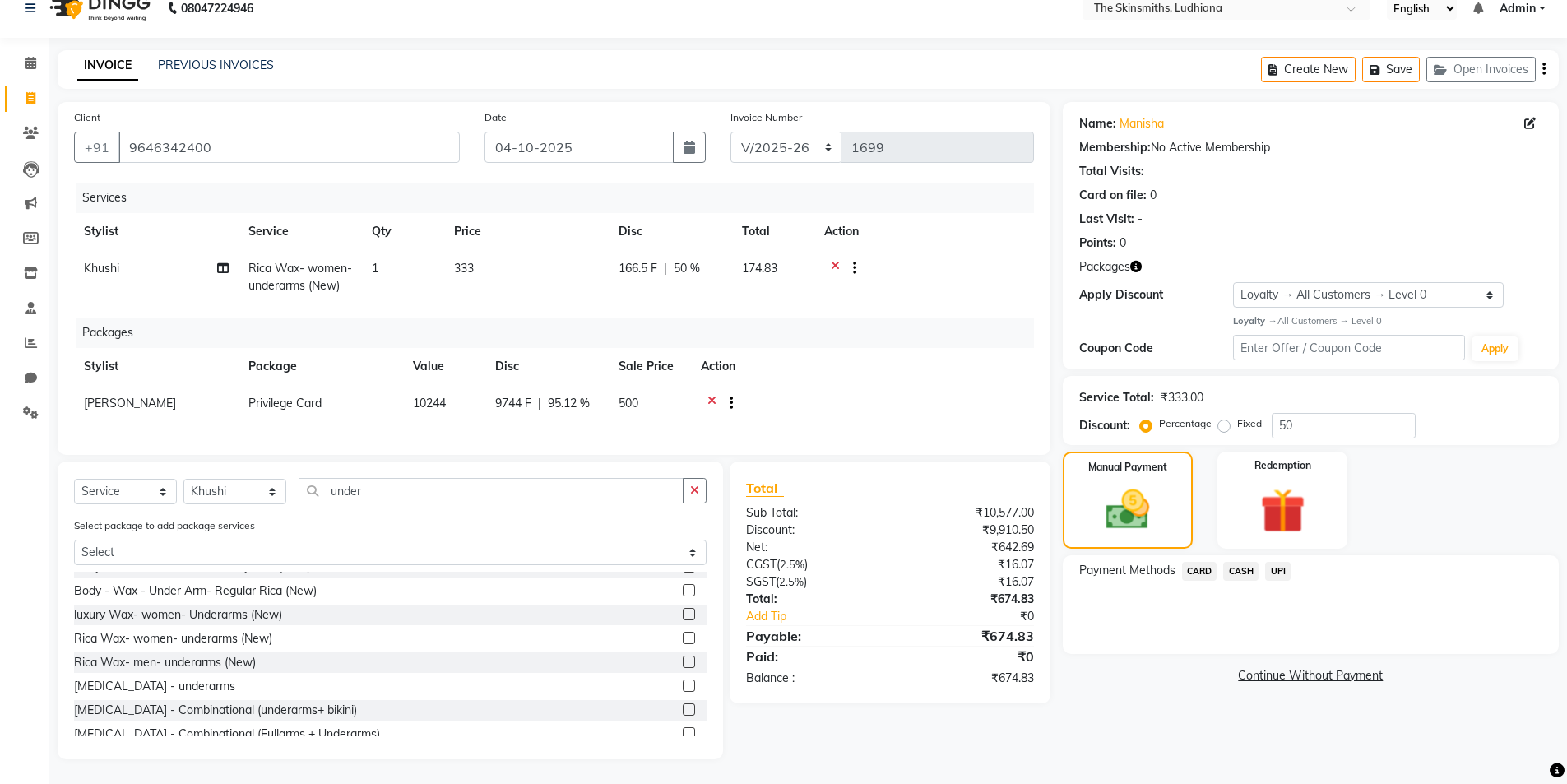
click at [1235, 561] on span "CASH" at bounding box center [1241, 571] width 36 height 19
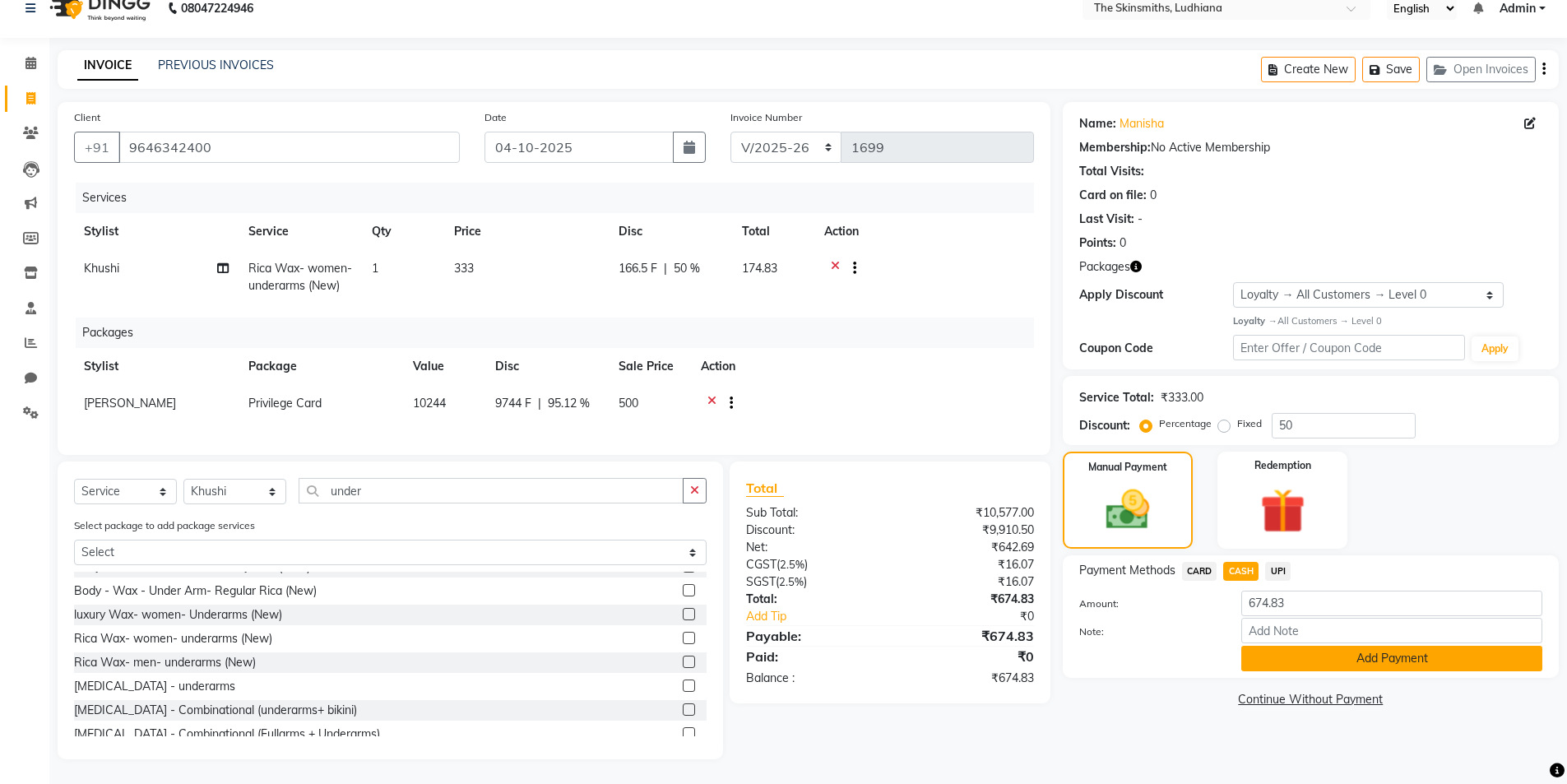
click at [1333, 656] on button "Add Payment" at bounding box center [1392, 658] width 301 height 25
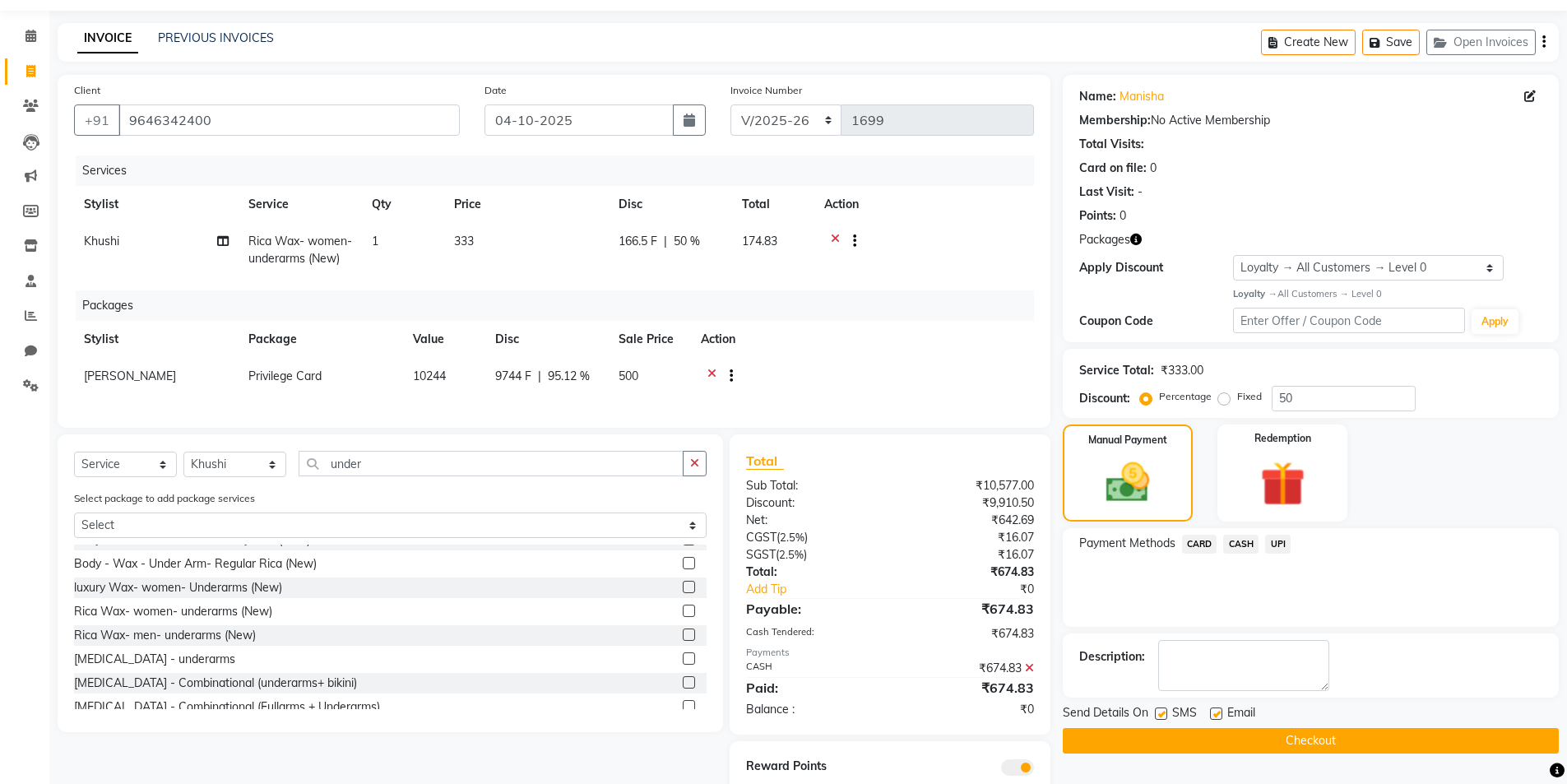
scroll to position [57, 0]
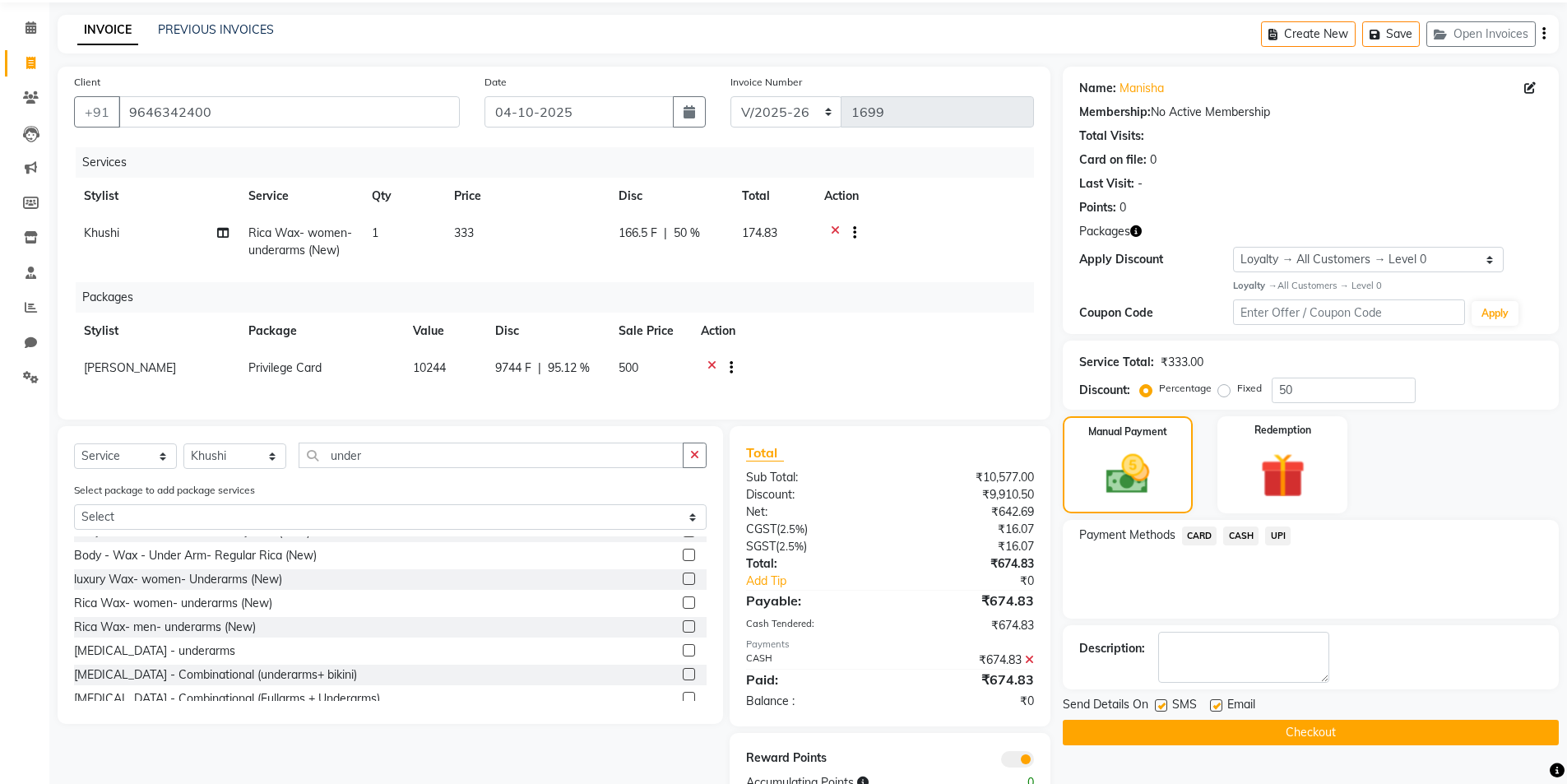
click at [1386, 738] on button "Checkout" at bounding box center [1311, 732] width 496 height 25
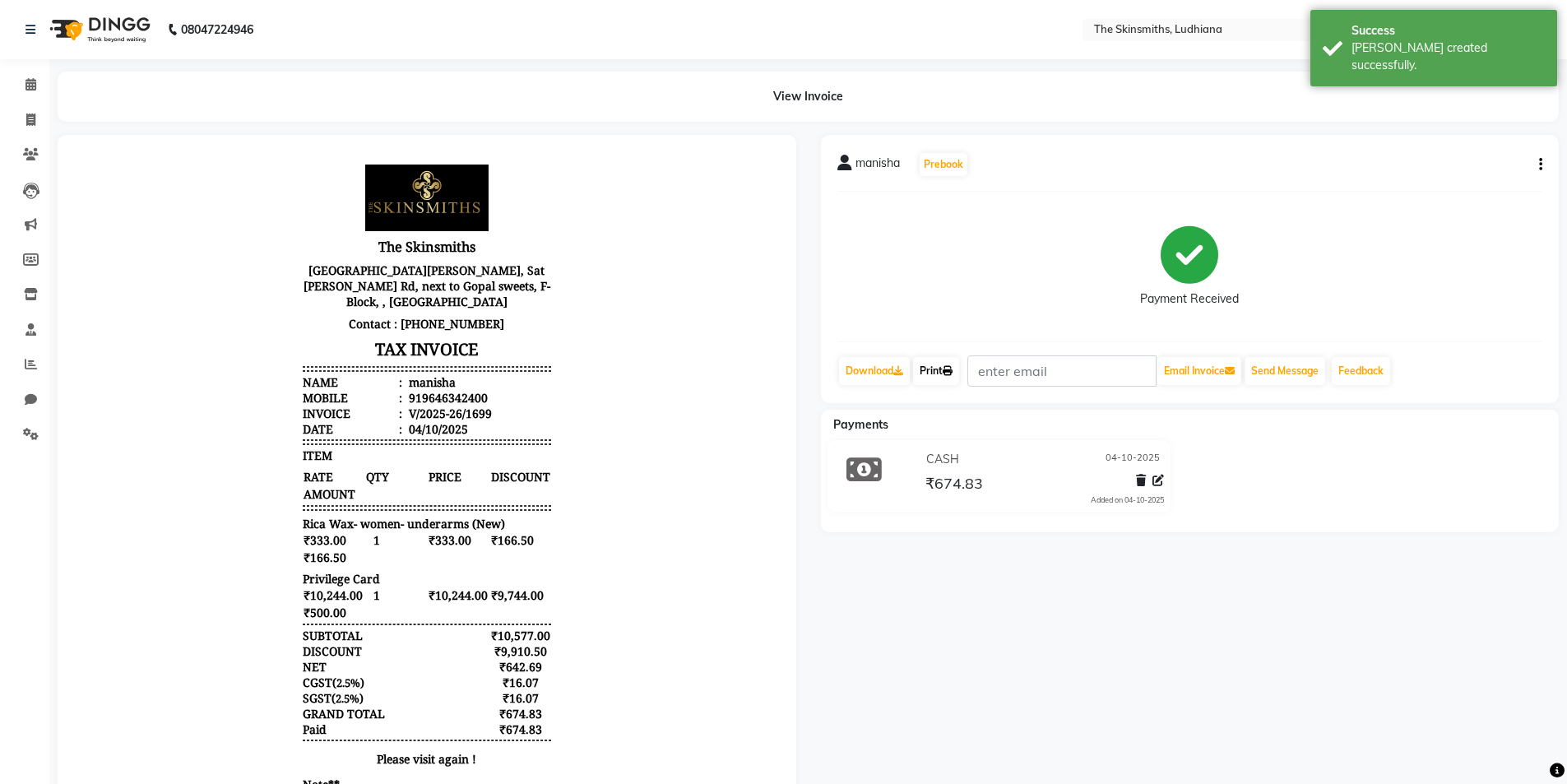
click at [952, 370] on icon at bounding box center [948, 370] width 10 height 10
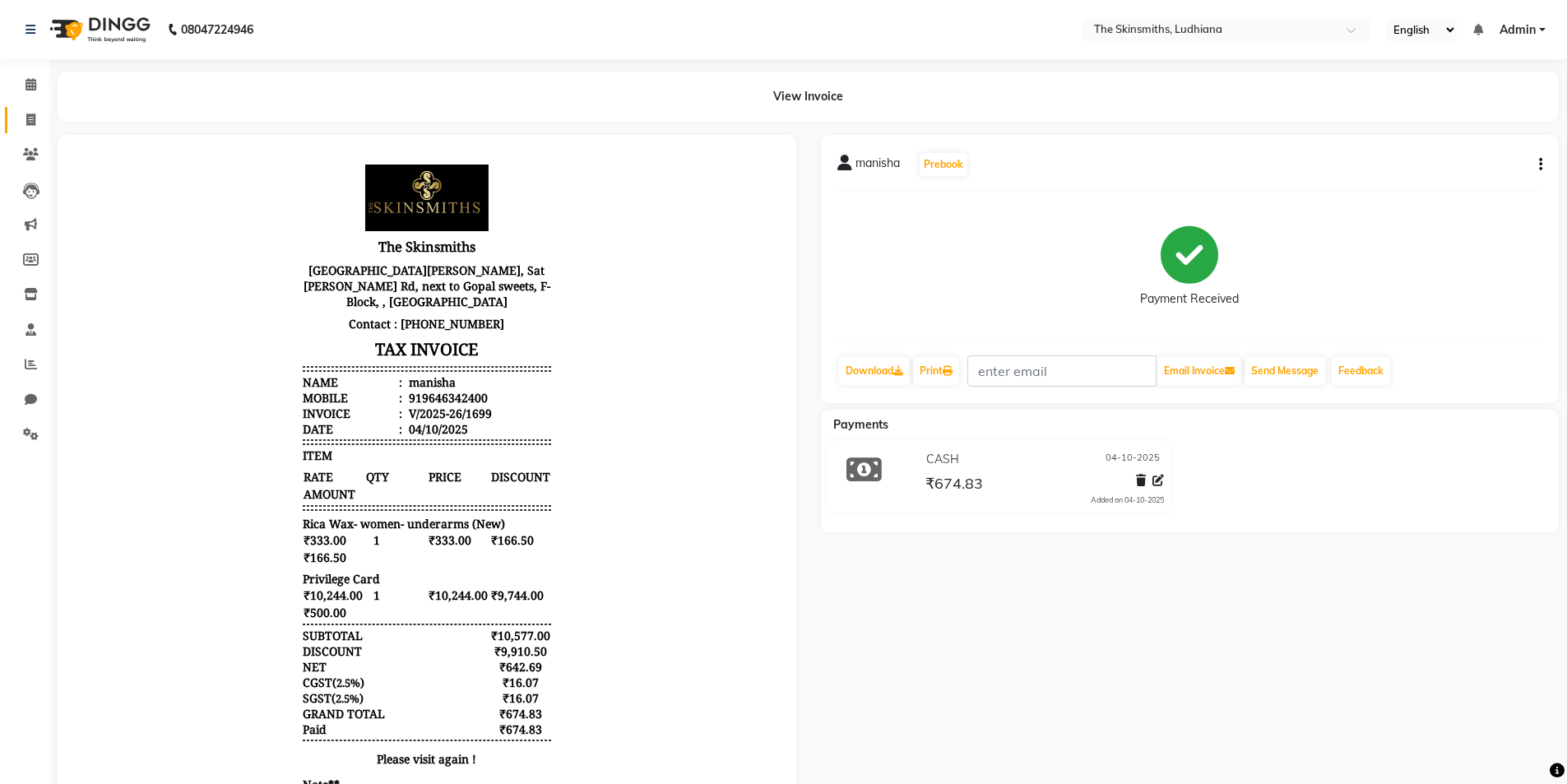
click at [35, 132] on link "Invoice" at bounding box center [24, 121] width 40 height 27
select select "service"
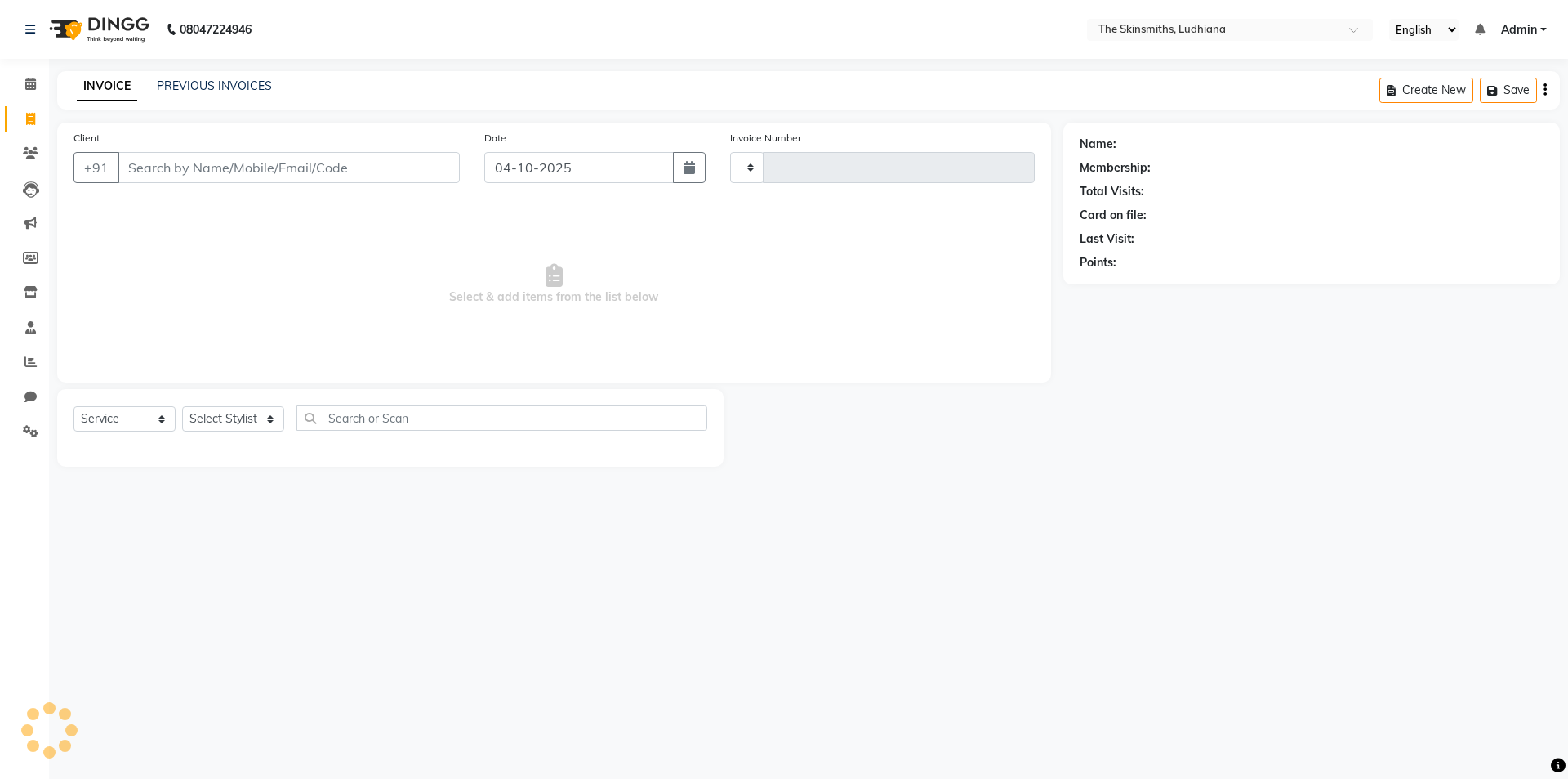
type input "1700"
select select "8115"
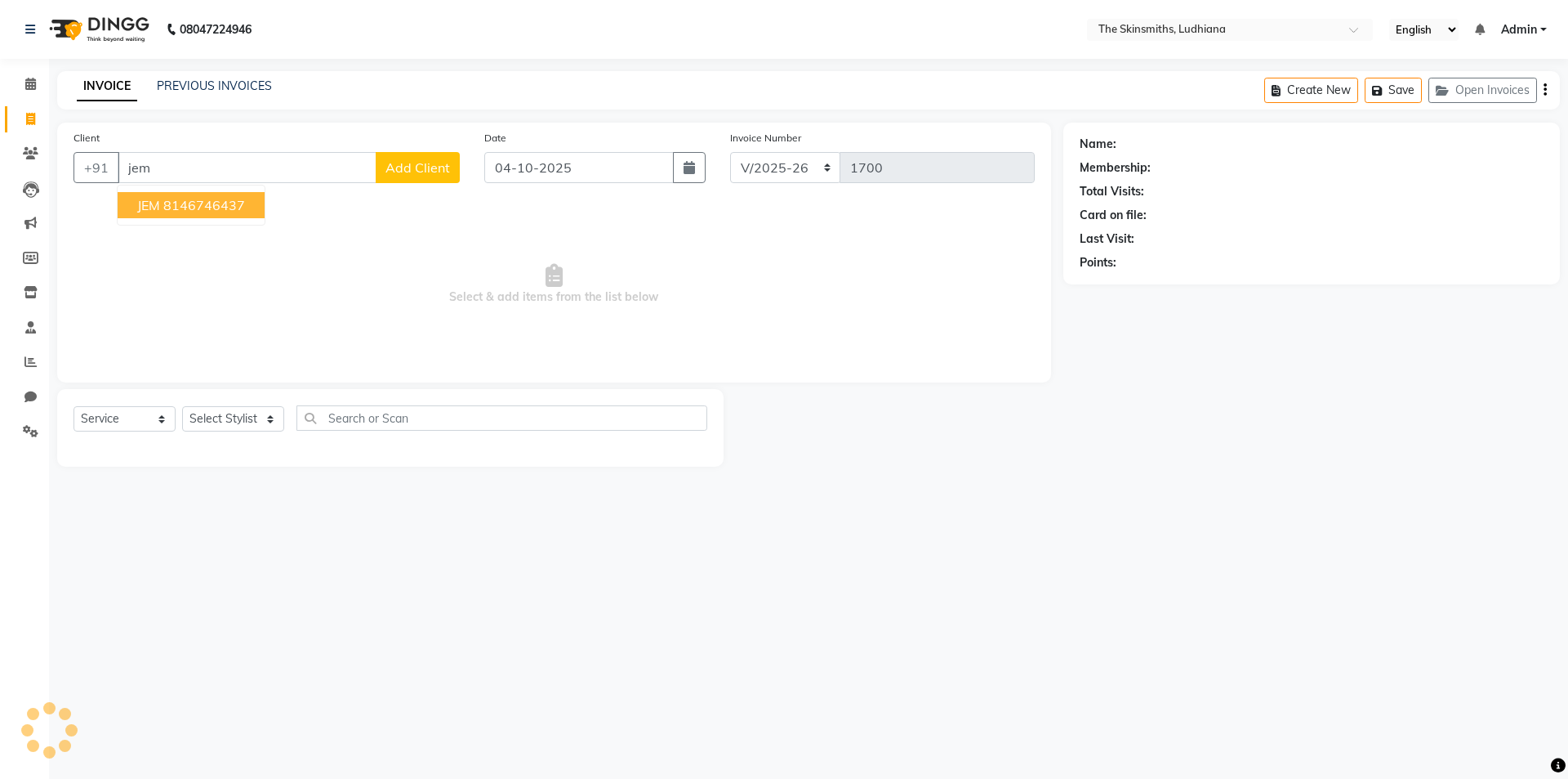
click at [239, 204] on ngb-highlight "8146746437" at bounding box center [204, 204] width 81 height 16
type input "8146746437"
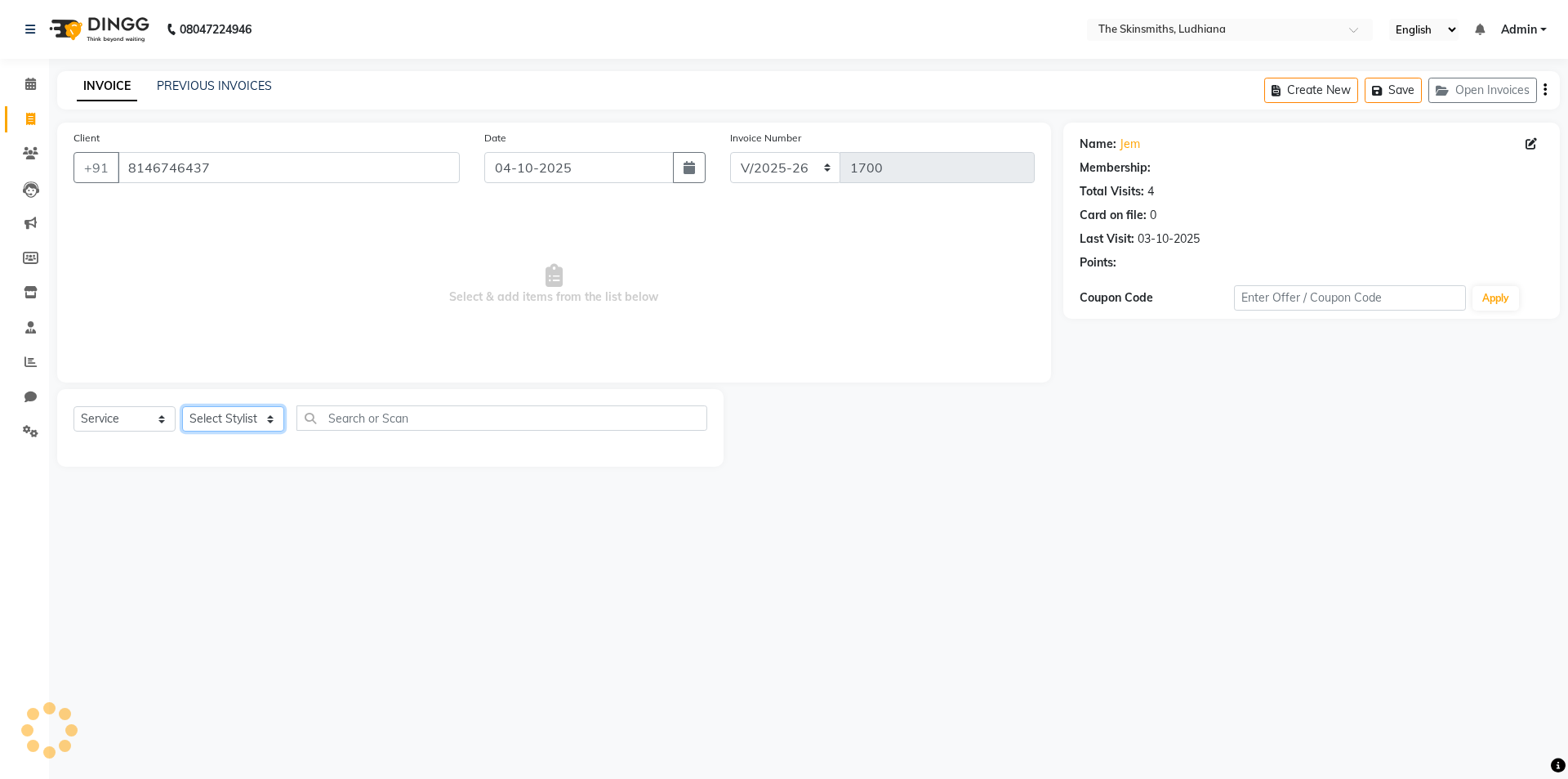
click at [262, 416] on select "Select Stylist" at bounding box center [233, 419] width 102 height 25
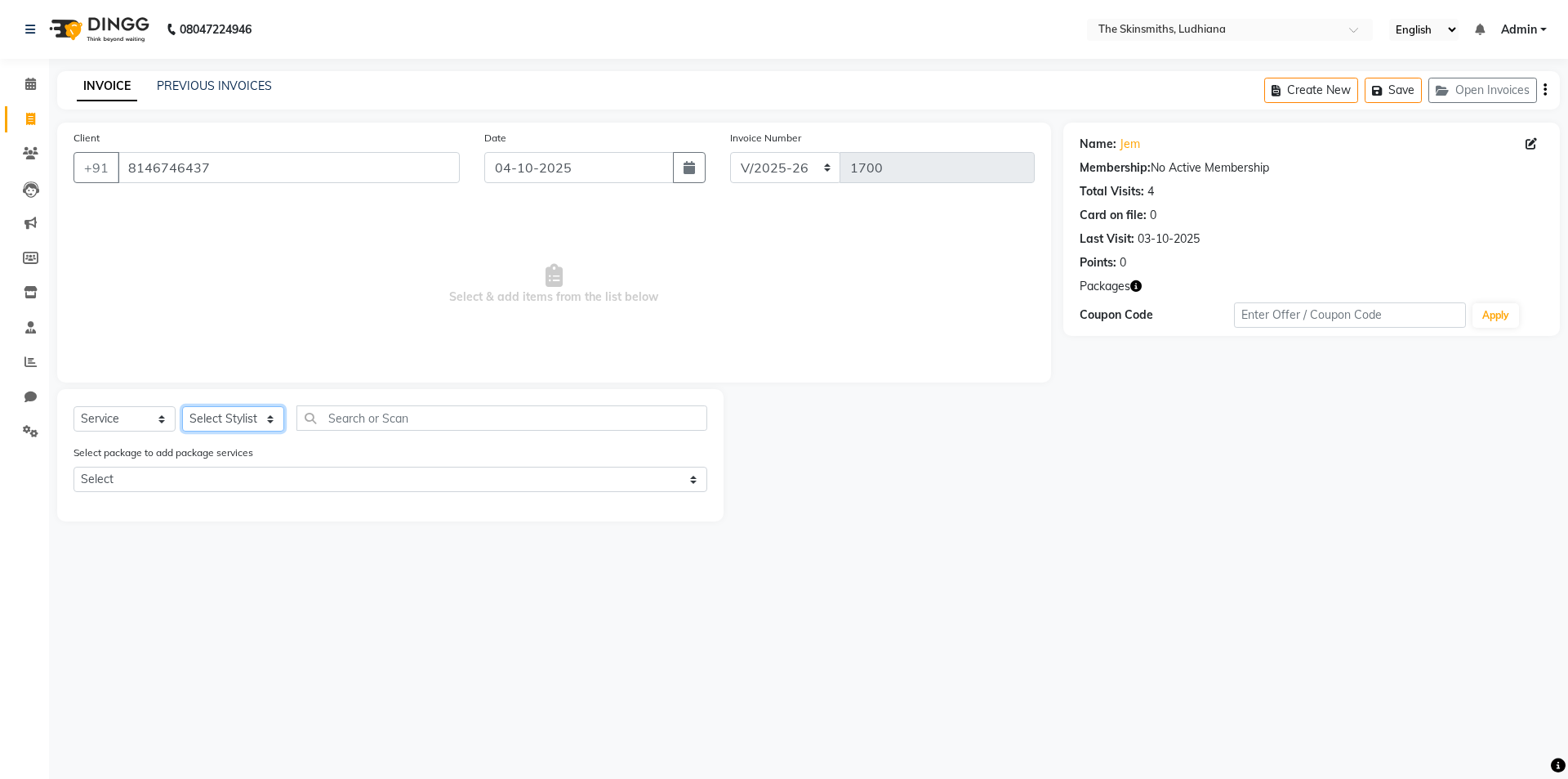
select select "76552"
click at [182, 406] on select "Select Stylist Admin [PERSON_NAME] [PERSON_NAME] [PERSON_NAME] [PERSON_NAME] [P…" at bounding box center [233, 419] width 102 height 25
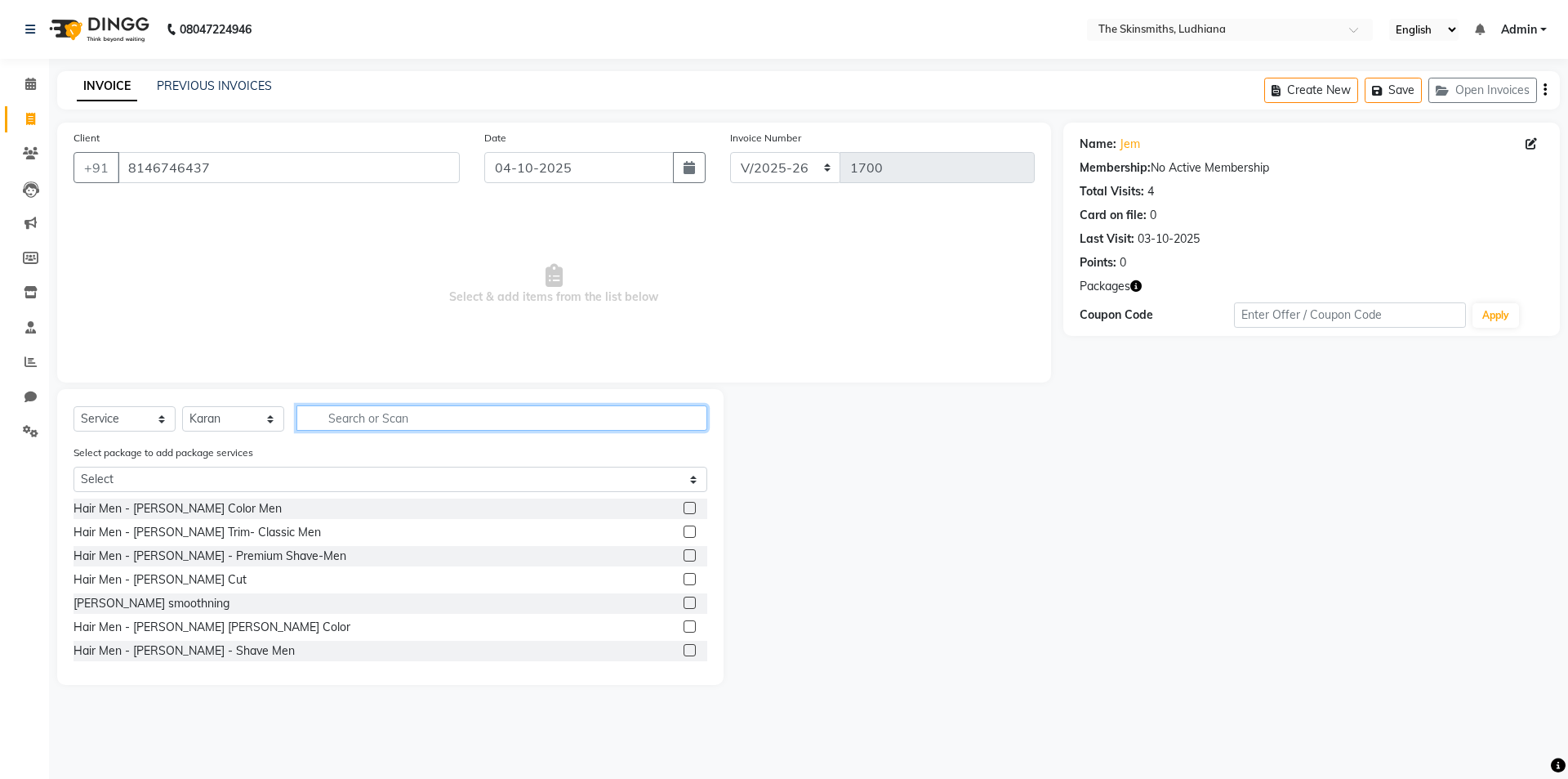
click at [504, 417] on input "text" at bounding box center [501, 418] width 411 height 25
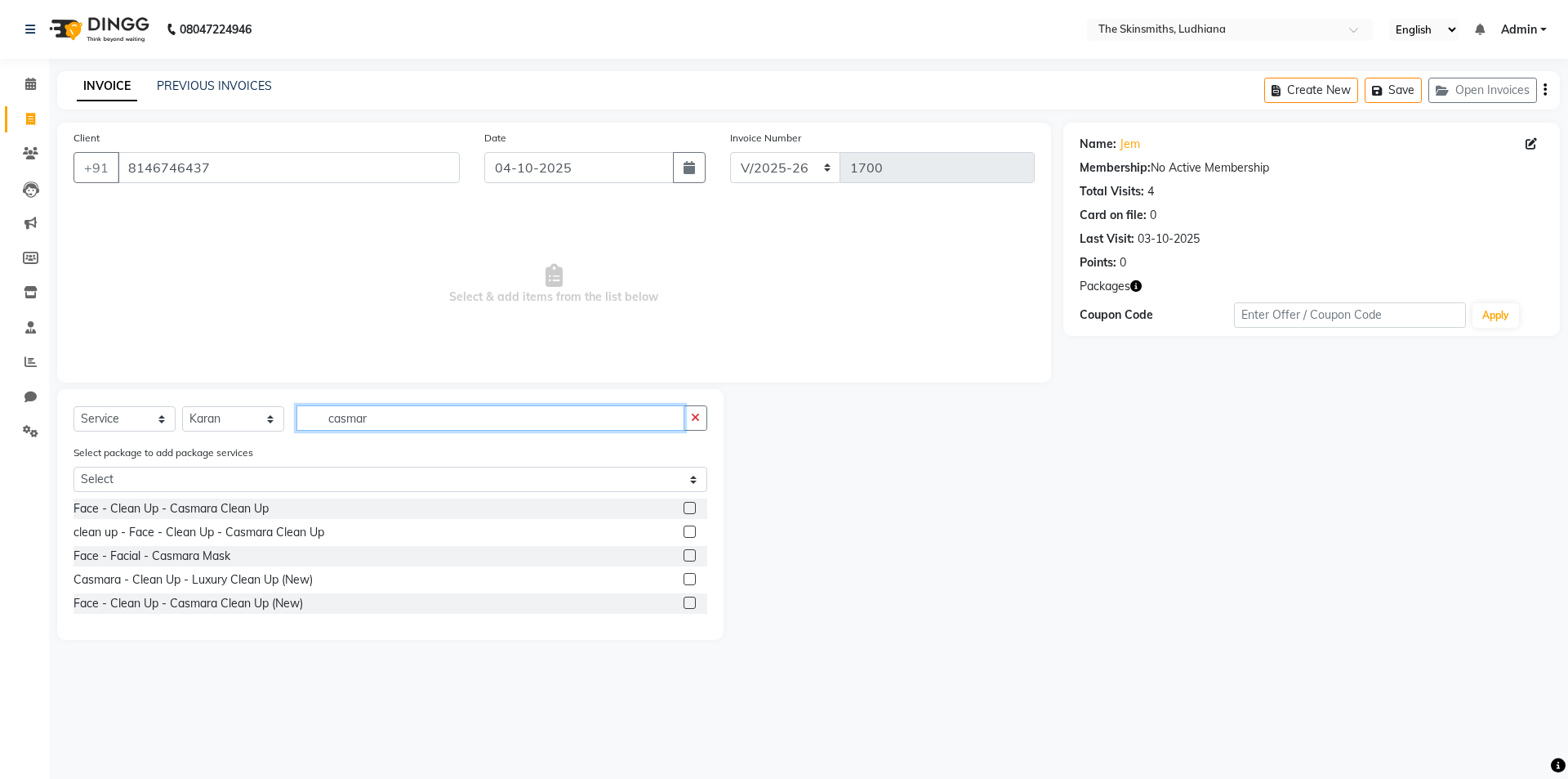
type input "casmar"
click at [685, 579] on label at bounding box center [690, 579] width 12 height 12
click at [685, 579] on input "checkbox" at bounding box center [689, 579] width 11 height 11
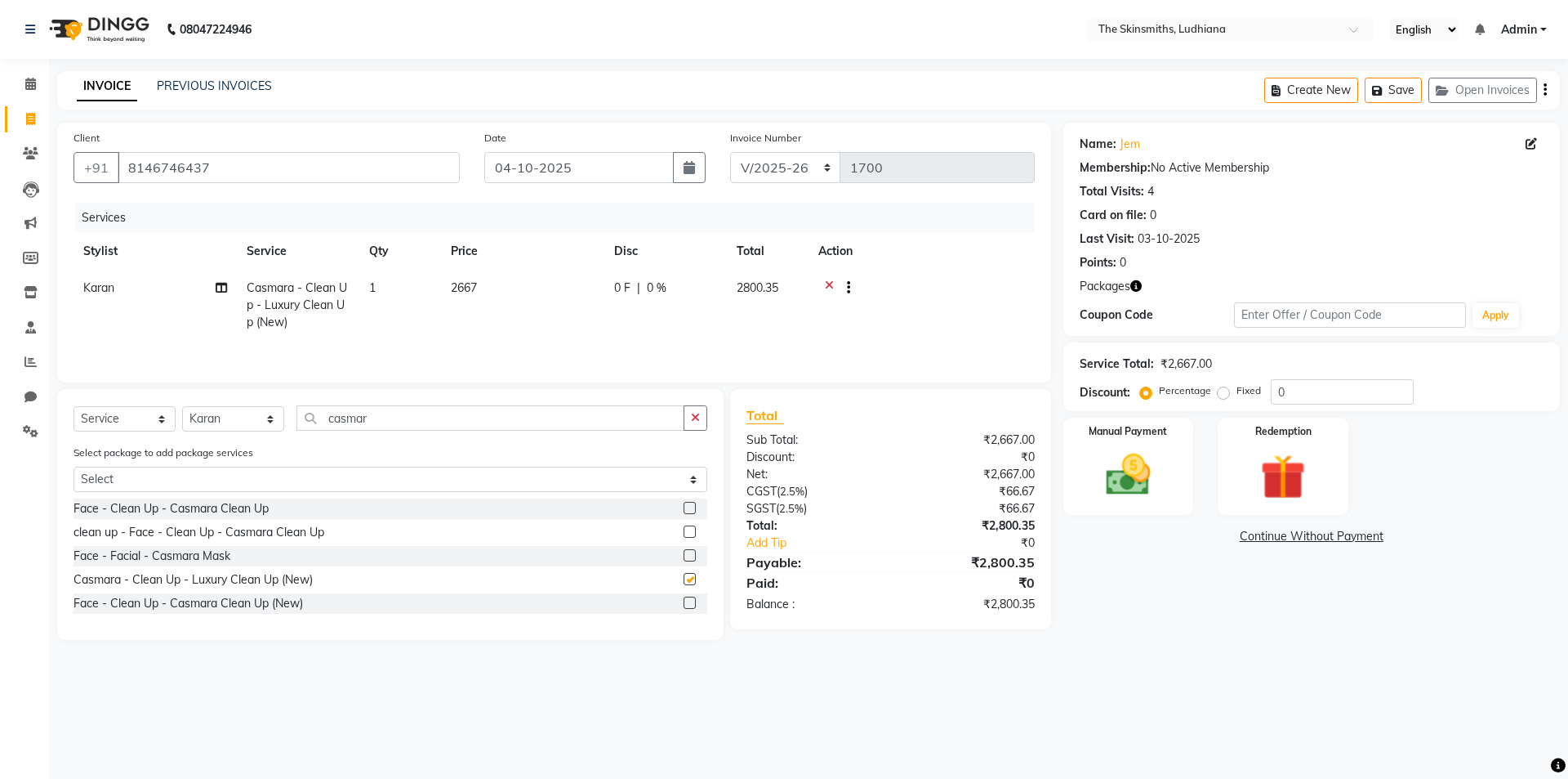
checkbox input "false"
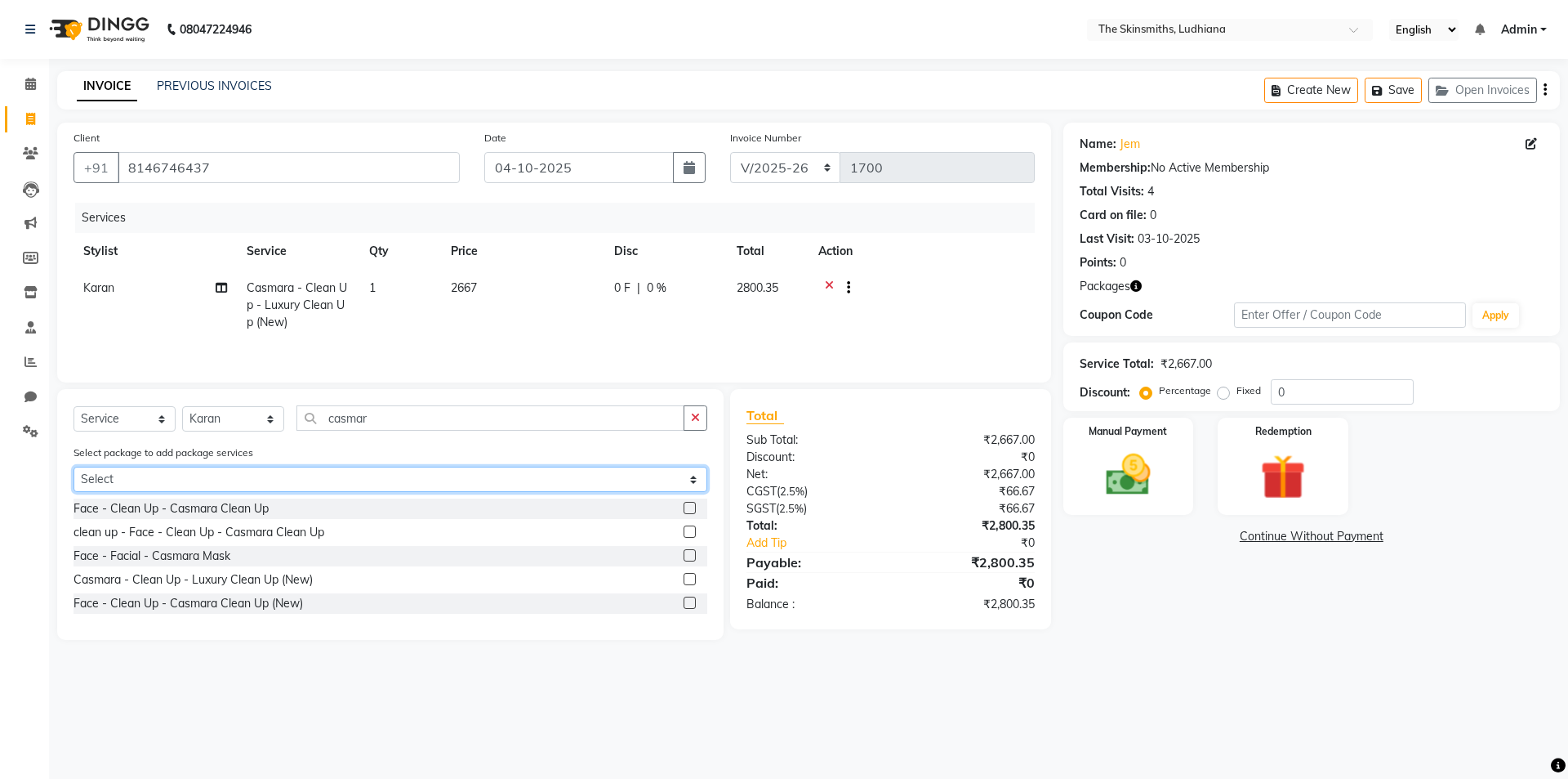
click at [190, 475] on select "Select BEARD CUT DE TAN AUG 50 % HAIR CUT AUG 50%" at bounding box center [391, 479] width 634 height 25
select select "1: Object"
click at [74, 467] on select "Select BEARD CUT DE TAN AUG 50 % HAIR CUT AUG 50%" at bounding box center [391, 479] width 634 height 25
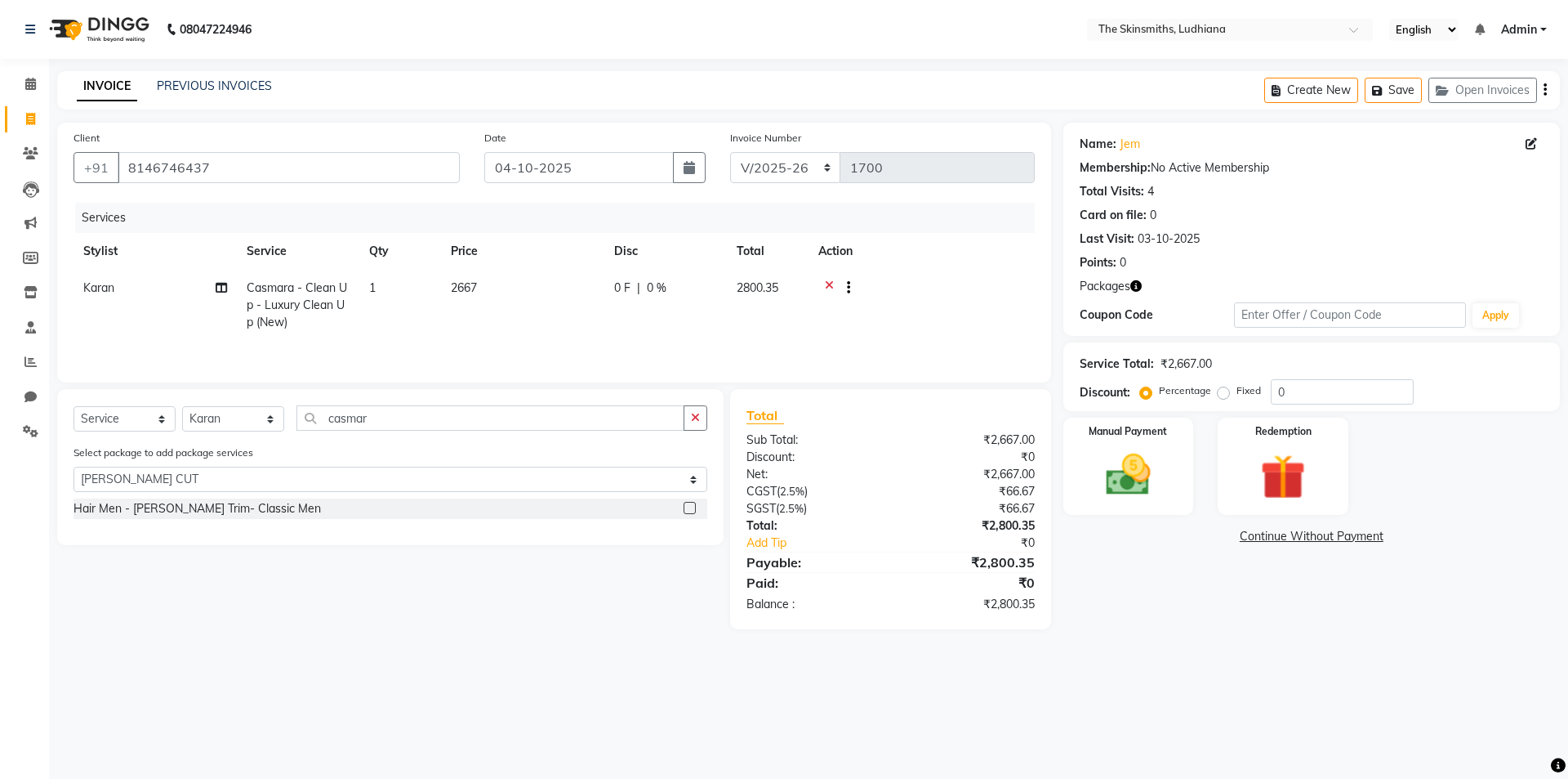
click at [689, 513] on label at bounding box center [690, 508] width 12 height 12
click at [689, 513] on input "checkbox" at bounding box center [689, 508] width 11 height 11
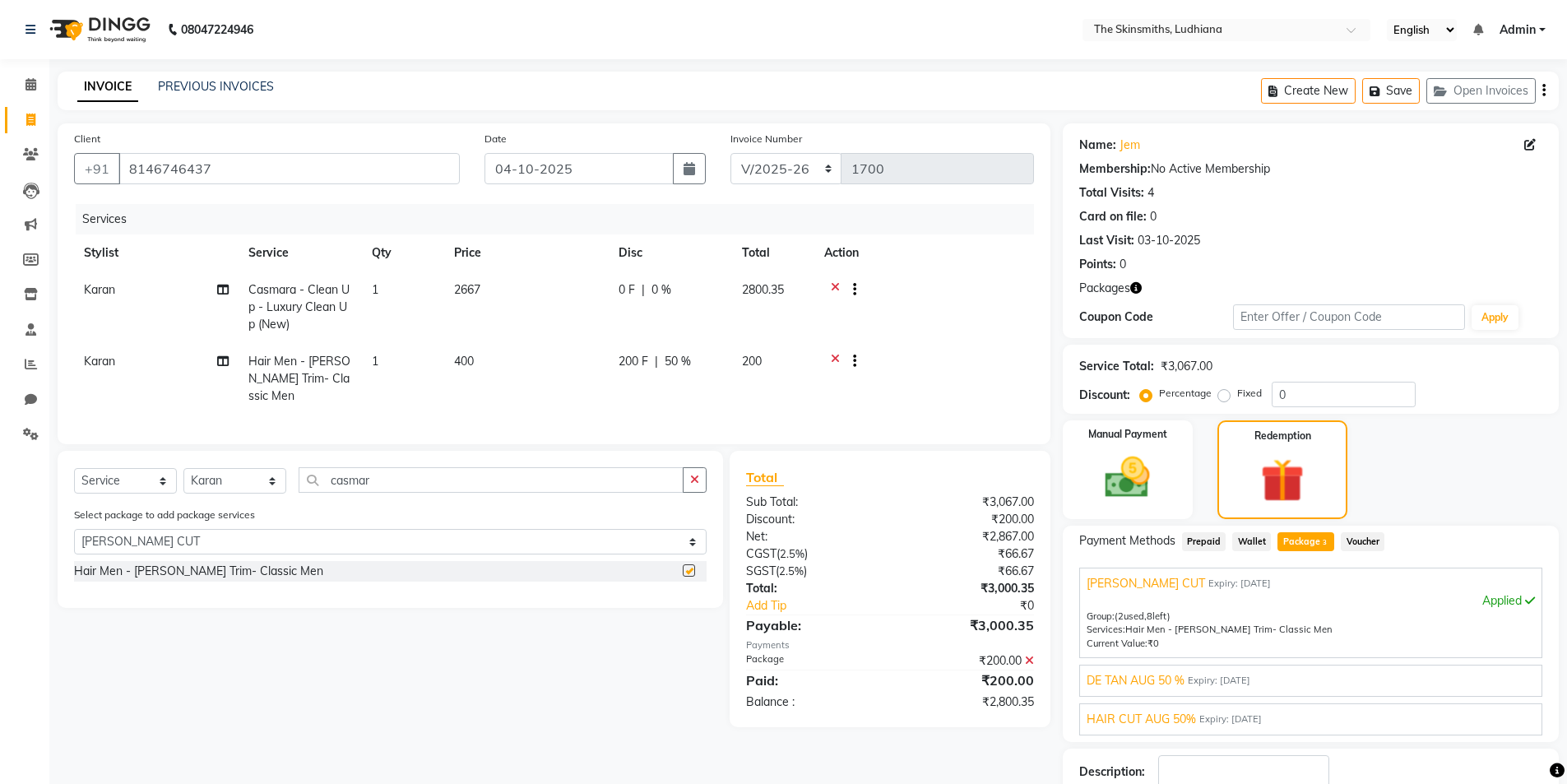
checkbox input "false"
click at [562, 554] on select "Select BEARD CUT DE TAN AUG 50 % HAIR CUT AUG 50%" at bounding box center [391, 541] width 633 height 25
click at [405, 657] on div "Select Service Product Membership Package Voucher Prepaid Gift Card Select Styl…" at bounding box center [384, 588] width 678 height 276
click at [533, 550] on select "Select BEARD CUT DE TAN AUG 50 % HAIR CUT AUG 50%" at bounding box center [391, 541] width 633 height 25
select select "3: Object"
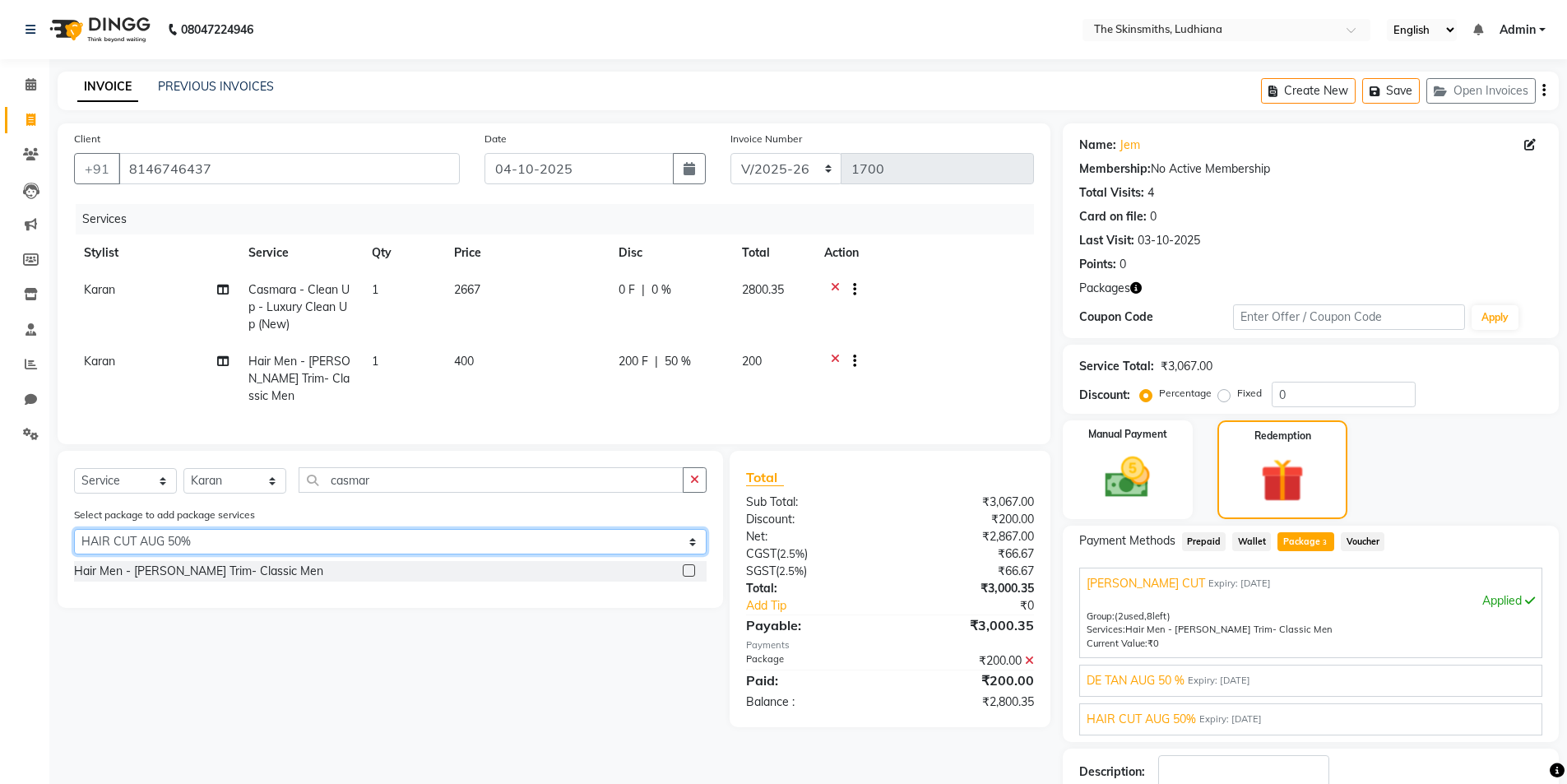
click at [74, 541] on select "Select BEARD CUT DE TAN AUG 50 % HAIR CUT AUG 50%" at bounding box center [391, 541] width 633 height 25
click at [689, 577] on label at bounding box center [689, 570] width 13 height 13
click at [689, 577] on input "checkbox" at bounding box center [688, 571] width 11 height 11
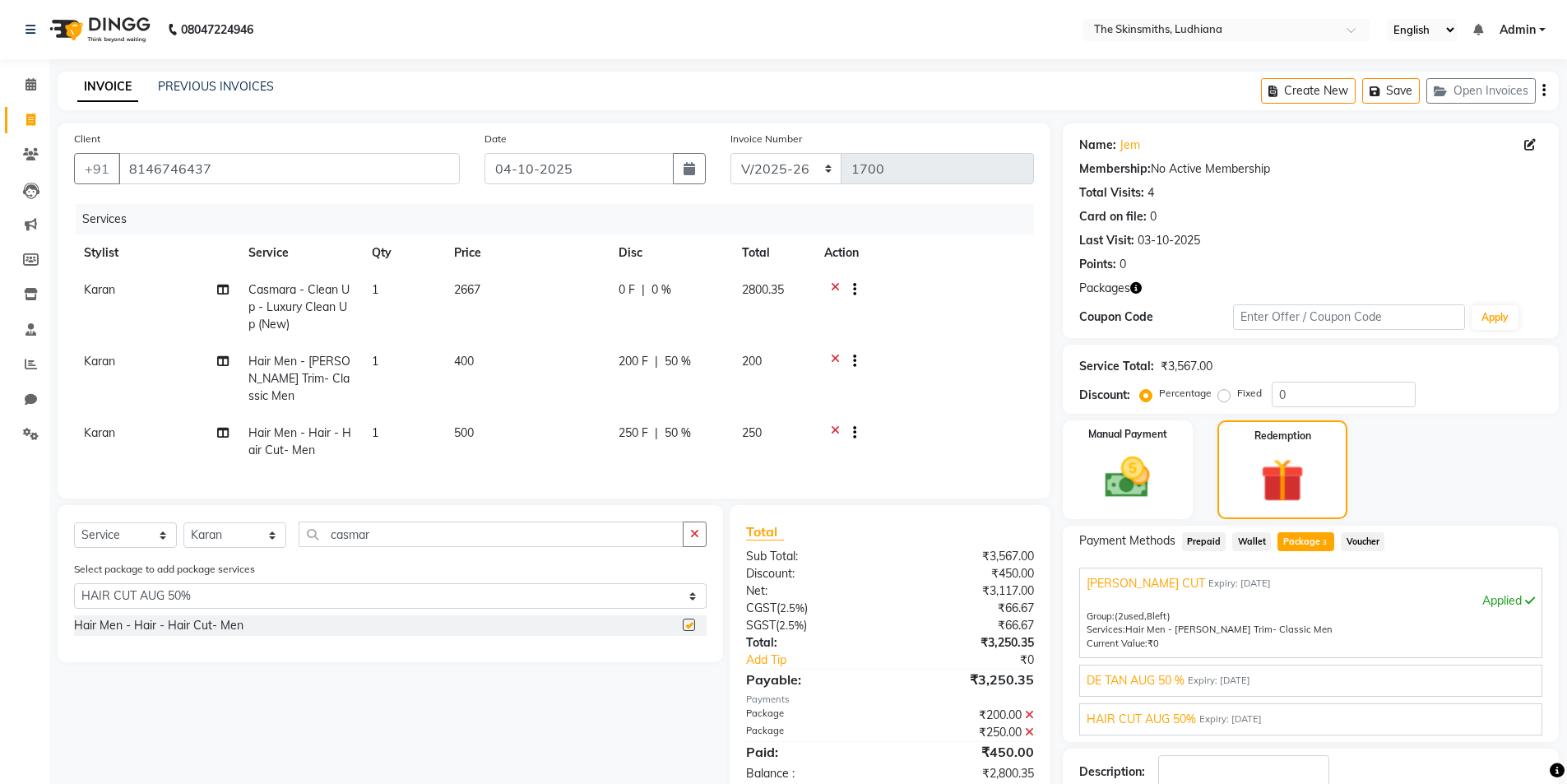
checkbox input "false"
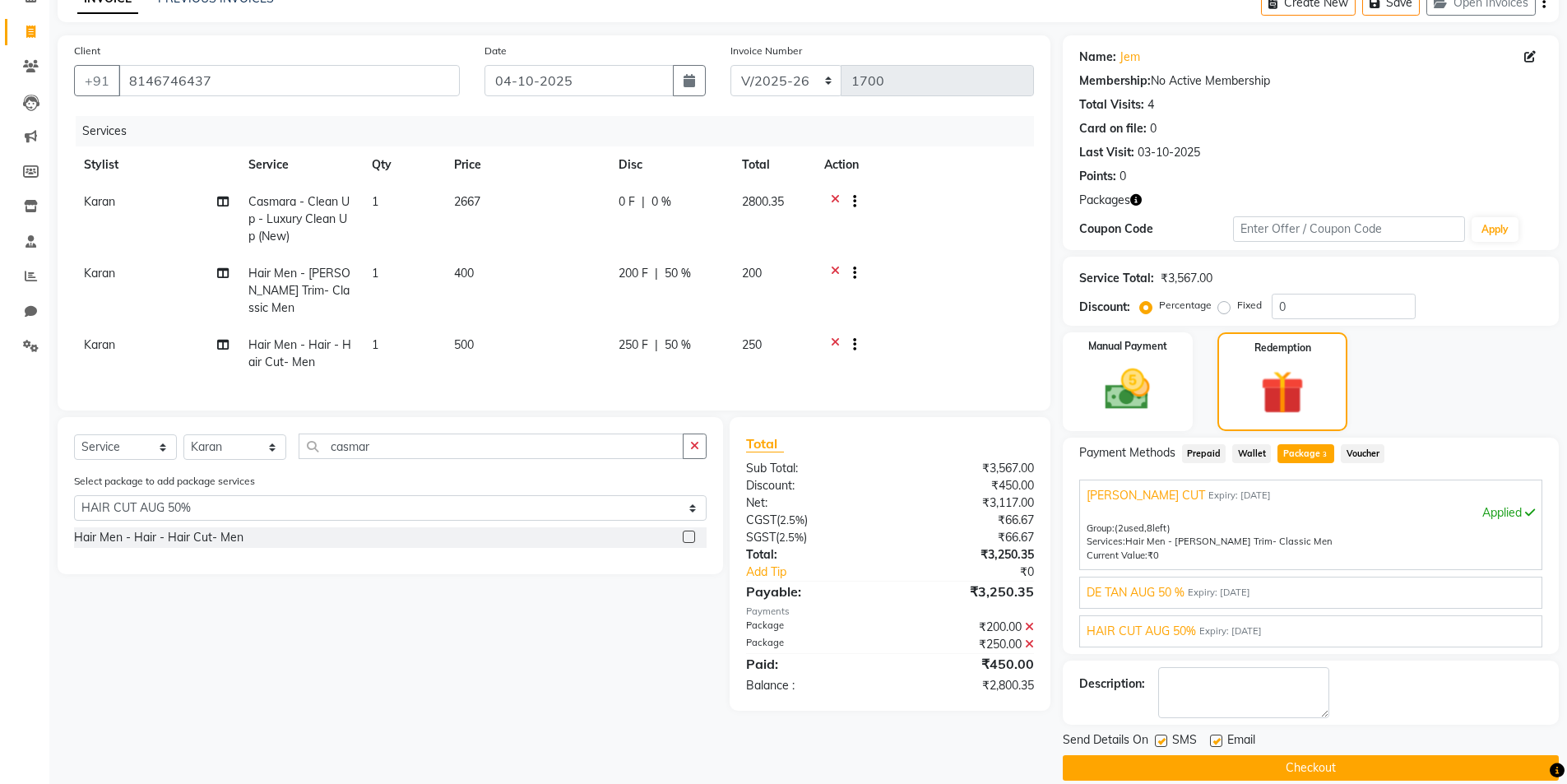
scroll to position [109, 0]
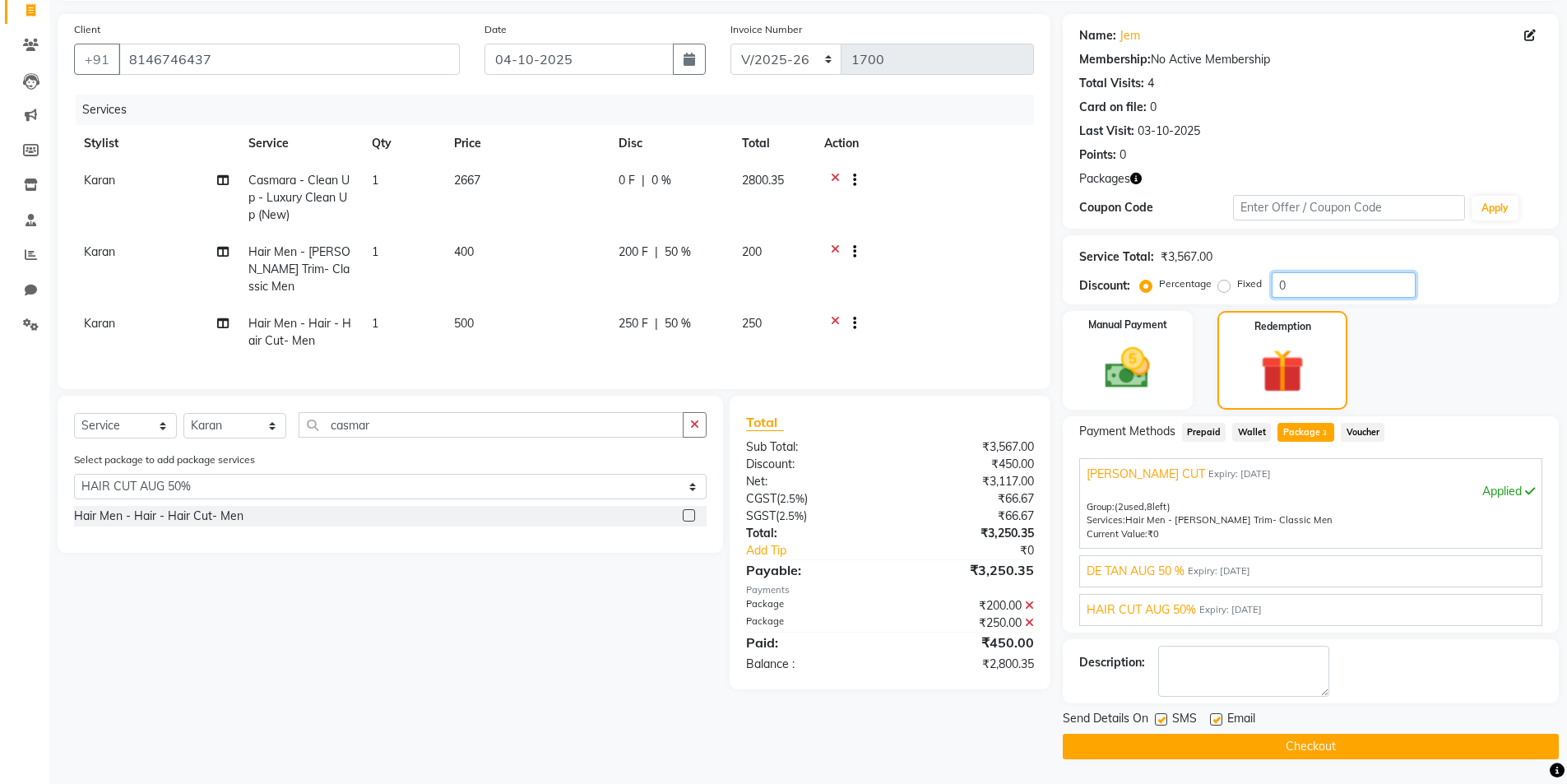
click at [1314, 285] on input "0" at bounding box center [1343, 284] width 144 height 25
type input "50"
click at [1135, 344] on img at bounding box center [1128, 367] width 75 height 53
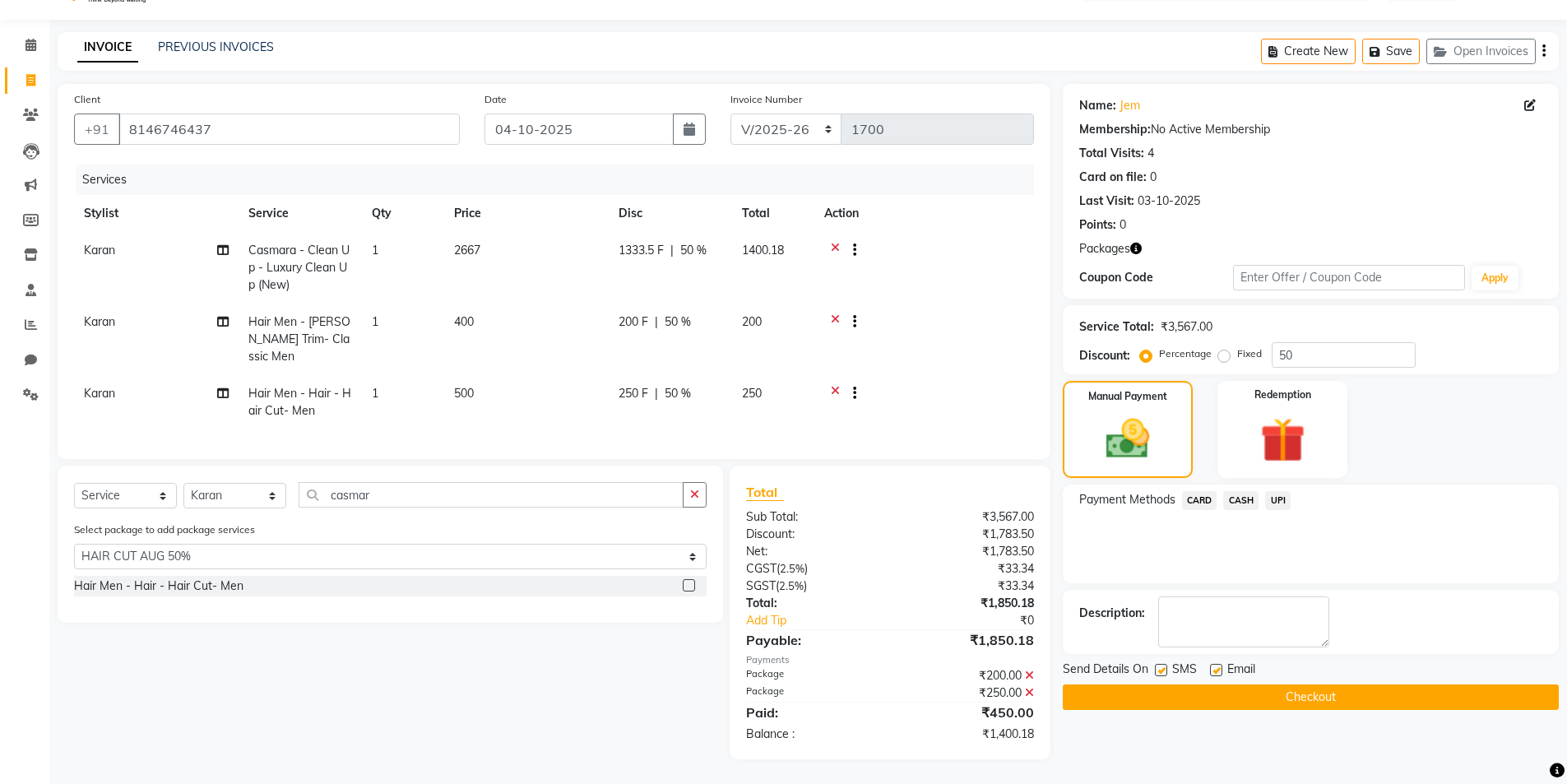
click at [1280, 491] on span "UPI" at bounding box center [1278, 500] width 25 height 19
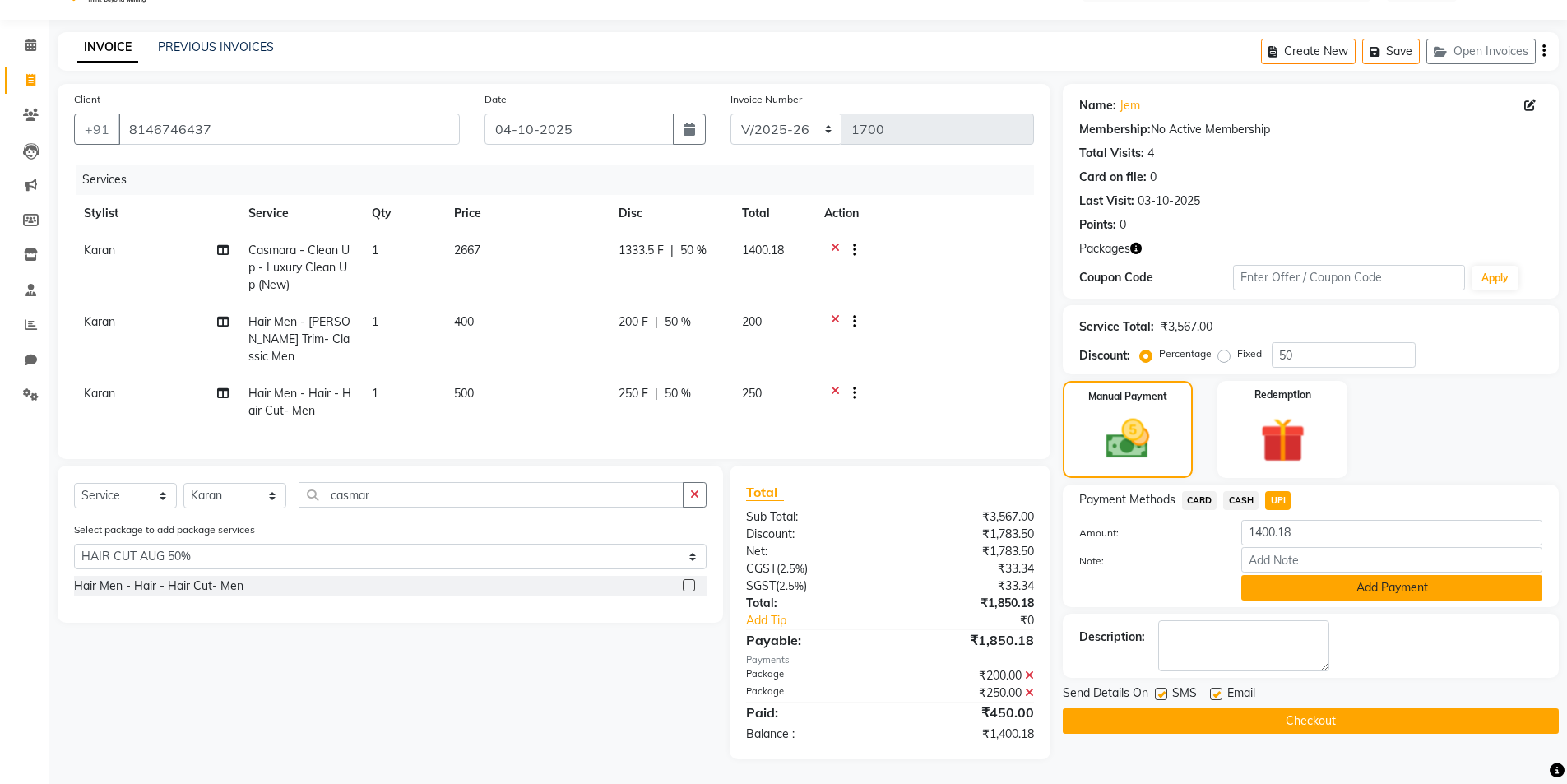
click at [1380, 575] on button "Add Payment" at bounding box center [1392, 587] width 301 height 25
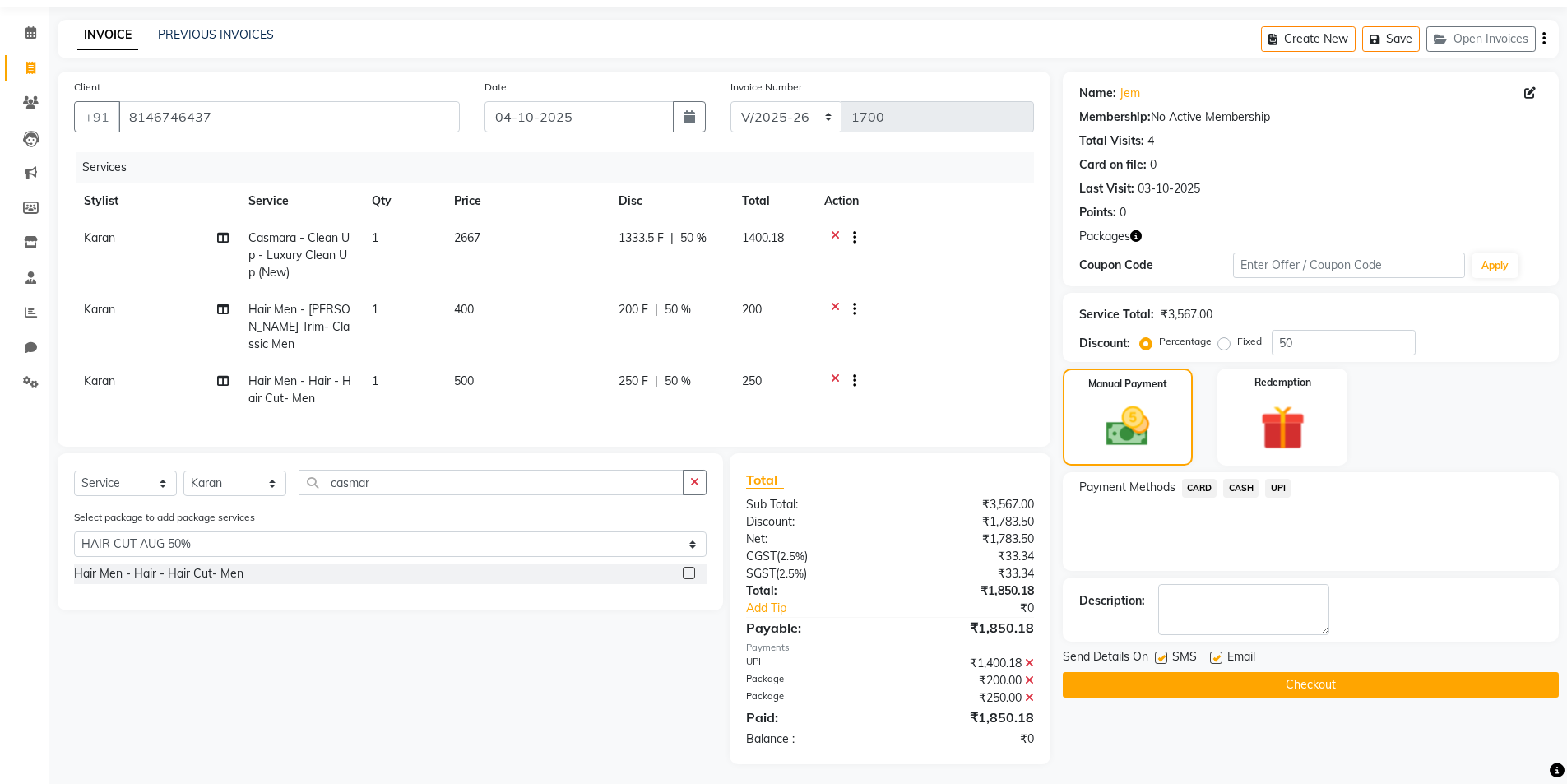
click at [1461, 694] on button "Checkout" at bounding box center [1311, 685] width 496 height 25
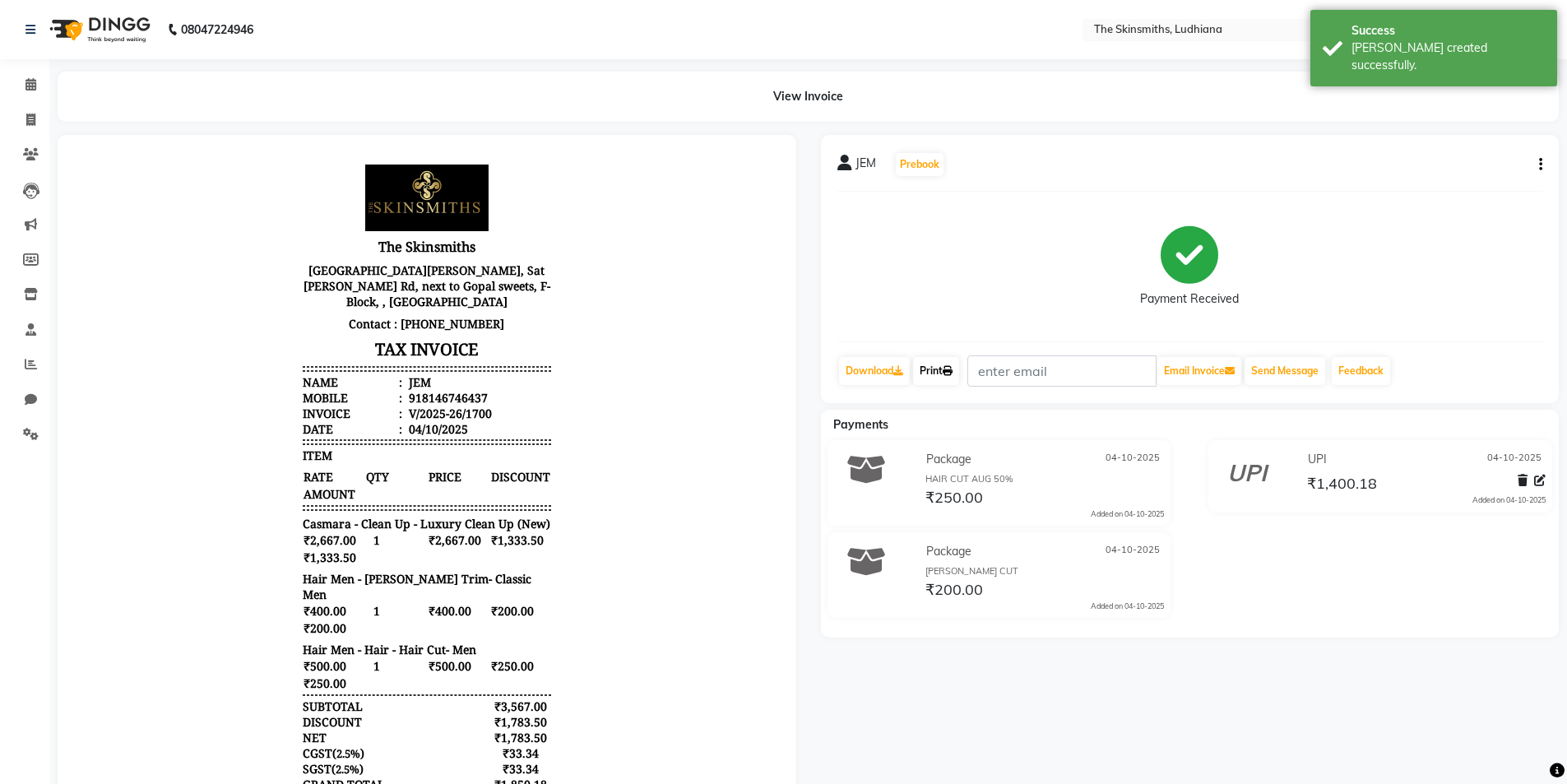
click at [940, 368] on link "Print" at bounding box center [936, 370] width 46 height 28
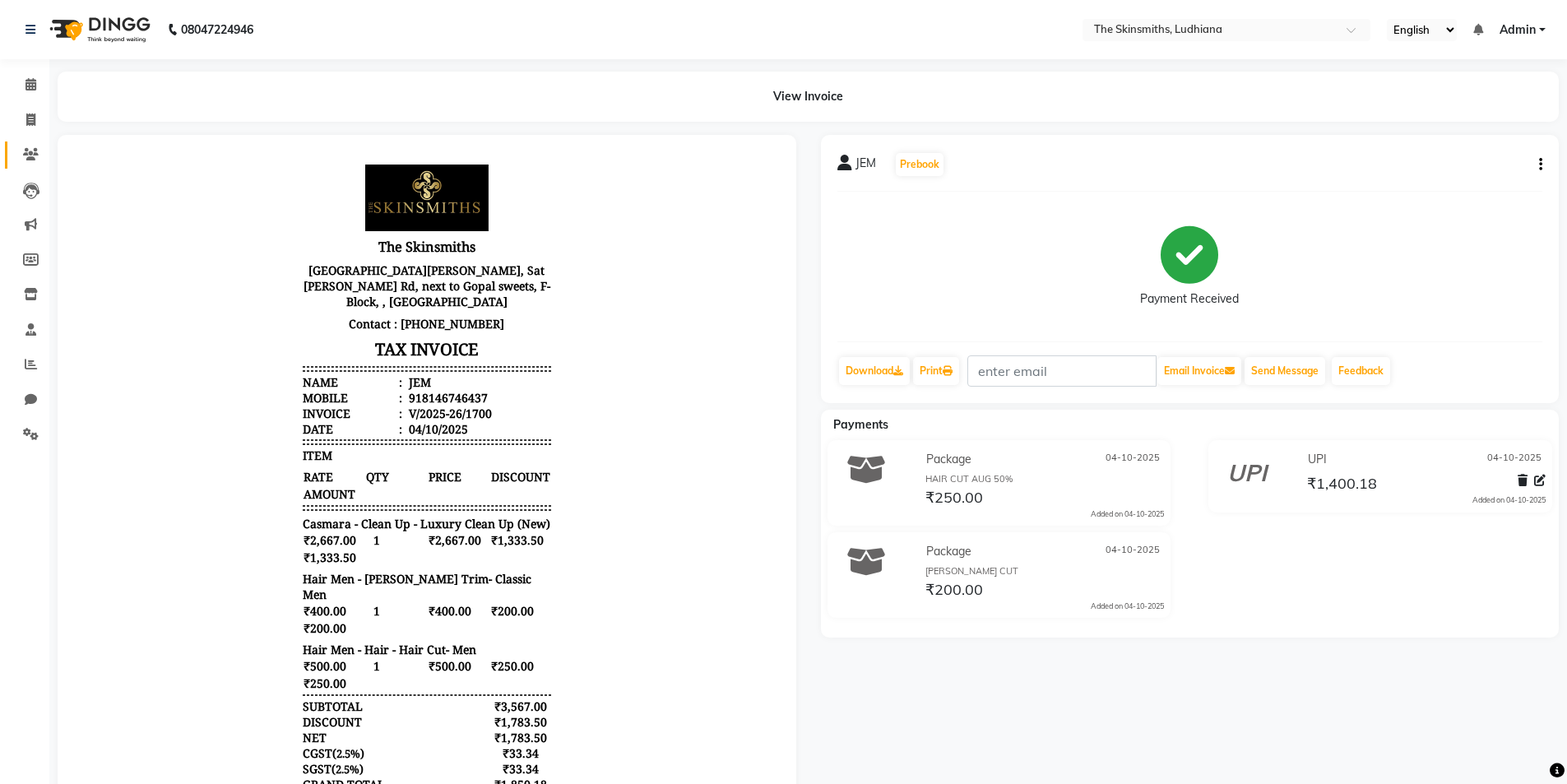
click at [20, 146] on span at bounding box center [31, 155] width 29 height 19
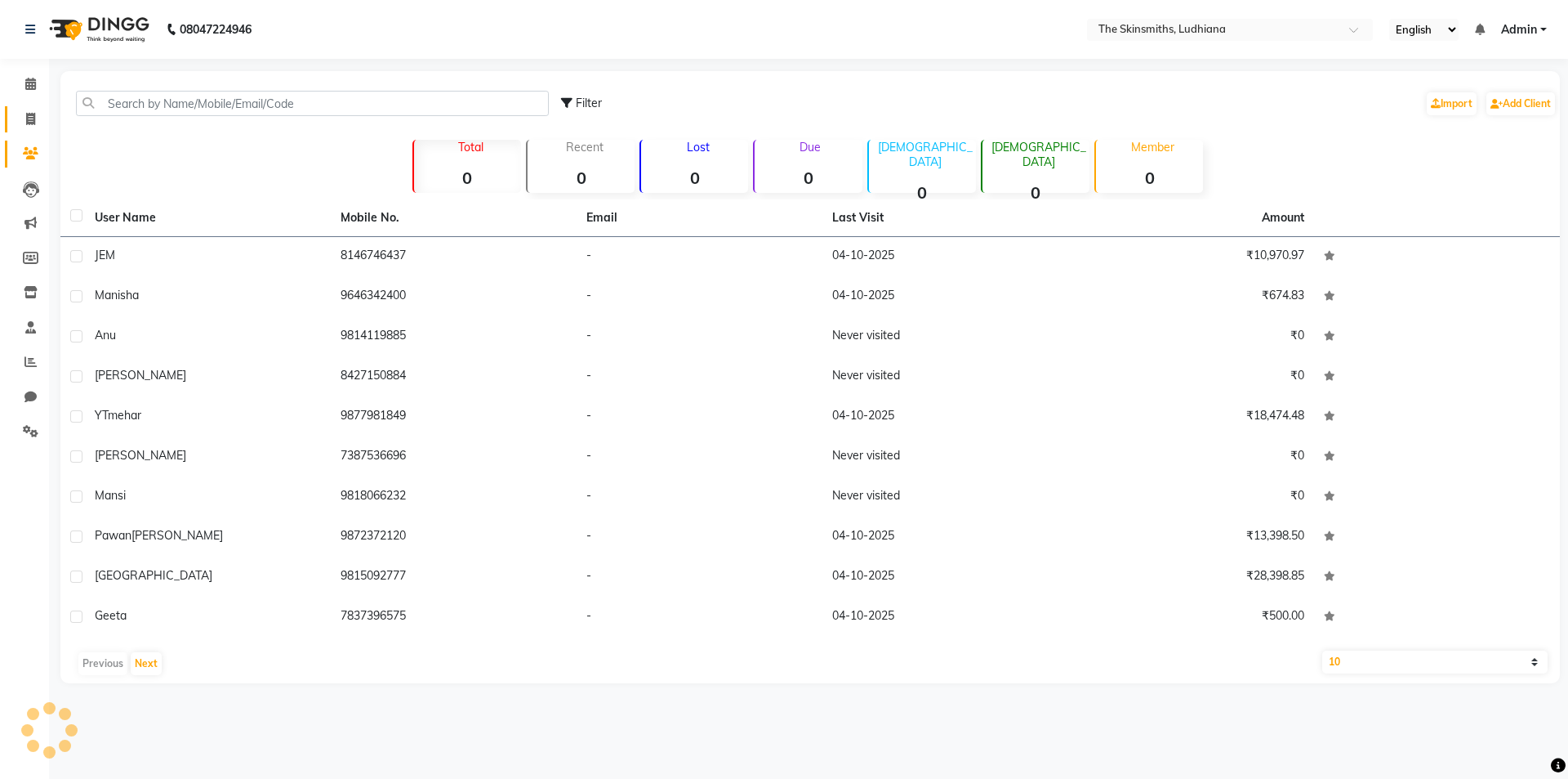
click at [28, 107] on link "Invoice" at bounding box center [24, 120] width 39 height 27
select select "service"
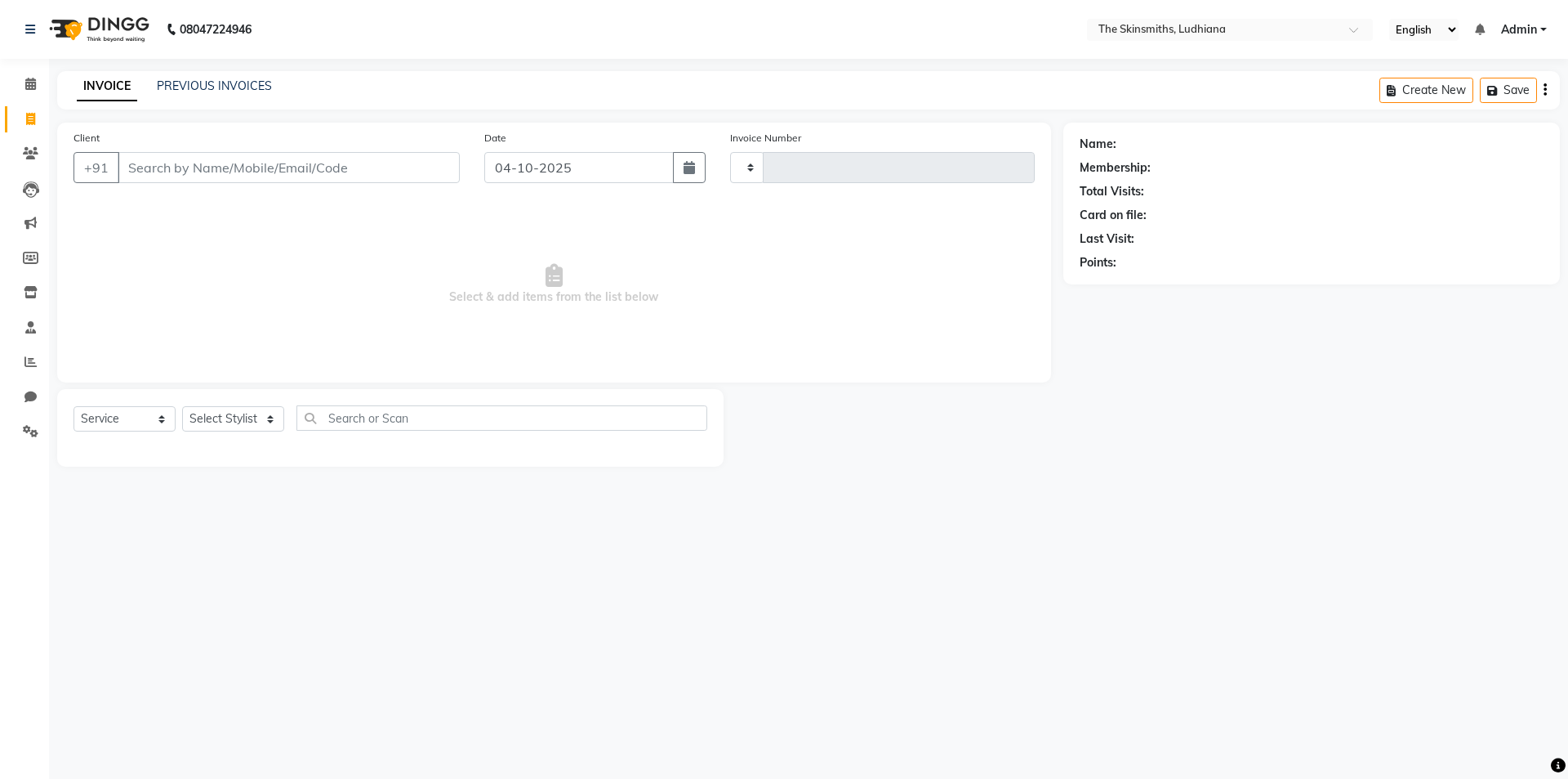
type input "1701"
select select "8115"
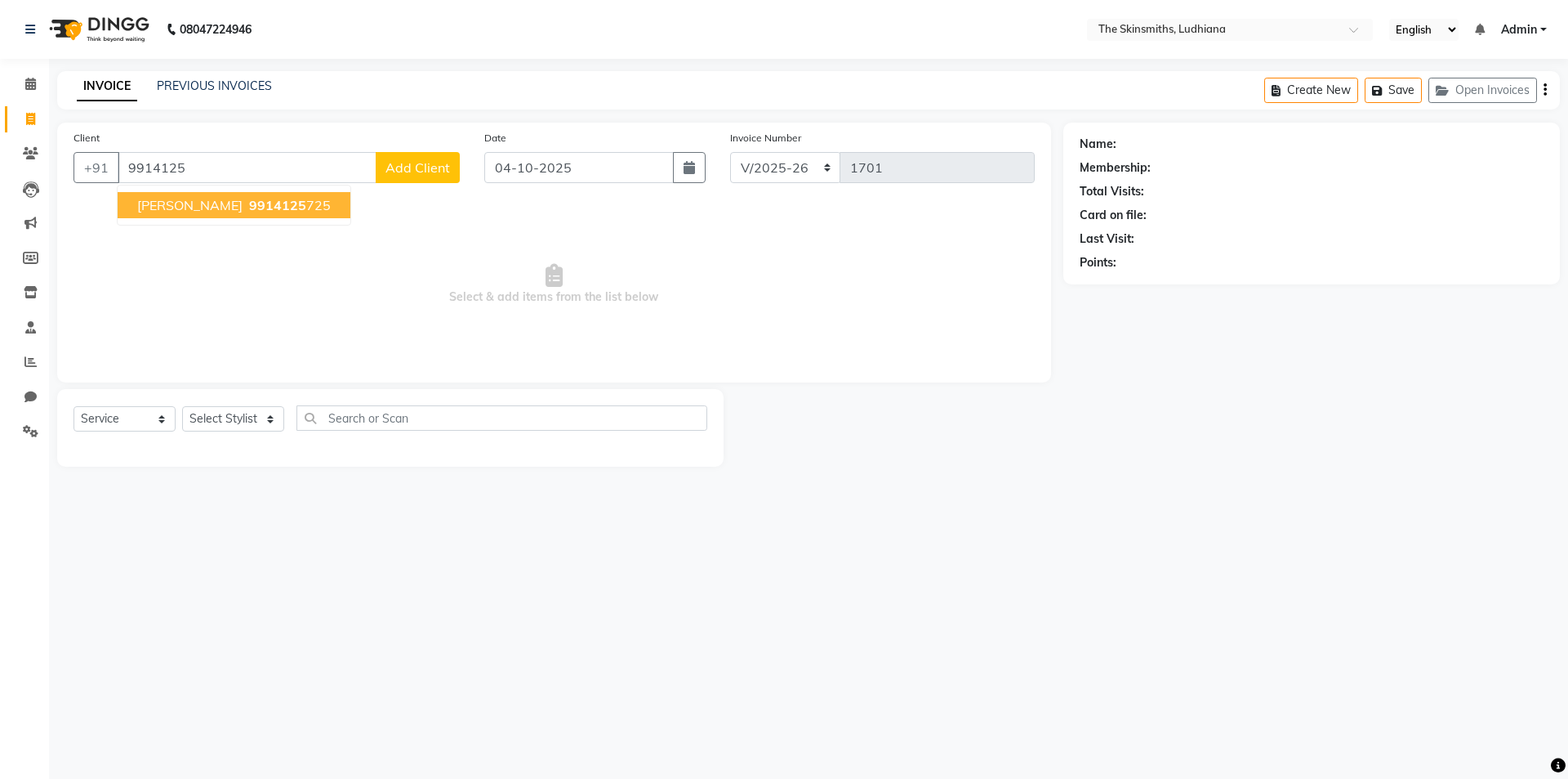
click at [258, 212] on button "ekta 9914125 725" at bounding box center [234, 204] width 233 height 26
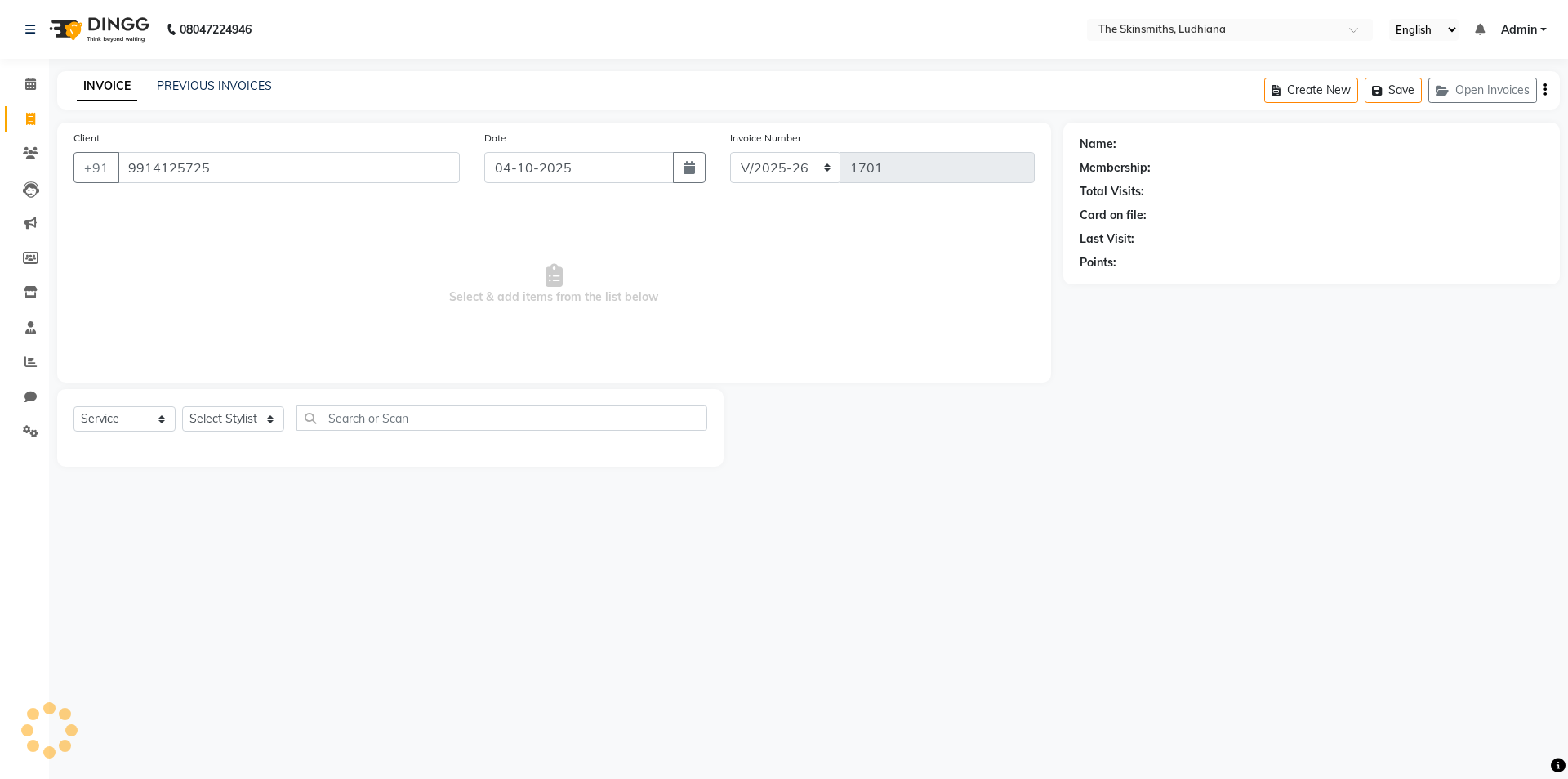
type input "9914125725"
click at [254, 428] on select "Select Stylist Admin [PERSON_NAME] [PERSON_NAME] [PERSON_NAME] [PERSON_NAME] [P…" at bounding box center [233, 419] width 102 height 25
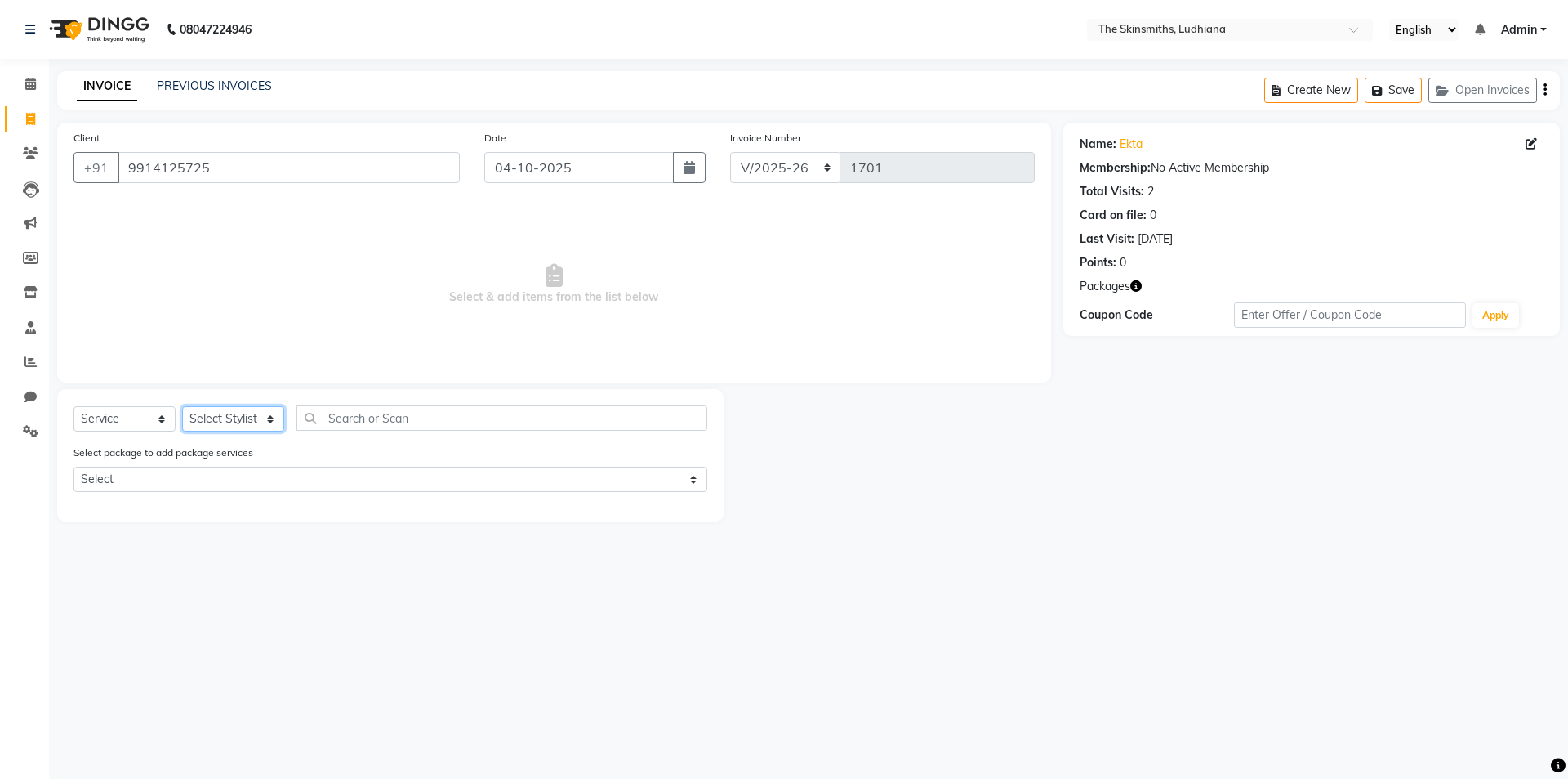
select select "76547"
click at [182, 406] on select "Select Stylist Admin [PERSON_NAME] [PERSON_NAME] [PERSON_NAME] [PERSON_NAME] [P…" at bounding box center [233, 419] width 102 height 25
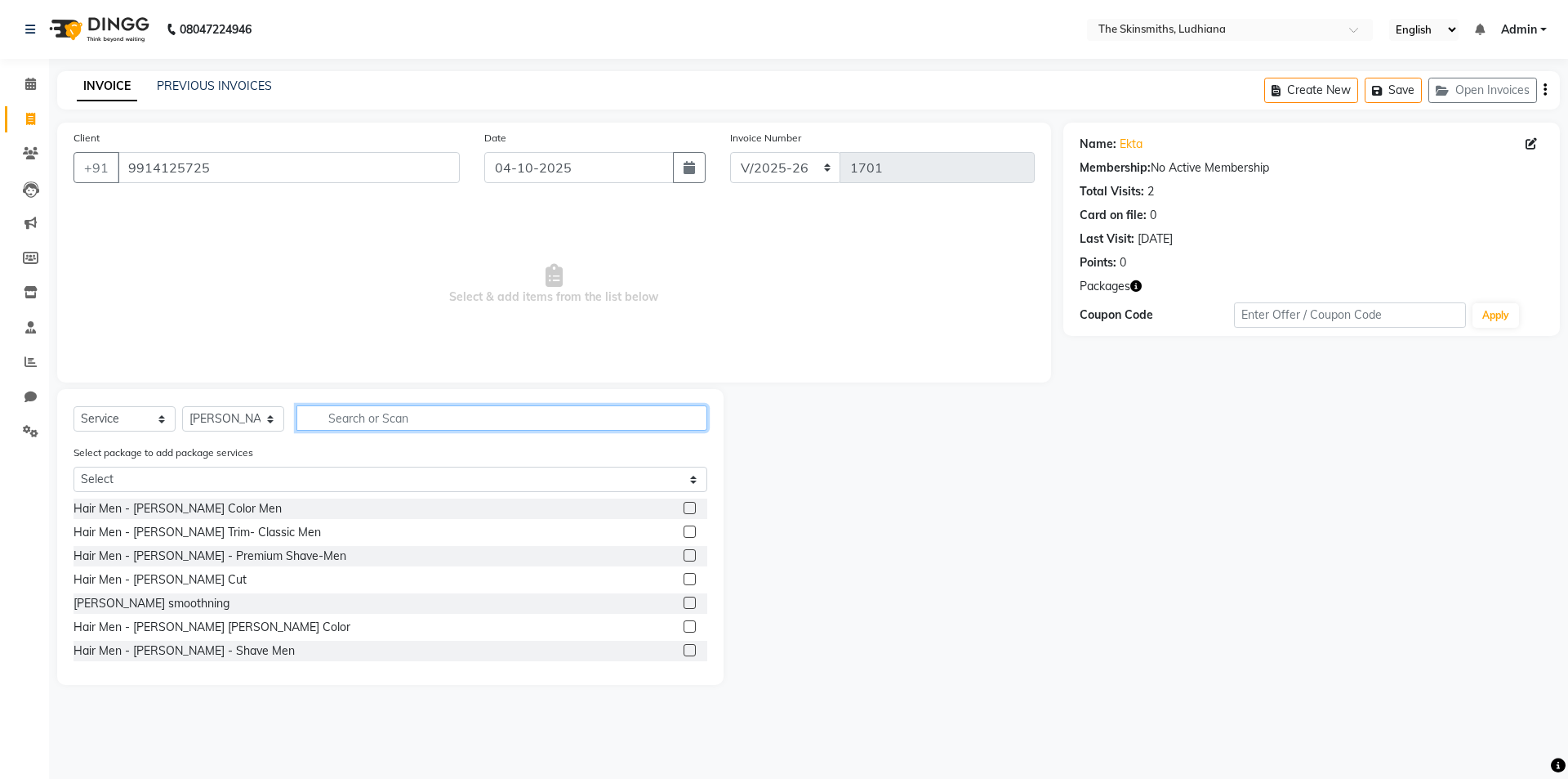
click at [444, 424] on input "text" at bounding box center [501, 418] width 411 height 25
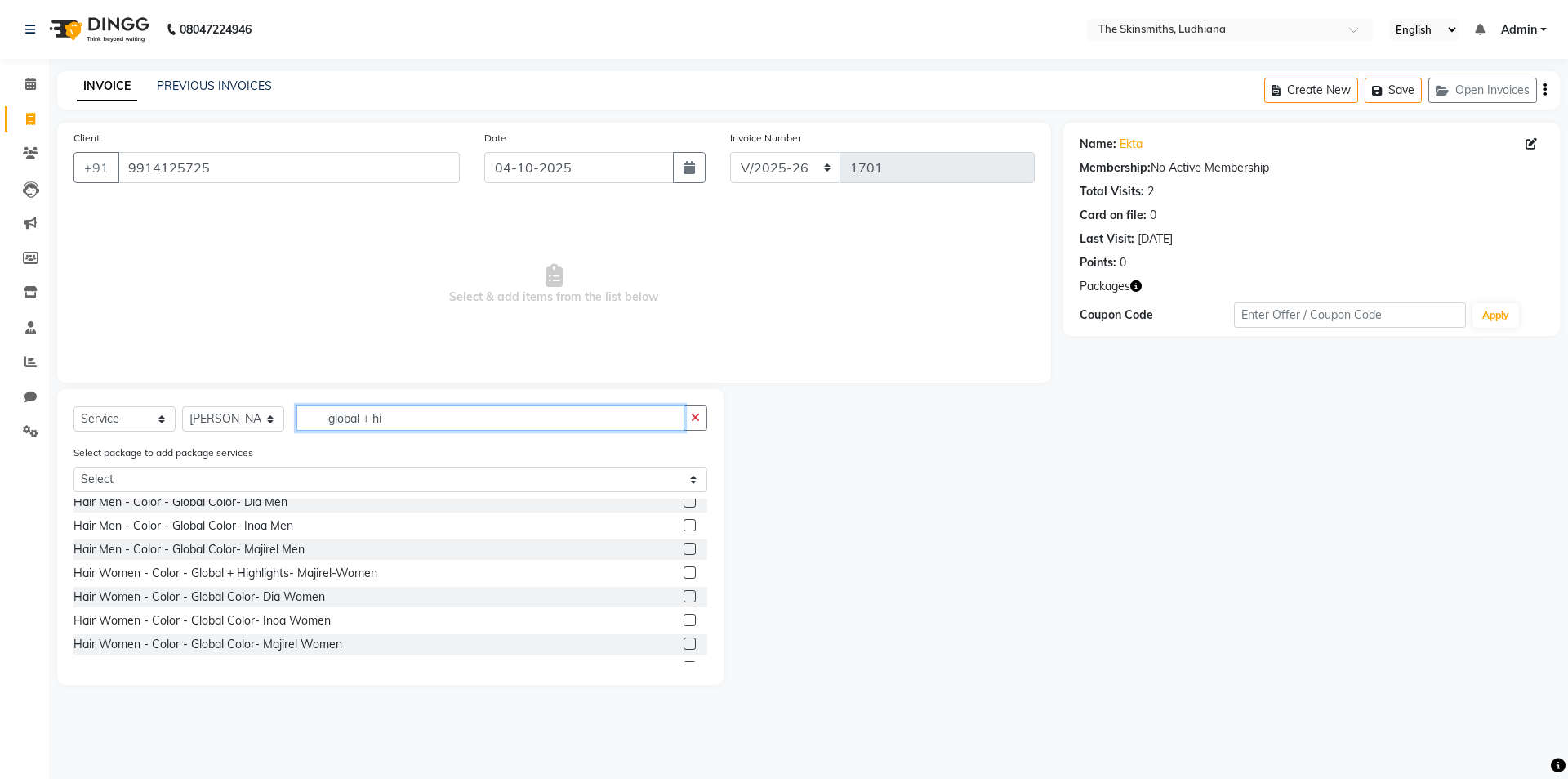
scroll to position [47, 0]
type input "global + hi"
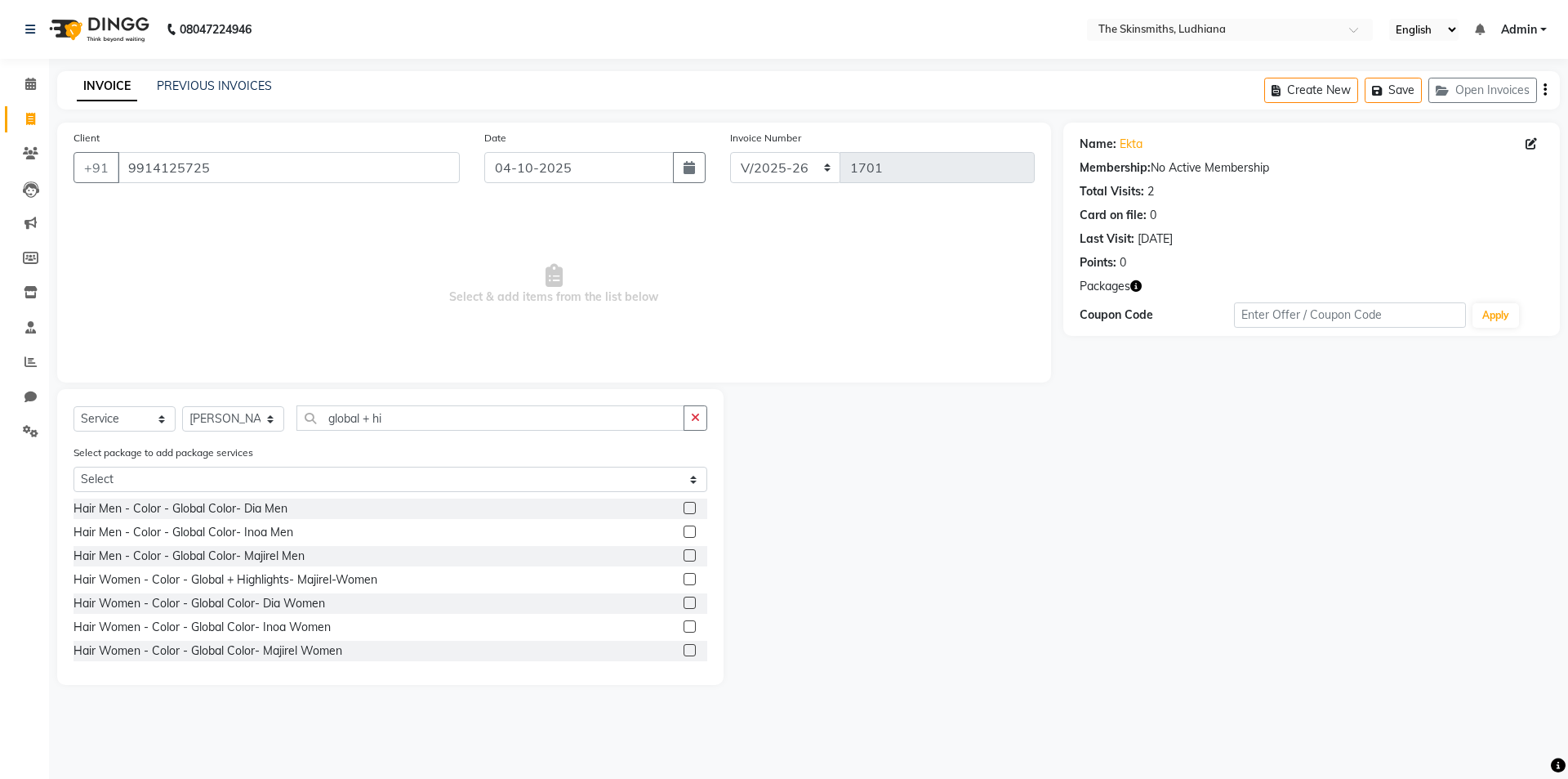
click at [684, 573] on label at bounding box center [690, 579] width 12 height 12
click at [684, 574] on input "checkbox" at bounding box center [689, 579] width 11 height 11
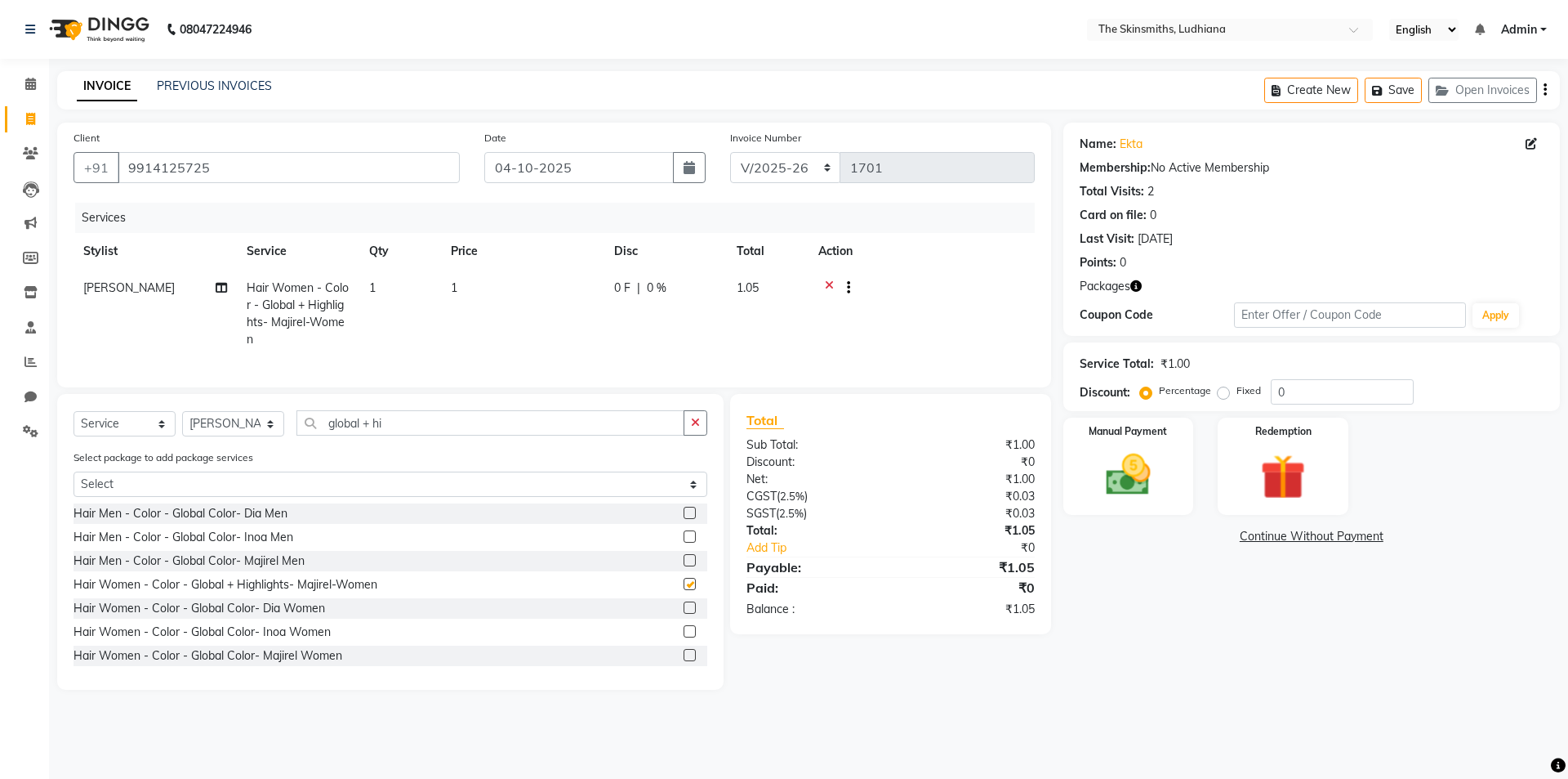
checkbox input "false"
click at [829, 282] on icon at bounding box center [829, 289] width 9 height 20
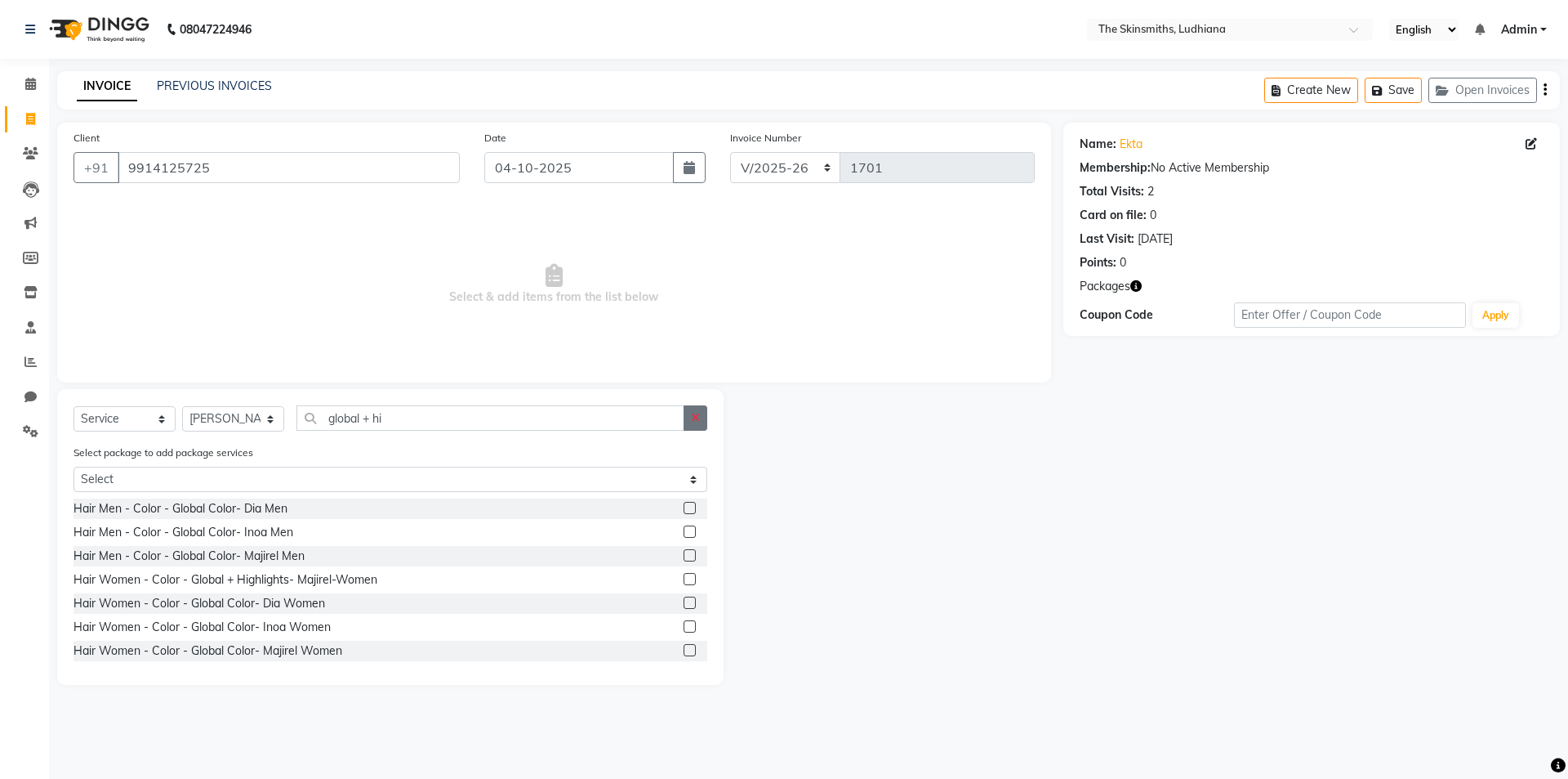
click at [695, 417] on icon "button" at bounding box center [694, 418] width 9 height 11
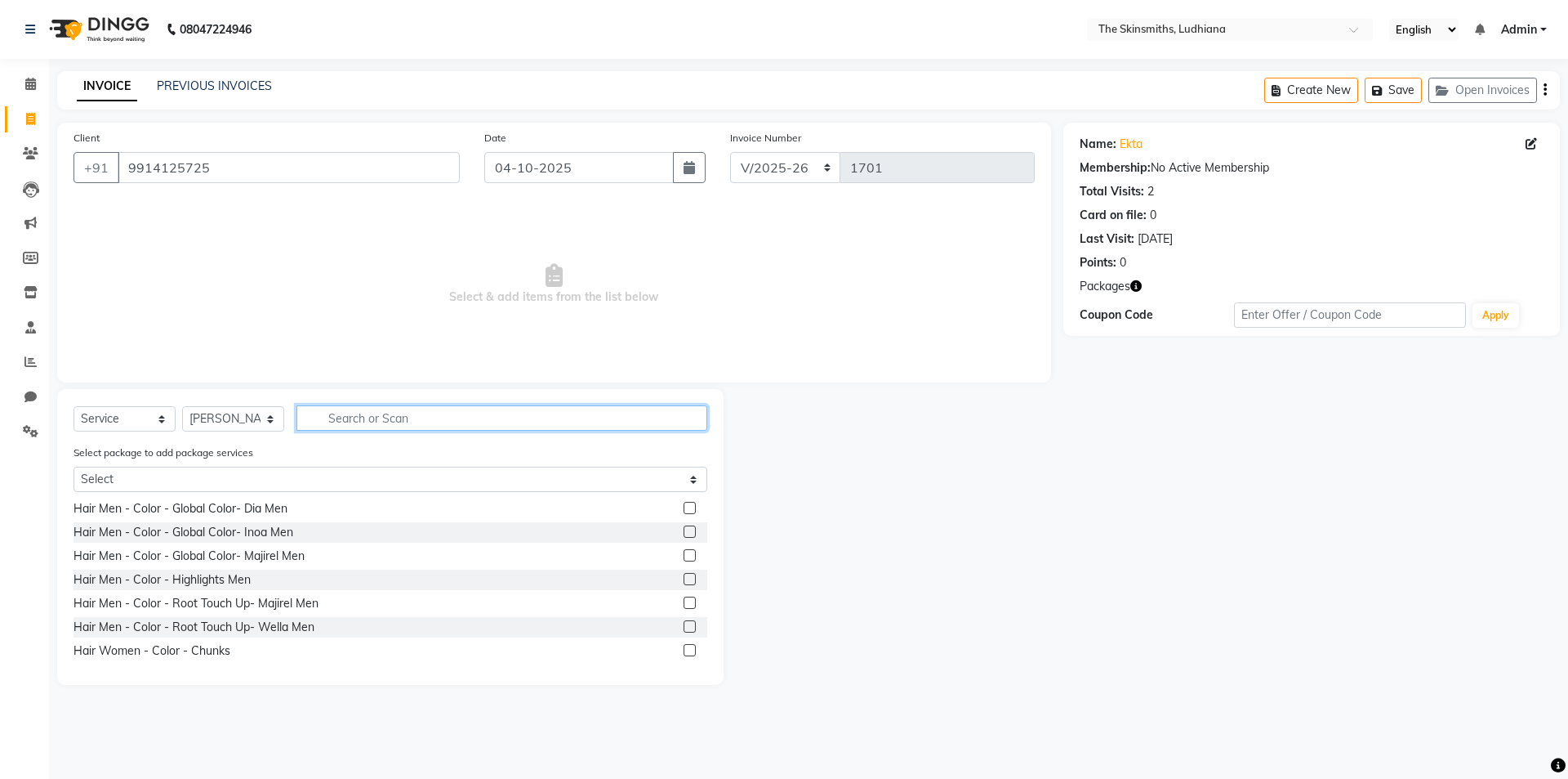
click at [370, 419] on input "text" at bounding box center [501, 418] width 411 height 25
click at [684, 505] on label at bounding box center [690, 508] width 12 height 12
click at [684, 505] on input "checkbox" at bounding box center [689, 508] width 11 height 11
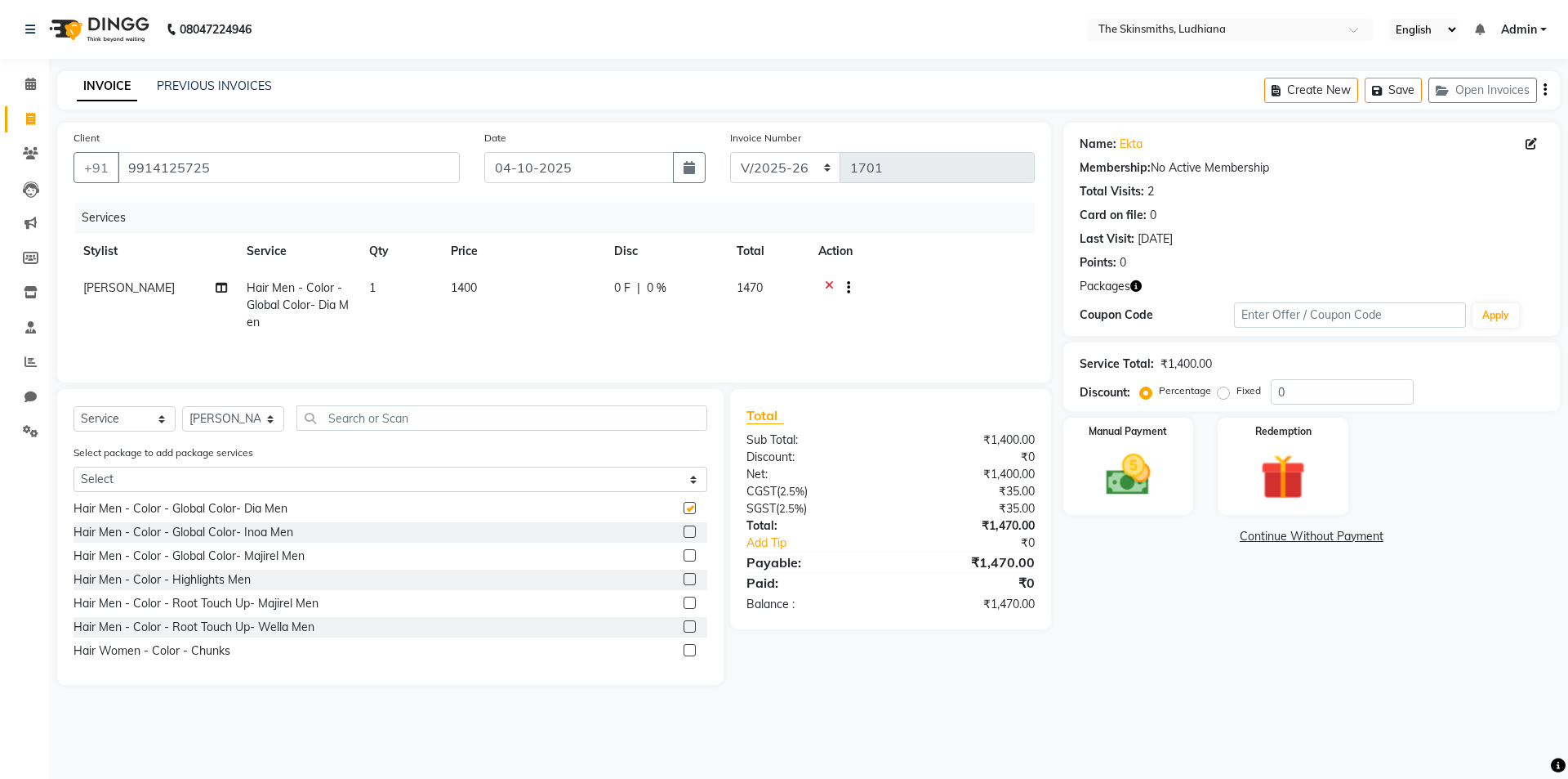
checkbox input "false"
click at [1386, 103] on button "Save" at bounding box center [1394, 90] width 57 height 25
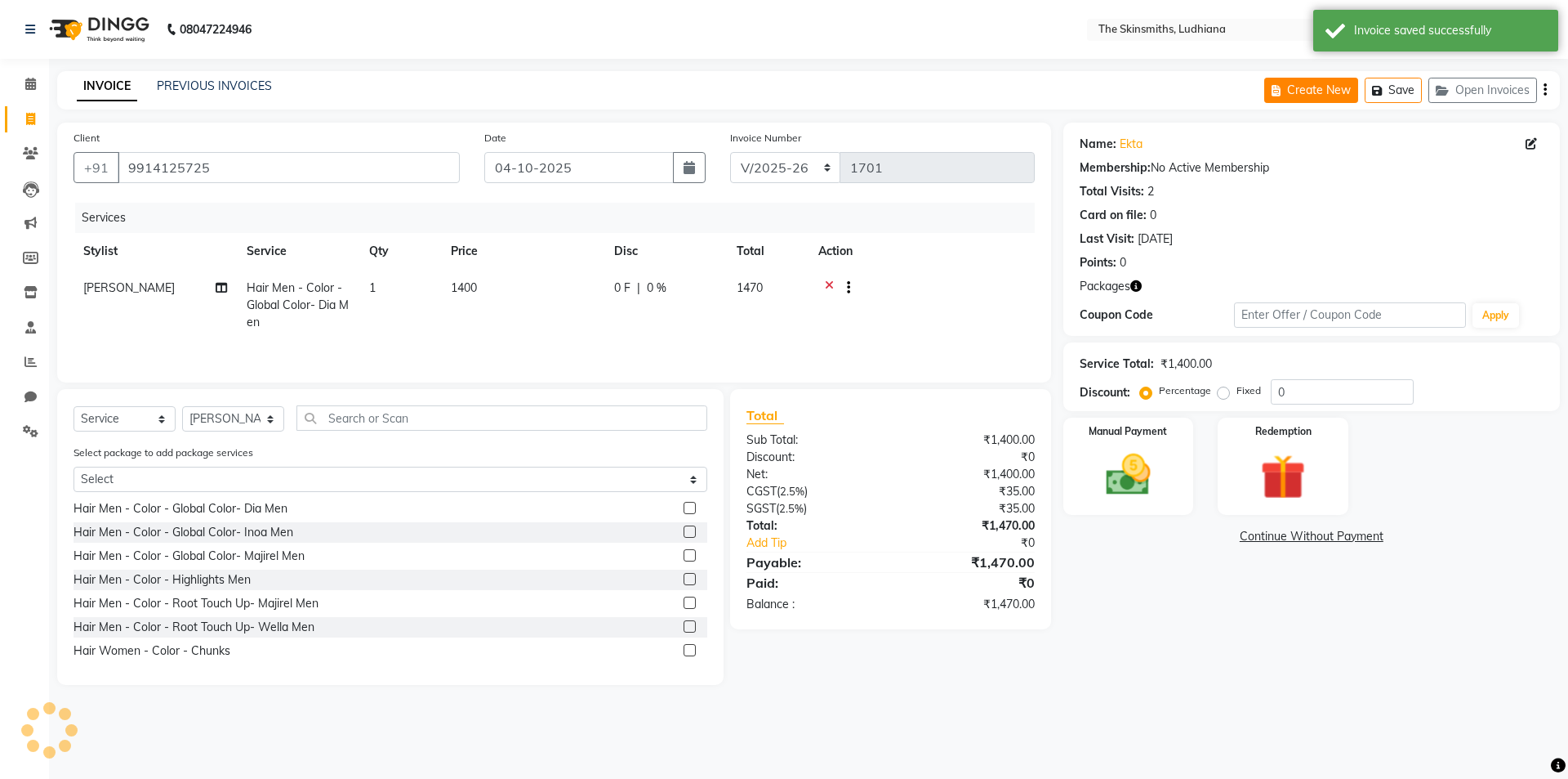
click at [1303, 88] on button "Create New" at bounding box center [1311, 90] width 94 height 25
select select "service"
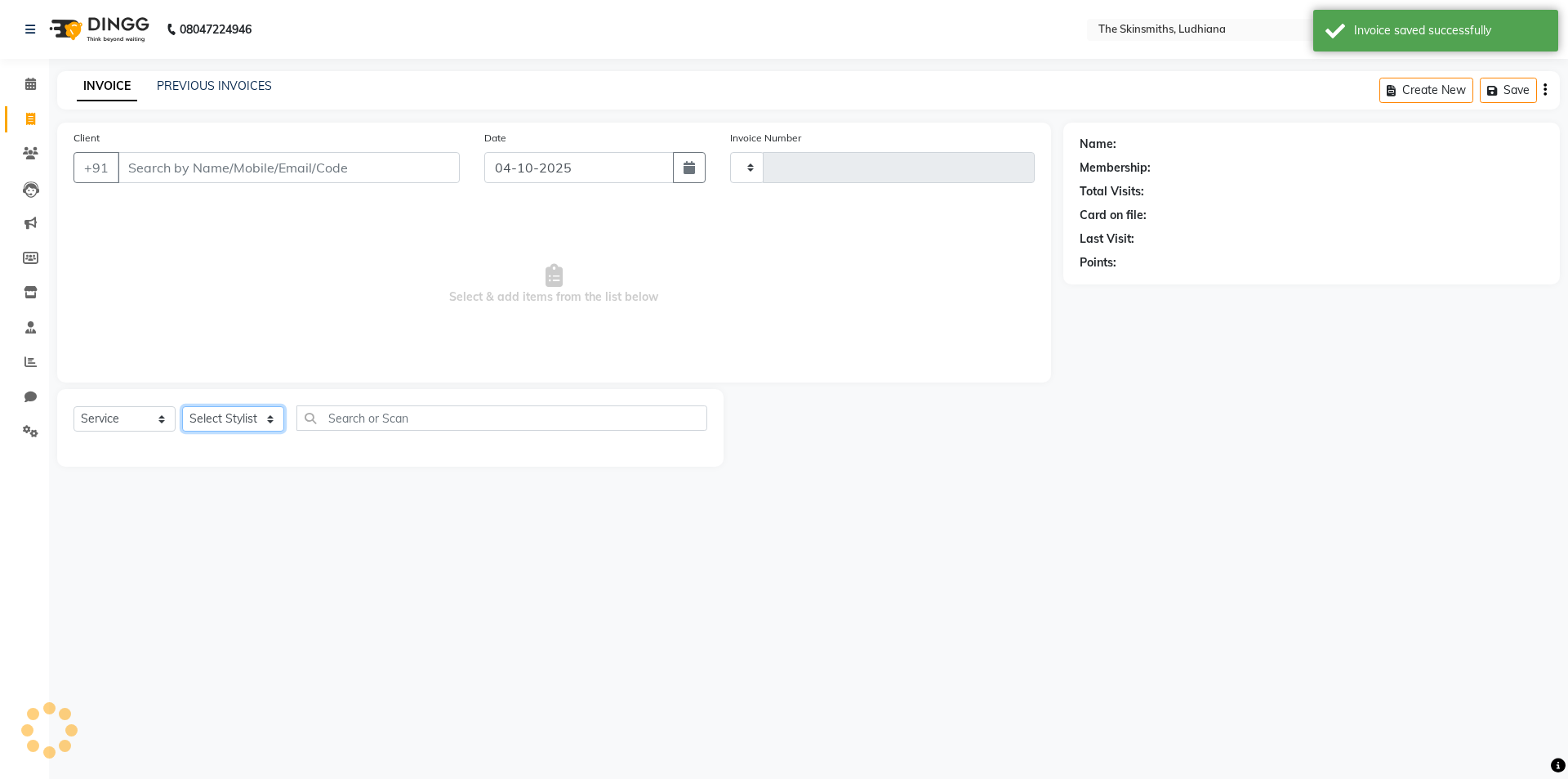
click at [265, 414] on select "Select Stylist" at bounding box center [233, 419] width 102 height 25
type input "1701"
select select "8115"
select select "76544"
click at [182, 406] on select "Select Stylist Admin [PERSON_NAME] [PERSON_NAME] [PERSON_NAME] [PERSON_NAME] [P…" at bounding box center [233, 419] width 102 height 25
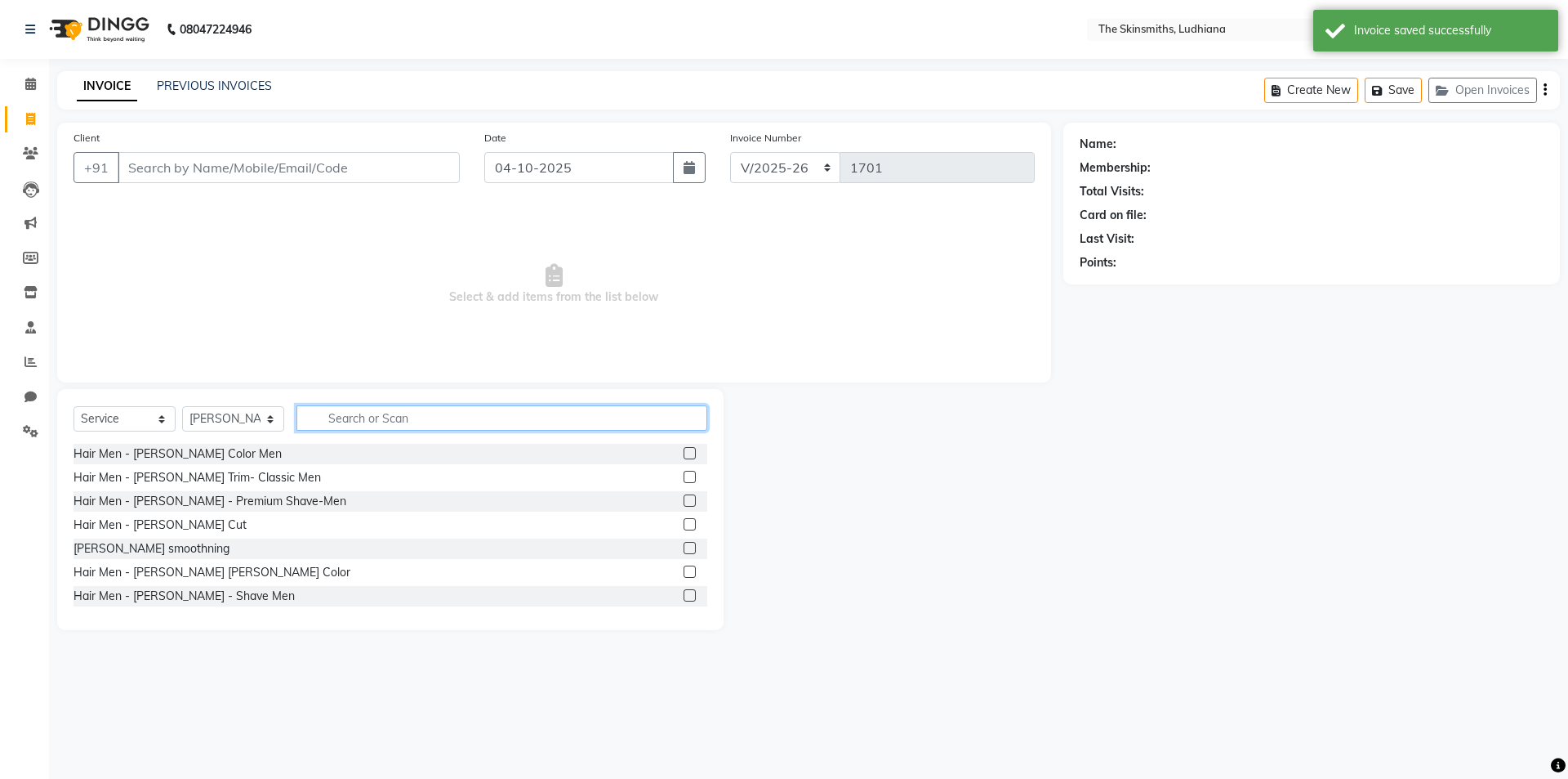
click at [529, 413] on input "text" at bounding box center [501, 418] width 411 height 25
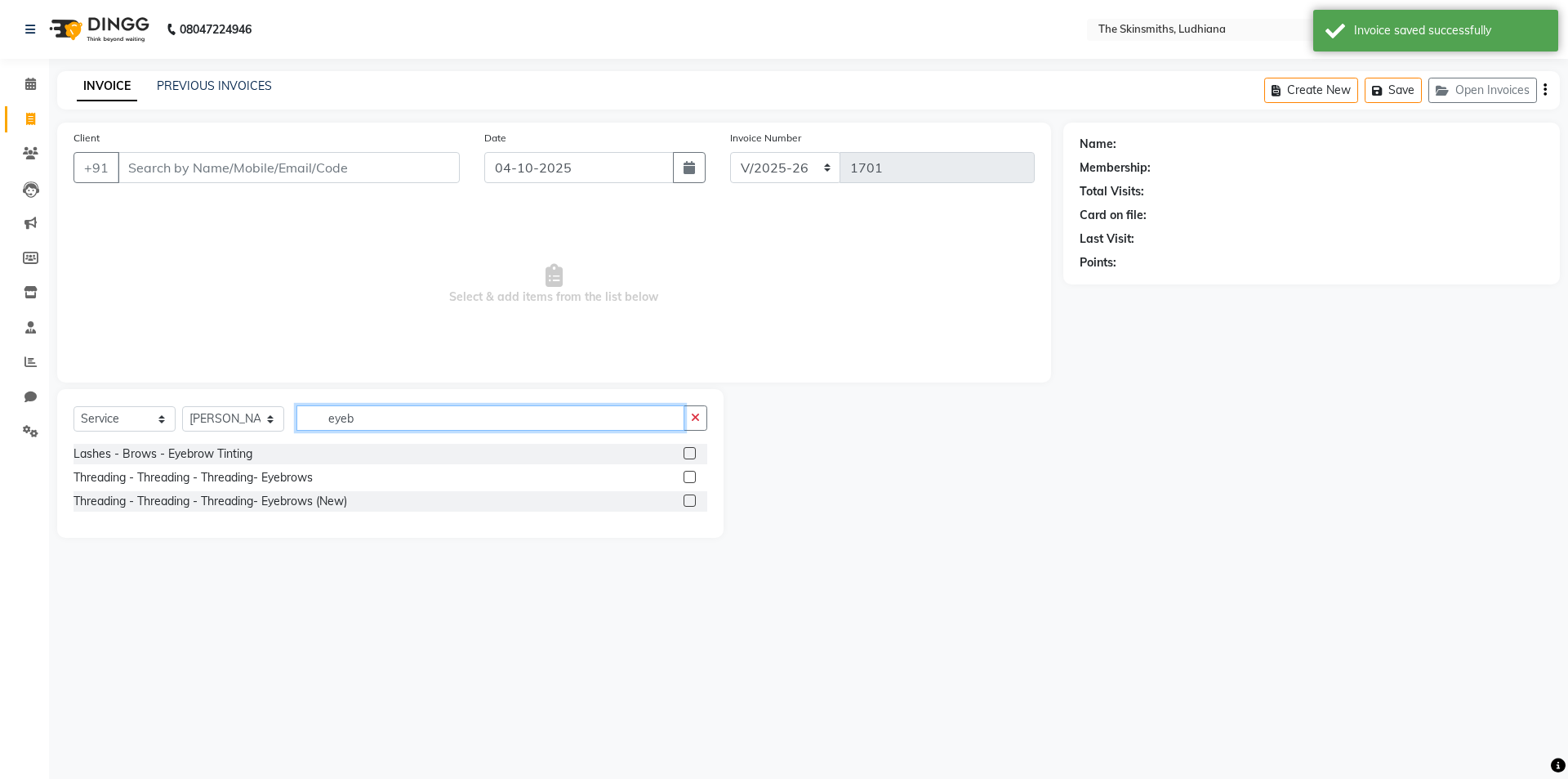
type input "eyeb"
click at [691, 501] on label at bounding box center [690, 500] width 12 height 12
click at [691, 501] on input "checkbox" at bounding box center [689, 501] width 11 height 11
checkbox input "true"
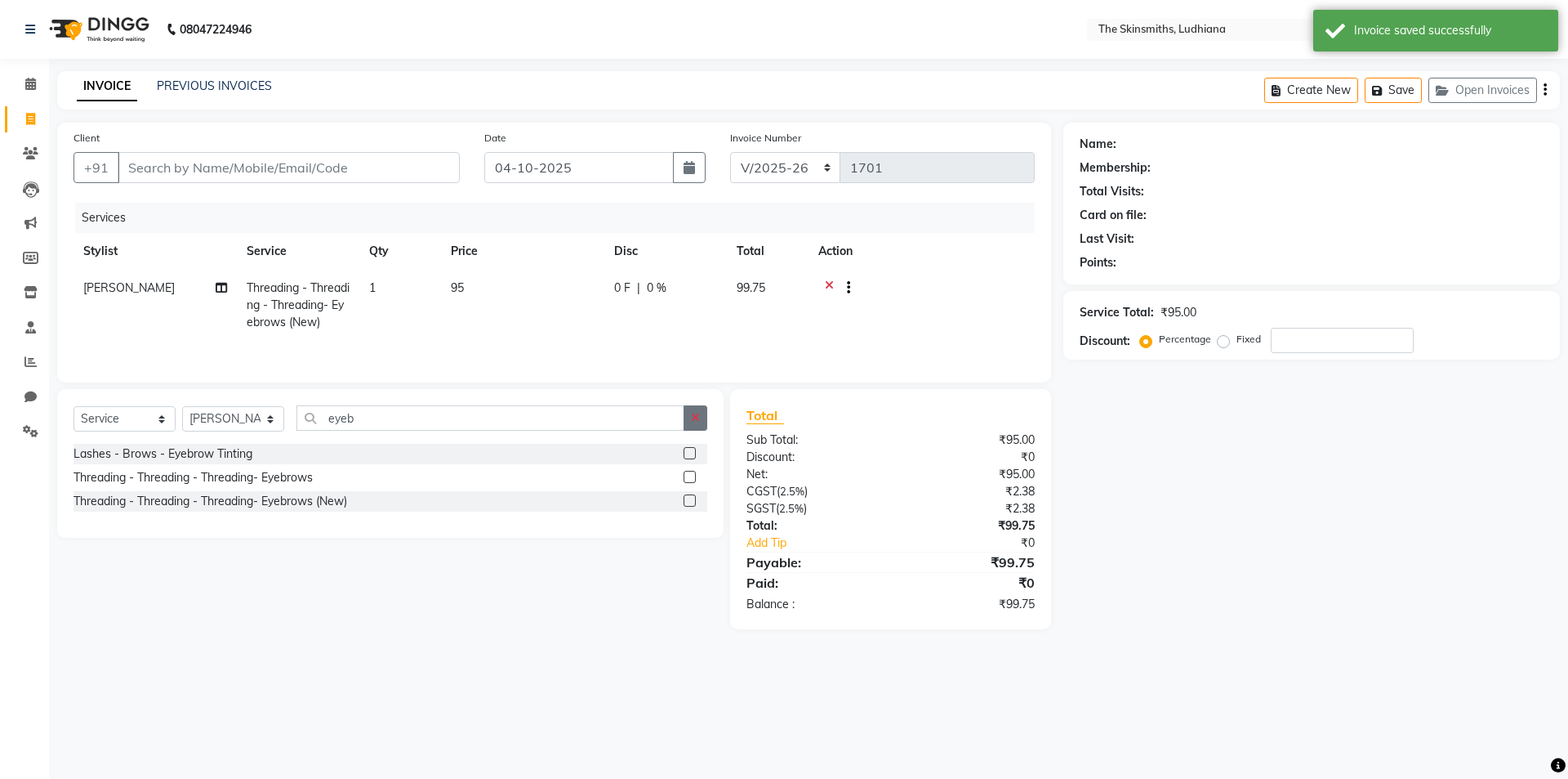
click at [695, 416] on icon "button" at bounding box center [694, 418] width 9 height 11
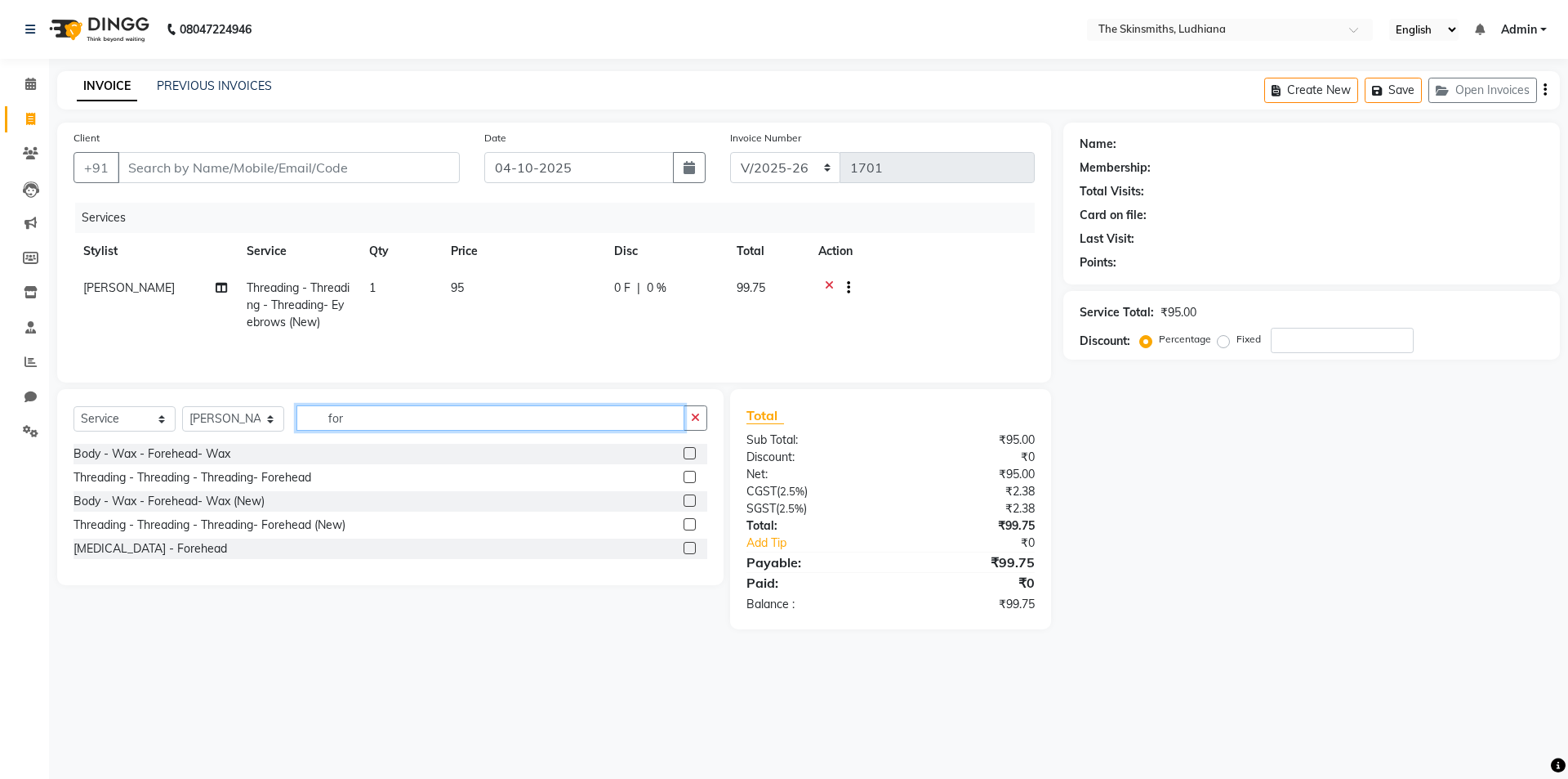
type input "for"
click at [692, 523] on label at bounding box center [690, 524] width 12 height 12
click at [692, 523] on input "checkbox" at bounding box center [689, 524] width 11 height 11
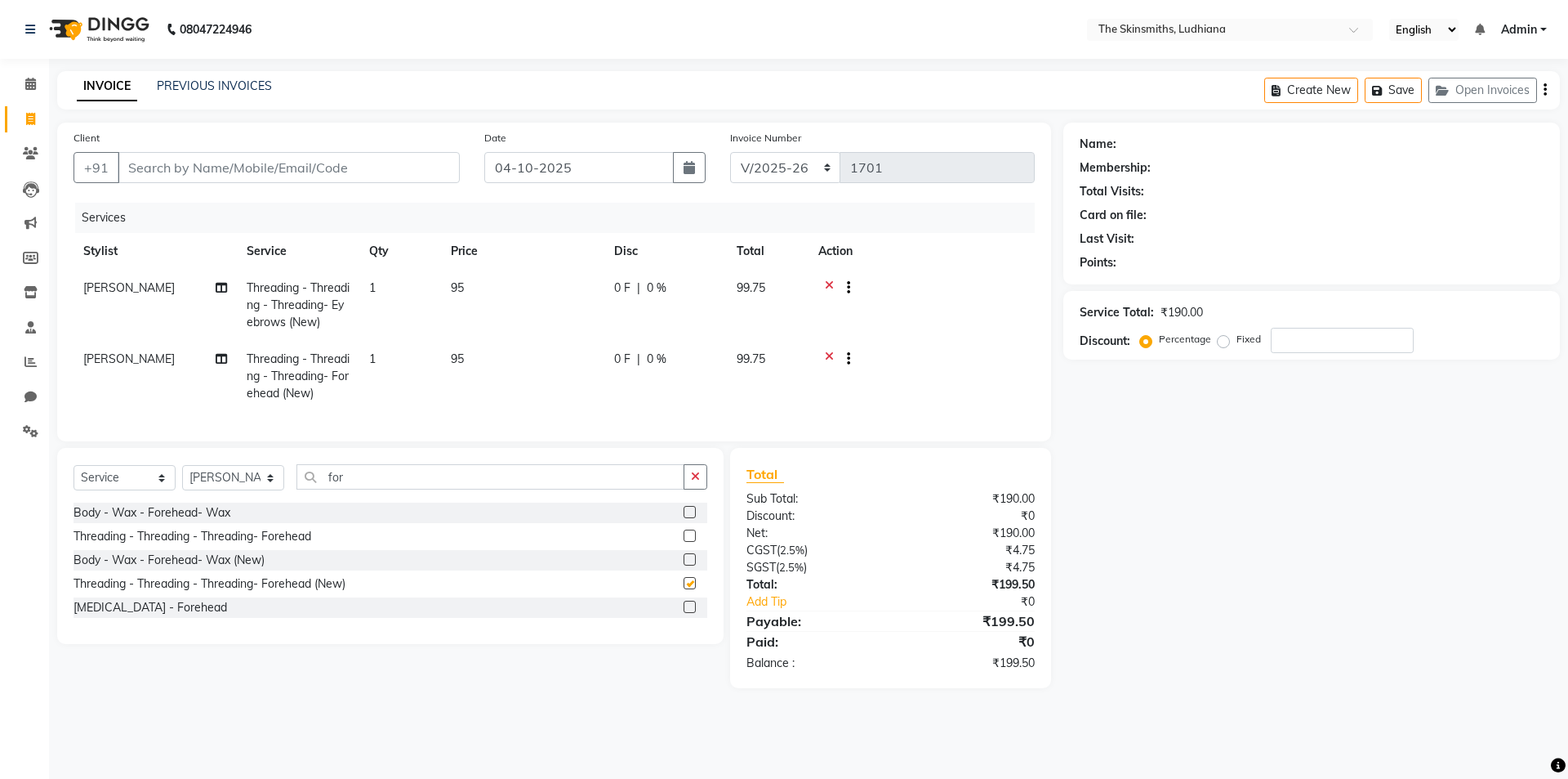
checkbox input "false"
click at [252, 491] on select "Select Stylist Admin [PERSON_NAME] [PERSON_NAME] [PERSON_NAME] [PERSON_NAME] [P…" at bounding box center [233, 477] width 102 height 25
select select "79055"
click at [182, 477] on select "Select Stylist Admin [PERSON_NAME] [PERSON_NAME] [PERSON_NAME] [PERSON_NAME] [P…" at bounding box center [233, 477] width 102 height 25
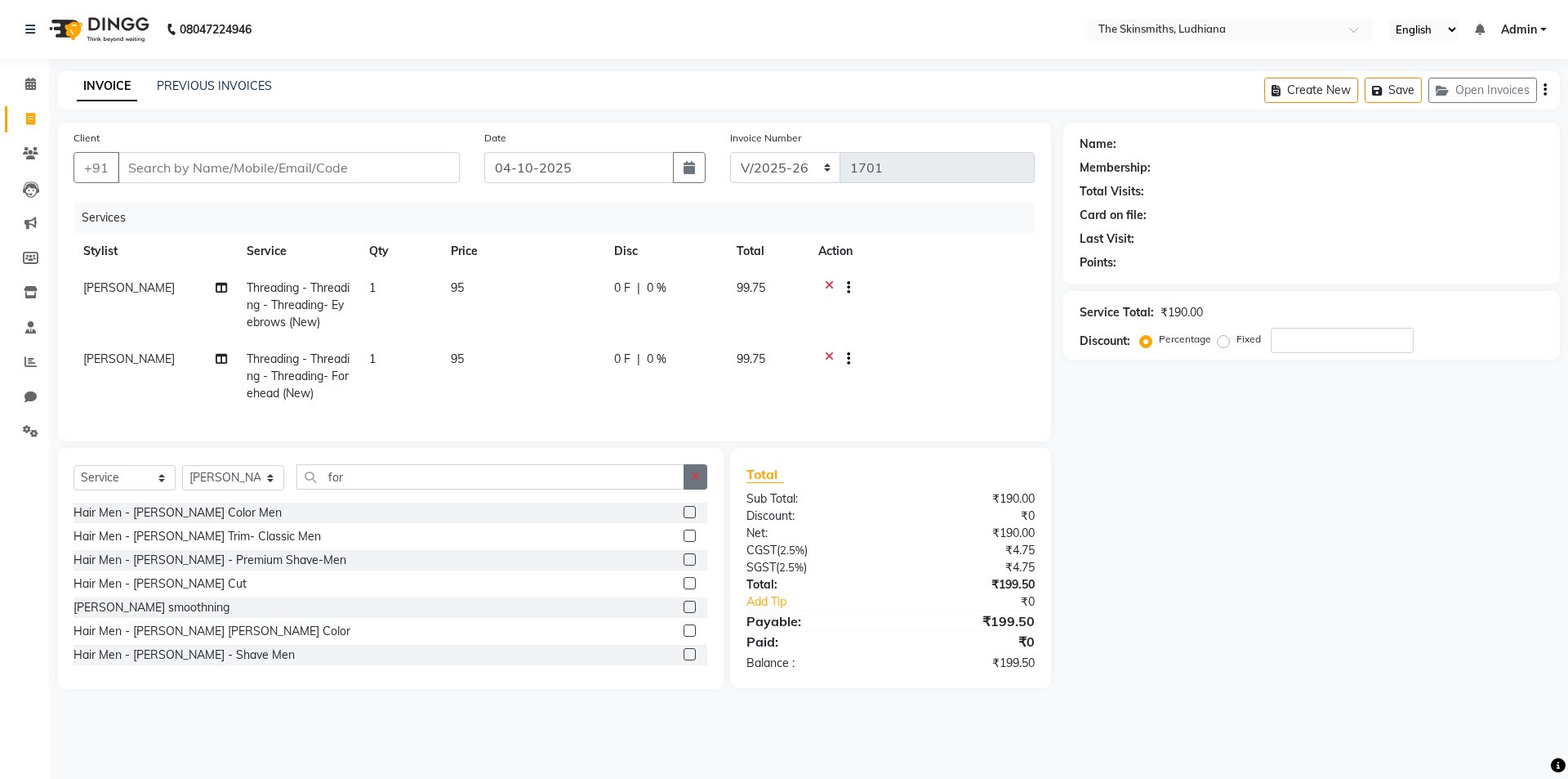
click at [695, 490] on button "button" at bounding box center [695, 476] width 24 height 25
click at [245, 486] on select "Select Stylist Admin [PERSON_NAME] [PERSON_NAME] [PERSON_NAME] [PERSON_NAME] [P…" at bounding box center [233, 477] width 102 height 25
click at [535, 490] on input "text" at bounding box center [501, 476] width 411 height 25
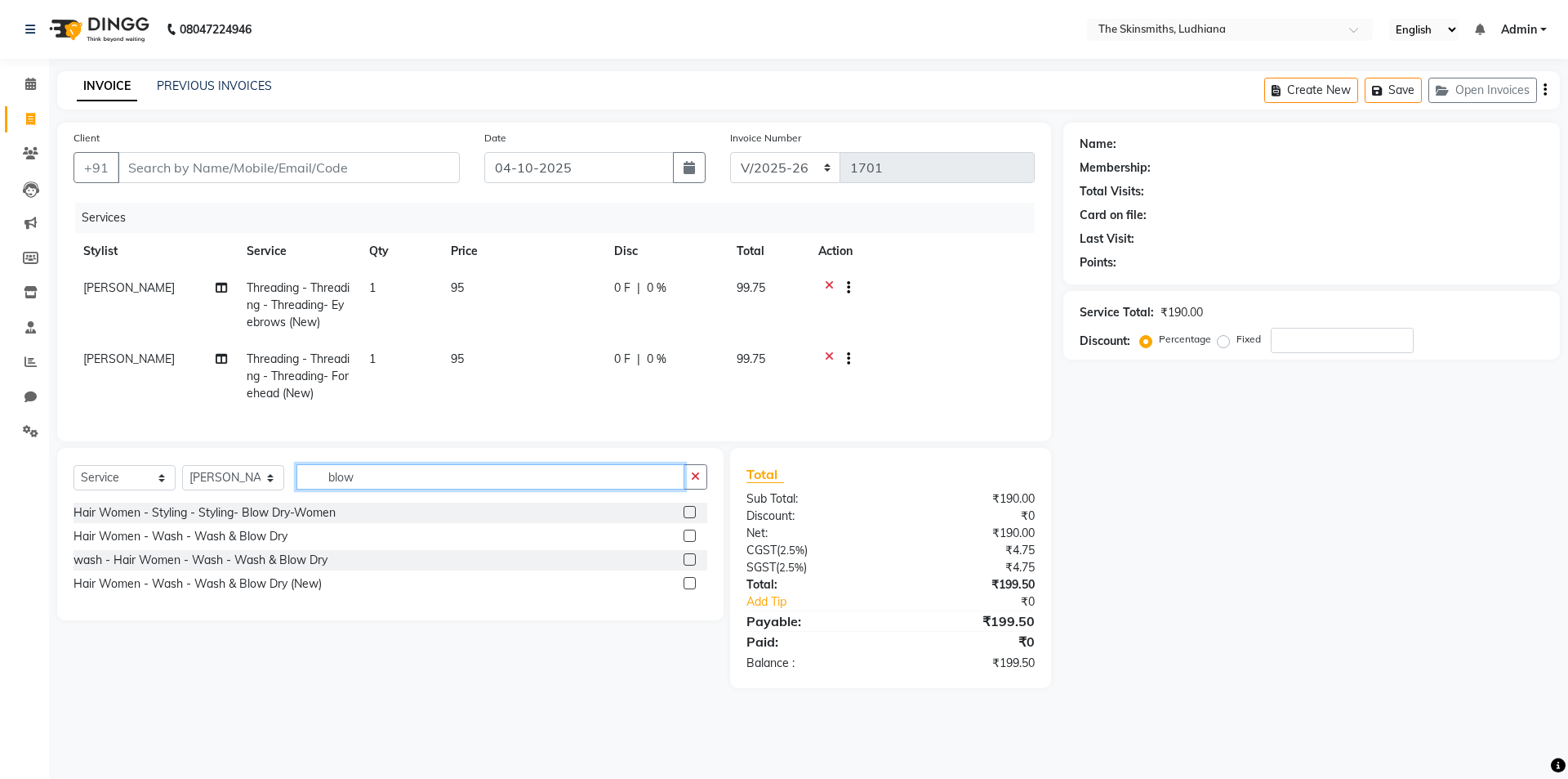
type input "blow"
click at [690, 589] on label at bounding box center [690, 583] width 12 height 12
click at [690, 589] on input "checkbox" at bounding box center [689, 584] width 11 height 11
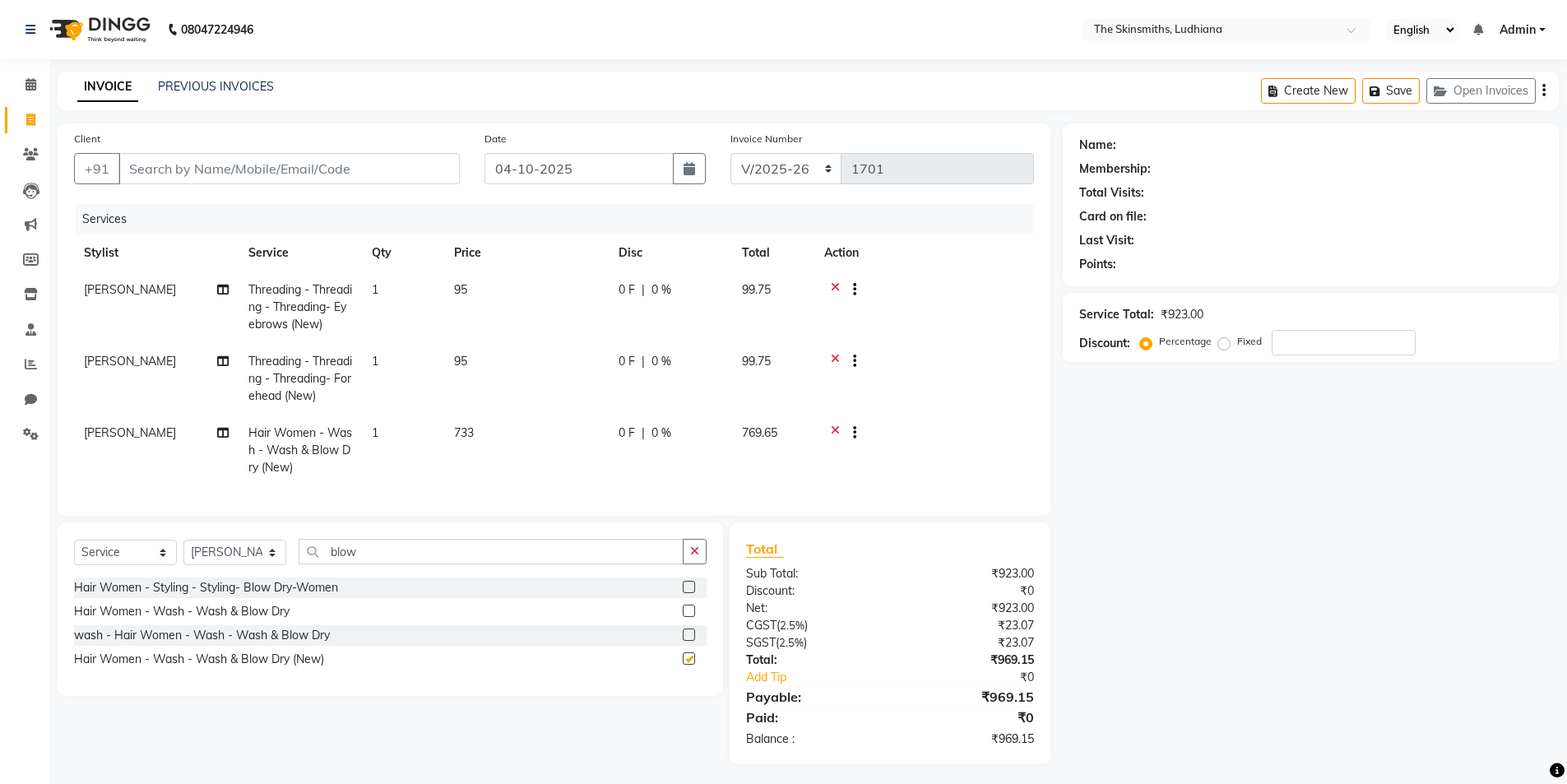
checkbox input "false"
click at [254, 565] on select "Select Stylist Admin [PERSON_NAME] [PERSON_NAME] [PERSON_NAME] [PERSON_NAME] [P…" at bounding box center [234, 552] width 103 height 25
select select "76553"
click at [183, 552] on select "Select Stylist Admin [PERSON_NAME] [PERSON_NAME] [PERSON_NAME] [PERSON_NAME] [P…" at bounding box center [234, 552] width 103 height 25
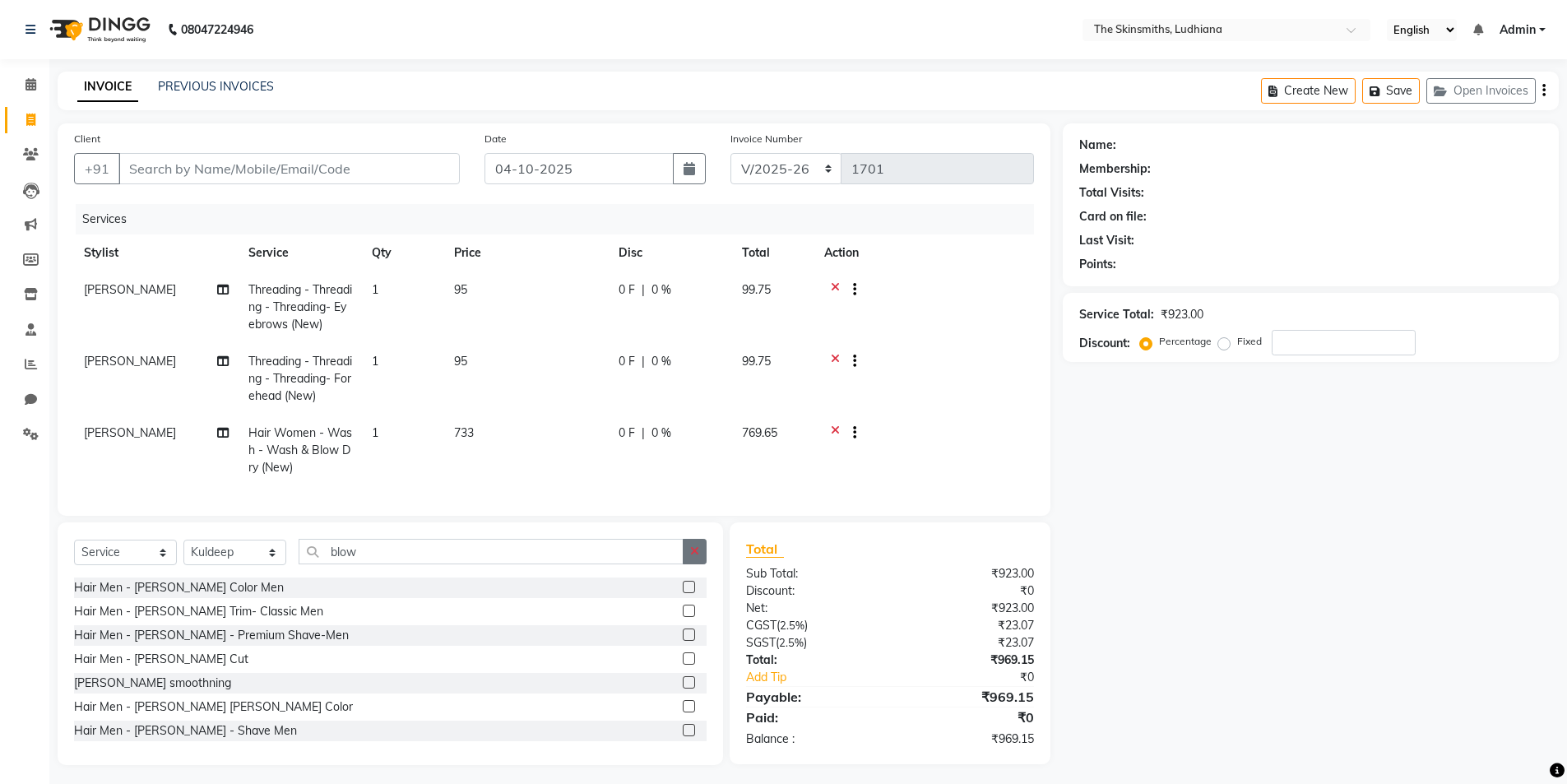
click at [695, 556] on icon "button" at bounding box center [694, 551] width 9 height 12
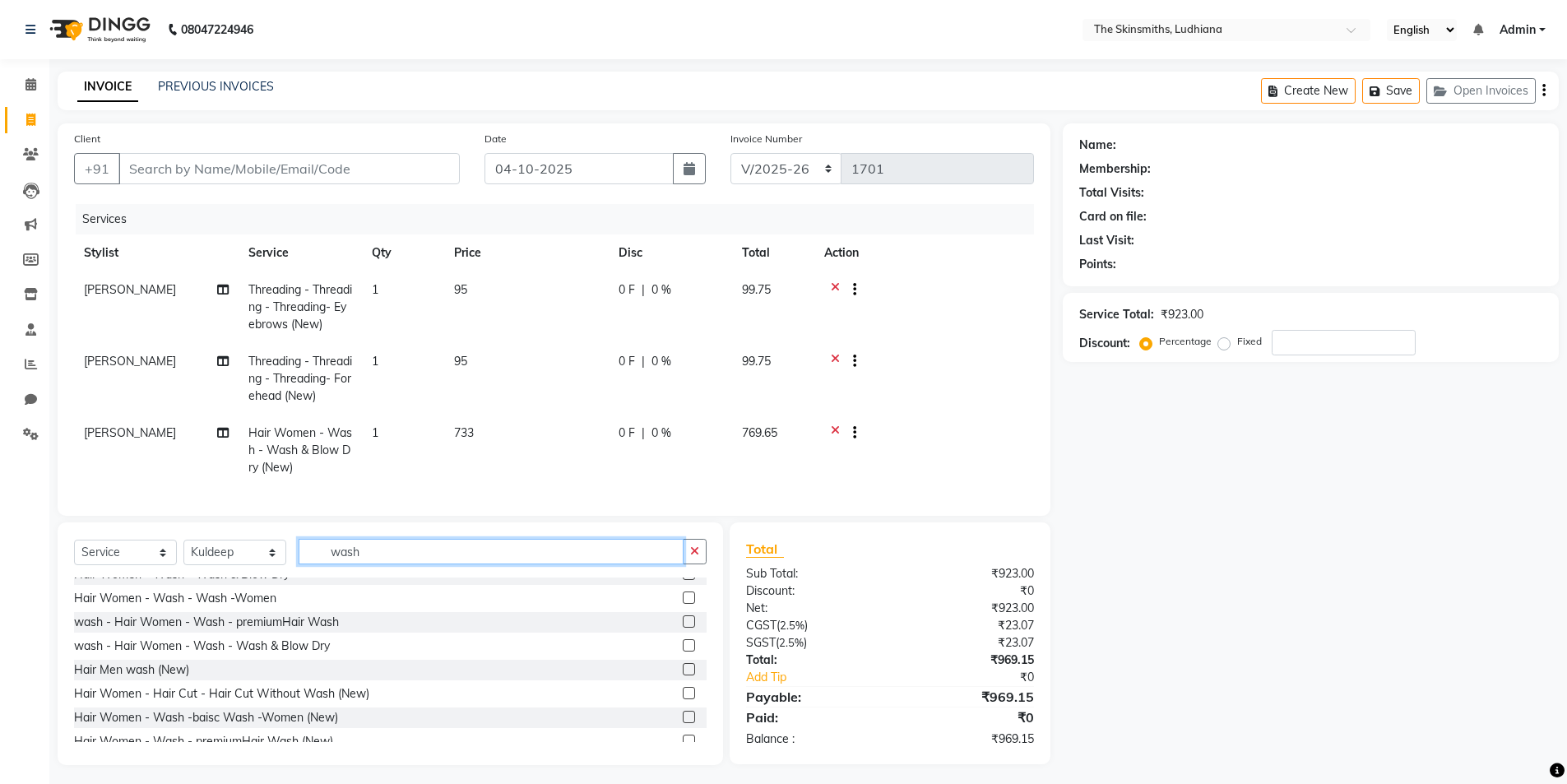
scroll to position [241, 0]
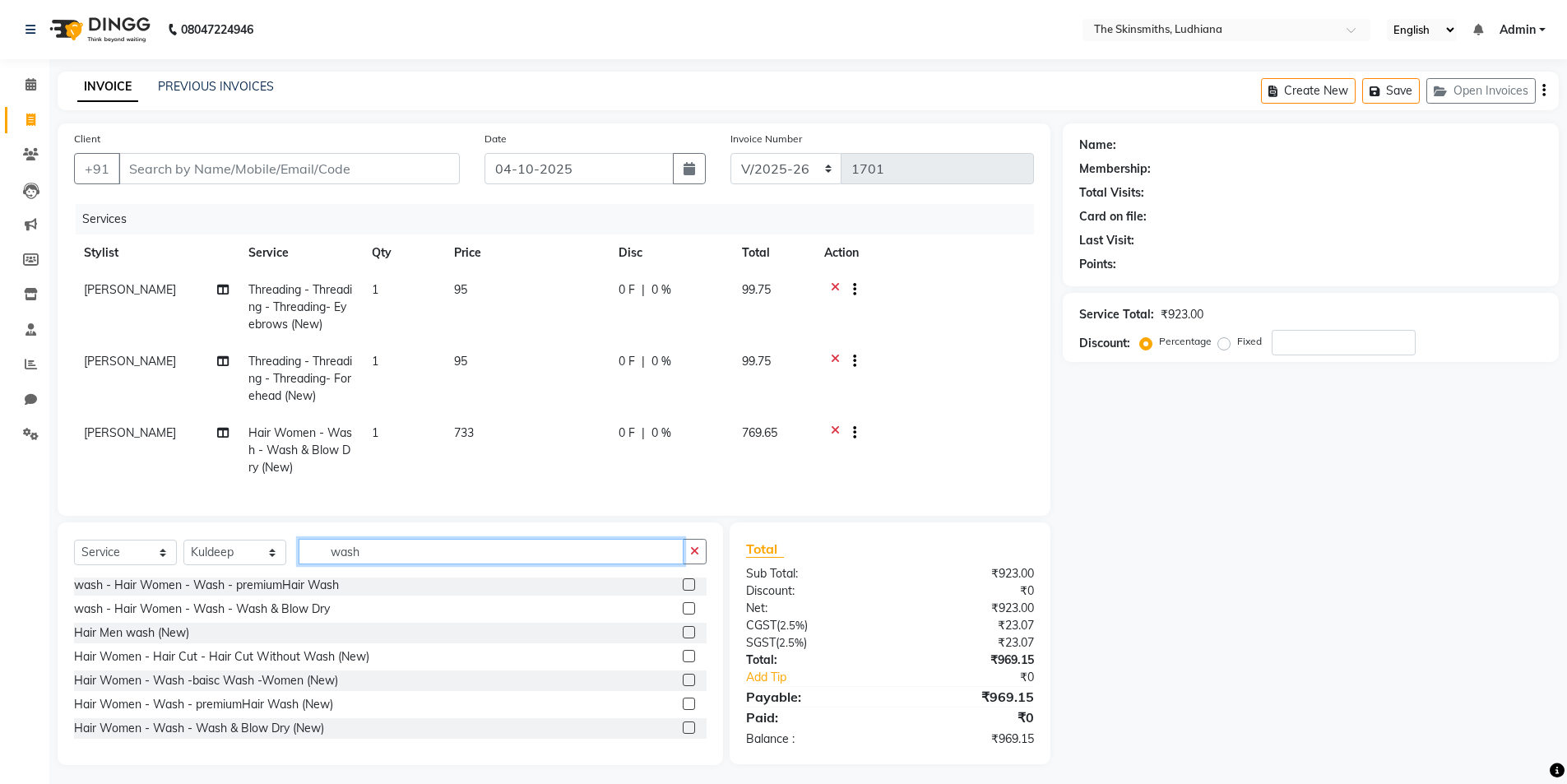
type input "wash"
click at [683, 686] on label at bounding box center [689, 679] width 13 height 13
click at [683, 686] on input "checkbox" at bounding box center [688, 680] width 11 height 11
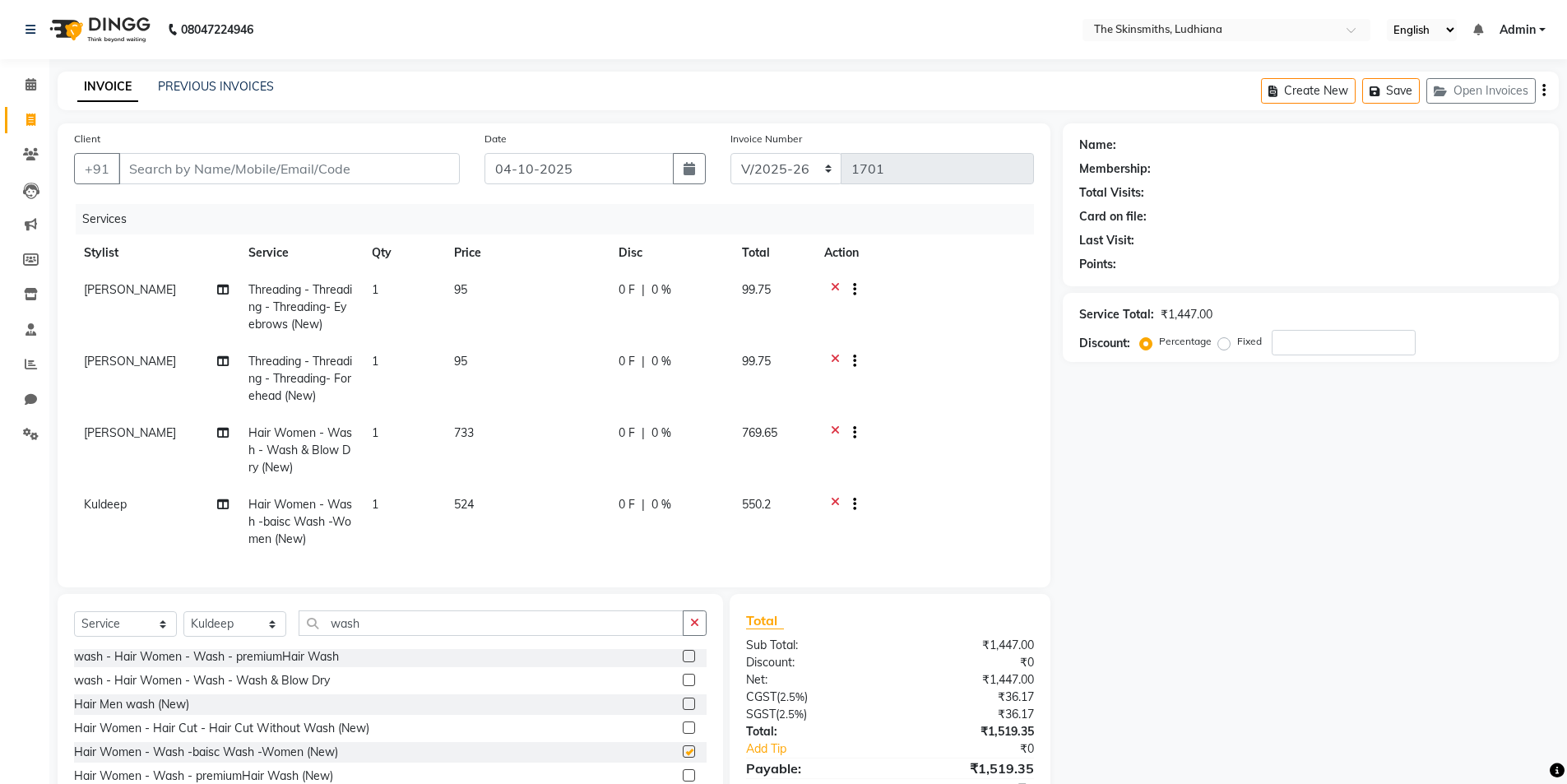
checkbox input "false"
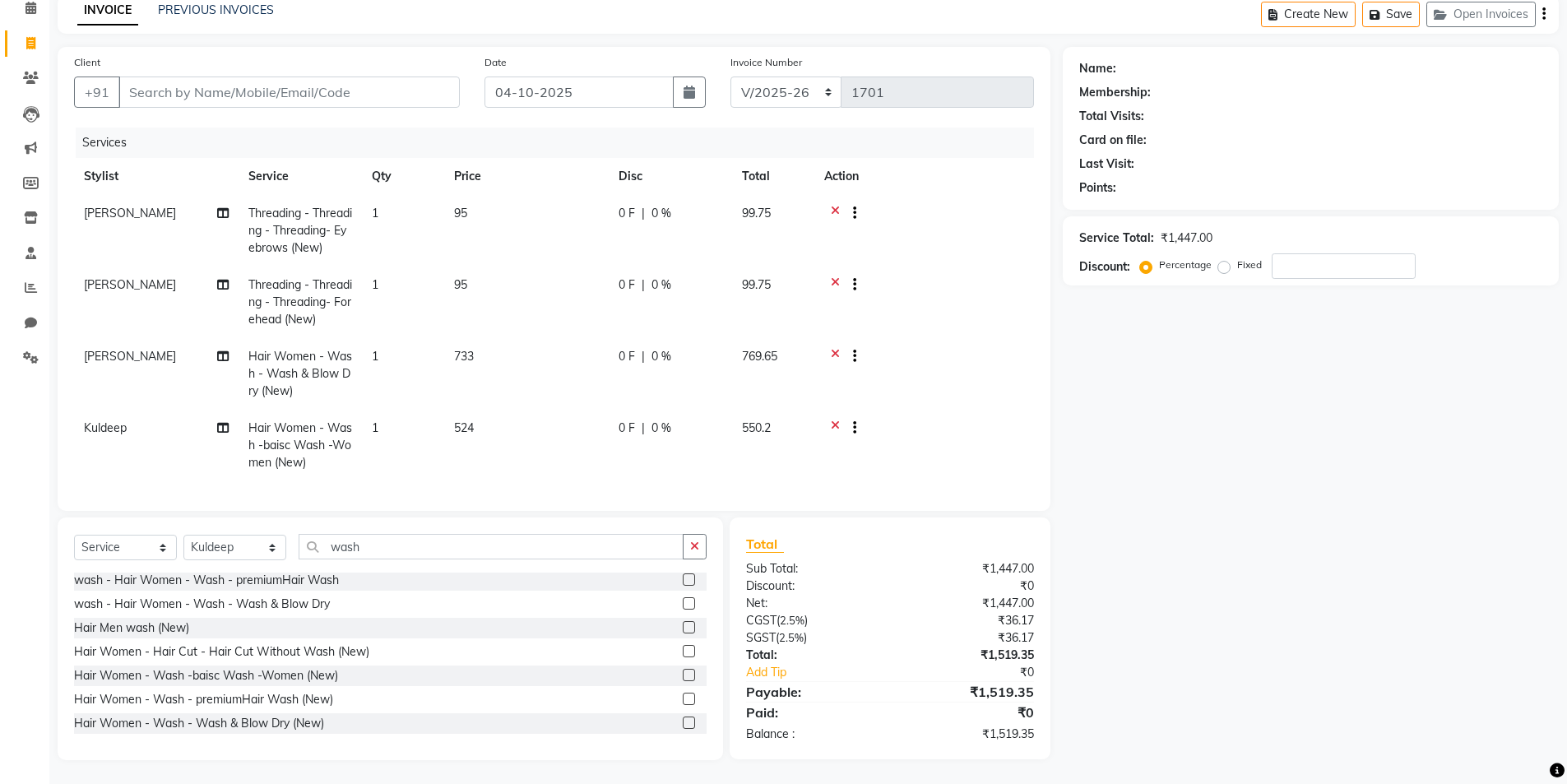
scroll to position [90, 0]
click at [1325, 259] on input "number" at bounding box center [1343, 265] width 144 height 25
type input "50"
click at [307, 75] on input "Client" at bounding box center [289, 91] width 342 height 31
type input "9"
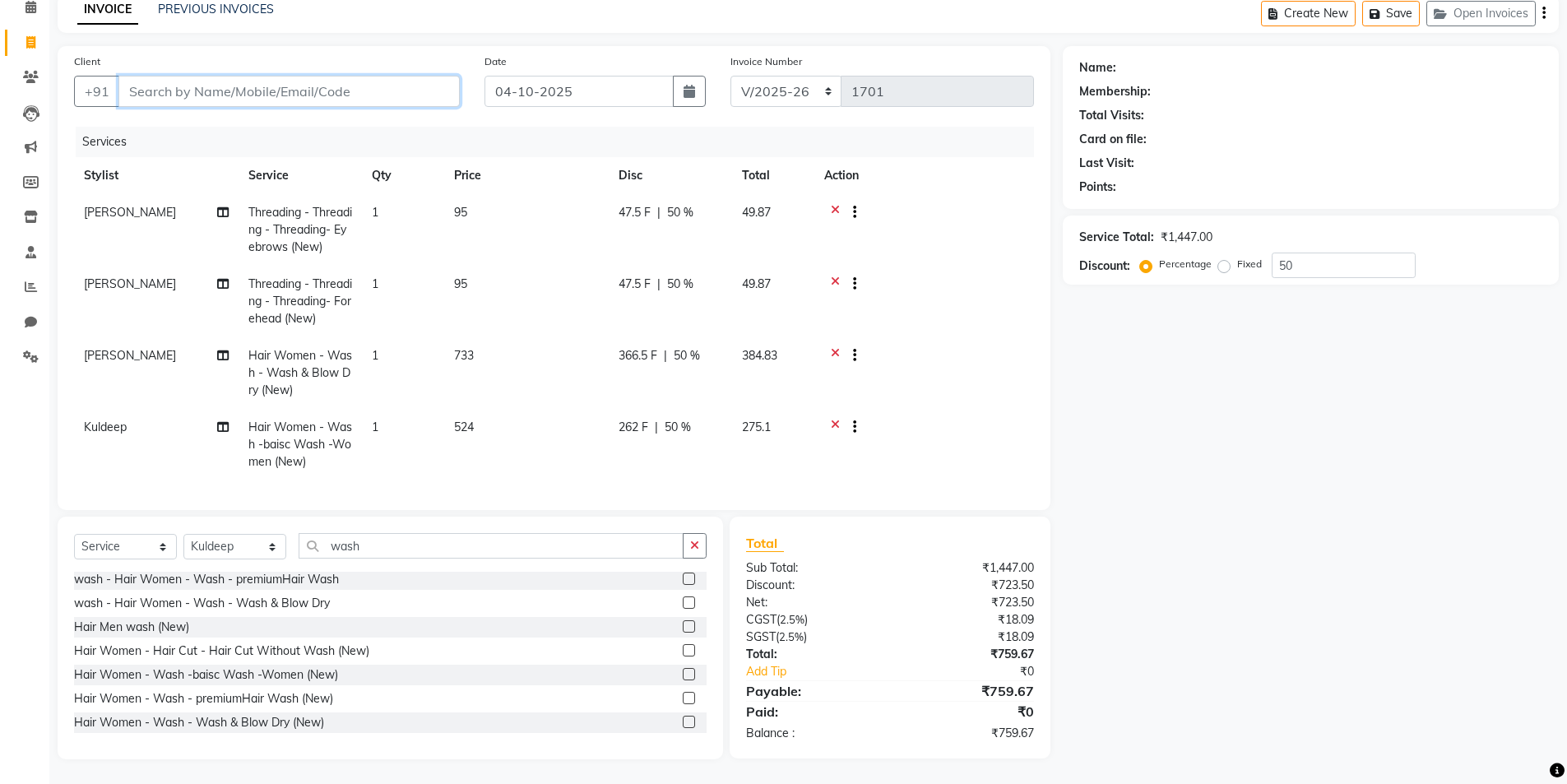
type input "0"
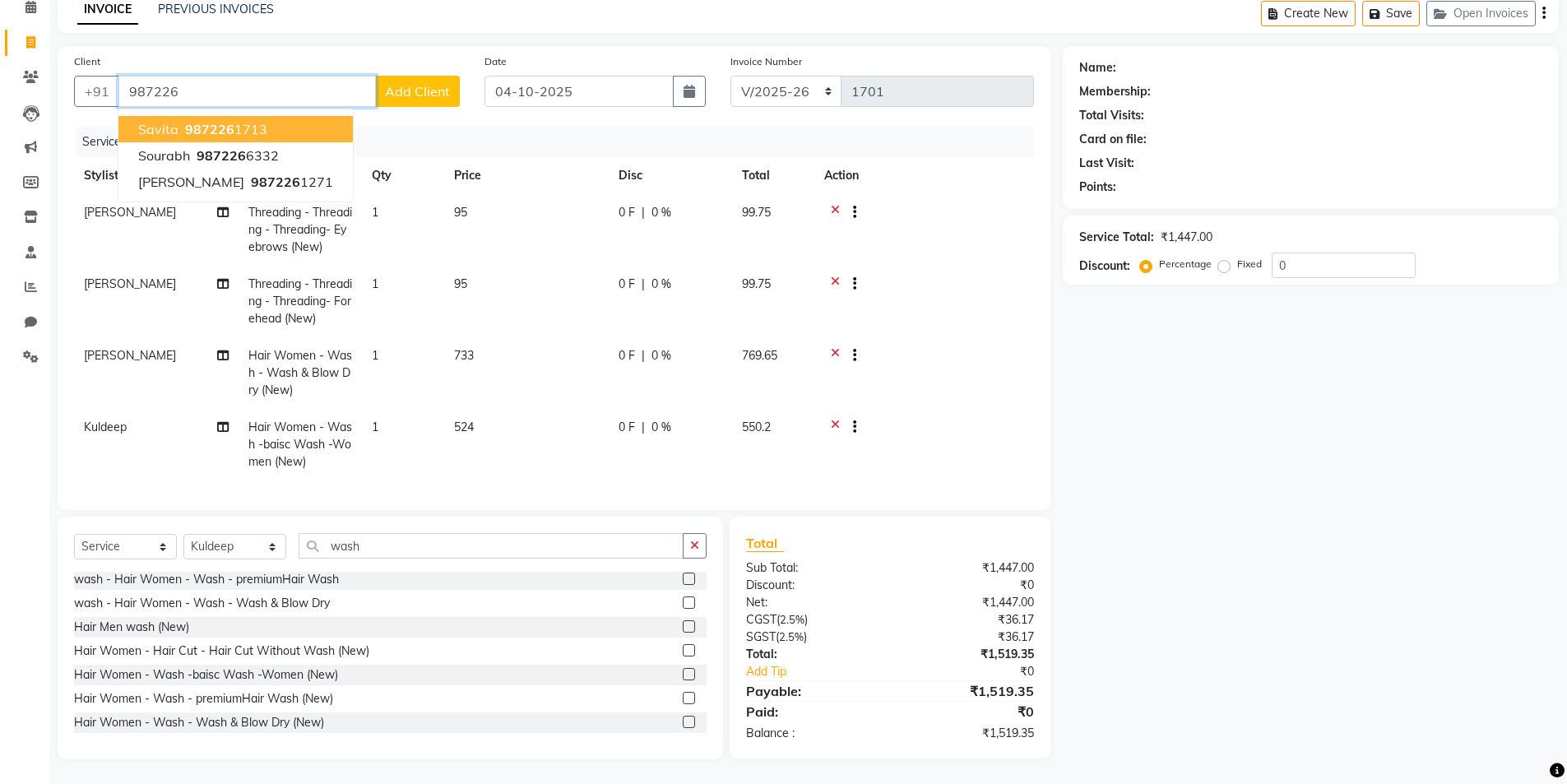
click at [258, 121] on ngb-highlight "987226 1713" at bounding box center [224, 128] width 86 height 16
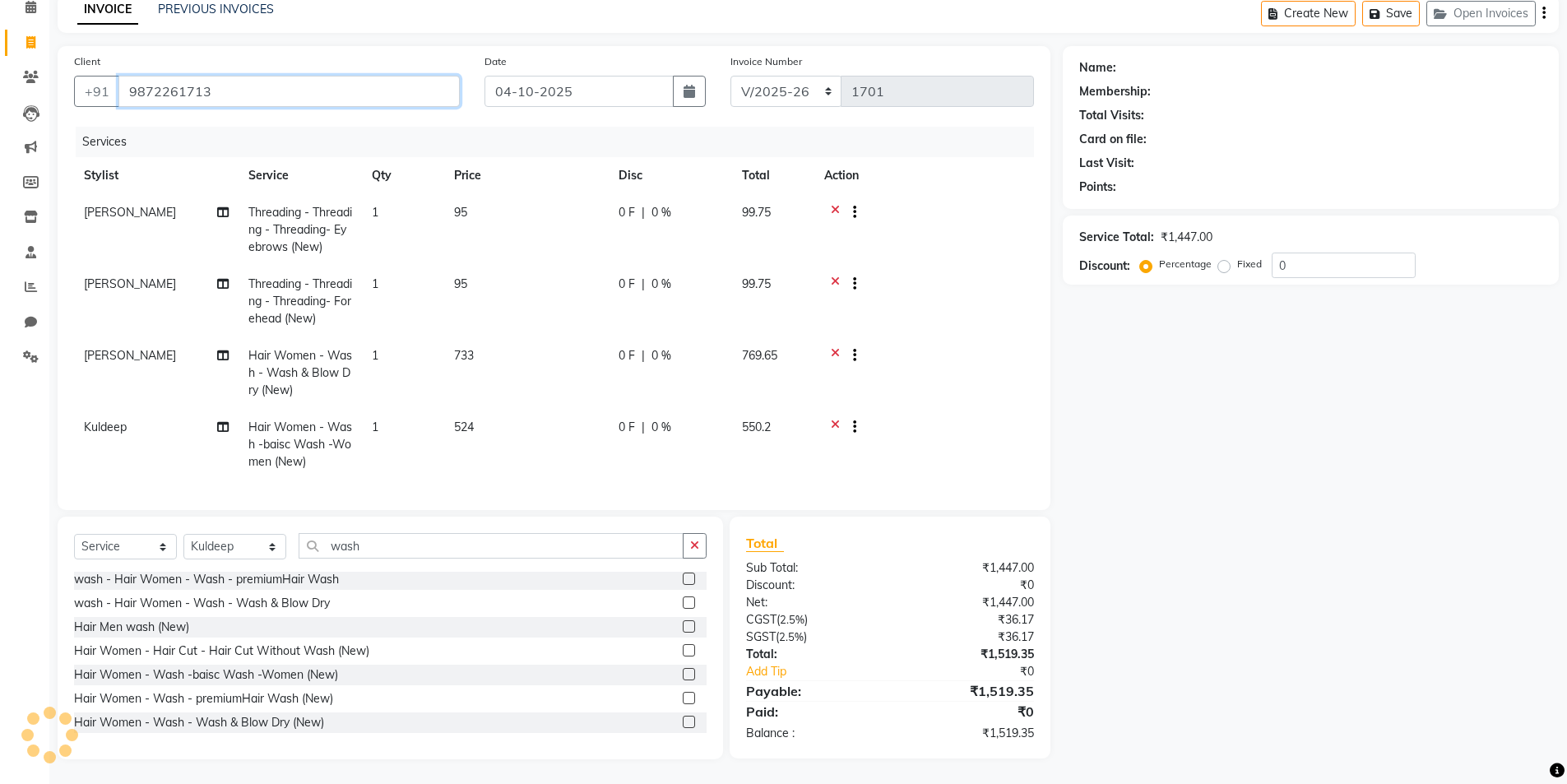
type input "9872261713"
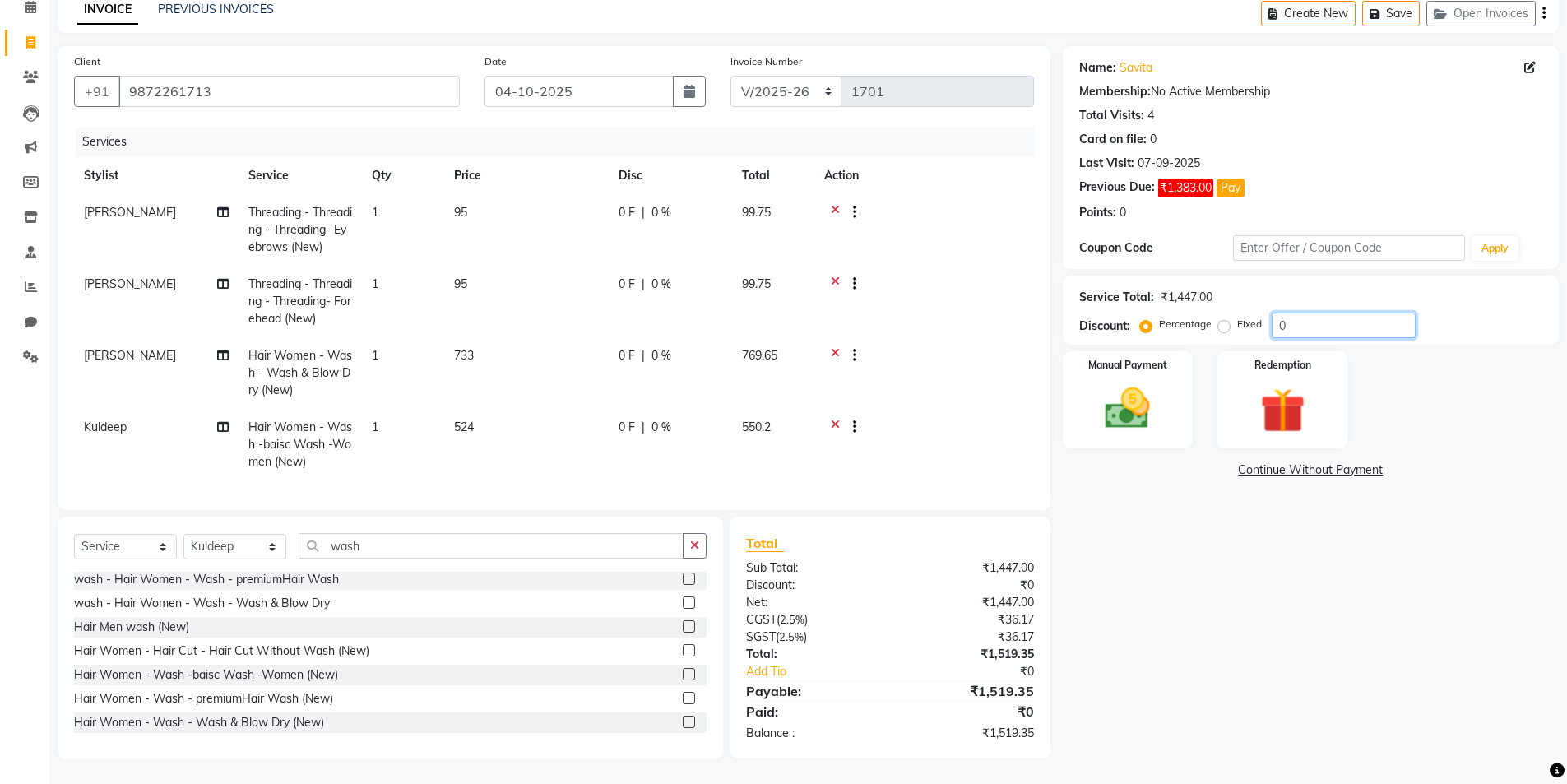
click at [1323, 314] on input "0" at bounding box center [1343, 325] width 144 height 25
type input "50"
click at [1147, 393] on img at bounding box center [1128, 408] width 75 height 53
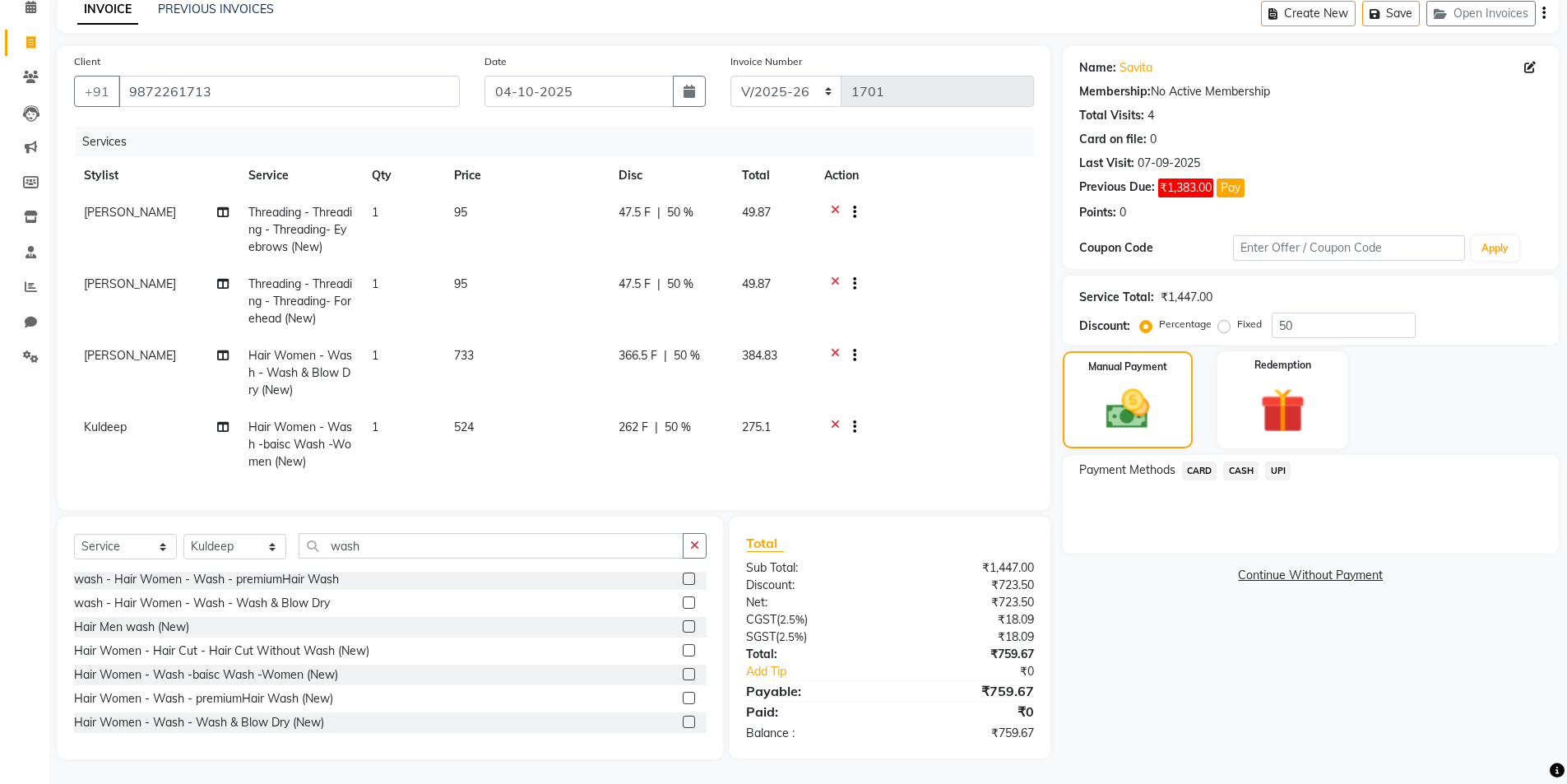
click at [1237, 461] on span "CASH" at bounding box center [1241, 471] width 36 height 19
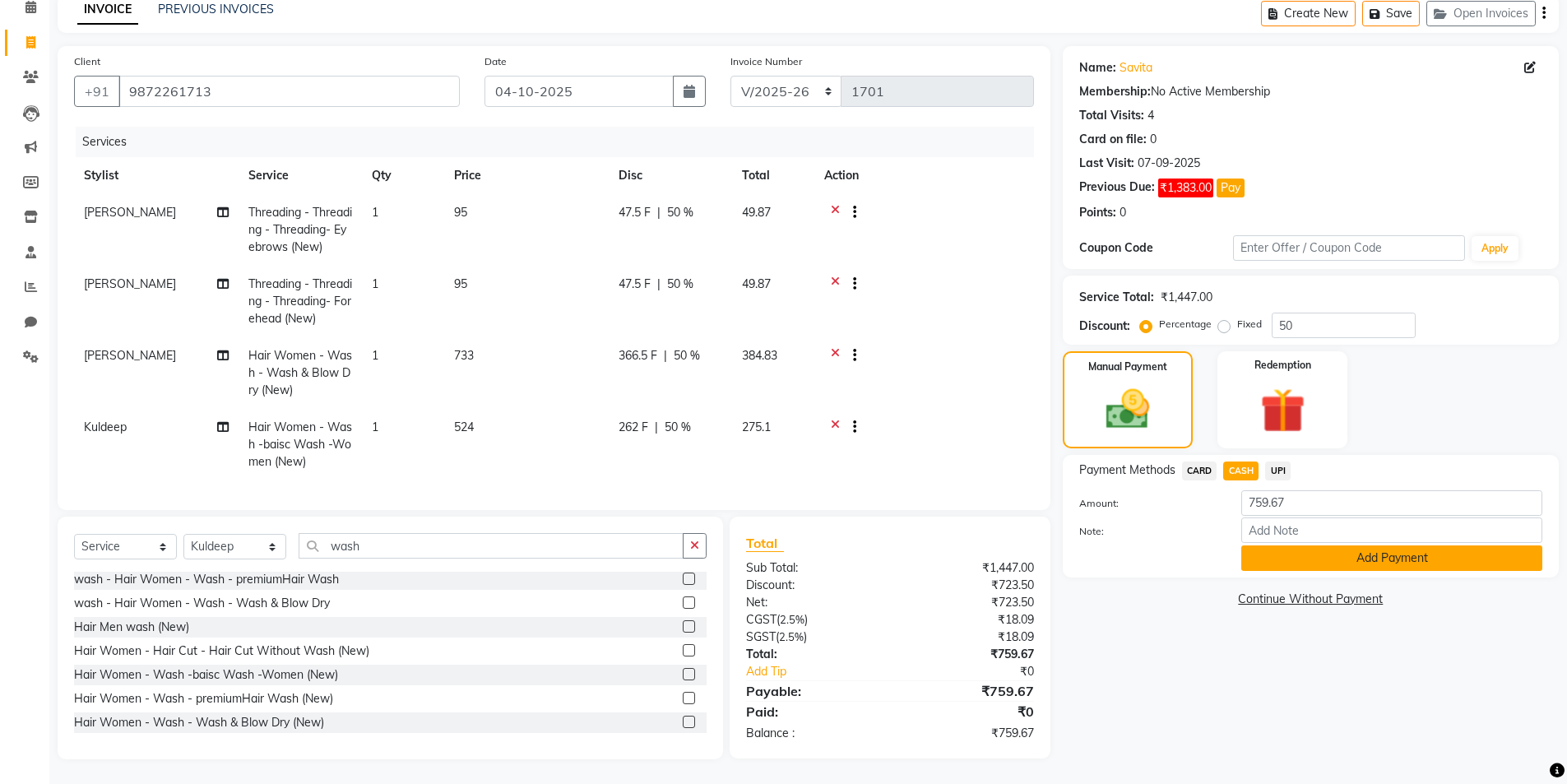
click at [1365, 556] on button "Add Payment" at bounding box center [1392, 557] width 301 height 25
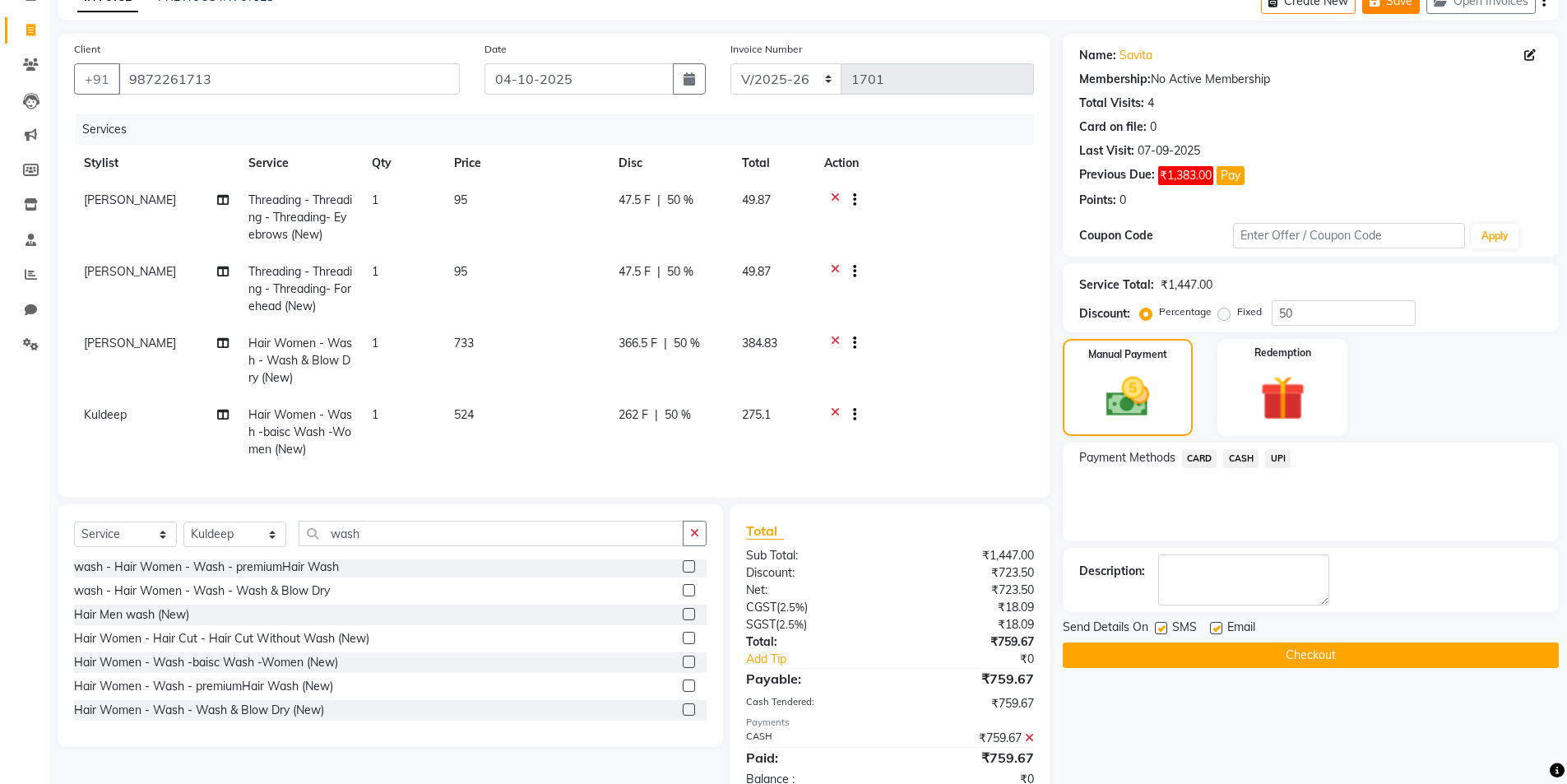
click at [1392, 9] on button "Save" at bounding box center [1391, 1] width 58 height 25
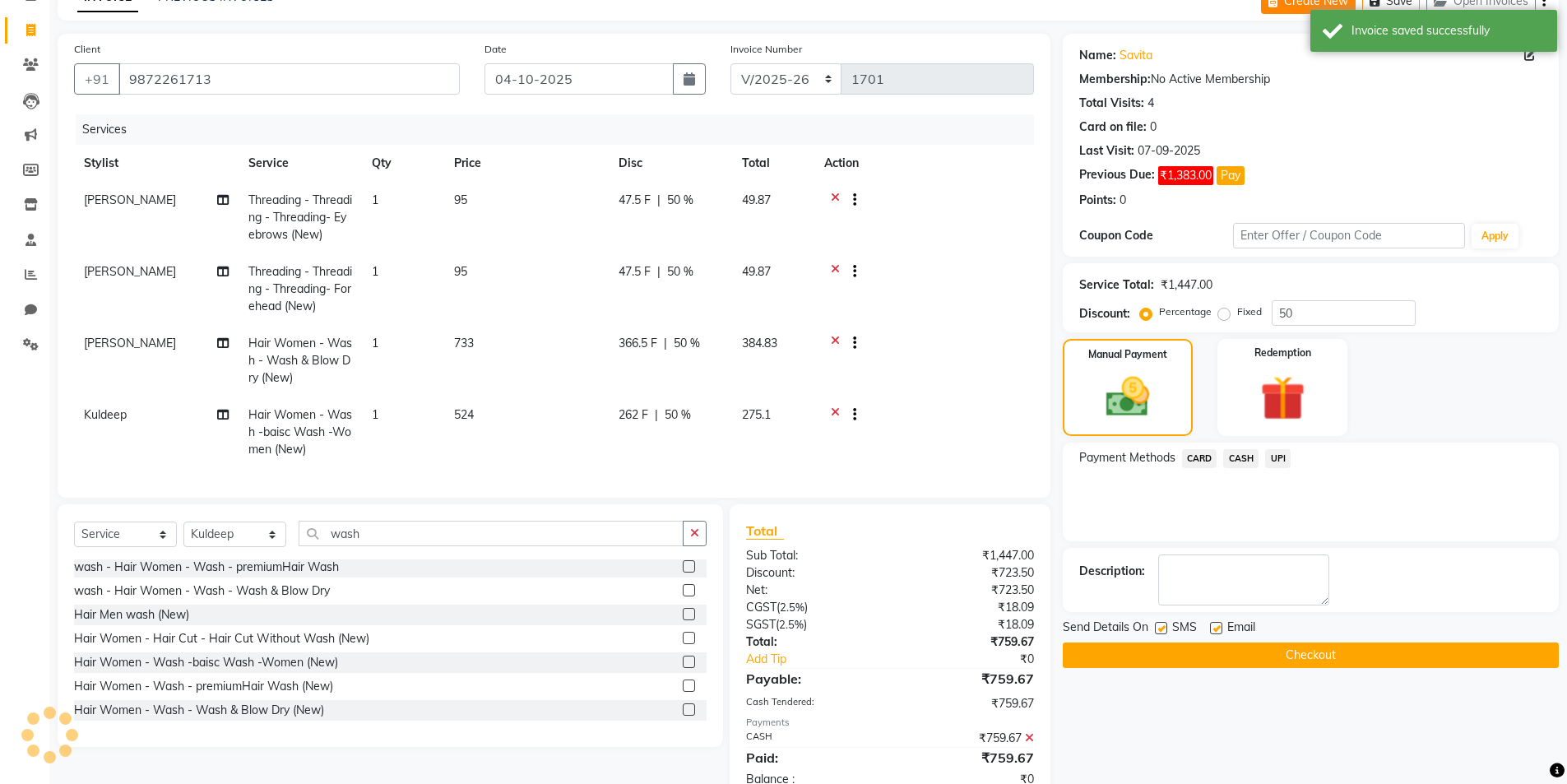
click at [1284, 1] on icon "button" at bounding box center [1277, 2] width 15 height 12
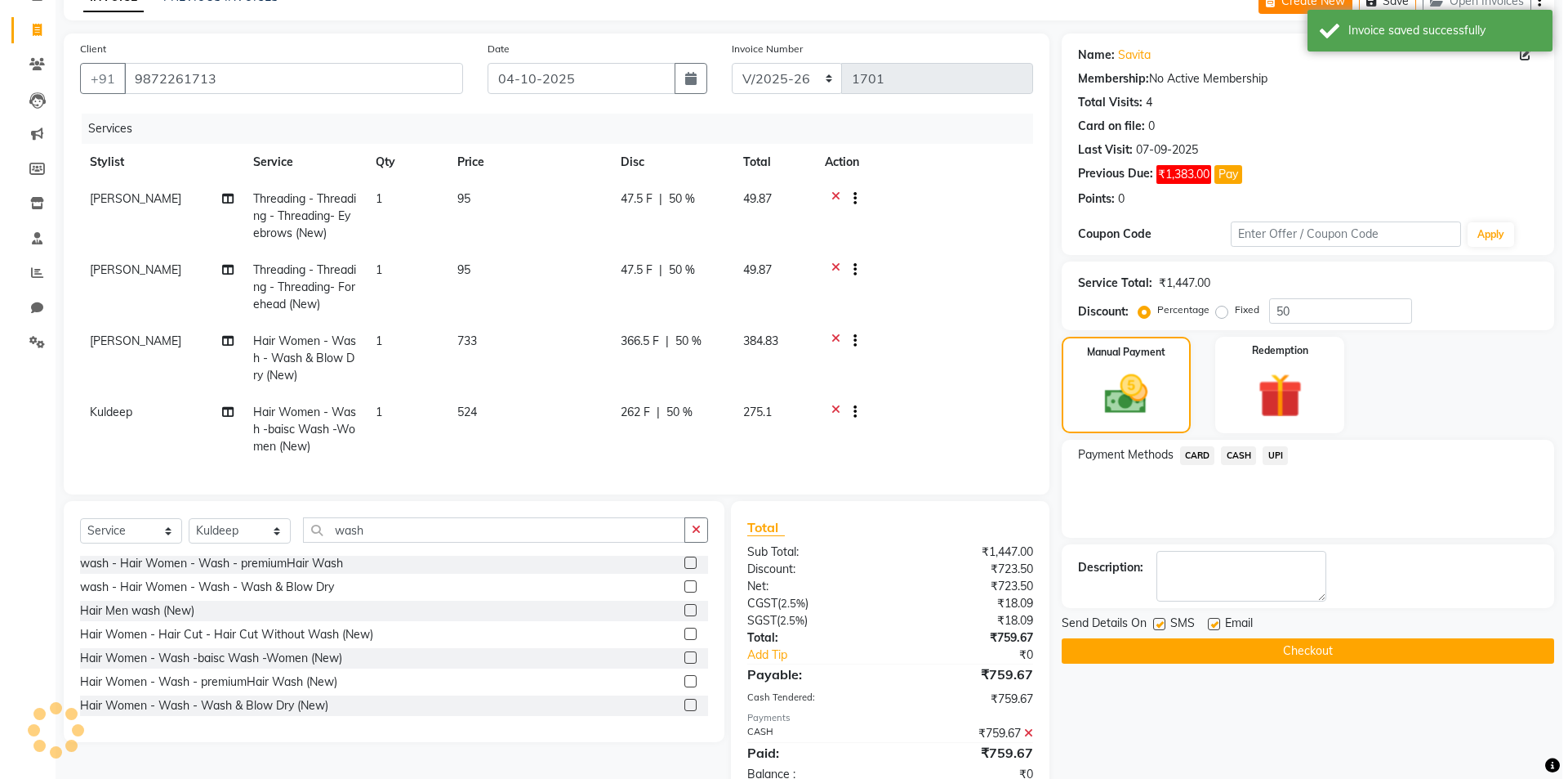
scroll to position [0, 0]
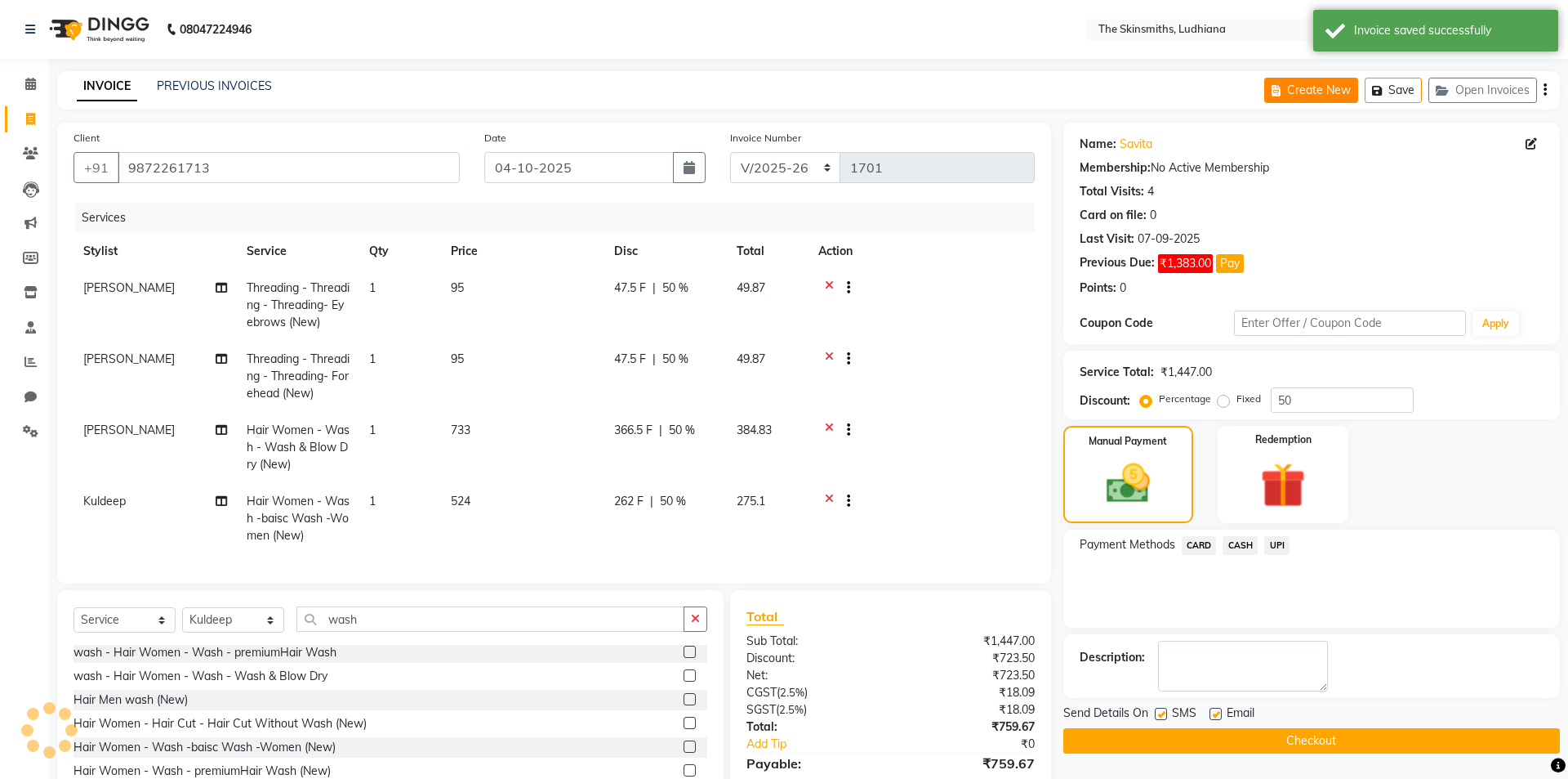
select select "service"
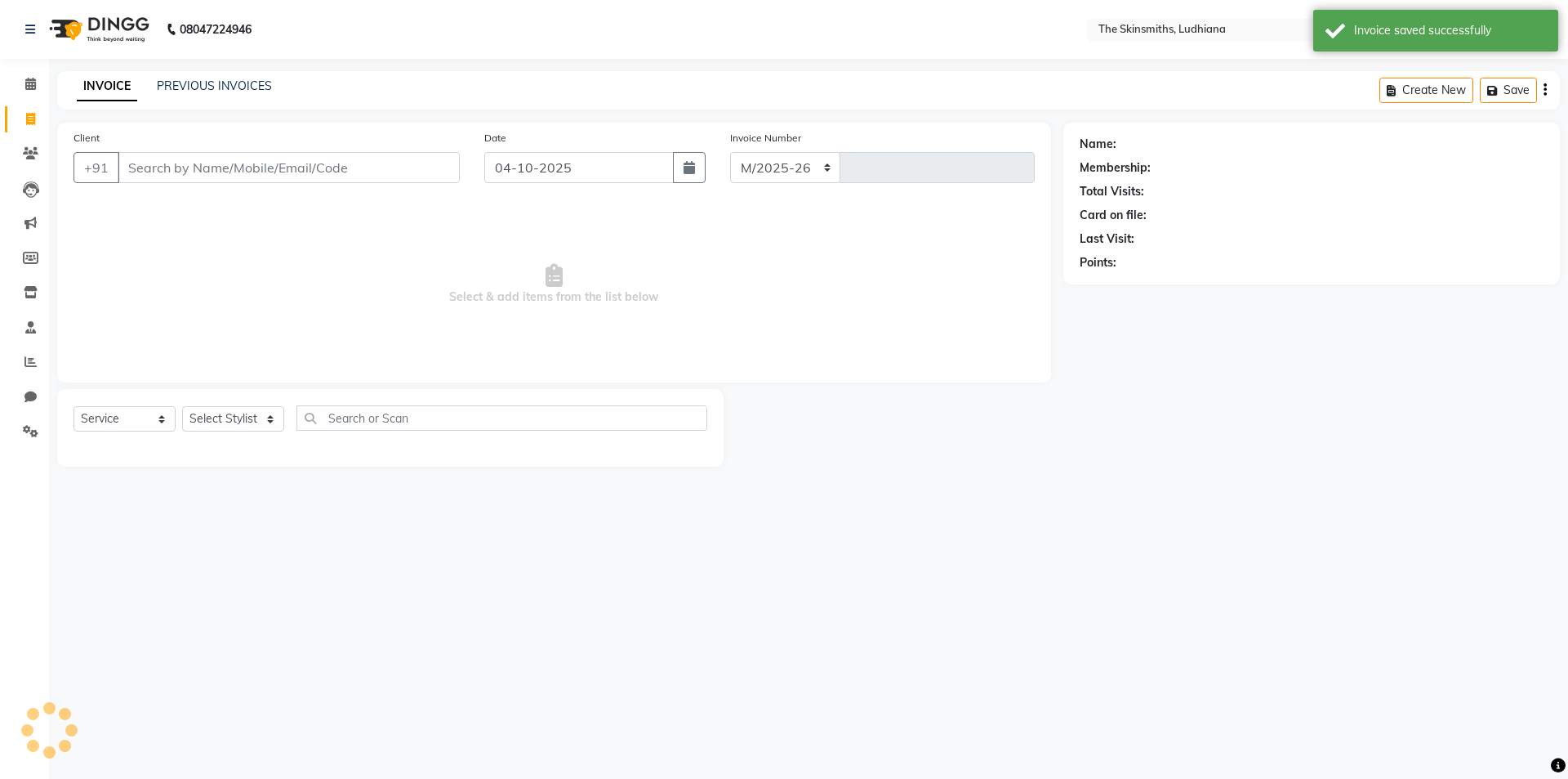
select select "8115"
type input "1701"
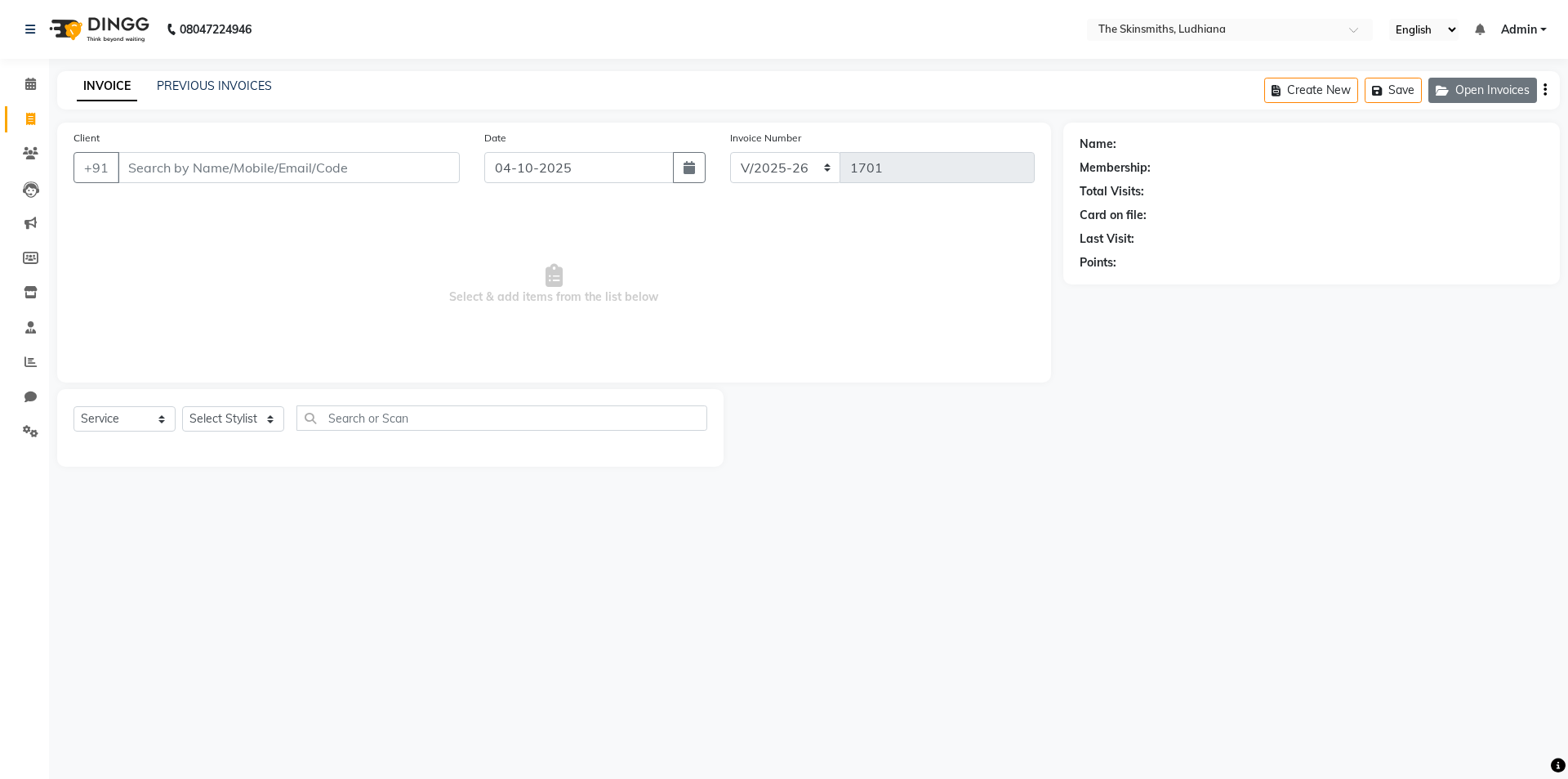
click at [1466, 91] on button "Open Invoices" at bounding box center [1482, 90] width 108 height 25
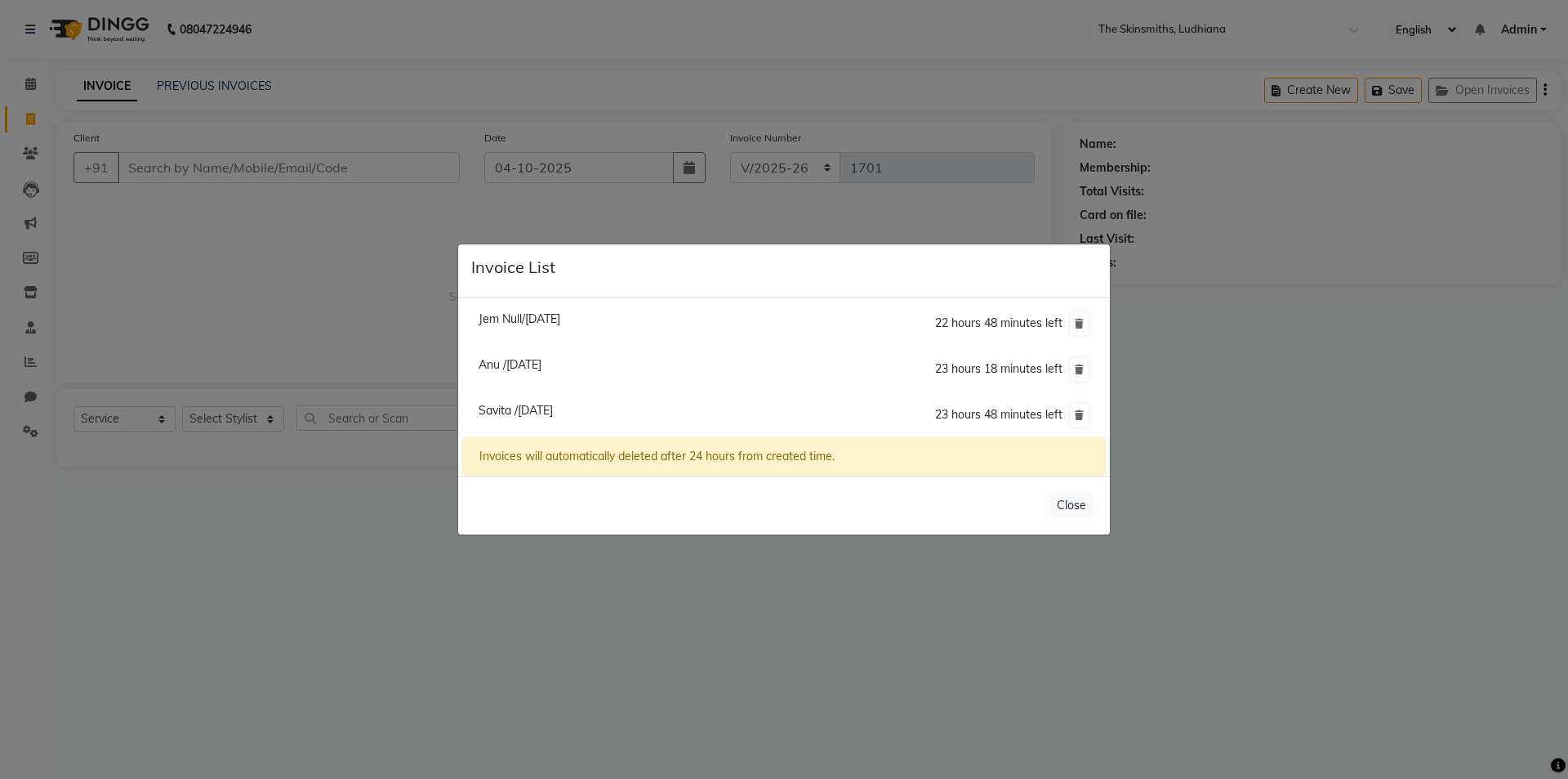
click at [452, 640] on ngb-modal-window "Invoice List Jem Null/04 October 2025 22 hours 48 minutes left Anu /04 October …" at bounding box center [784, 389] width 1568 height 779
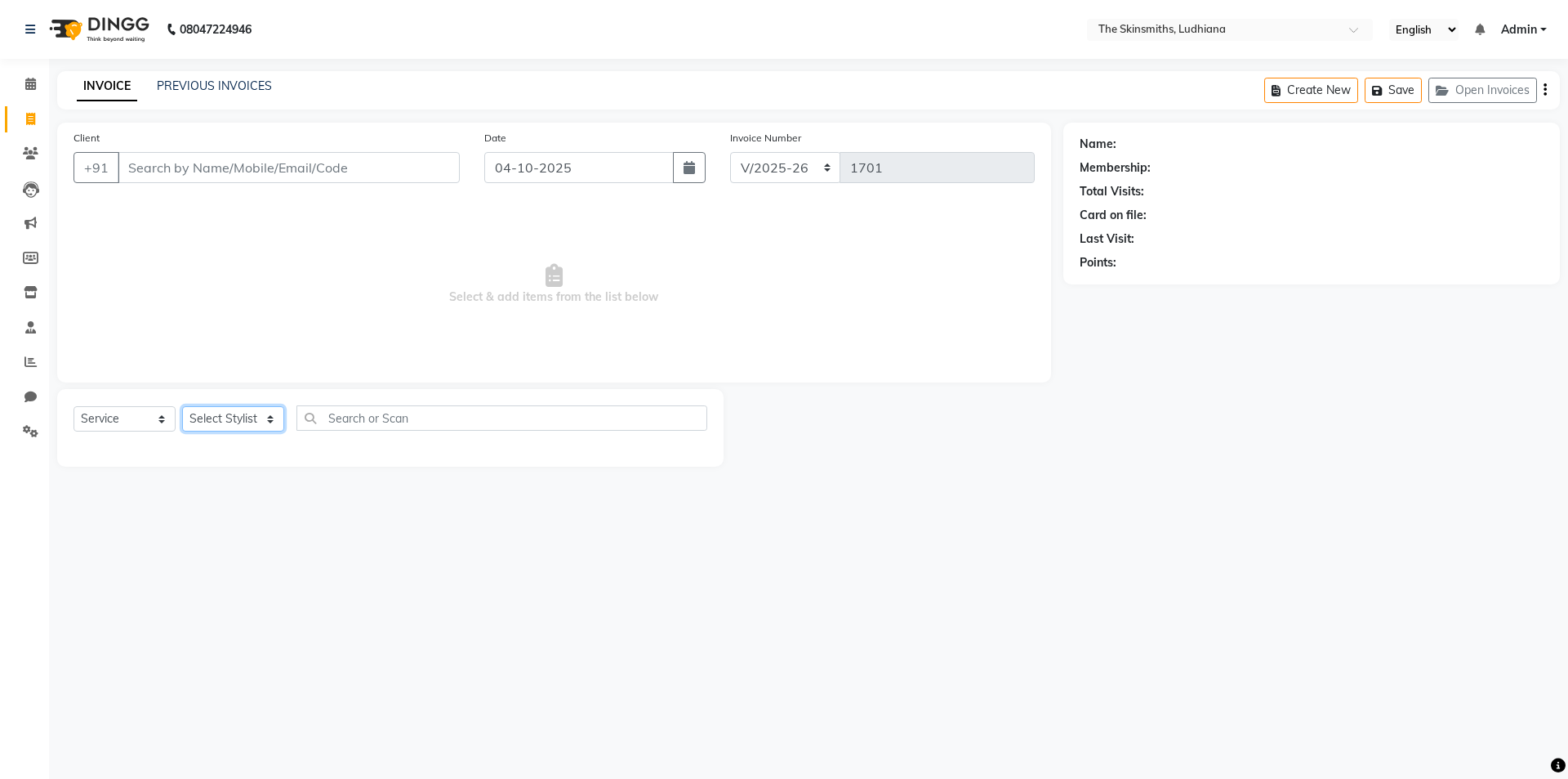
click at [246, 422] on select "Select Stylist Admin [PERSON_NAME] [PERSON_NAME] [PERSON_NAME] [PERSON_NAME] [P…" at bounding box center [233, 419] width 102 height 25
select select "76544"
click at [182, 406] on select "Select Stylist Admin [PERSON_NAME] [PERSON_NAME] [PERSON_NAME] [PERSON_NAME] [P…" at bounding box center [233, 419] width 102 height 25
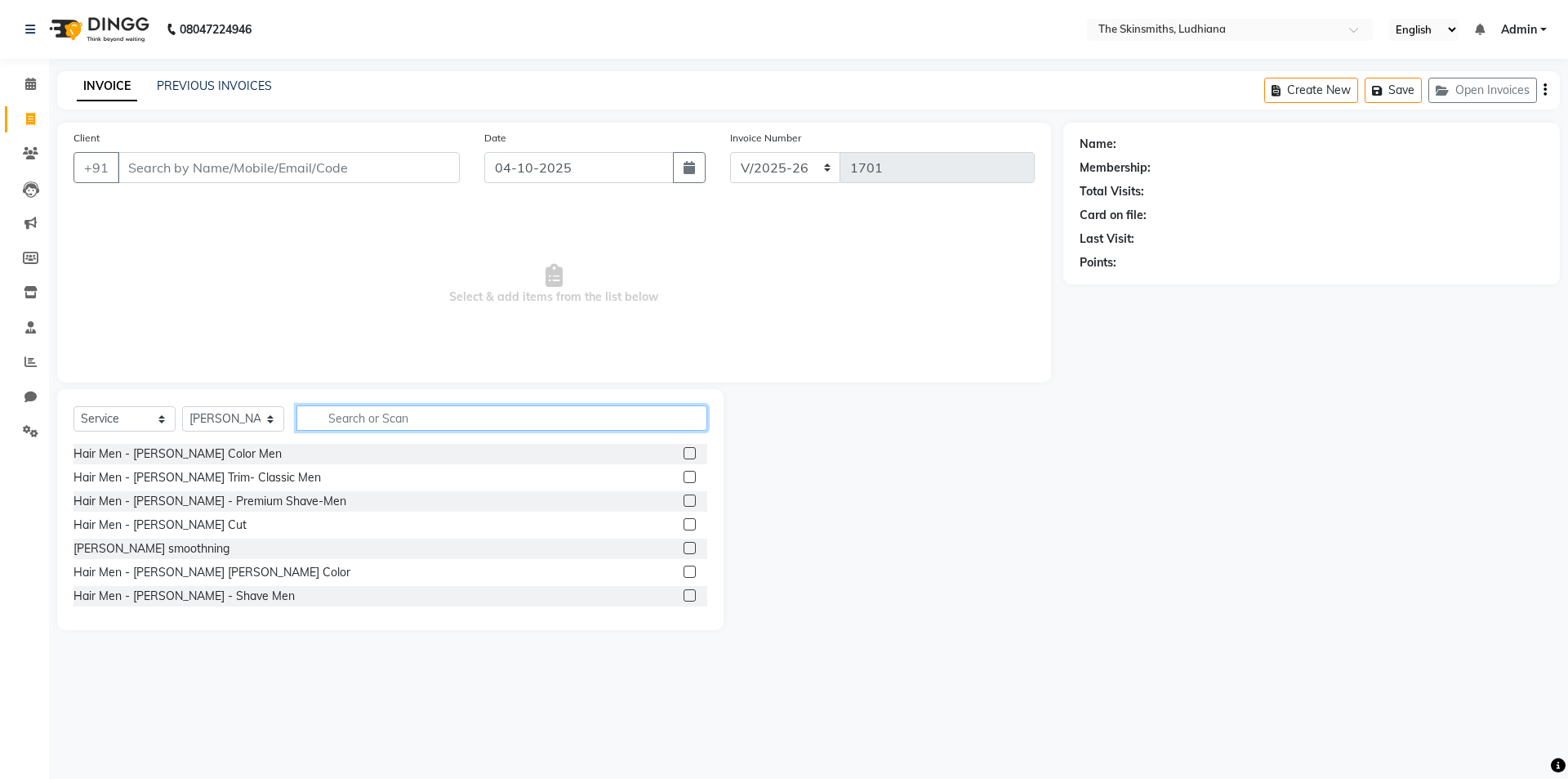
click at [440, 413] on input "text" at bounding box center [501, 418] width 411 height 25
type input "full leg"
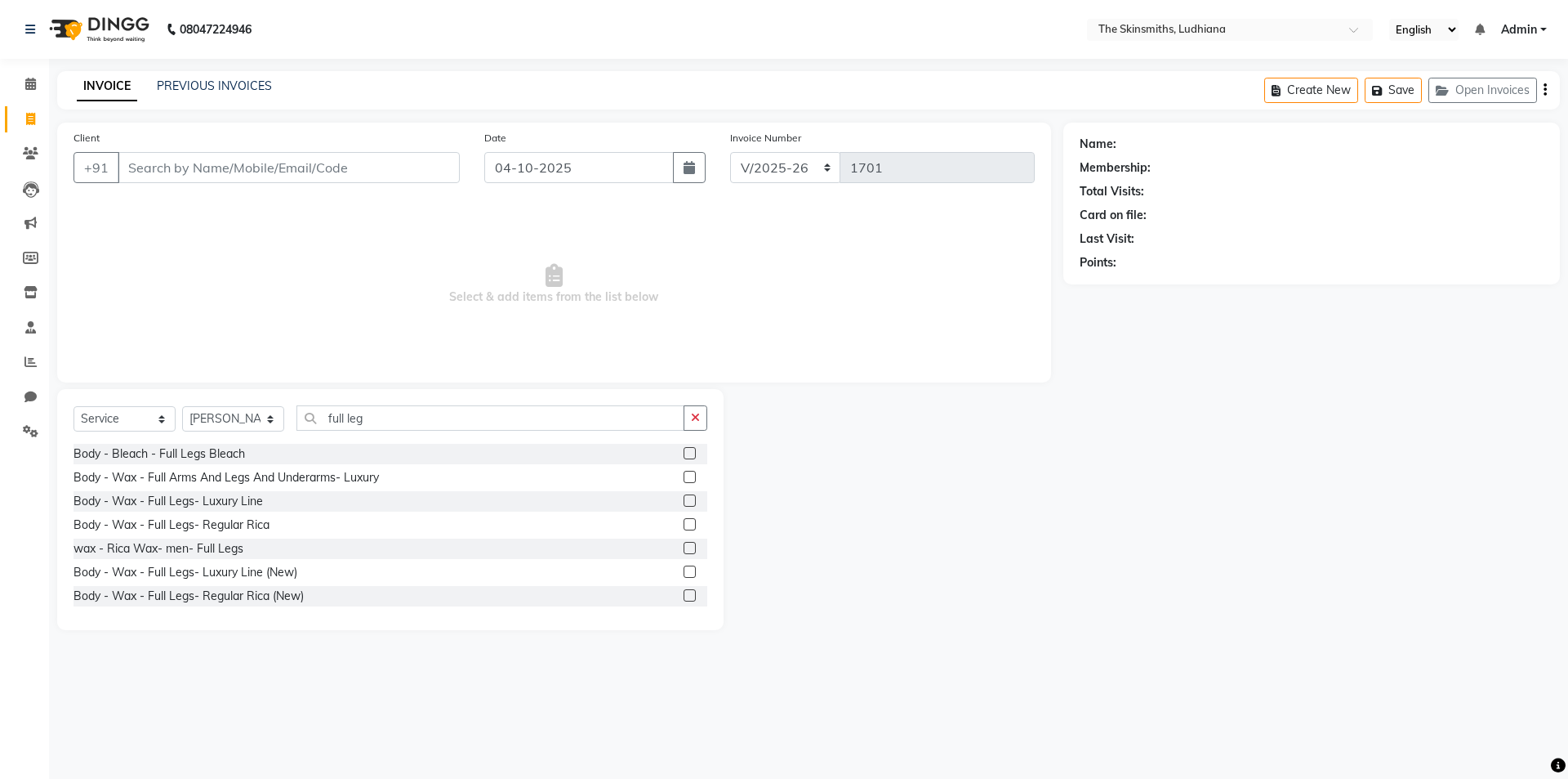
click at [684, 601] on label at bounding box center [690, 595] width 12 height 12
click at [684, 601] on input "checkbox" at bounding box center [689, 595] width 11 height 11
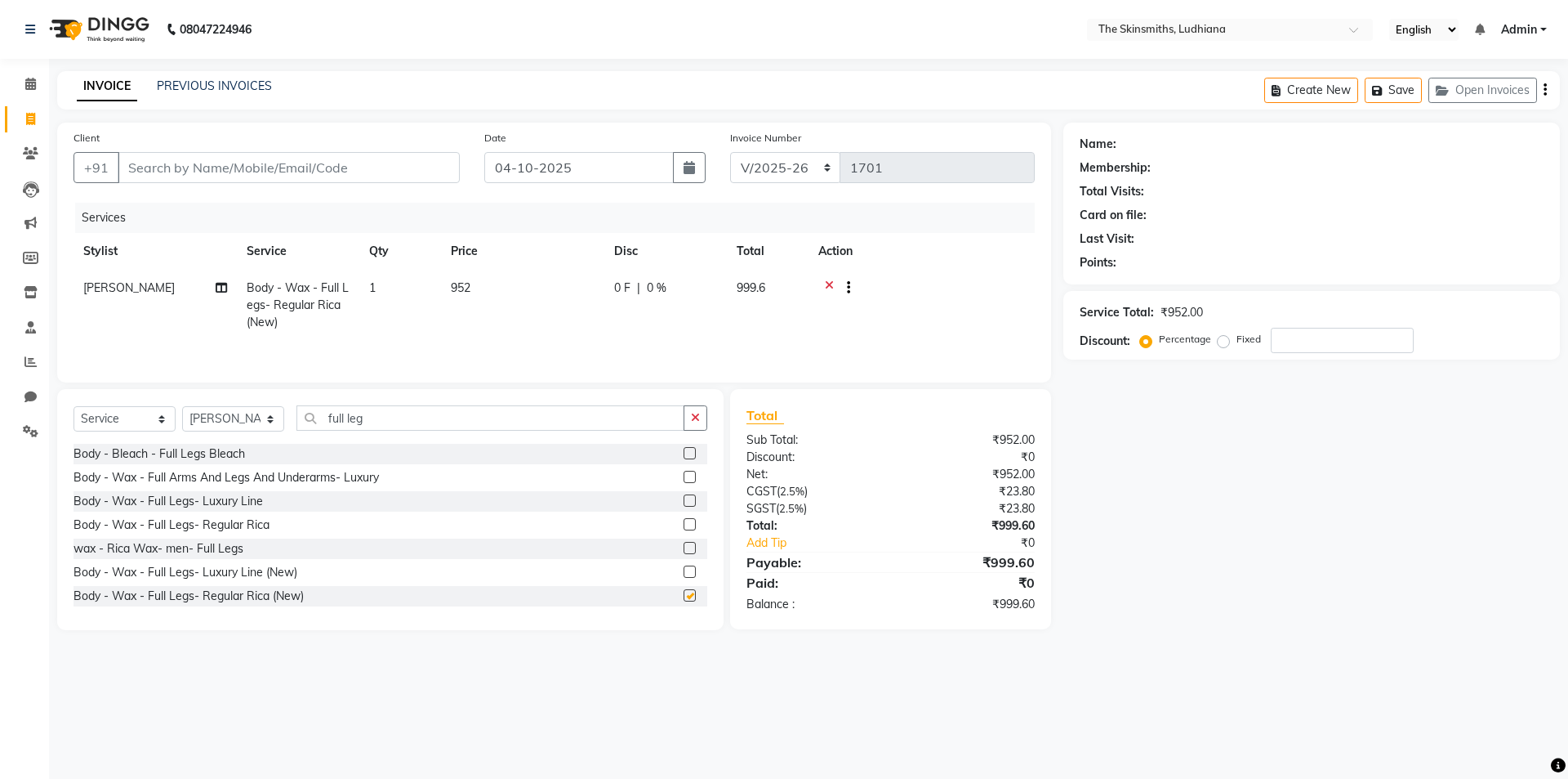
checkbox input "false"
click at [657, 298] on td "0 F | 0 %" at bounding box center [666, 305] width 123 height 71
select select "76544"
click at [797, 299] on input "0" at bounding box center [786, 292] width 49 height 25
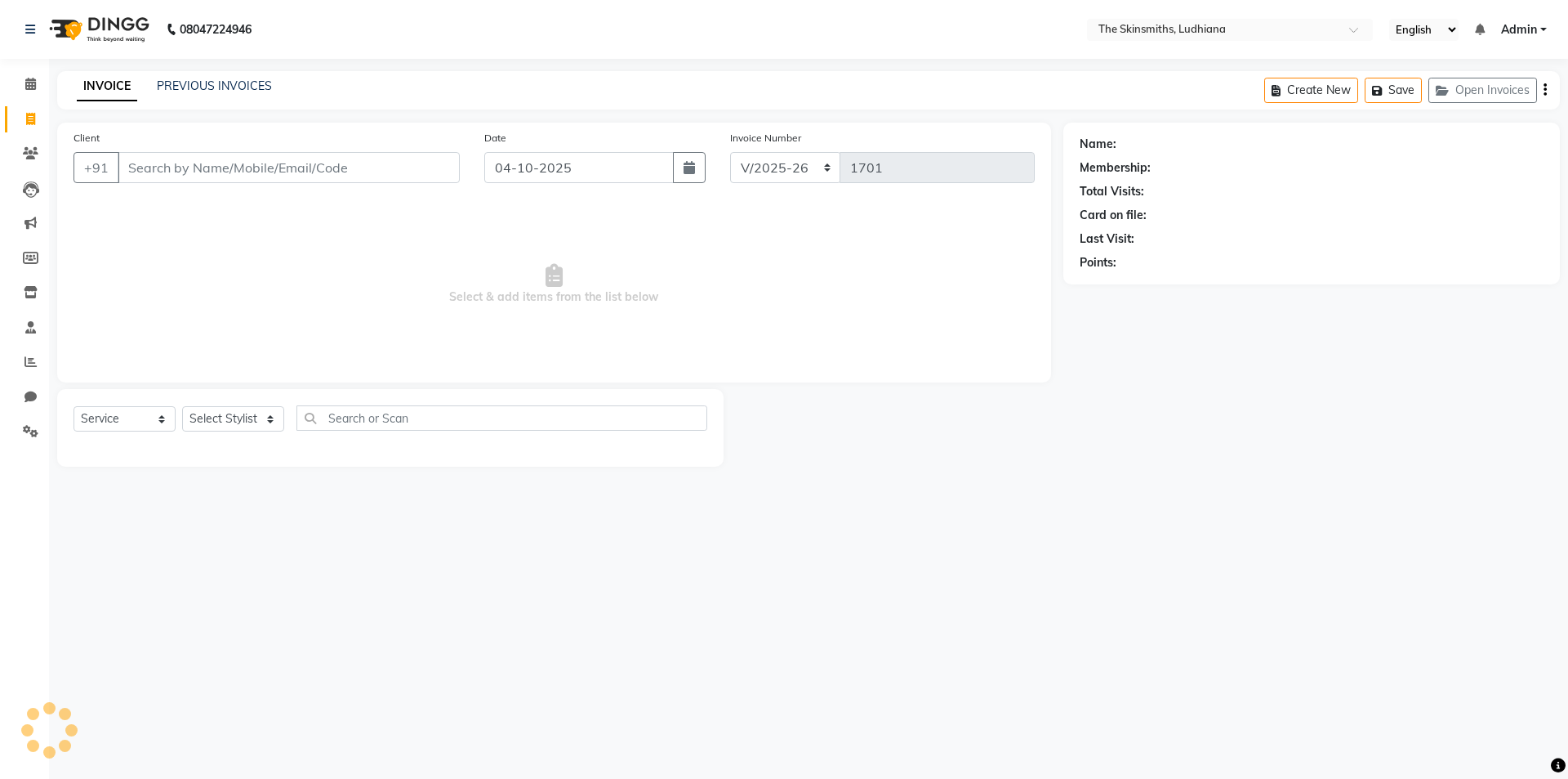
select select "8115"
select select "service"
click at [1488, 91] on button "Open Invoices" at bounding box center [1482, 90] width 108 height 25
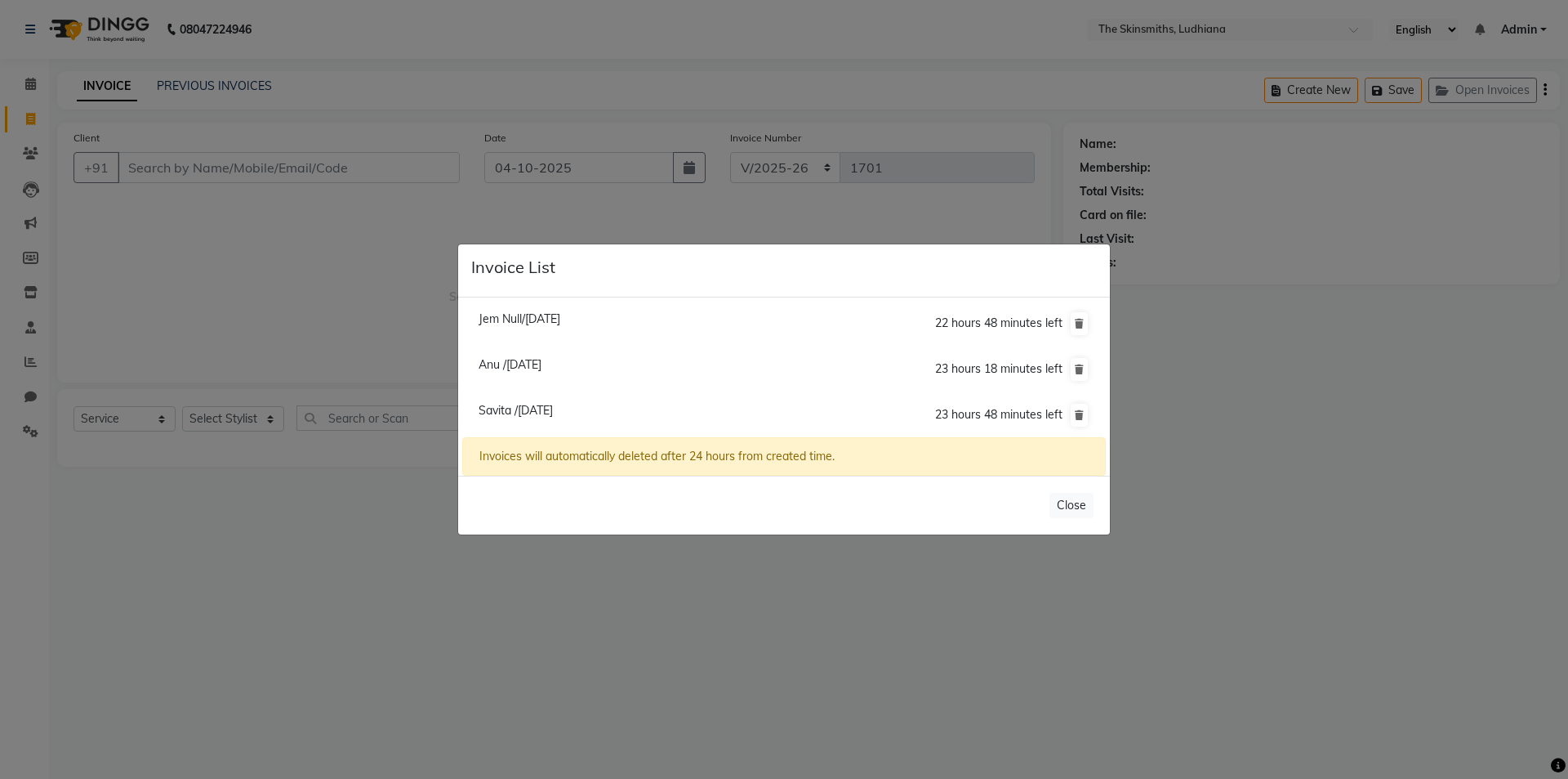
click at [486, 642] on ngb-modal-window "Invoice List Jem Null/04 October 2025 22 hours 48 minutes left Anu /04 October …" at bounding box center [784, 389] width 1568 height 779
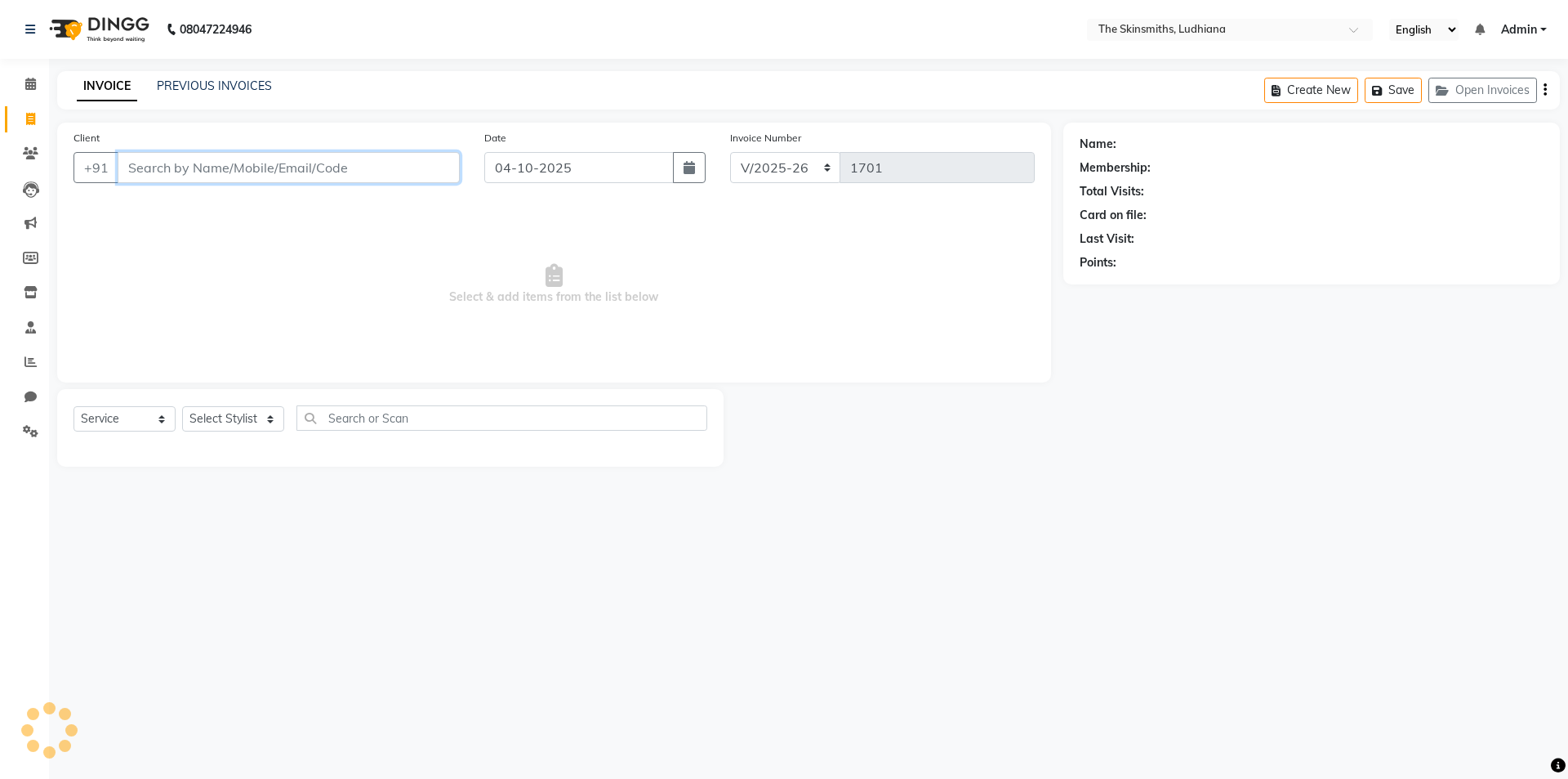
click at [269, 166] on input "Client" at bounding box center [288, 168] width 342 height 31
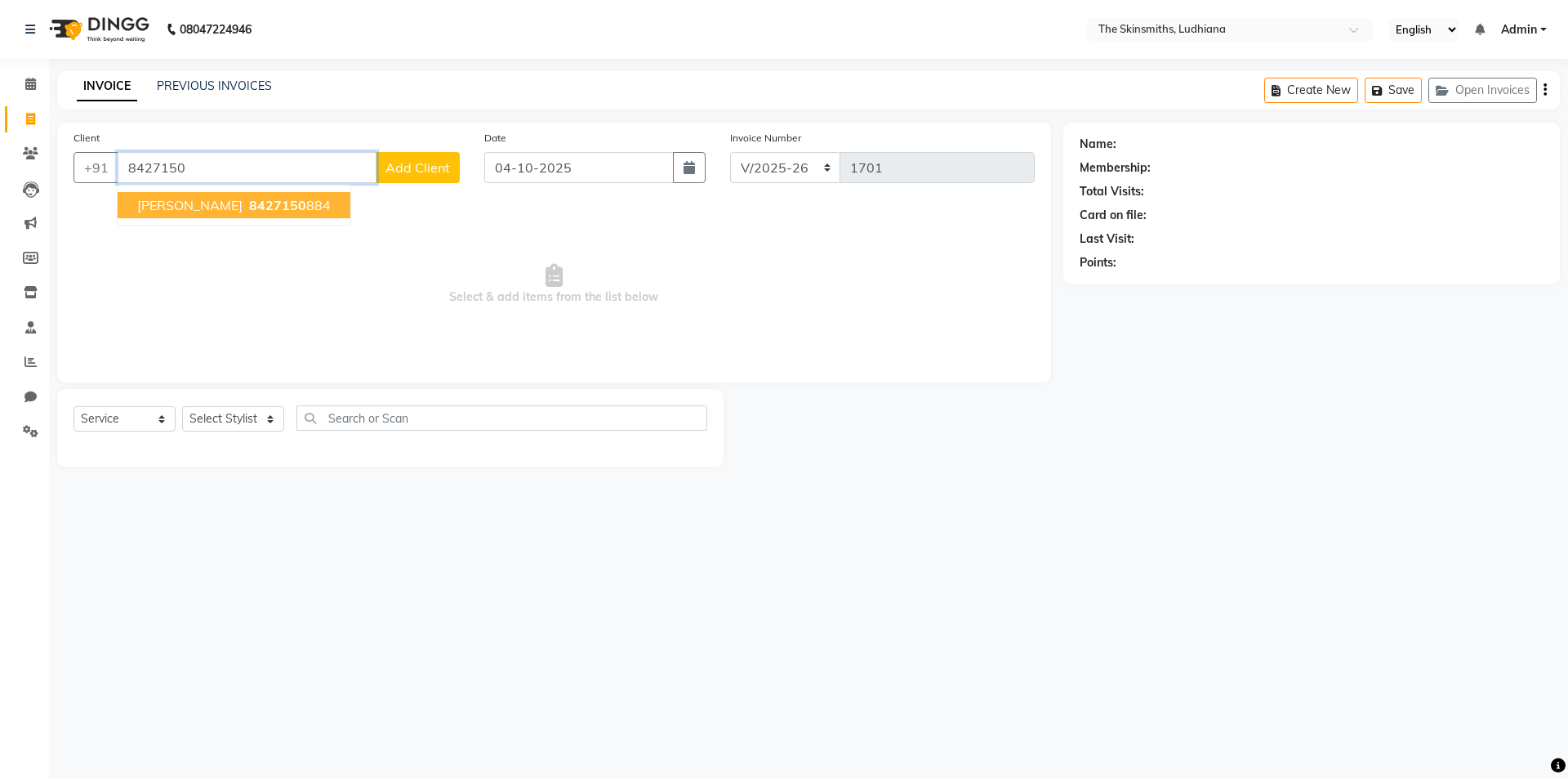
click at [282, 196] on ngb-highlight "8427150 884" at bounding box center [288, 204] width 85 height 16
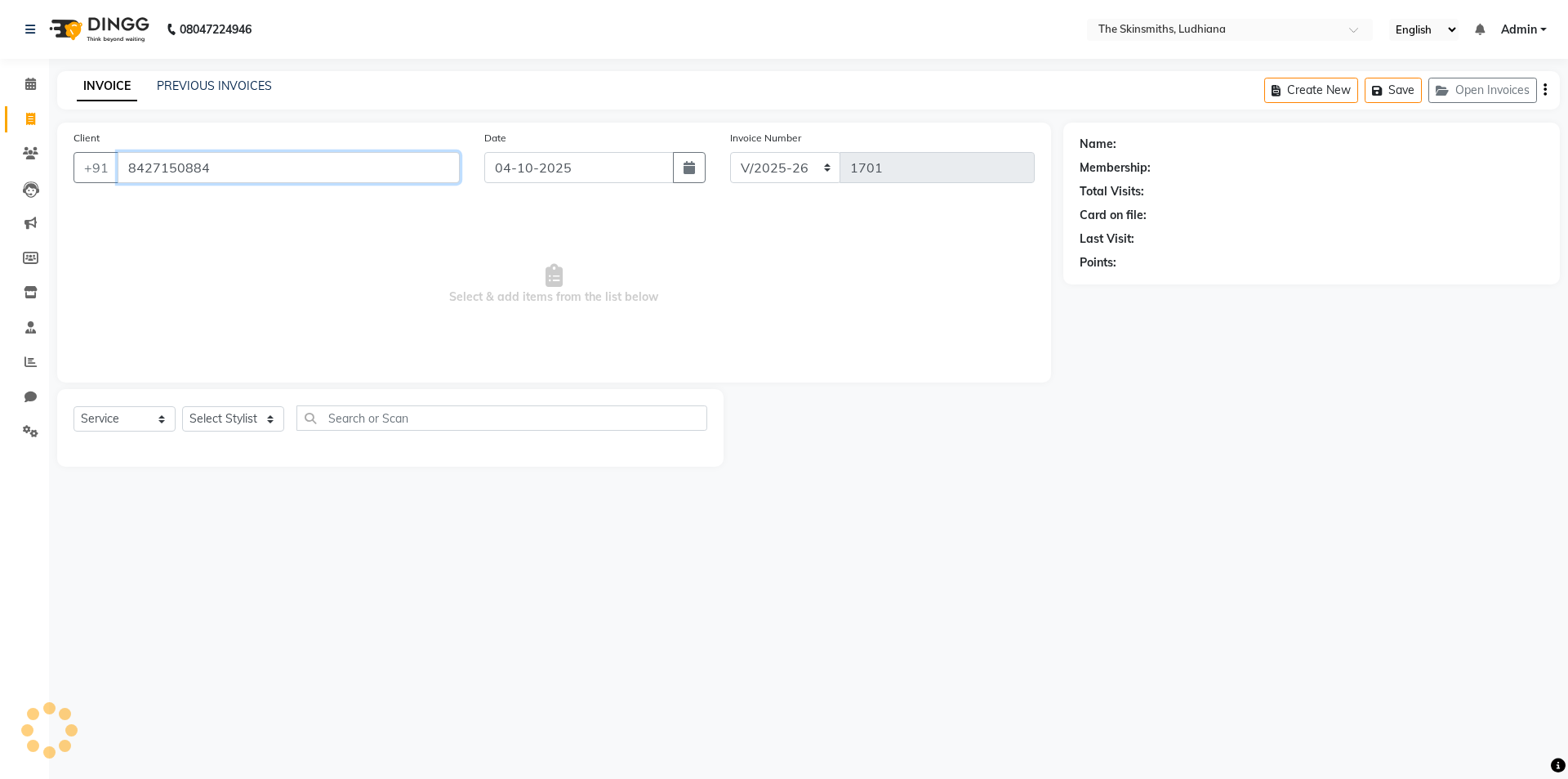
type input "8427150884"
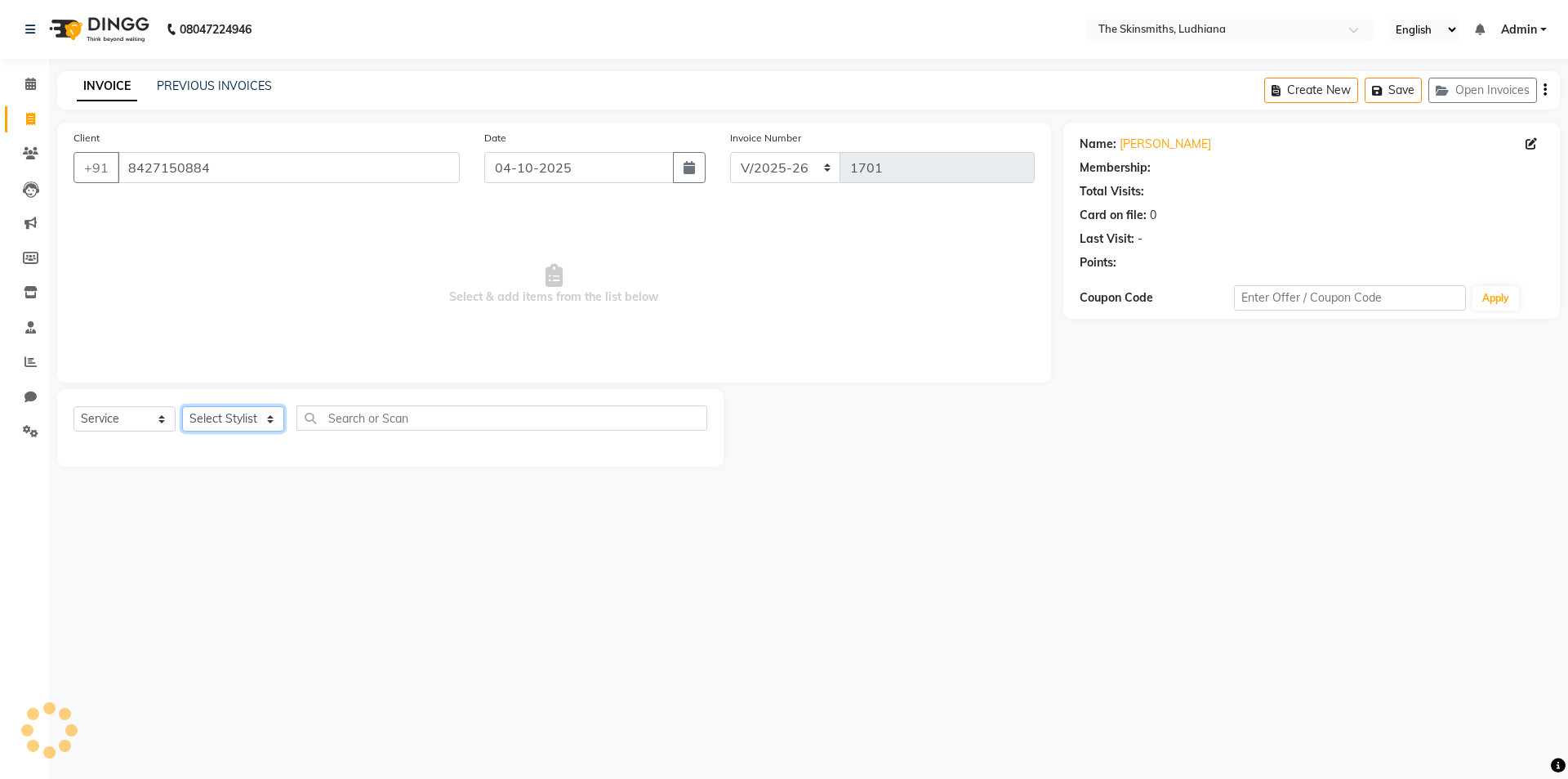
click at [239, 420] on select "Select Stylist Admin [PERSON_NAME] [PERSON_NAME] [PERSON_NAME] [PERSON_NAME] [P…" at bounding box center [233, 419] width 102 height 25
select select "1: Object"
select select "80364"
click at [182, 406] on select "Select Stylist Admin [PERSON_NAME] [PERSON_NAME] [PERSON_NAME] [PERSON_NAME] [P…" at bounding box center [233, 419] width 102 height 25
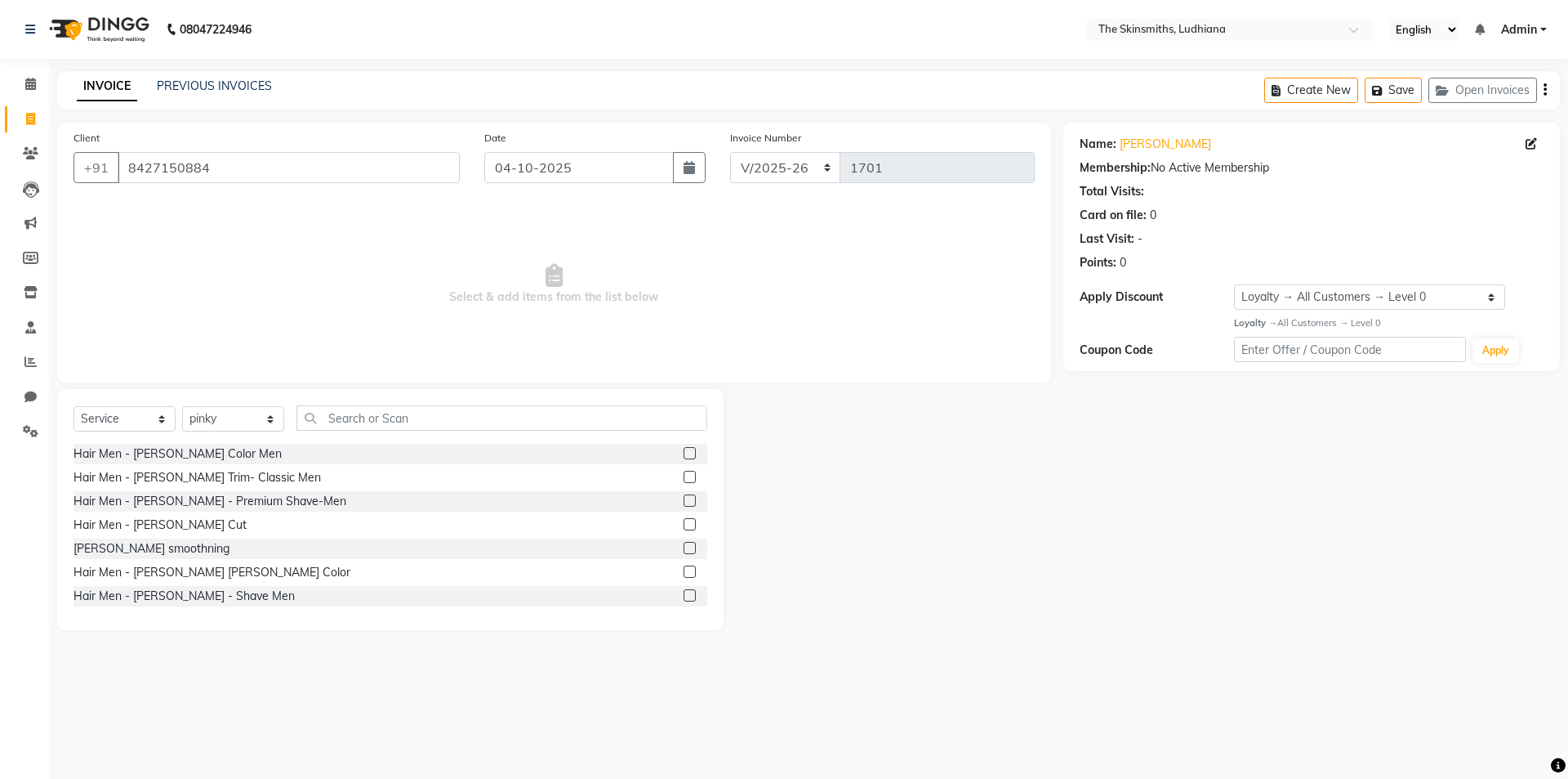
click at [520, 447] on div "Hair Men - [PERSON_NAME] Color Men" at bounding box center [391, 453] width 634 height 20
click at [580, 429] on input "text" at bounding box center [501, 418] width 411 height 25
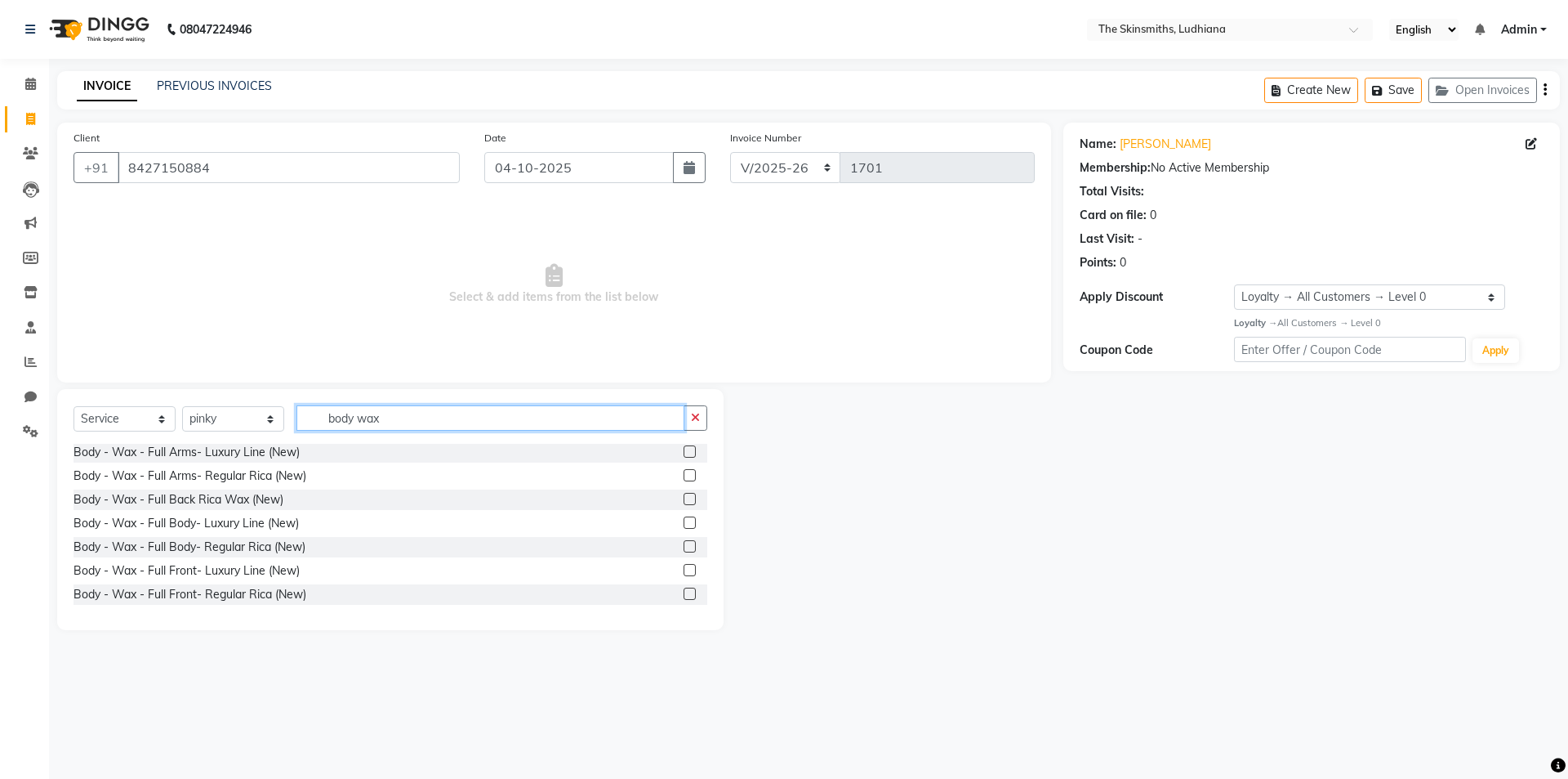
scroll to position [857, 0]
type input "body wax"
click at [684, 545] on label at bounding box center [690, 544] width 12 height 12
click at [684, 545] on input "checkbox" at bounding box center [689, 545] width 11 height 11
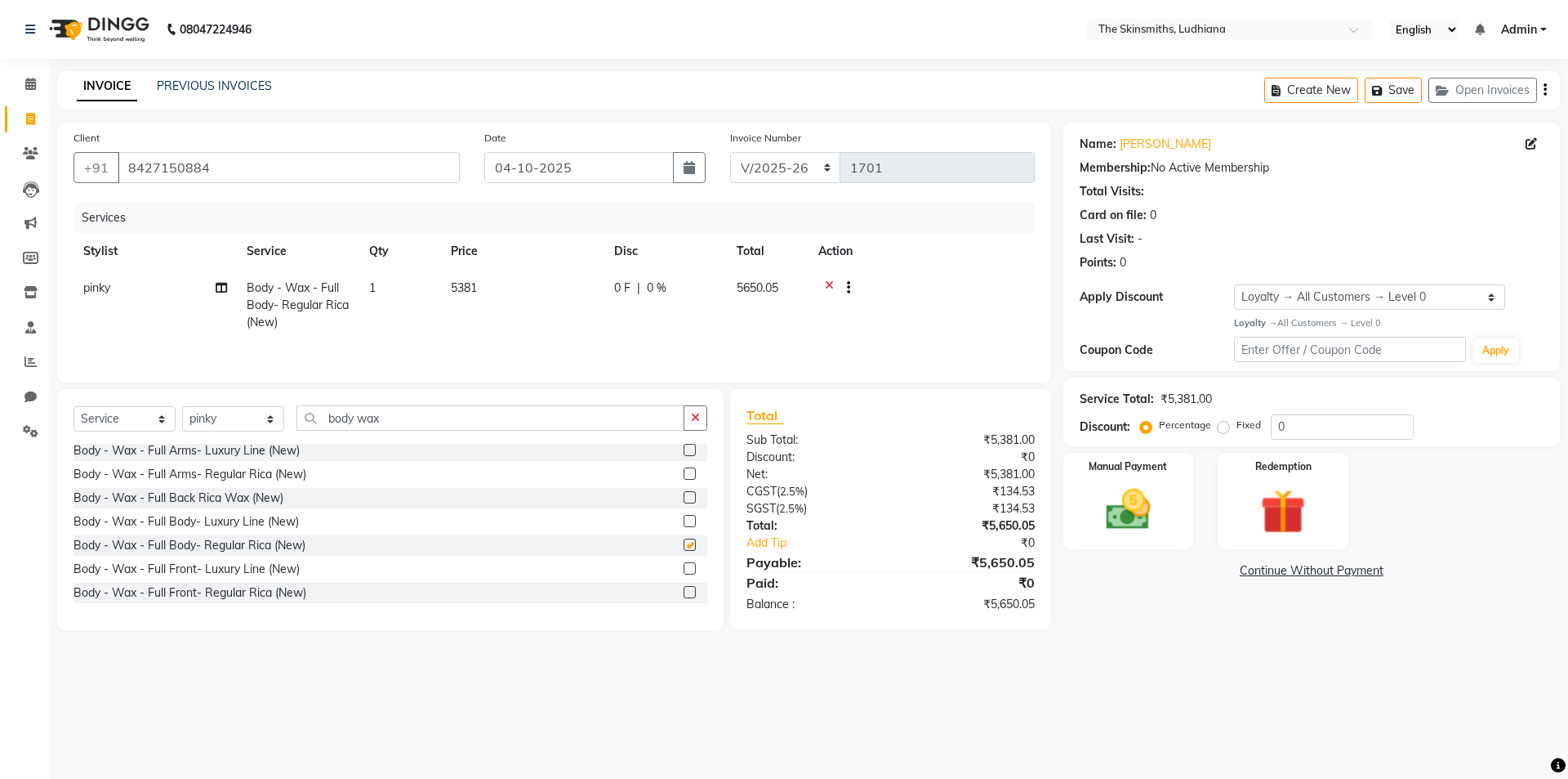
checkbox input "false"
click at [245, 416] on select "Select Stylist Admin [PERSON_NAME] [PERSON_NAME] [PERSON_NAME] [PERSON_NAME] [P…" at bounding box center [233, 419] width 102 height 25
select select "76546"
click at [182, 406] on select "Select Stylist Admin [PERSON_NAME] [PERSON_NAME] [PERSON_NAME] [PERSON_NAME] [P…" at bounding box center [233, 419] width 102 height 25
click at [695, 426] on button "button" at bounding box center [695, 418] width 24 height 25
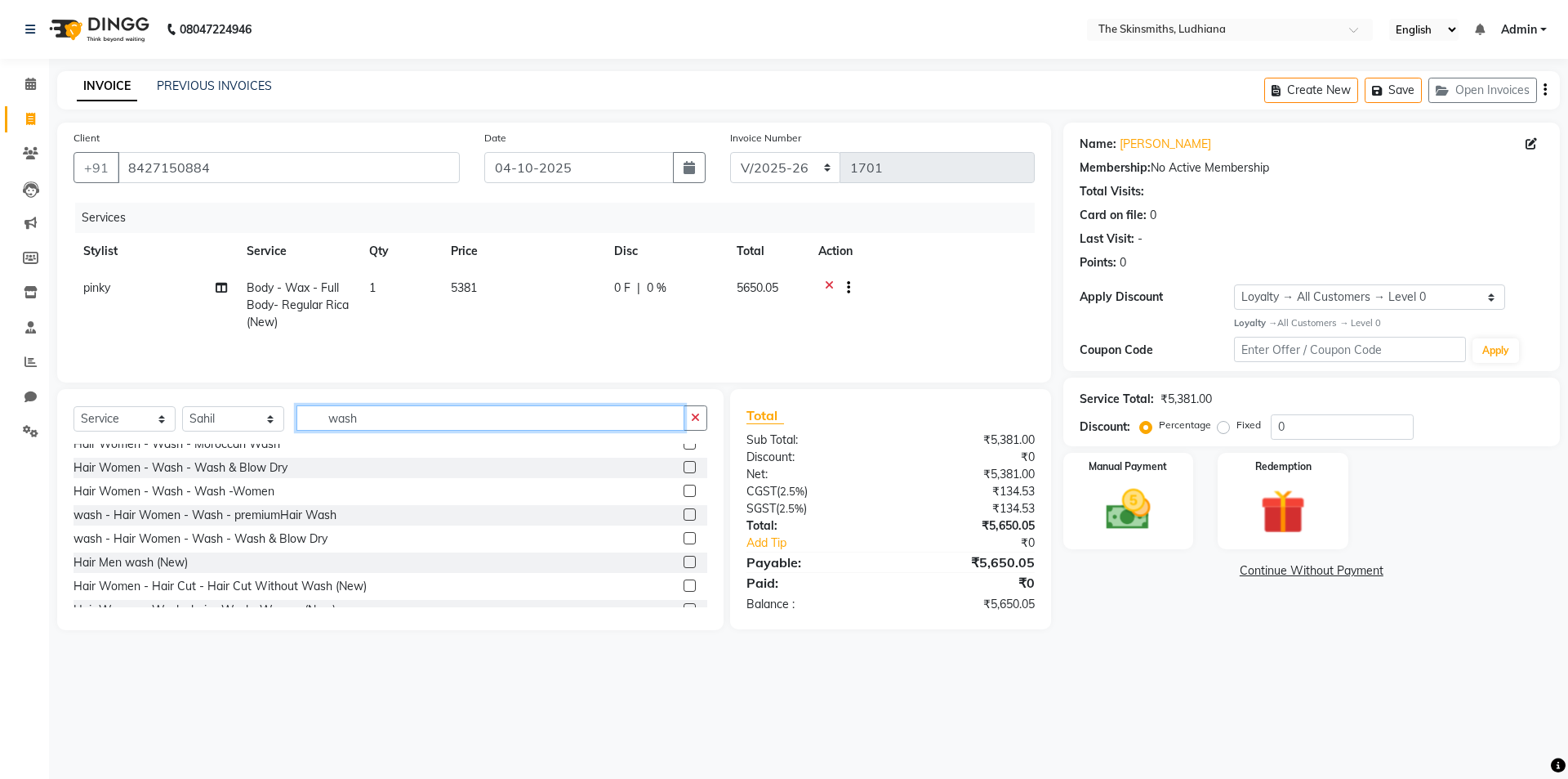
scroll to position [240, 0]
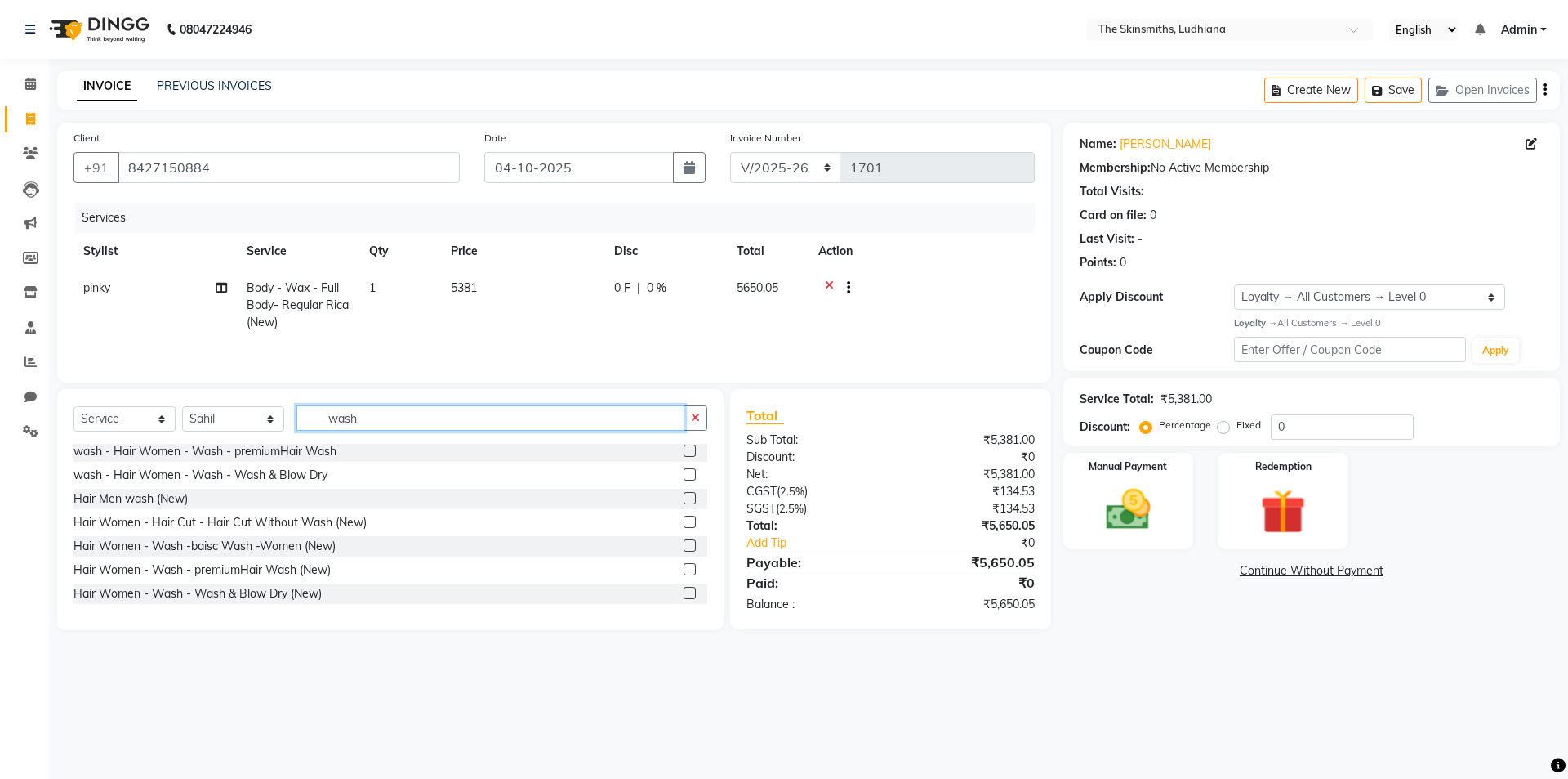
type input "wash"
click at [684, 595] on label at bounding box center [690, 592] width 12 height 12
click at [684, 595] on input "checkbox" at bounding box center [689, 593] width 11 height 11
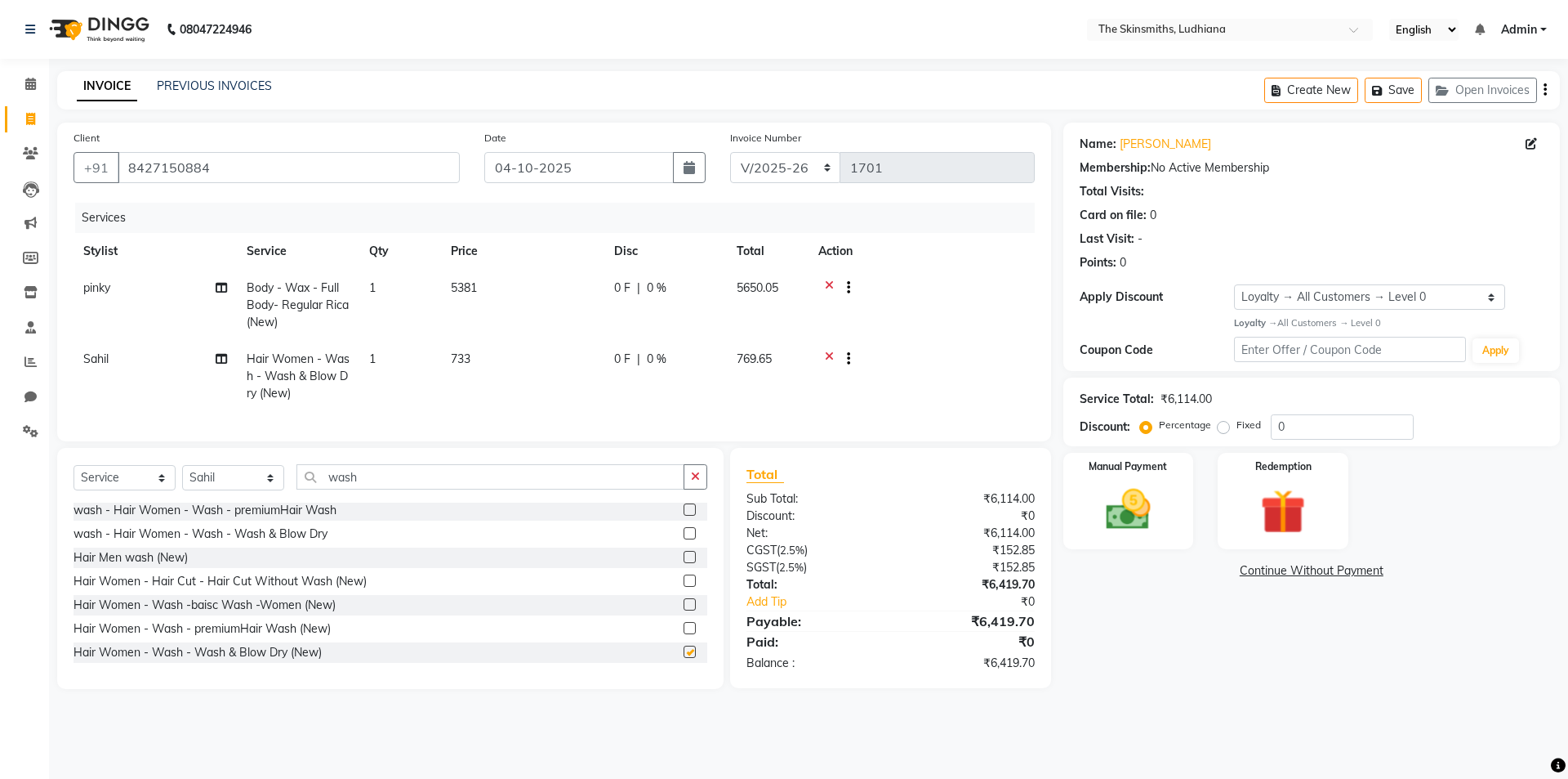
checkbox input "false"
click at [245, 491] on select "Select Stylist Admin [PERSON_NAME] [PERSON_NAME] [PERSON_NAME] [PERSON_NAME] [P…" at bounding box center [233, 477] width 102 height 25
select select "80364"
click at [182, 477] on select "Select Stylist Admin [PERSON_NAME] [PERSON_NAME] [PERSON_NAME] [PERSON_NAME] [P…" at bounding box center [233, 477] width 102 height 25
click at [695, 482] on icon "button" at bounding box center [694, 476] width 9 height 11
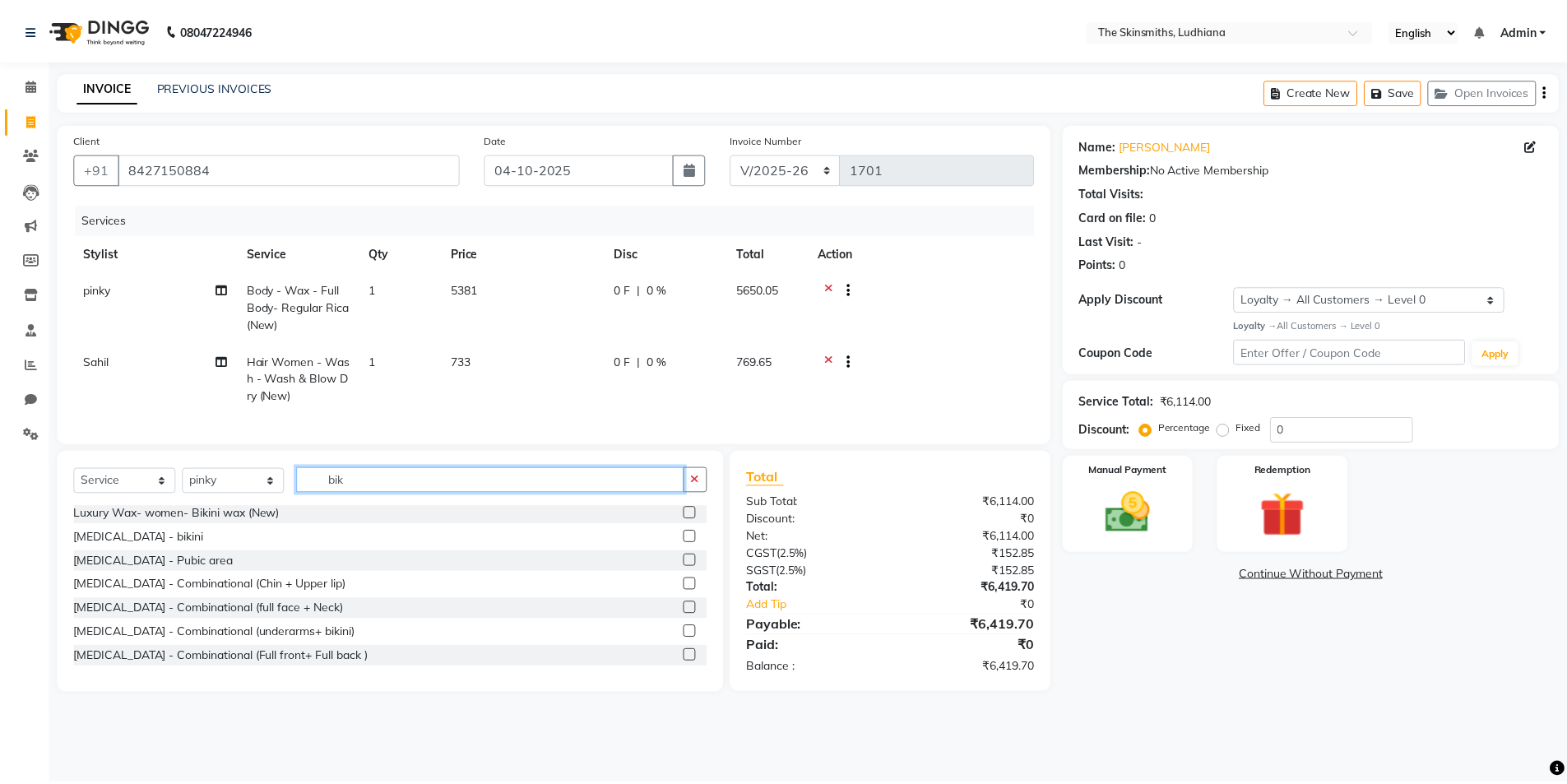
scroll to position [97, 0]
type input "bik"
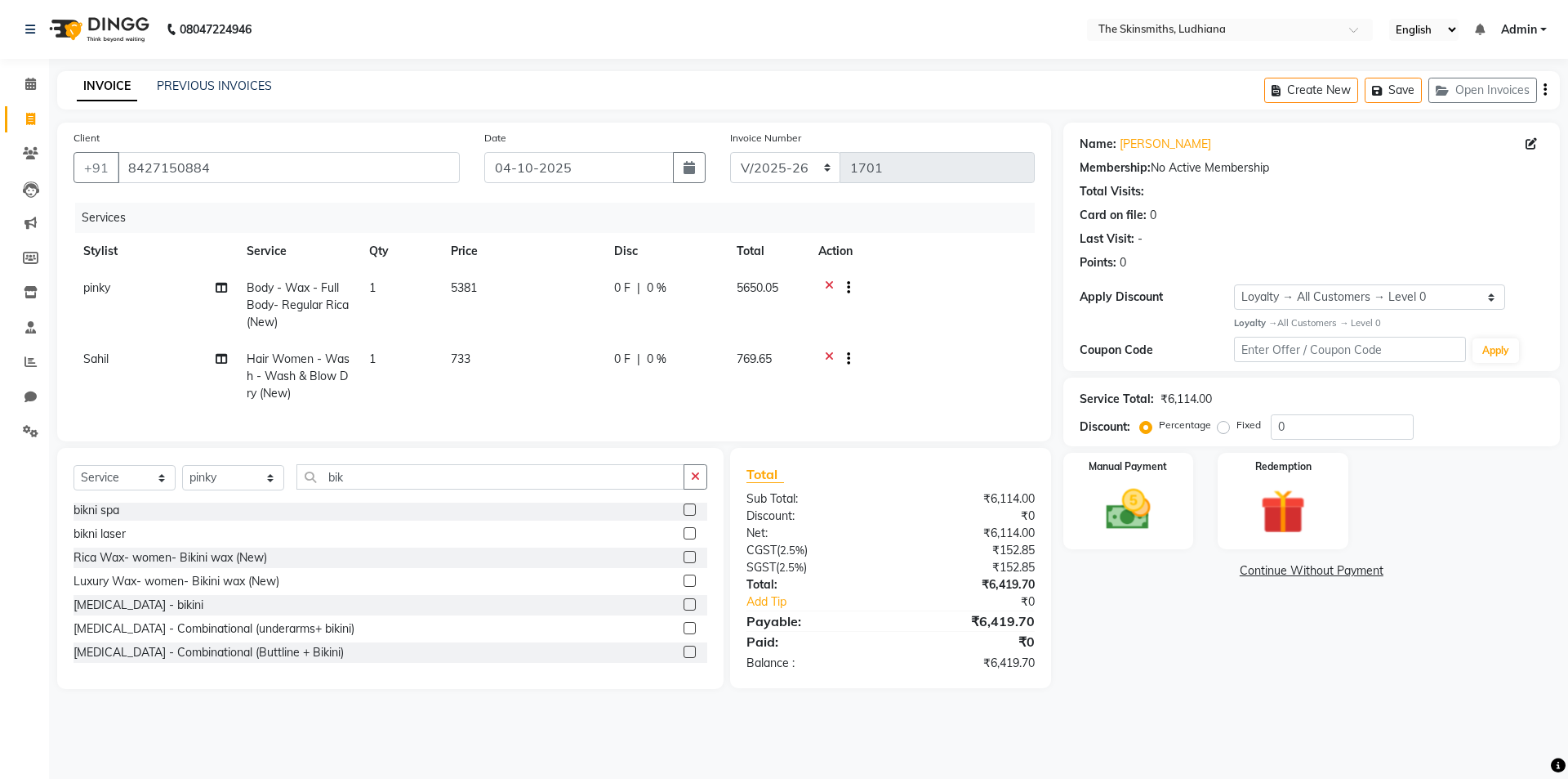
click at [684, 562] on label at bounding box center [690, 557] width 12 height 12
click at [684, 562] on input "checkbox" at bounding box center [689, 557] width 11 height 11
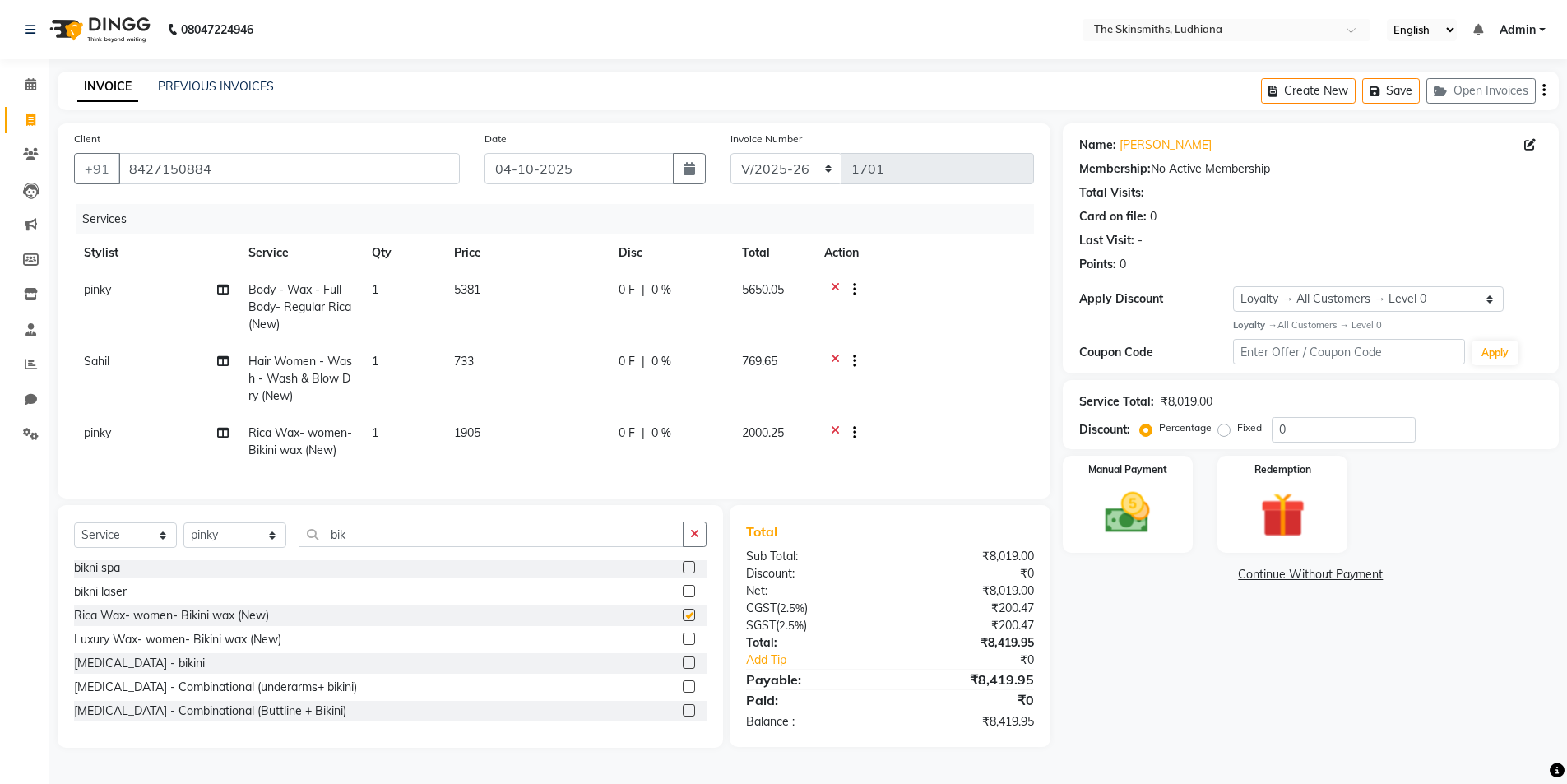
checkbox input "false"
click at [384, 373] on td "1" at bounding box center [402, 379] width 82 height 71
select select "76546"
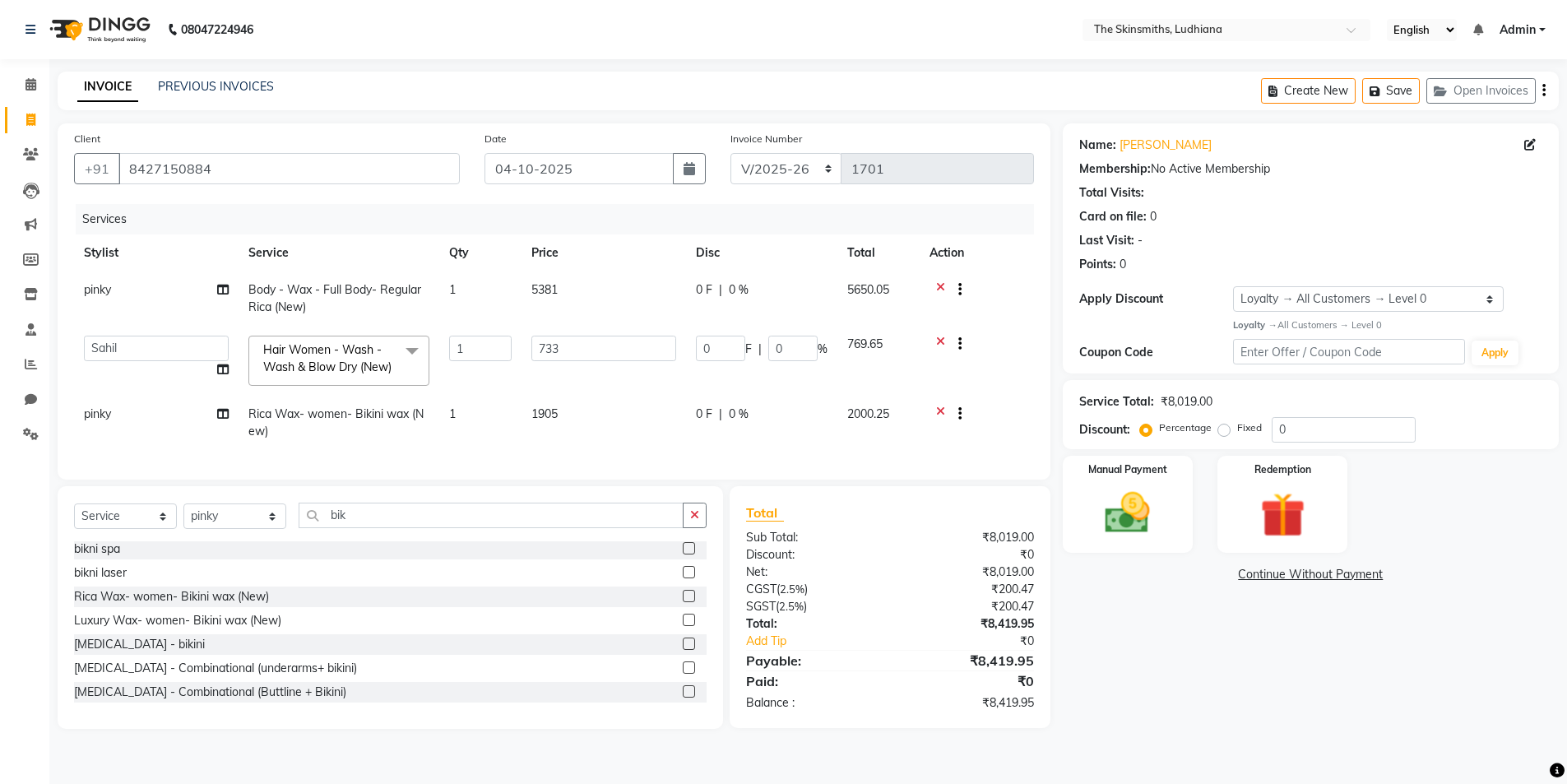
scroll to position [0, 0]
click at [491, 351] on input "1" at bounding box center [481, 348] width 63 height 25
type input "10"
click at [1308, 707] on div "Name: Karamveer Membership: No Active Membership Total Visits: Card on file: 0 …" at bounding box center [1327, 426] width 512 height 606
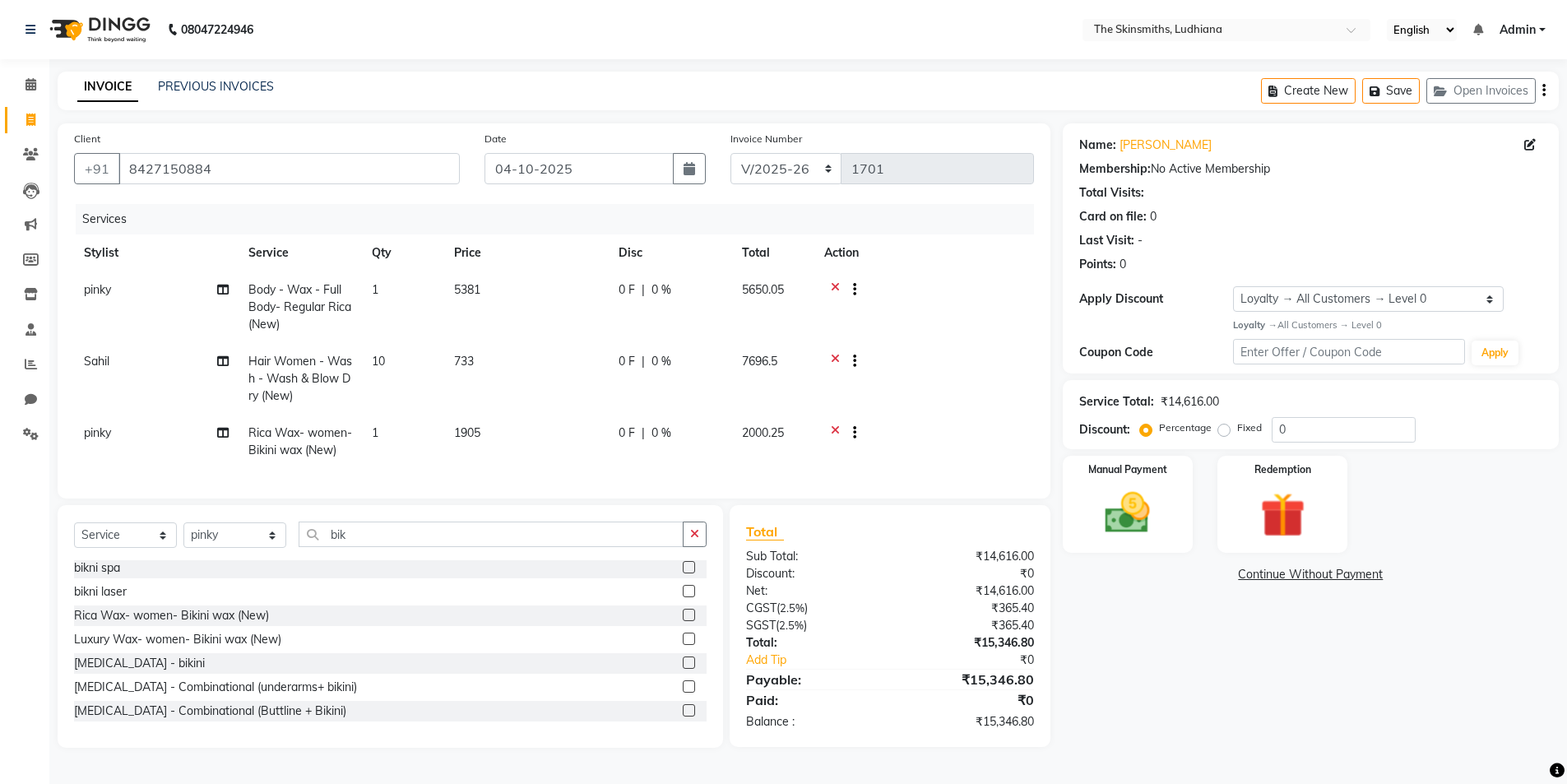
click at [666, 371] on td "0 F | 0 %" at bounding box center [671, 379] width 124 height 71
select select "76546"
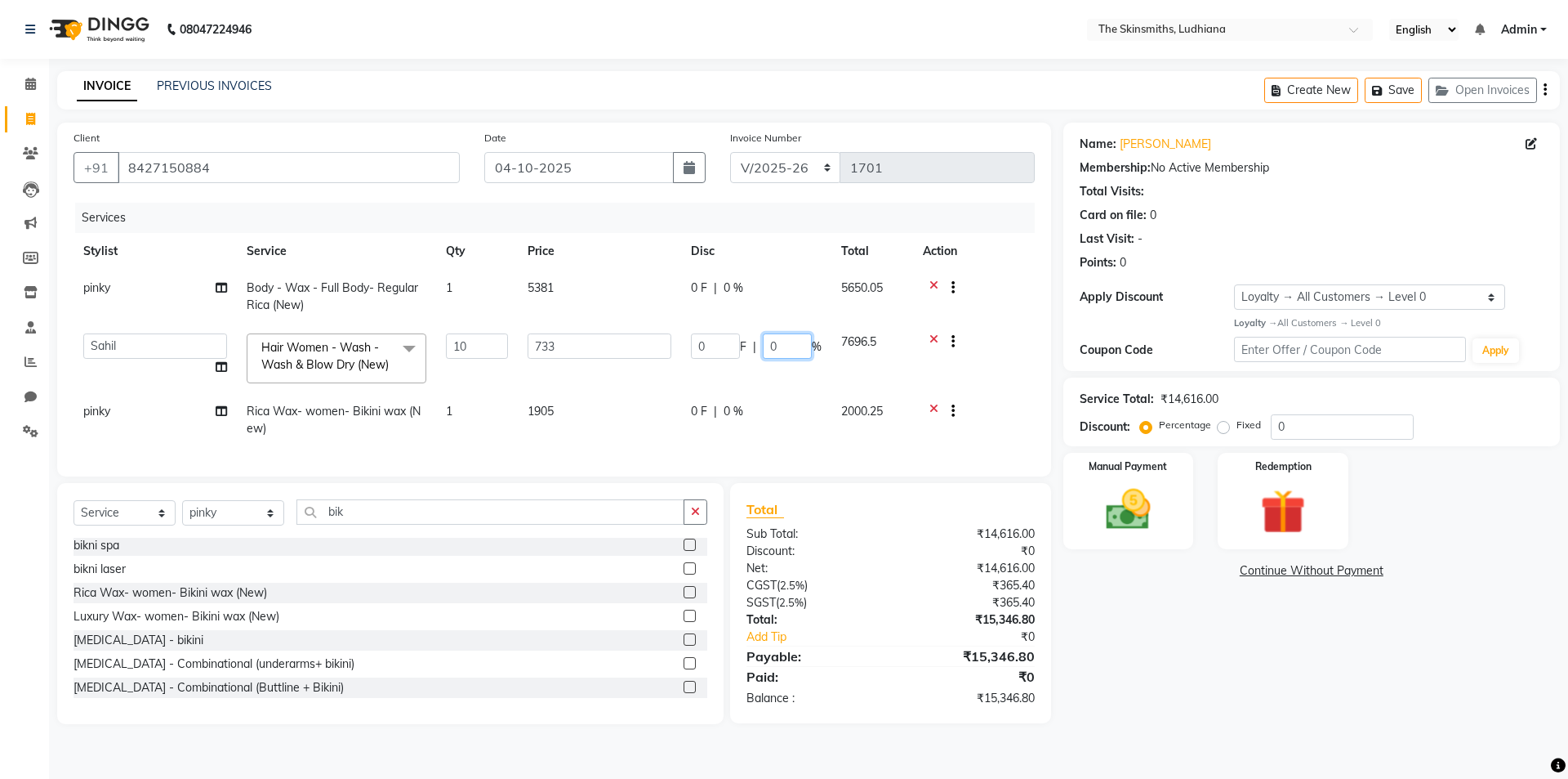
click at [796, 350] on input "0" at bounding box center [786, 346] width 49 height 25
type input "50"
click at [1143, 656] on div "Name: Karamveer Membership: No Active Membership Total Visits: Card on file: 0 …" at bounding box center [1317, 424] width 509 height 602
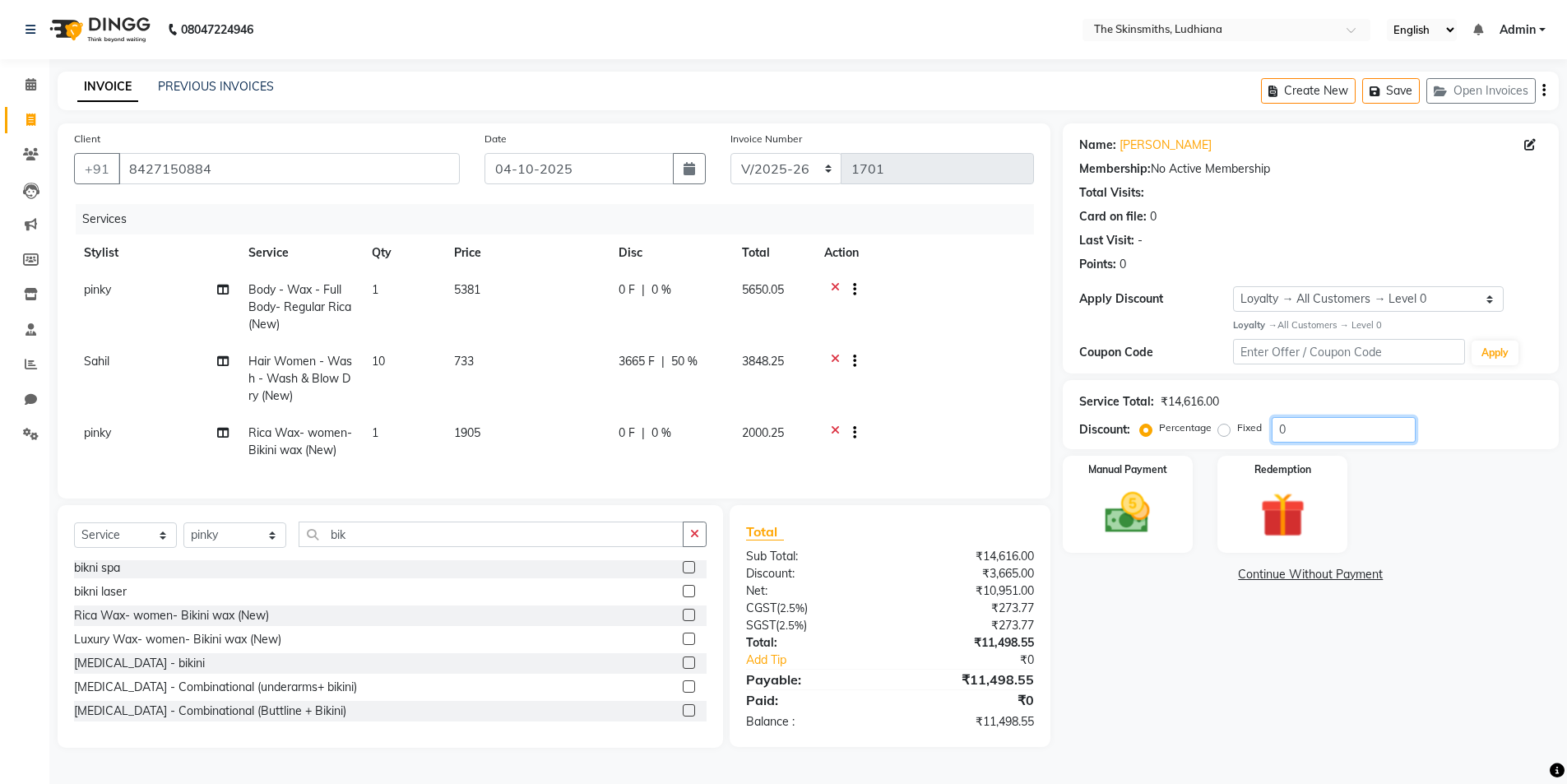
click at [1327, 425] on input "0" at bounding box center [1343, 429] width 144 height 25
type input "50"
click at [835, 424] on icon at bounding box center [835, 434] width 9 height 20
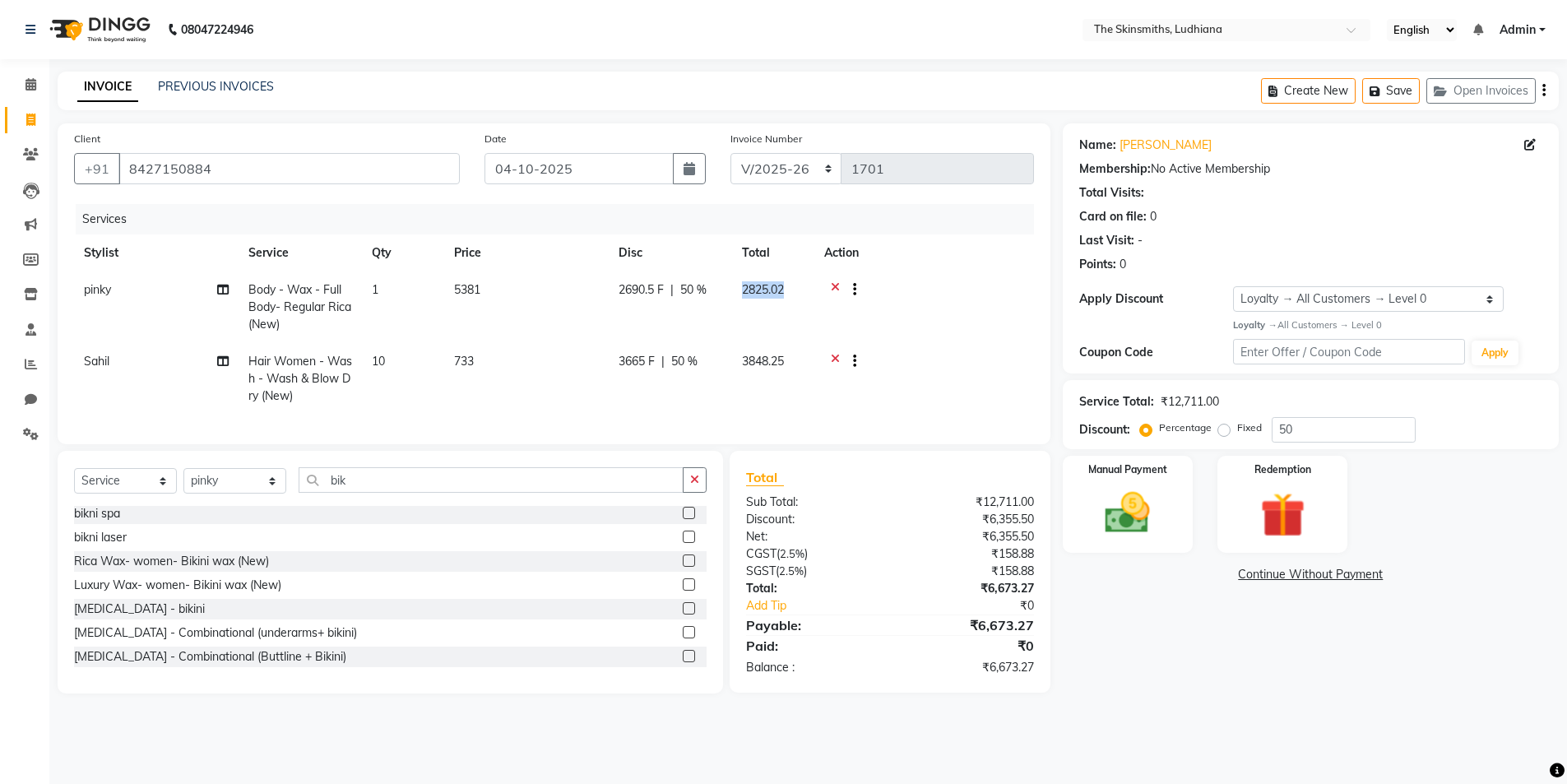
scroll to position [0, 0]
click at [755, 307] on td "2825.02" at bounding box center [773, 307] width 82 height 71
select select "80364"
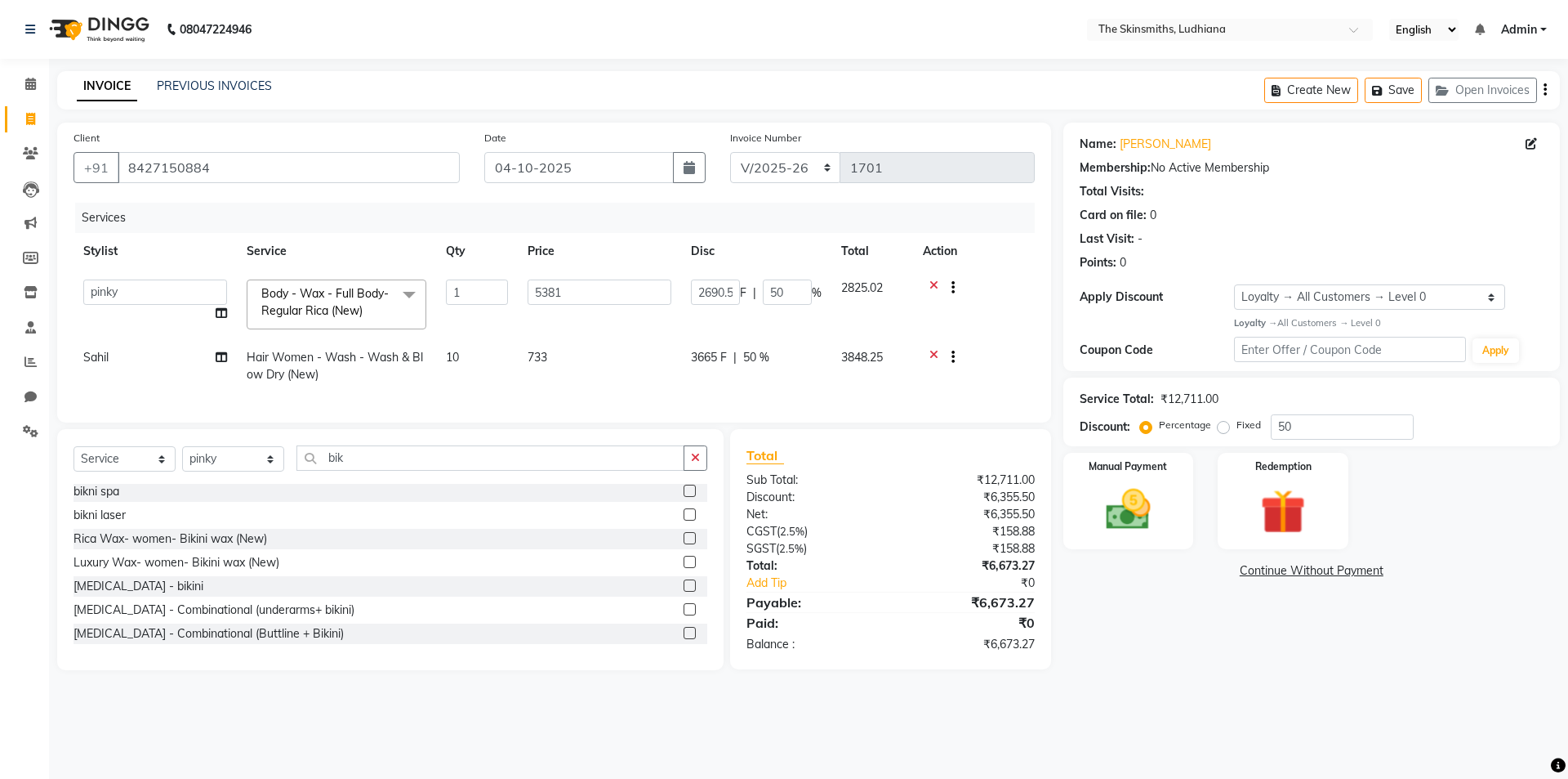
click at [740, 356] on div "3665 F | 50 %" at bounding box center [756, 357] width 130 height 17
select select "76546"
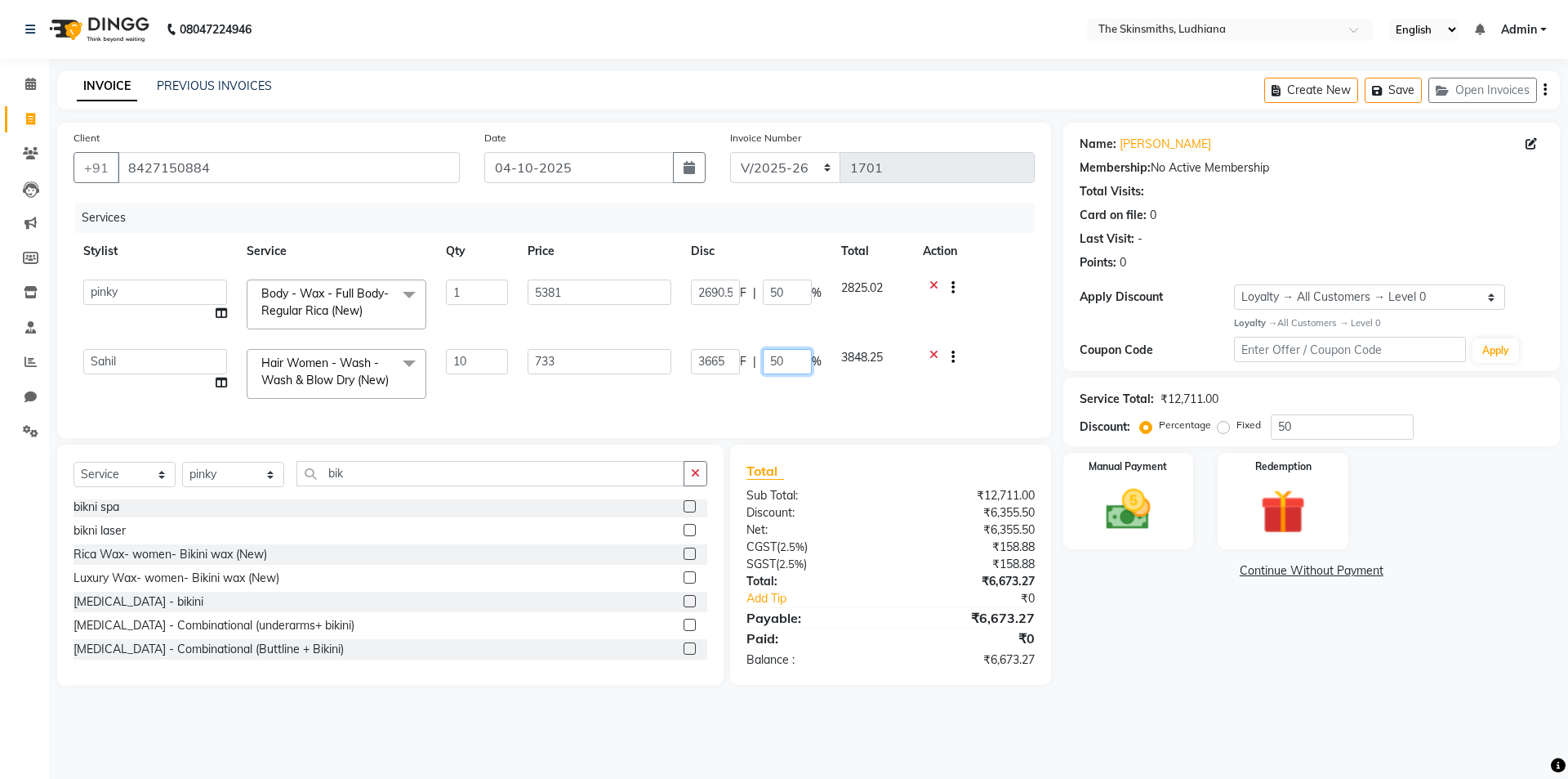
click at [791, 360] on input "50" at bounding box center [786, 361] width 49 height 25
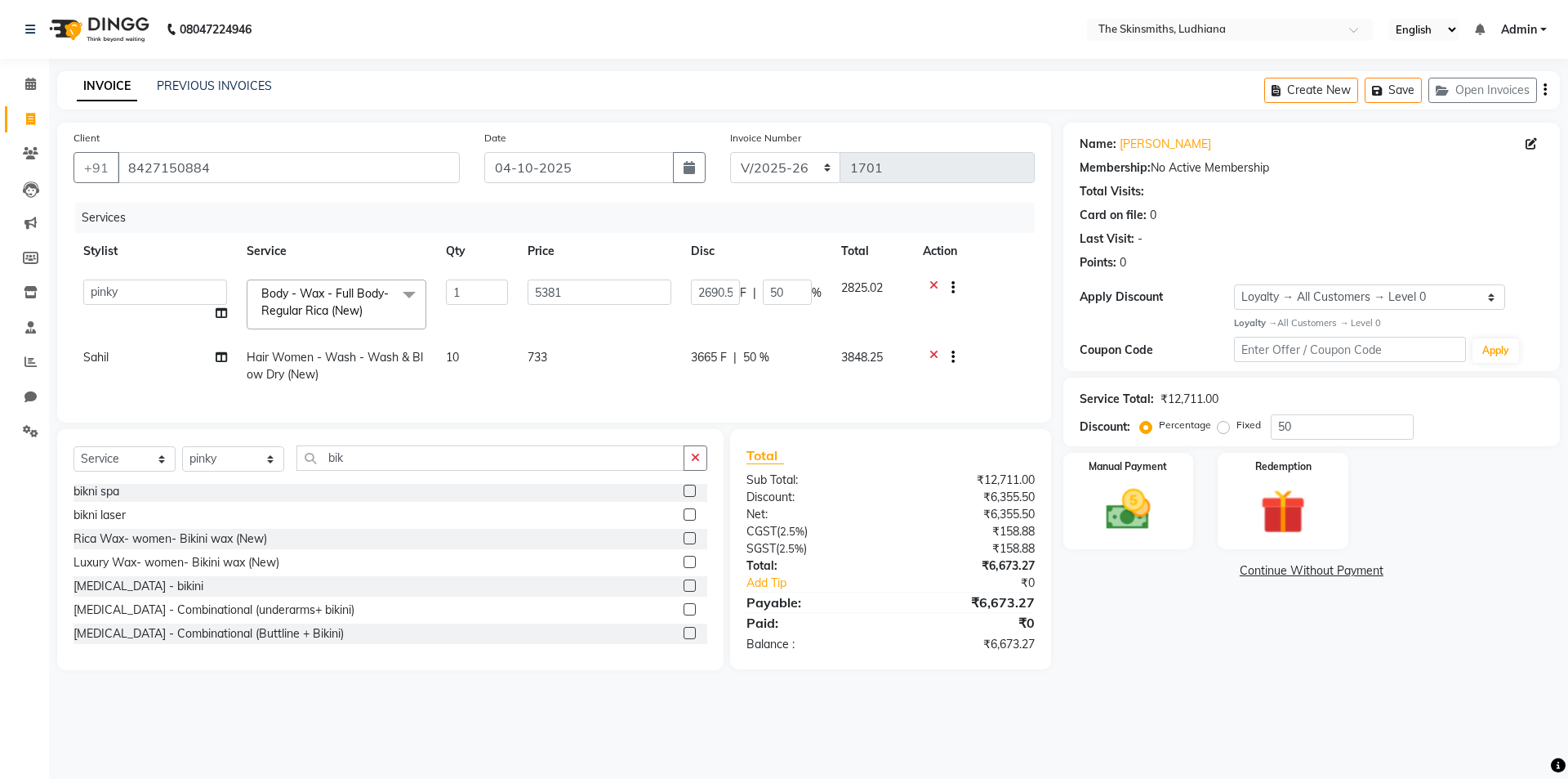
click at [473, 359] on td "10" at bounding box center [476, 366] width 81 height 54
select select "76546"
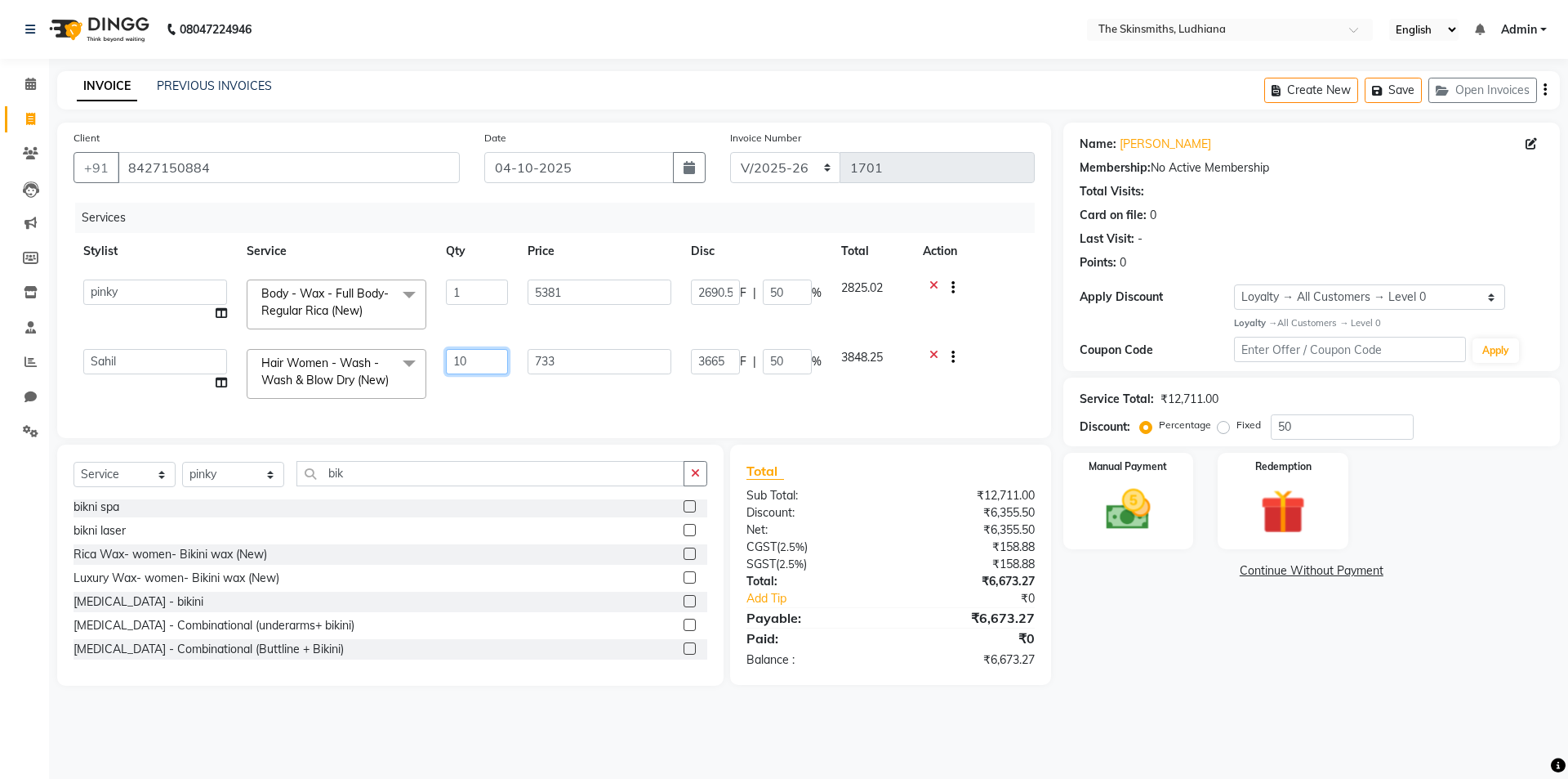
click at [494, 361] on input "10" at bounding box center [477, 361] width 62 height 25
type input "1"
click at [1266, 655] on div "Name: Karamveer Membership: No Active Membership Total Visits: Card on file: 0 …" at bounding box center [1317, 403] width 509 height 562
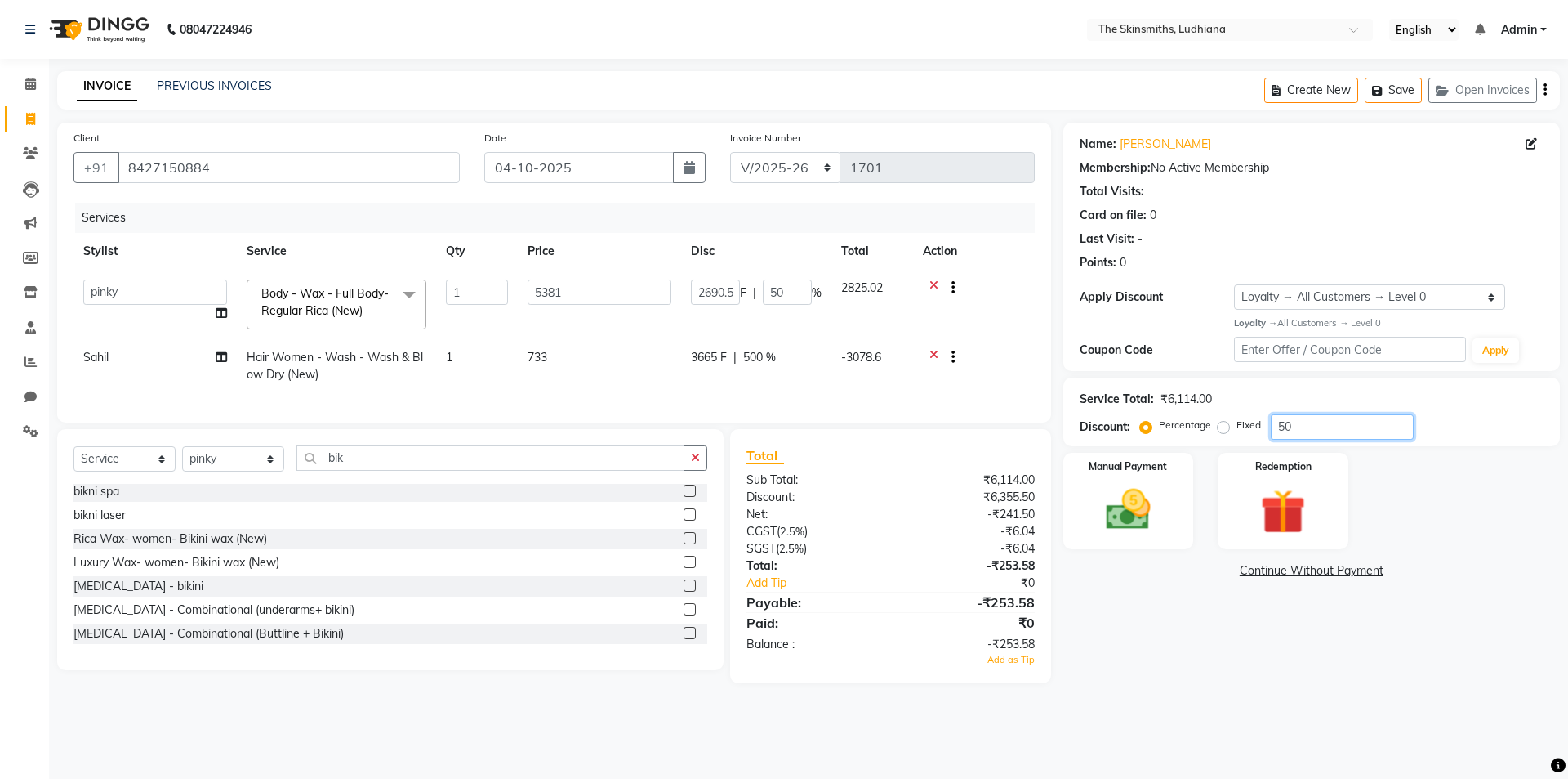
click at [1315, 424] on input "50" at bounding box center [1342, 426] width 143 height 25
type input "5"
type input "269.05"
type input "5"
type input "0"
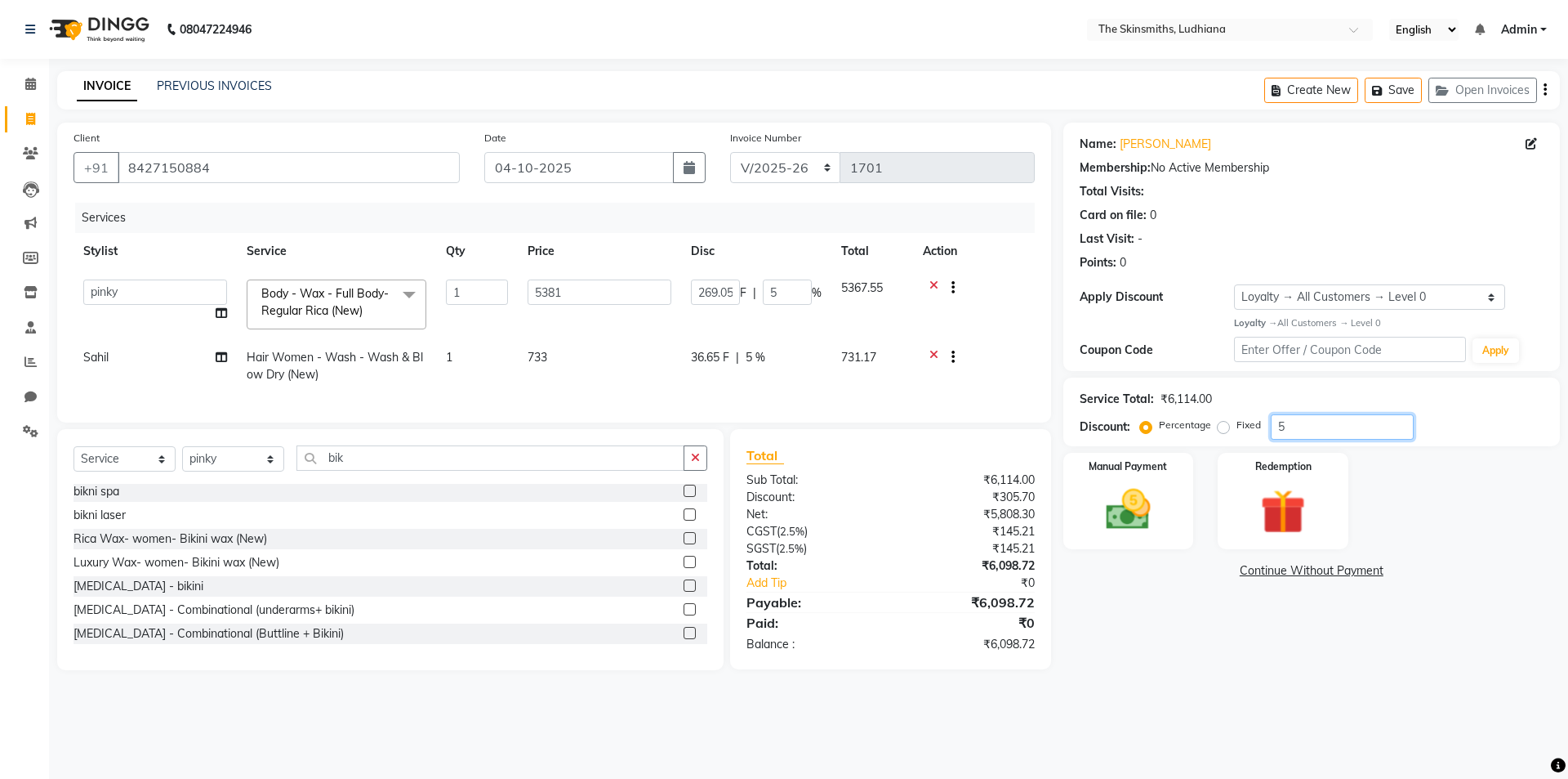
type input "0"
type input "5"
type input "269.05"
type input "5"
type input "50"
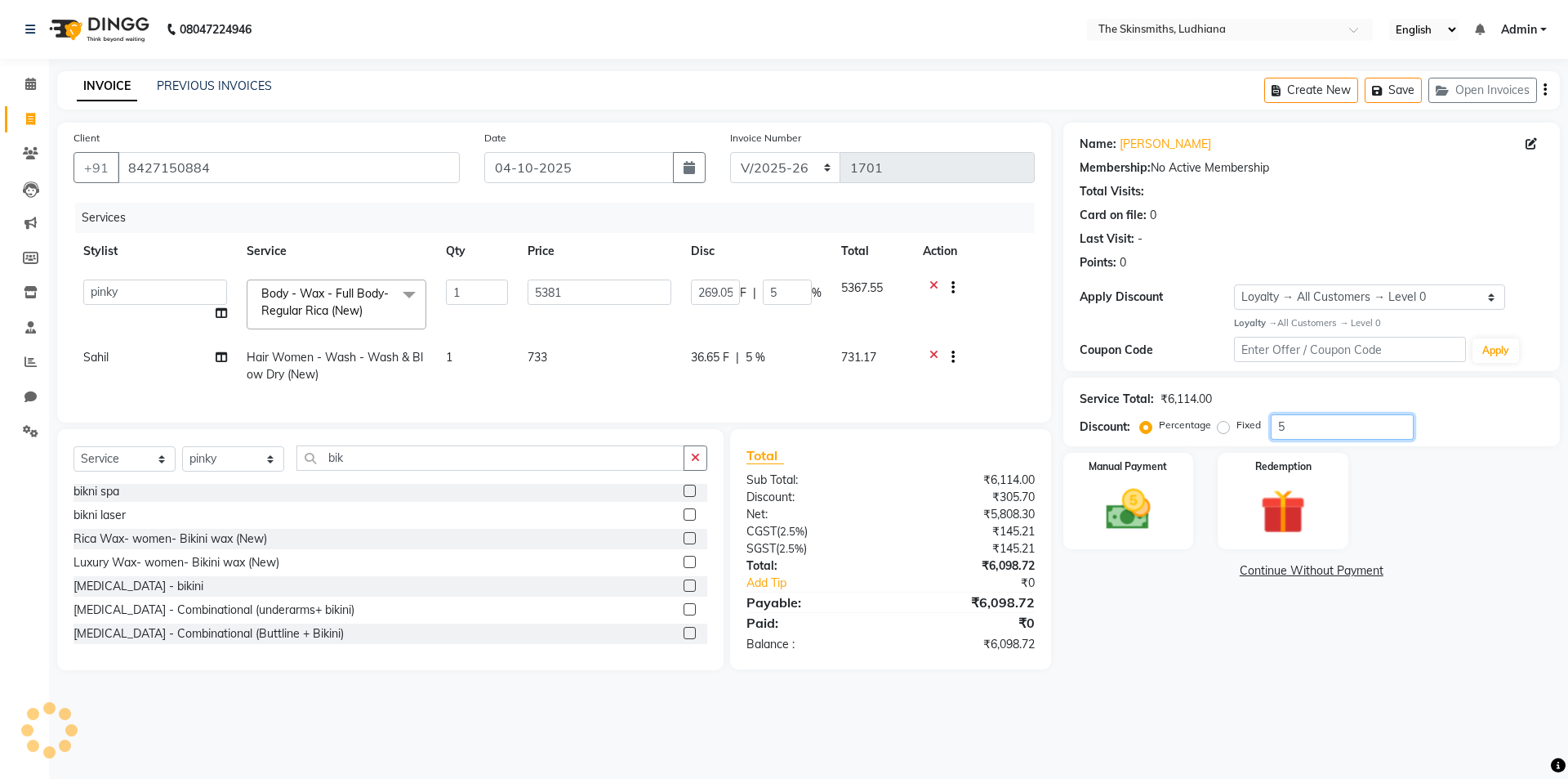
type input "2690.5"
type input "50"
type input "5"
type input "269.05"
type input "5"
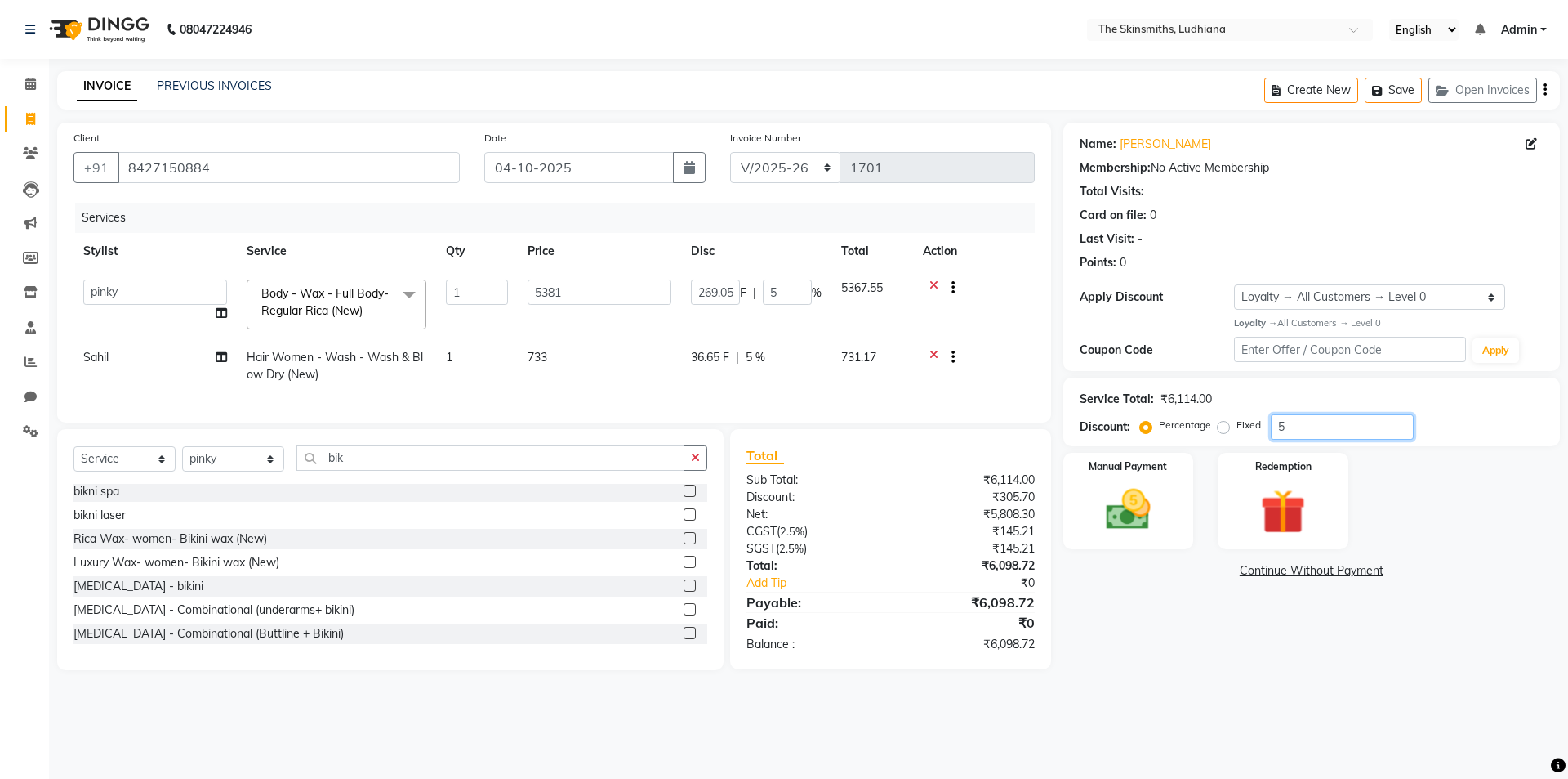
type input "0"
click at [571, 286] on input "5381" at bounding box center [600, 292] width 144 height 25
type input "5"
click at [729, 363] on tr "Sahil Hair Women - Wash - Wash & Blow Dry (New) 1 733 0 F | 0 % 769.65" at bounding box center [555, 366] width 962 height 54
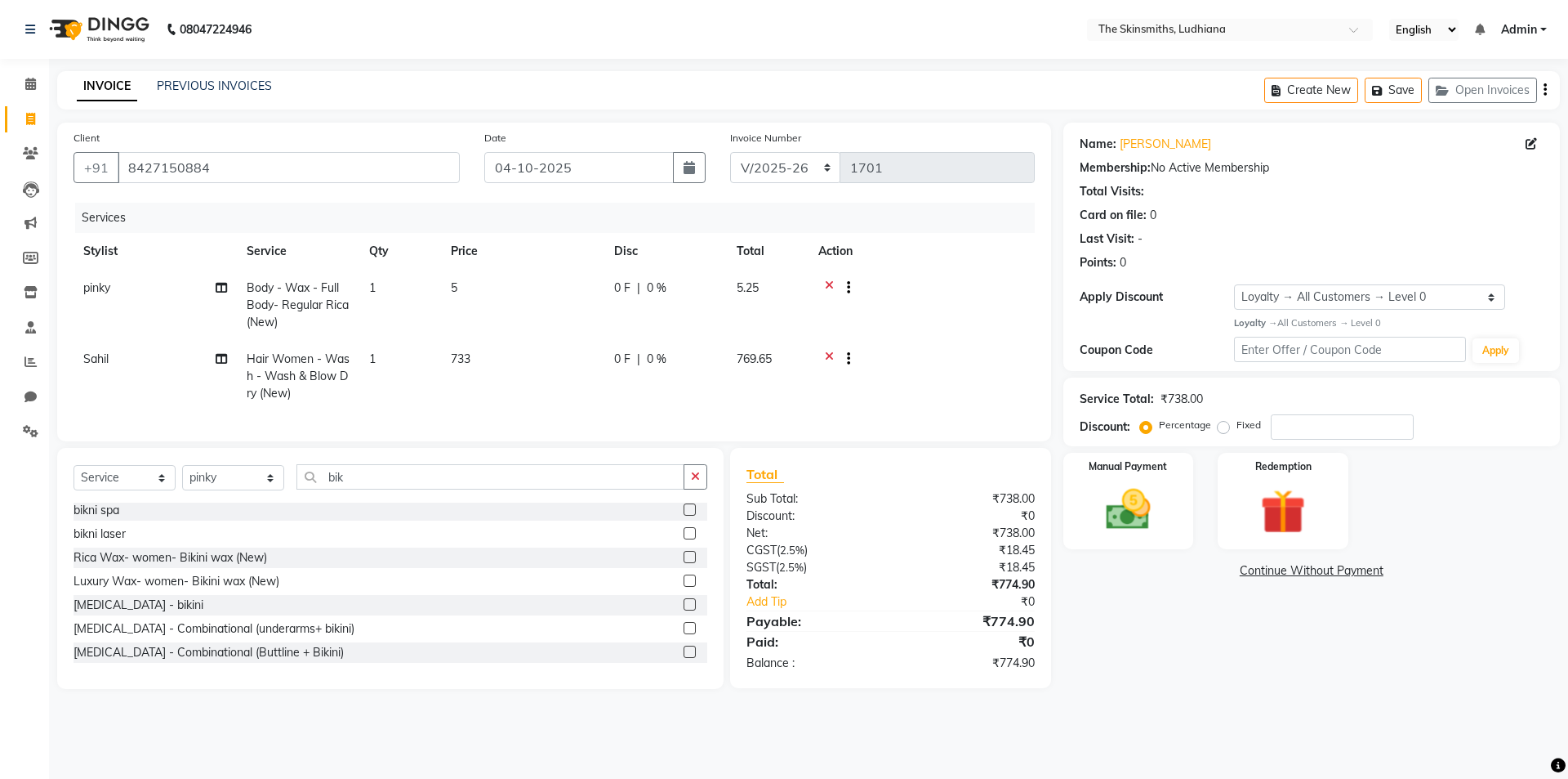
click at [683, 380] on td "0 F | 0 %" at bounding box center [666, 377] width 123 height 71
select select "76546"
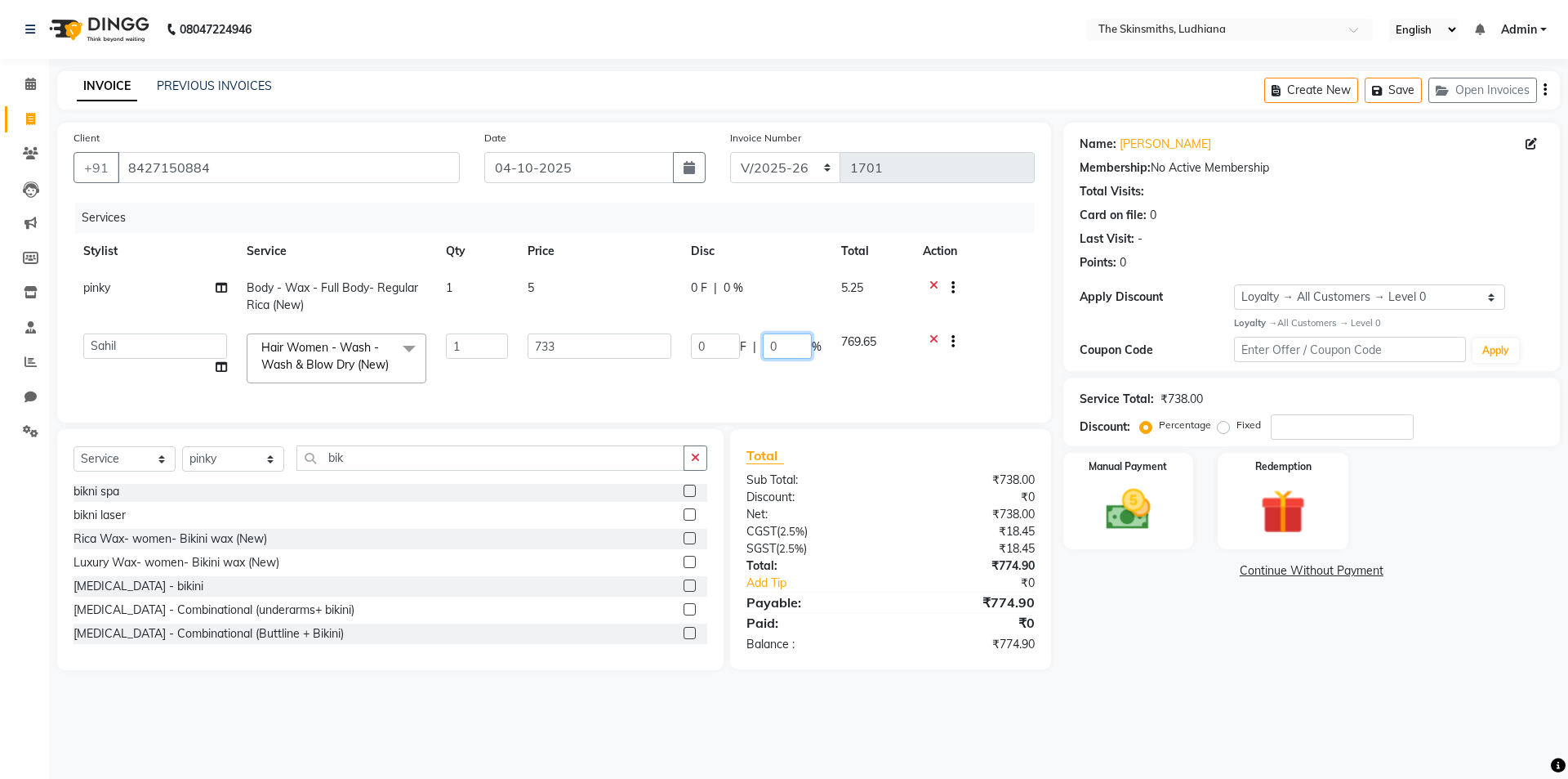
click at [790, 351] on input "0" at bounding box center [786, 346] width 49 height 25
type input "50"
click at [1135, 621] on div "Name: Karamveer Membership: No Active Membership Total Visits: Card on file: 0 …" at bounding box center [1317, 396] width 509 height 547
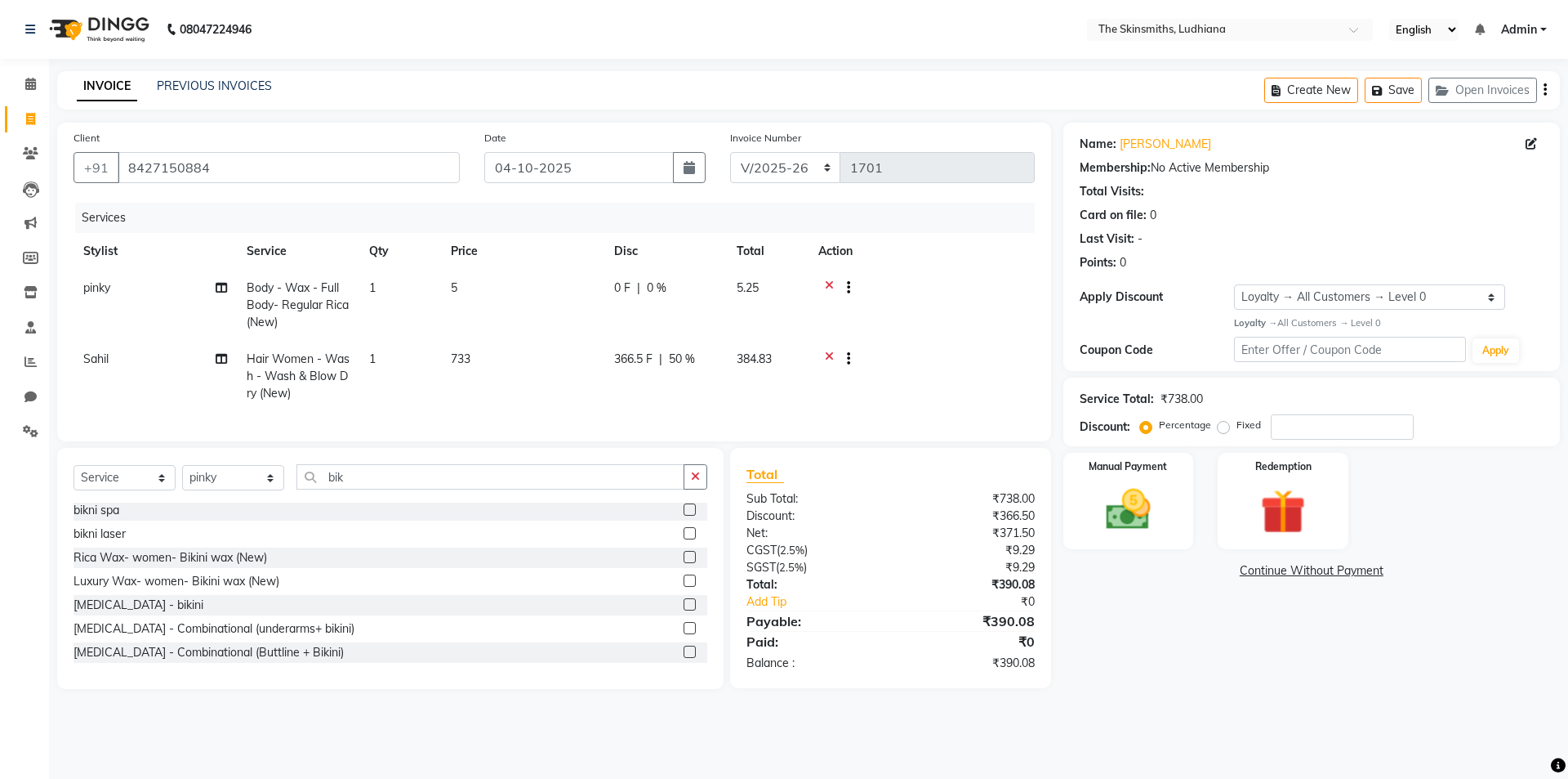
click at [464, 288] on td "5" at bounding box center [522, 305] width 164 height 71
select select "80364"
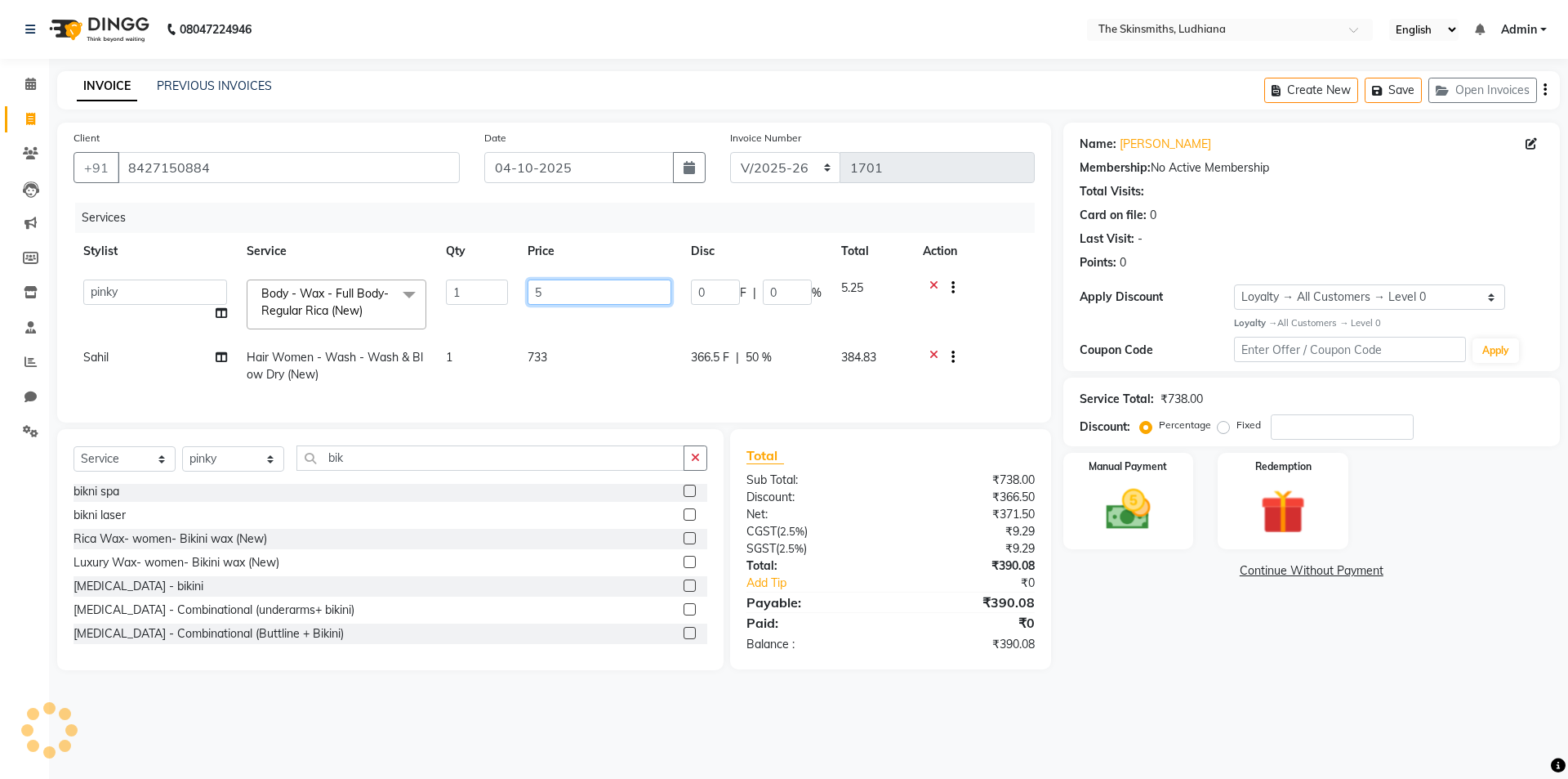
click at [571, 293] on input "5" at bounding box center [600, 292] width 144 height 25
type input "5800"
click at [1122, 608] on div "Name: Karamveer Membership: No Active Membership Total Visits: Card on file: 0 …" at bounding box center [1317, 396] width 509 height 547
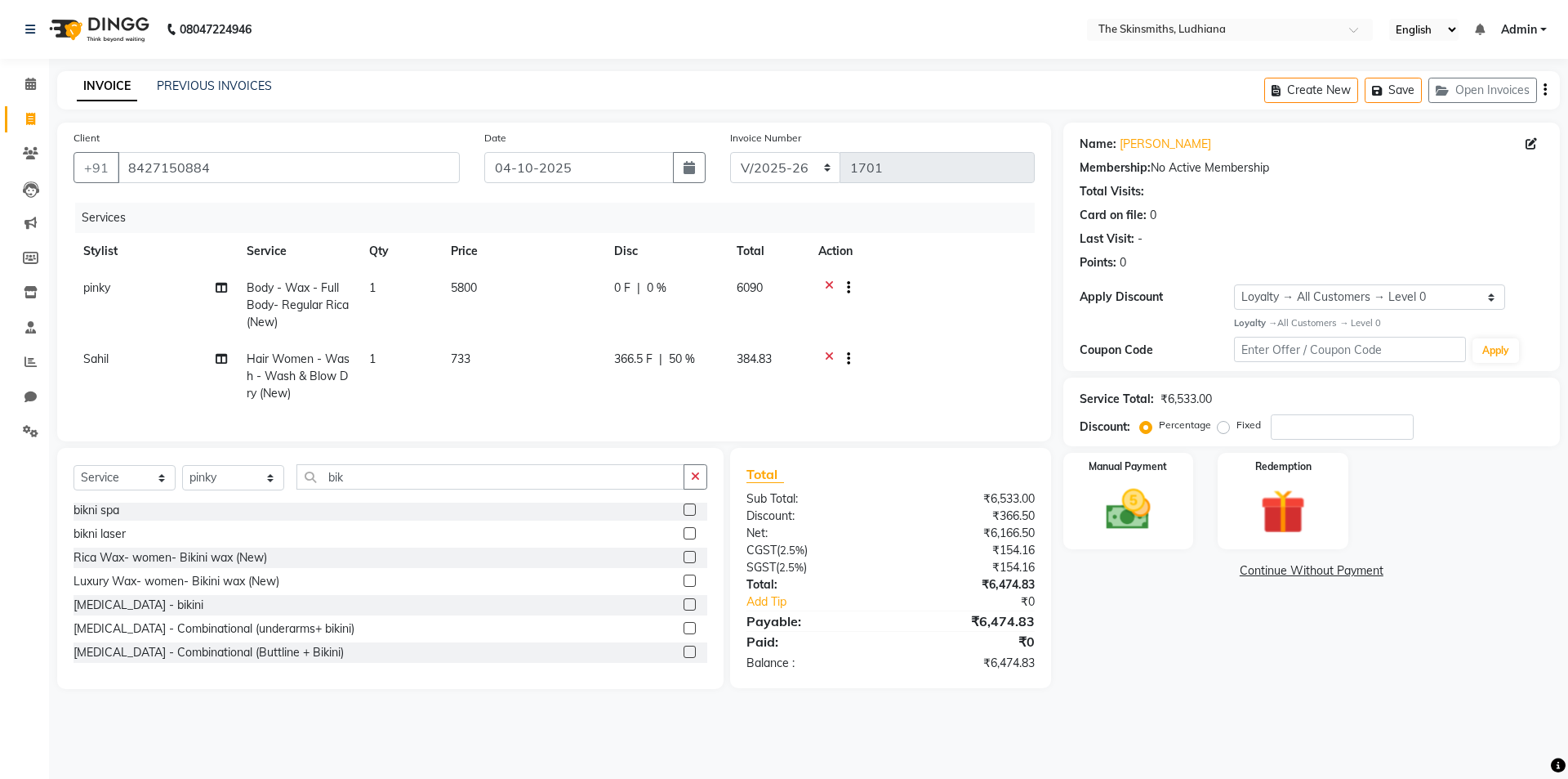
click at [534, 271] on td "5800" at bounding box center [522, 305] width 164 height 71
select select "80364"
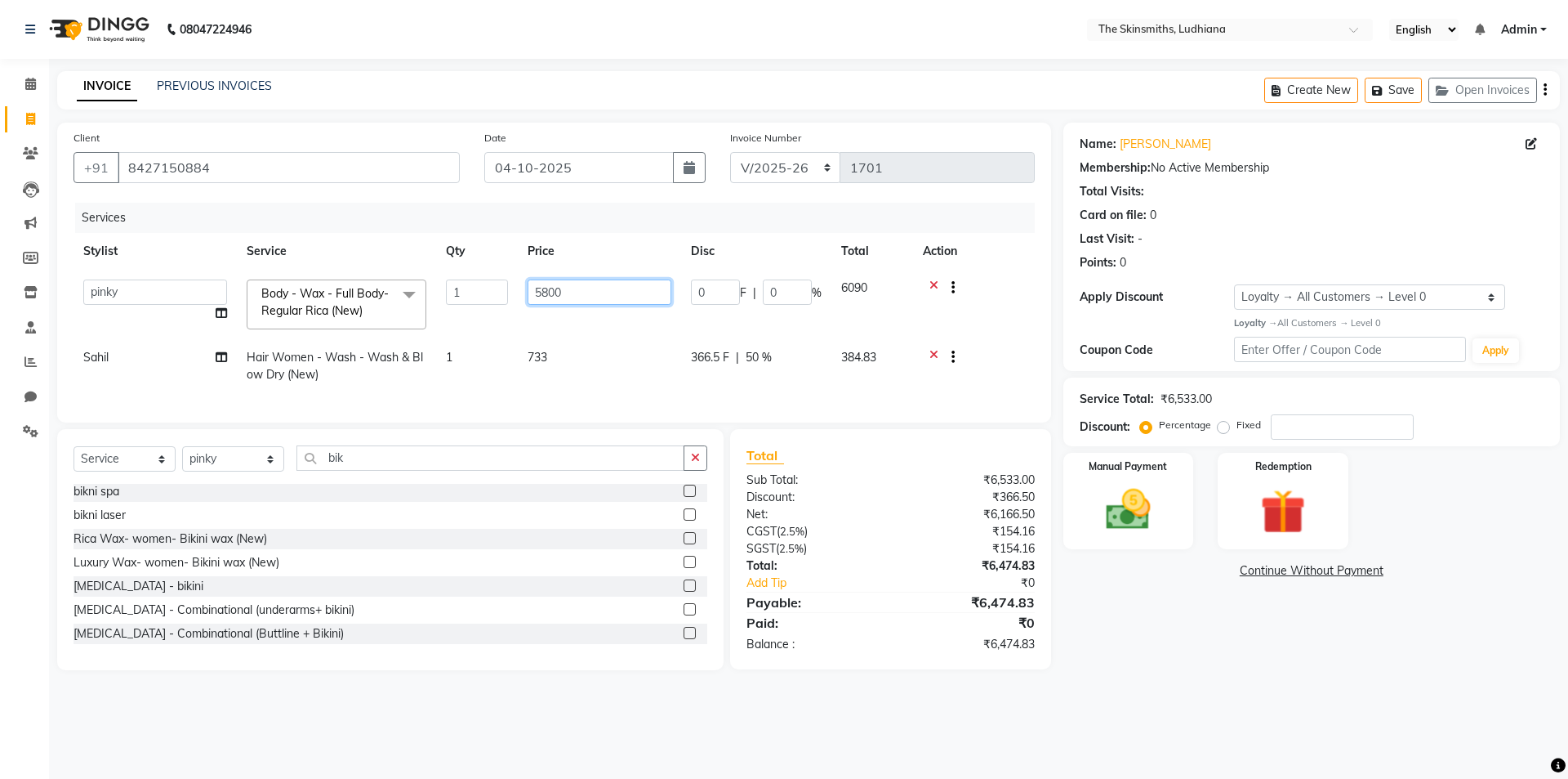
click at [597, 293] on input "5800" at bounding box center [600, 292] width 144 height 25
type input "5750"
click at [1192, 644] on div "Name: Karamveer Membership: No Active Membership Total Visits: Card on file: 0 …" at bounding box center [1317, 396] width 509 height 547
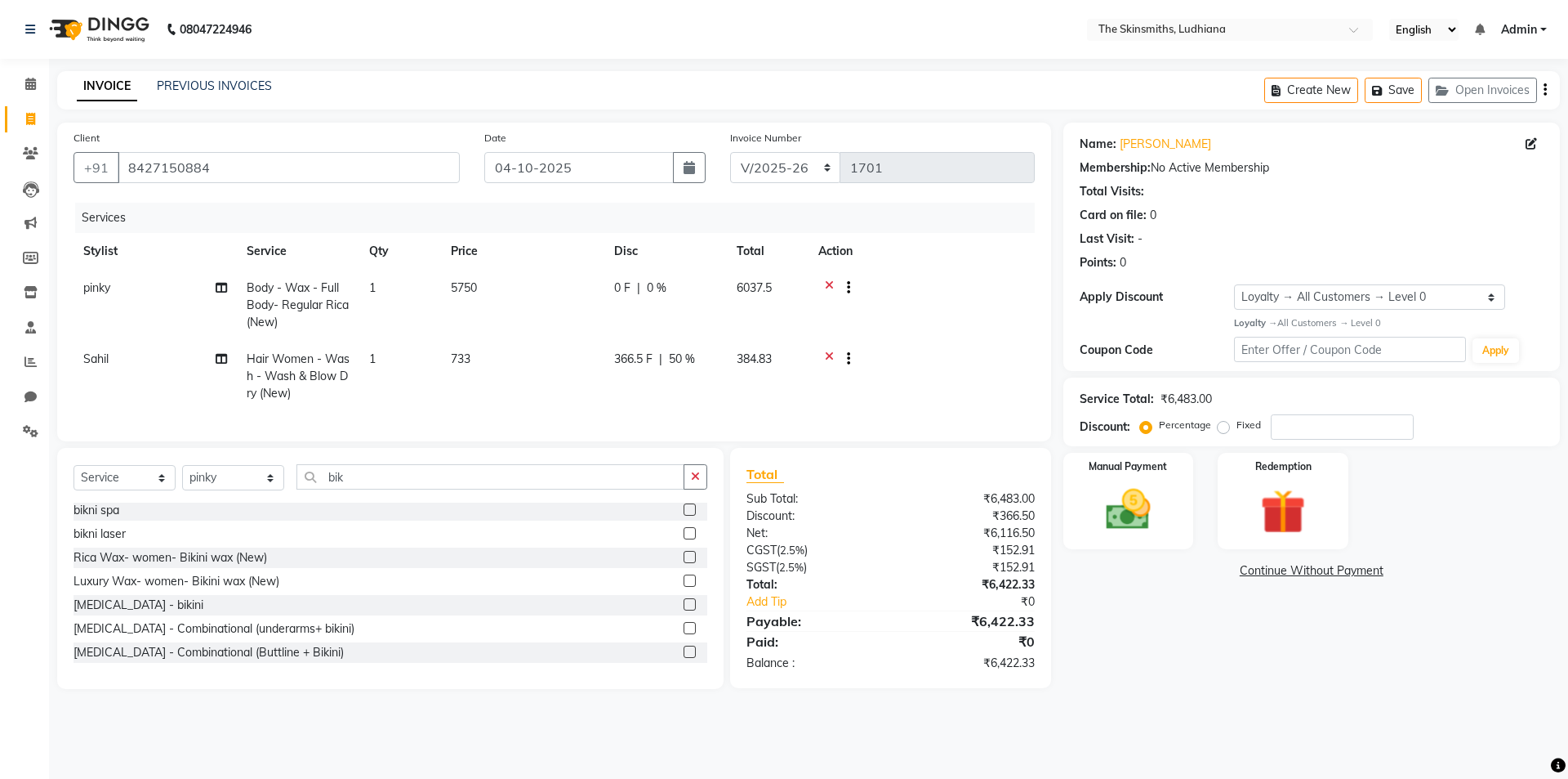
click at [479, 303] on td "5750" at bounding box center [522, 305] width 164 height 71
select select "80364"
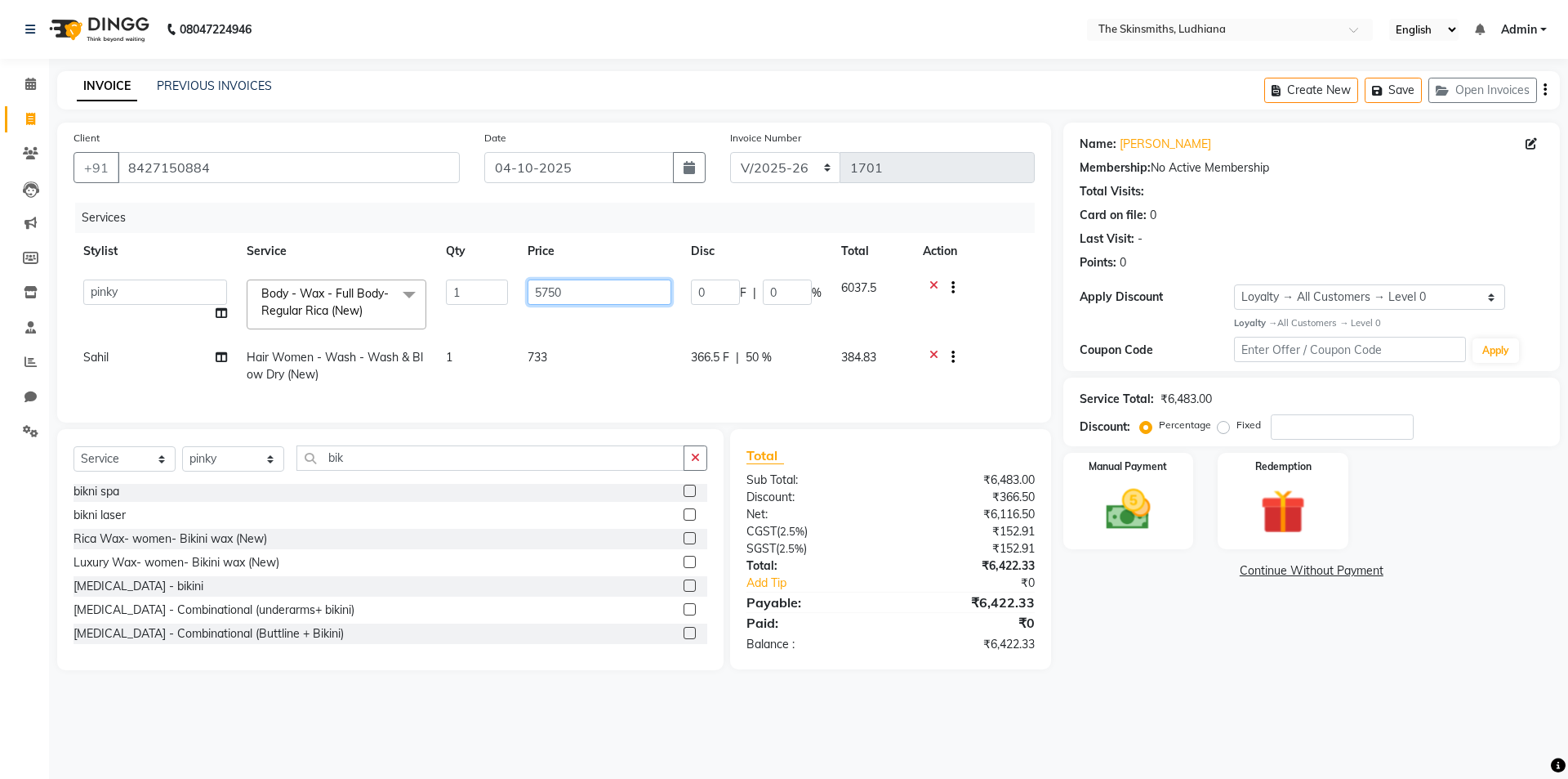
click at [590, 295] on input "5750" at bounding box center [600, 292] width 144 height 25
type input "5720"
click at [1133, 615] on div "Name: Karamveer Membership: No Active Membership Total Visits: Card on file: 0 …" at bounding box center [1317, 396] width 509 height 547
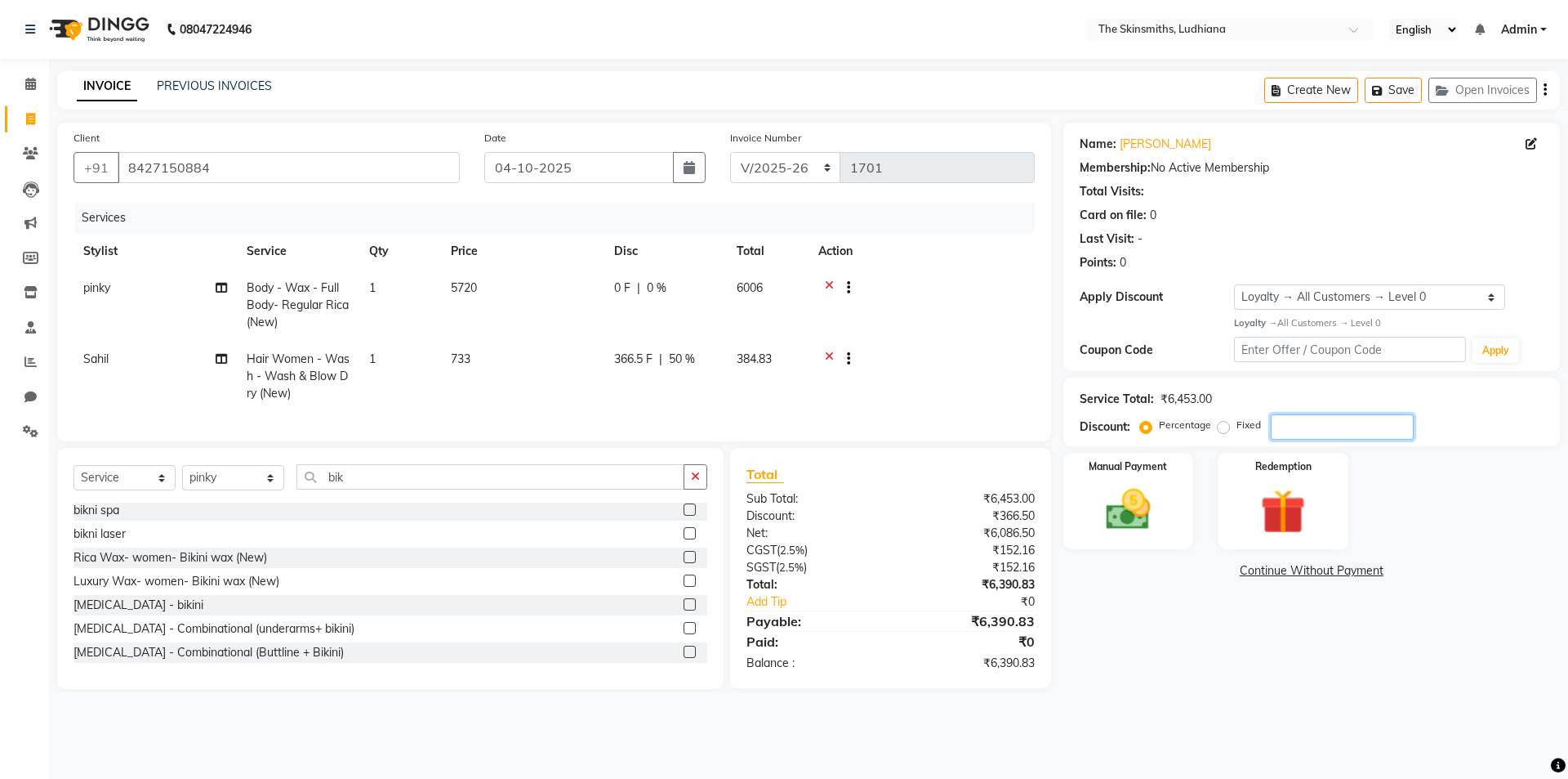
click at [1303, 429] on input "number" at bounding box center [1342, 426] width 143 height 25
type input "50"
click at [474, 312] on td "5720" at bounding box center [522, 305] width 164 height 71
select select "80364"
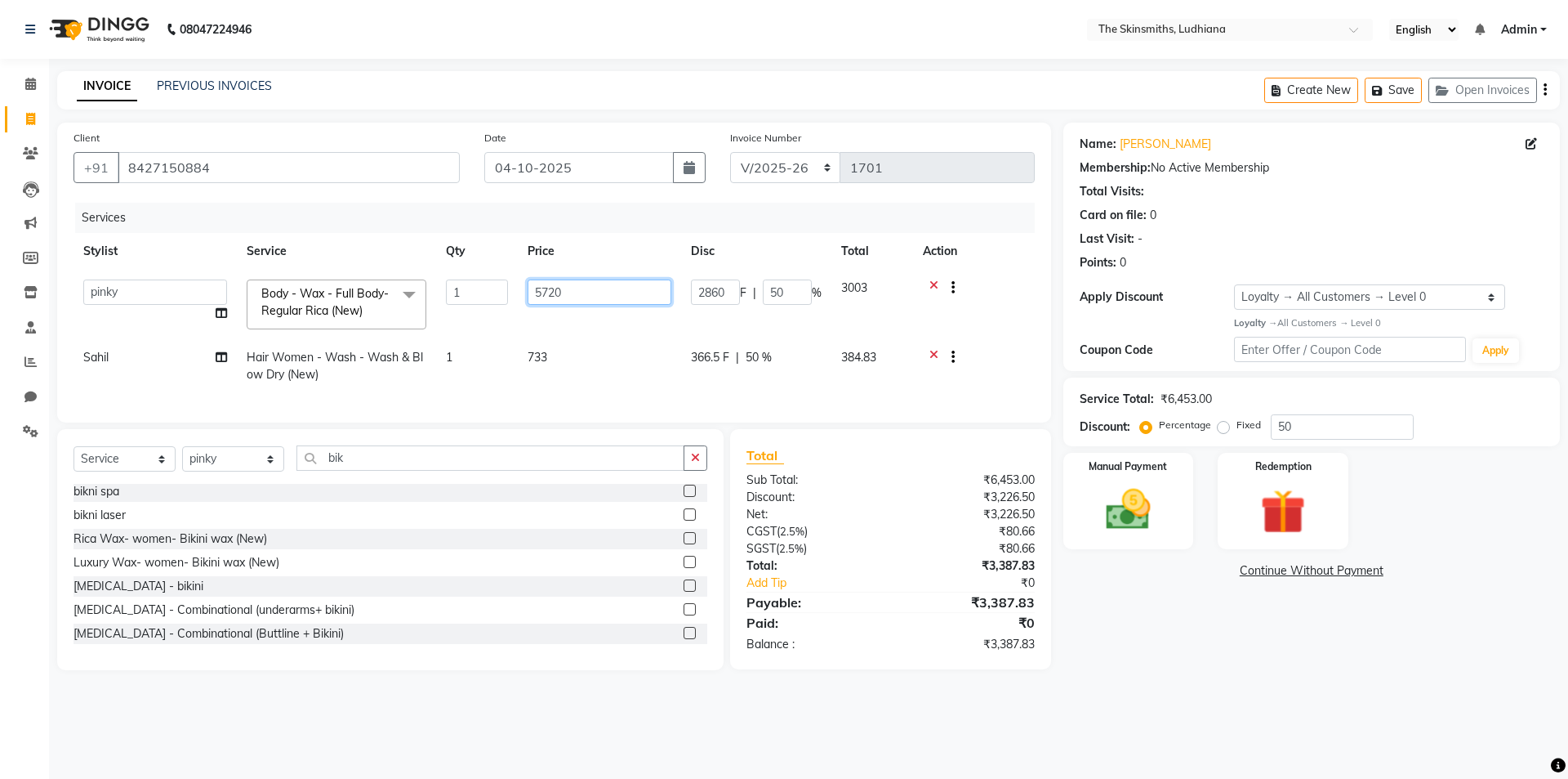
click at [603, 294] on input "5720" at bounding box center [600, 292] width 144 height 25
type input "5715"
click at [1148, 656] on div "Name: Karamveer Membership: No Active Membership Total Visits: Card on file: 0 …" at bounding box center [1317, 396] width 509 height 547
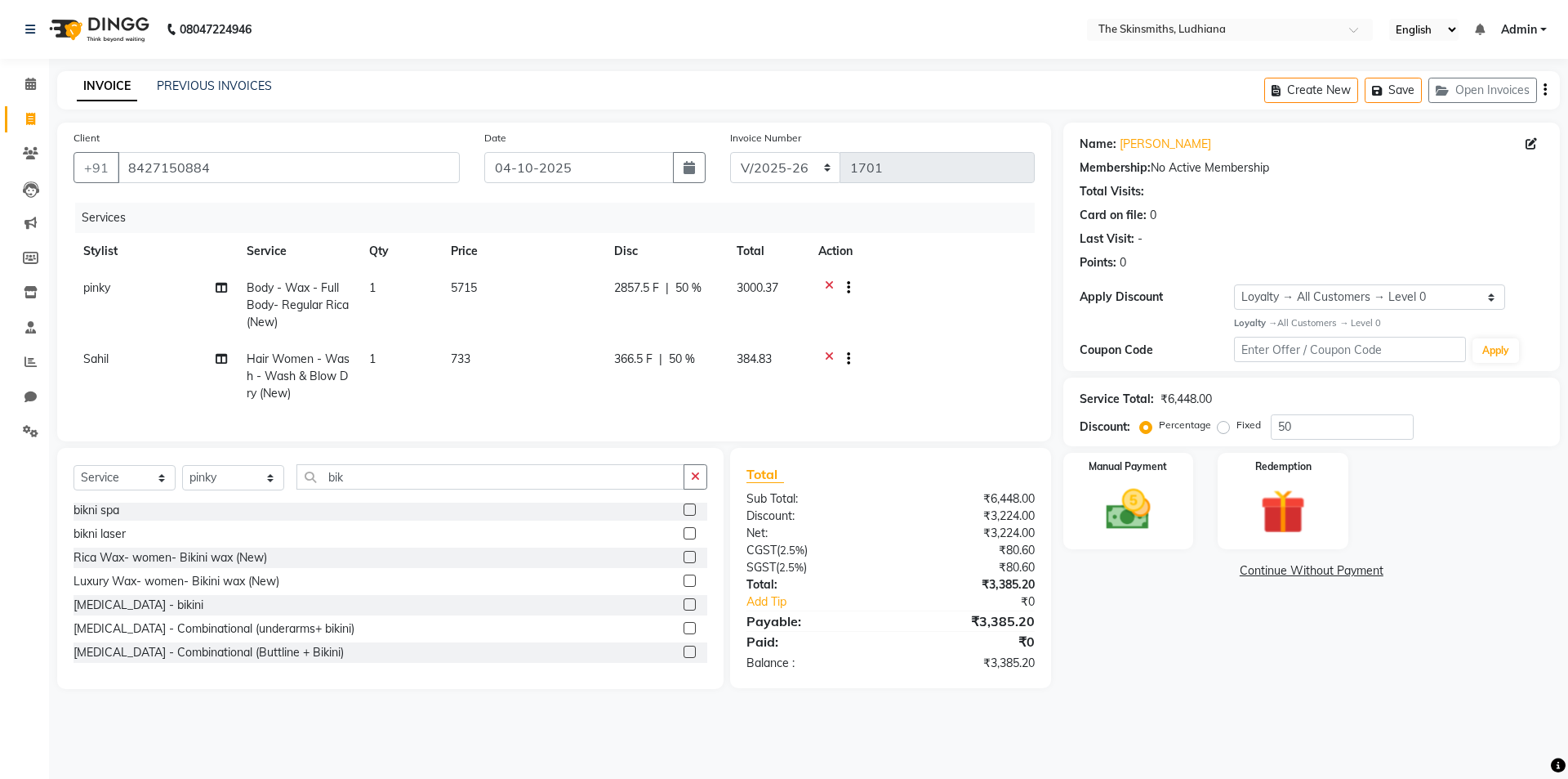
click at [1136, 507] on img at bounding box center [1128, 510] width 74 height 53
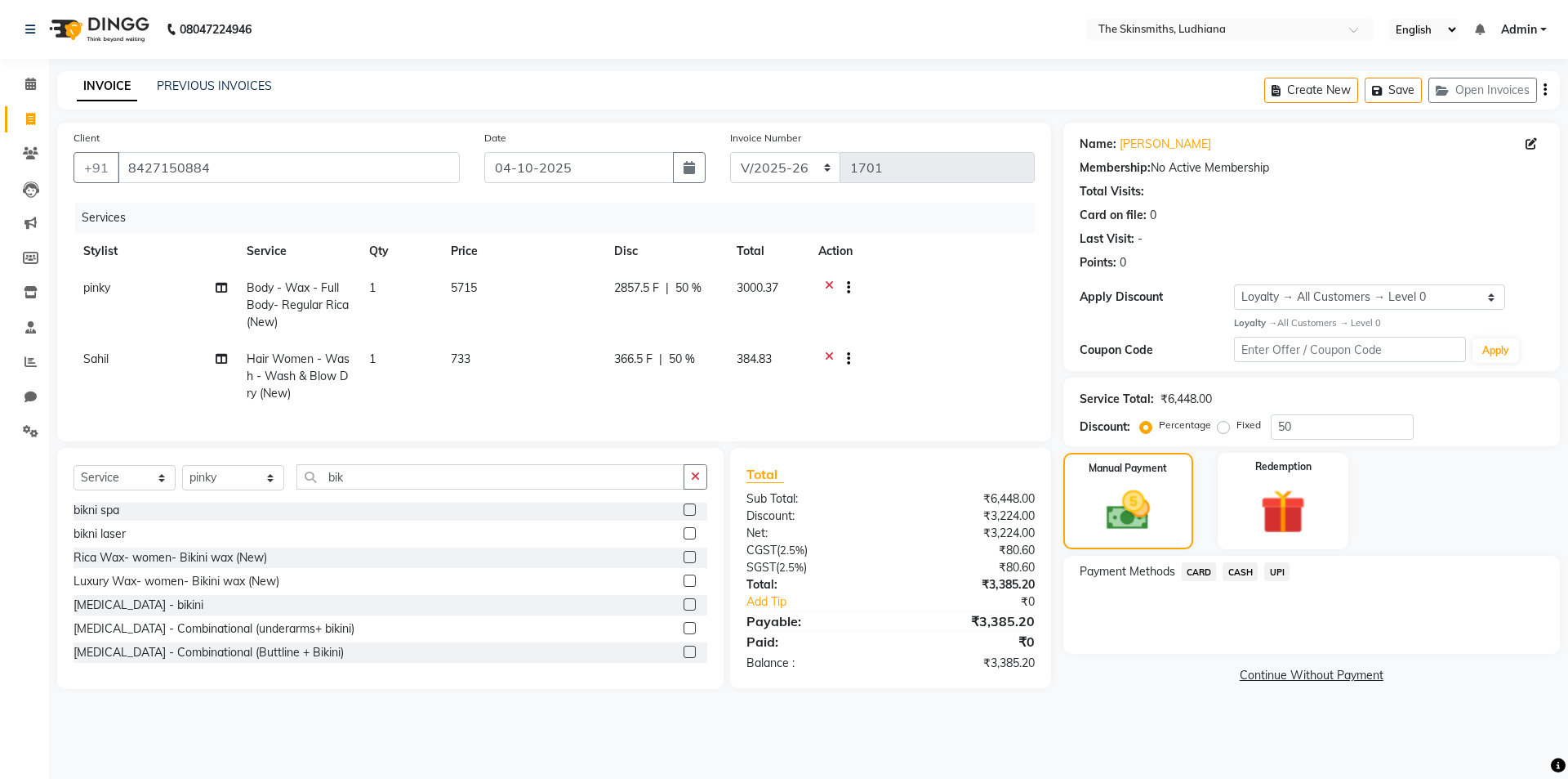
click at [1236, 566] on span "CASH" at bounding box center [1239, 572] width 35 height 19
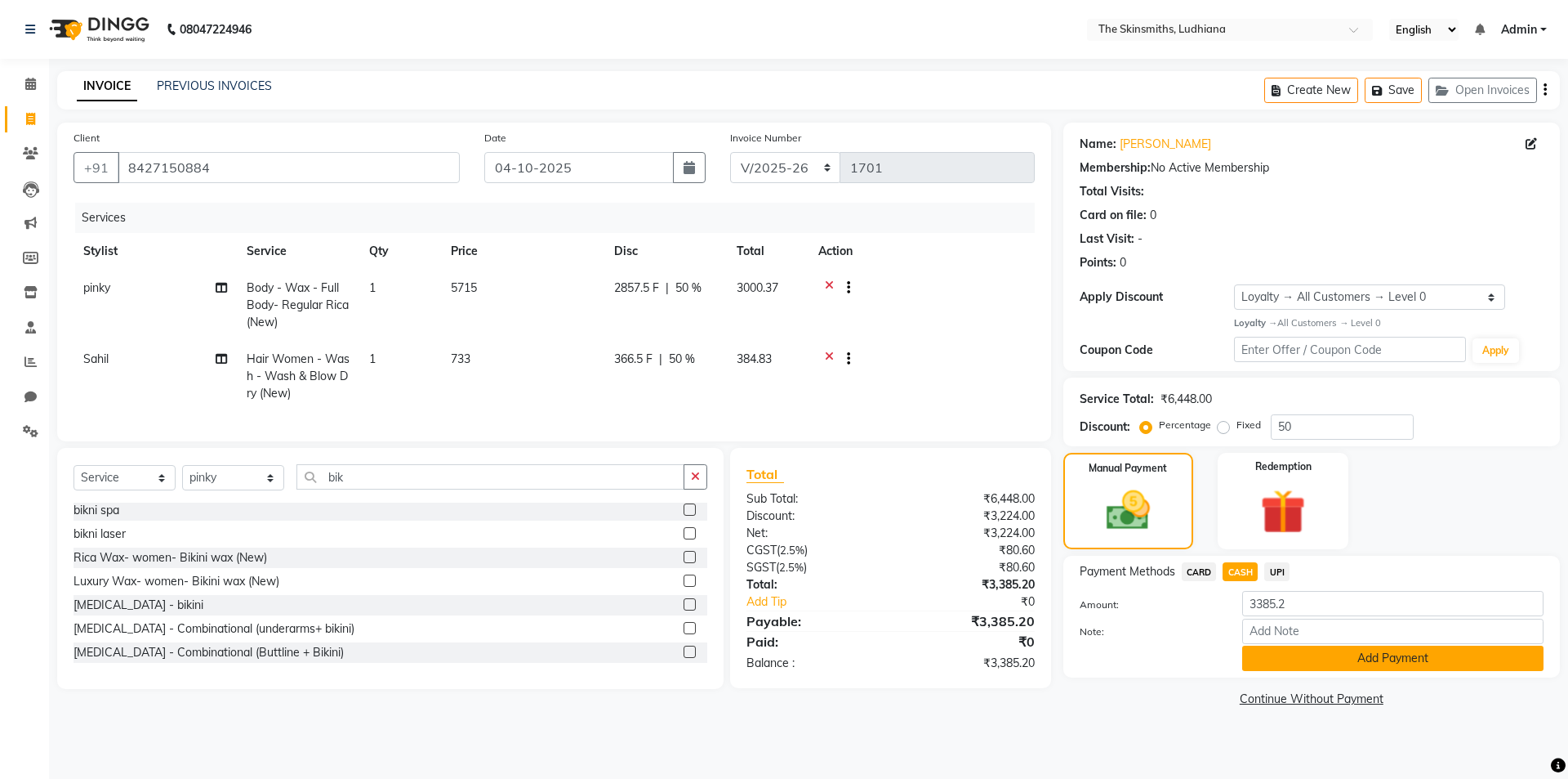
click at [1314, 654] on button "Add Payment" at bounding box center [1393, 658] width 302 height 25
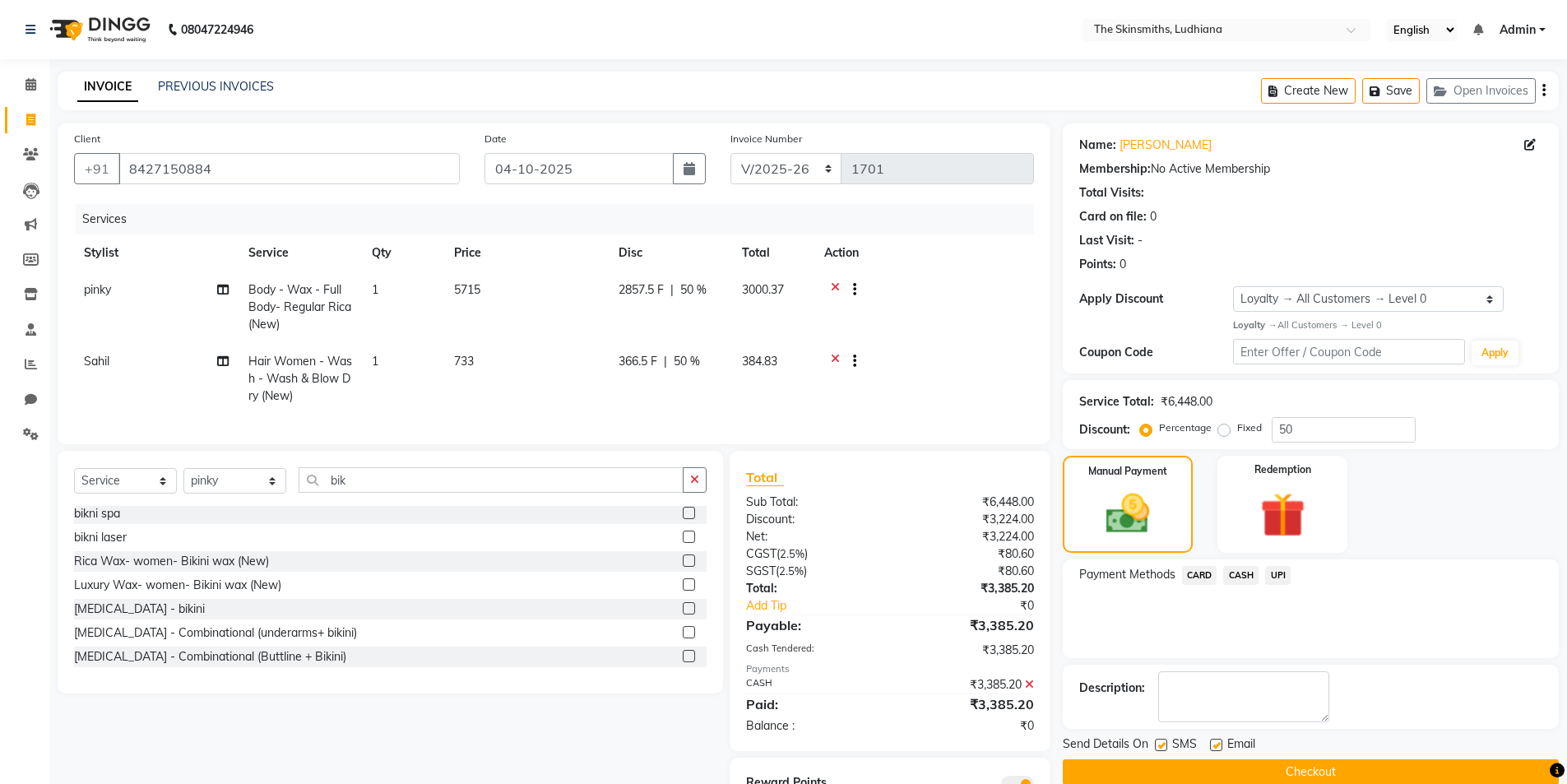
click at [1332, 765] on button "Checkout" at bounding box center [1311, 771] width 496 height 25
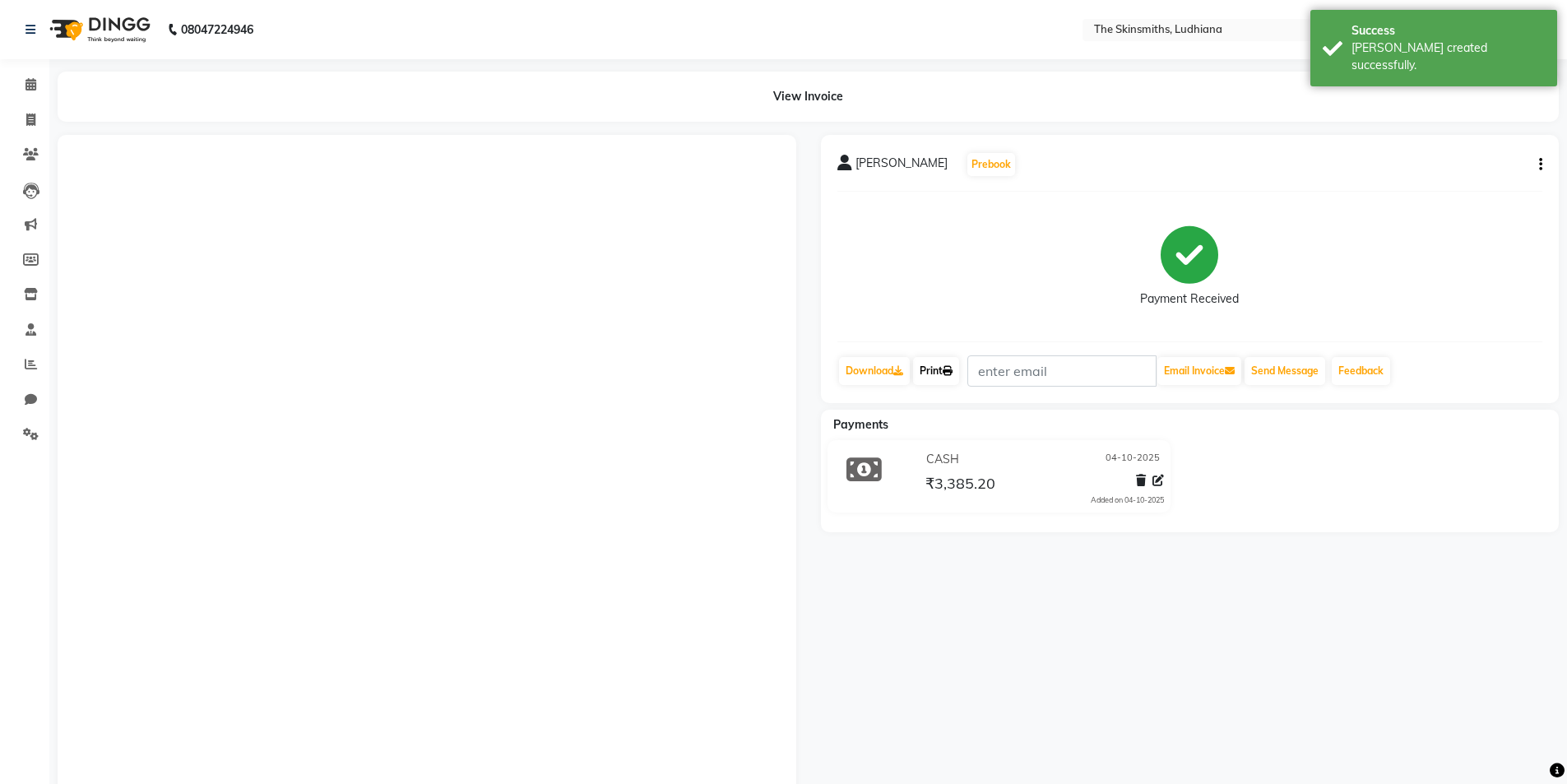
click at [933, 370] on link "Print" at bounding box center [936, 370] width 46 height 28
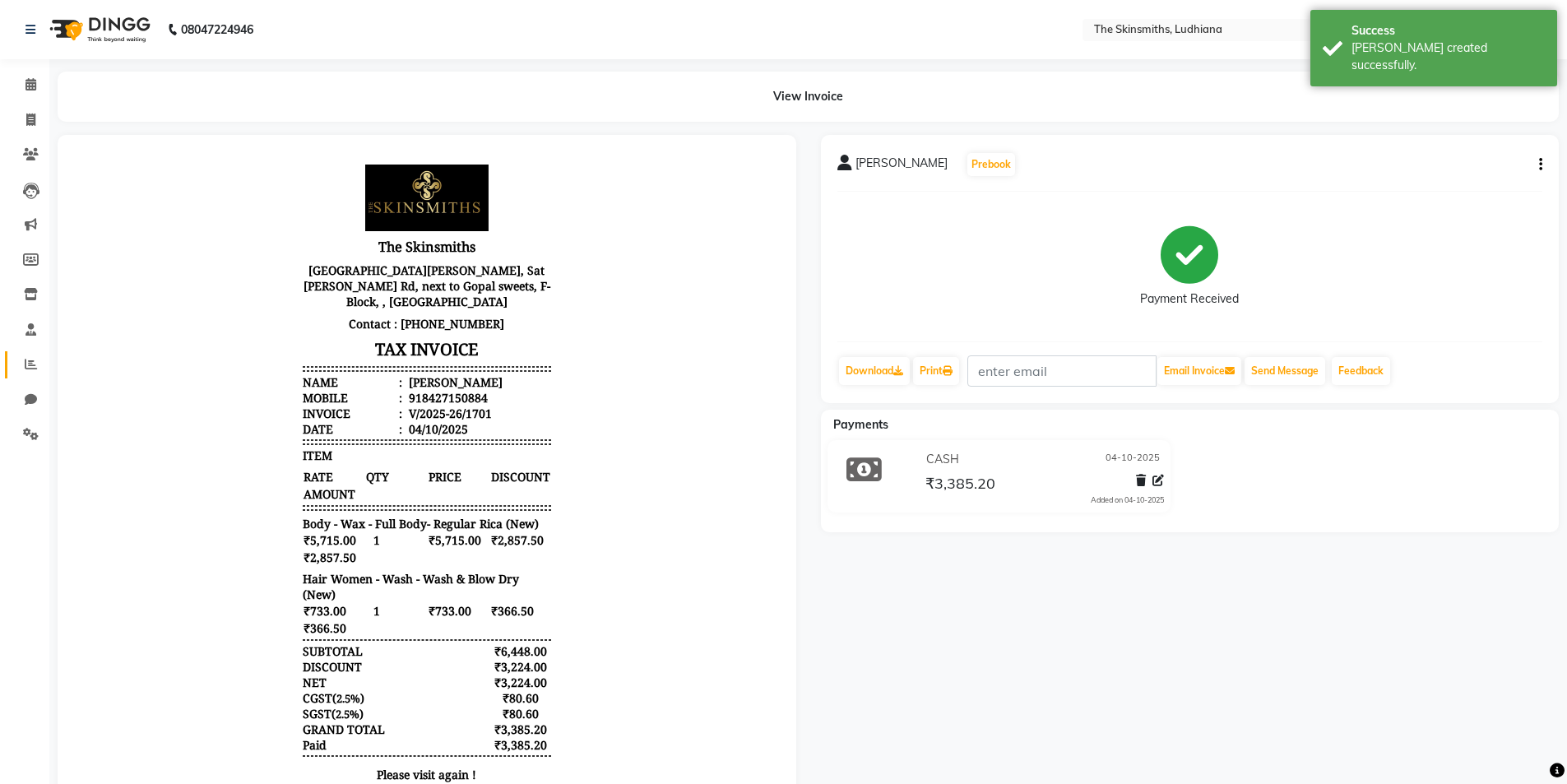
click at [22, 364] on span at bounding box center [31, 365] width 29 height 19
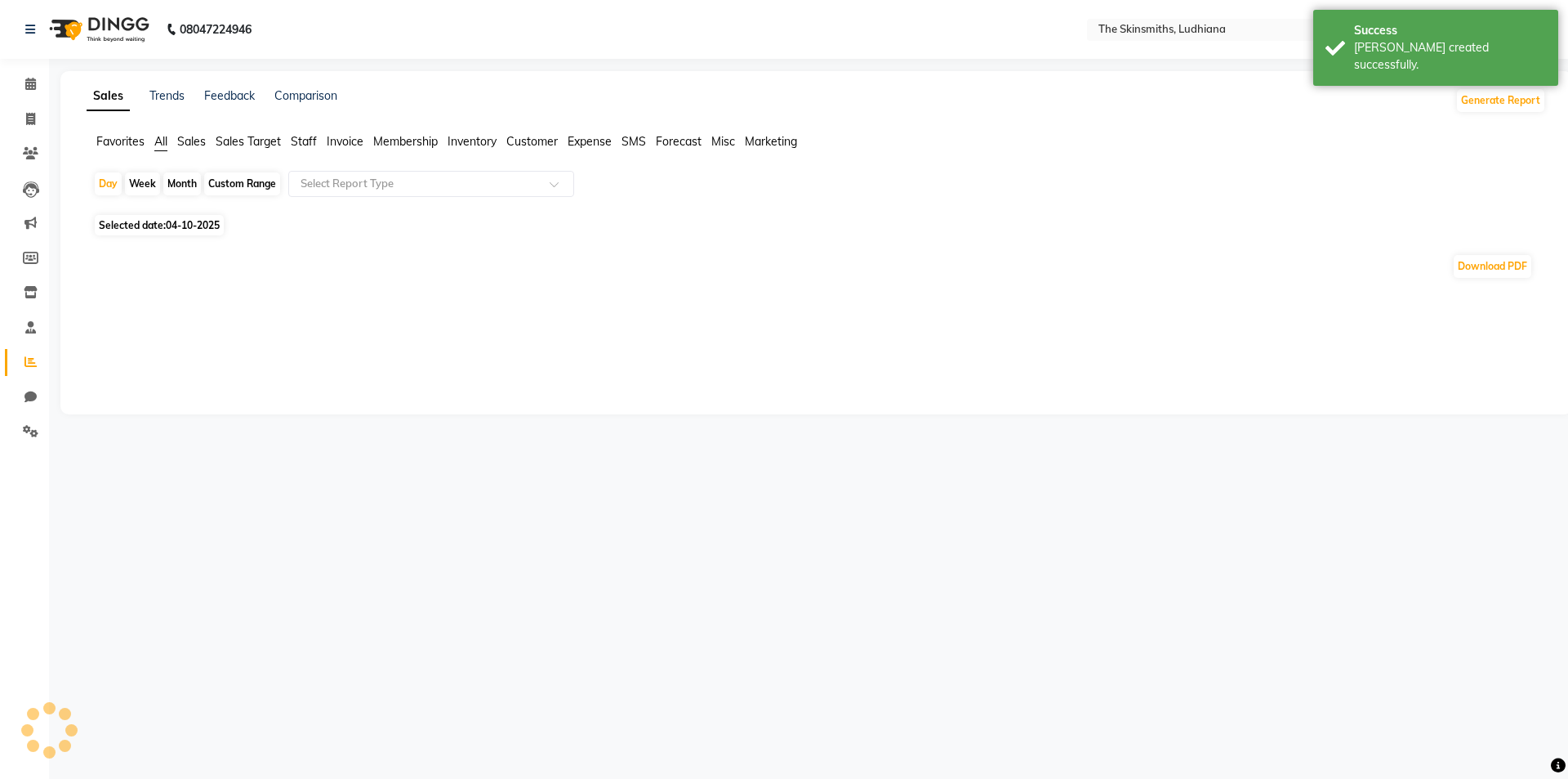
click at [218, 230] on span "04-10-2025" at bounding box center [193, 224] width 54 height 12
click at [204, 230] on span "04-10-2025" at bounding box center [193, 224] width 54 height 12
select select "10"
select select "2025"
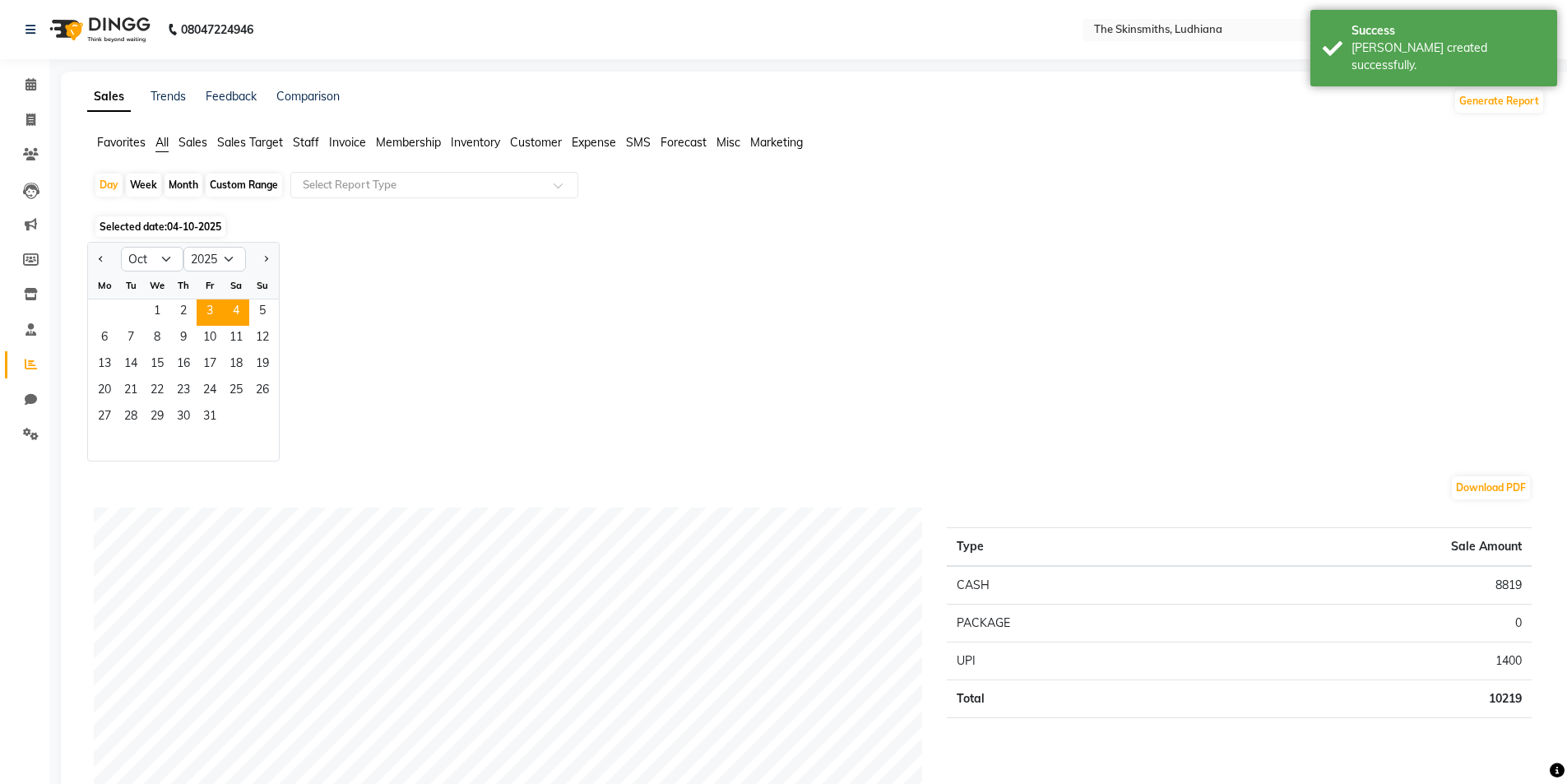
click at [209, 310] on span "3" at bounding box center [209, 311] width 26 height 26
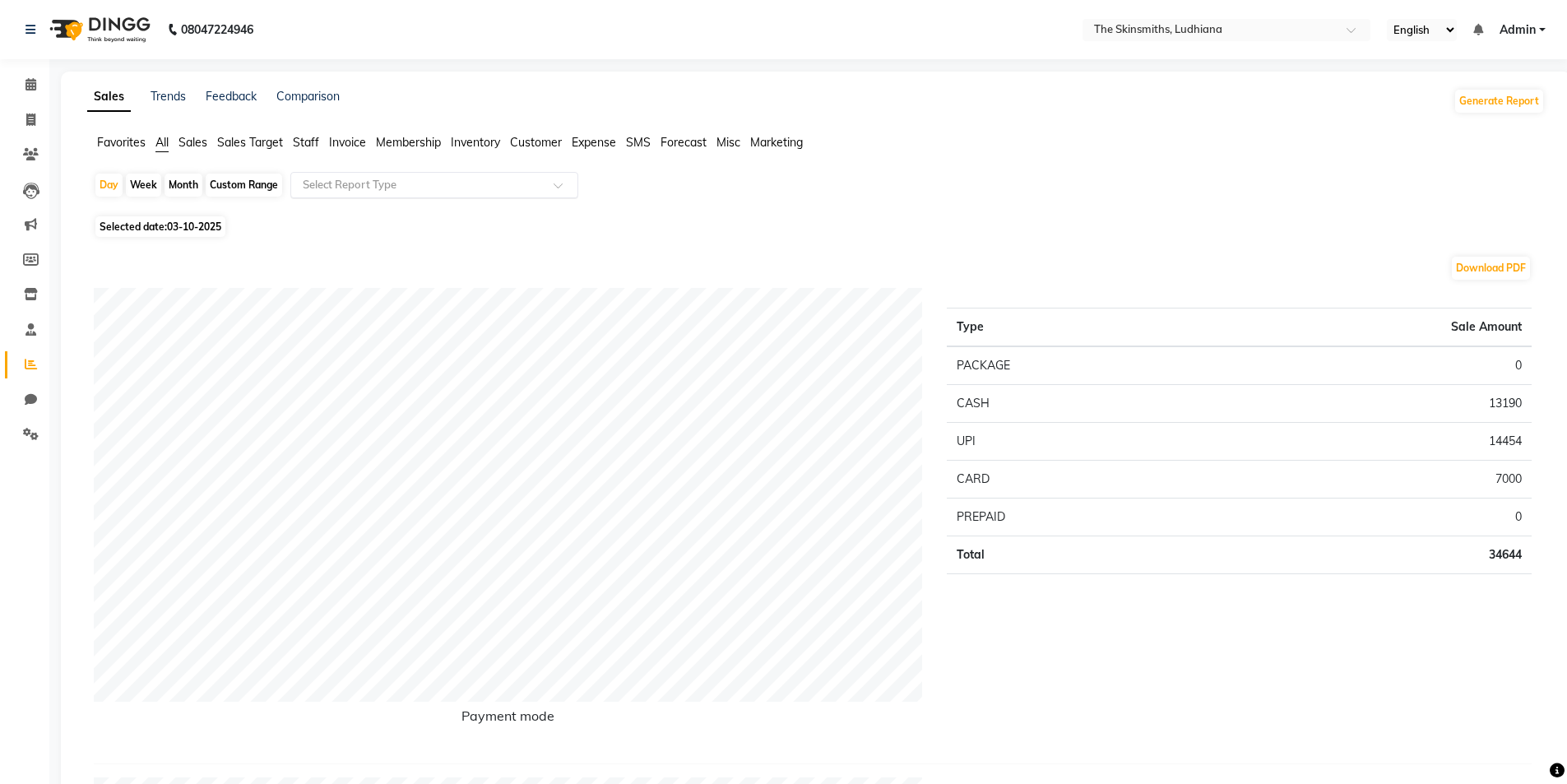
click at [395, 198] on ng-select "Select Report Type" at bounding box center [434, 184] width 288 height 26
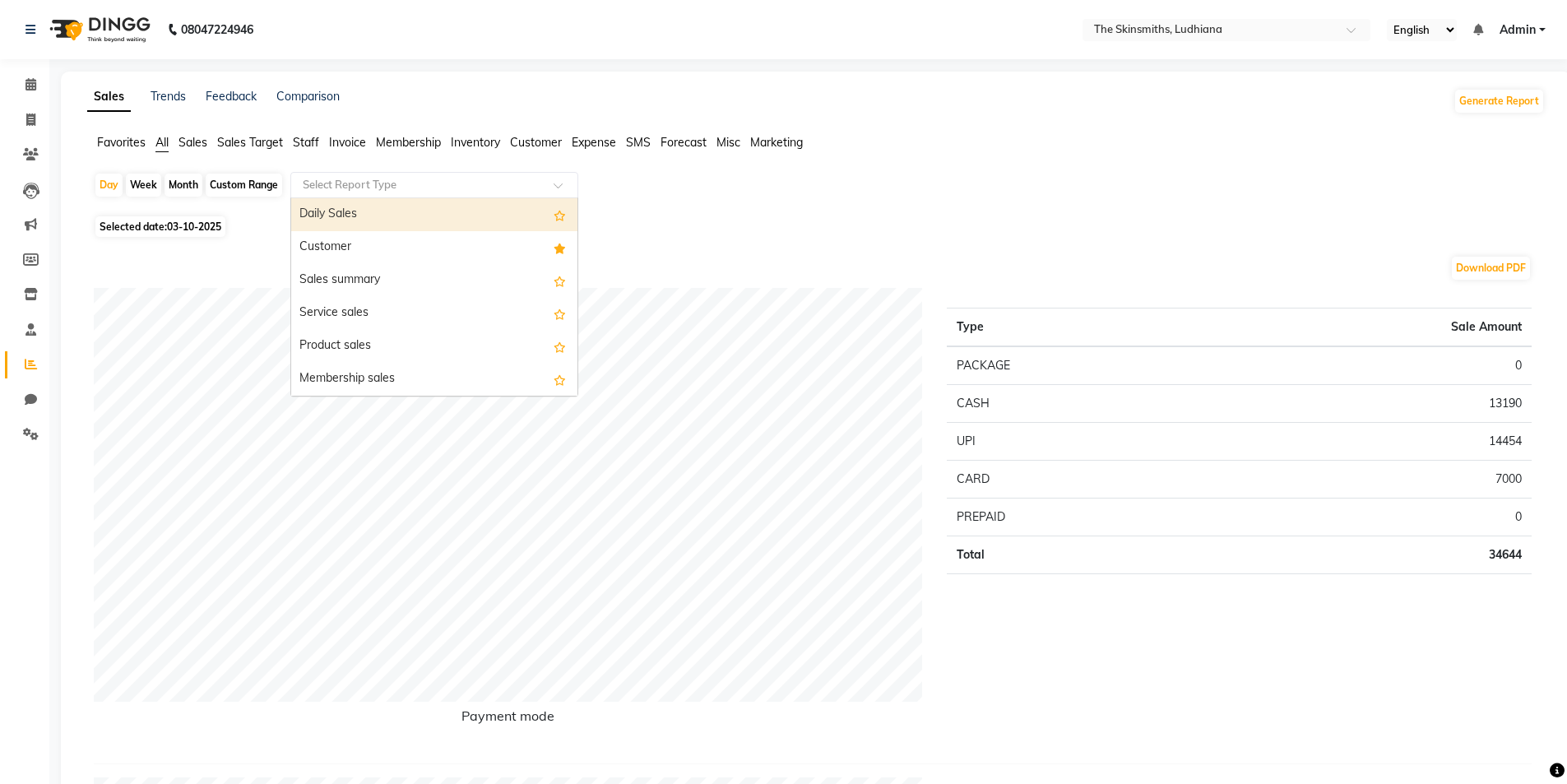
click at [370, 248] on div "Customer" at bounding box center [434, 248] width 287 height 33
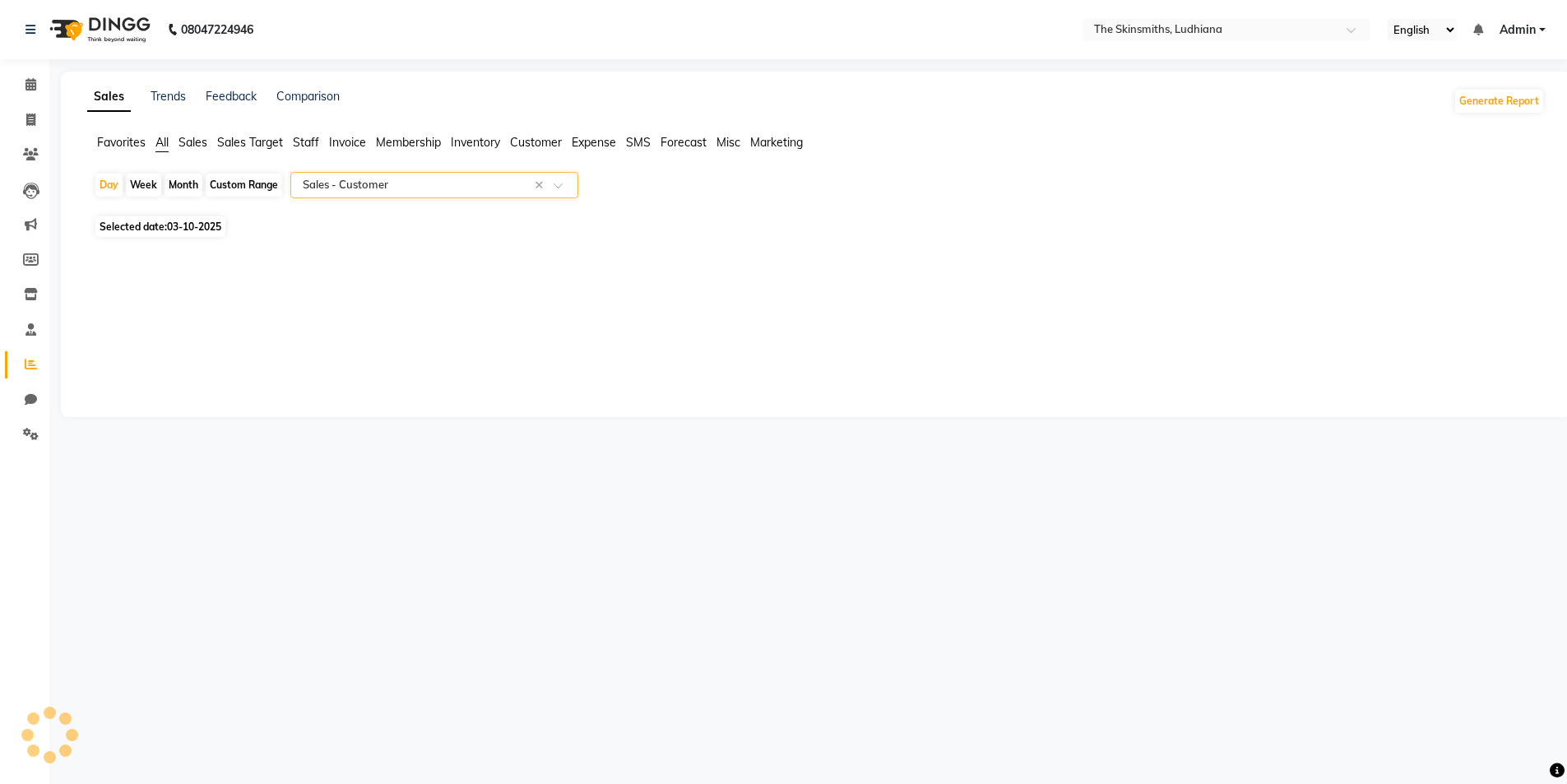
select select "full_report"
select select "csv"
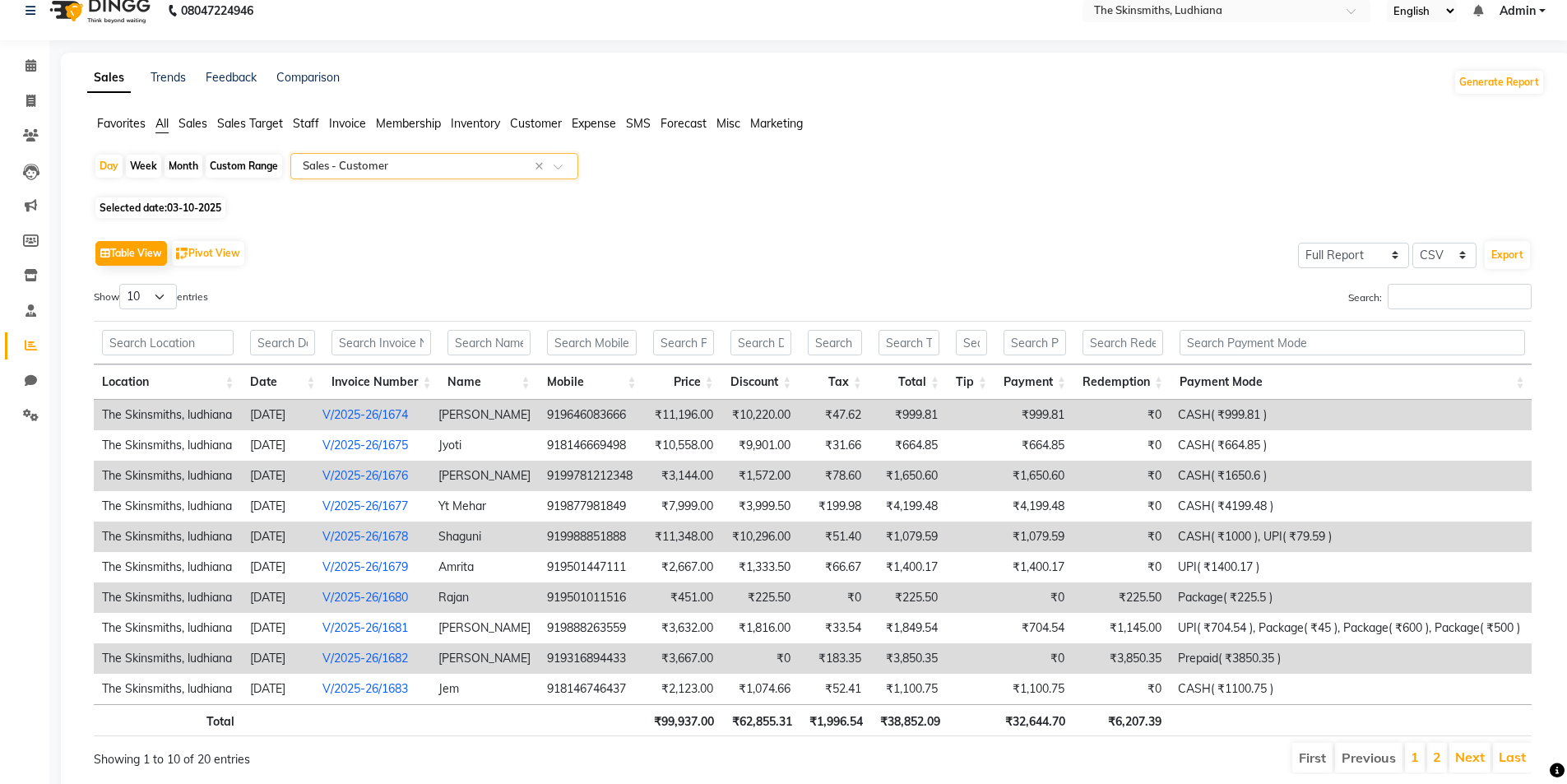
scroll to position [88, 0]
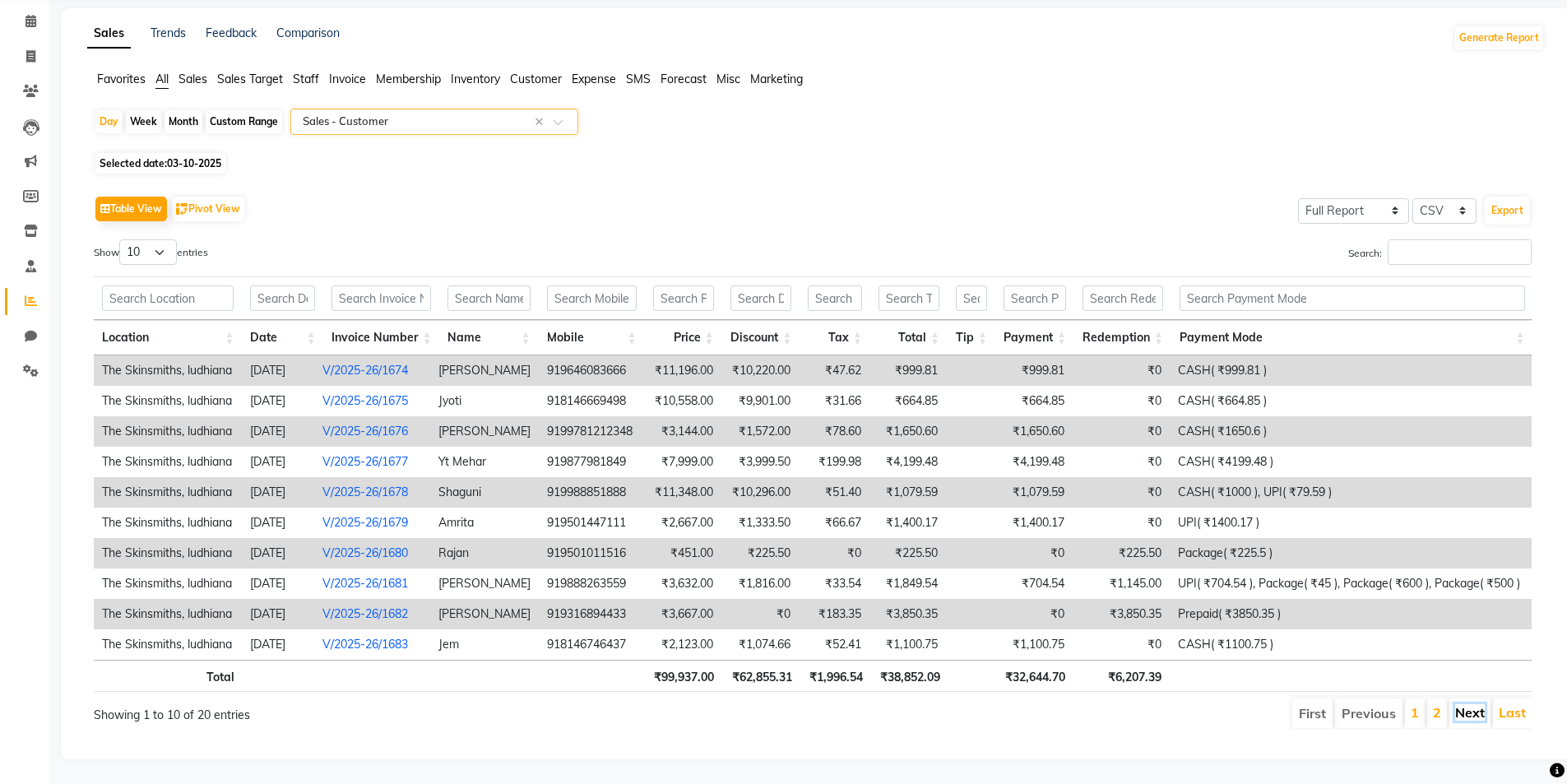
click at [1471, 707] on link "Next" at bounding box center [1470, 712] width 30 height 16
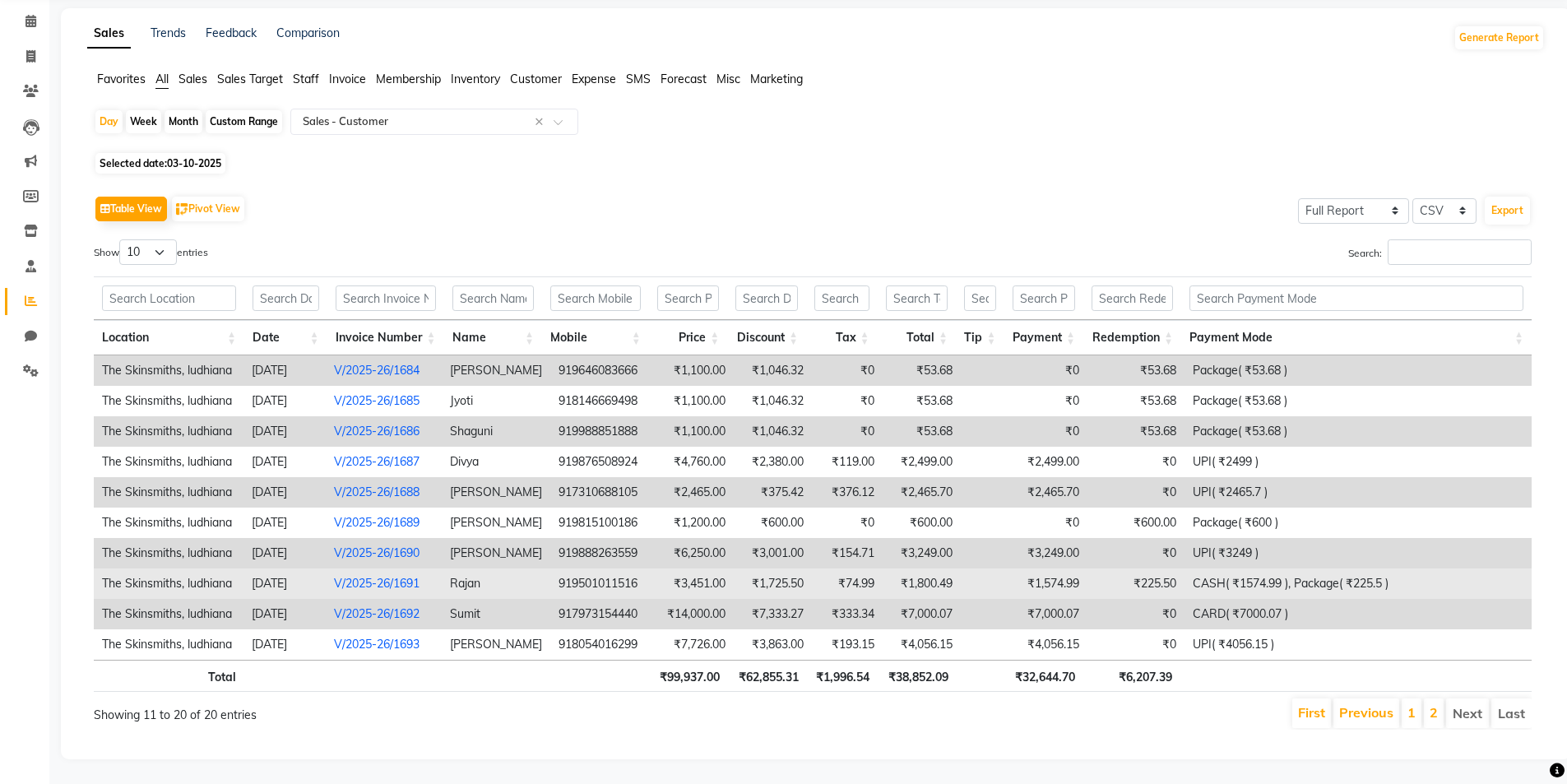
click at [659, 568] on td "₹3,451.00" at bounding box center [695, 583] width 78 height 31
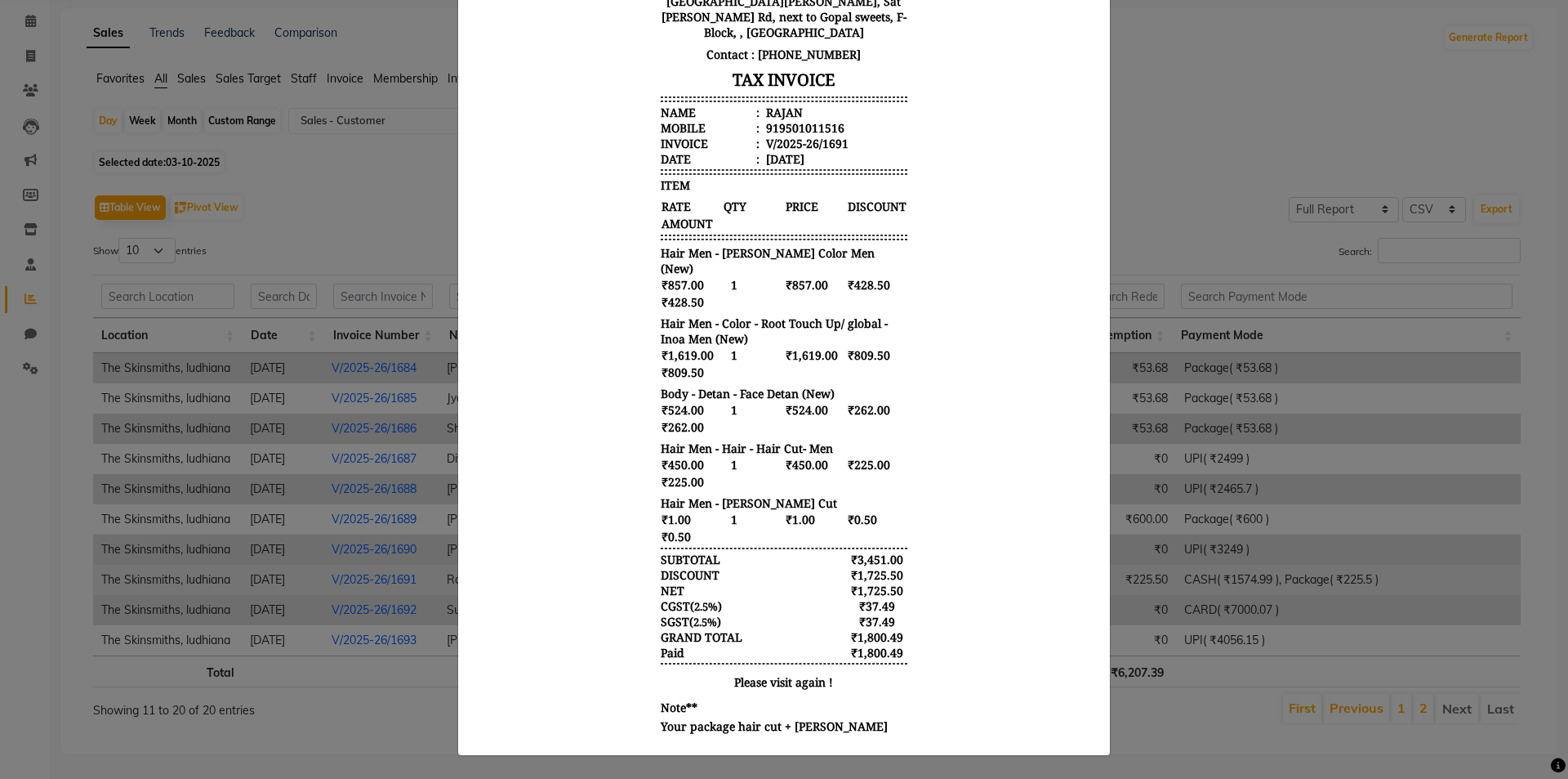
scroll to position [0, 0]
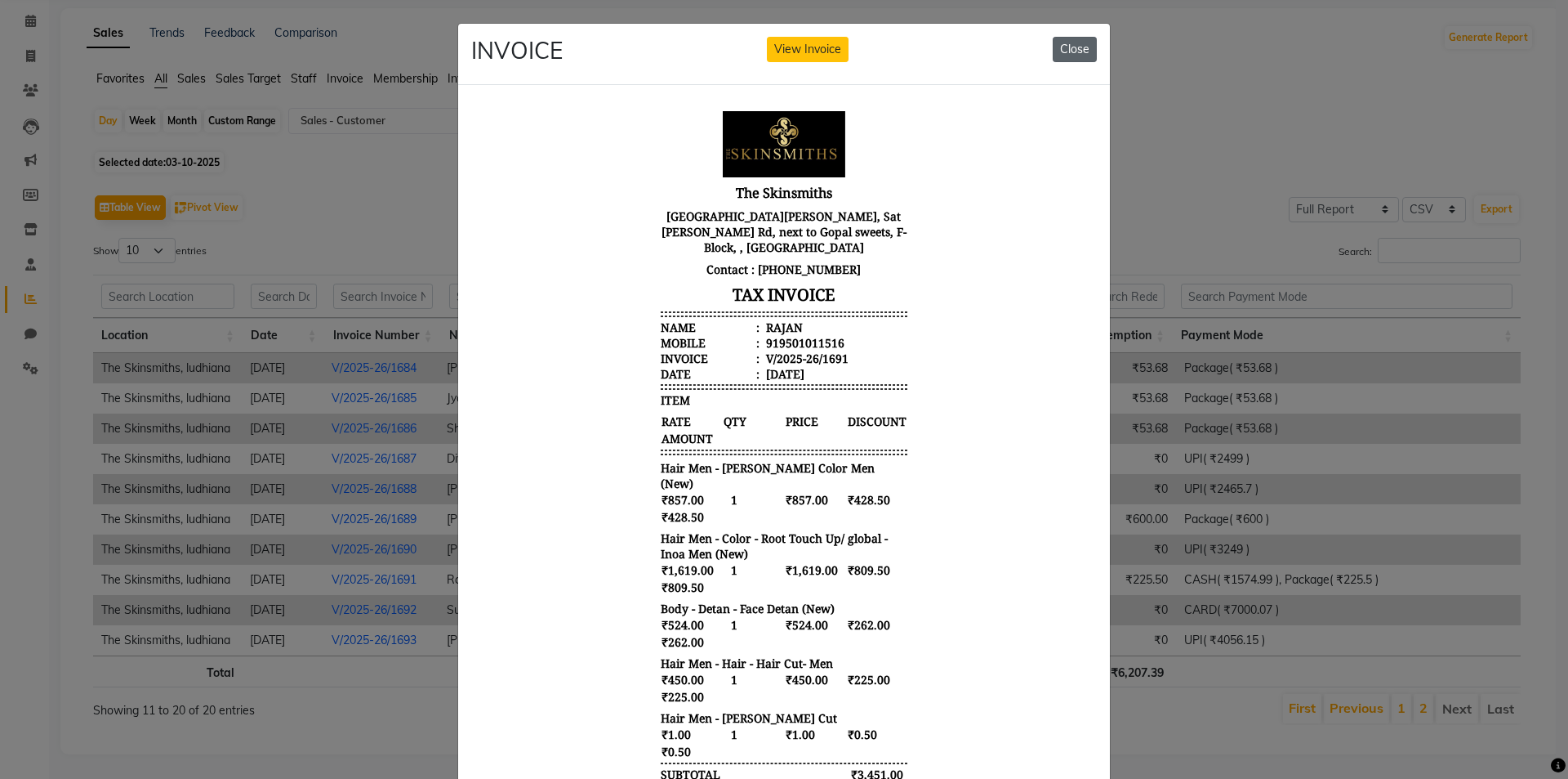
click at [1072, 57] on button "Close" at bounding box center [1075, 49] width 44 height 25
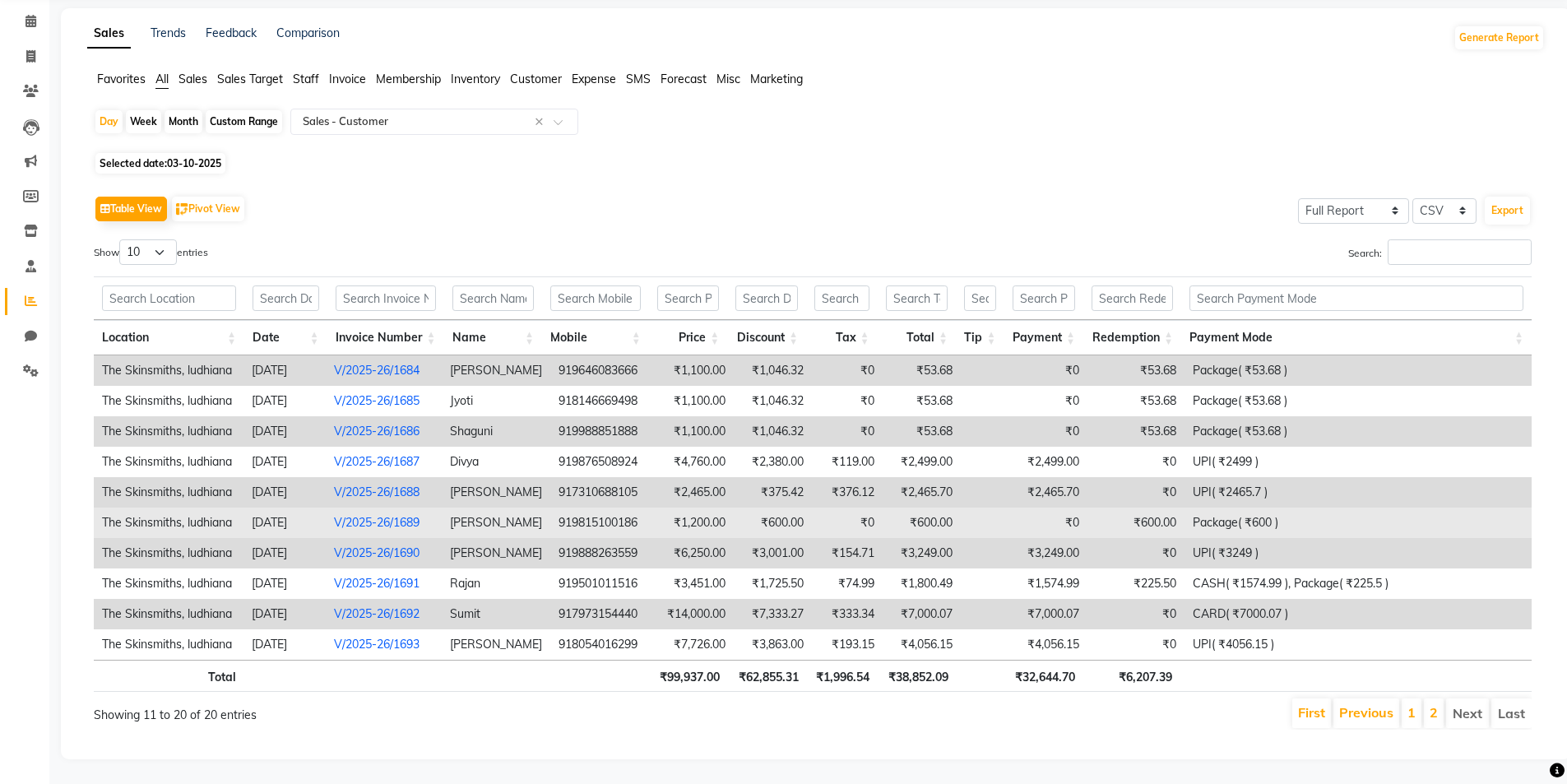
click at [594, 513] on td "919815100186" at bounding box center [603, 523] width 106 height 31
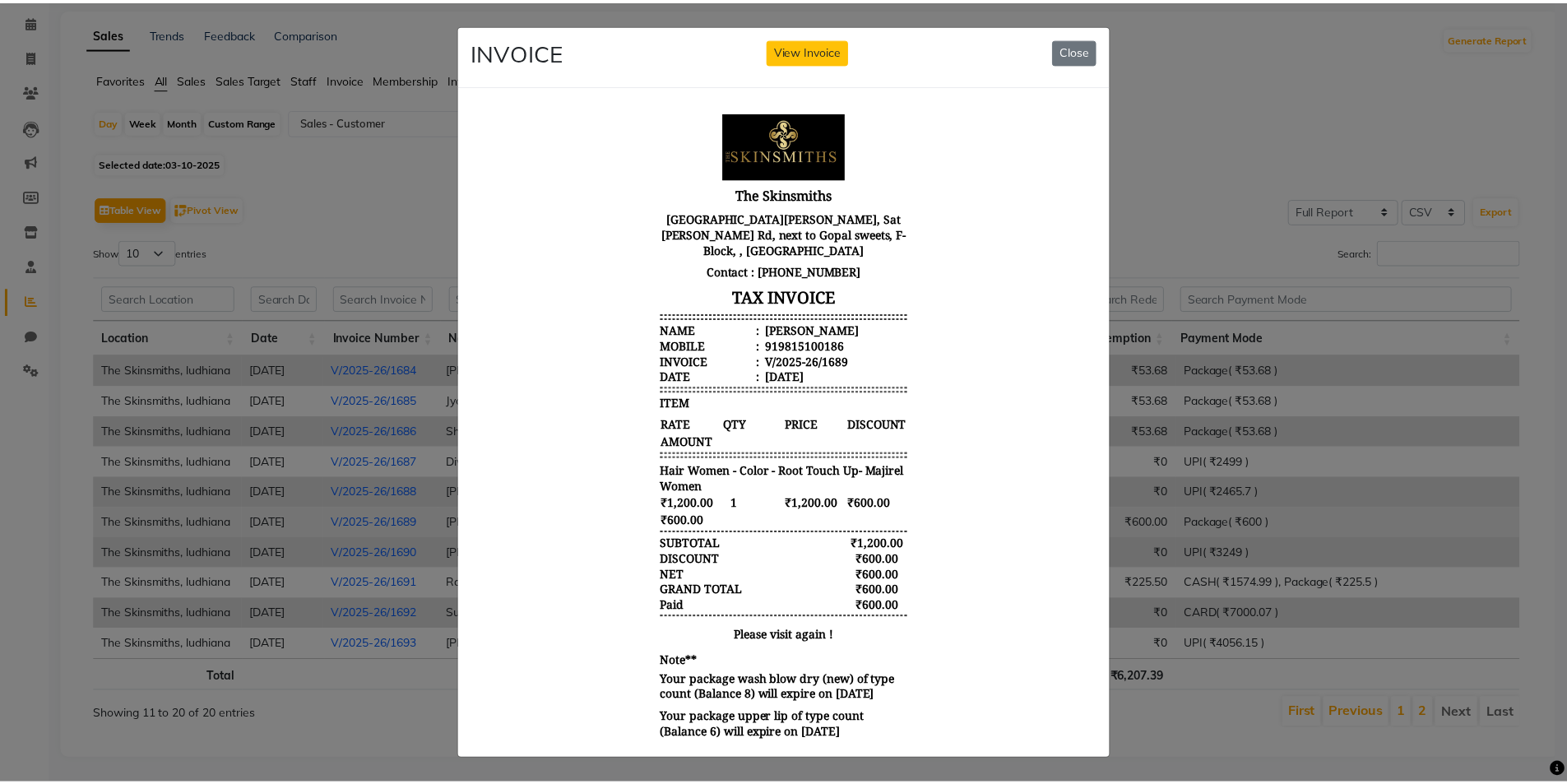
scroll to position [92, 0]
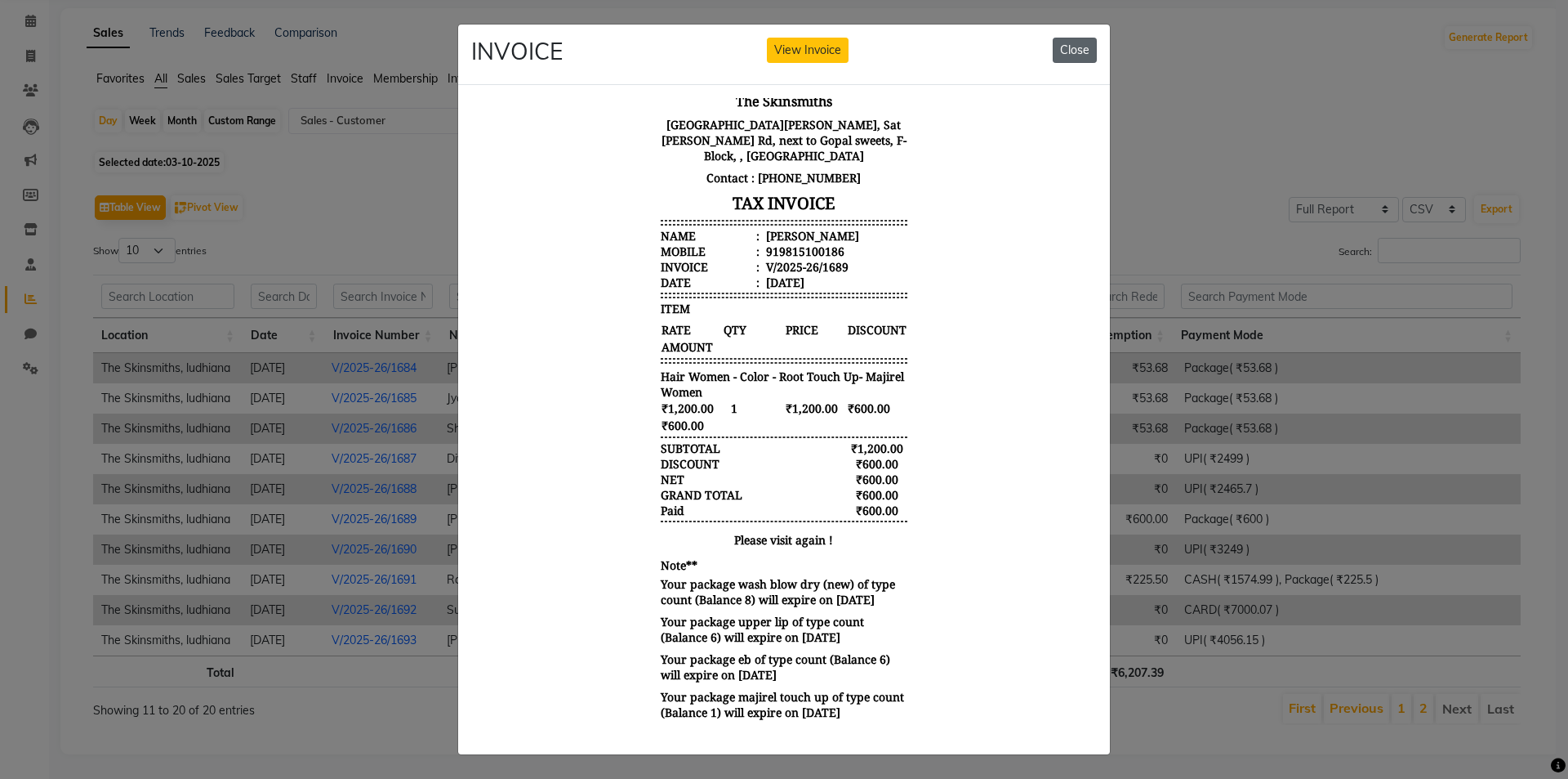
click at [1053, 41] on button "Close" at bounding box center [1075, 50] width 44 height 25
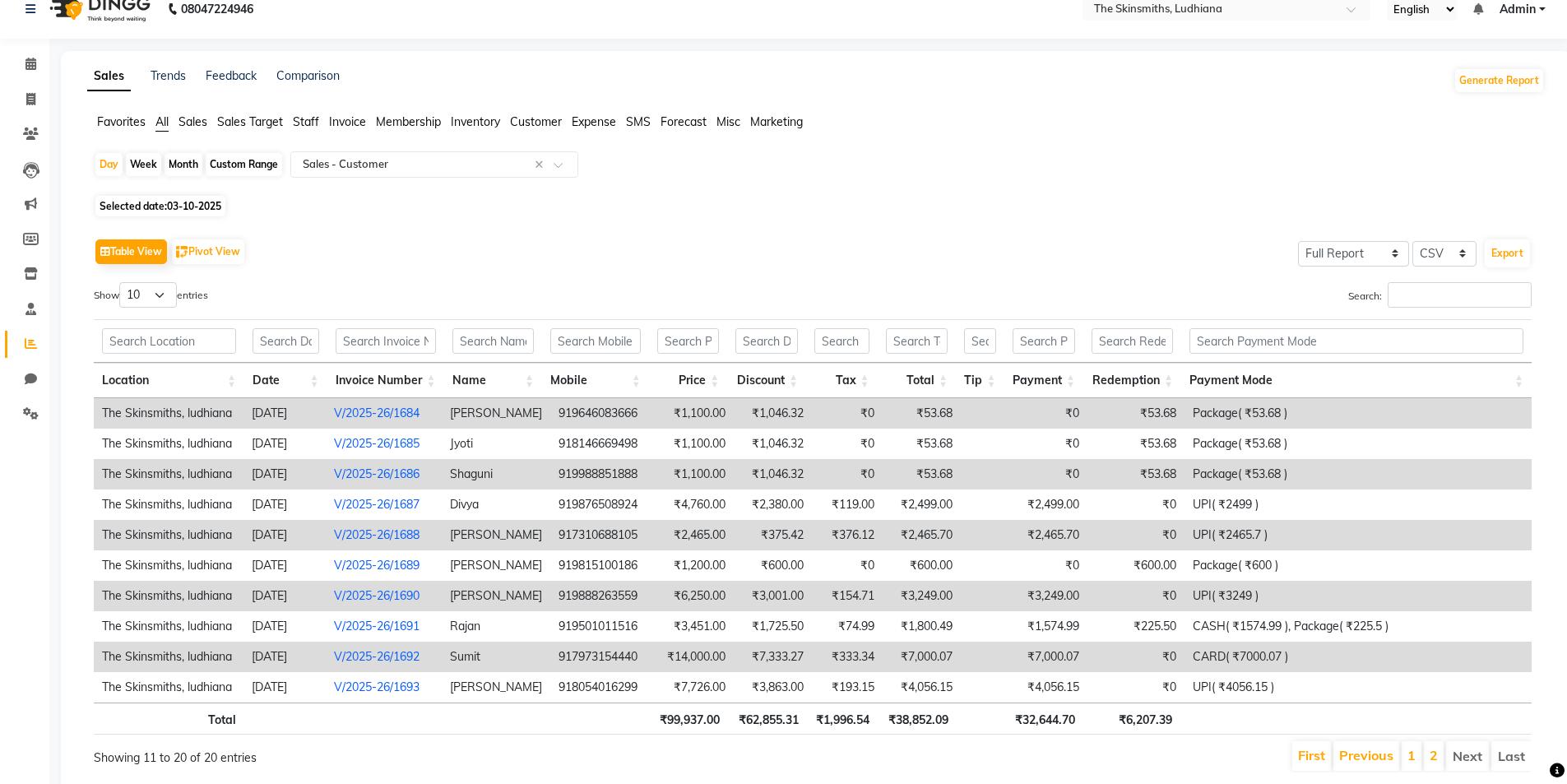
scroll to position [0, 0]
